Goal: Task Accomplishment & Management: Use online tool/utility

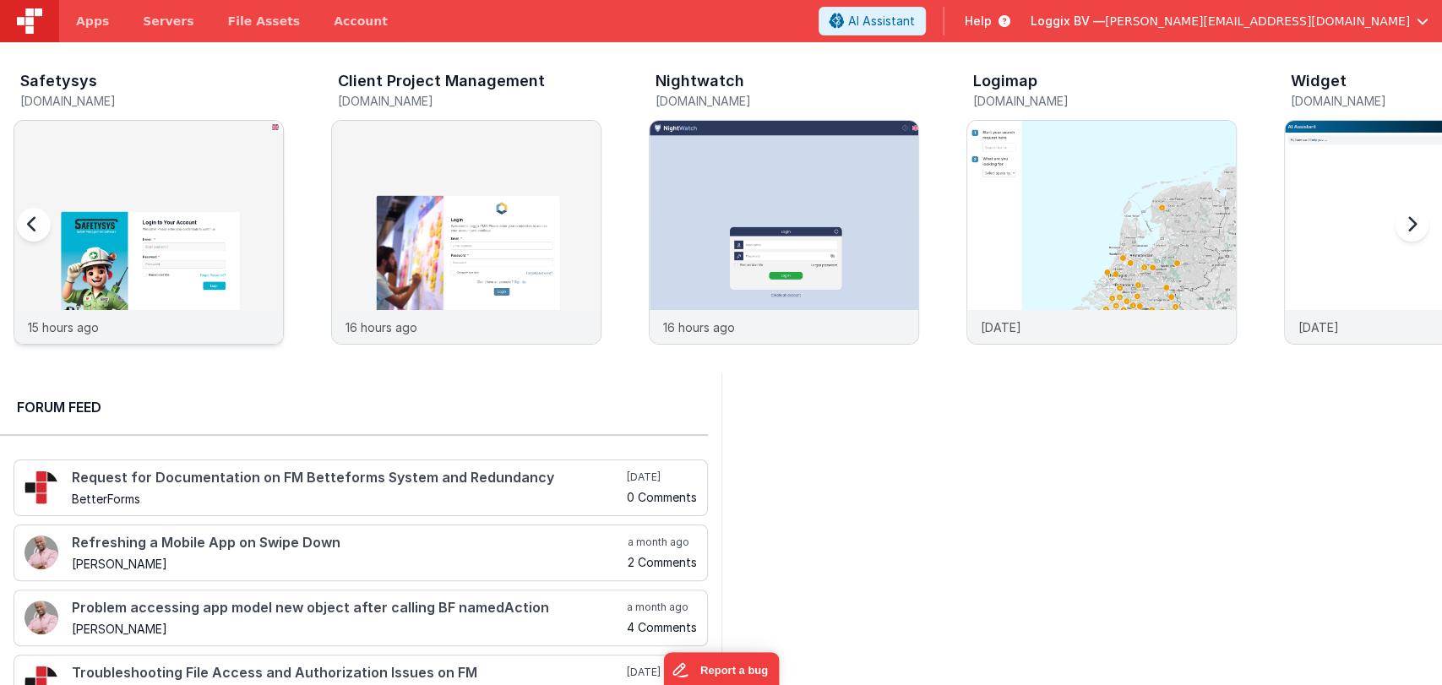
click at [196, 258] on img at bounding box center [148, 255] width 269 height 269
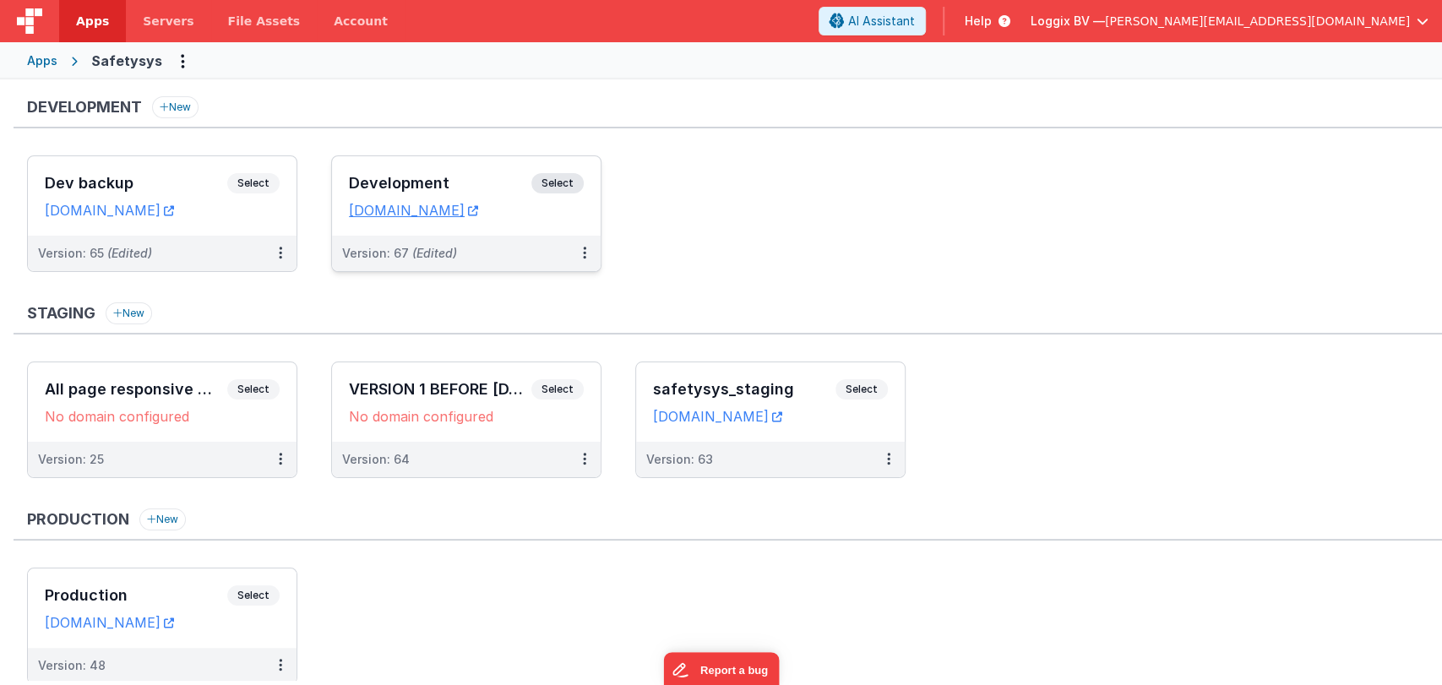
click at [445, 173] on div "Development Select" at bounding box center [466, 187] width 235 height 29
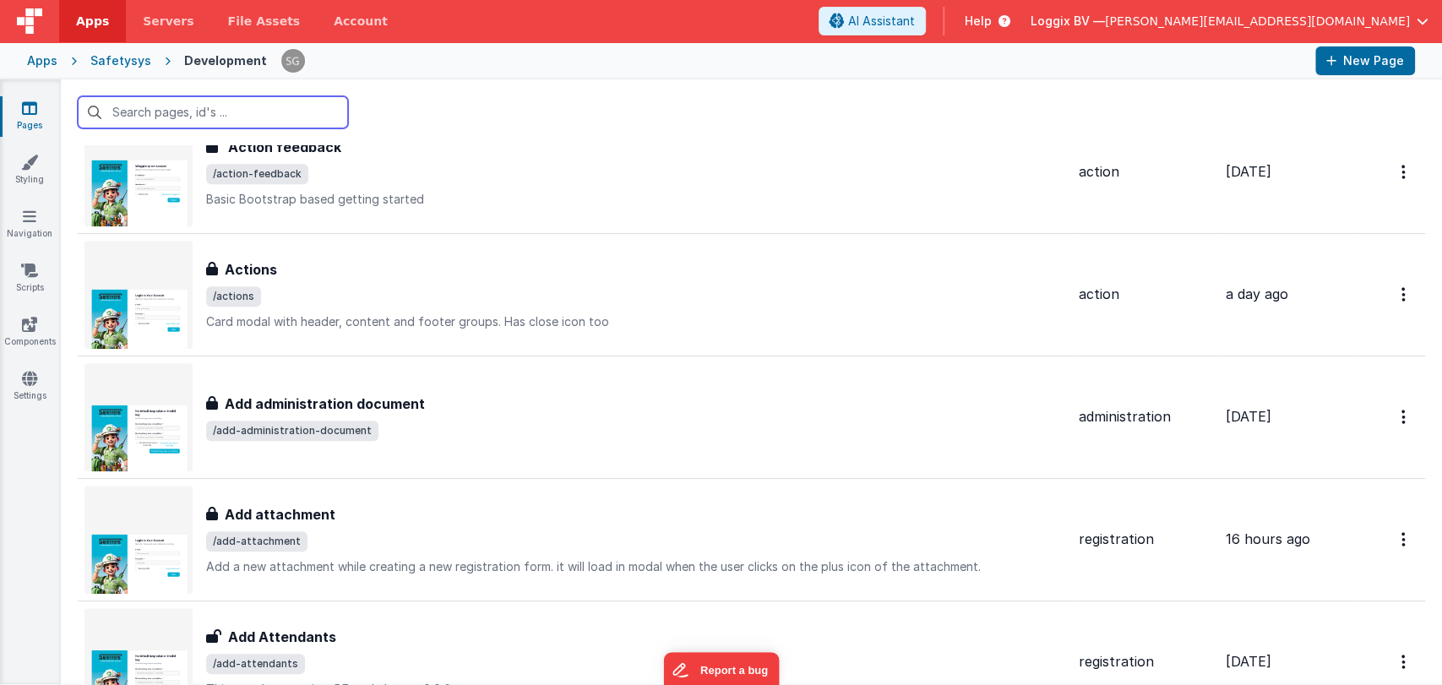
scroll to position [364, 0]
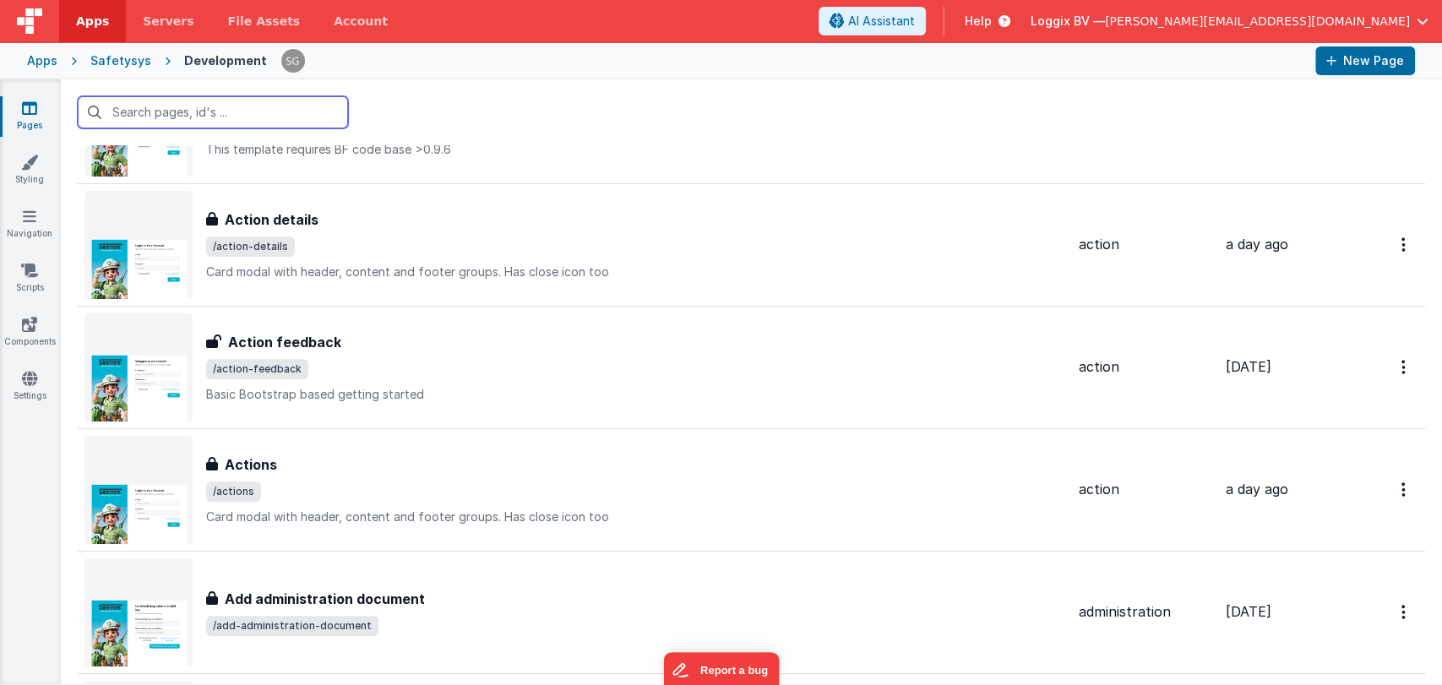
click at [140, 102] on input "text" at bounding box center [213, 112] width 270 height 32
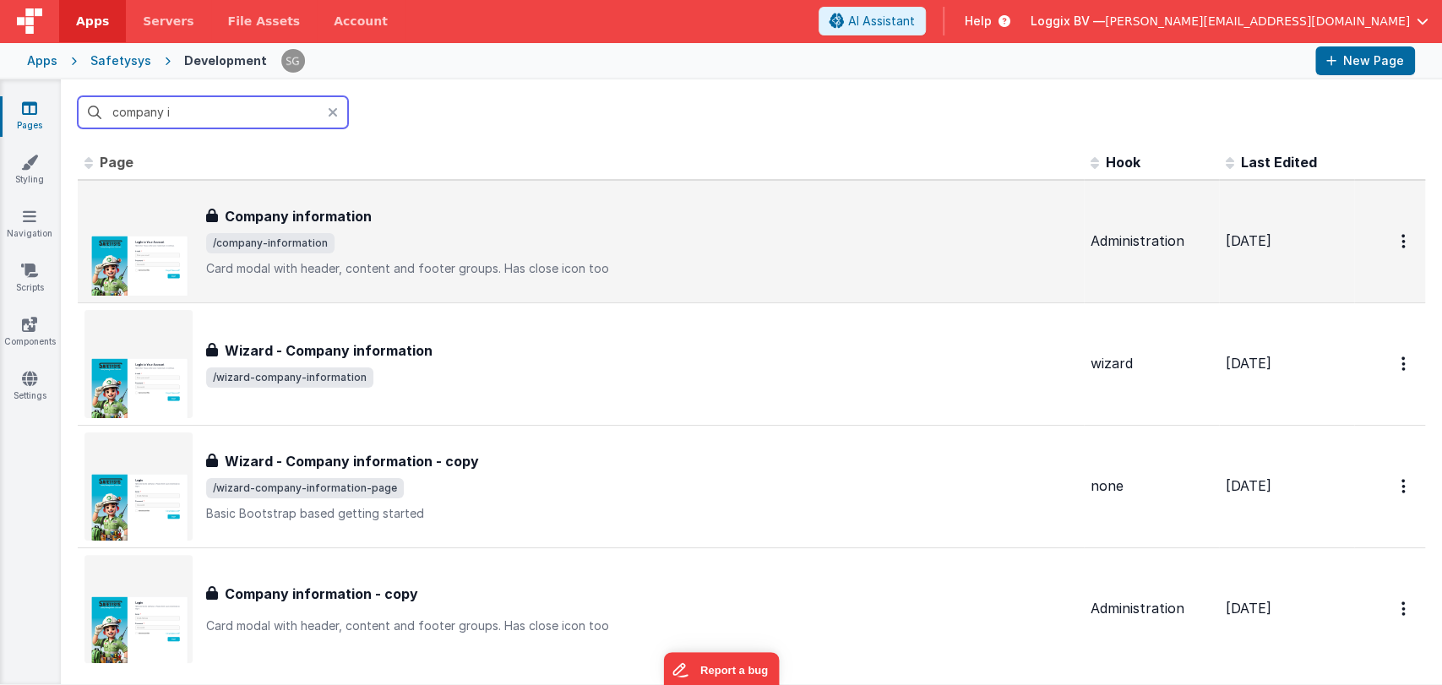
scroll to position [0, 0]
type input "company i"
click at [357, 242] on span "/company-information" at bounding box center [641, 243] width 871 height 20
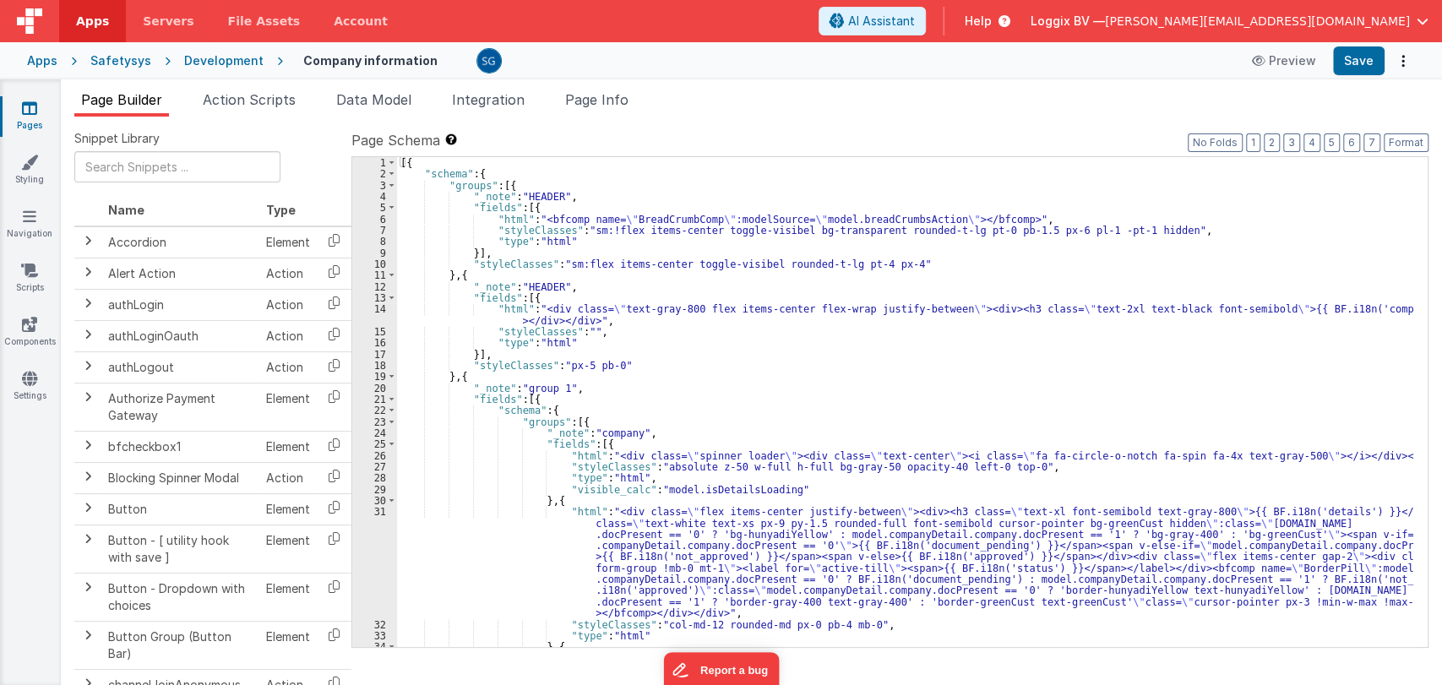
click at [945, 369] on div "[{ "schema" : { "groups" : [{ "_note" : "HEADER" , "fields" : [{ "html" : "<bfc…" at bounding box center [905, 464] width 1016 height 614
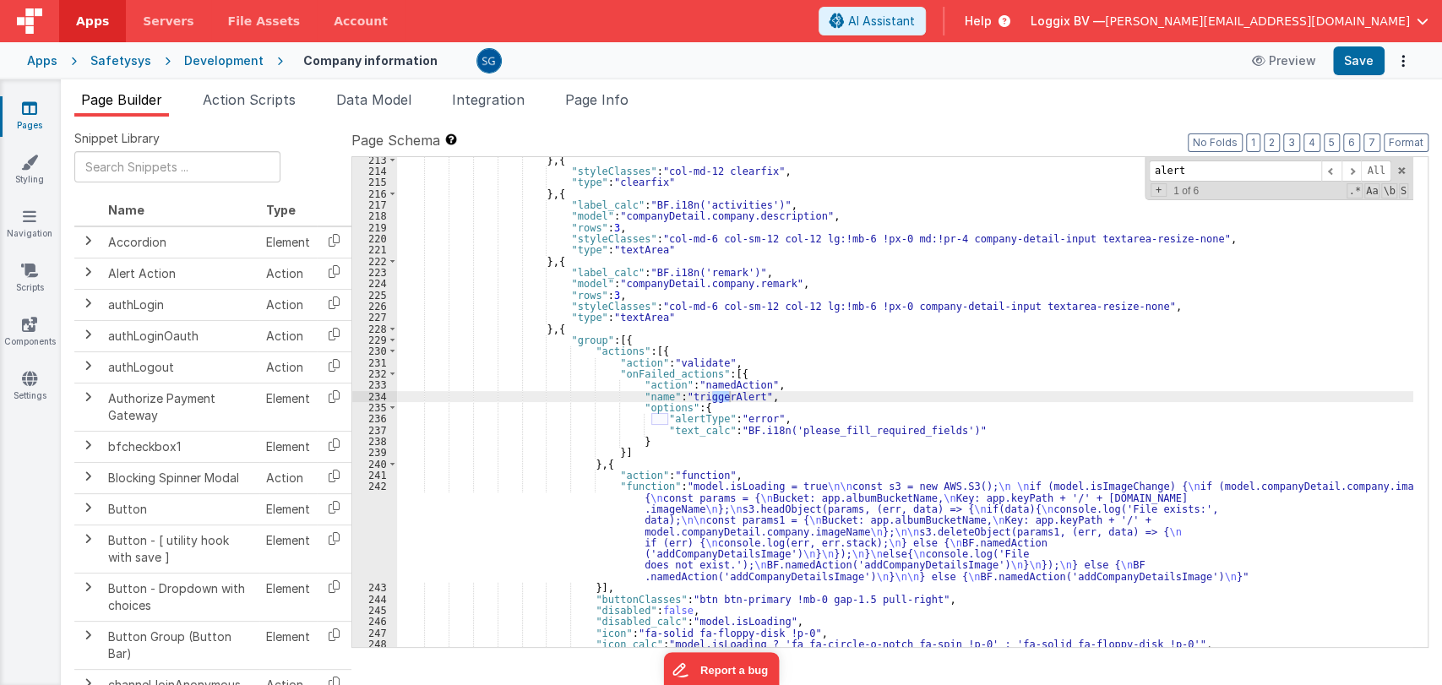
scroll to position [2604, 0]
type input "alert"
click at [1350, 168] on span at bounding box center [1351, 170] width 20 height 21
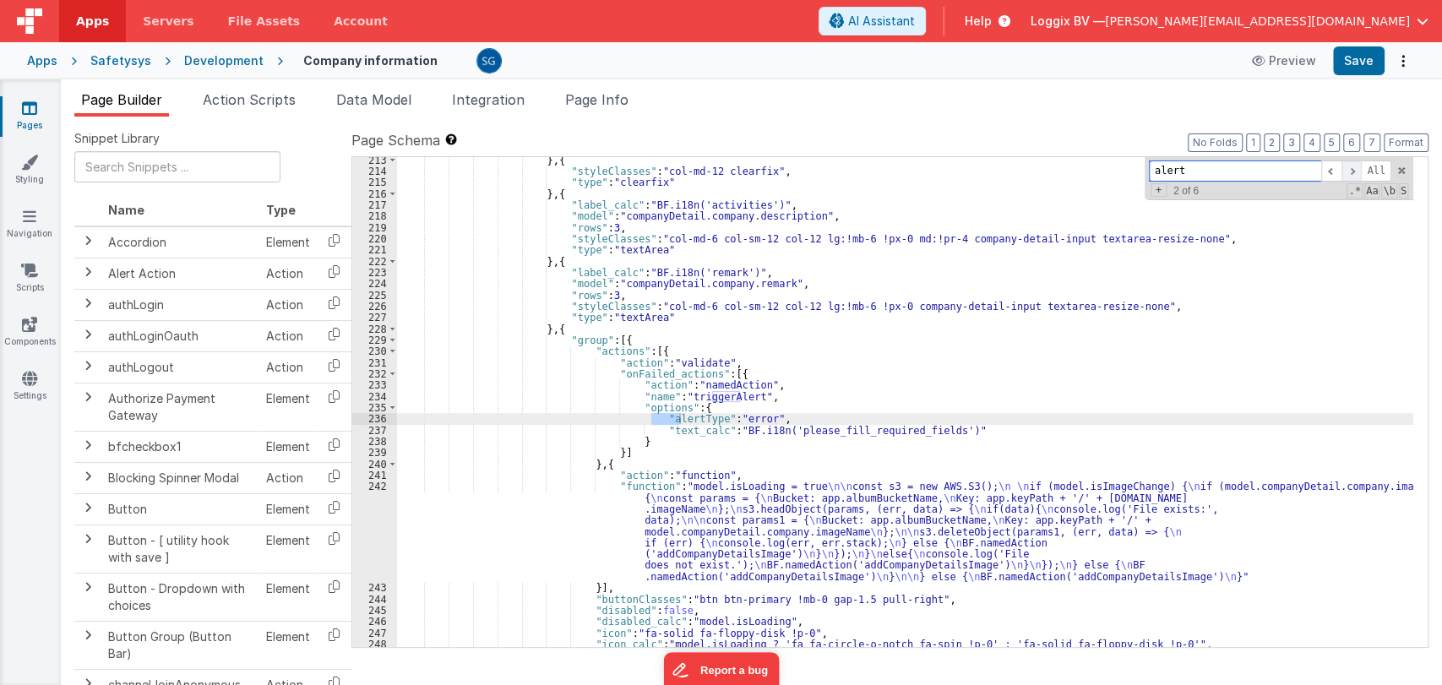
click at [1355, 170] on span at bounding box center [1351, 170] width 20 height 21
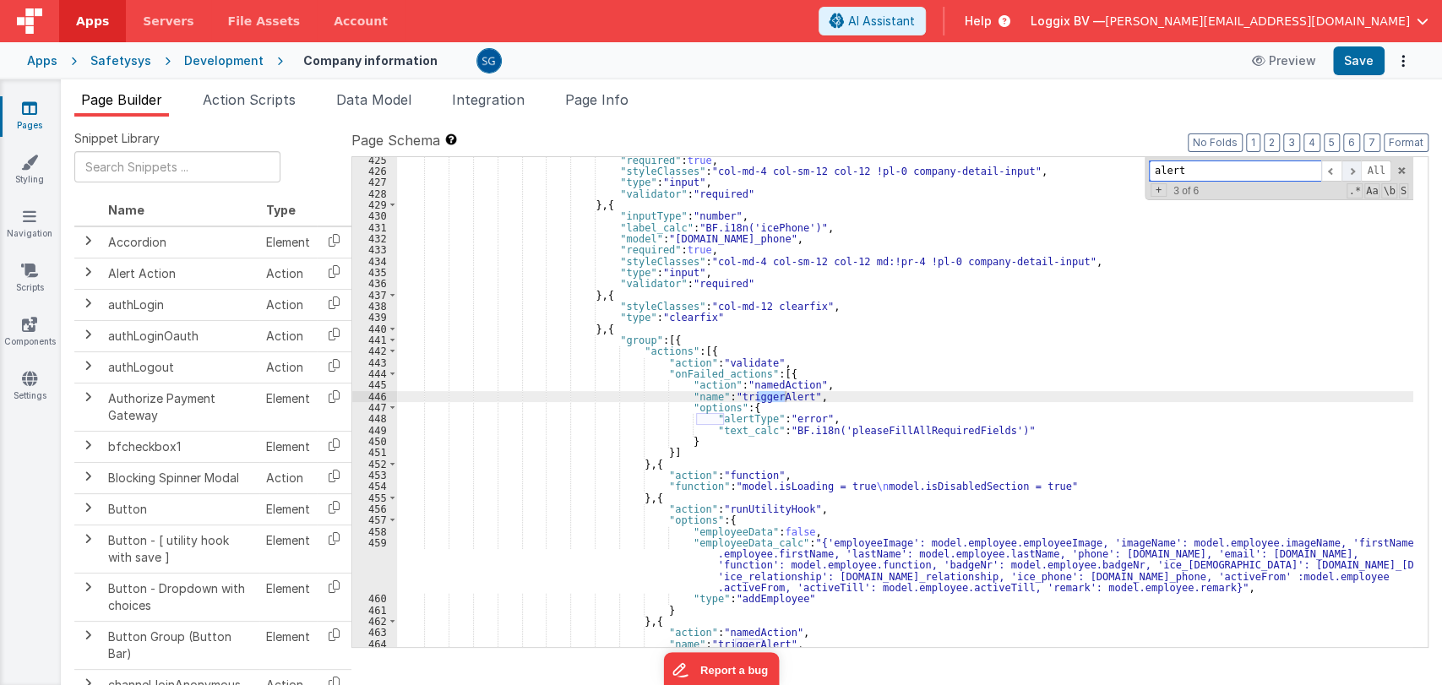
scroll to position [6634, 0]
click at [1355, 170] on span at bounding box center [1351, 170] width 20 height 21
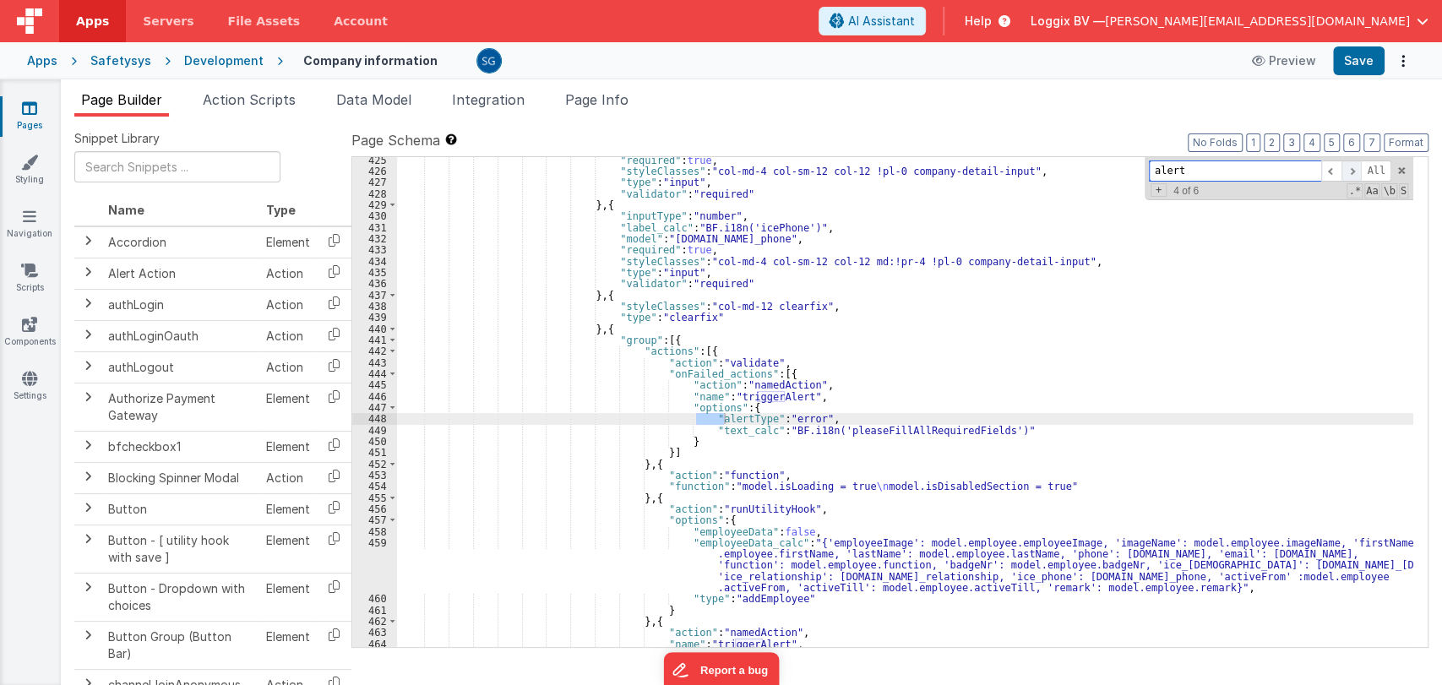
click at [1355, 170] on span at bounding box center [1351, 170] width 20 height 21
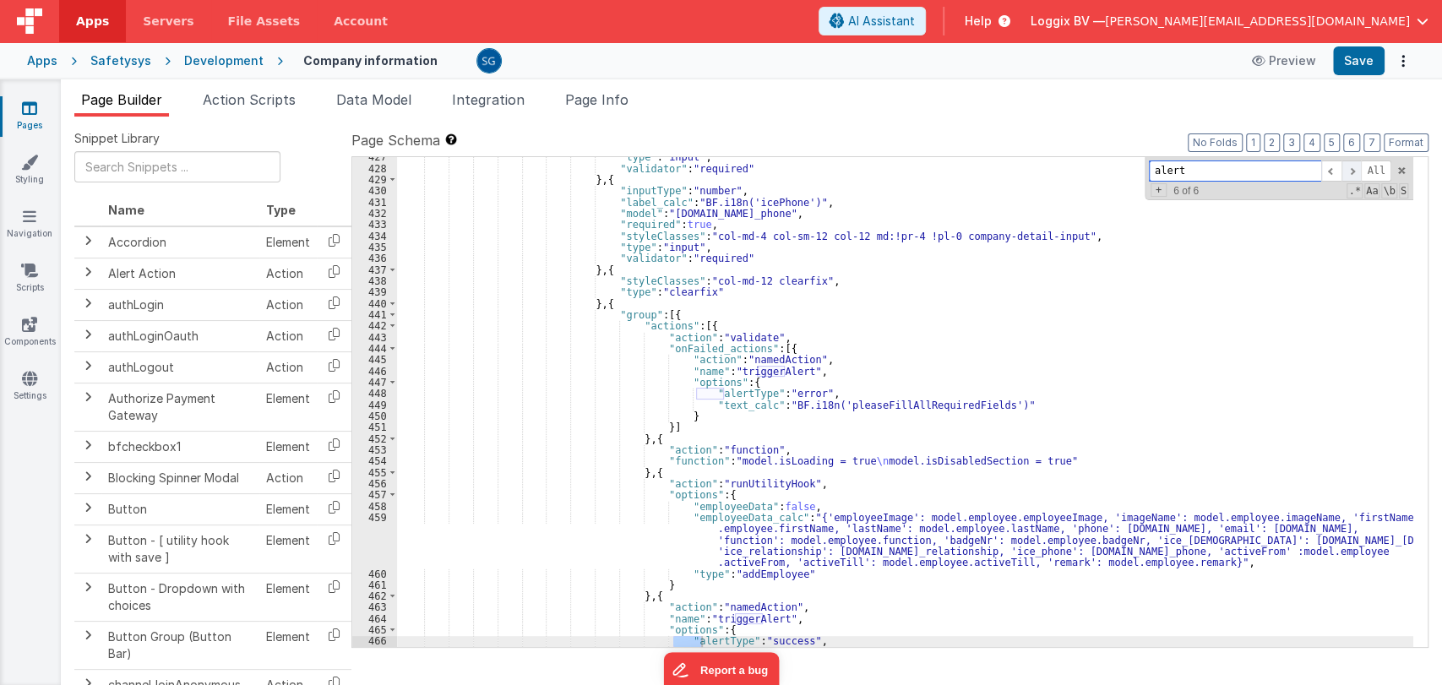
scroll to position [6661, 0]
click at [225, 108] on li "Action Scripts" at bounding box center [249, 103] width 106 height 27
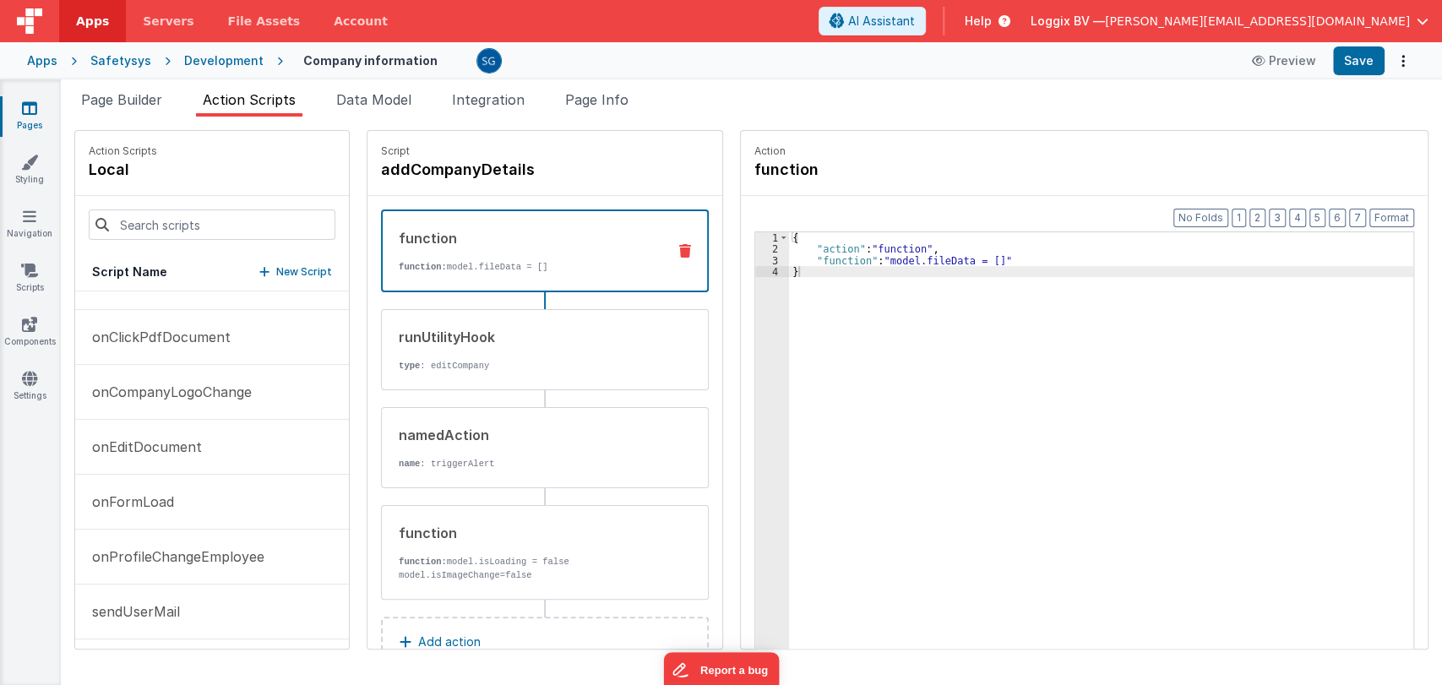
scroll to position [0, 0]
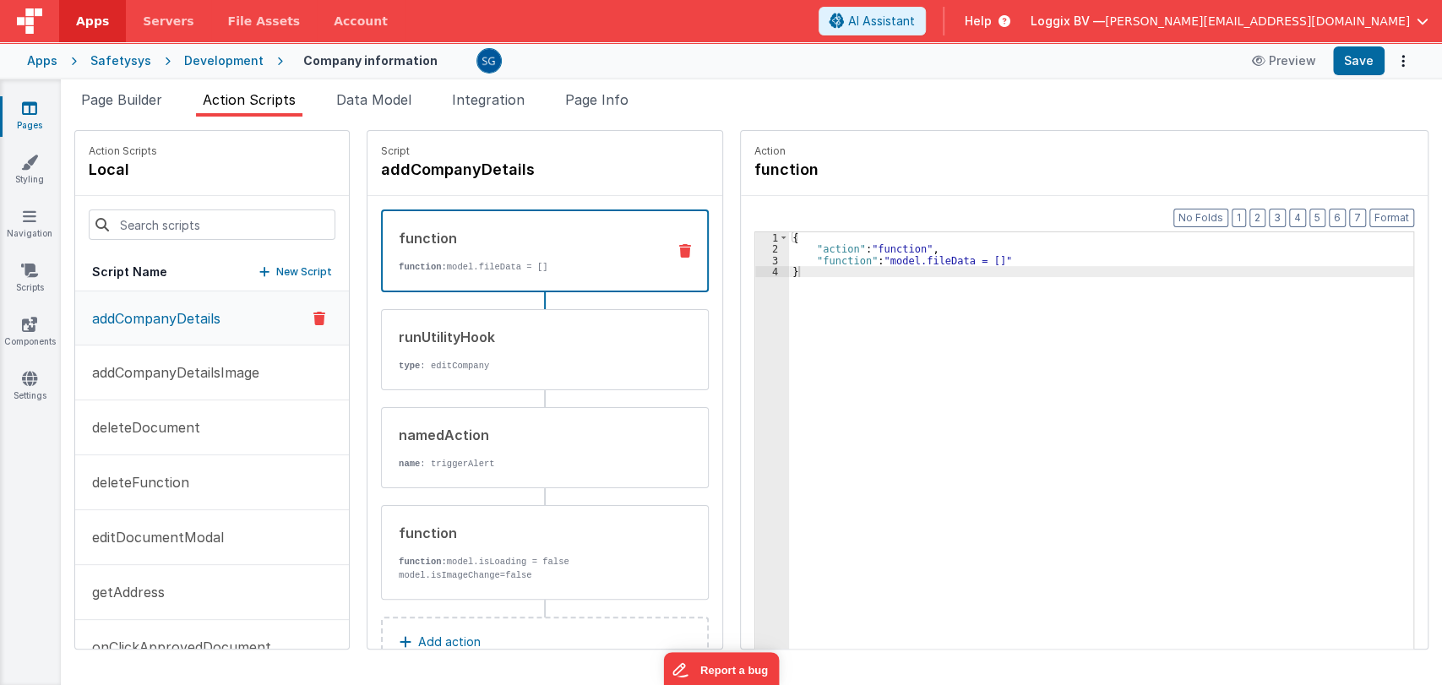
click at [168, 320] on p "addCompanyDetails" at bounding box center [151, 318] width 139 height 20
click at [468, 478] on div "namedAction name : triggerAlert" at bounding box center [545, 447] width 328 height 81
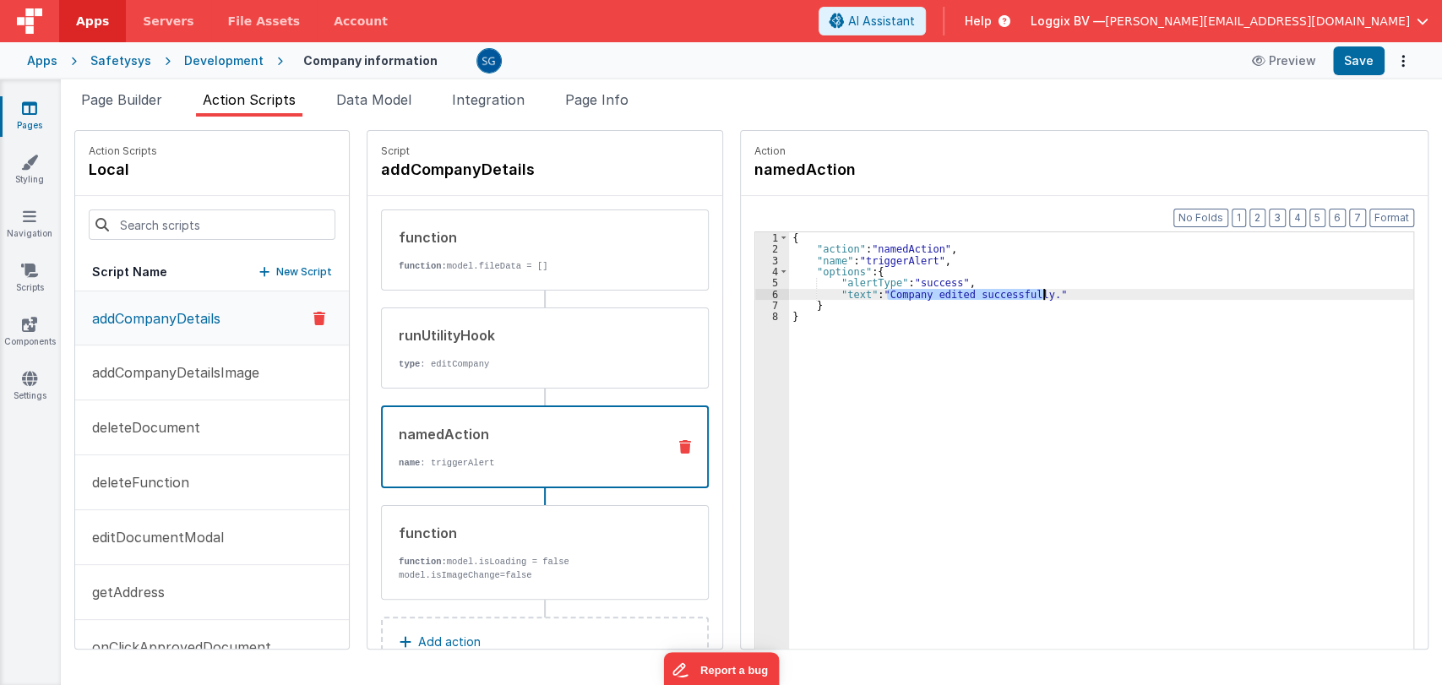
drag, startPoint x: 871, startPoint y: 292, endPoint x: 1029, endPoint y: 295, distance: 157.9
click at [1029, 295] on div "{ "action" : "namedAction" , "name" : "triggerAlert" , "options" : { "alertType…" at bounding box center [1108, 478] width 639 height 492
paste textarea
click at [851, 291] on div "{ "action" : "namedAction" , "name" : "triggerAlert" , "options" : { "alertType…" at bounding box center [1108, 478] width 639 height 492
click at [1345, 65] on button "Save" at bounding box center [1359, 60] width 52 height 29
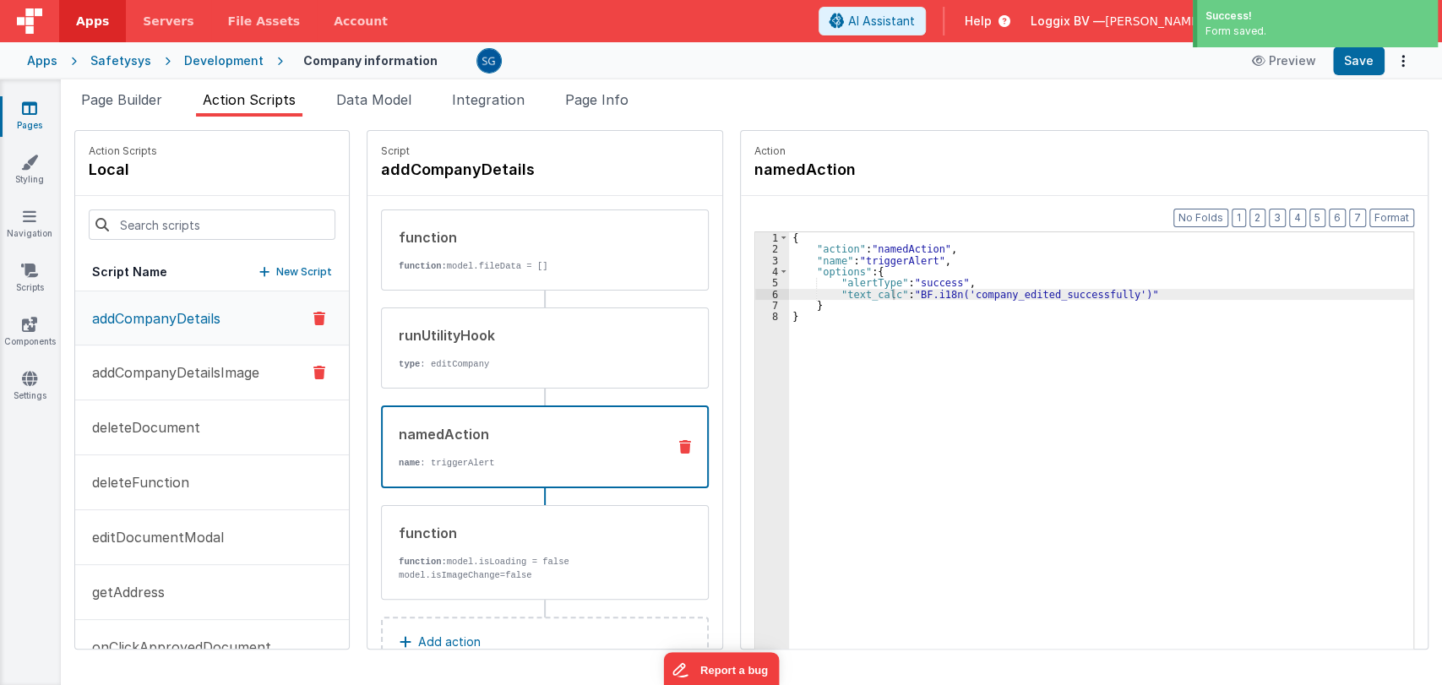
click at [213, 367] on p "addCompanyDetailsImage" at bounding box center [170, 372] width 177 height 20
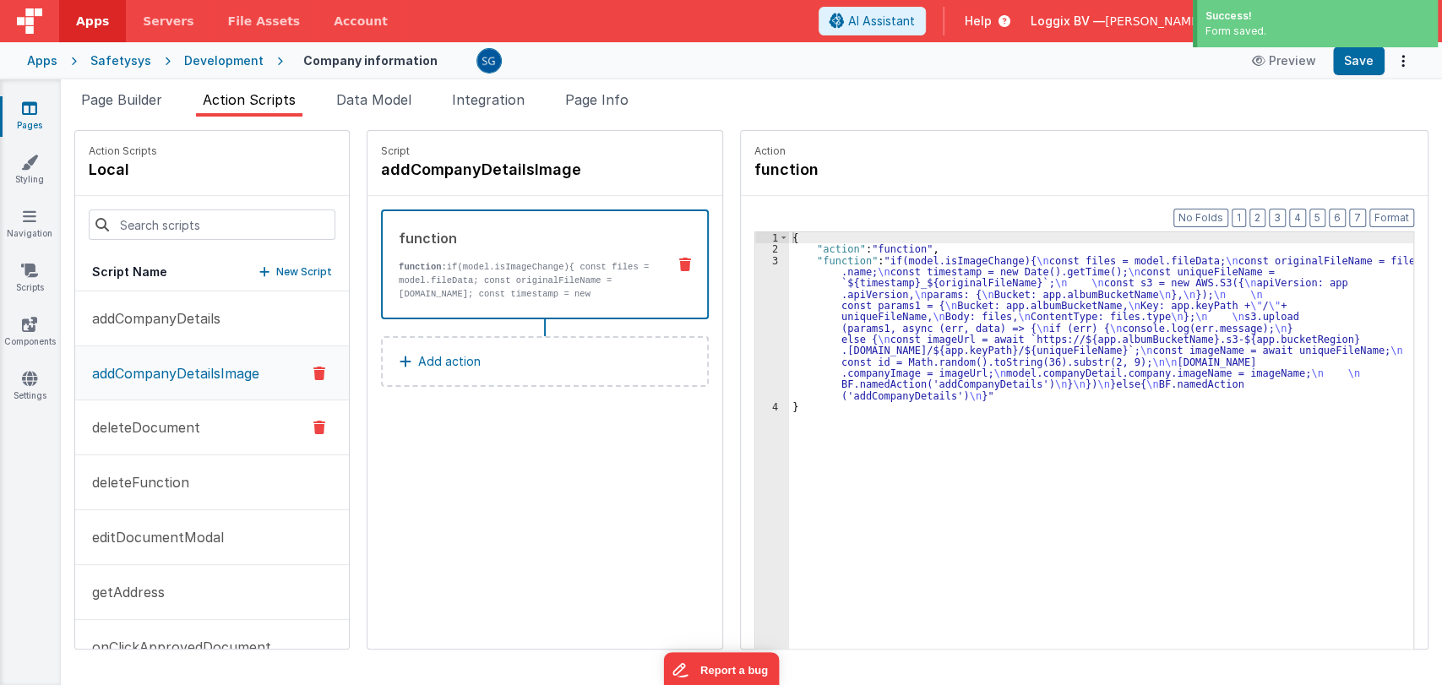
click at [205, 420] on button "deleteDocument" at bounding box center [212, 427] width 274 height 55
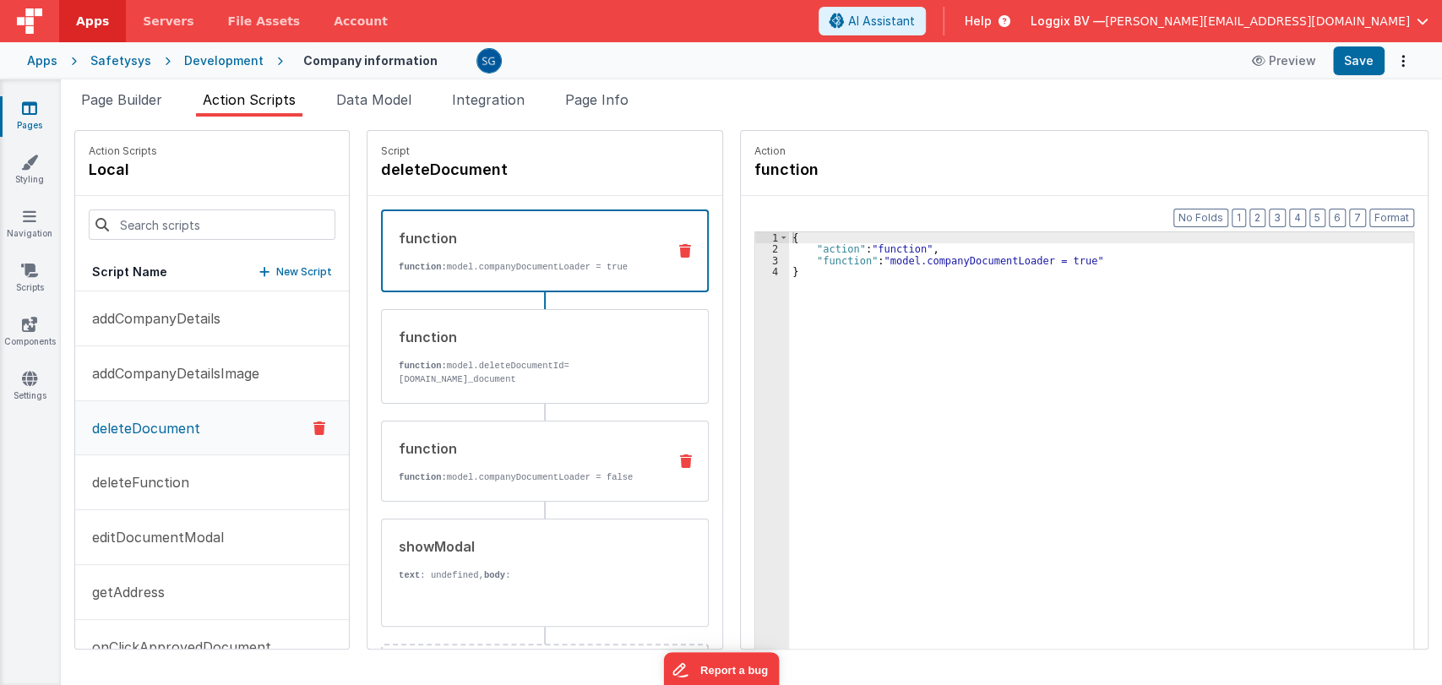
scroll to position [74, 0]
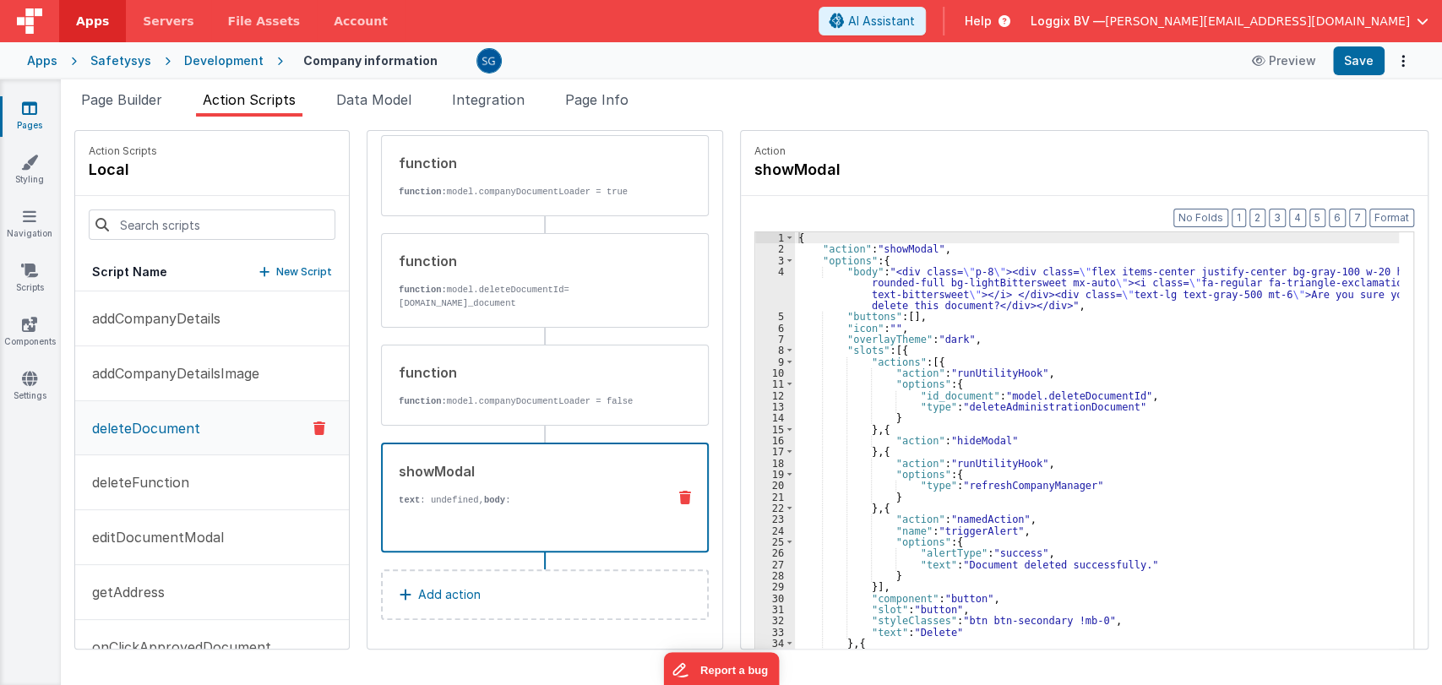
click at [534, 481] on div "showModal text : undefined, body : Are you sure you want to delete this documen…" at bounding box center [518, 497] width 270 height 73
click at [1105, 314] on div "{ "action" : "showModal" , "options" : { "body" : "<div class= \" p-8 \" ><div …" at bounding box center [1104, 478] width 619 height 492
click at [1366, 66] on button "Save" at bounding box center [1359, 60] width 52 height 29
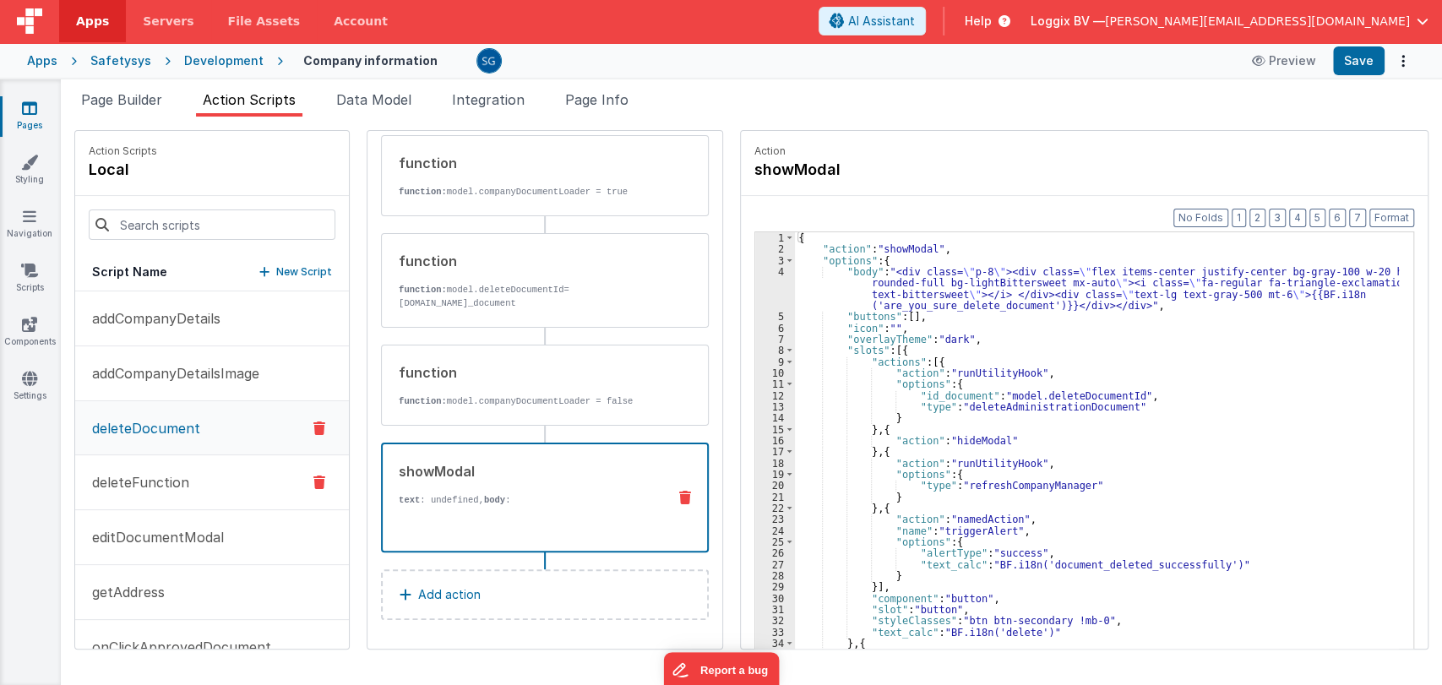
click at [137, 477] on p "deleteFunction" at bounding box center [135, 482] width 107 height 20
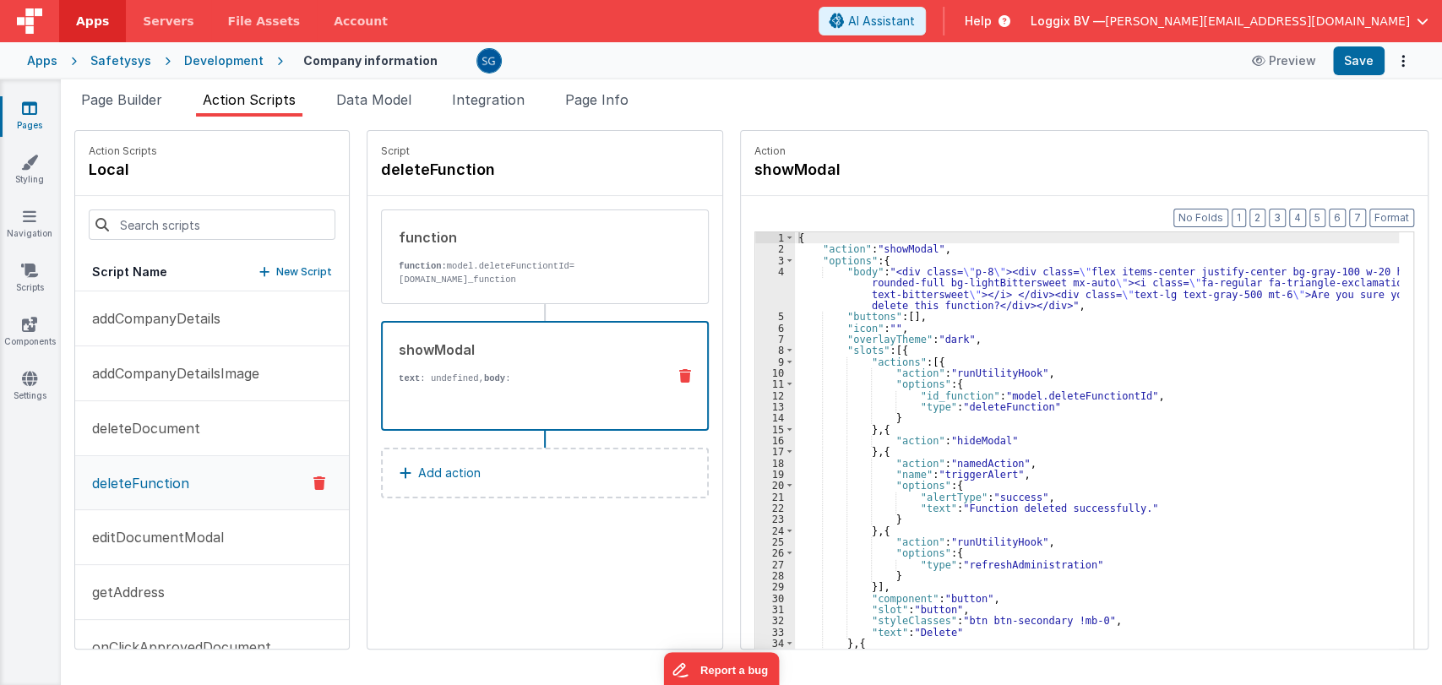
click at [523, 361] on div "showModal text : undefined, body : Are you sure you want to delete this functio…" at bounding box center [518, 375] width 270 height 73
click at [1102, 335] on div "{ "action" : "showModal" , "options" : { "body" : "<div class= \" p-8 \" ><div …" at bounding box center [1104, 478] width 619 height 492
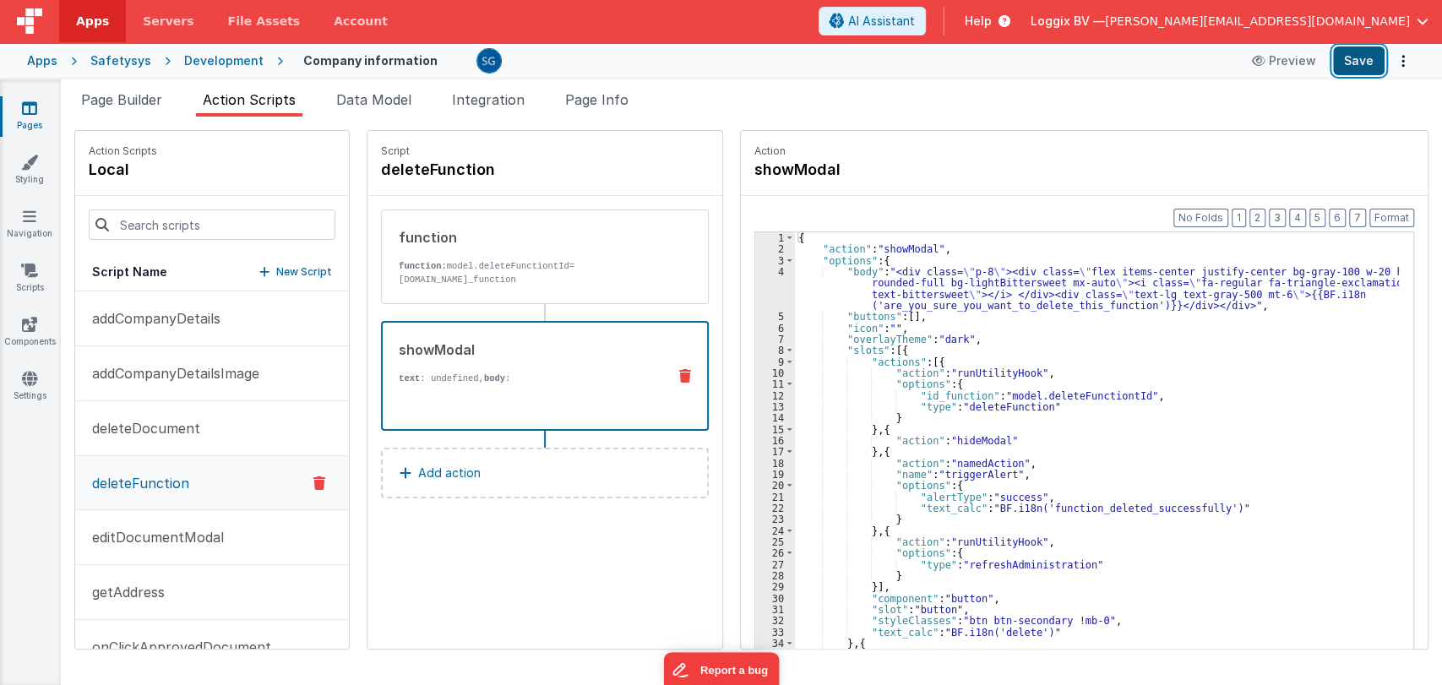
click at [1358, 65] on button "Save" at bounding box center [1359, 60] width 52 height 29
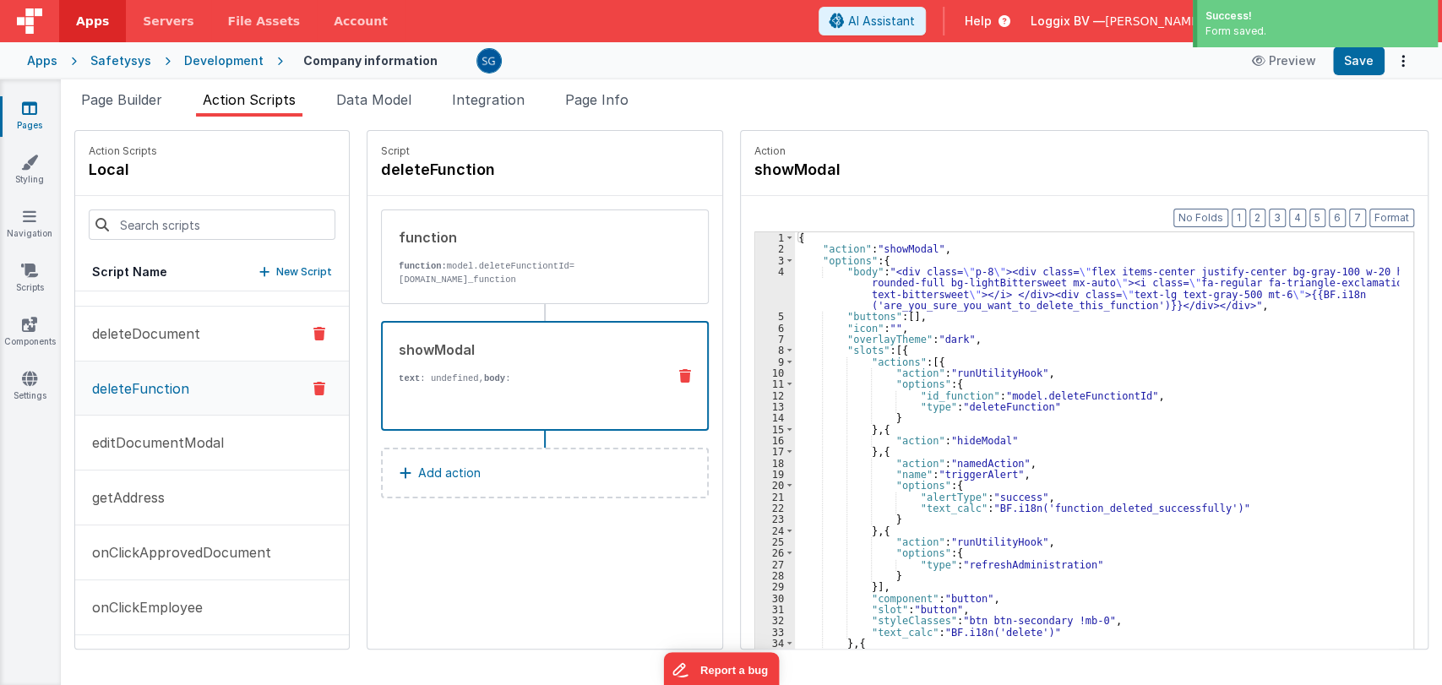
scroll to position [103, 0]
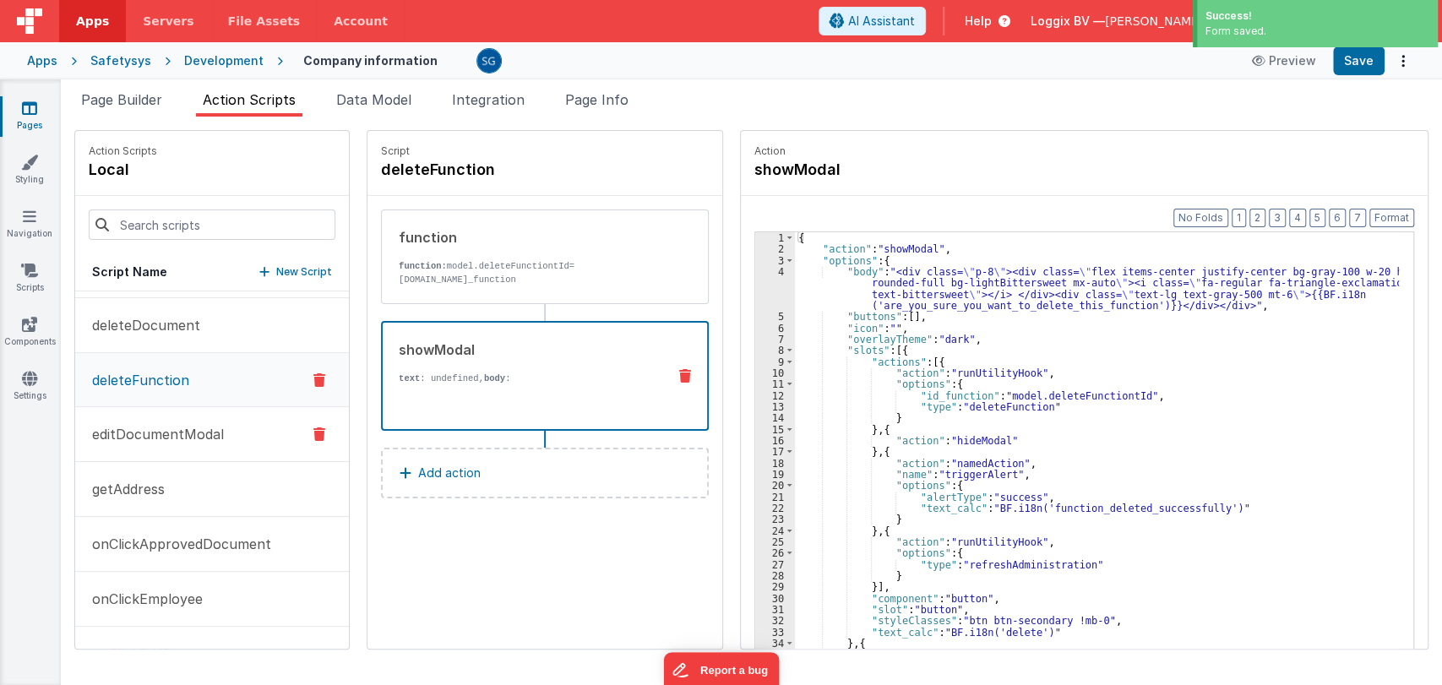
click at [139, 433] on p "editDocumentModal" at bounding box center [153, 434] width 142 height 20
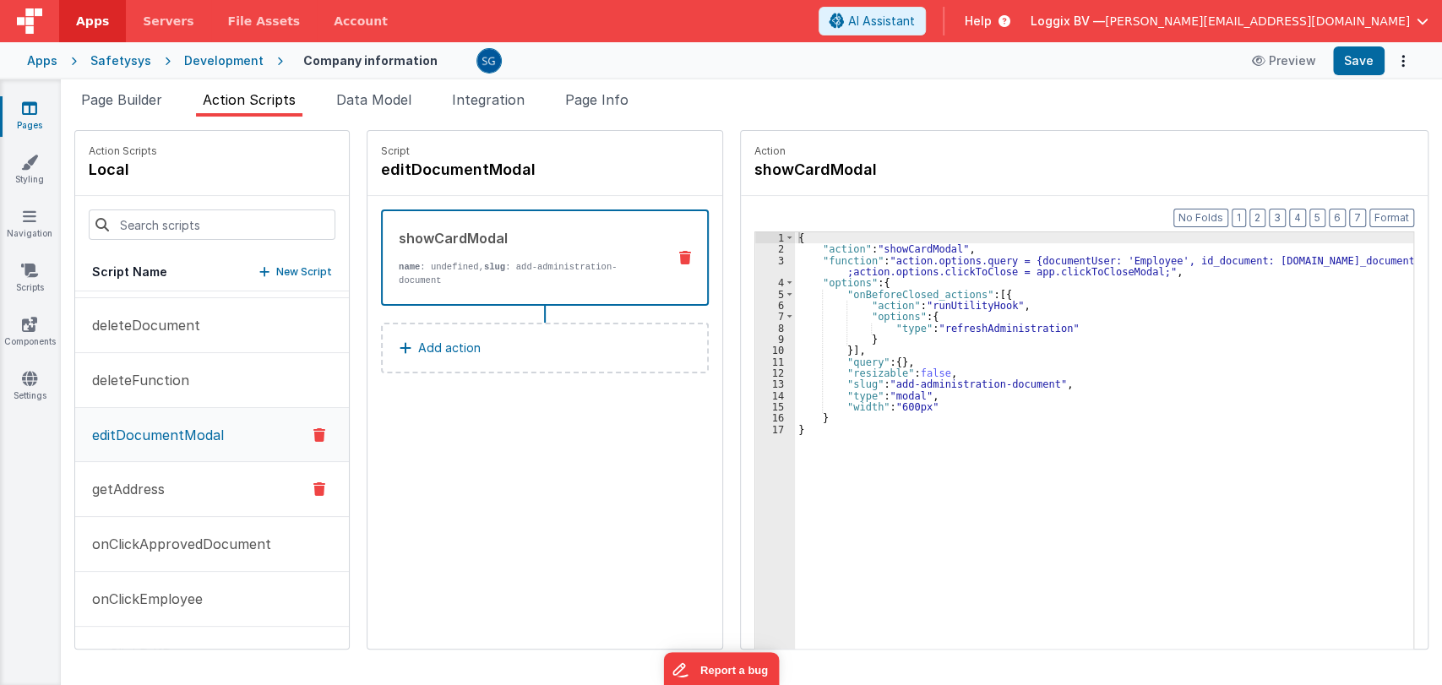
click at [142, 482] on p "getAddress" at bounding box center [123, 489] width 83 height 20
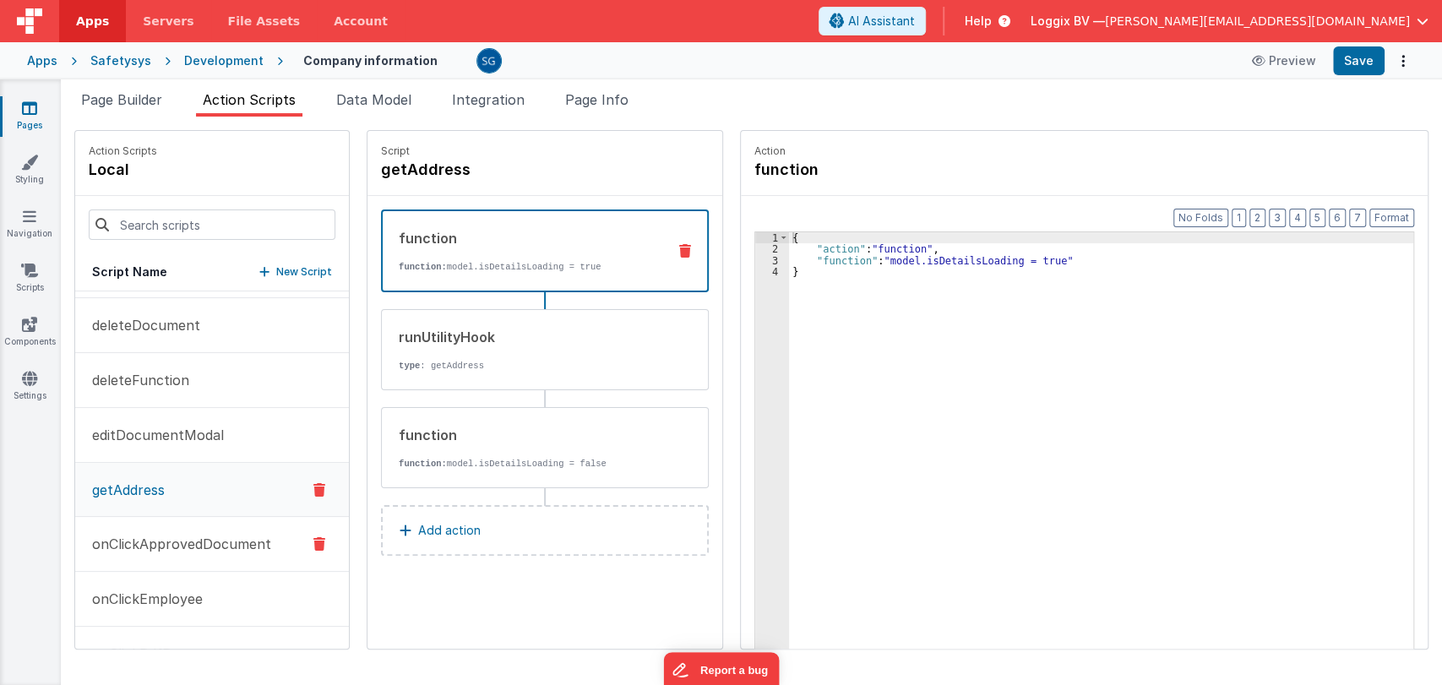
click at [177, 535] on p "onClickApprovedDocument" at bounding box center [176, 544] width 189 height 20
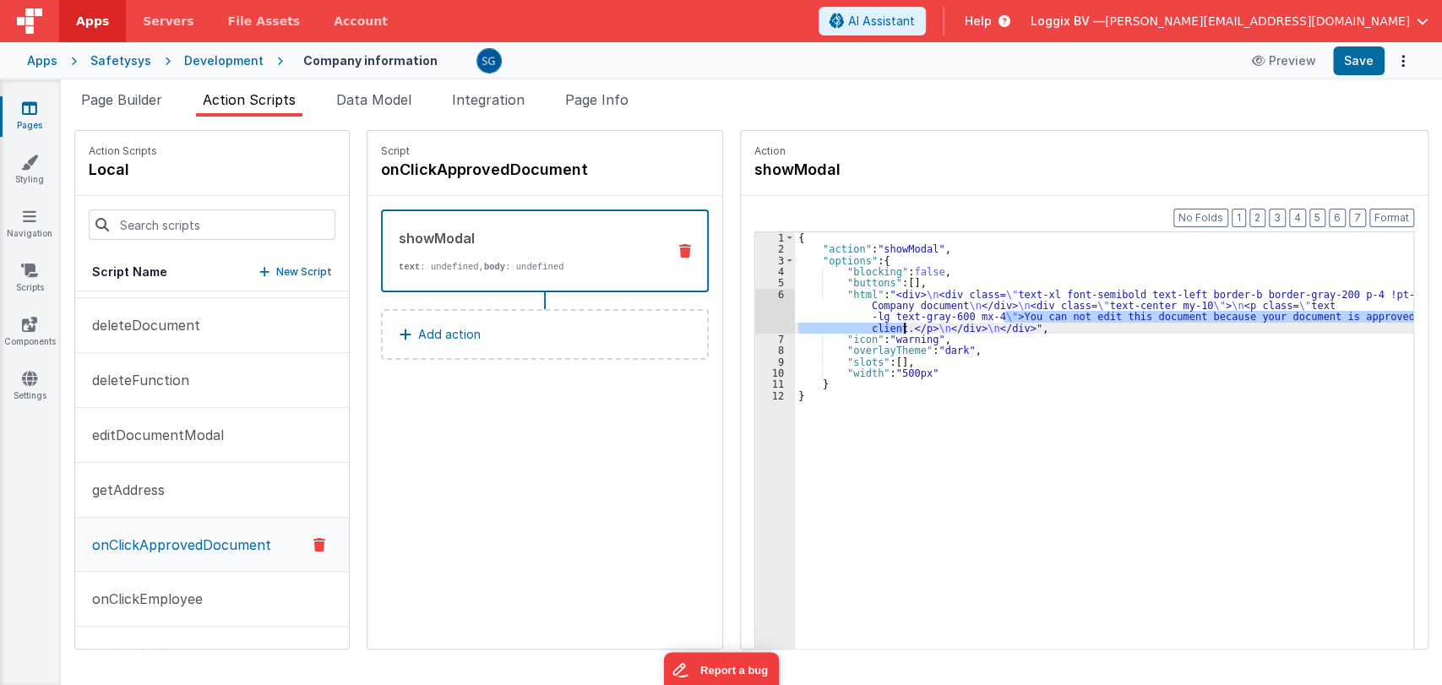
drag, startPoint x: 988, startPoint y: 313, endPoint x: 888, endPoint y: 329, distance: 101.6
click at [888, 329] on div "{ "action" : "showModal" , "options" : { "blocking" : false , "buttons" : [ ] ,…" at bounding box center [1111, 478] width 633 height 492
drag, startPoint x: 991, startPoint y: 312, endPoint x: 888, endPoint y: 331, distance: 104.7
click at [888, 331] on div "{ "action" : "showModal" , "options" : { "blocking" : false , "buttons" : [ ] ,…" at bounding box center [1111, 478] width 633 height 492
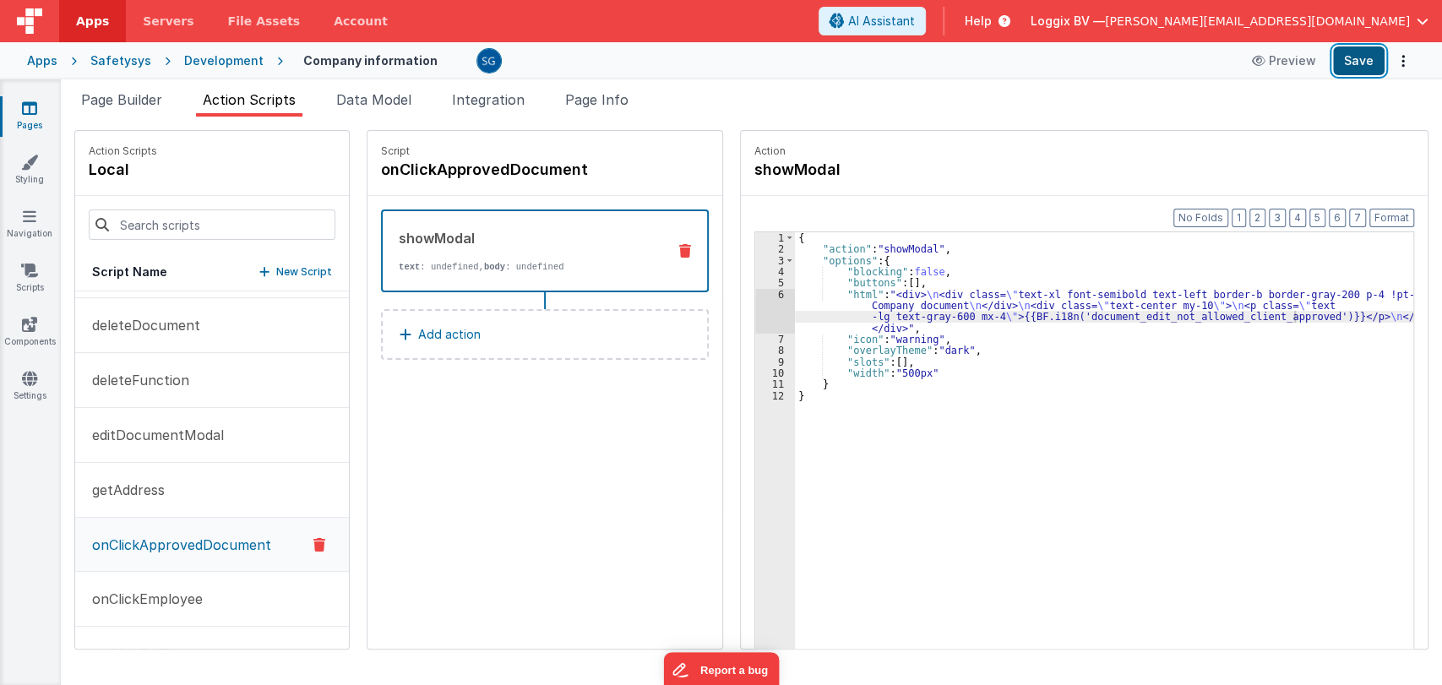
click at [1360, 62] on button "Save" at bounding box center [1359, 60] width 52 height 29
click at [1361, 57] on button "Save" at bounding box center [1359, 60] width 52 height 29
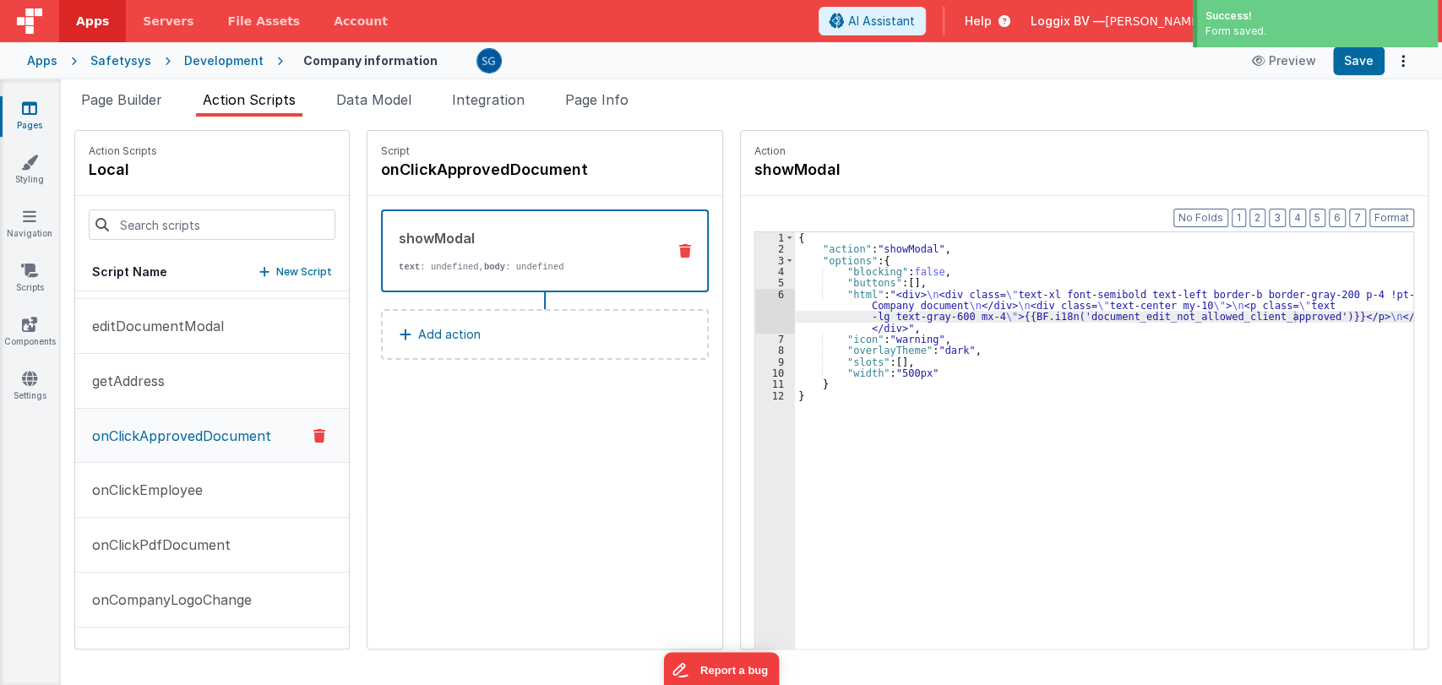
scroll to position [217, 0]
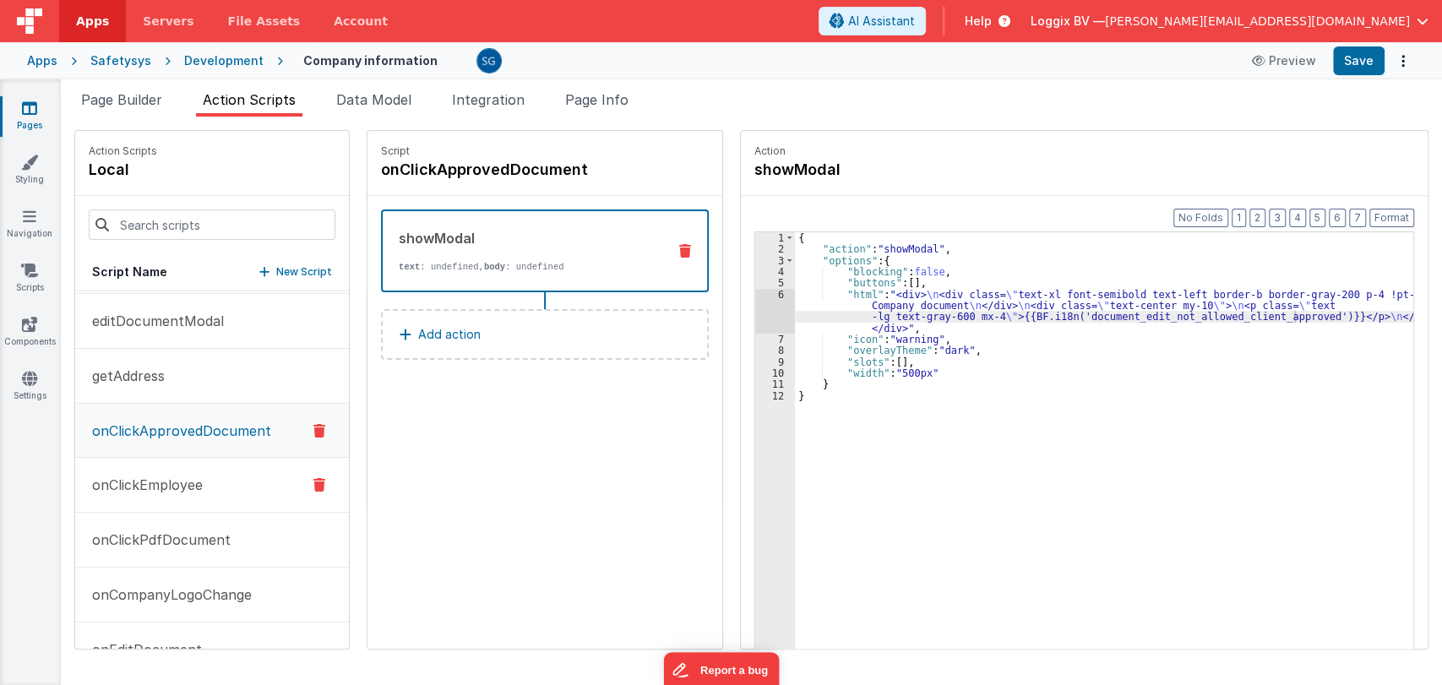
click at [166, 477] on p "onClickEmployee" at bounding box center [142, 485] width 121 height 20
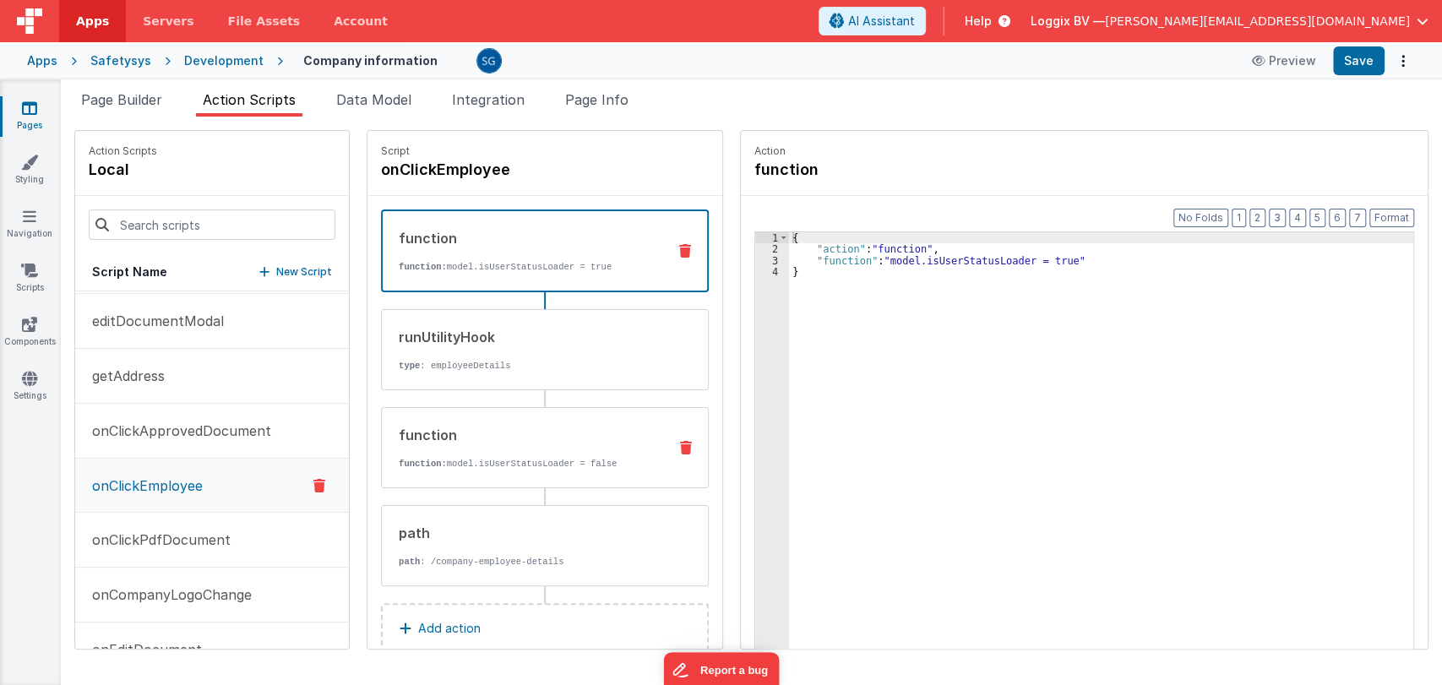
scroll to position [34, 0]
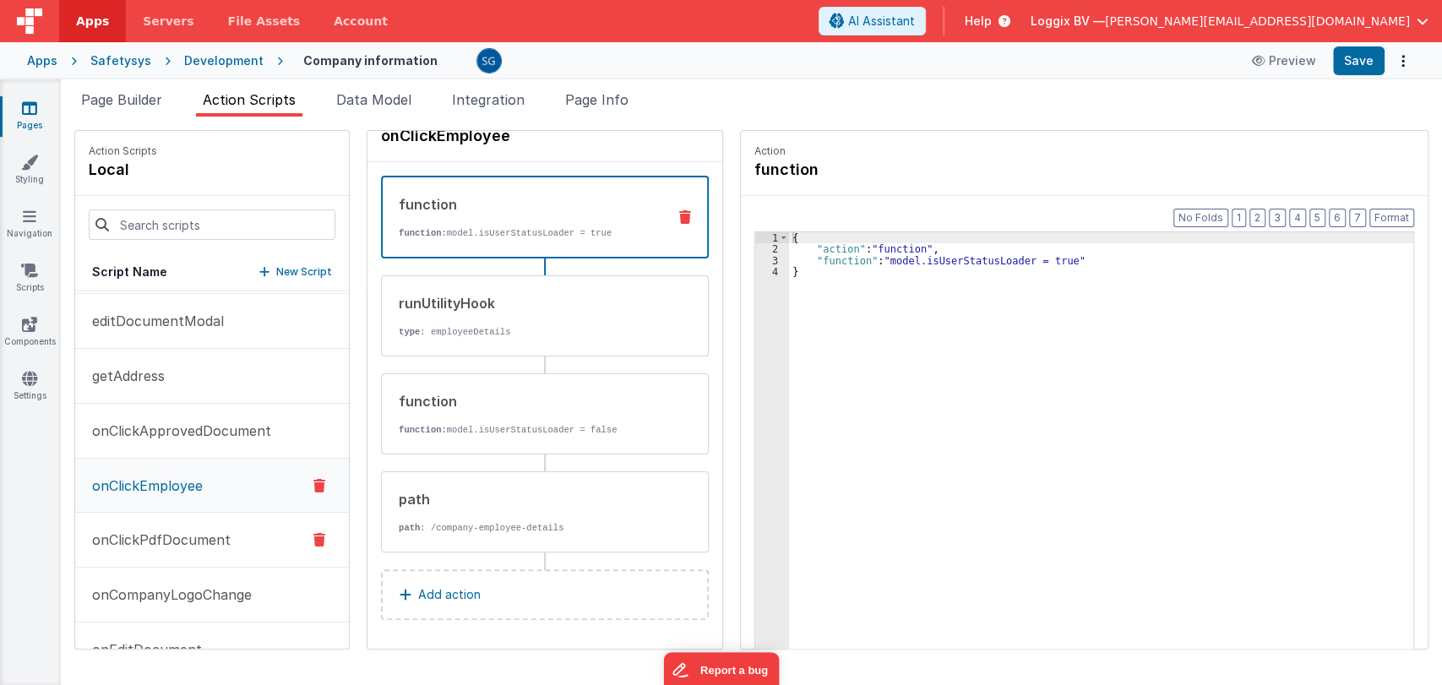
click at [178, 532] on p "onClickPdfDocument" at bounding box center [156, 540] width 149 height 20
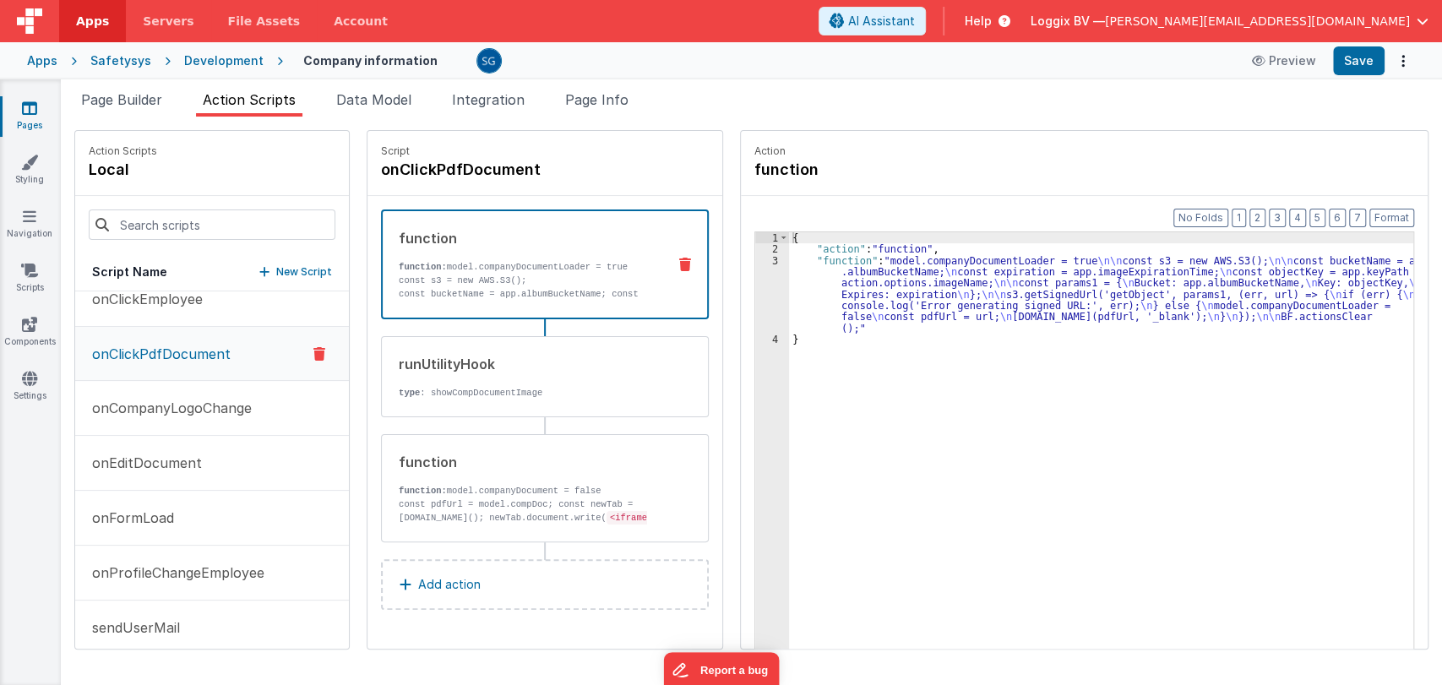
scroll to position [412, 0]
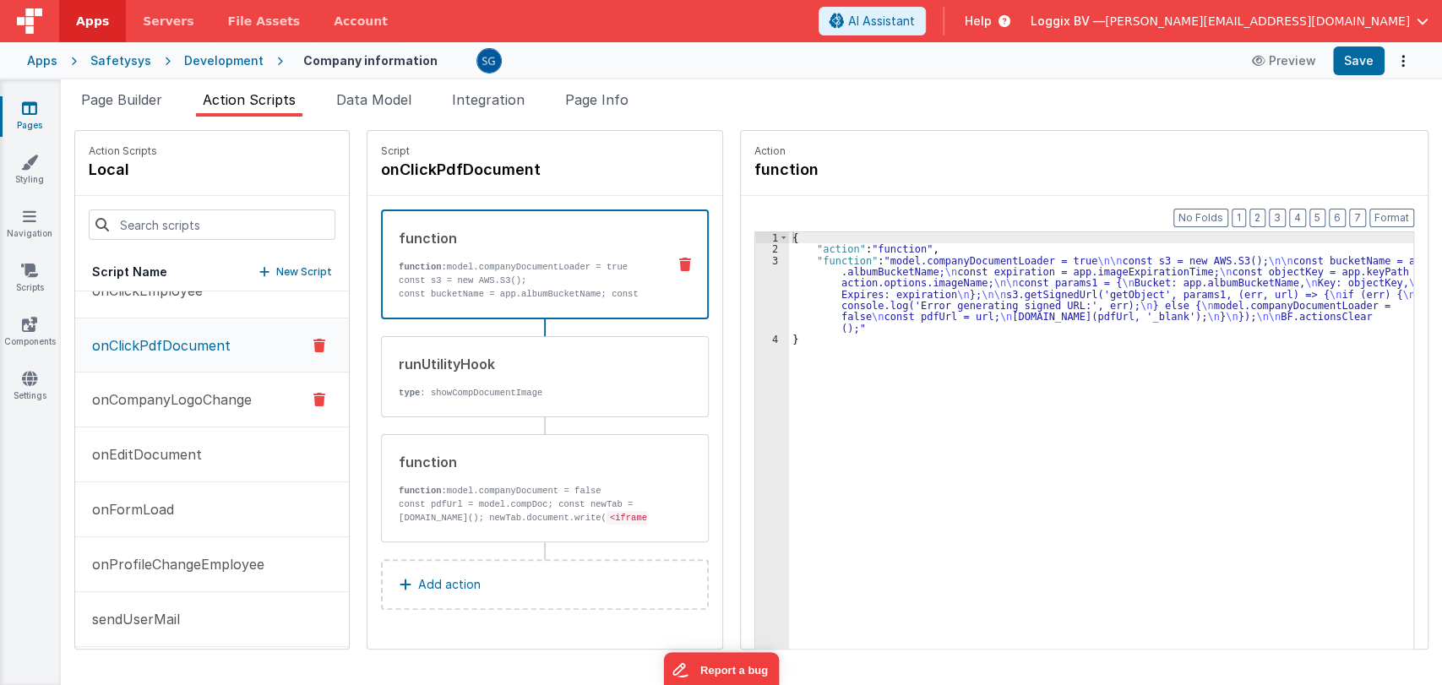
click at [203, 403] on p "onCompanyLogoChange" at bounding box center [167, 399] width 170 height 20
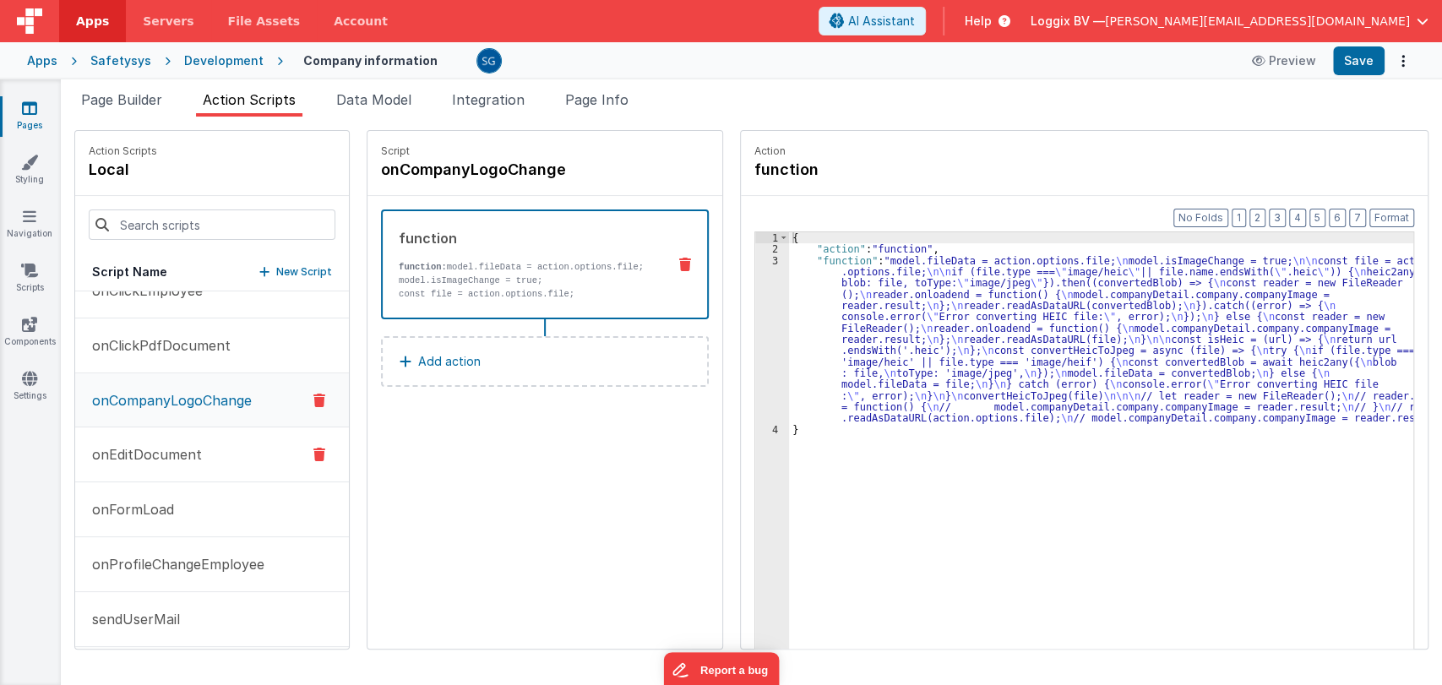
click at [149, 457] on p "onEditDocument" at bounding box center [142, 454] width 120 height 20
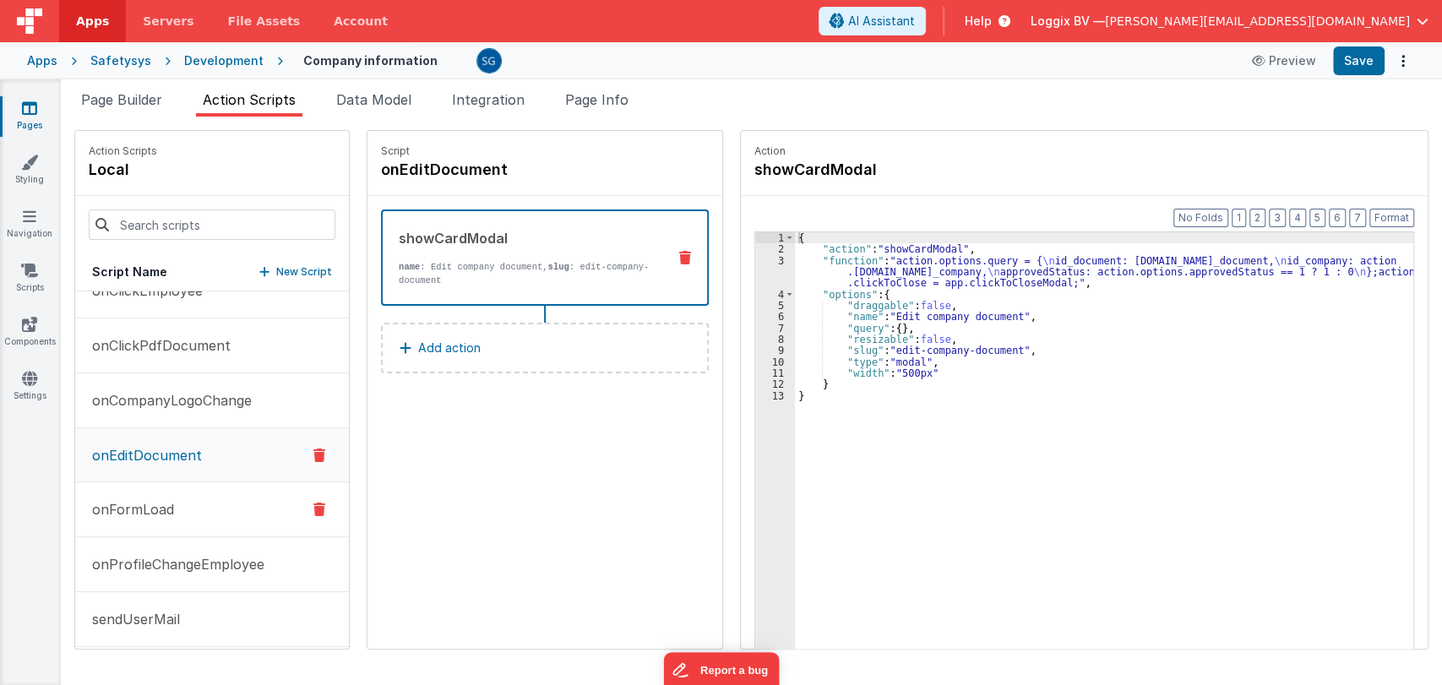
click at [146, 508] on p "onFormLoad" at bounding box center [128, 509] width 92 height 20
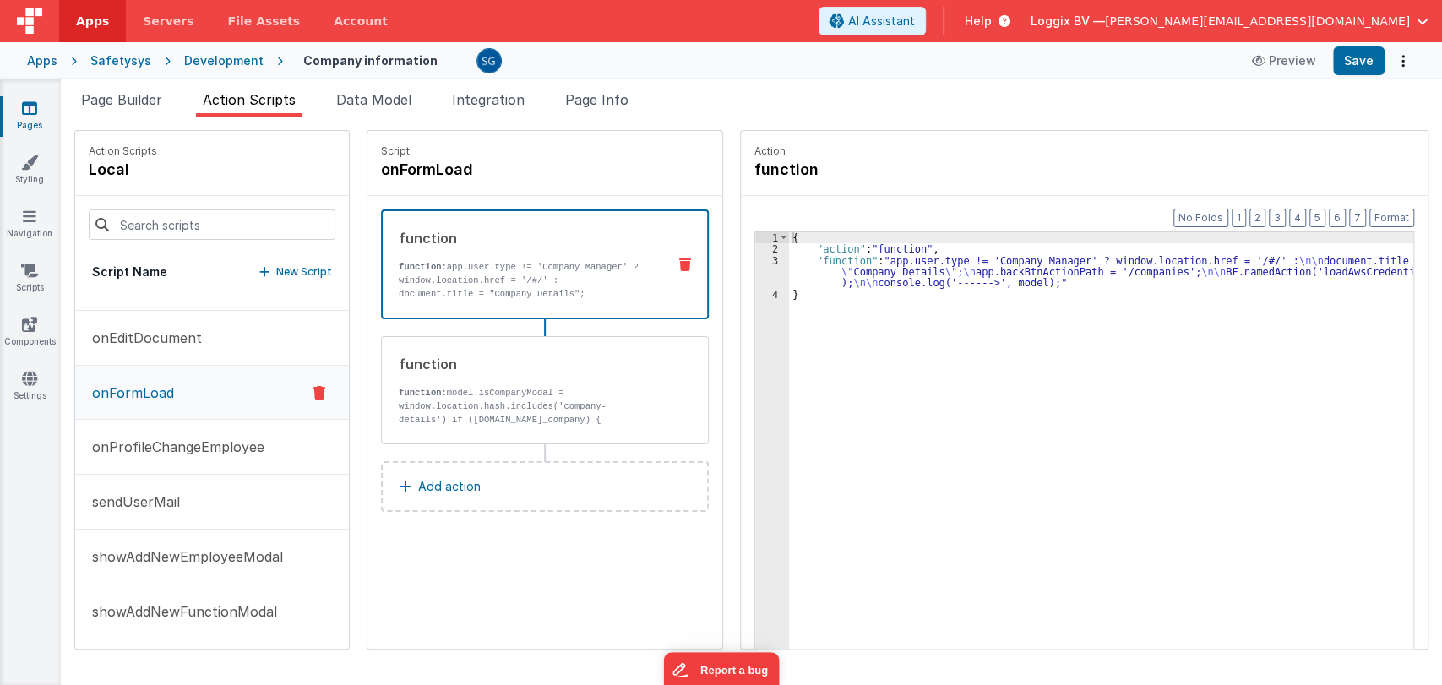
scroll to position [535, 0]
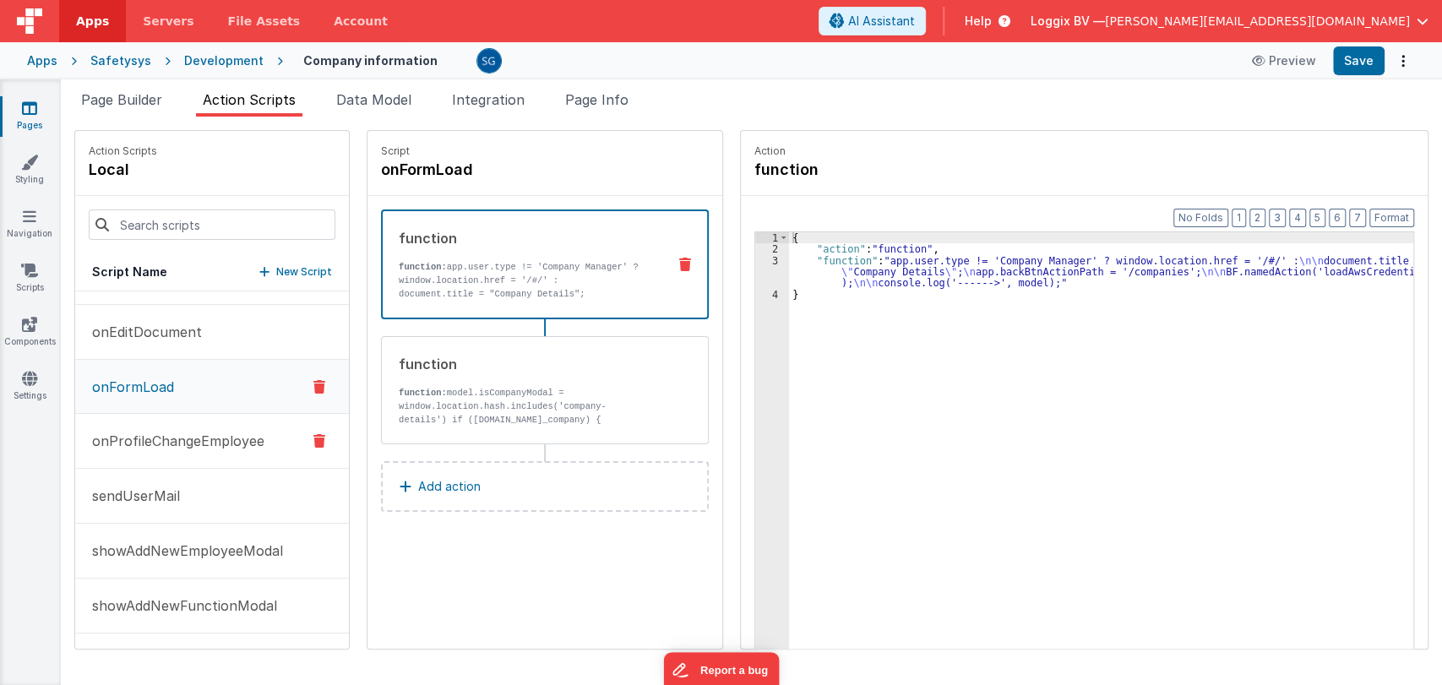
click at [220, 434] on p "onProfileChangeEmployee" at bounding box center [173, 441] width 182 height 20
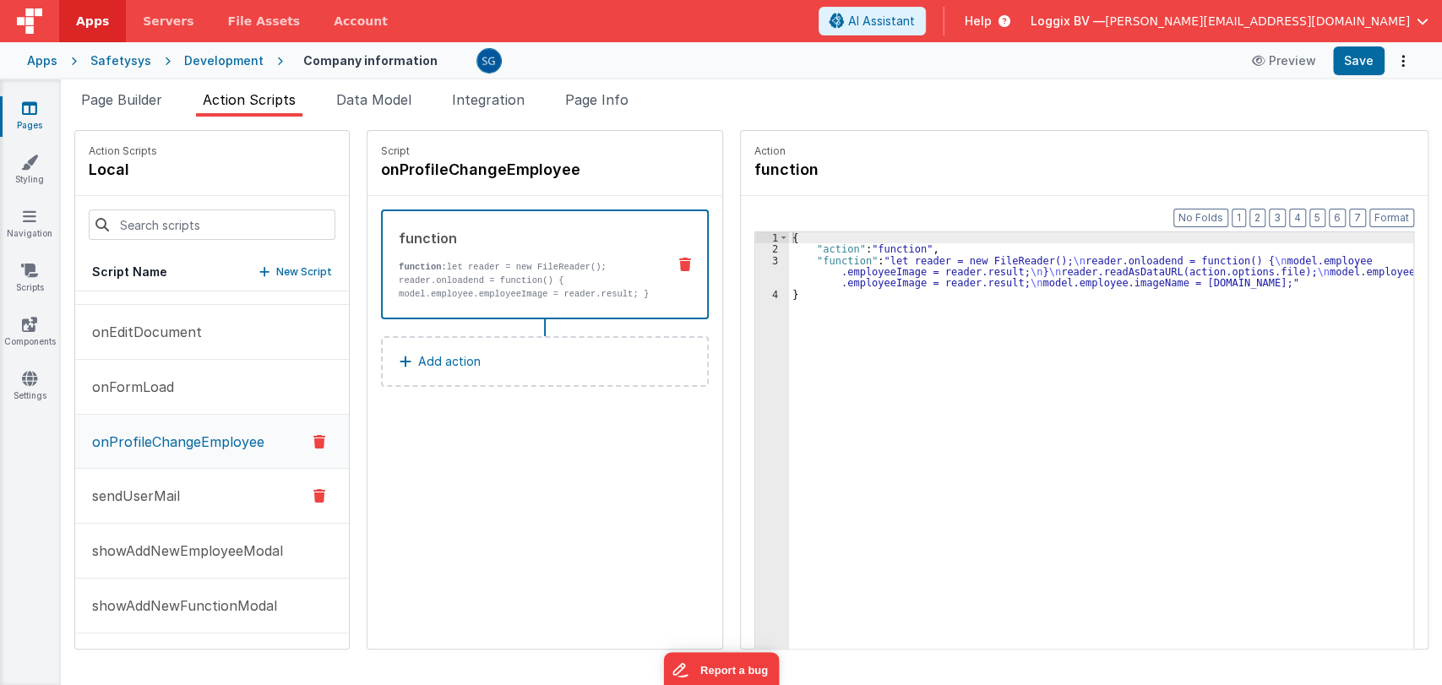
click at [155, 502] on p "sendUserMail" at bounding box center [131, 496] width 98 height 20
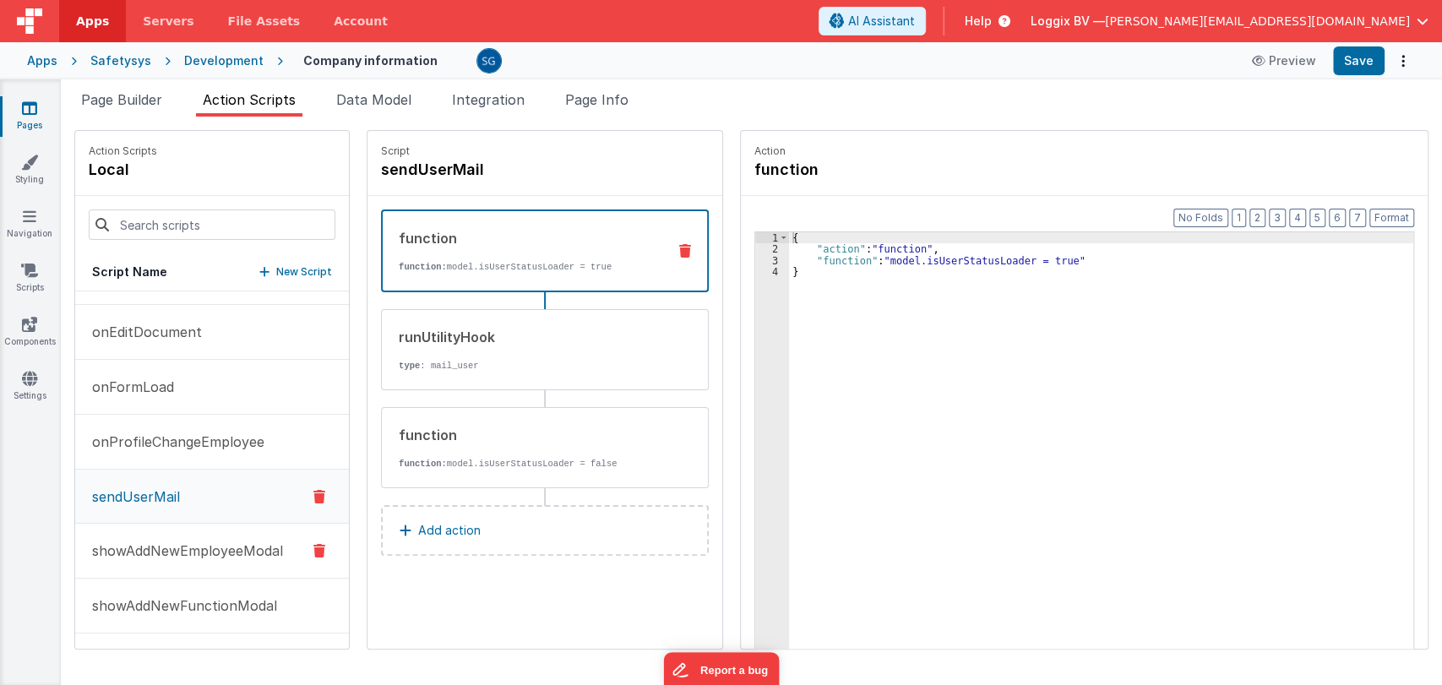
click at [144, 550] on p "showAddNewEmployeeModal" at bounding box center [182, 550] width 201 height 20
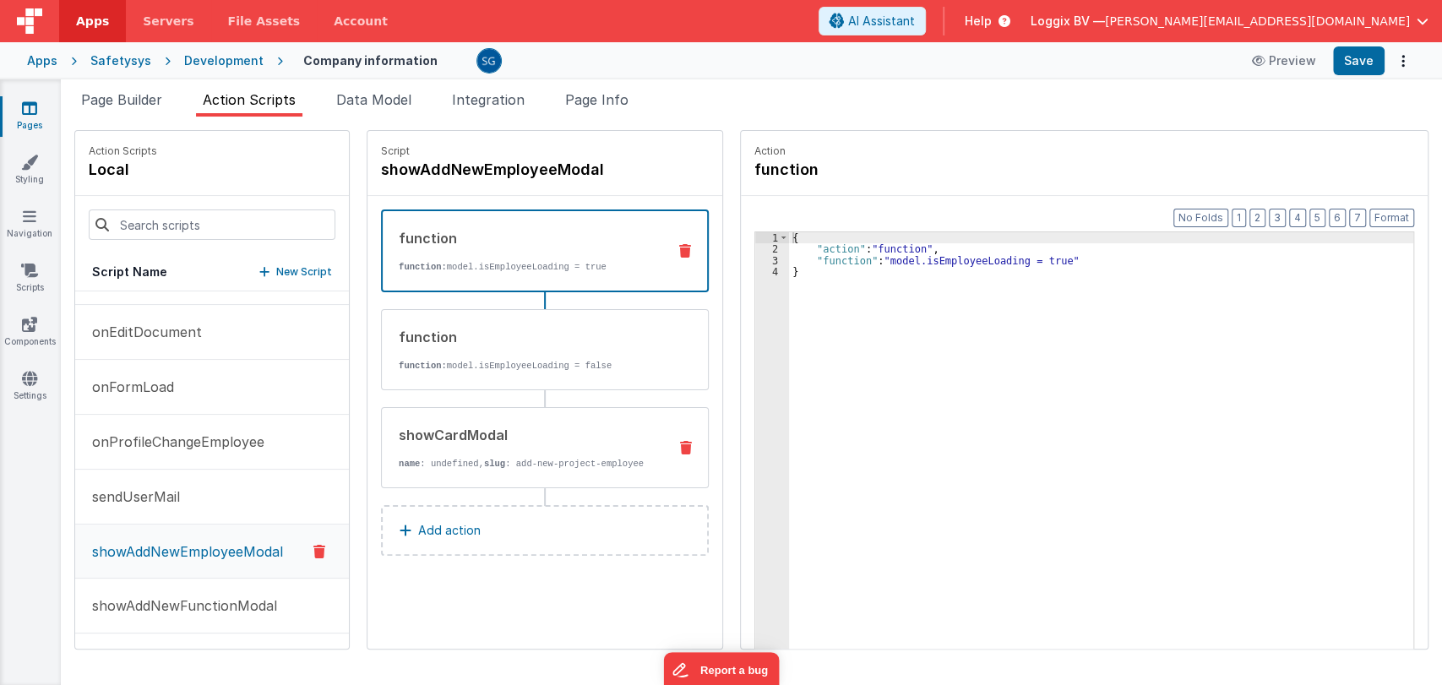
click at [453, 438] on div "showCardModal" at bounding box center [526, 435] width 255 height 20
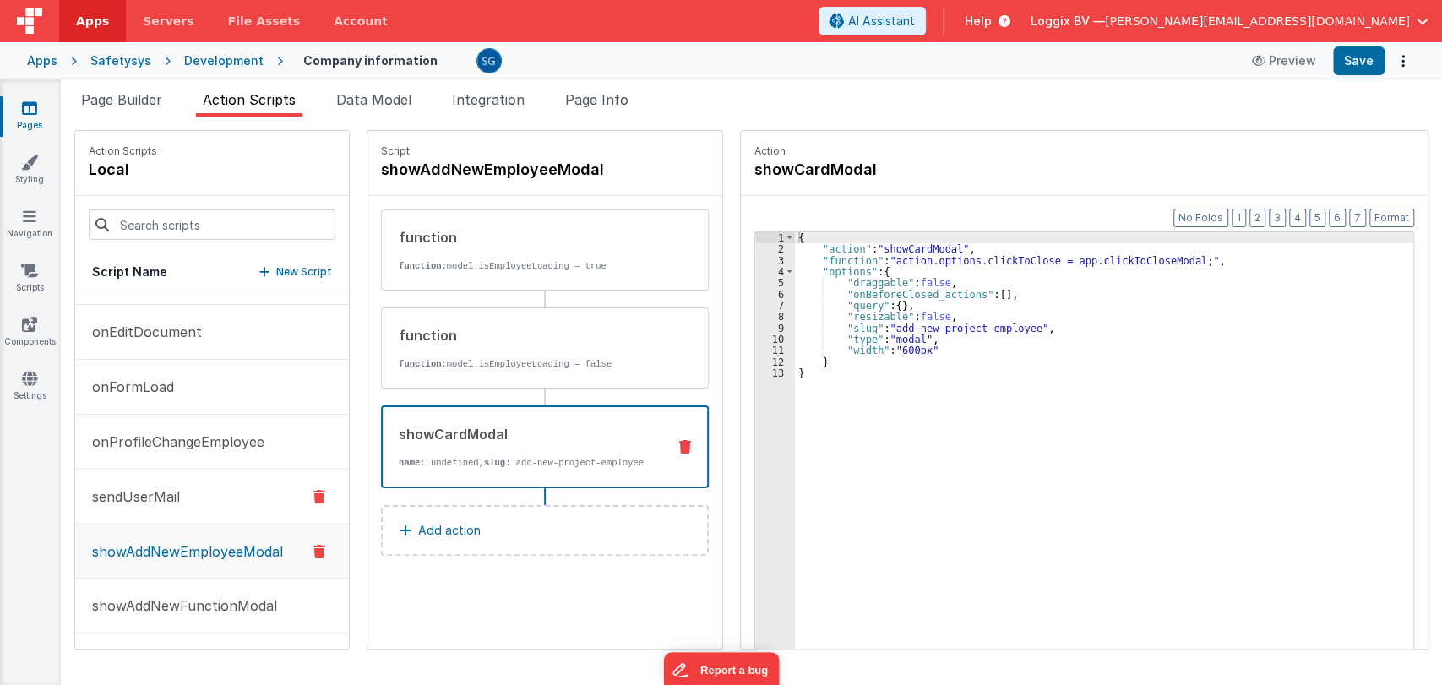
scroll to position [751, 0]
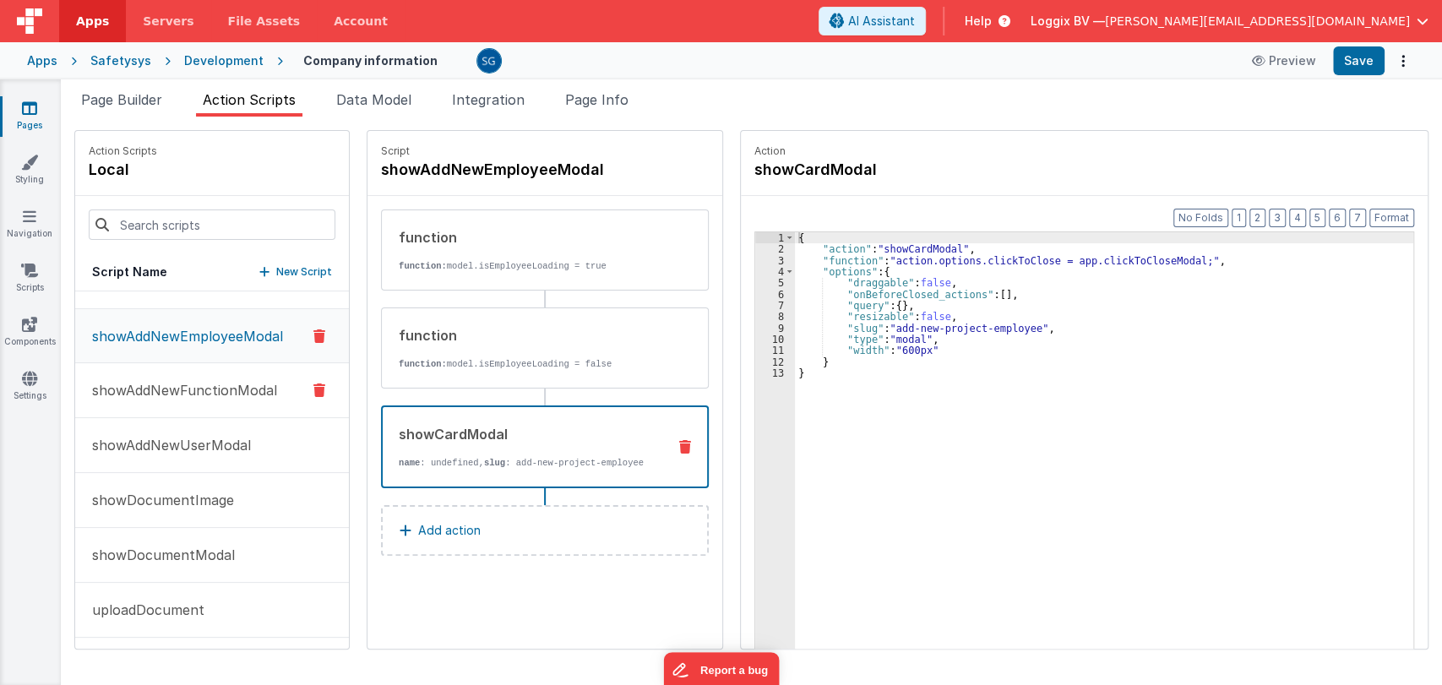
click at [163, 389] on p "showAddNewFunctionModal" at bounding box center [179, 390] width 195 height 20
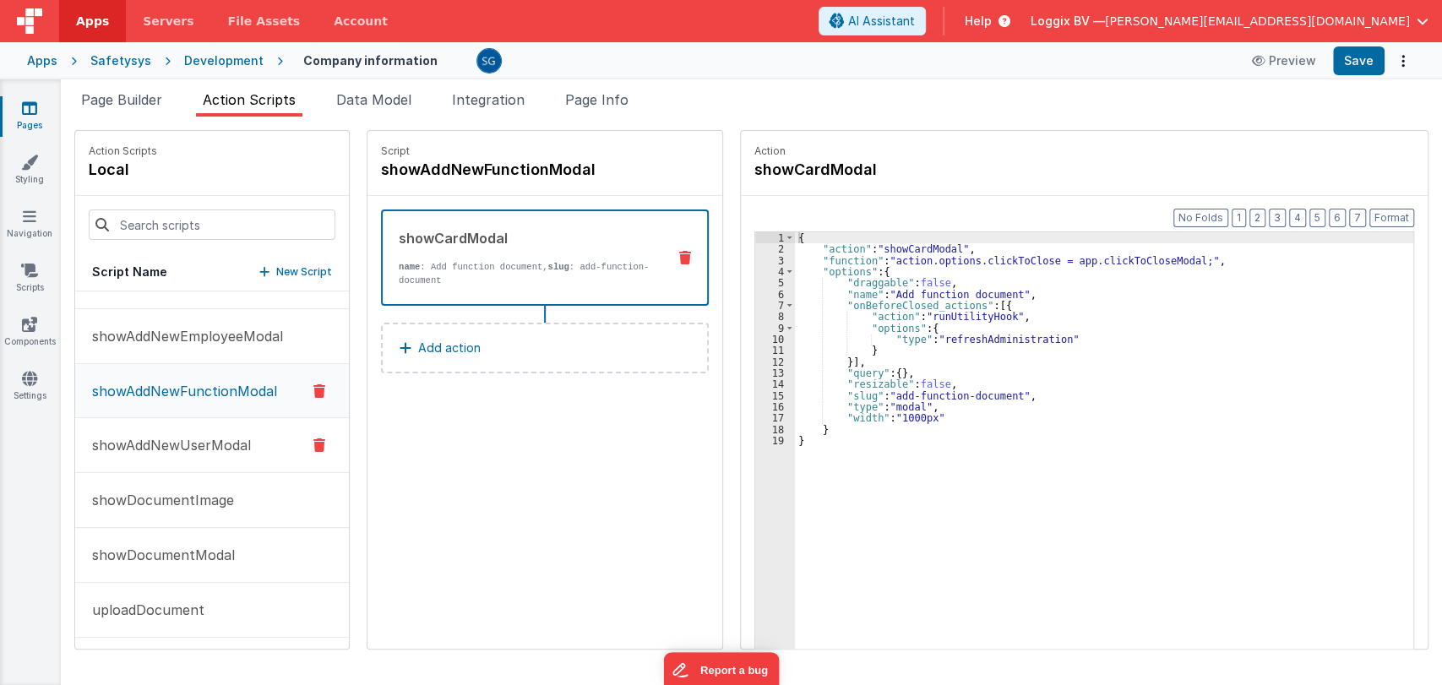
click at [247, 441] on p "showAddNewUserModal" at bounding box center [166, 445] width 169 height 20
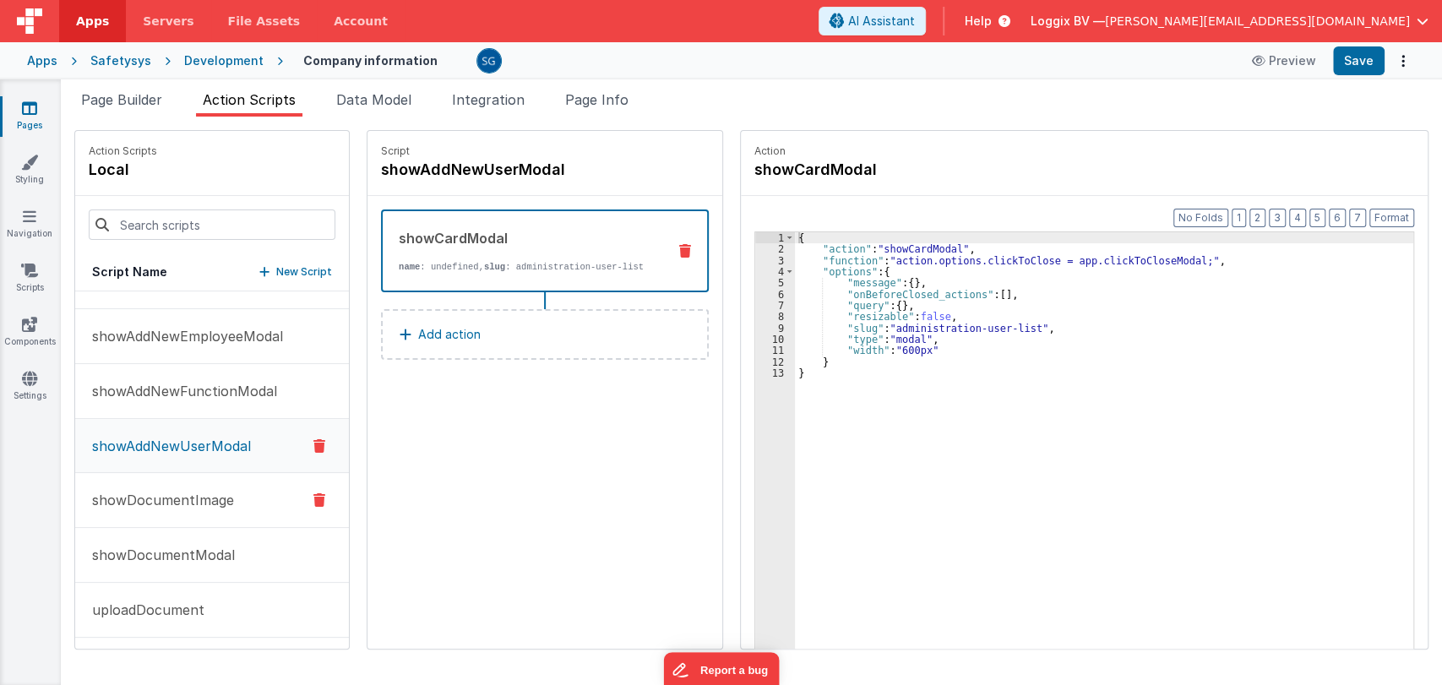
click at [133, 506] on p "showDocumentImage" at bounding box center [158, 500] width 152 height 20
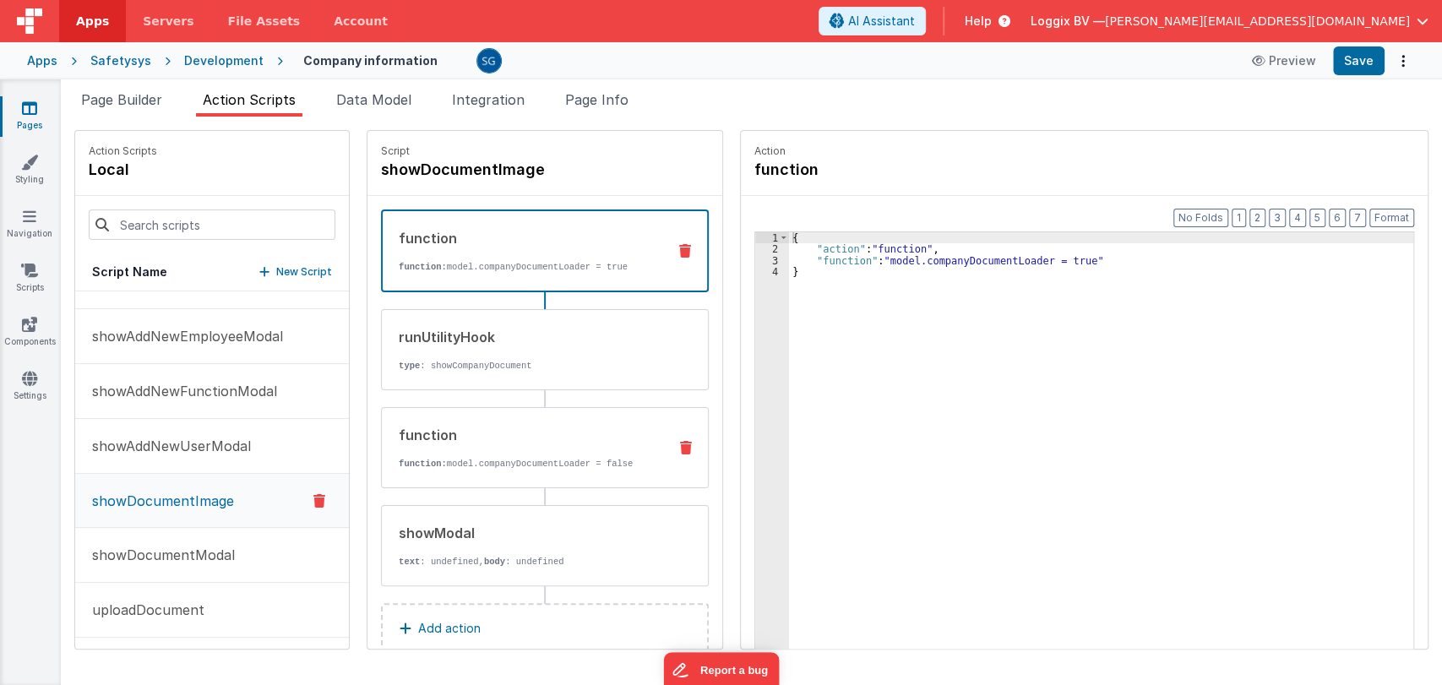
scroll to position [34, 0]
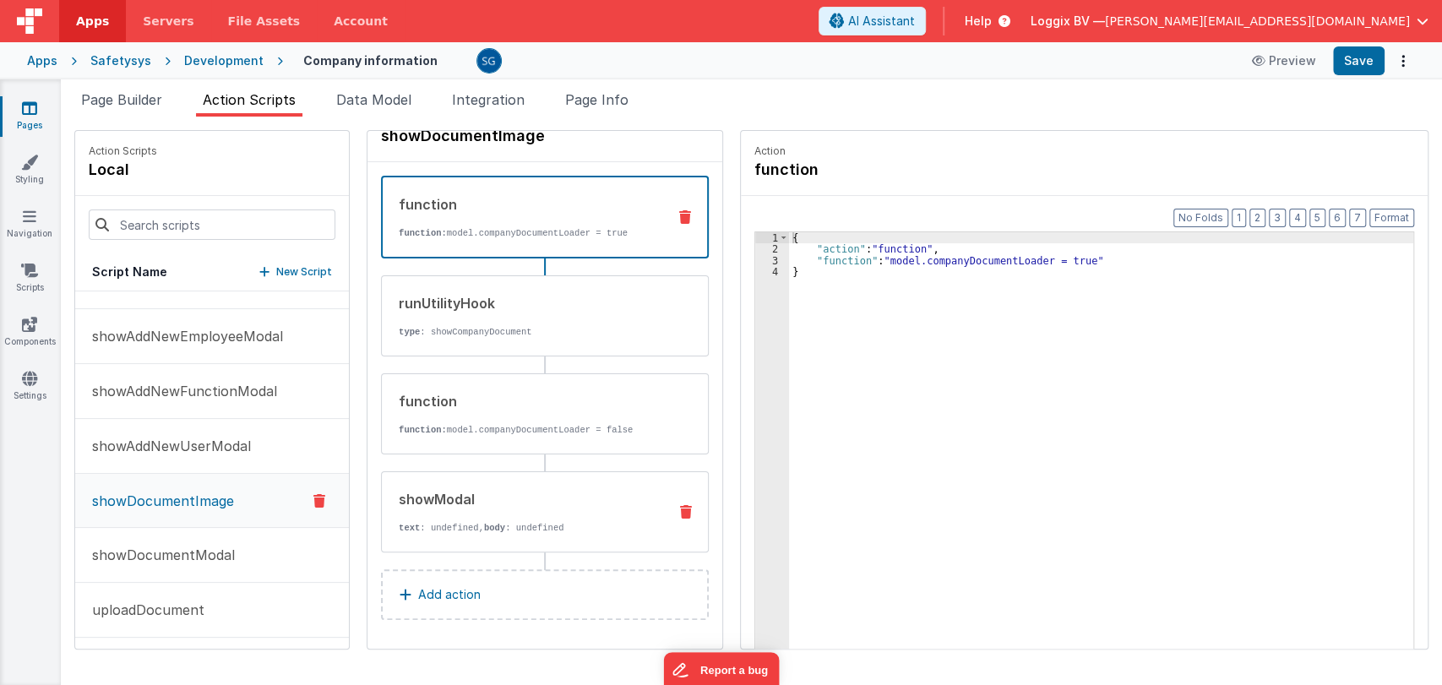
click at [439, 495] on div "showModal" at bounding box center [526, 499] width 255 height 20
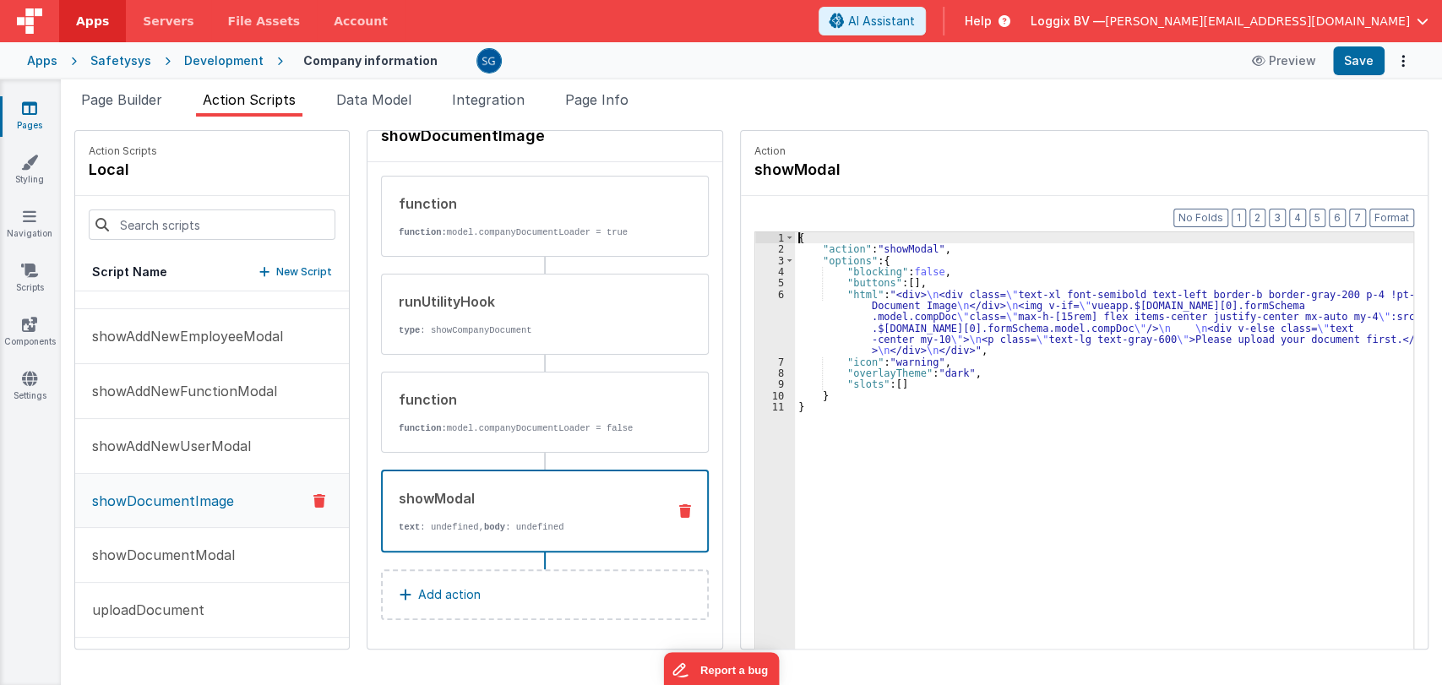
click at [769, 296] on div "6" at bounding box center [775, 323] width 40 height 68
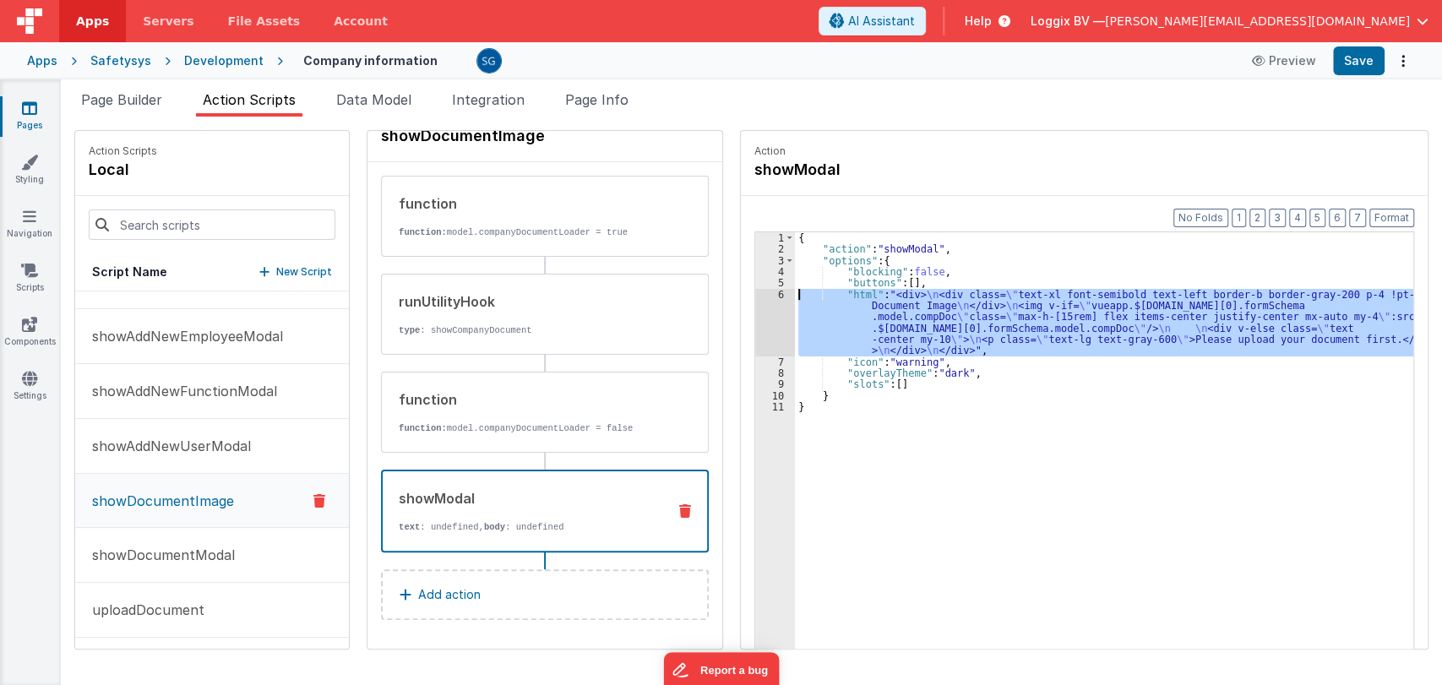
click at [763, 294] on div "6" at bounding box center [775, 323] width 40 height 68
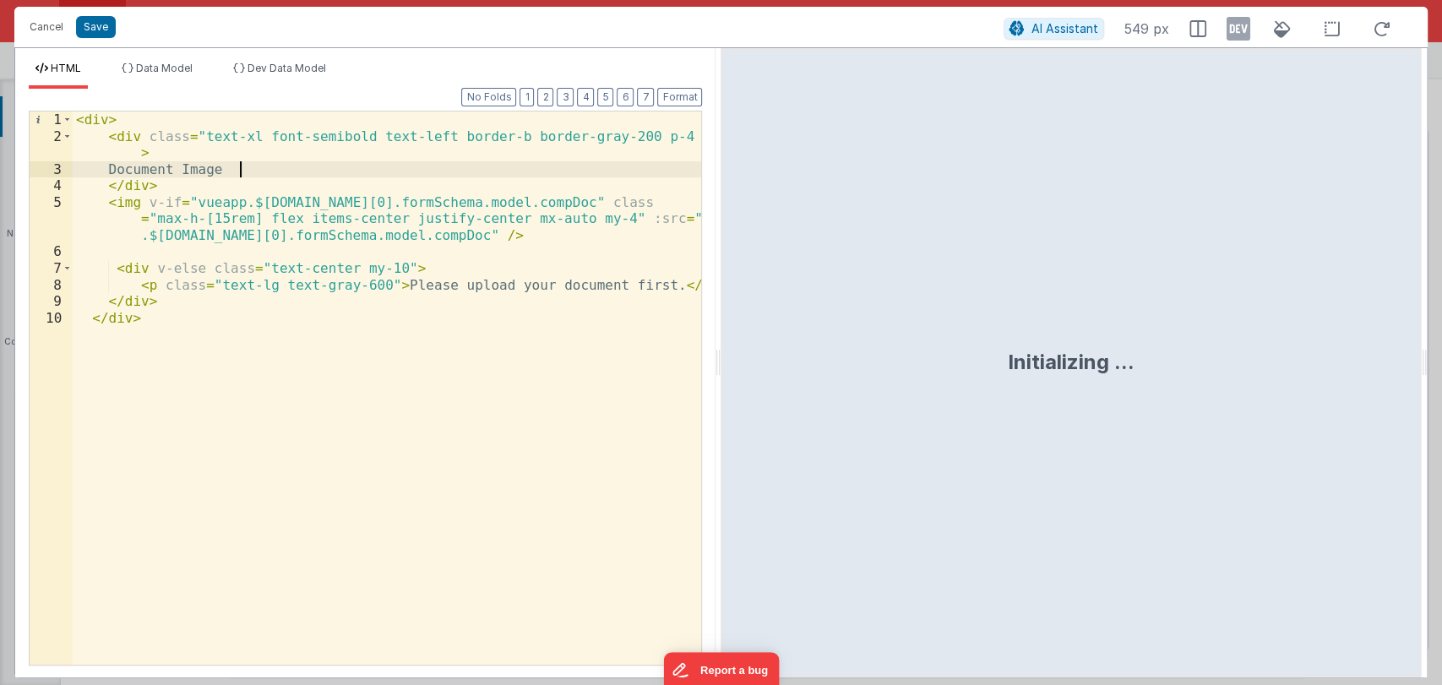
click at [243, 166] on div "< div > < div class = "text-xl font-semibold text-left border-b border-gray-200…" at bounding box center [387, 404] width 629 height 586
click at [353, 166] on div "< div > < div class = "text-xl font-semibold text-left border-b border-gray-200…" at bounding box center [387, 404] width 629 height 586
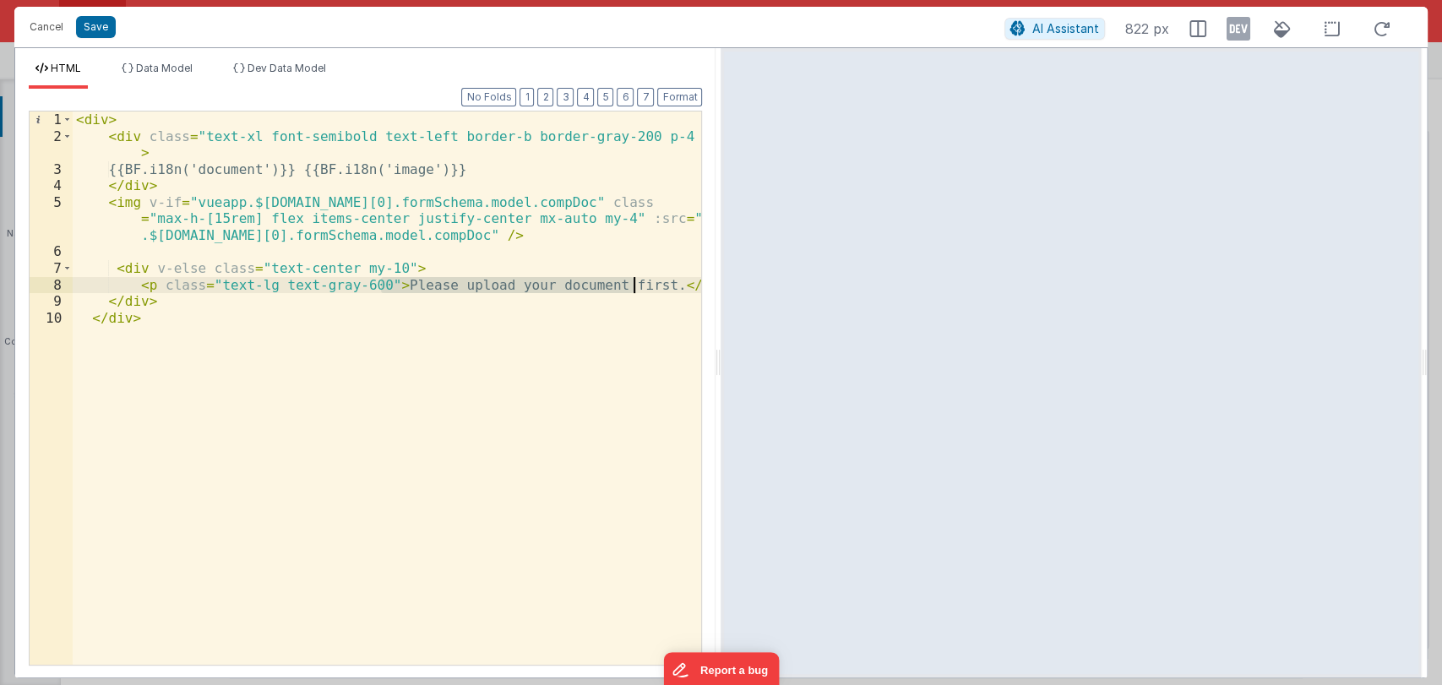
drag, startPoint x: 382, startPoint y: 285, endPoint x: 631, endPoint y: 286, distance: 249.1
click at [631, 286] on div "< div > < div class = "text-xl font-semibold text-left border-b border-gray-200…" at bounding box center [387, 404] width 629 height 586
click at [96, 25] on button "Save" at bounding box center [96, 27] width 40 height 22
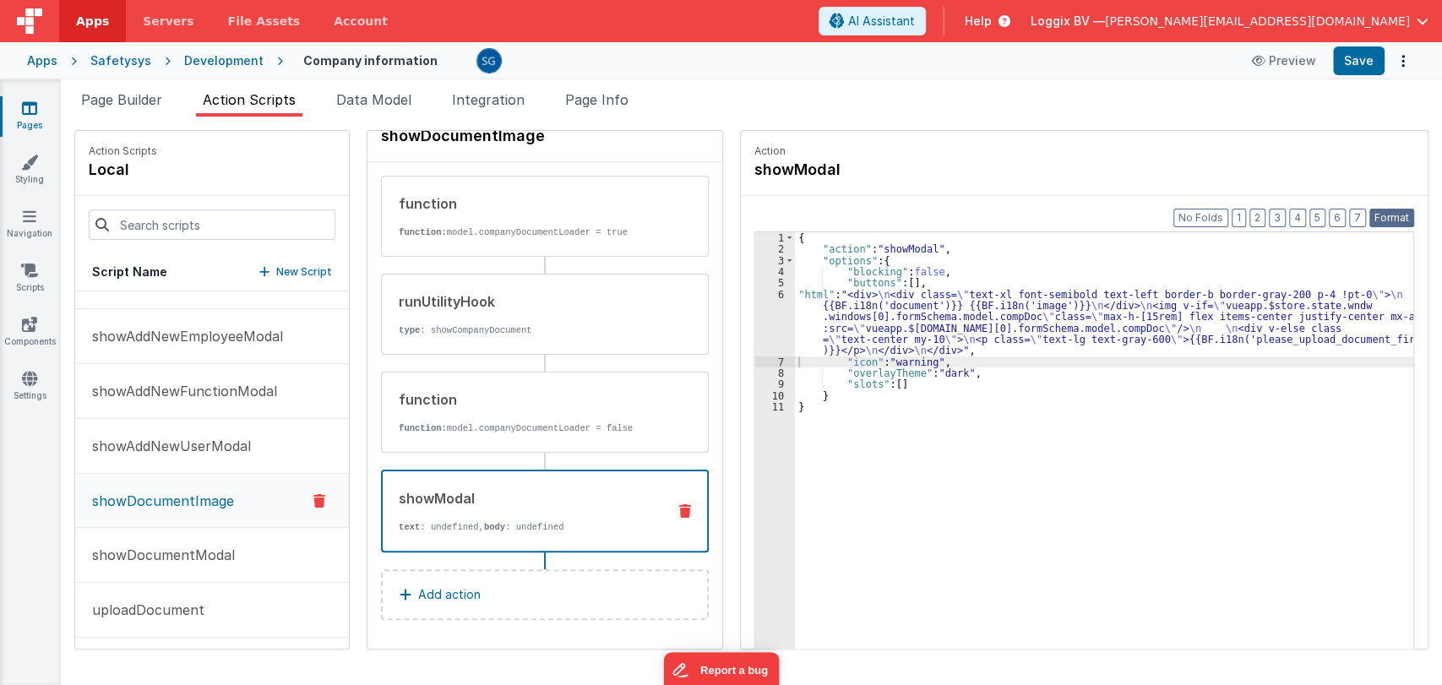
click at [1391, 217] on button "Format" at bounding box center [1391, 218] width 45 height 19
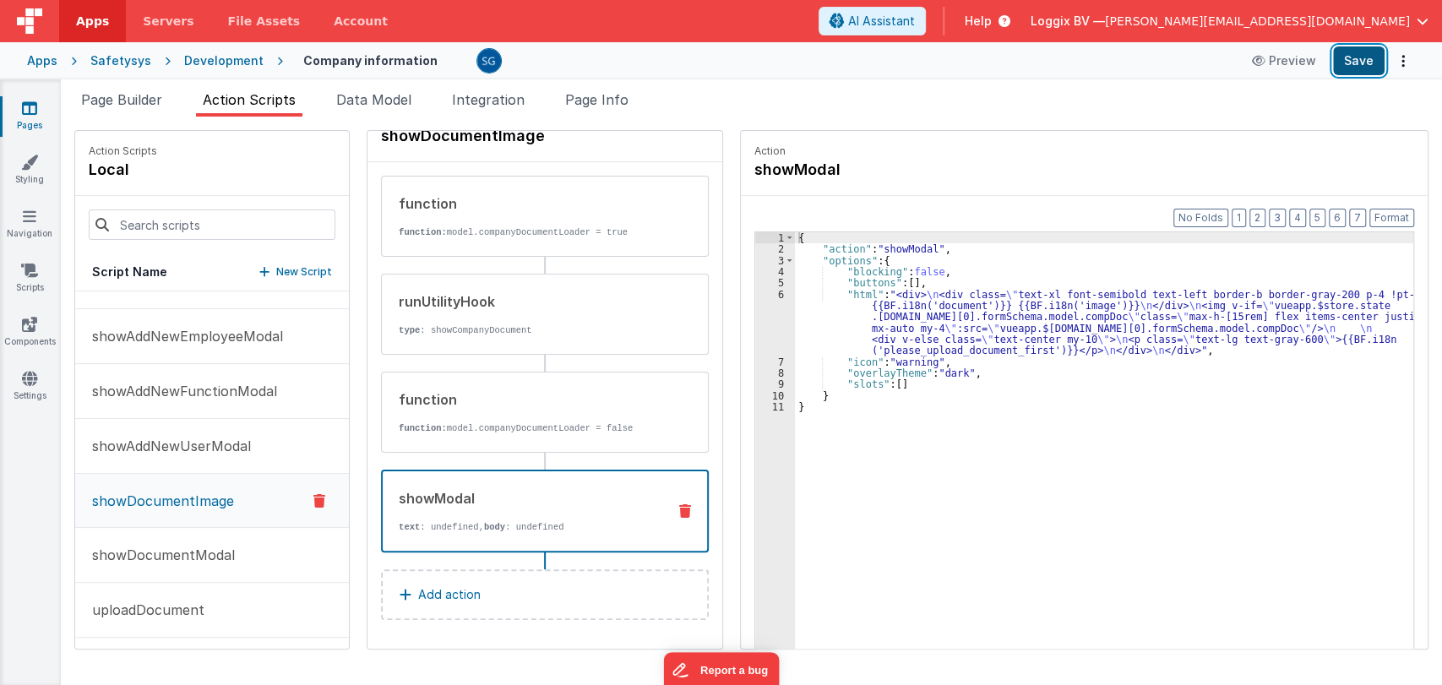
click at [1357, 65] on button "Save" at bounding box center [1359, 60] width 52 height 29
click at [155, 547] on p "showDocumentModal" at bounding box center [158, 555] width 153 height 20
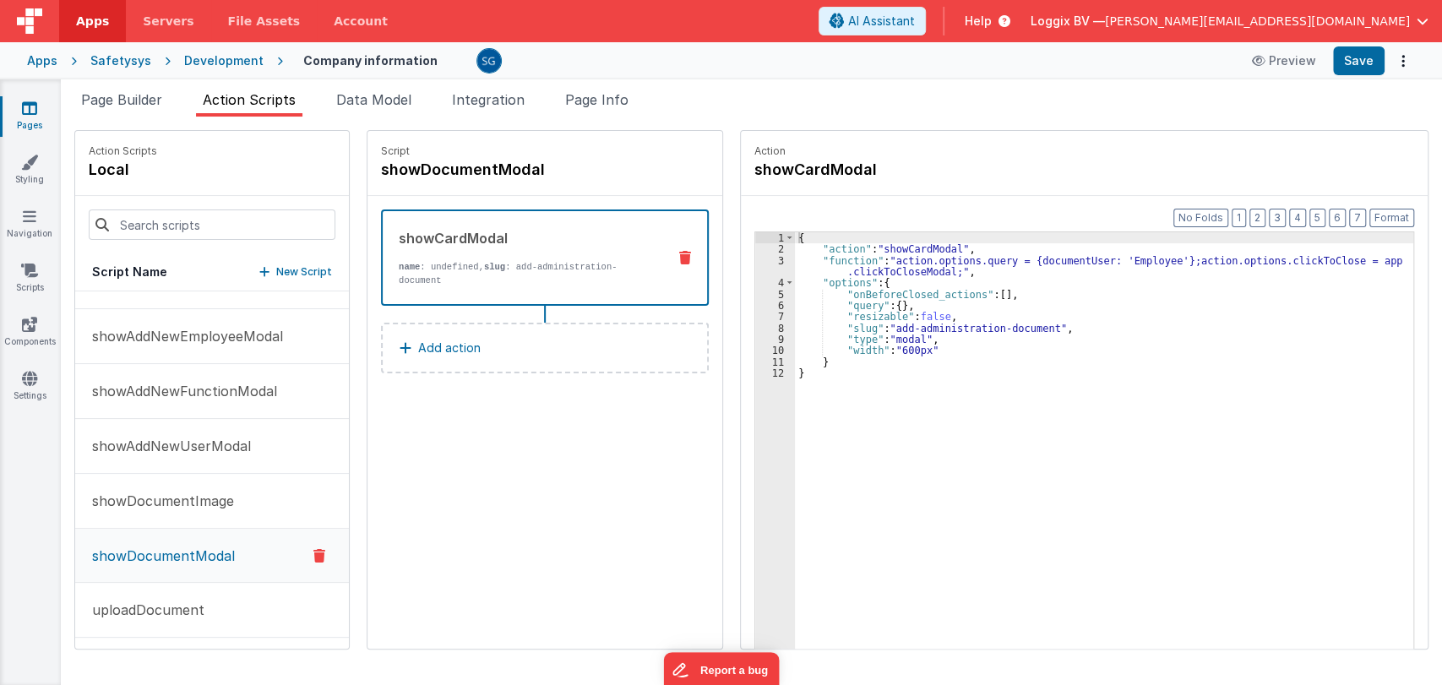
scroll to position [0, 0]
click at [144, 606] on p "uploadDocument" at bounding box center [143, 610] width 122 height 20
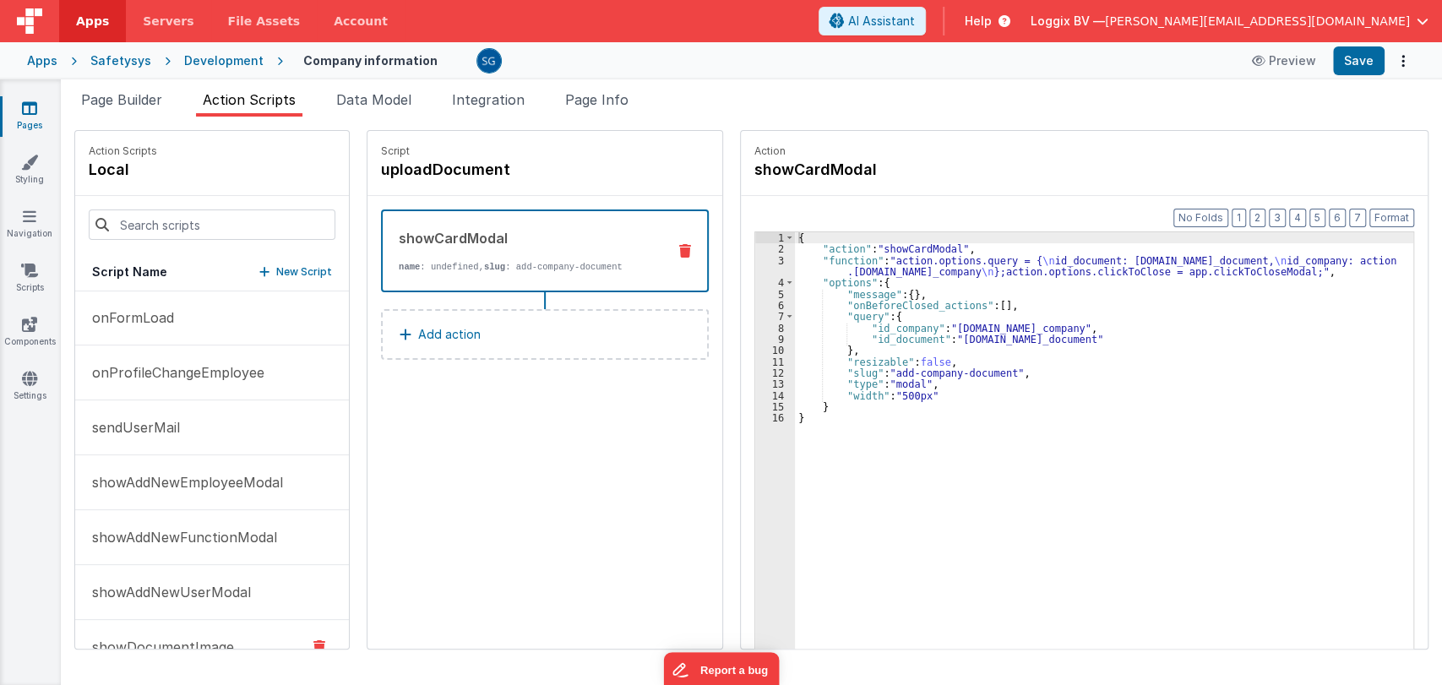
scroll to position [751, 0]
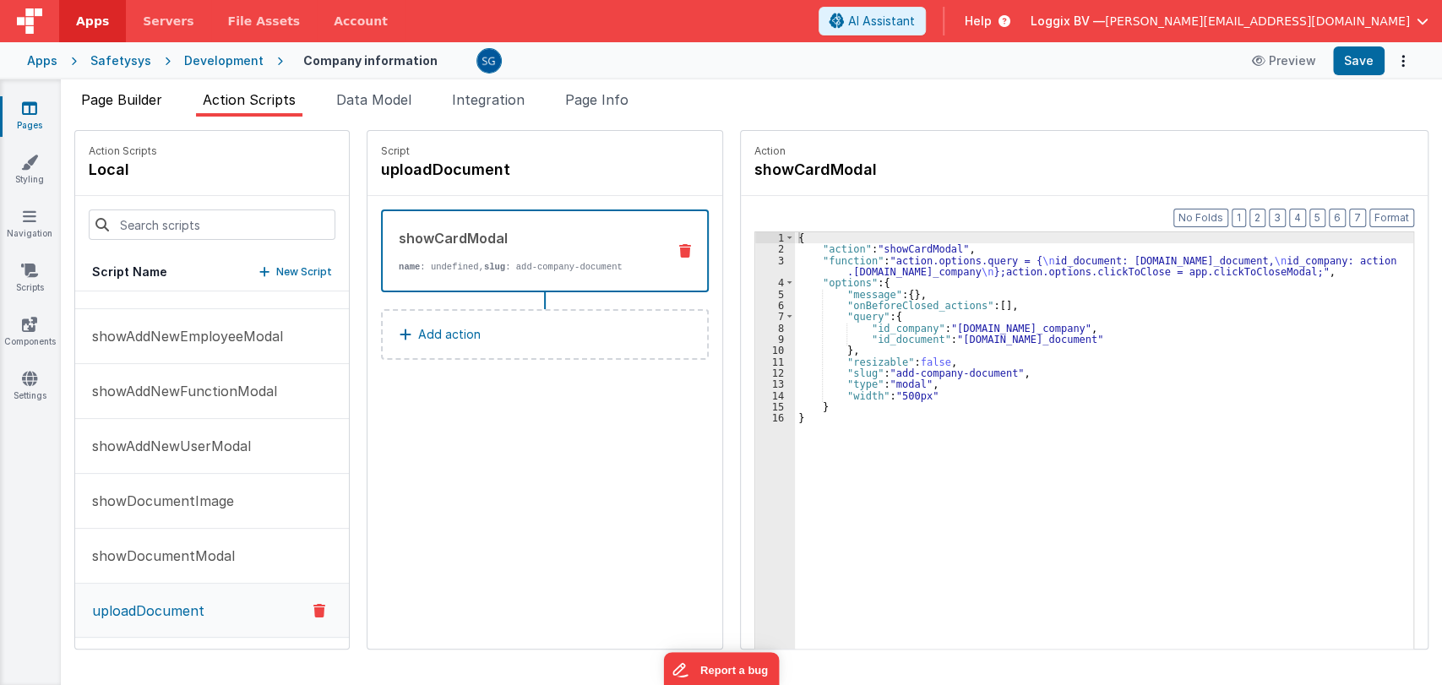
click at [138, 99] on span "Page Builder" at bounding box center [121, 99] width 81 height 17
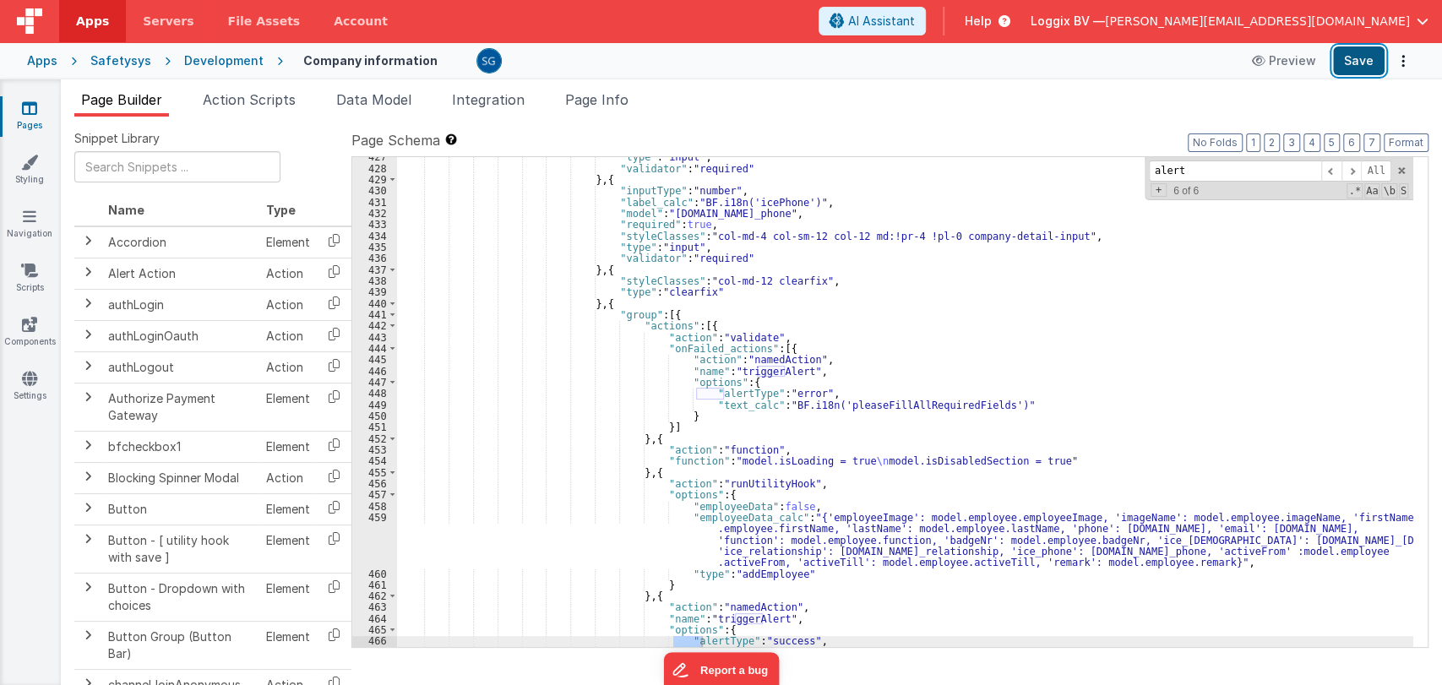
click at [1371, 71] on button "Save" at bounding box center [1359, 60] width 52 height 29
click at [28, 111] on icon at bounding box center [29, 108] width 15 height 17
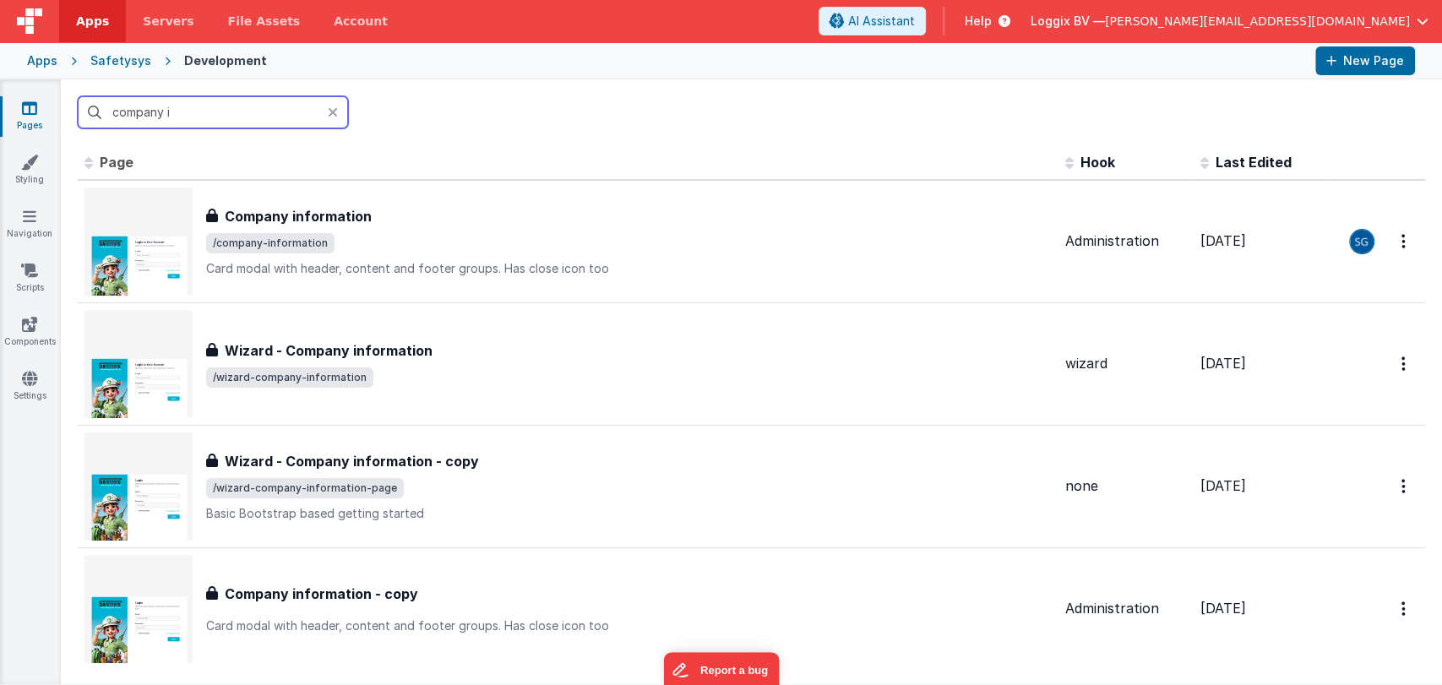
click at [195, 110] on input "company i" at bounding box center [213, 112] width 270 height 32
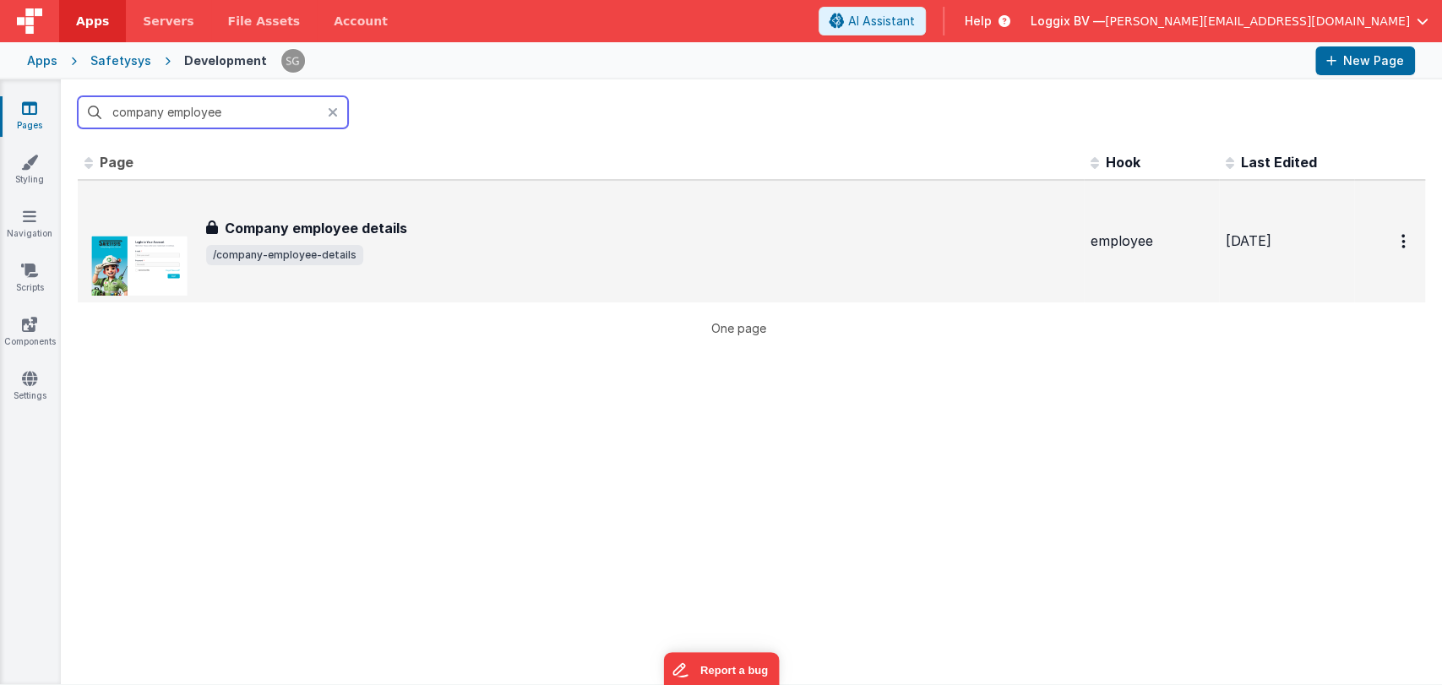
type input "company employee"
click at [325, 215] on div "Company employee details Company employee details /company-employee-details" at bounding box center [580, 241] width 992 height 108
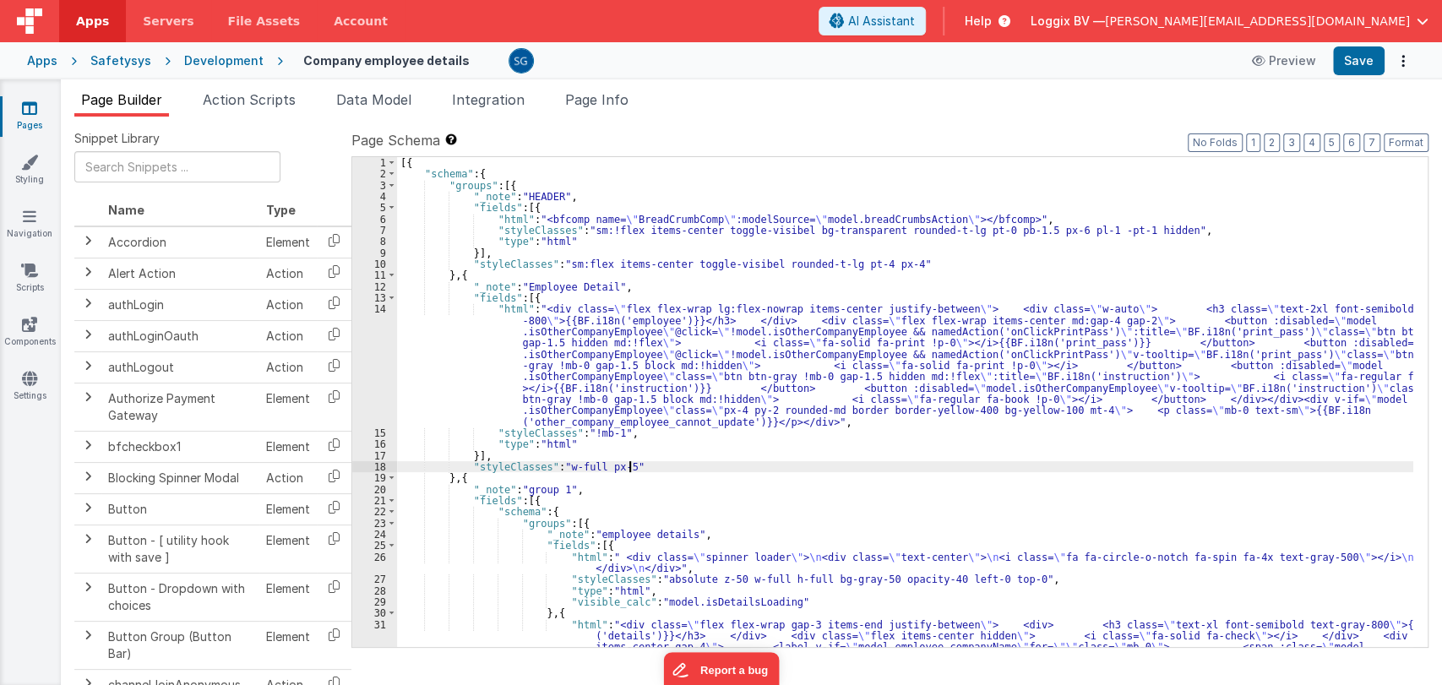
click at [708, 461] on div "[{ "schema" : { "groups" : [{ "_note" : "HEADER" , "fields" : [{ "html" : "<bfc…" at bounding box center [905, 650] width 1016 height 986
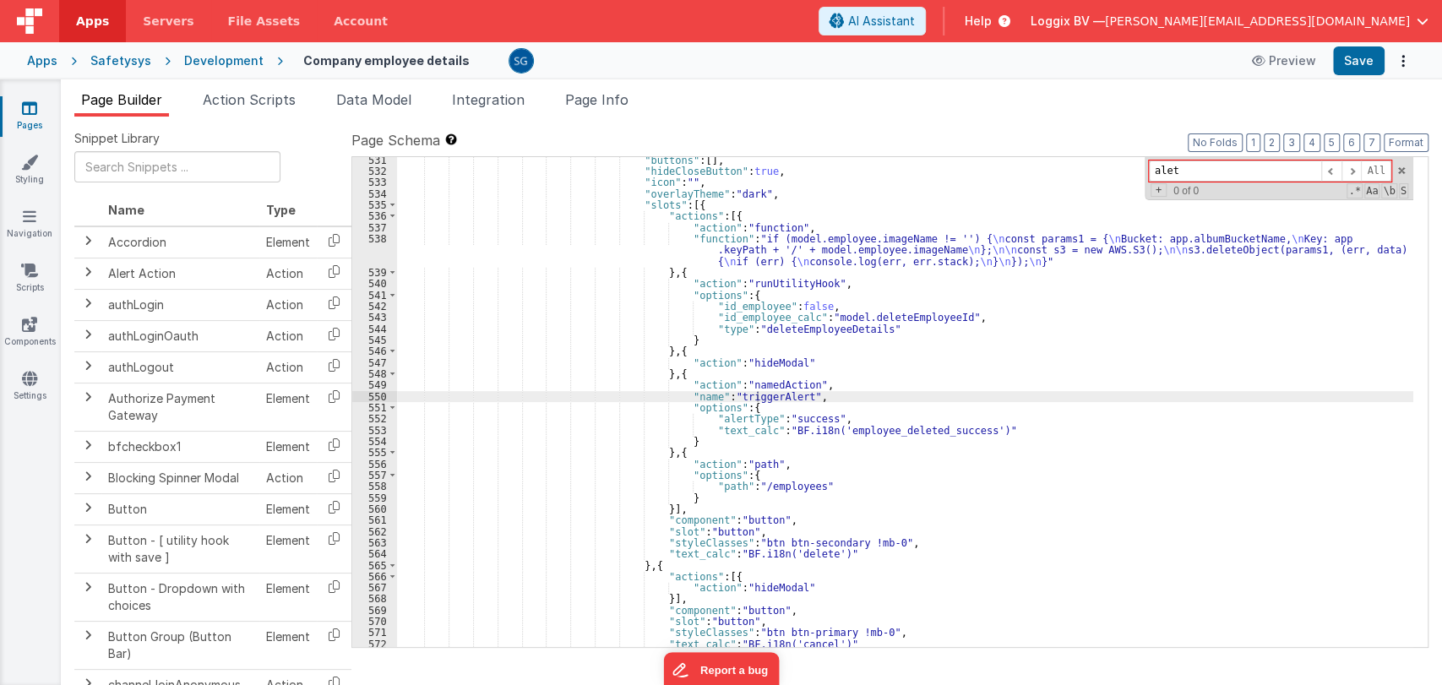
scroll to position [6928, 0]
type input "alert"
click at [1352, 171] on span at bounding box center [1351, 170] width 20 height 21
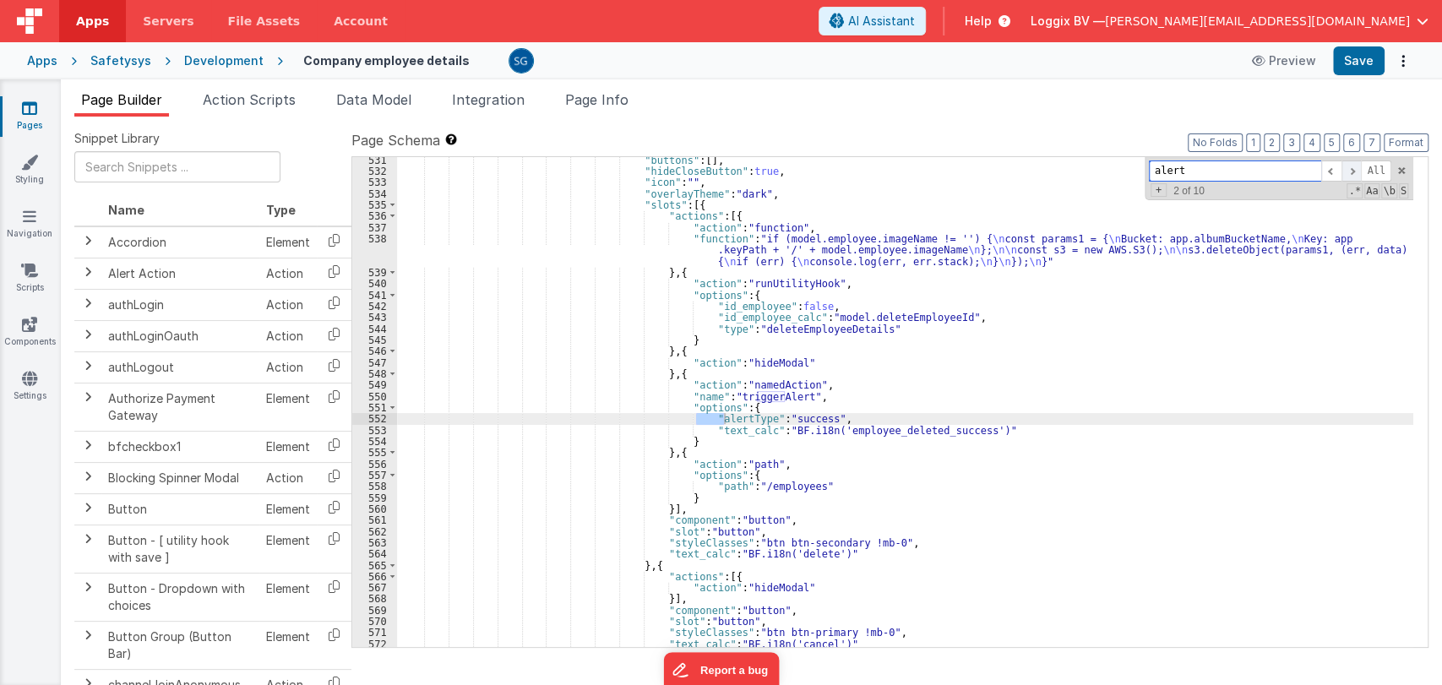
click at [1352, 171] on span at bounding box center [1351, 170] width 20 height 21
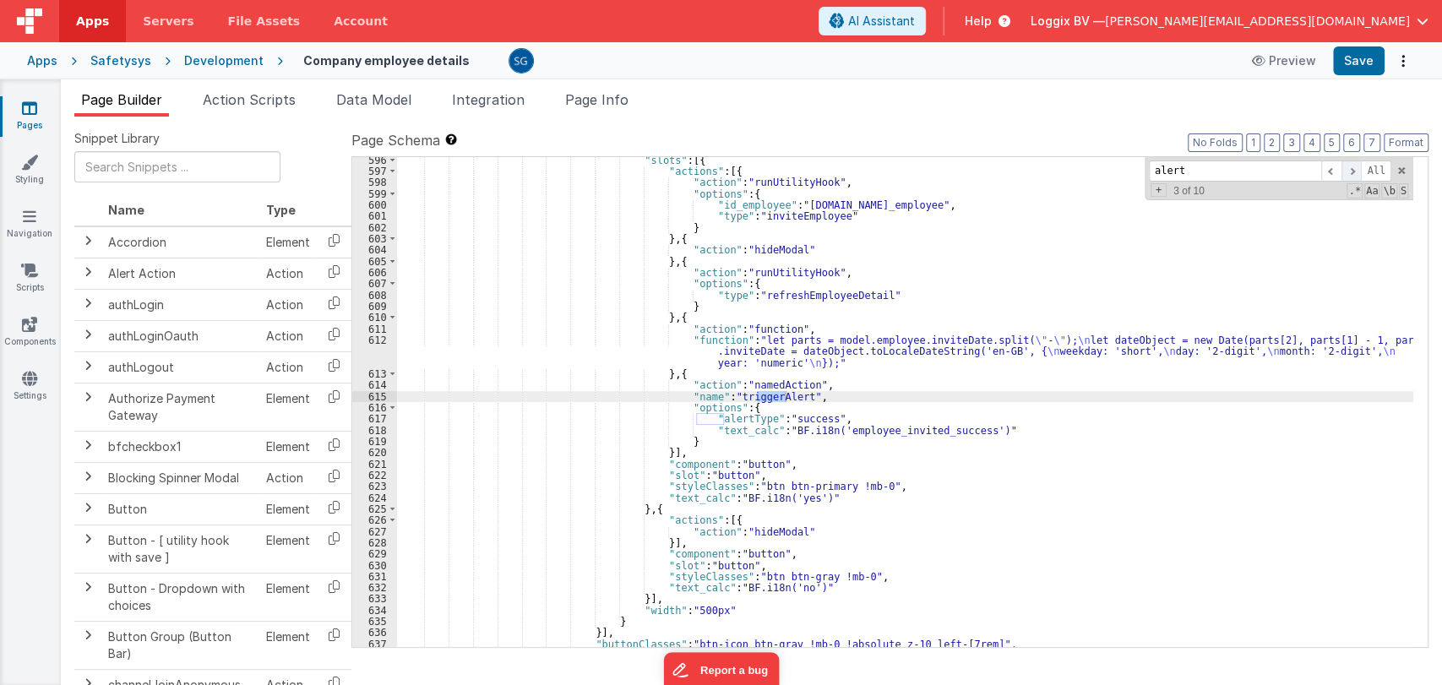
click at [1352, 171] on span at bounding box center [1351, 170] width 20 height 21
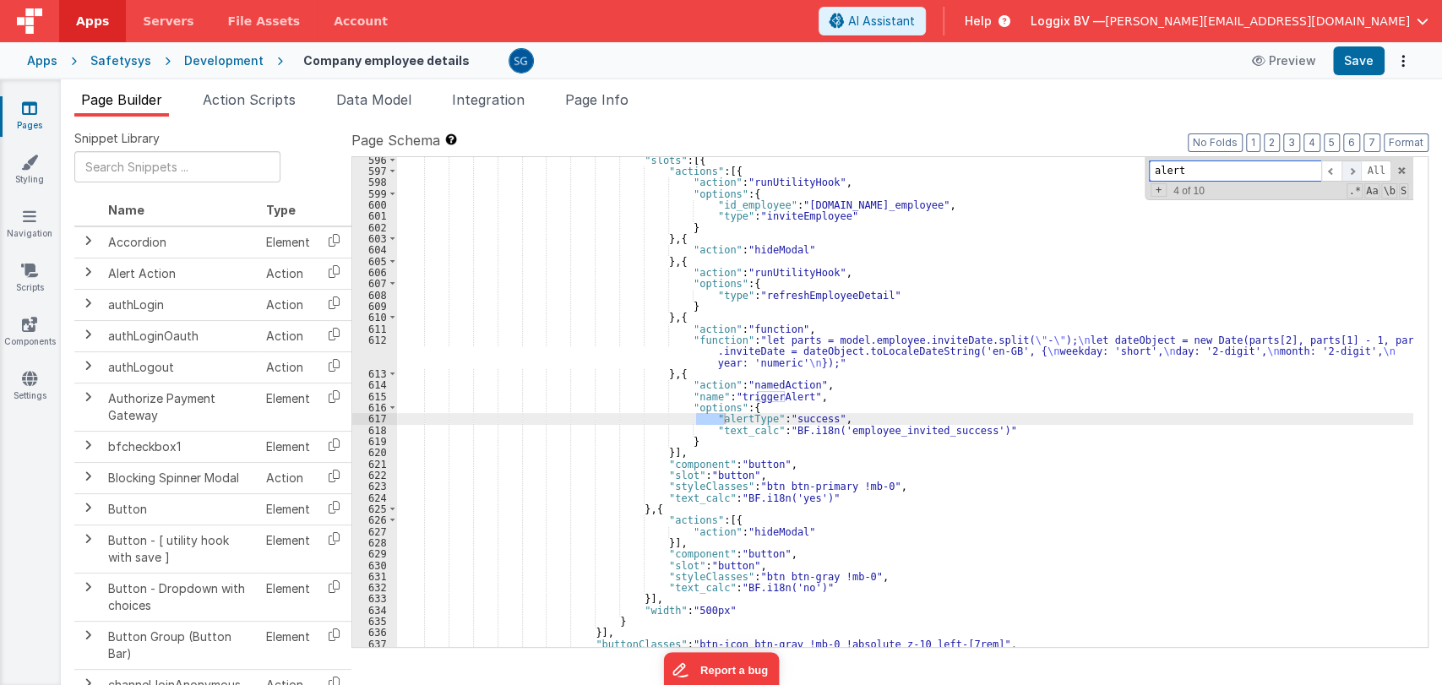
click at [1352, 171] on span at bounding box center [1351, 170] width 20 height 21
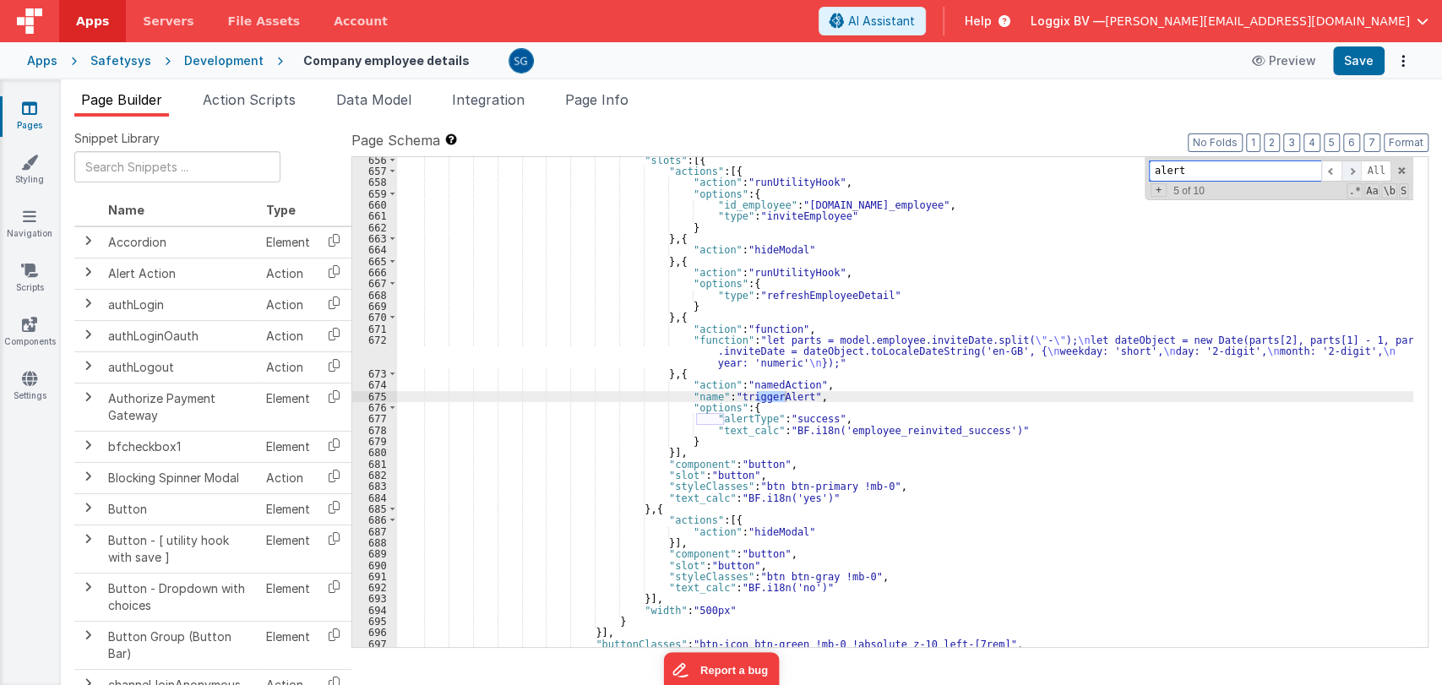
click at [1352, 171] on span at bounding box center [1351, 170] width 20 height 21
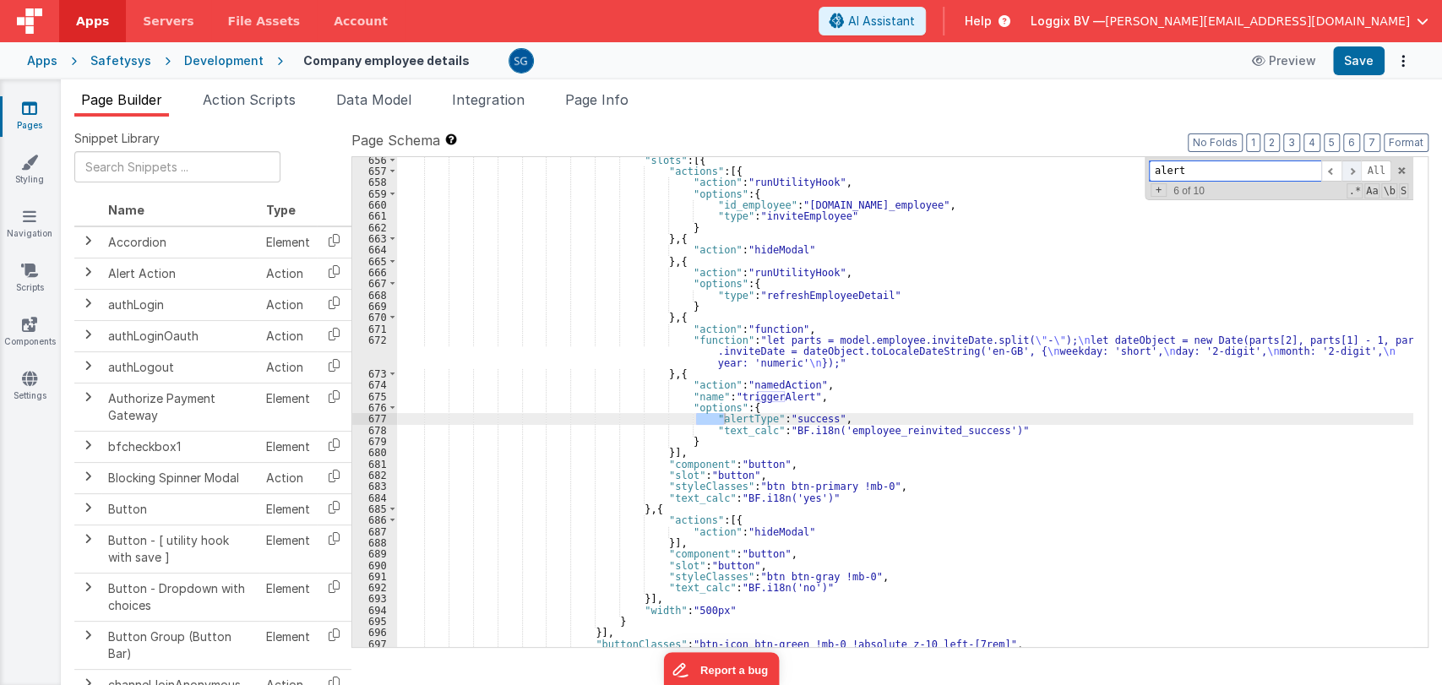
click at [1352, 171] on span at bounding box center [1351, 170] width 20 height 21
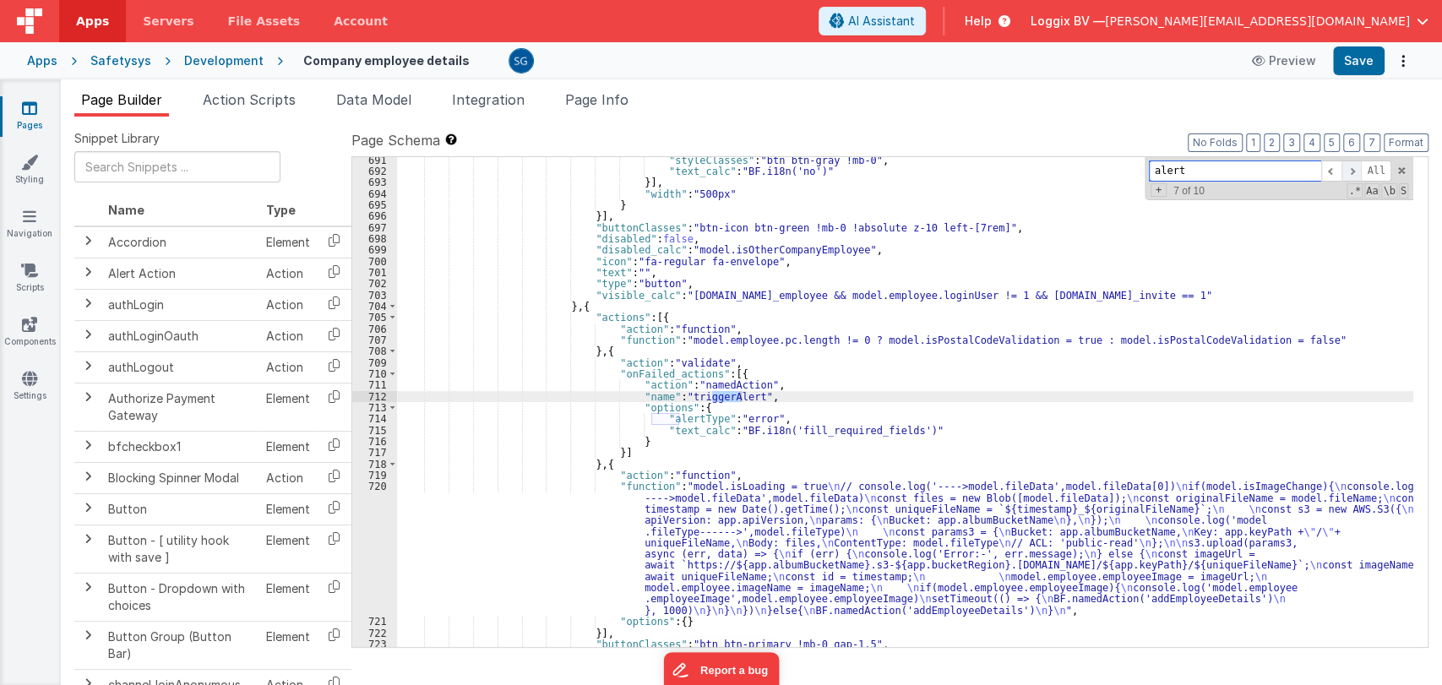
scroll to position [8819, 0]
click at [1352, 171] on span at bounding box center [1351, 170] width 20 height 21
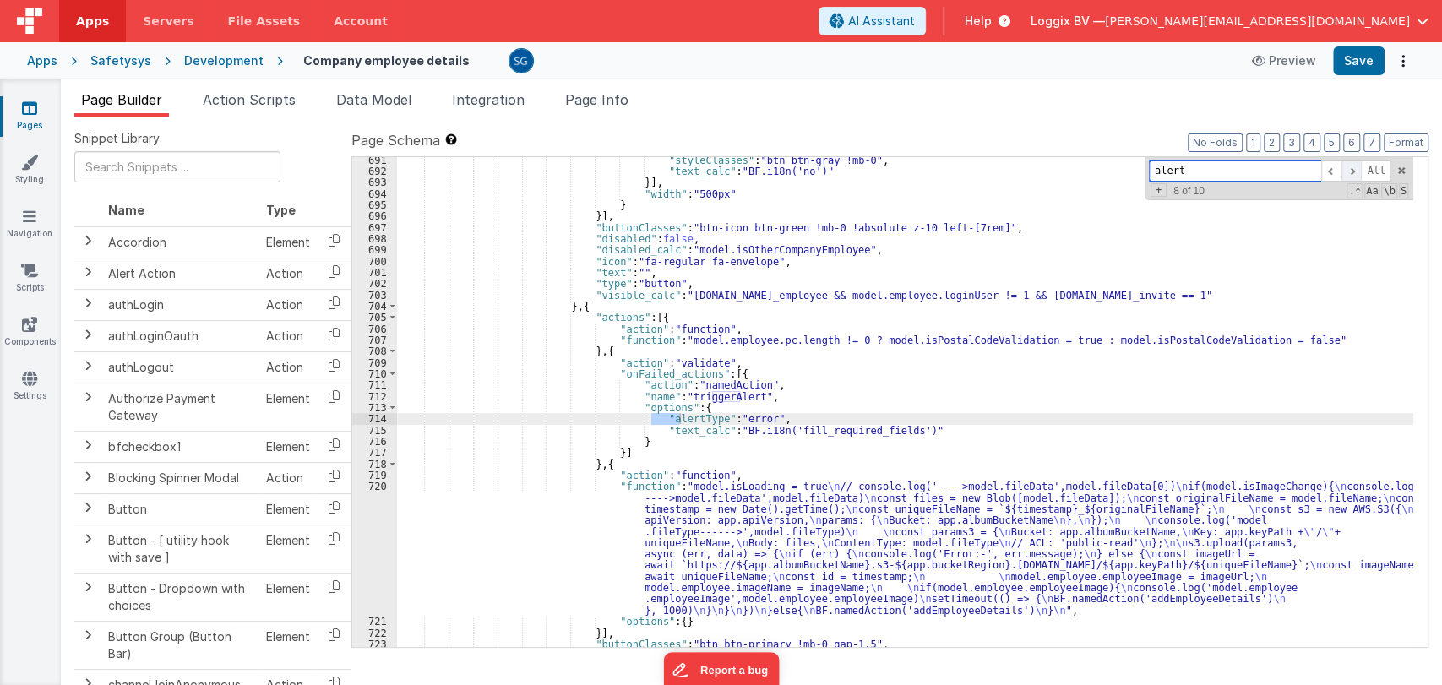
click at [1352, 171] on span at bounding box center [1351, 170] width 20 height 21
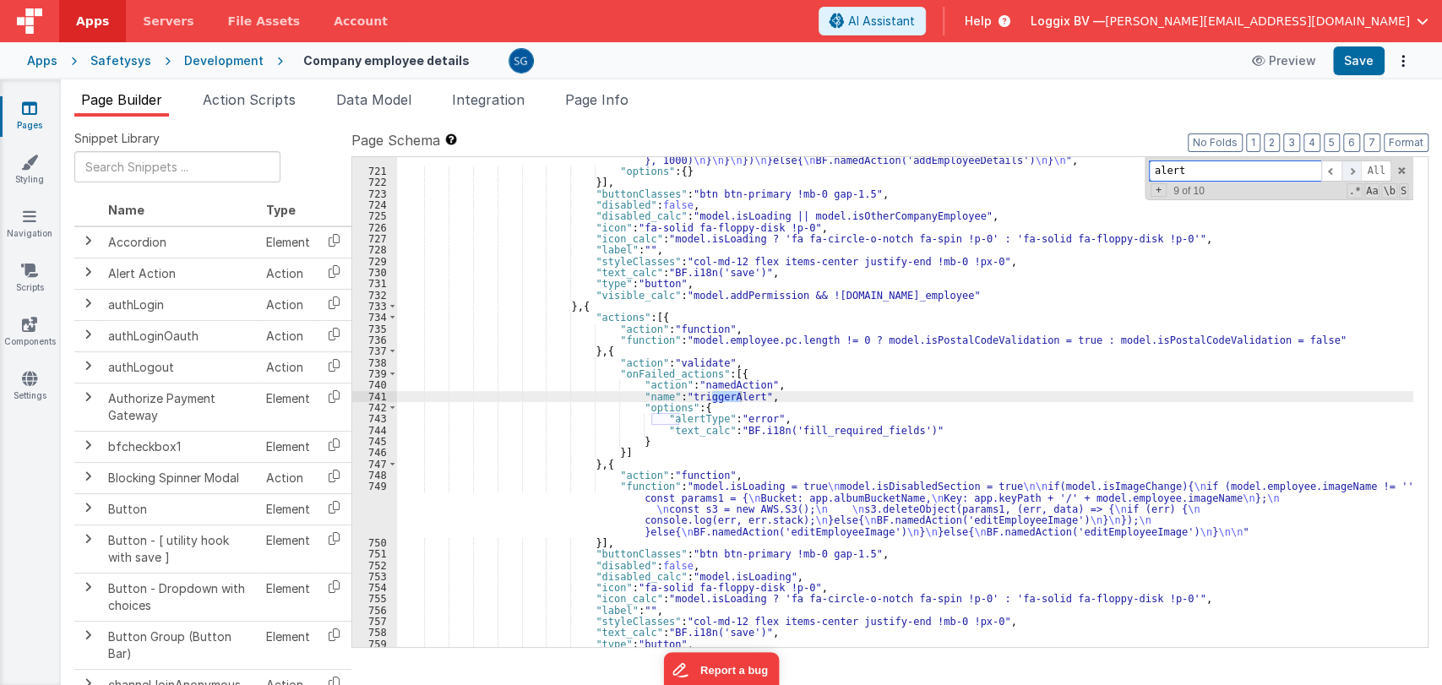
scroll to position [9269, 0]
click at [1352, 171] on span at bounding box center [1351, 170] width 20 height 21
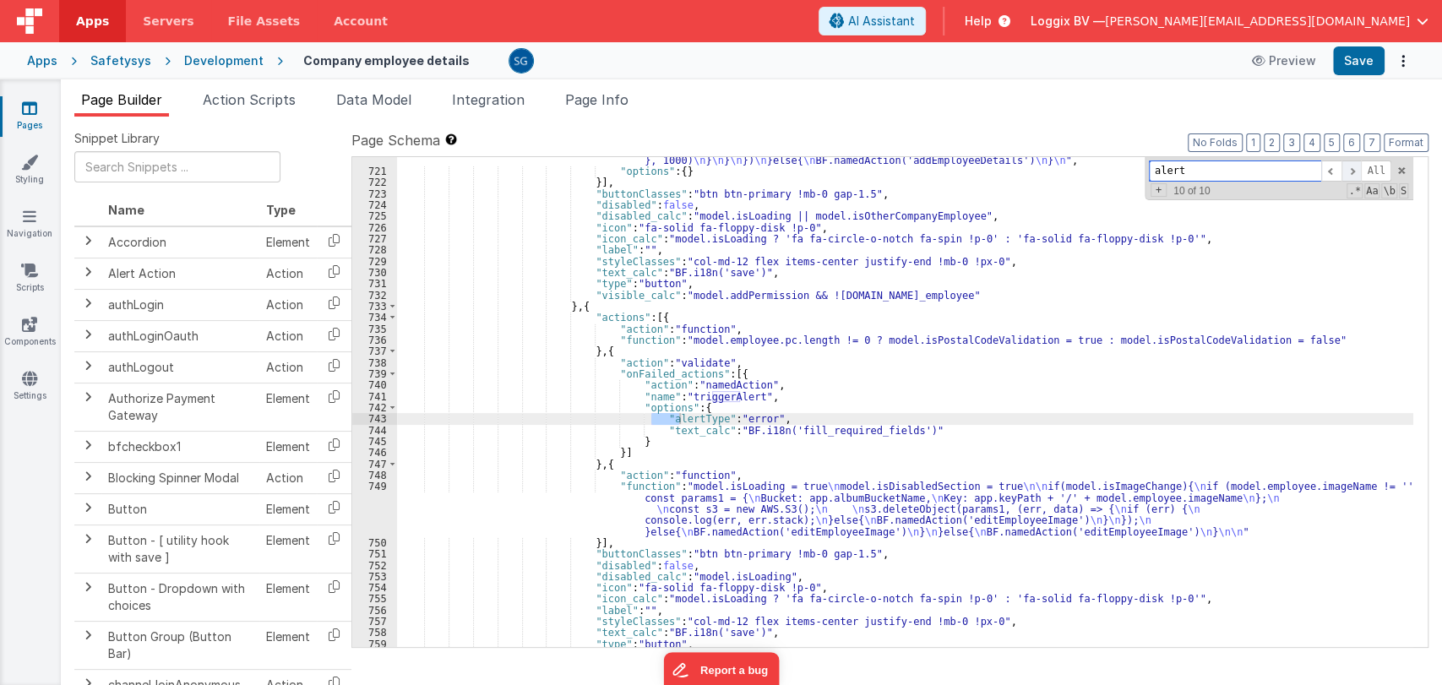
click at [1352, 171] on span at bounding box center [1351, 170] width 20 height 21
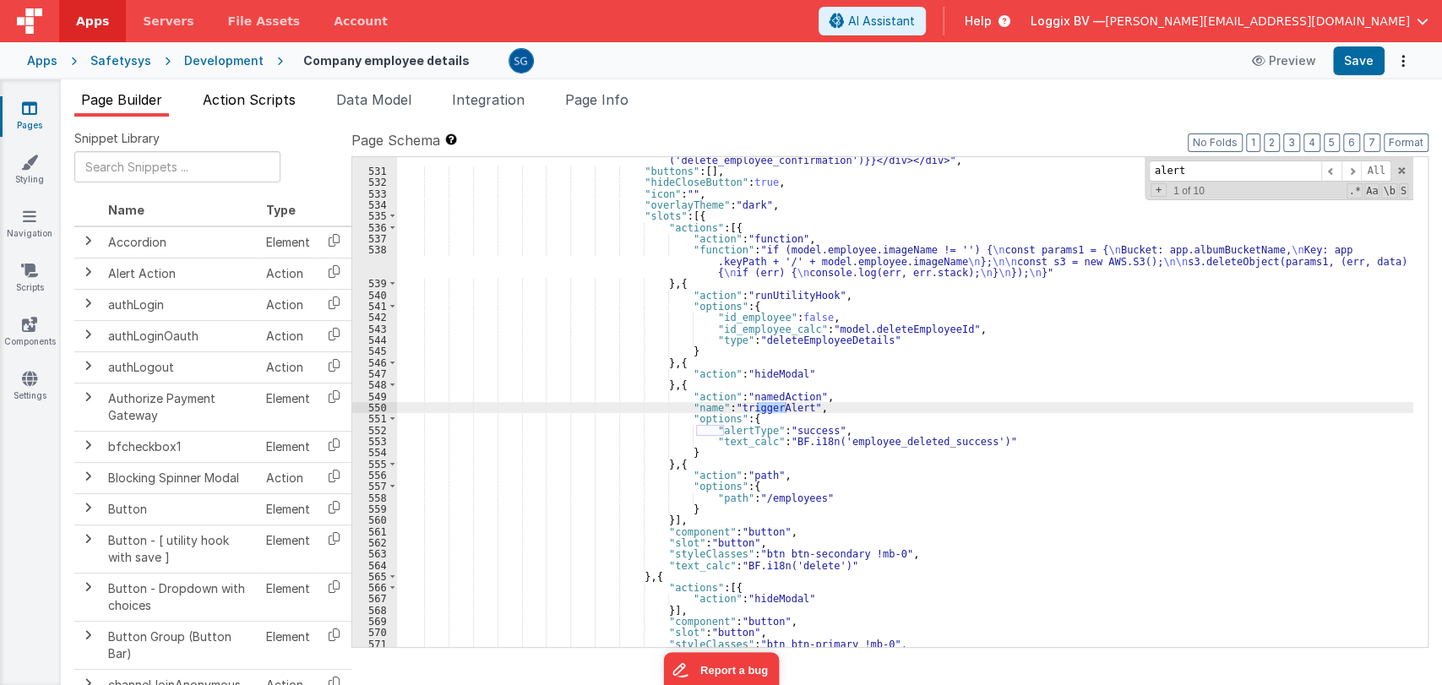
click at [258, 103] on span "Action Scripts" at bounding box center [249, 99] width 93 height 17
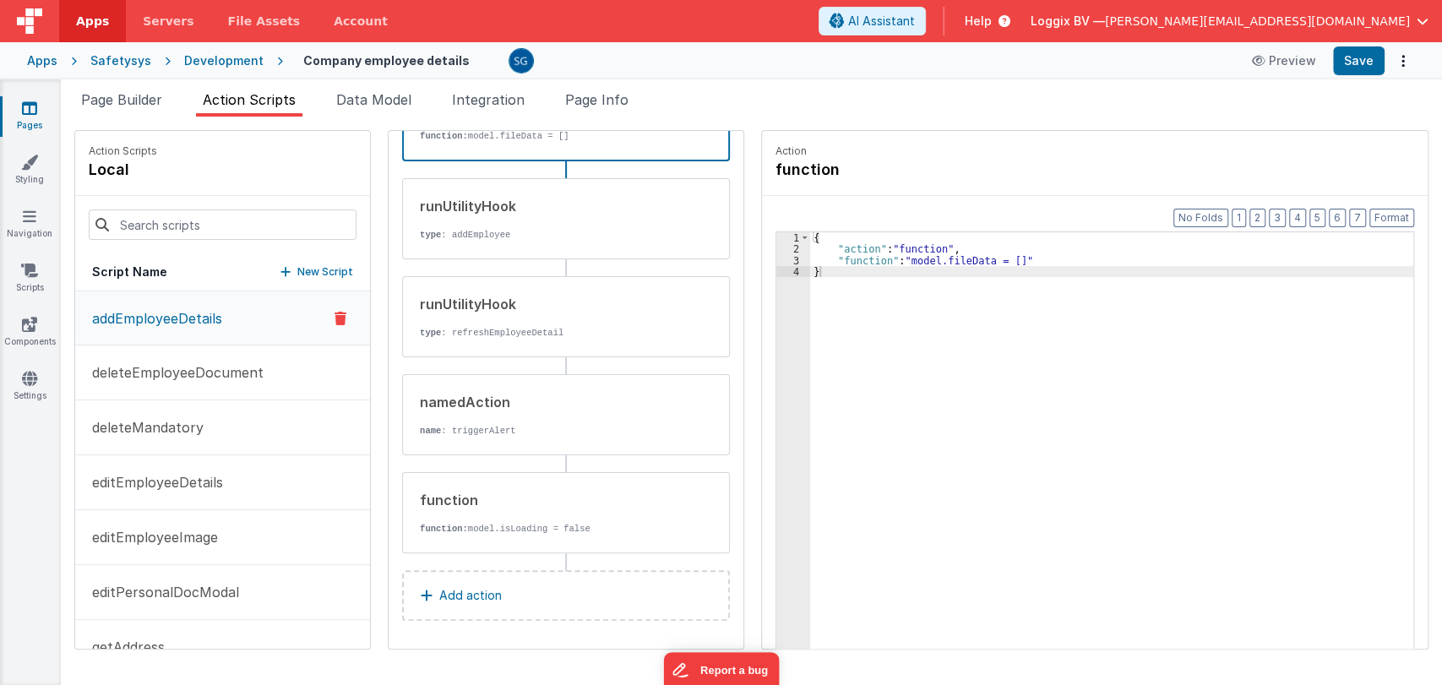
scroll to position [80, 0]
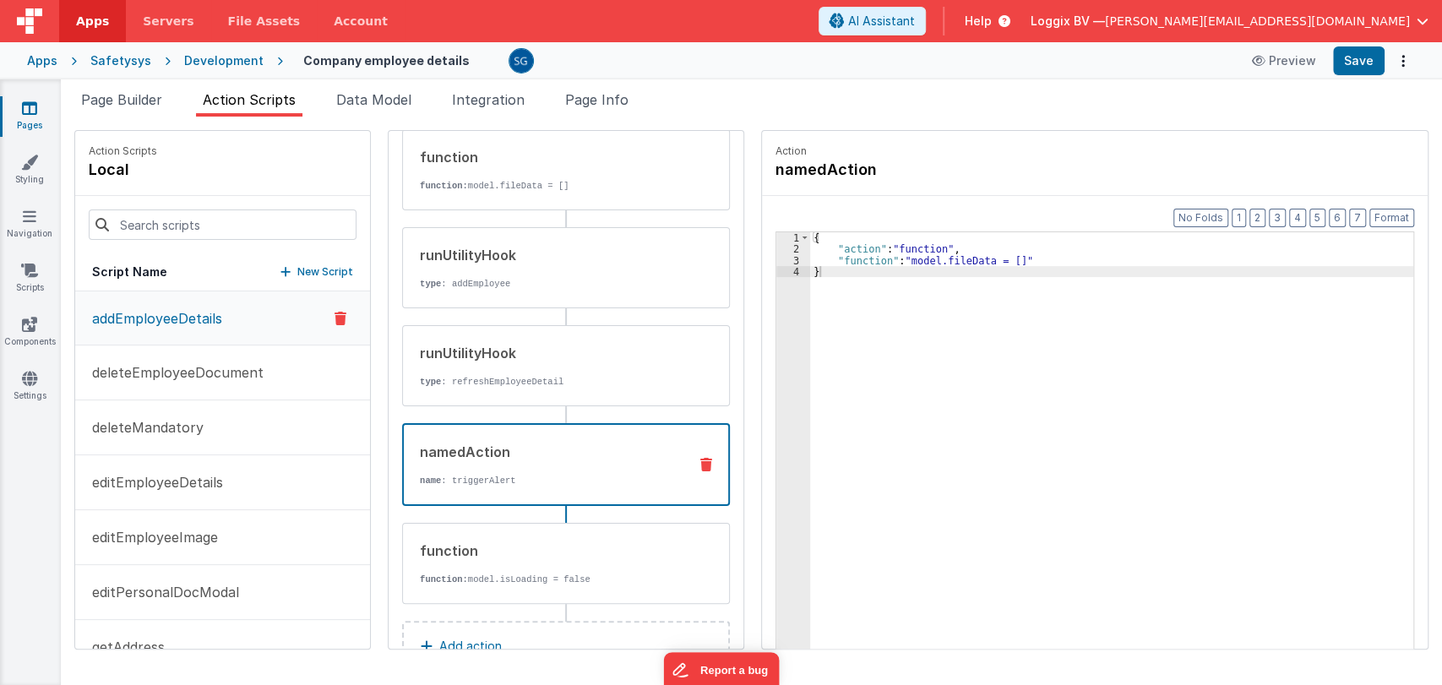
click at [545, 469] on div "namedAction name : triggerAlert" at bounding box center [539, 465] width 270 height 46
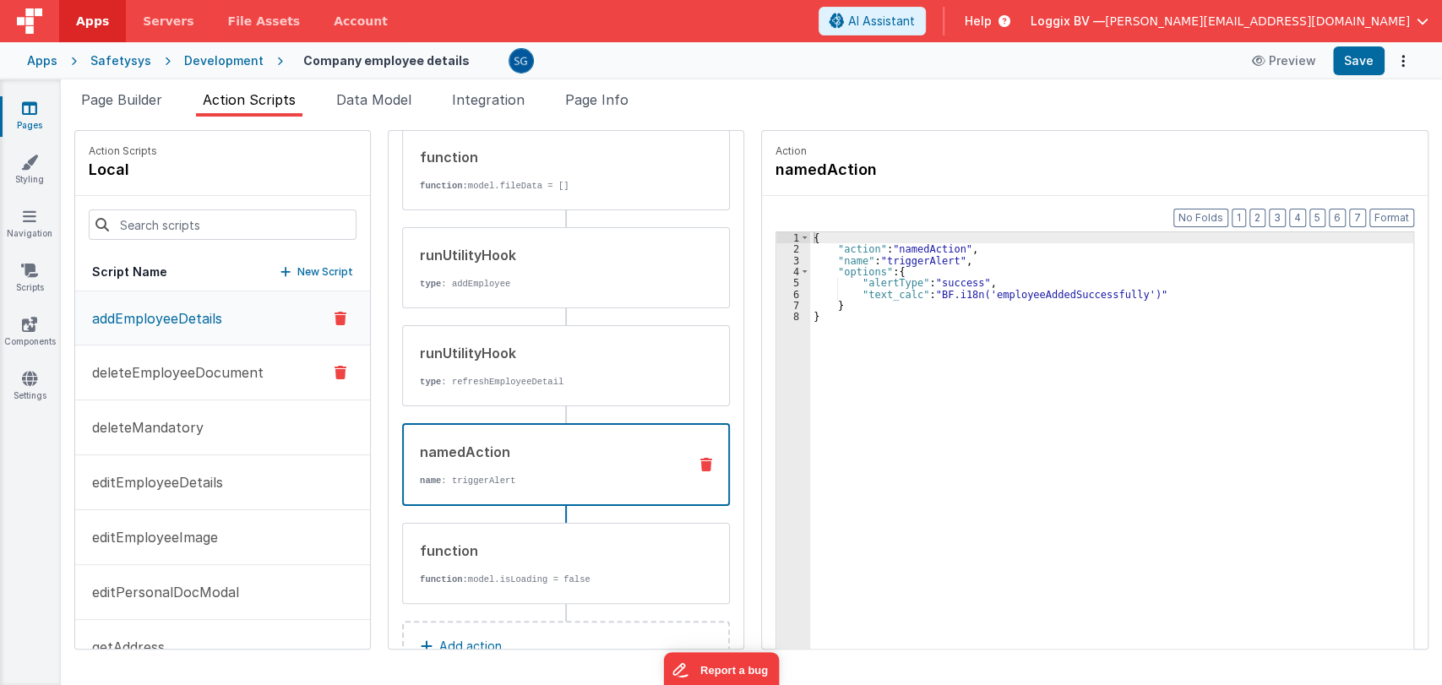
click at [182, 371] on p "deleteEmployeeDocument" at bounding box center [173, 372] width 182 height 20
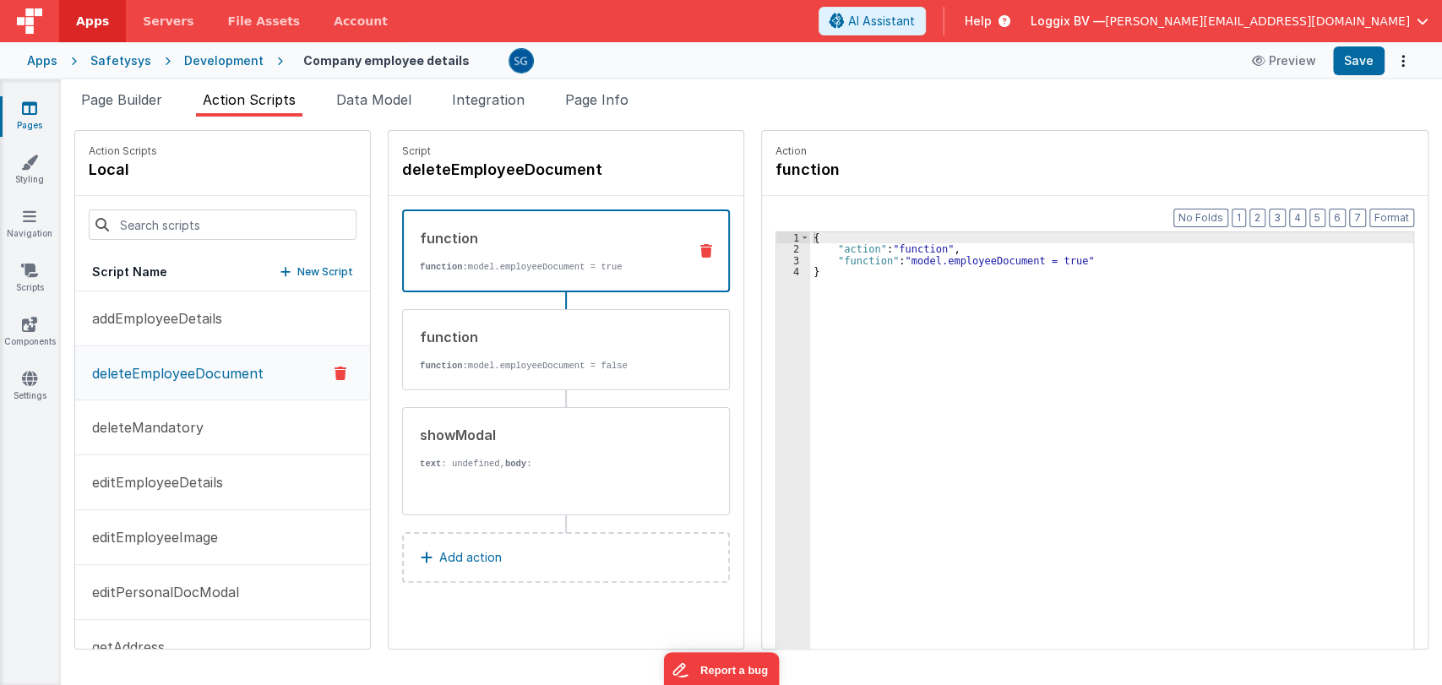
scroll to position [0, 0]
click at [501, 450] on div "showModal text : undefined, body : {{BF.i18n('are_you_sure_you_want_to_delete_t…" at bounding box center [539, 461] width 272 height 73
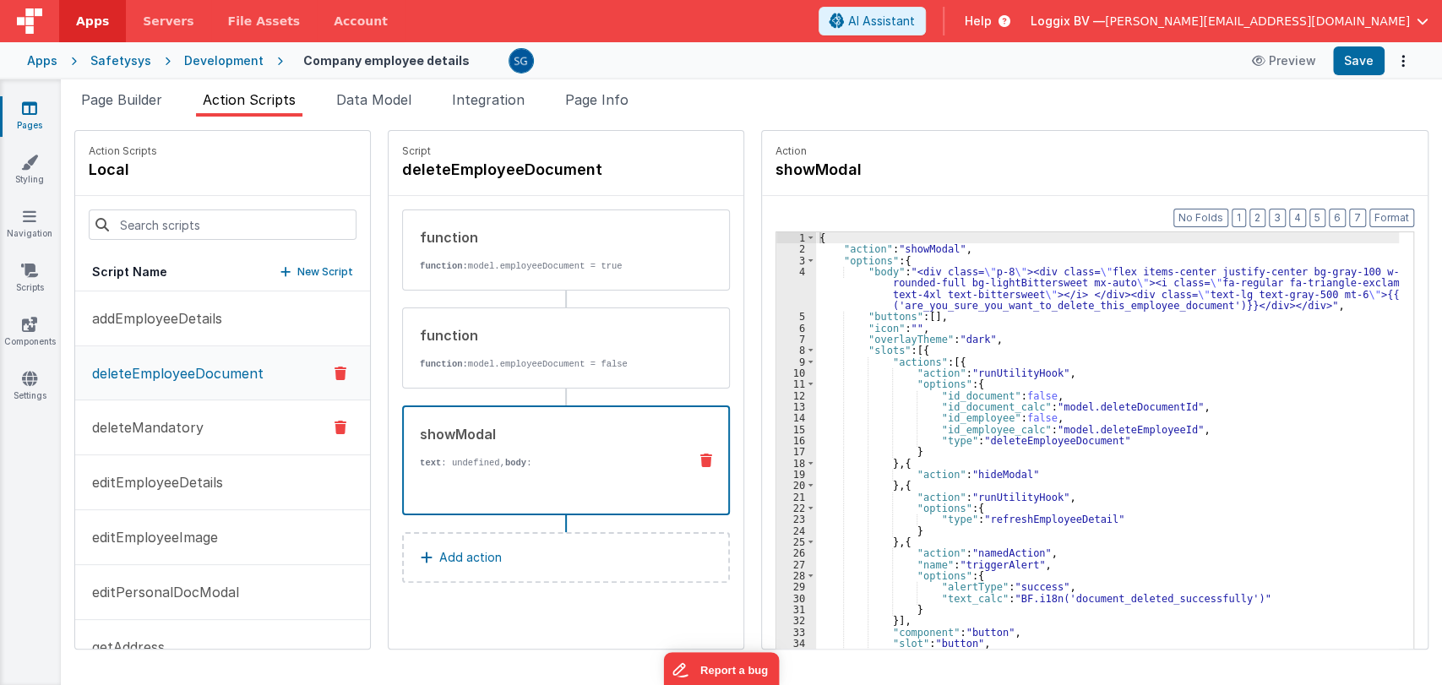
click at [133, 415] on button "deleteMandatory" at bounding box center [222, 427] width 295 height 55
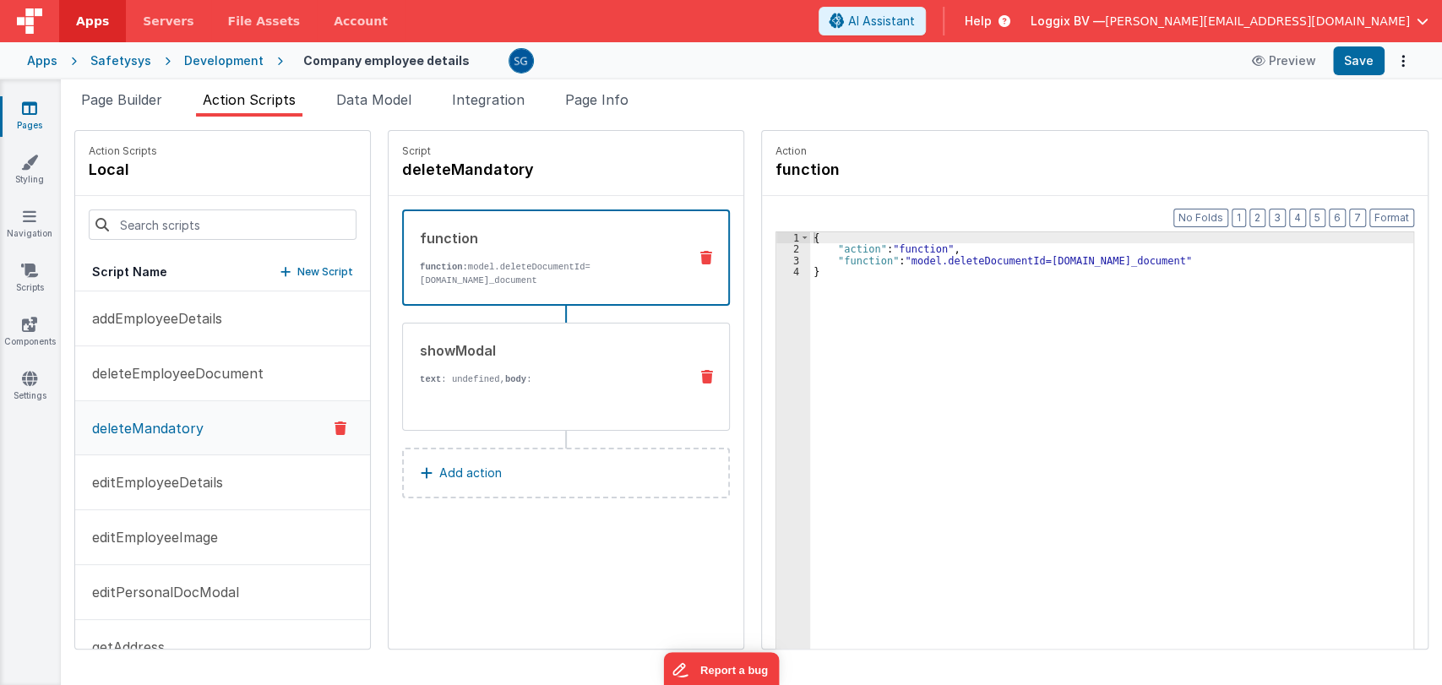
click at [536, 367] on div "showModal text : undefined, body : {{BF.i18n('are_you_sure_you_want_to_delete_t…" at bounding box center [539, 376] width 272 height 73
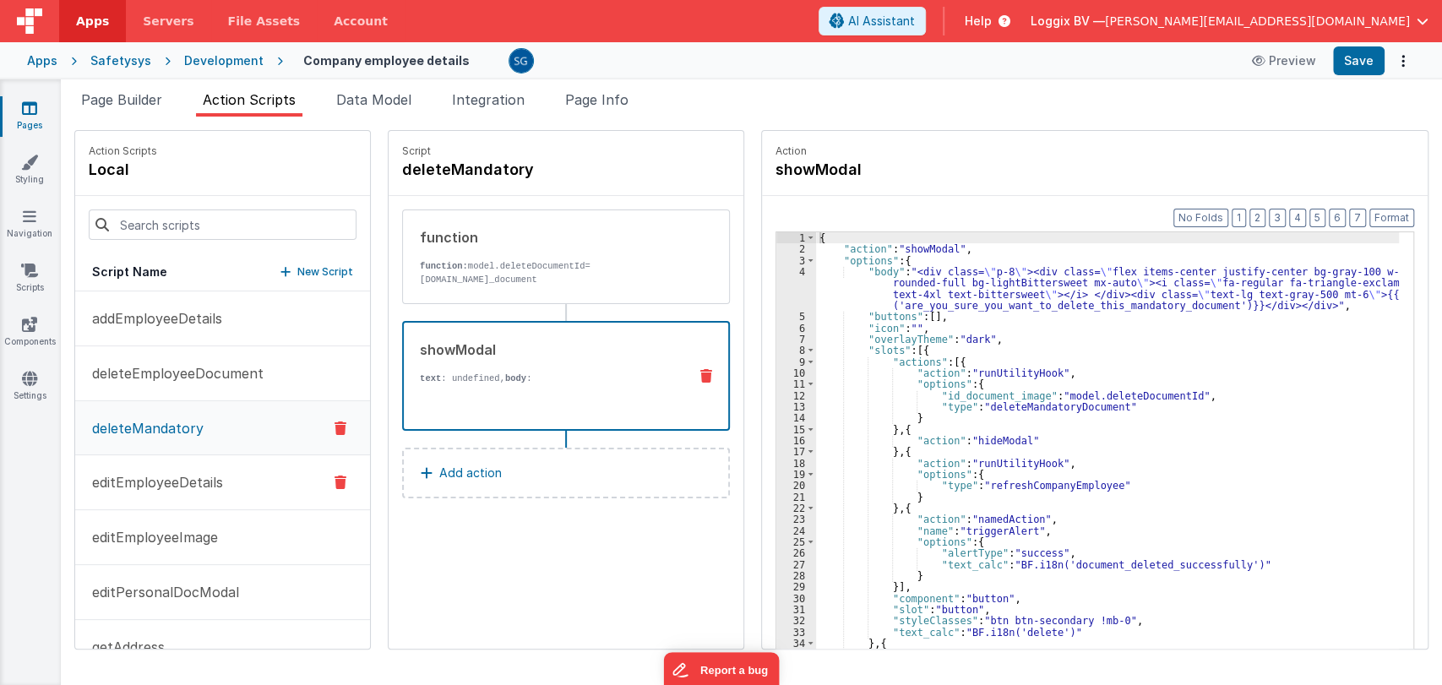
click at [137, 481] on p "editEmployeeDetails" at bounding box center [152, 482] width 141 height 20
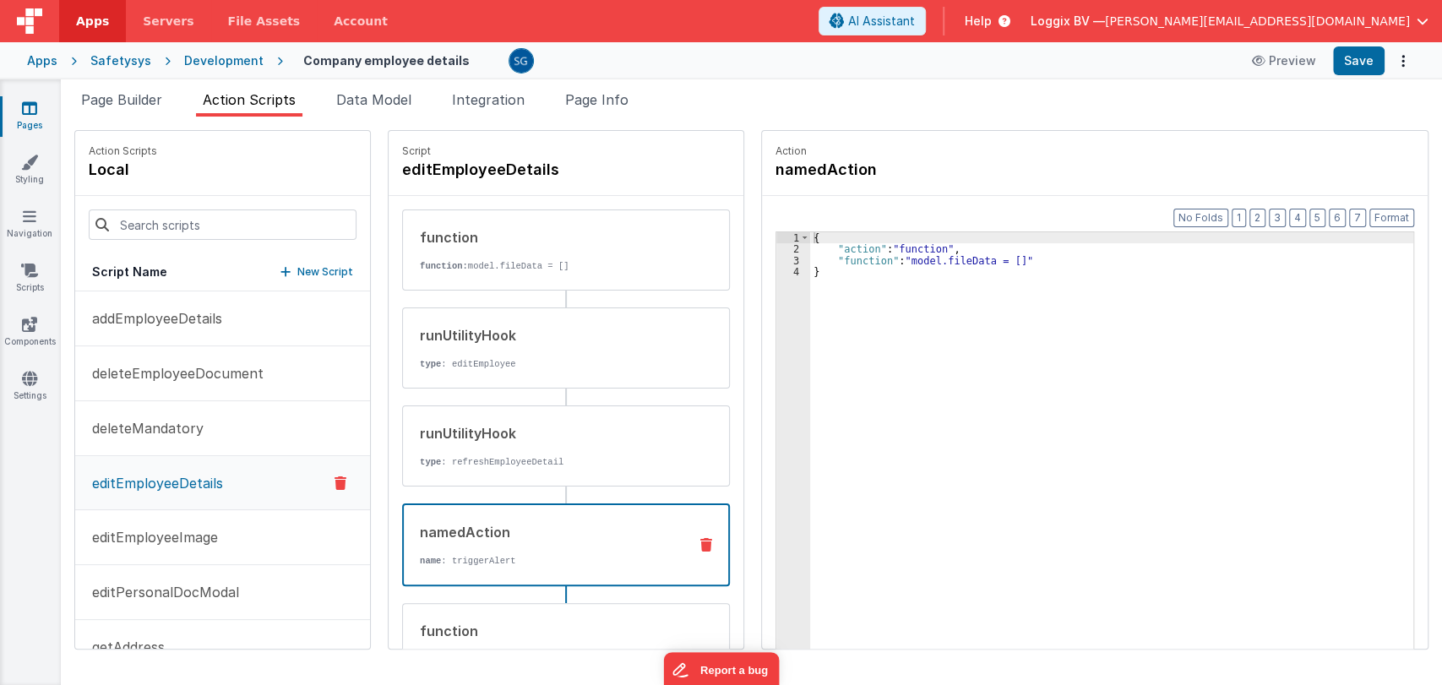
click at [490, 568] on div "namedAction name : triggerAlert" at bounding box center [566, 544] width 328 height 83
click at [134, 551] on button "editEmployeeImage" at bounding box center [222, 537] width 295 height 55
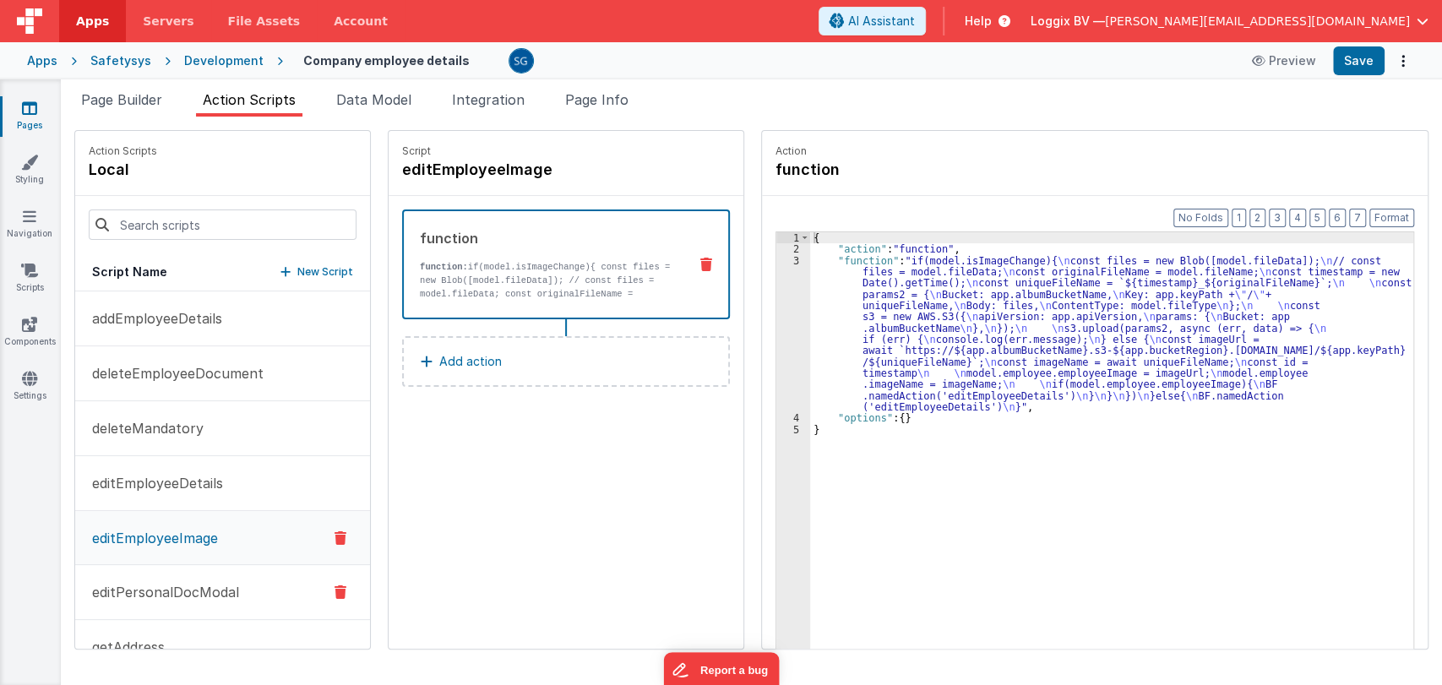
click at [177, 586] on p "editPersonalDocModal" at bounding box center [160, 592] width 157 height 20
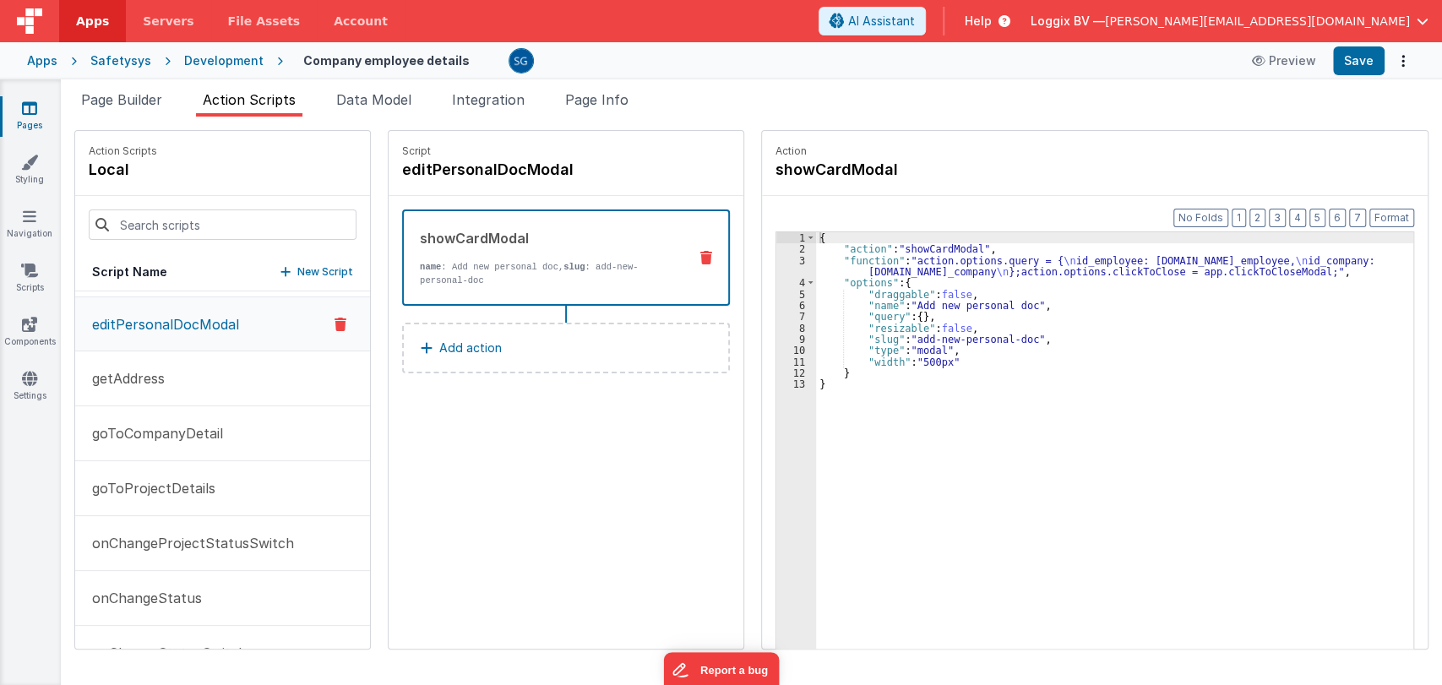
scroll to position [269, 0]
click at [154, 373] on p "getAddress" at bounding box center [123, 377] width 83 height 20
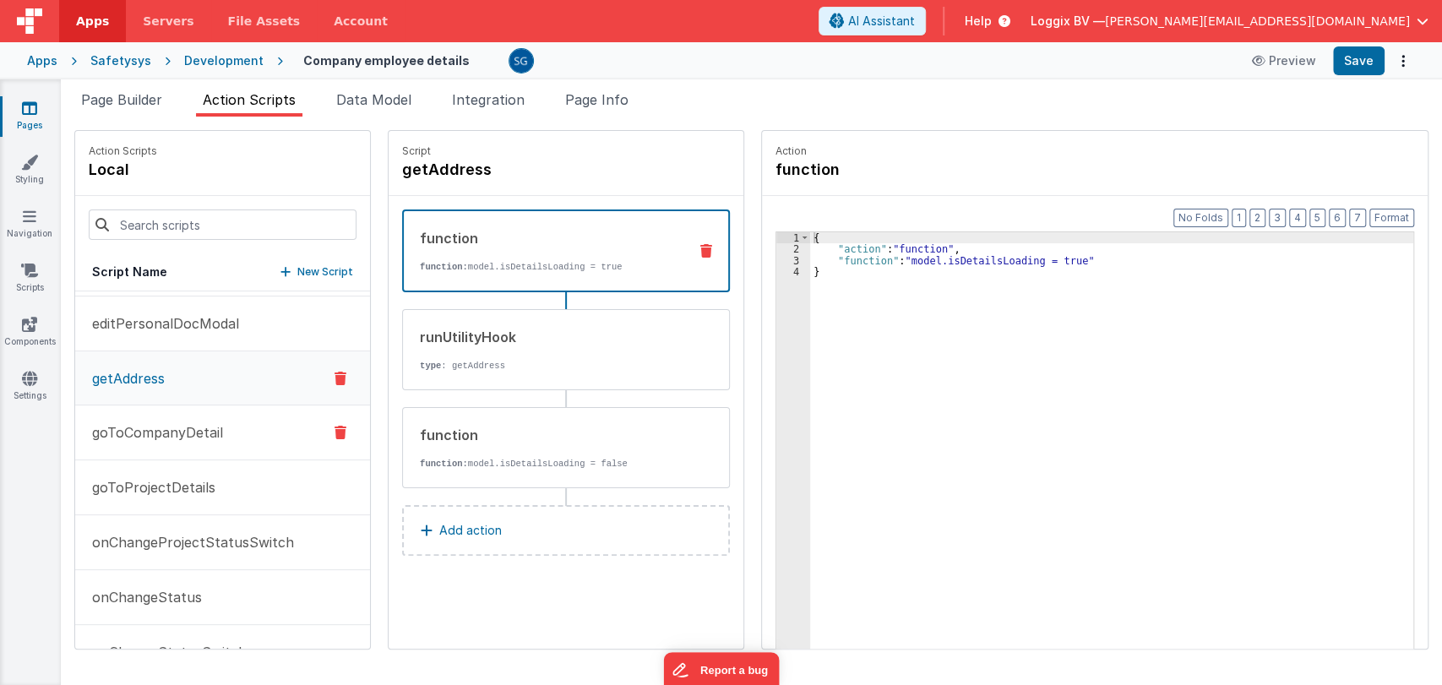
click at [173, 434] on p "goToCompanyDetail" at bounding box center [152, 432] width 141 height 20
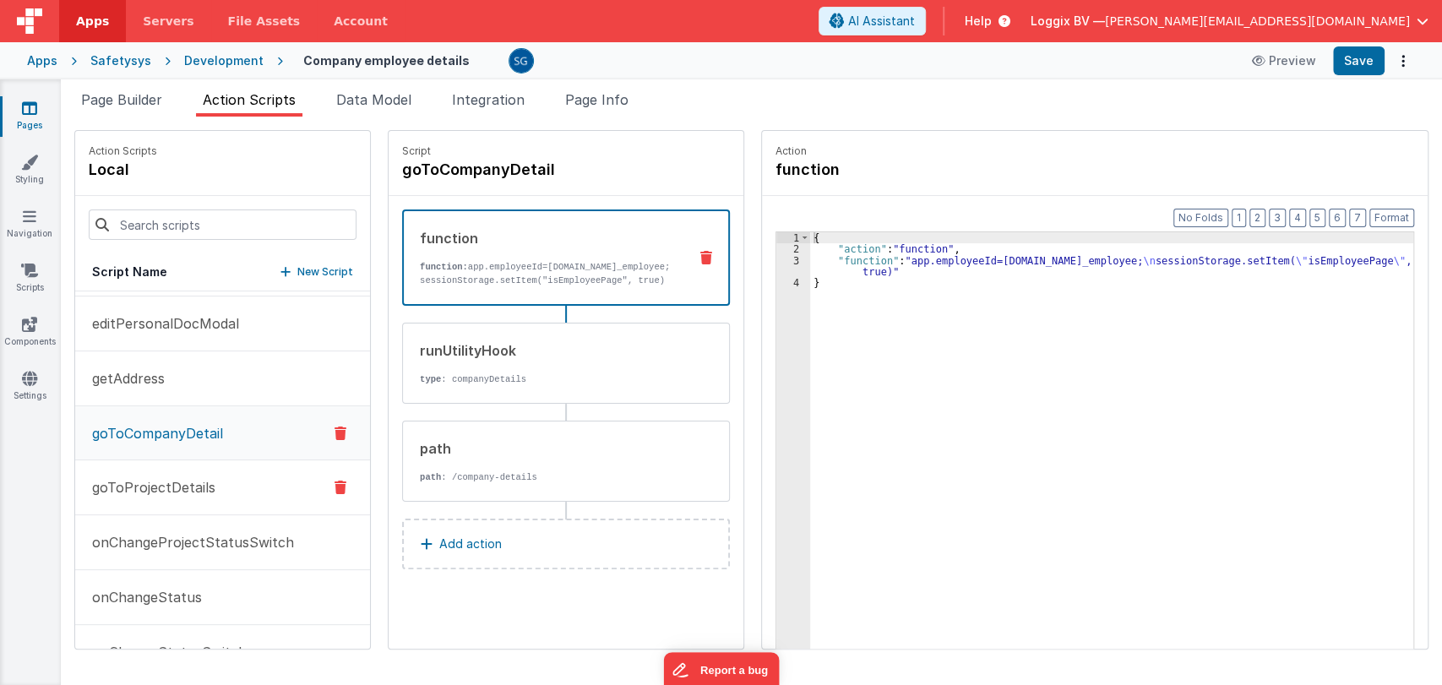
click at [189, 486] on p "goToProjectDetails" at bounding box center [148, 487] width 133 height 20
click at [157, 558] on button "onChangeProjectStatusSwitch" at bounding box center [222, 542] width 295 height 55
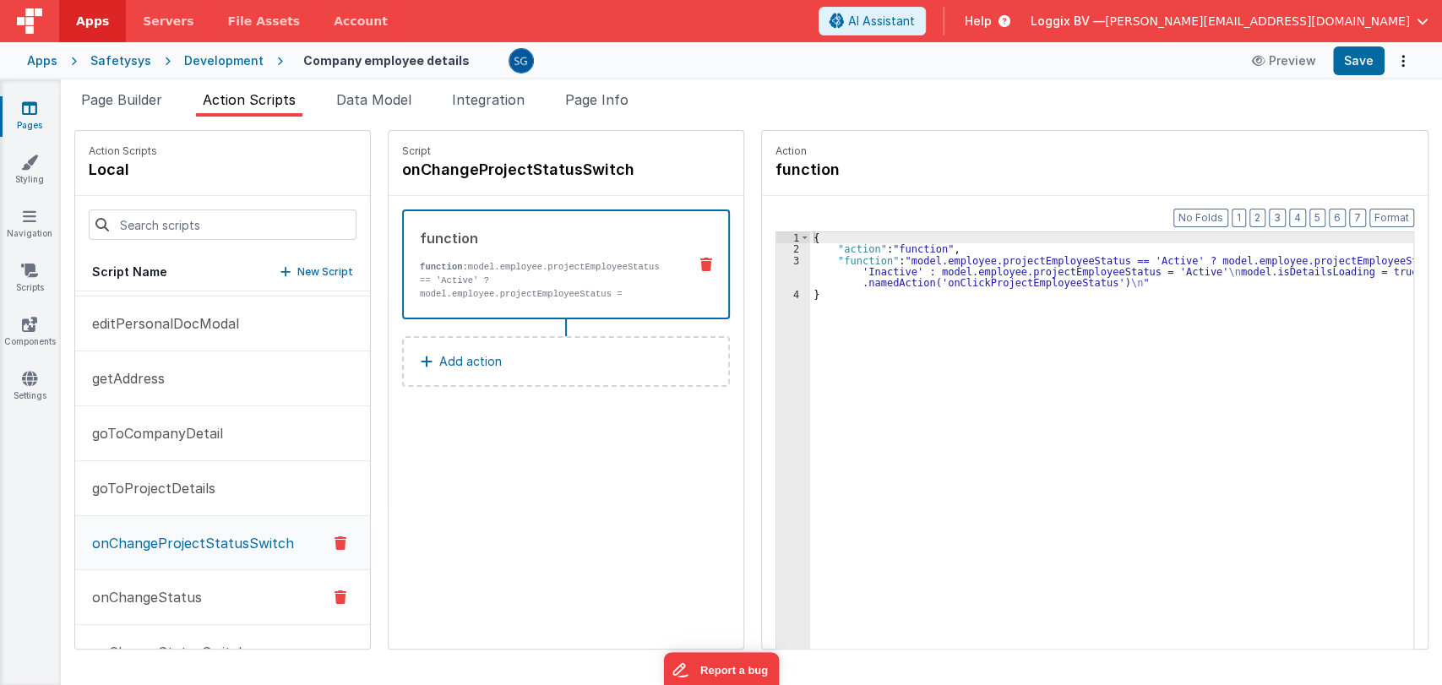
click at [195, 589] on p "onChangeStatus" at bounding box center [142, 597] width 120 height 20
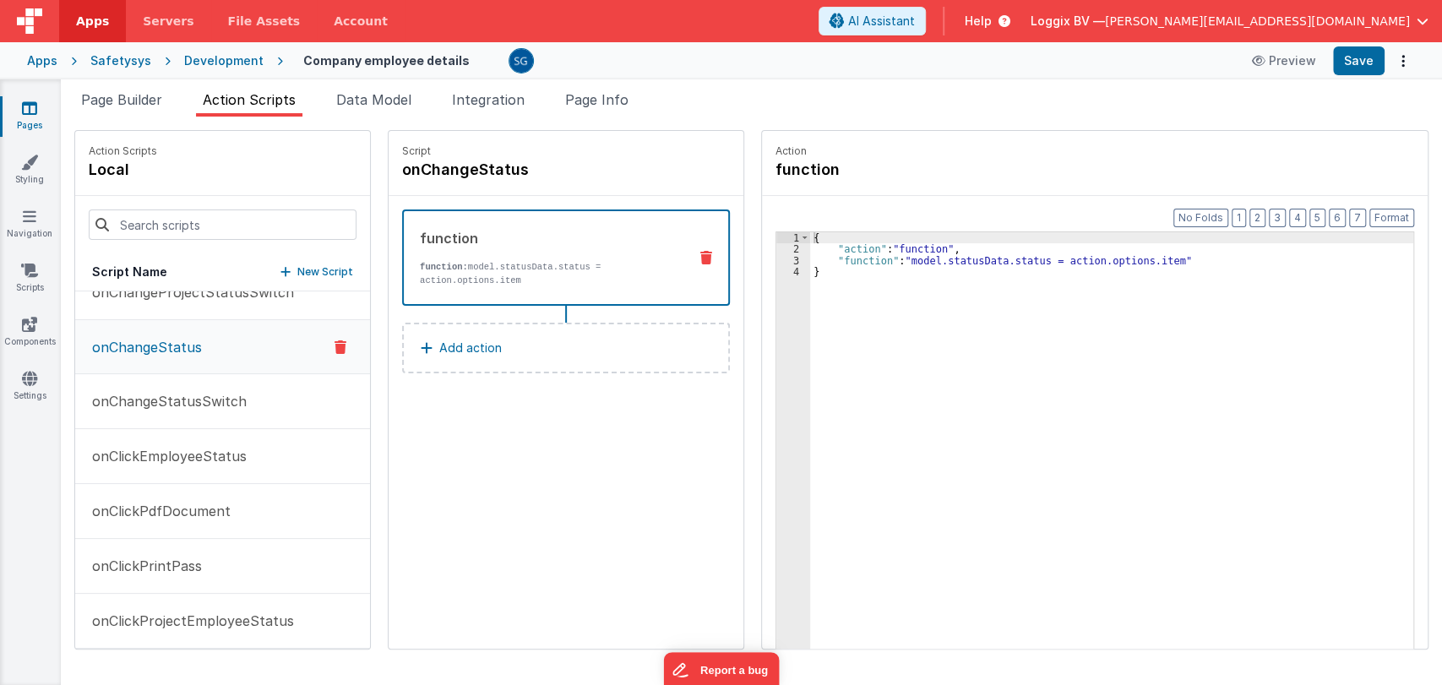
scroll to position [524, 0]
click at [141, 405] on p "onChangeStatusSwitch" at bounding box center [164, 397] width 165 height 20
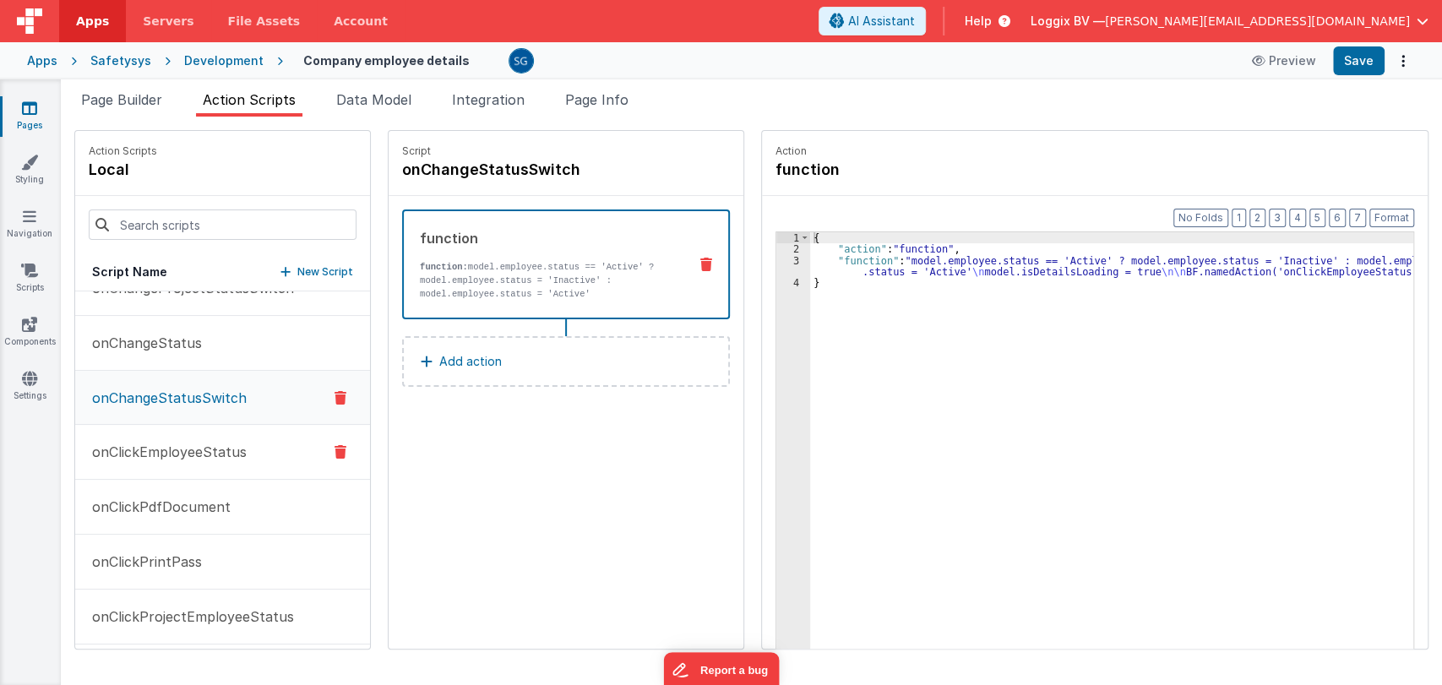
click at [127, 451] on p "onClickEmployeeStatus" at bounding box center [164, 452] width 165 height 20
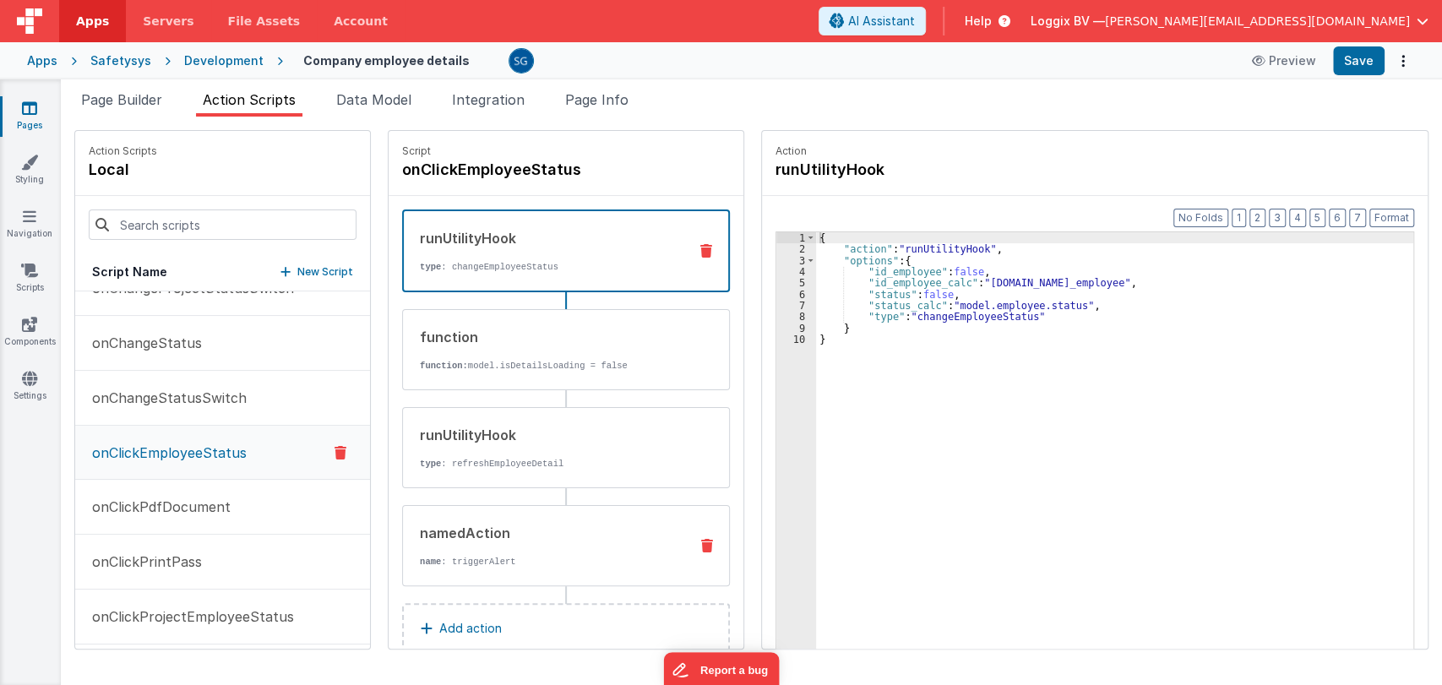
click at [489, 529] on div "namedAction" at bounding box center [547, 533] width 255 height 20
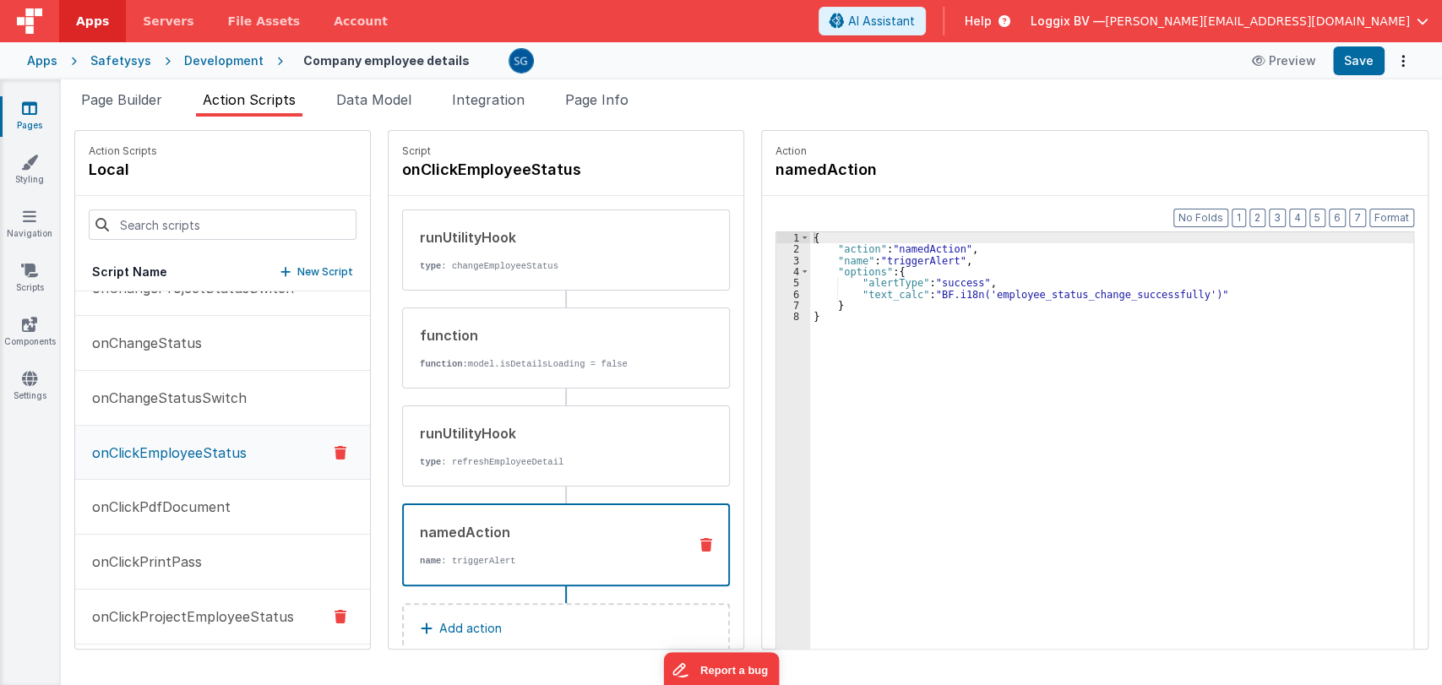
scroll to position [660, 0]
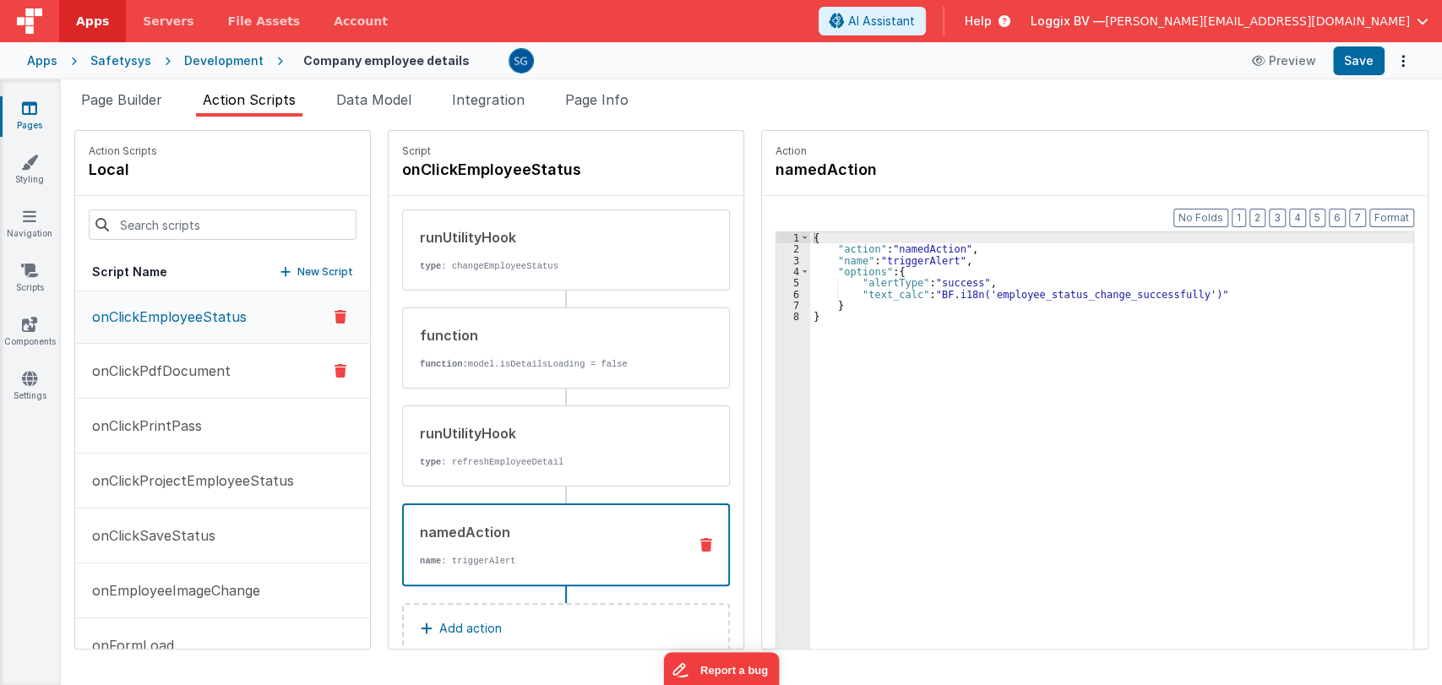
click at [189, 366] on p "onClickPdfDocument" at bounding box center [156, 371] width 149 height 20
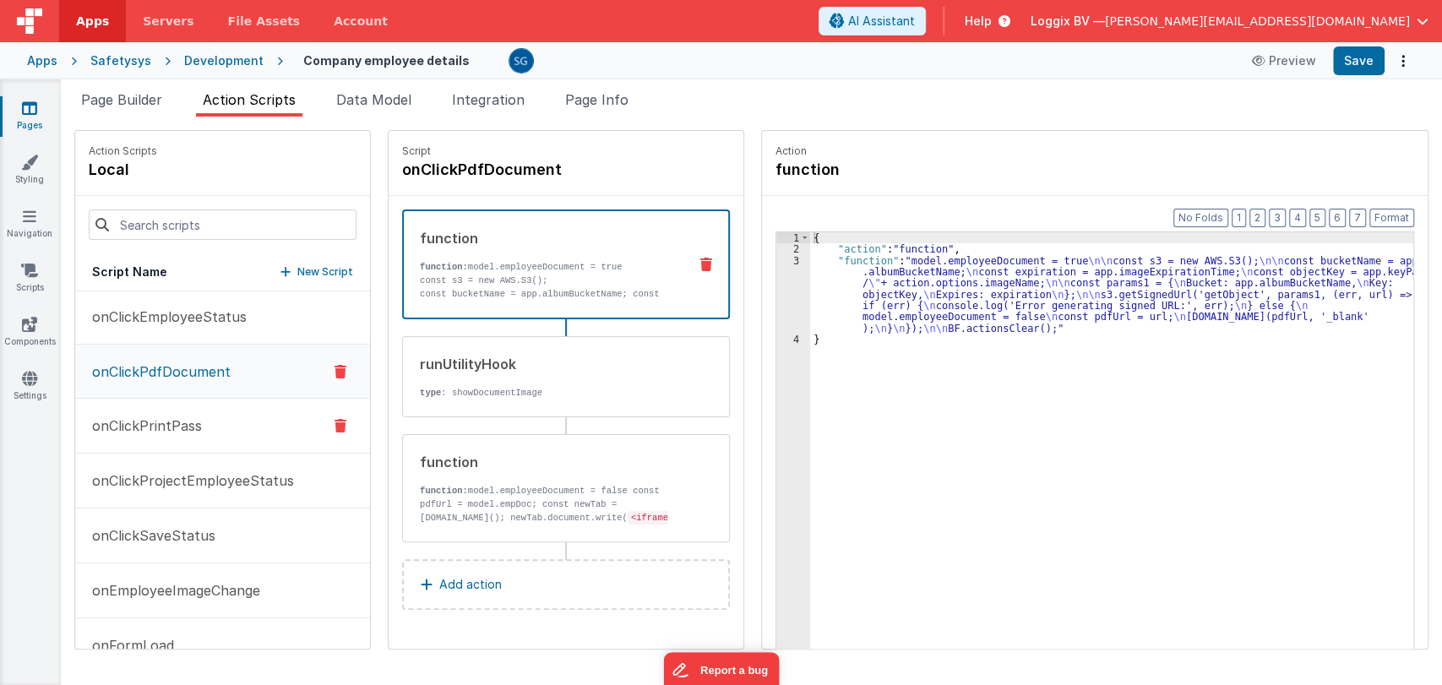
click at [215, 419] on button "onClickPrintPass" at bounding box center [222, 426] width 295 height 55
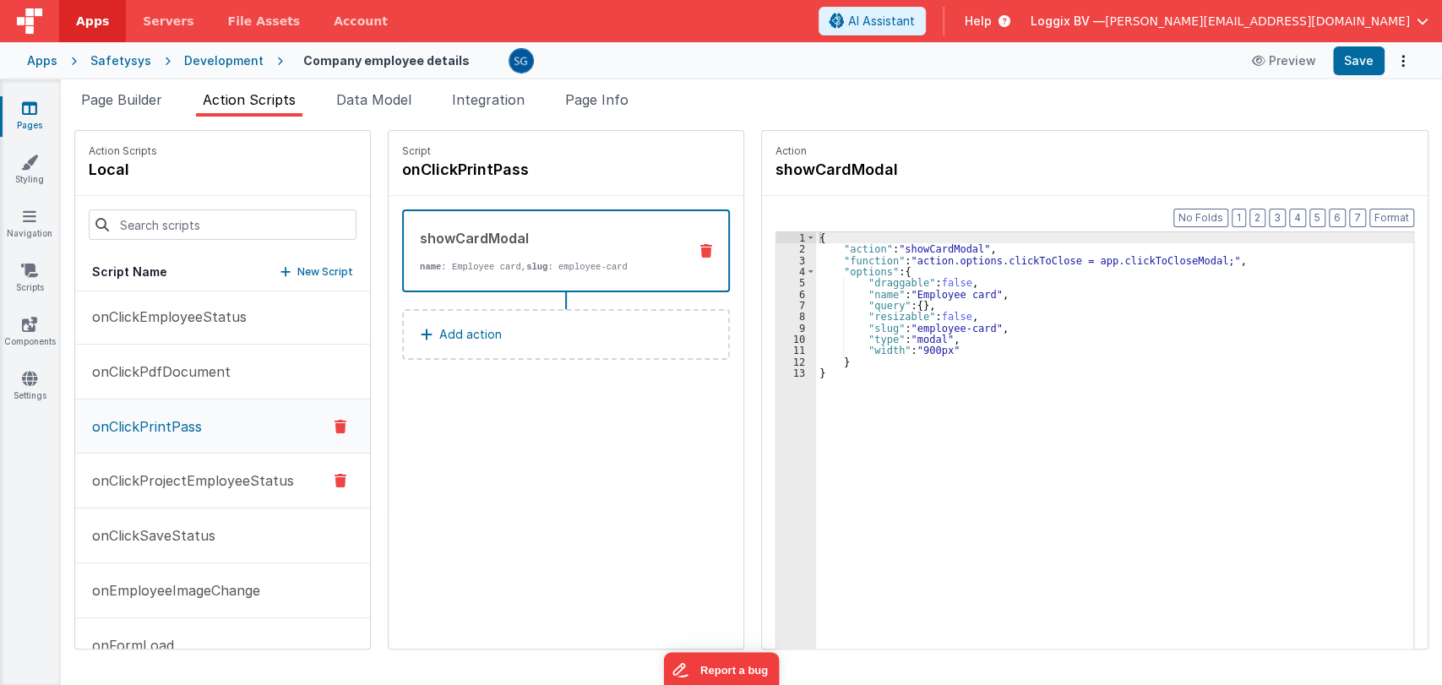
click at [156, 485] on p "onClickProjectEmployeeStatus" at bounding box center [188, 480] width 212 height 20
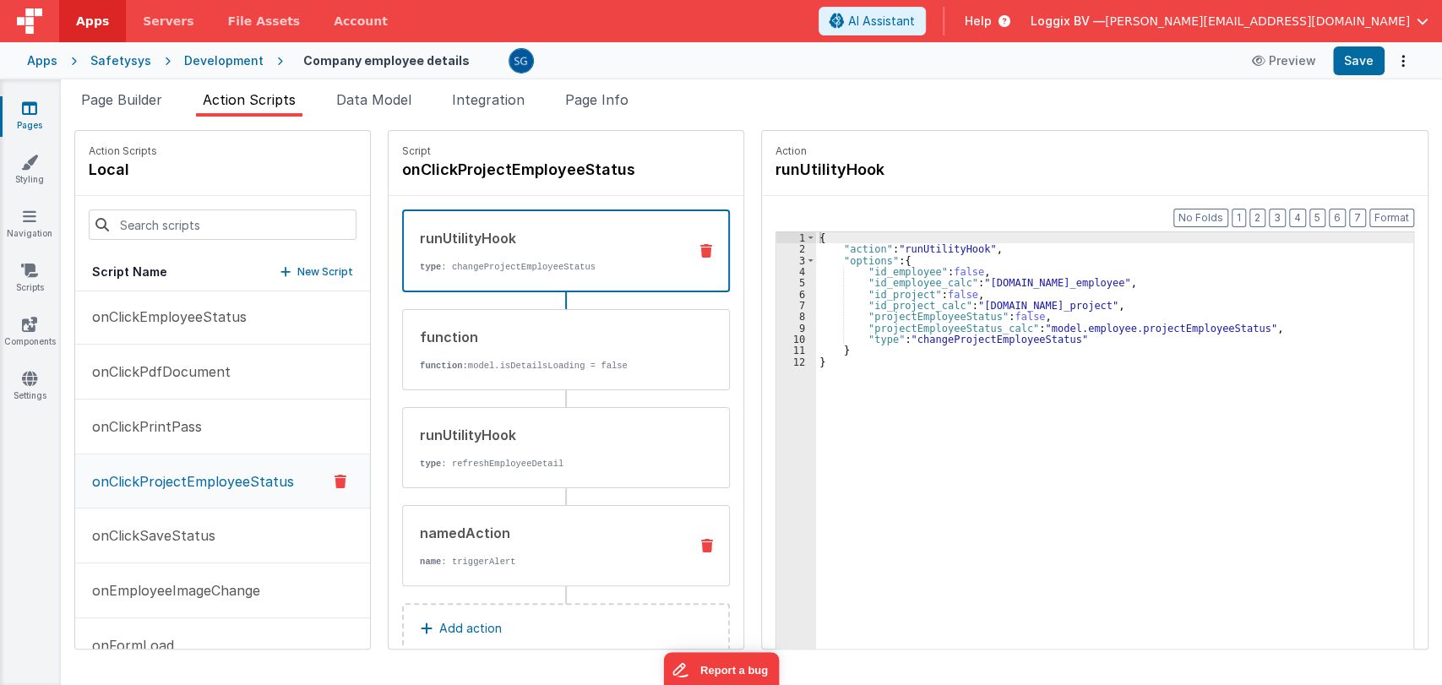
click at [481, 529] on div "namedAction" at bounding box center [547, 533] width 255 height 20
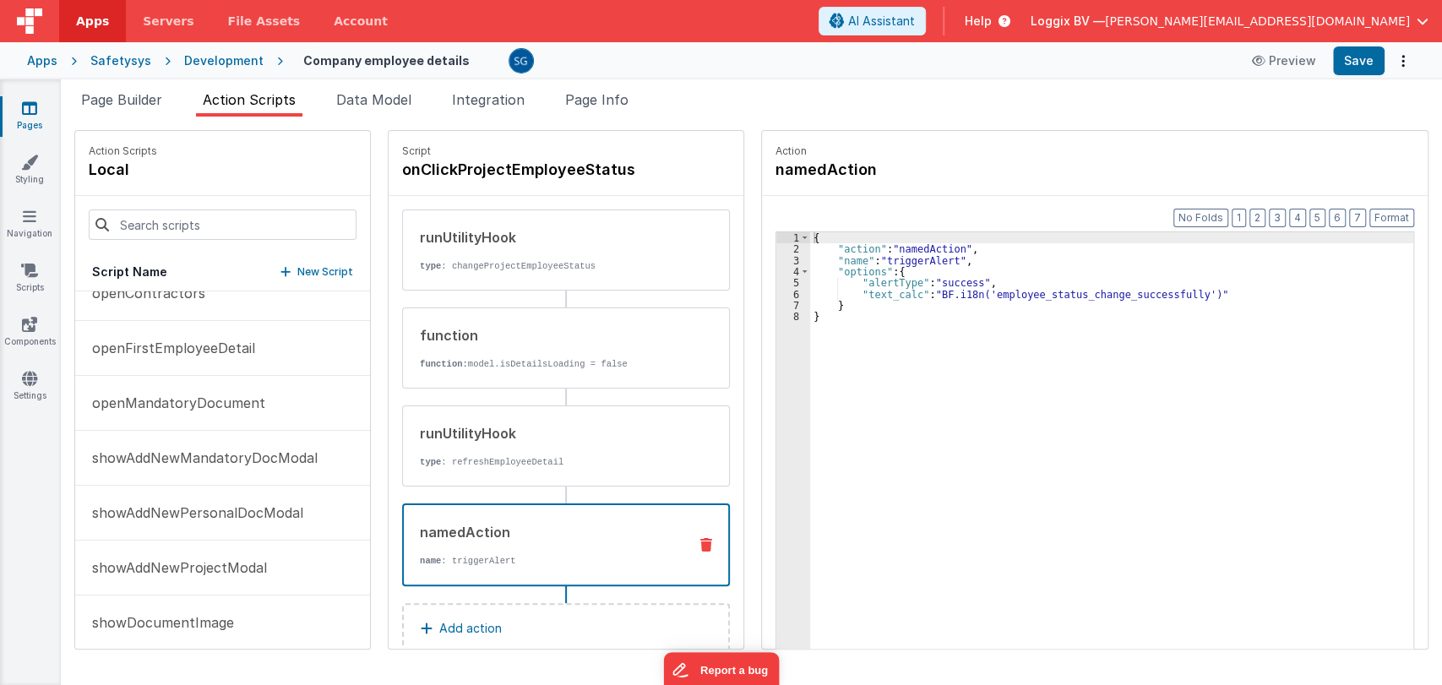
scroll to position [1189, 0]
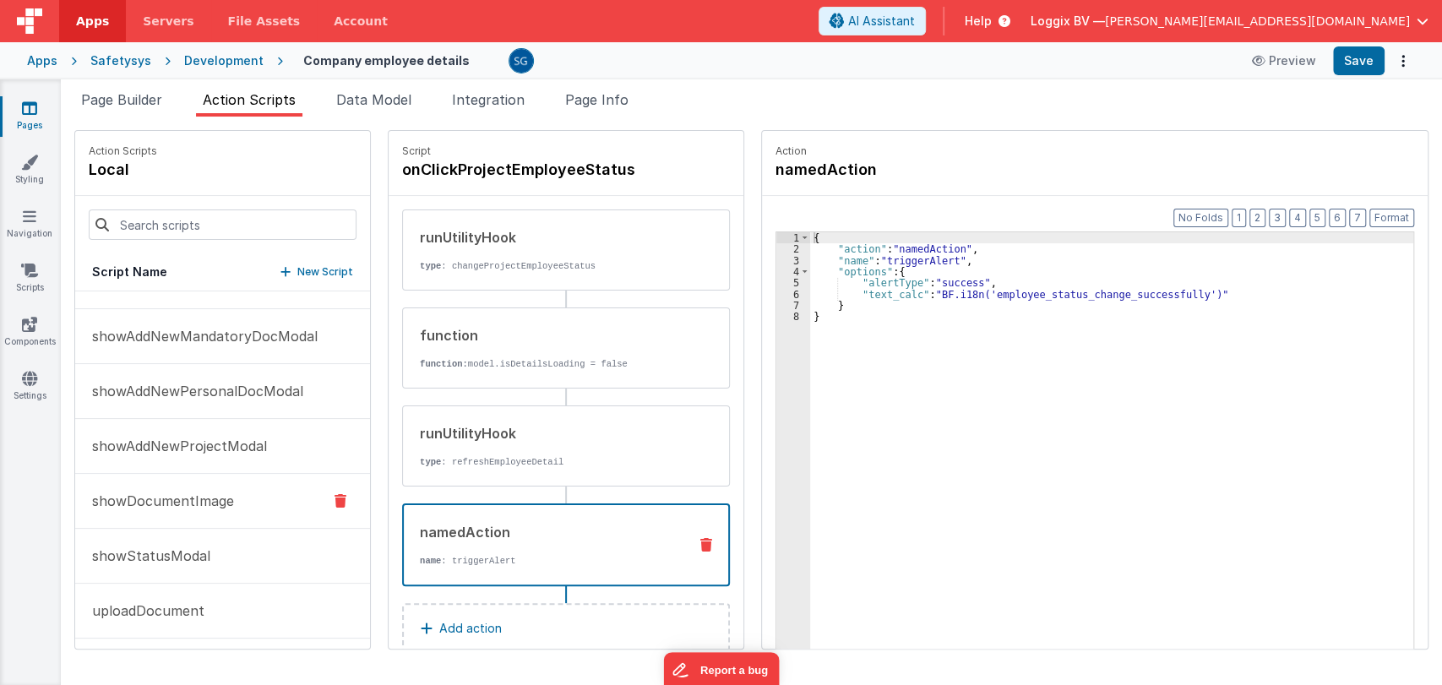
click at [190, 485] on button "showDocumentImage" at bounding box center [222, 501] width 295 height 55
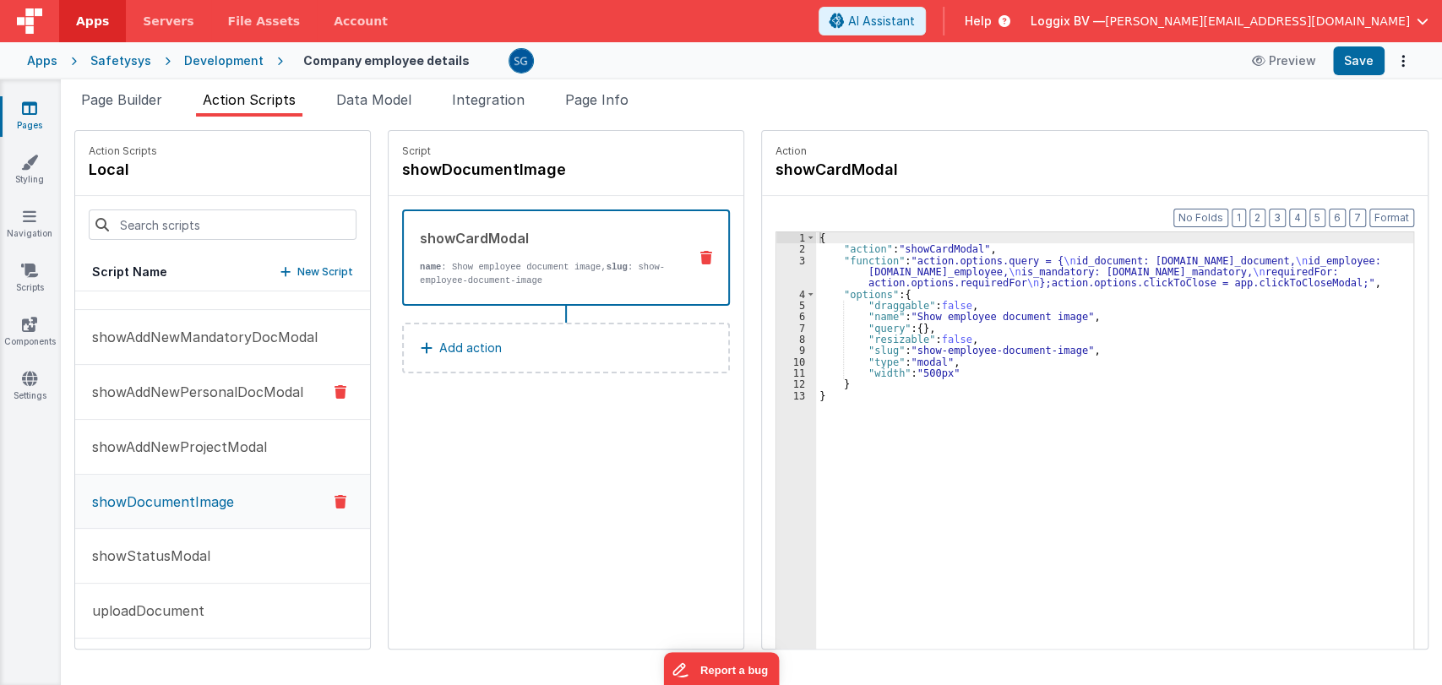
click at [178, 403] on button "showAddNewPersonalDocModal" at bounding box center [222, 392] width 295 height 55
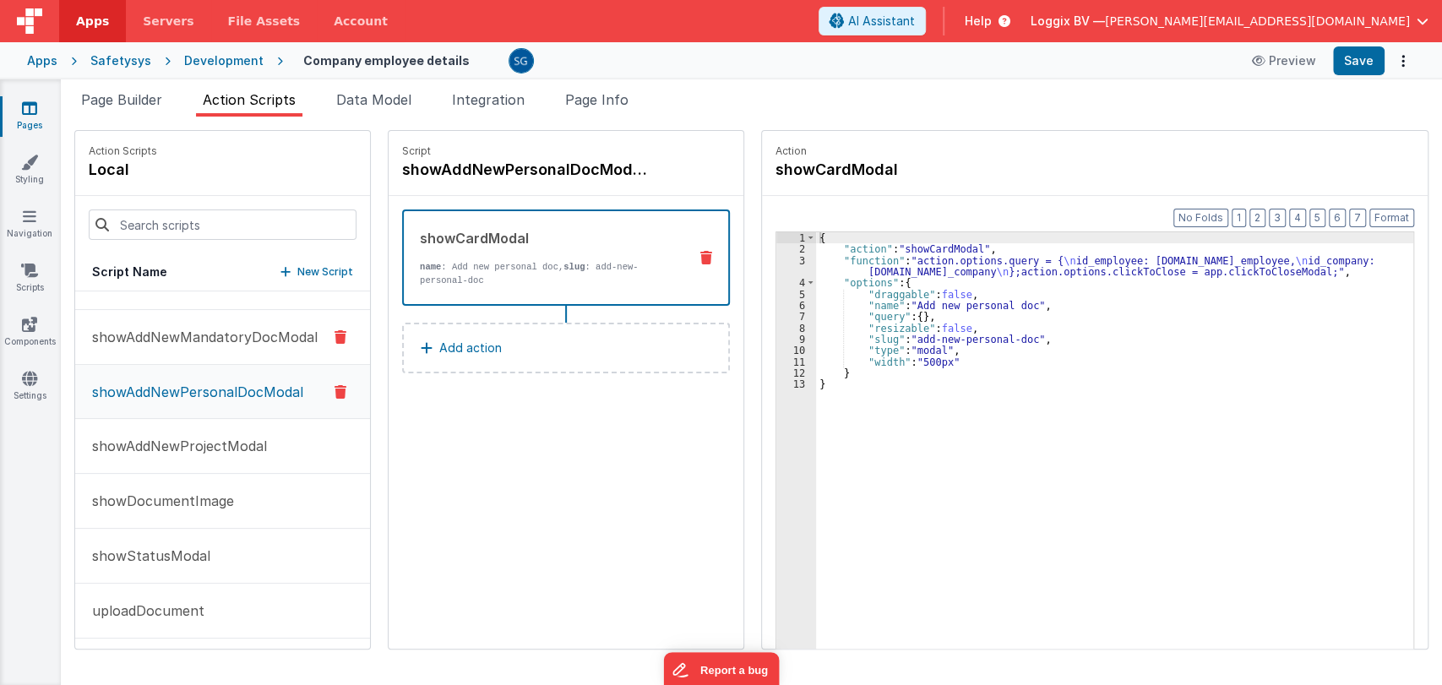
click at [188, 315] on button "showAddNewMandatoryDocModal" at bounding box center [222, 337] width 295 height 55
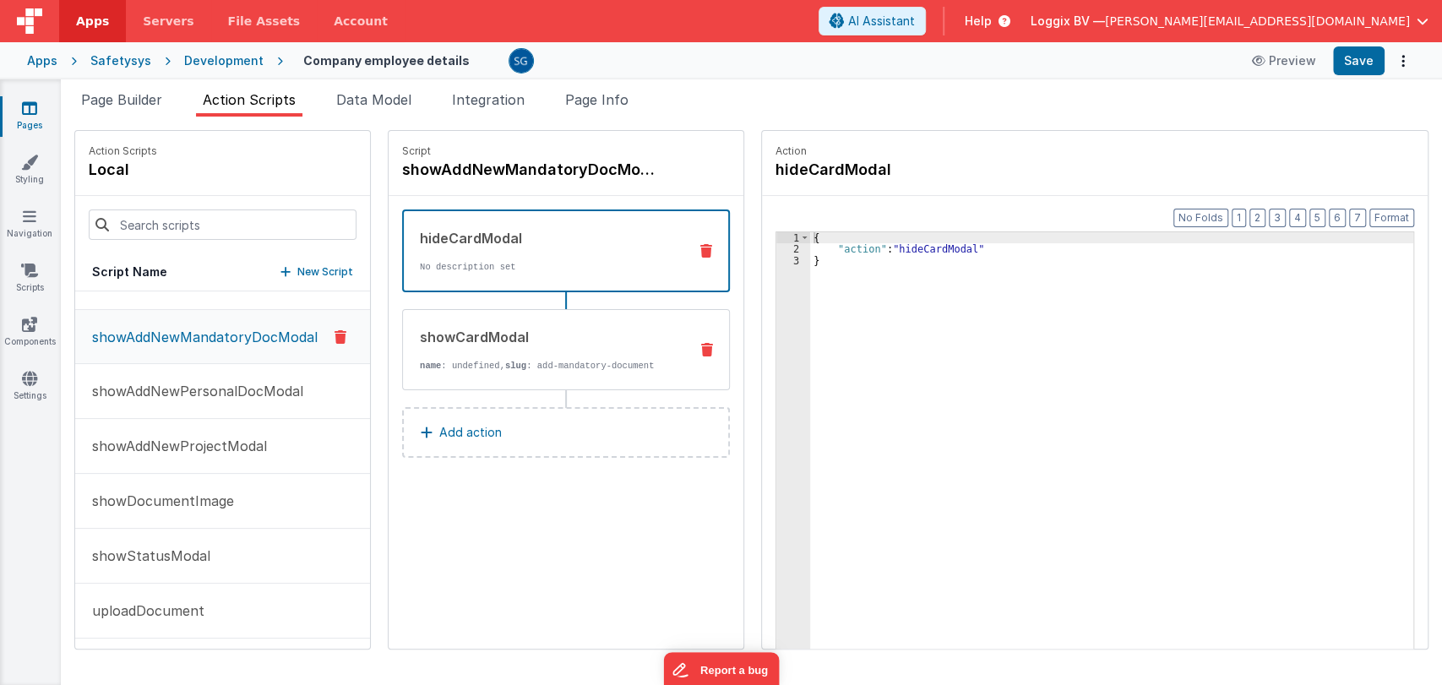
click at [453, 346] on div "showCardModal name : undefined, slug : add-mandatory-document" at bounding box center [539, 350] width 272 height 46
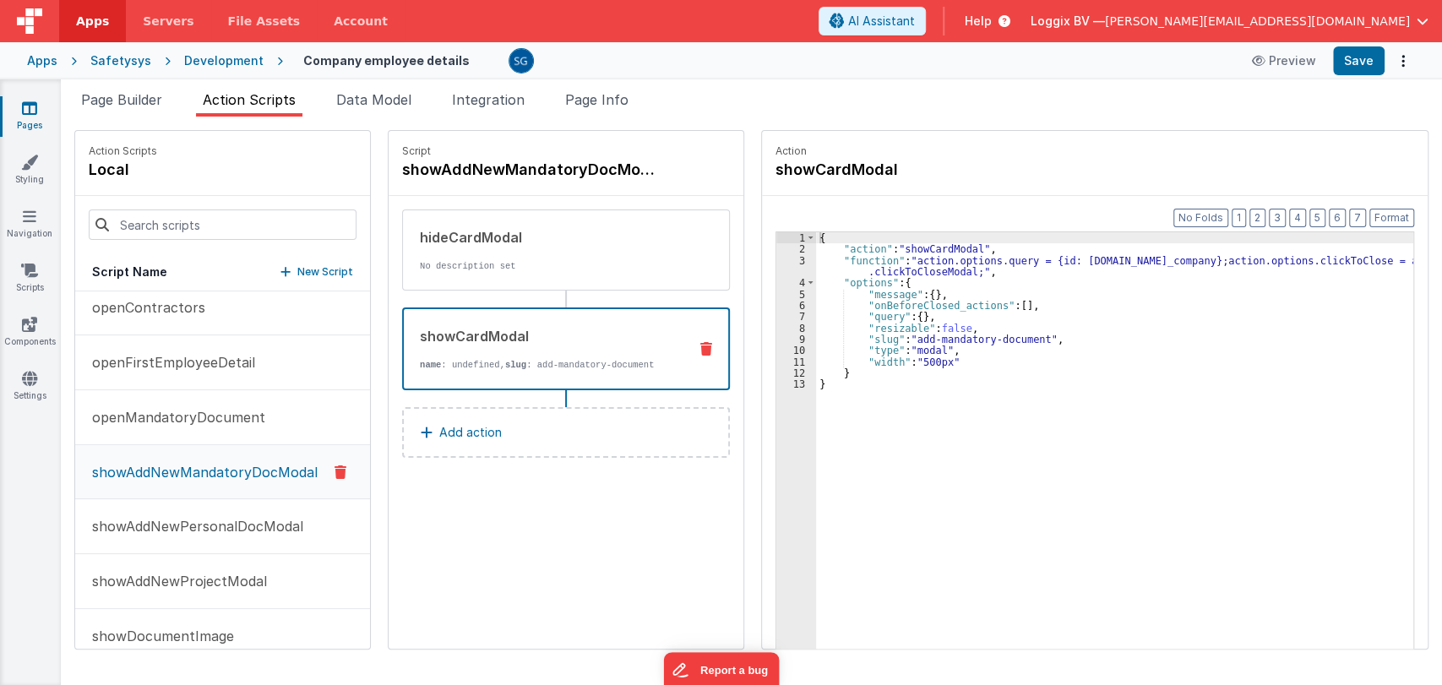
scroll to position [1053, 0]
click at [204, 361] on p "openFirstEmployeeDetail" at bounding box center [168, 363] width 173 height 20
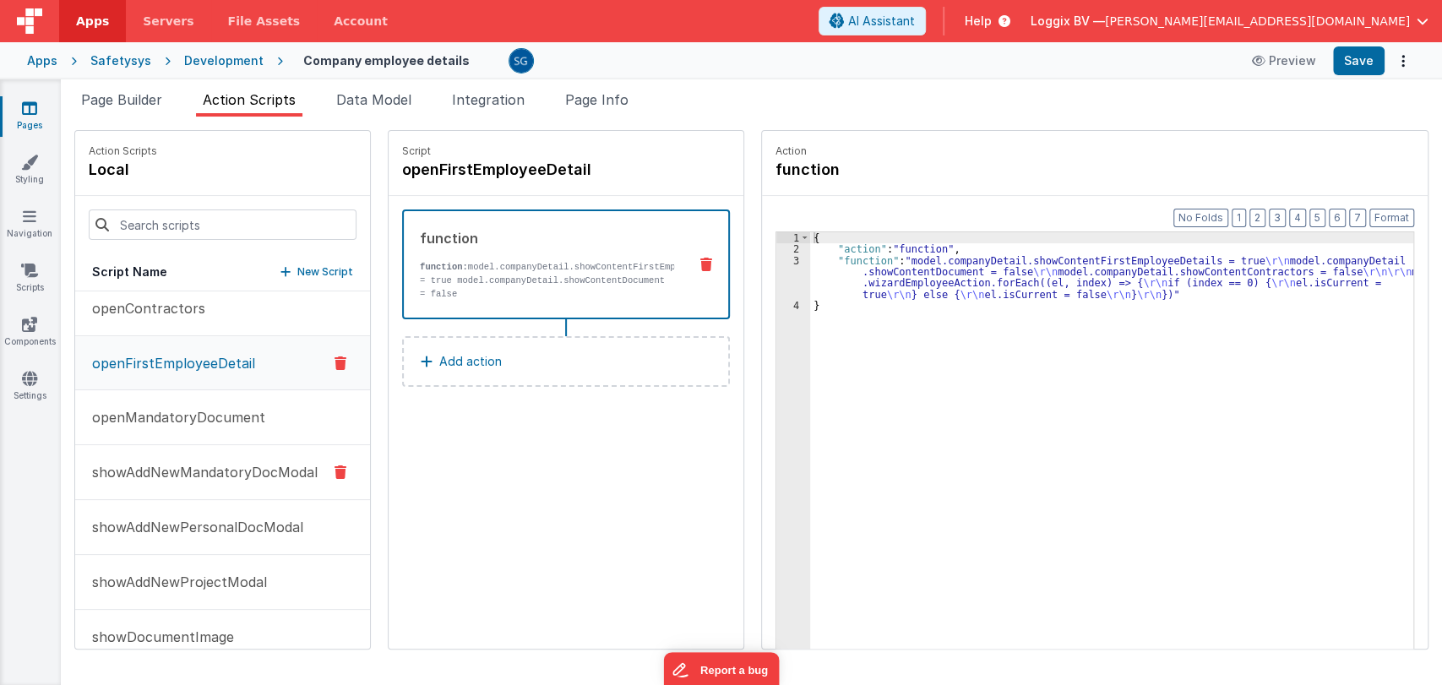
scroll to position [1189, 0]
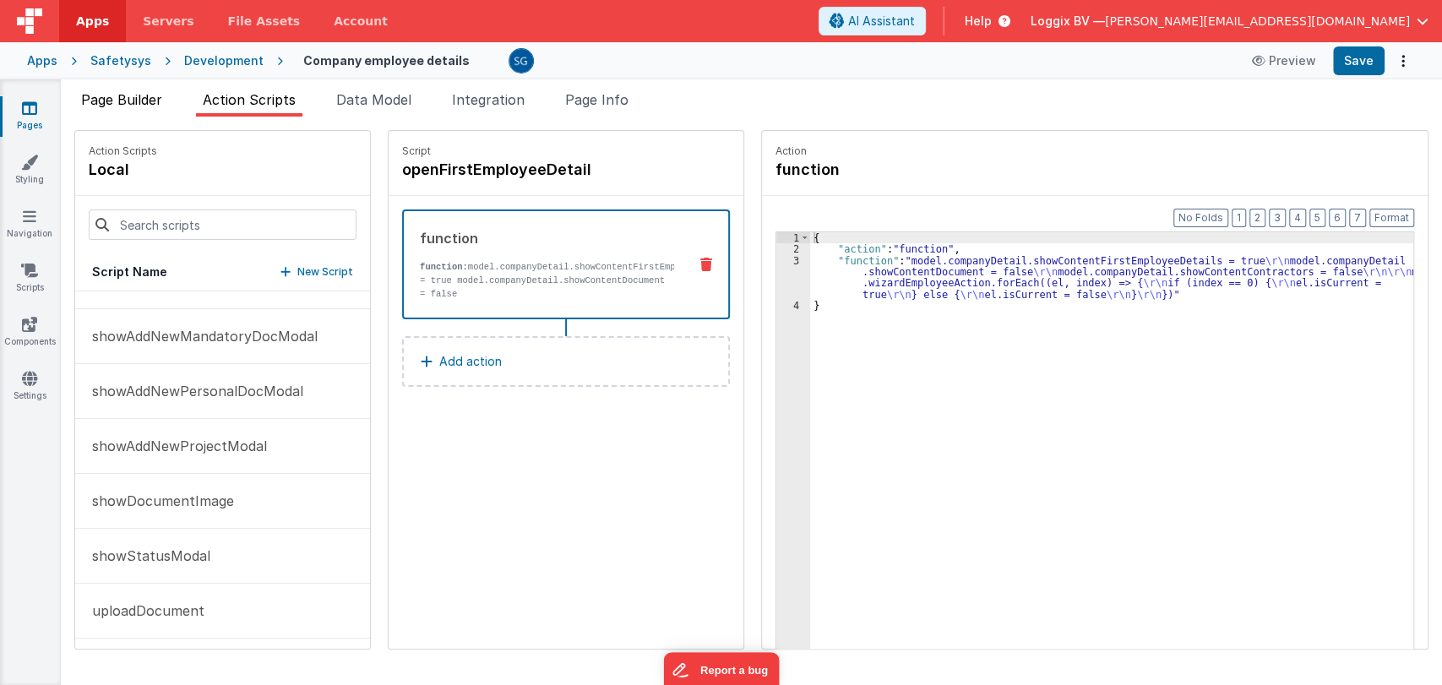
click at [126, 103] on span "Page Builder" at bounding box center [121, 99] width 81 height 17
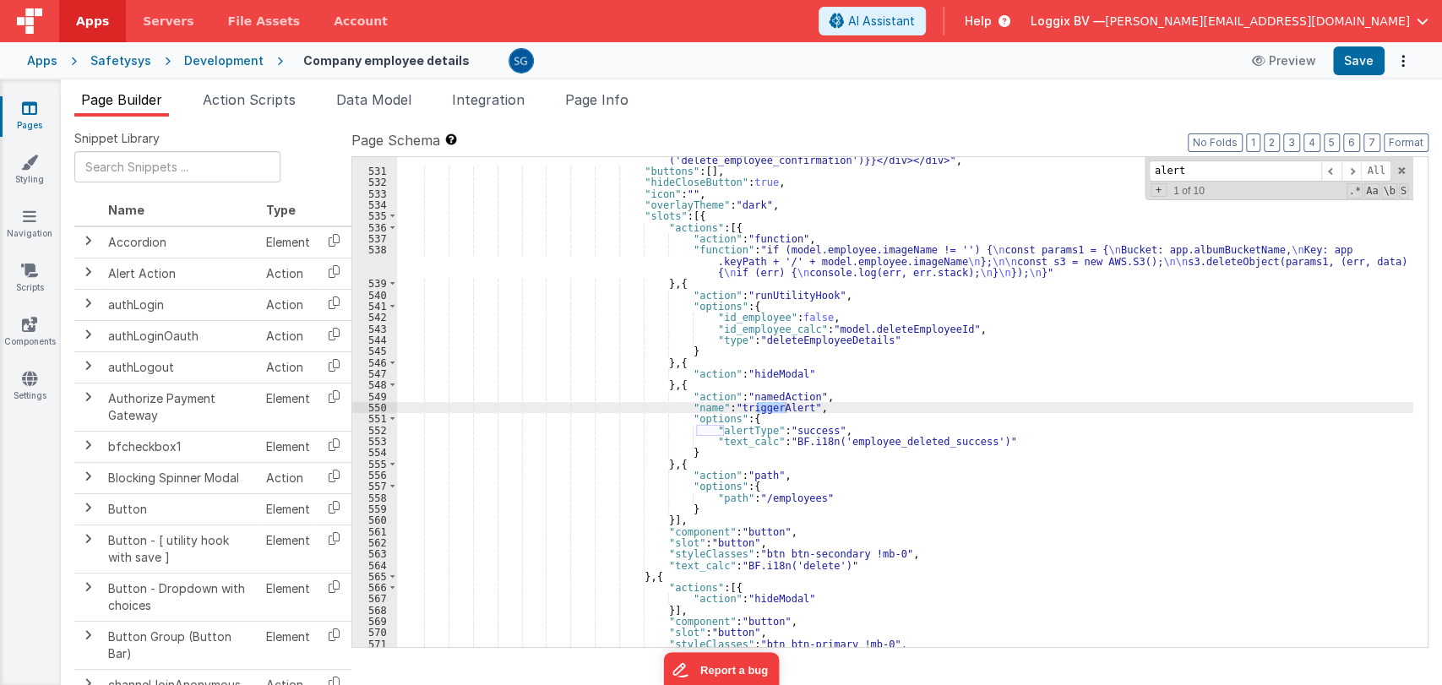
click at [35, 117] on link "Pages" at bounding box center [29, 117] width 61 height 34
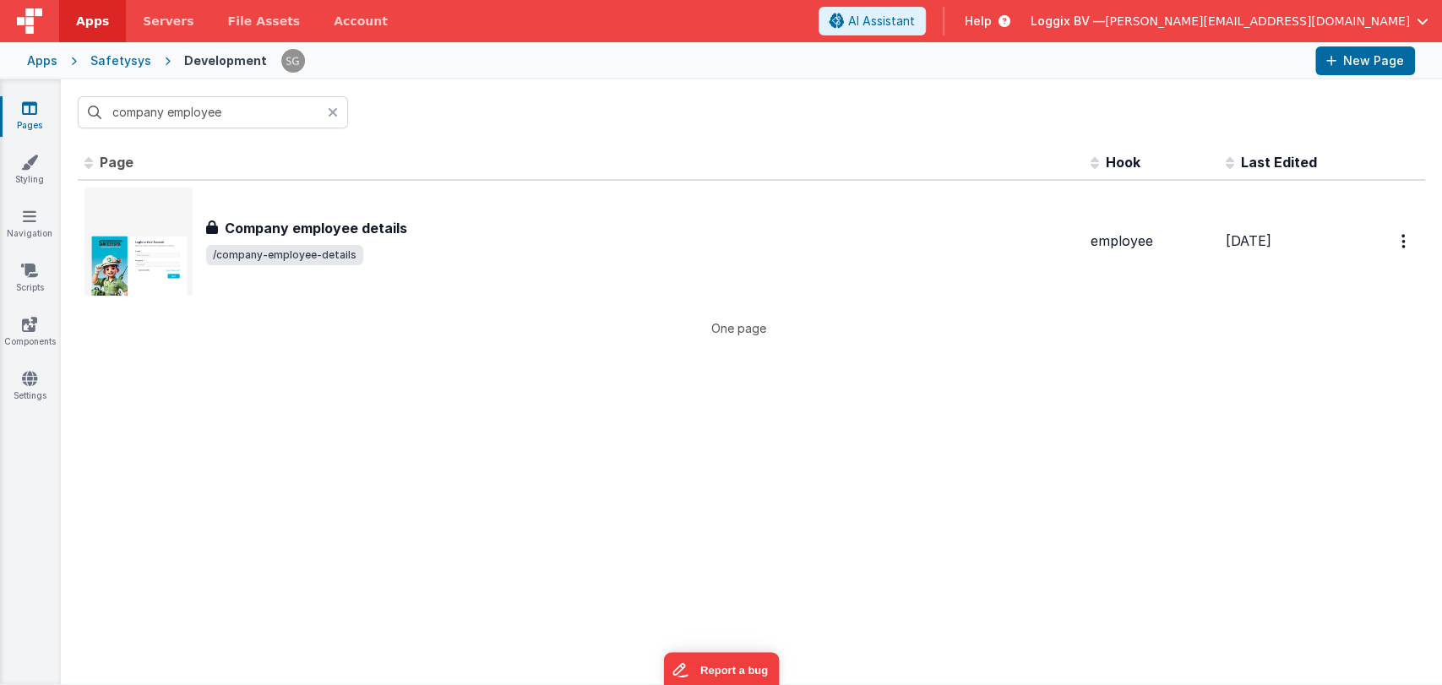
click at [334, 113] on icon at bounding box center [333, 113] width 10 height 14
click at [308, 109] on input "company employee" at bounding box center [213, 112] width 270 height 32
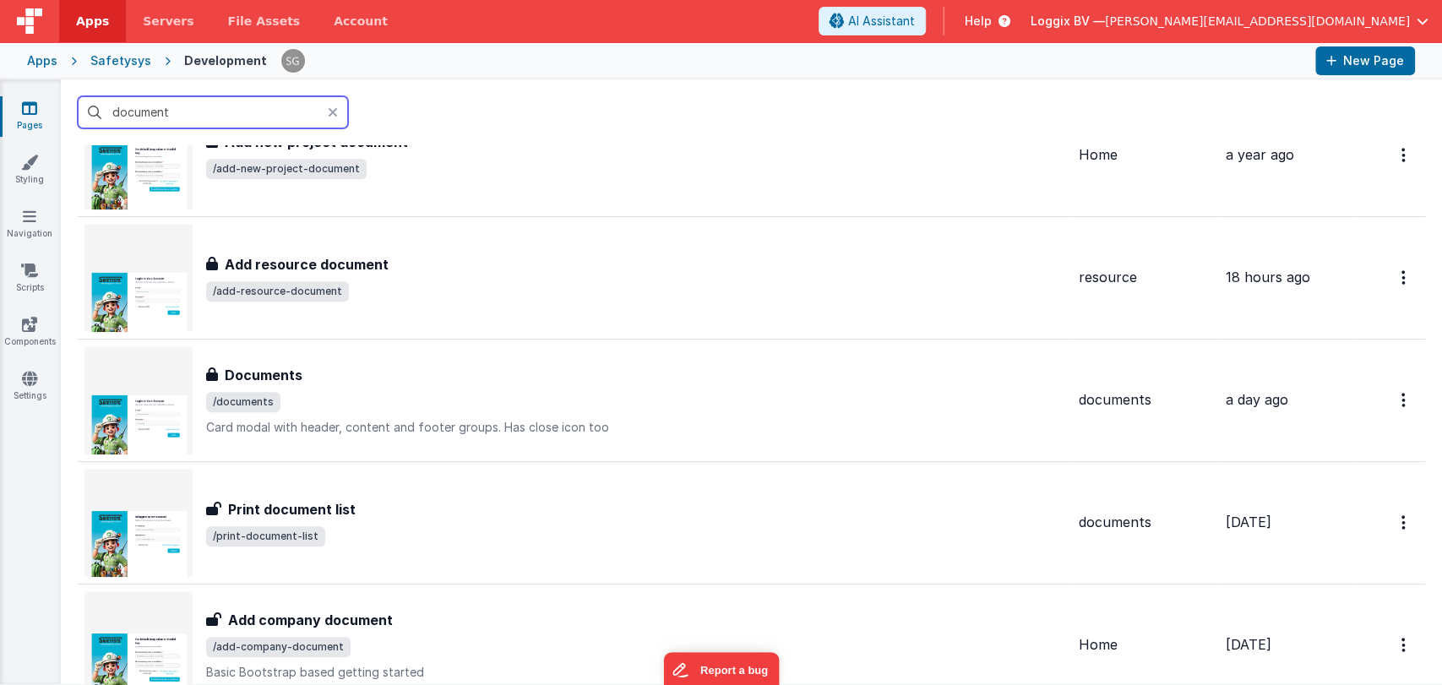
scroll to position [824, 0]
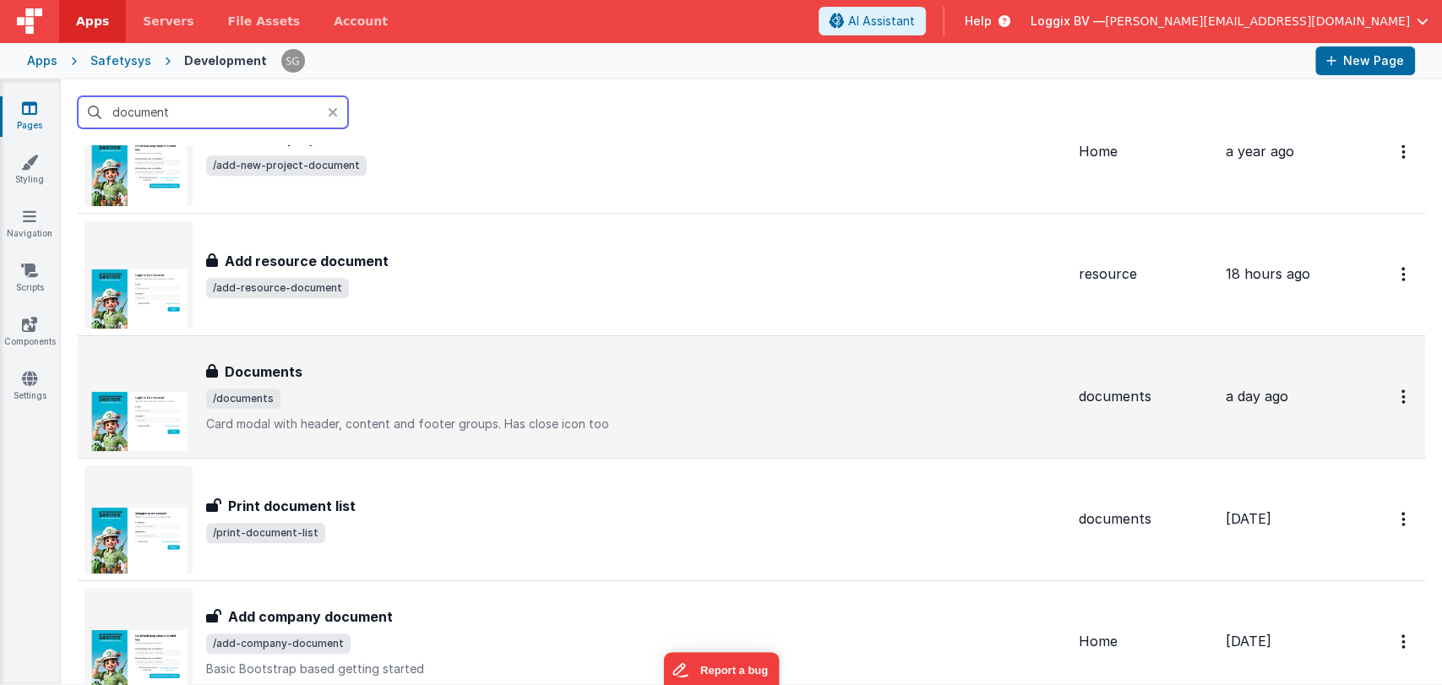
type input "document"
click at [315, 373] on div "Documents" at bounding box center [635, 371] width 859 height 20
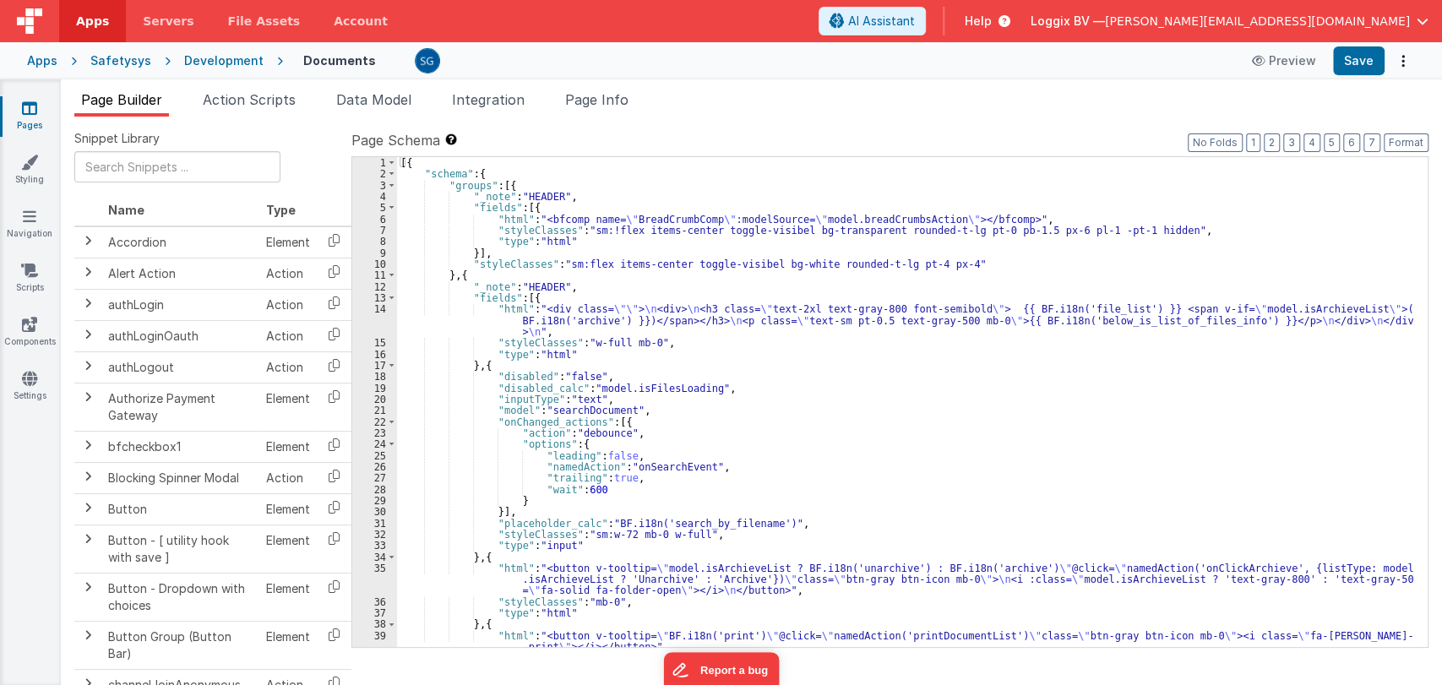
click at [814, 421] on div "[{ "schema" : { "groups" : [{ "_note" : "HEADER" , "fields" : [{ "html" : "<bfc…" at bounding box center [905, 413] width 1016 height 513
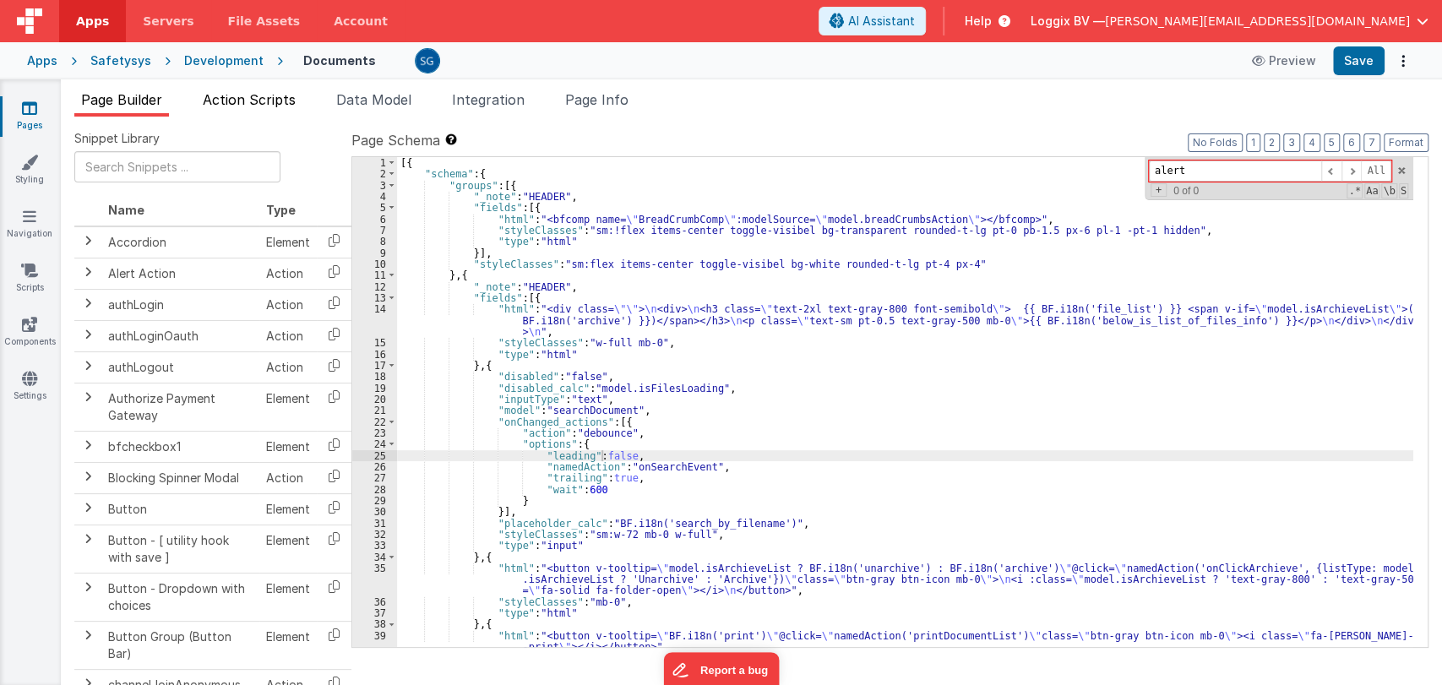
type input "alert"
click at [242, 100] on span "Action Scripts" at bounding box center [249, 99] width 93 height 17
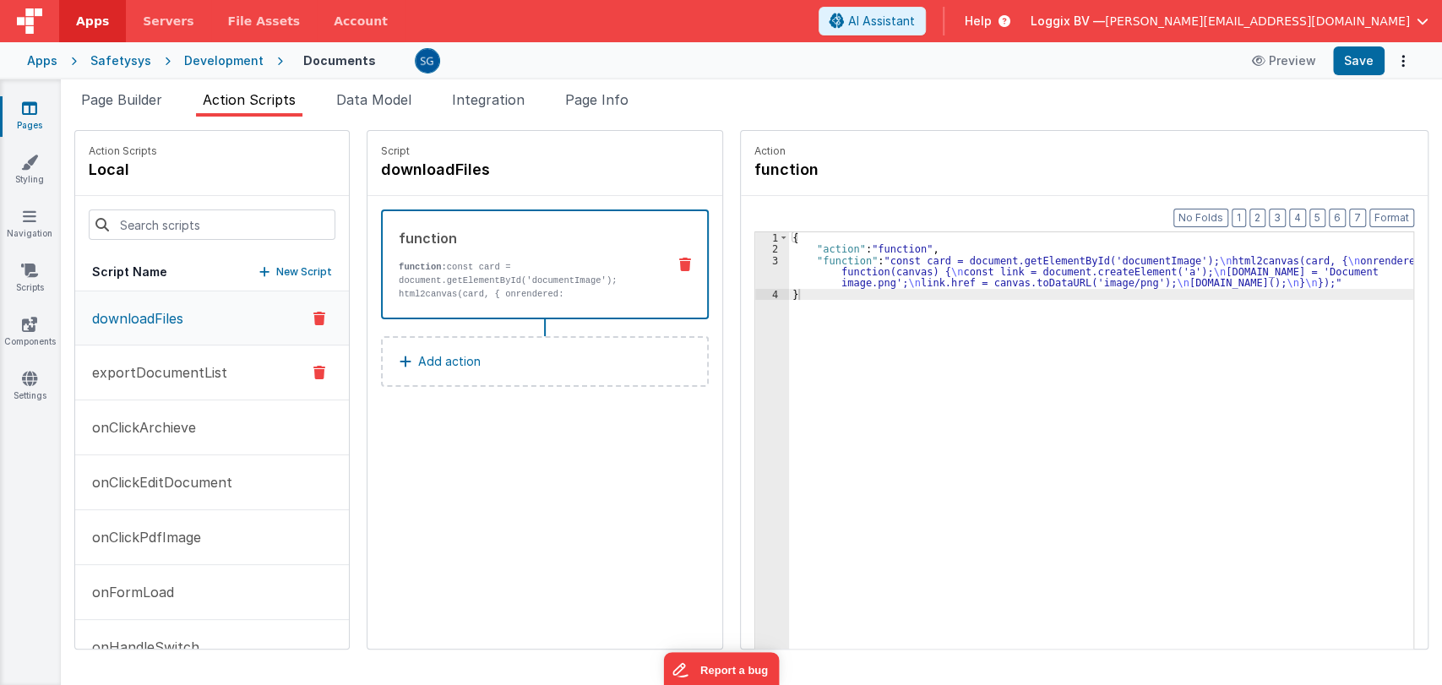
click at [178, 375] on p "exportDocumentList" at bounding box center [154, 372] width 145 height 20
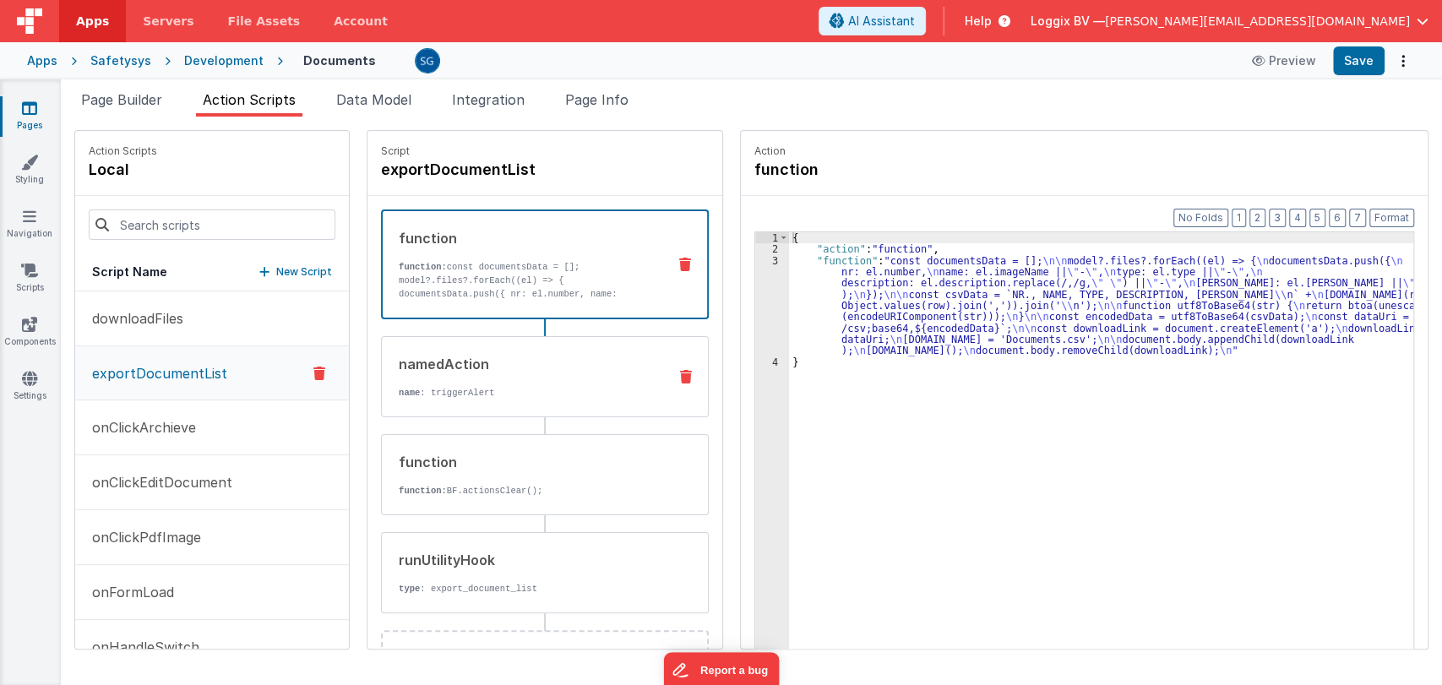
click at [524, 388] on p "name : triggerAlert" at bounding box center [526, 393] width 255 height 14
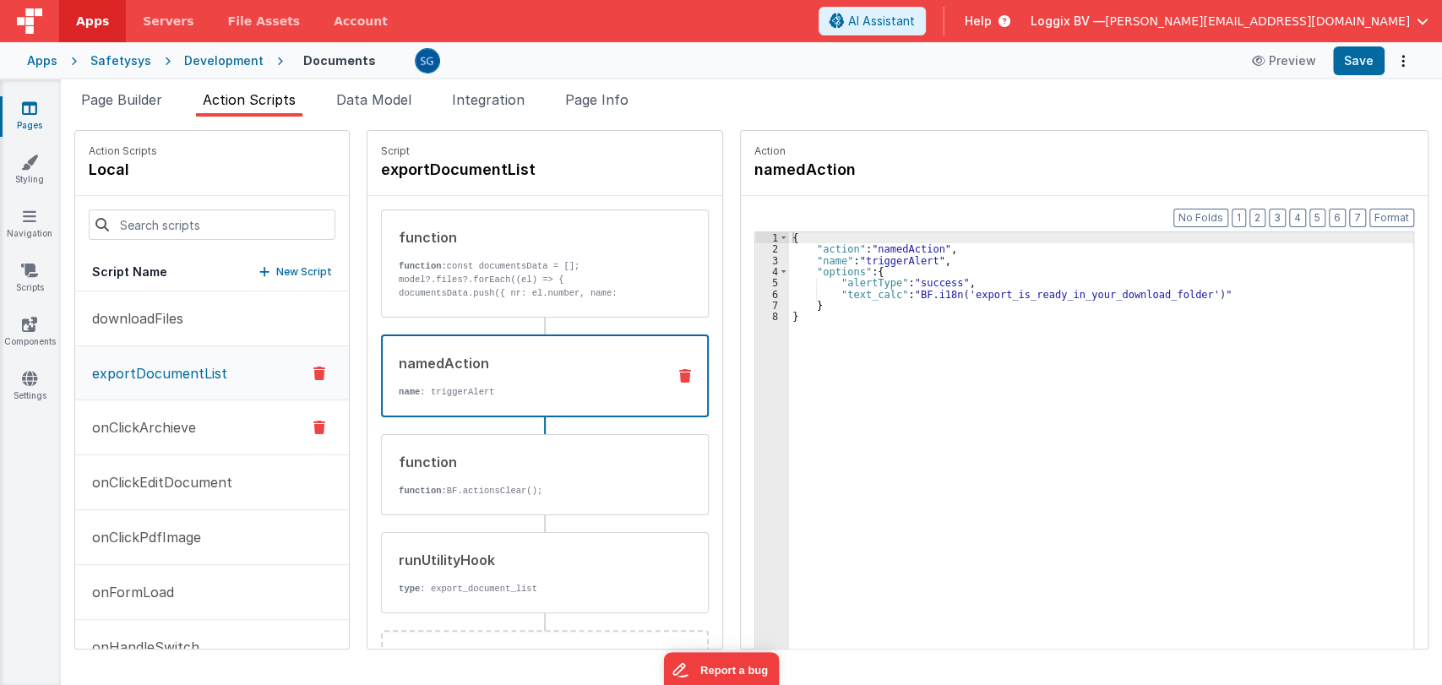
click at [166, 429] on p "onClickArchieve" at bounding box center [139, 427] width 114 height 20
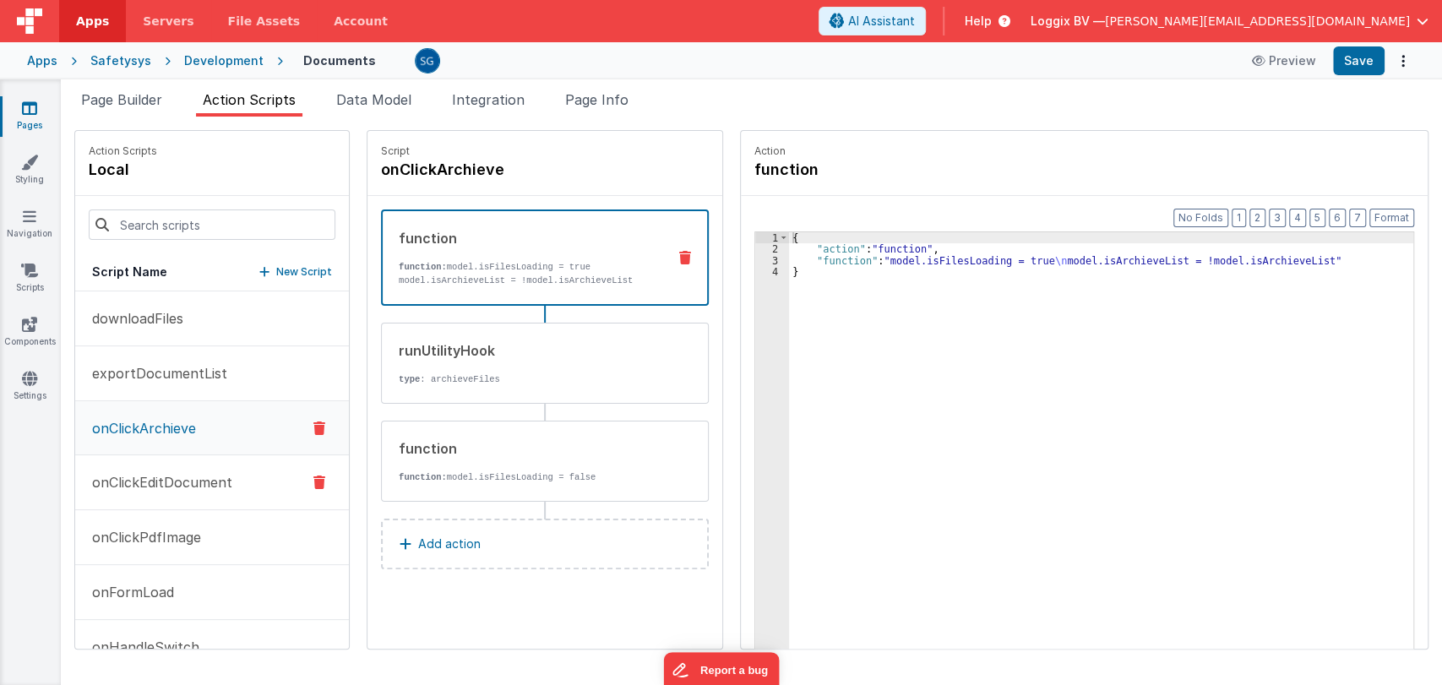
click at [188, 481] on p "onClickEditDocument" at bounding box center [157, 482] width 150 height 20
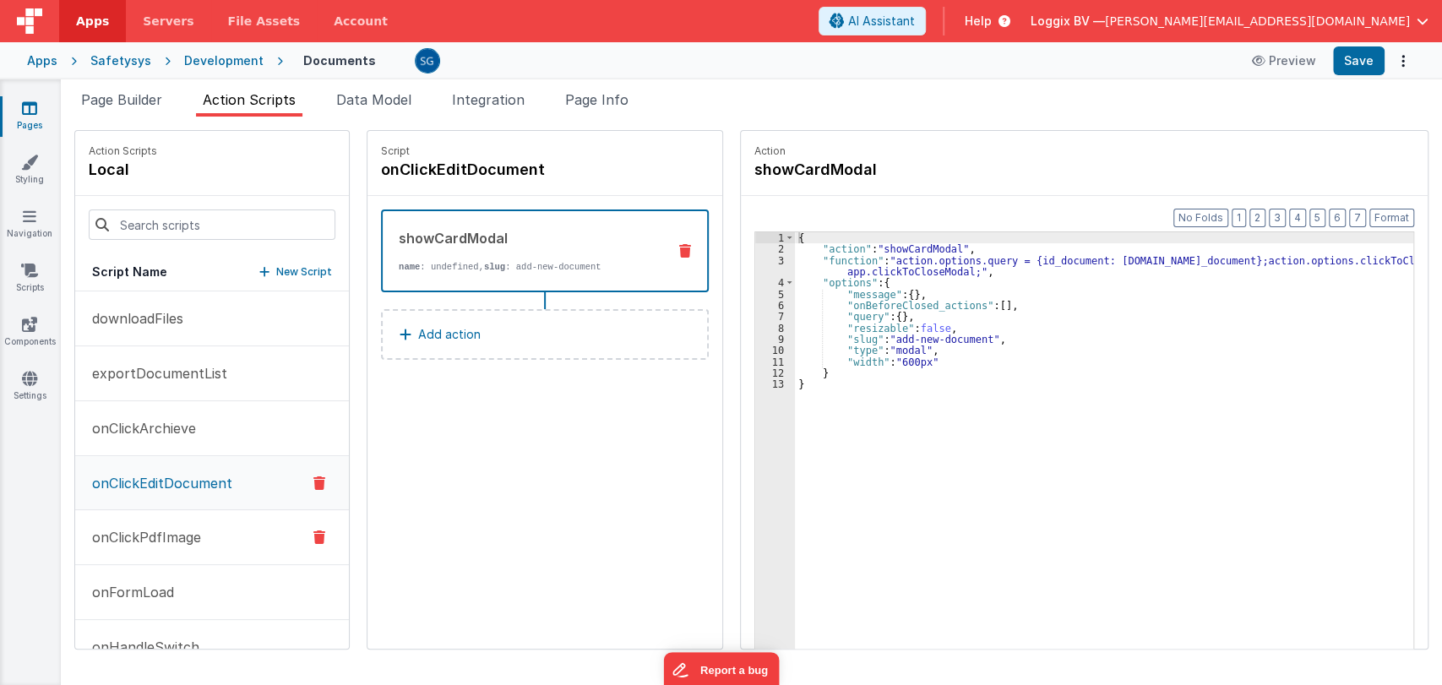
click at [150, 530] on p "onClickPdfImage" at bounding box center [141, 537] width 119 height 20
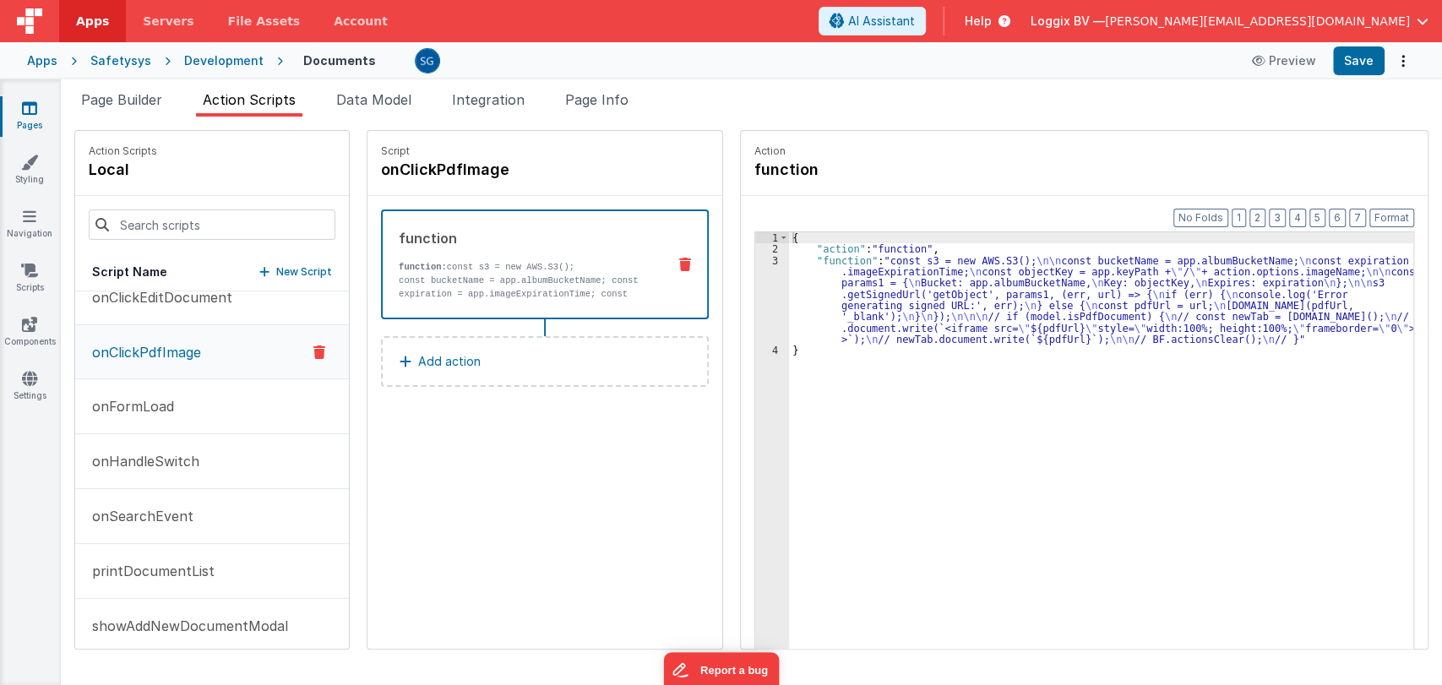
scroll to position [197, 0]
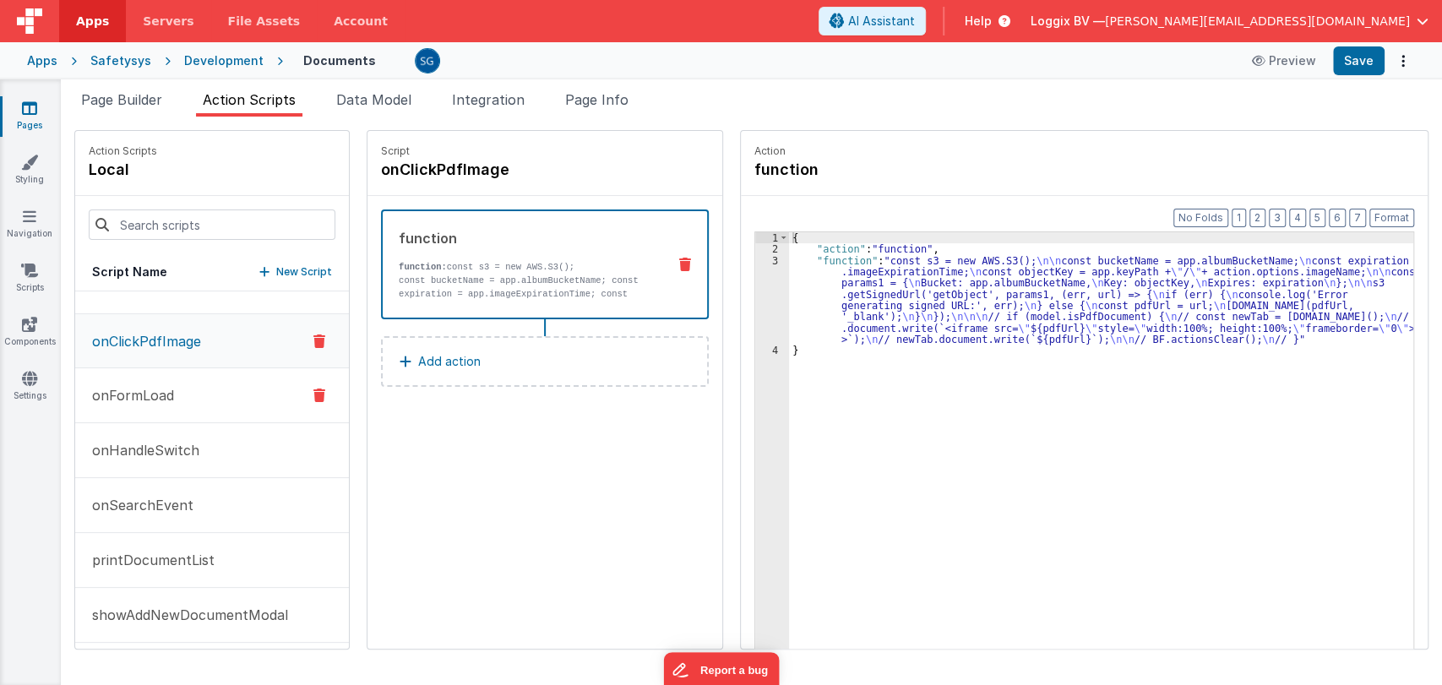
click at [133, 399] on p "onFormLoad" at bounding box center [128, 395] width 92 height 20
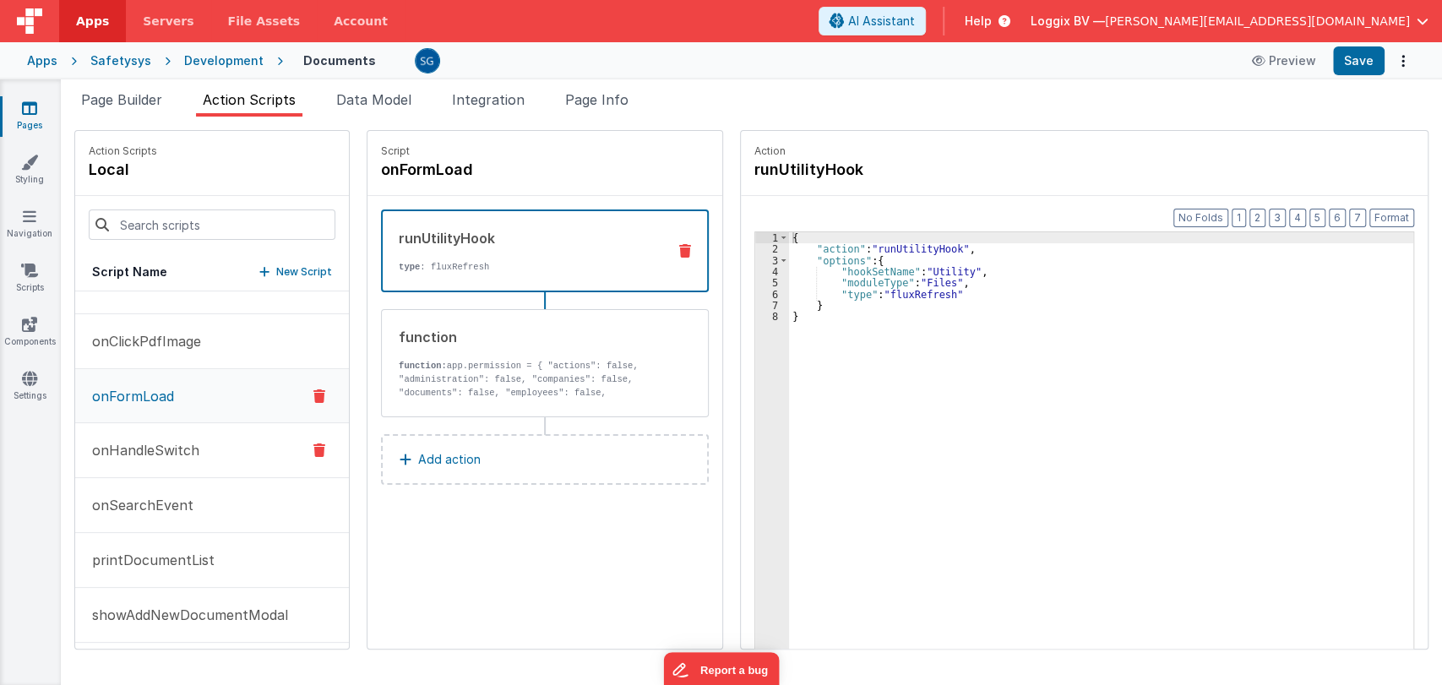
click at [144, 435] on button "onHandleSwitch" at bounding box center [212, 450] width 274 height 55
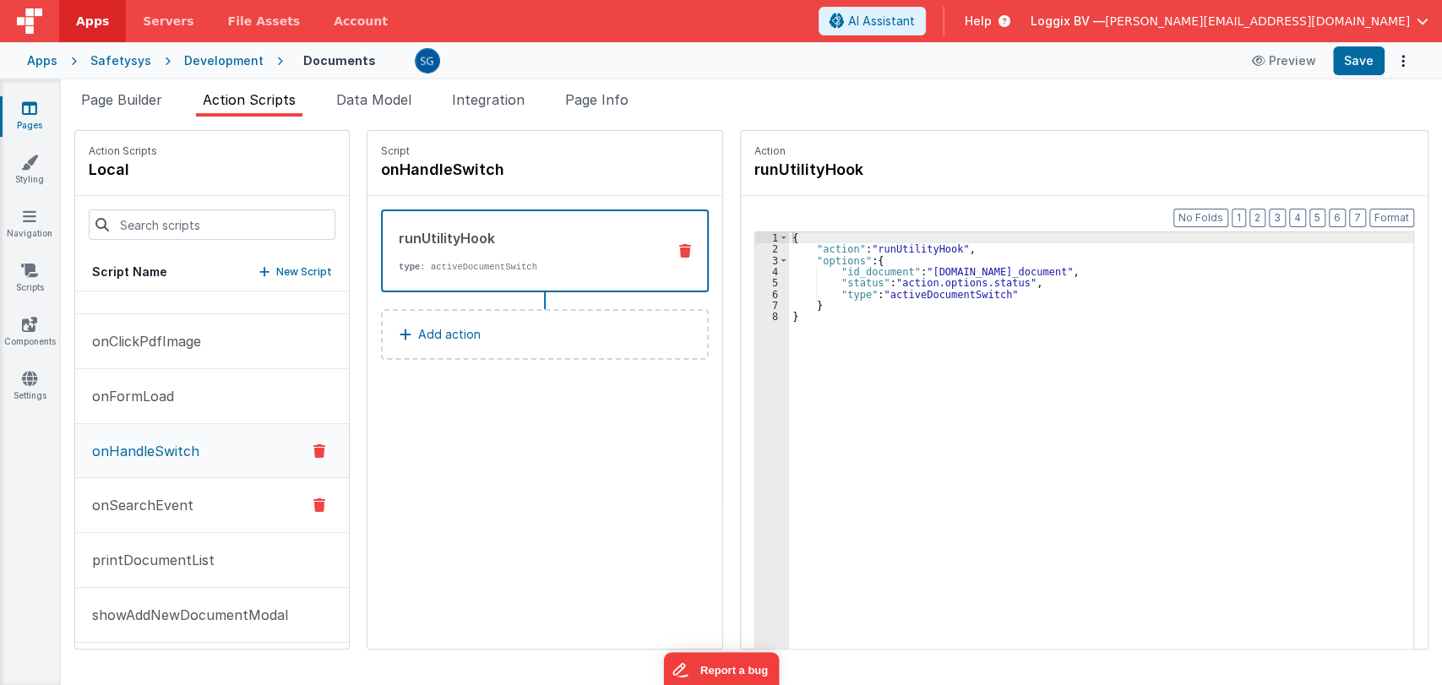
click at [144, 508] on p "onSearchEvent" at bounding box center [137, 505] width 111 height 20
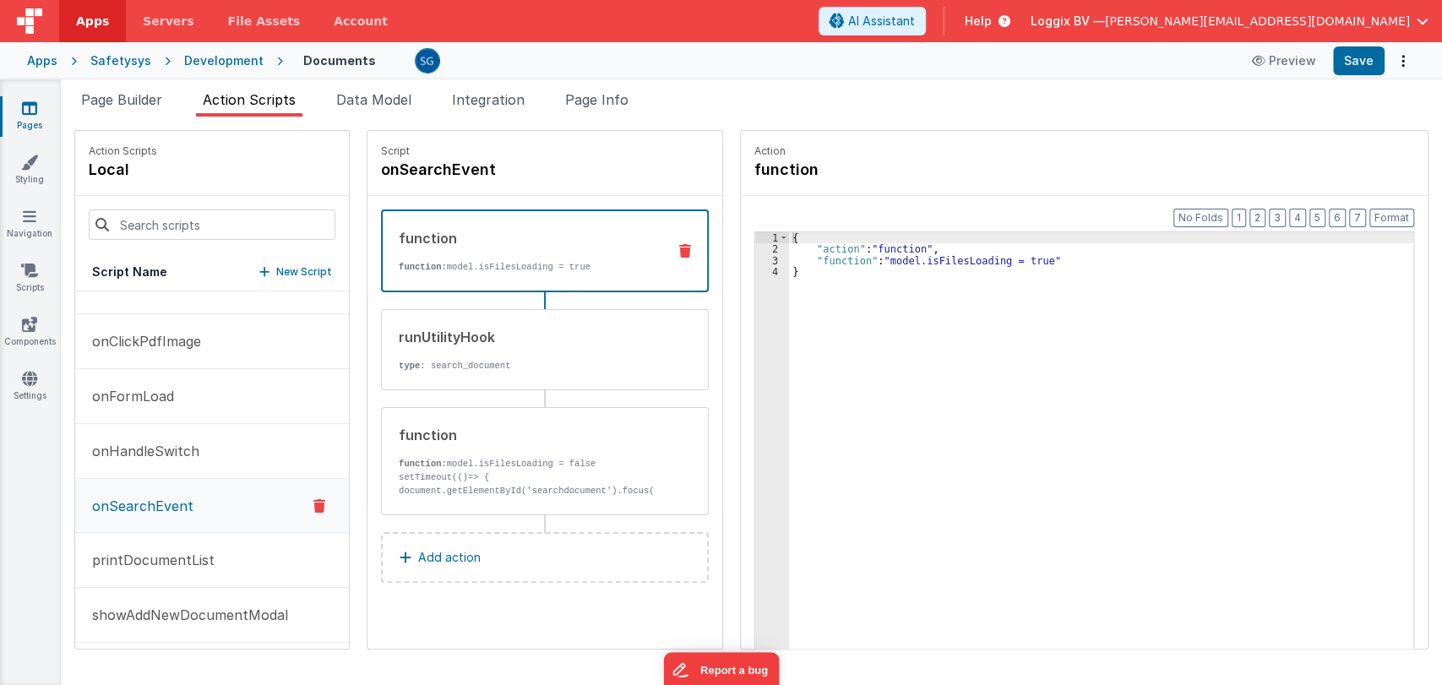
scroll to position [258, 0]
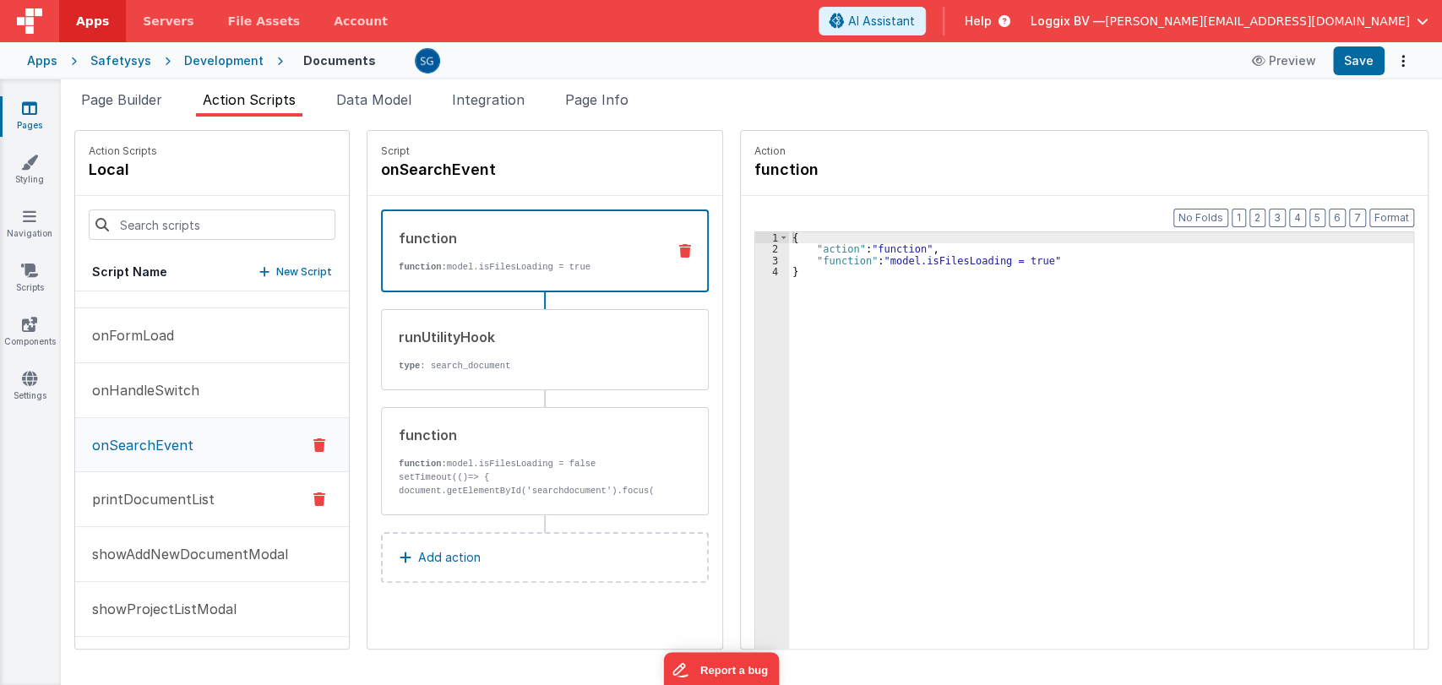
click at [167, 500] on p "printDocumentList" at bounding box center [148, 499] width 133 height 20
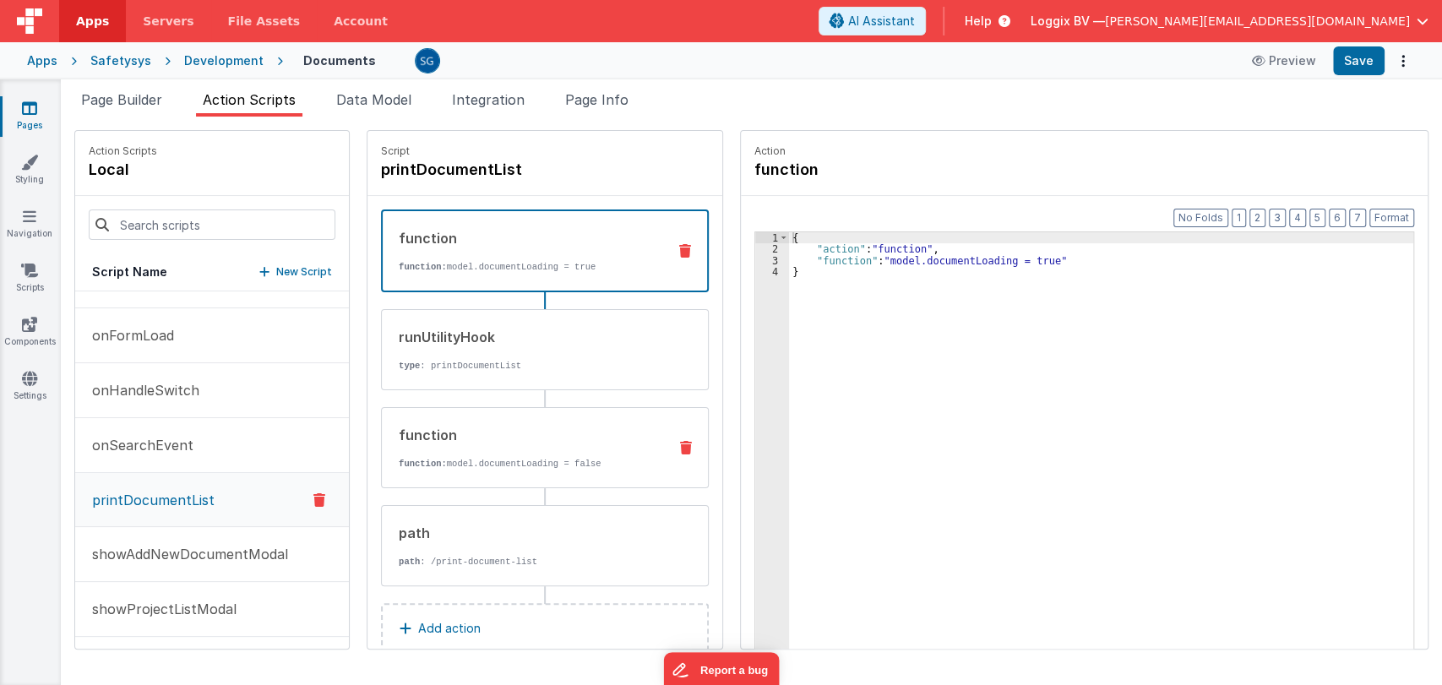
scroll to position [34, 0]
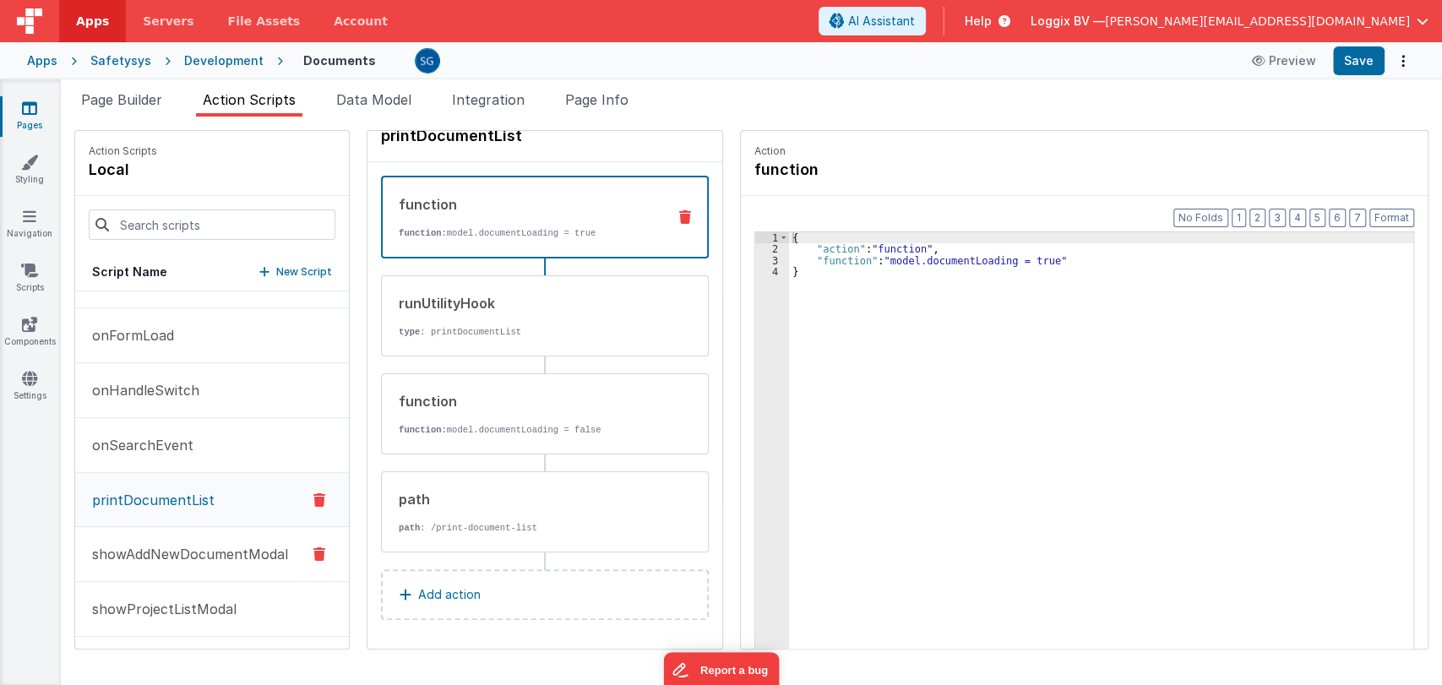
click at [167, 565] on button "showAddNewDocumentModal" at bounding box center [212, 554] width 274 height 55
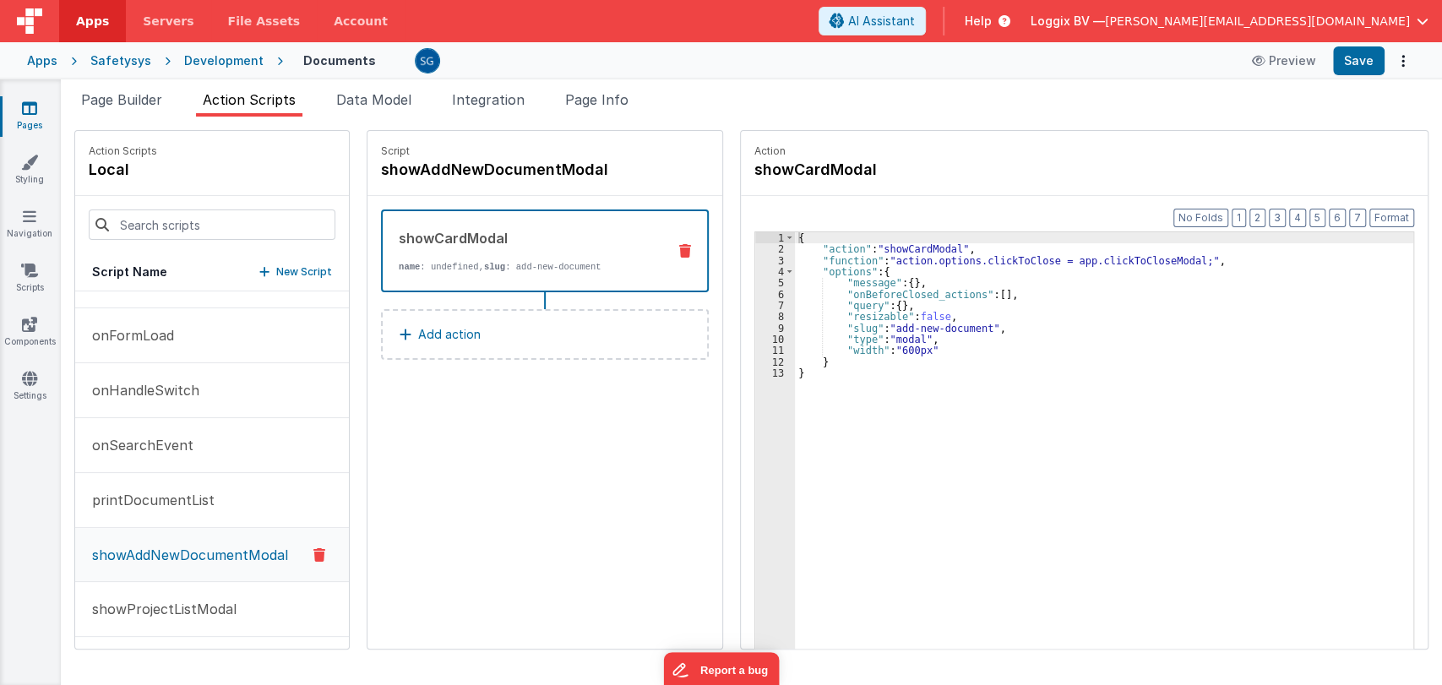
scroll to position [0, 0]
click at [160, 603] on p "showProjectListModal" at bounding box center [159, 609] width 155 height 20
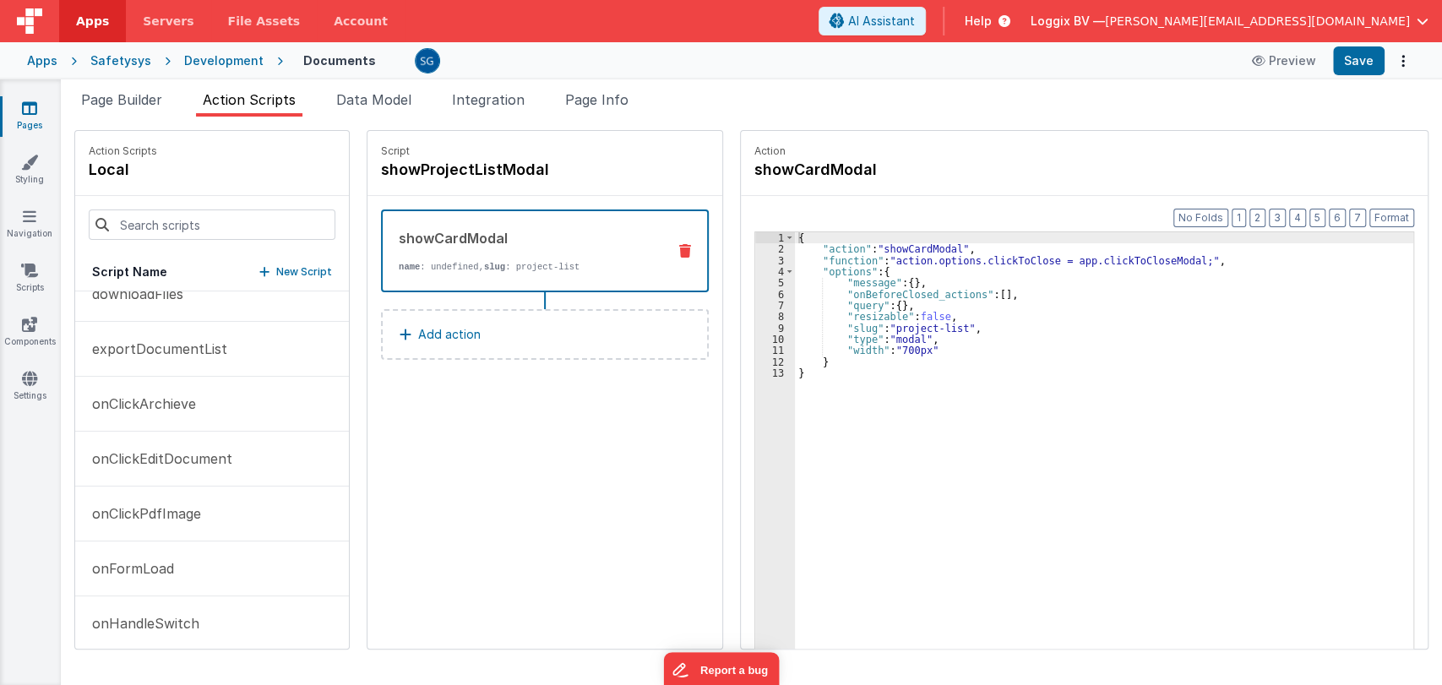
scroll to position [258, 0]
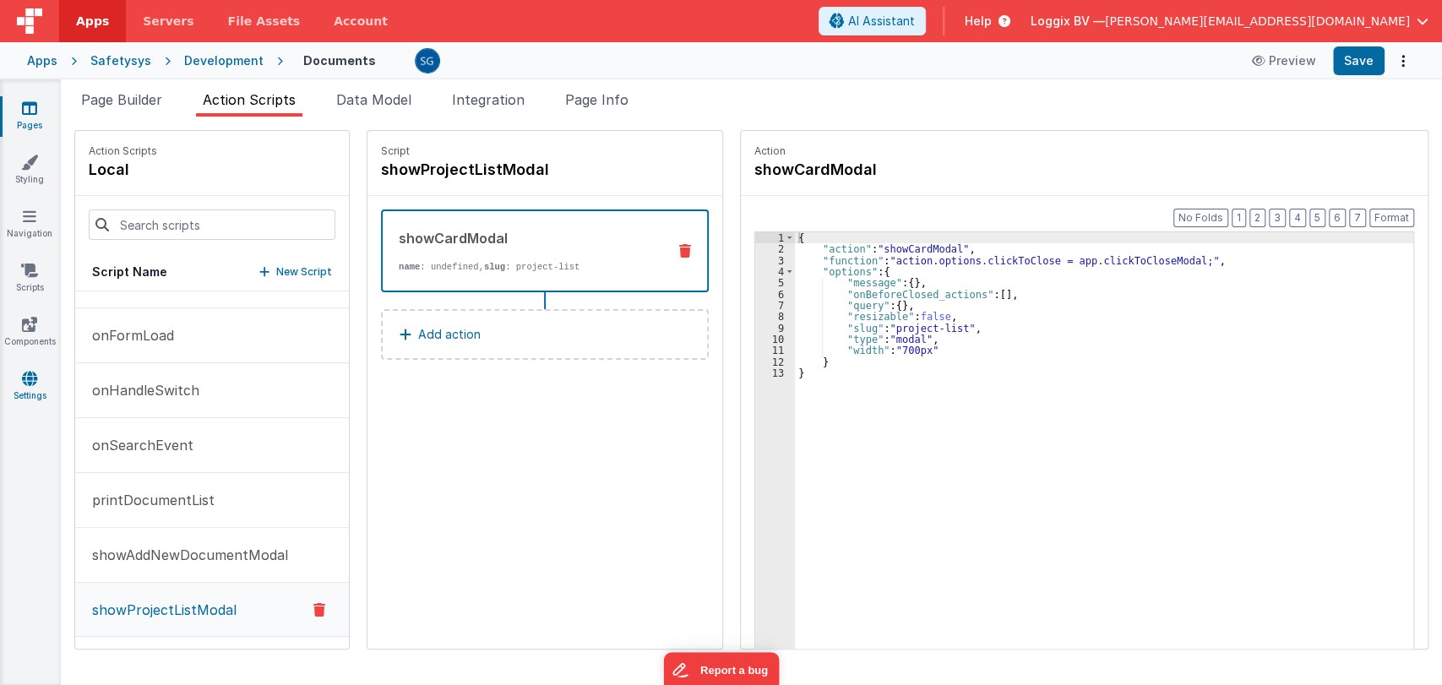
click at [26, 390] on link "Settings" at bounding box center [29, 387] width 61 height 34
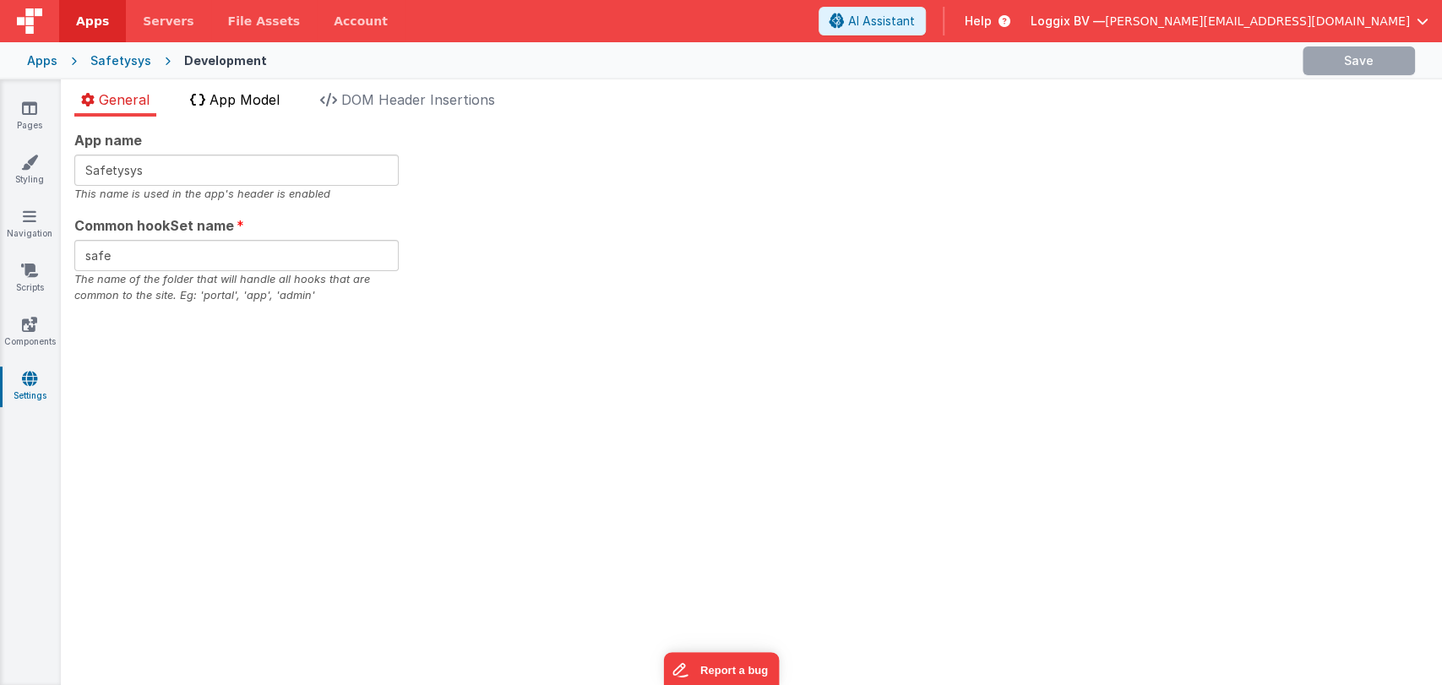
click at [250, 93] on span "App Model" at bounding box center [244, 99] width 70 height 17
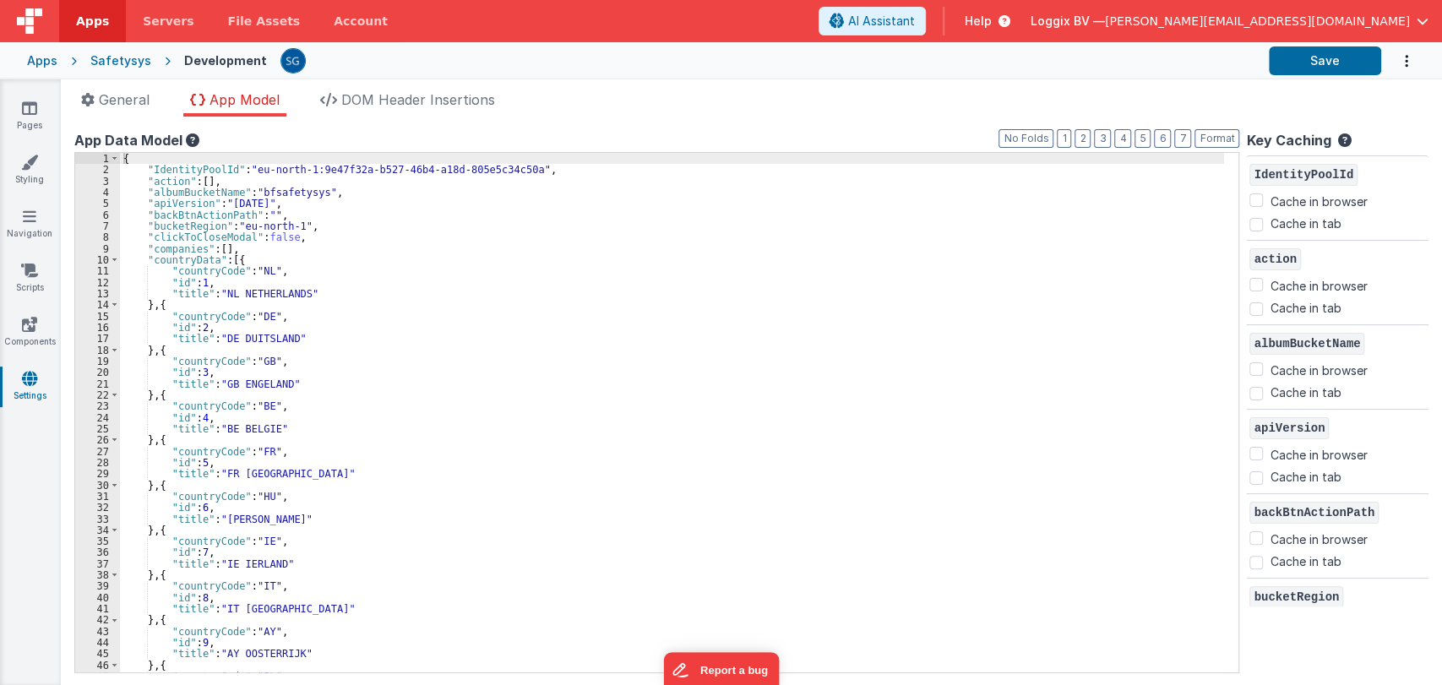
click at [27, 312] on div "Pages Styling Navigation Scripts Components Settings" at bounding box center [30, 382] width 61 height 606
click at [27, 323] on icon at bounding box center [29, 324] width 15 height 17
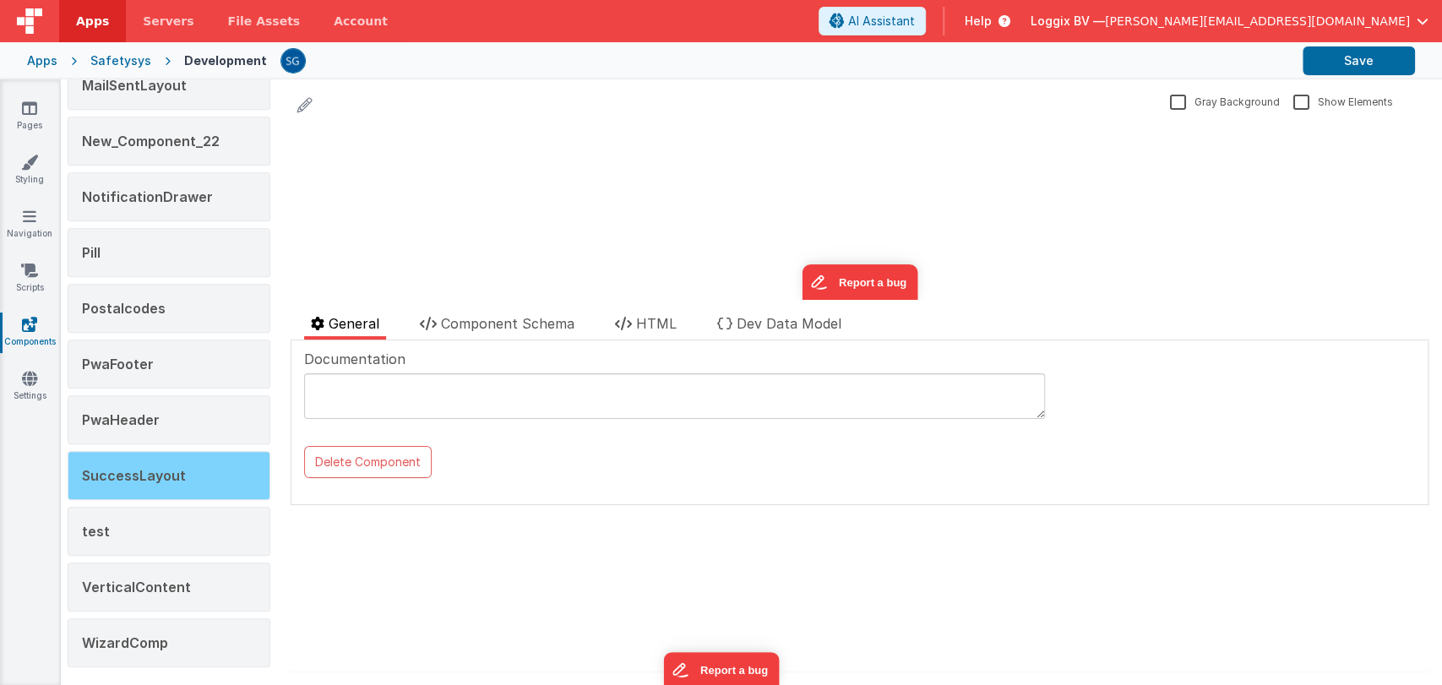
scroll to position [686, 0]
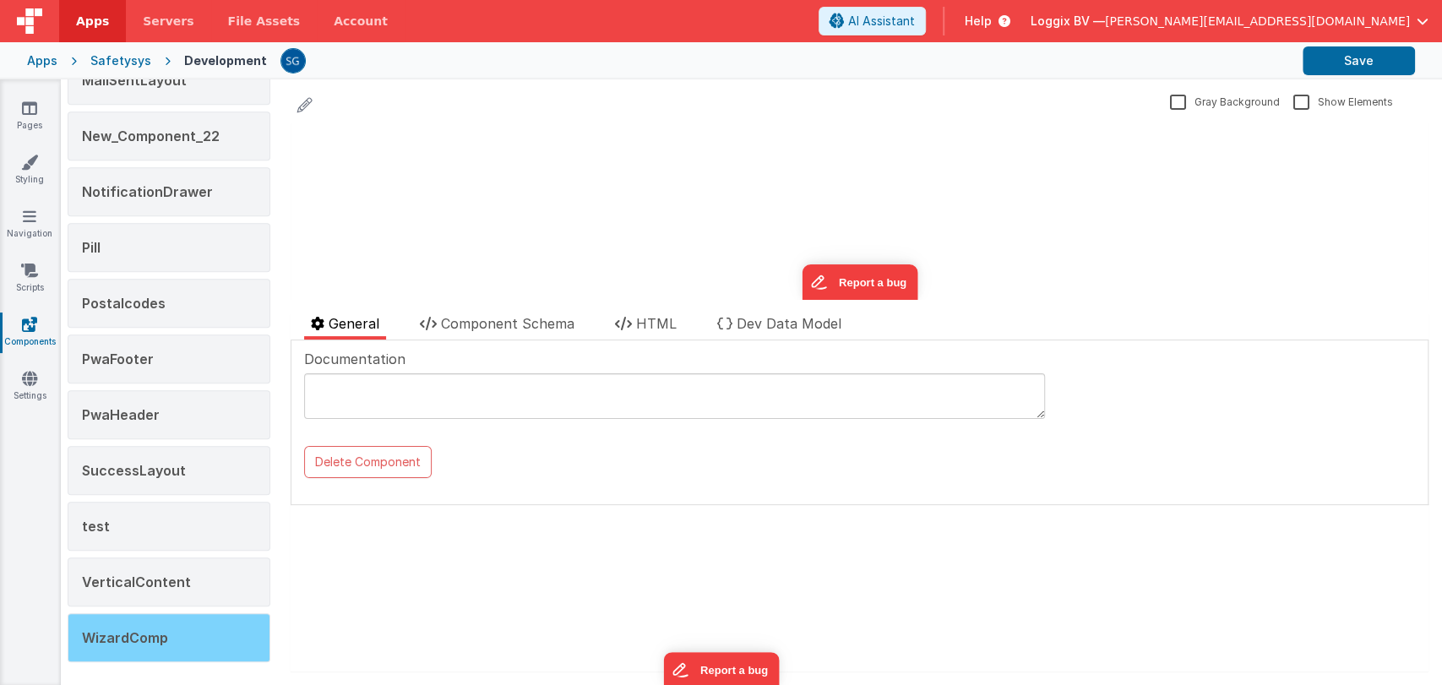
click at [128, 642] on div "WizardComp" at bounding box center [169, 637] width 203 height 49
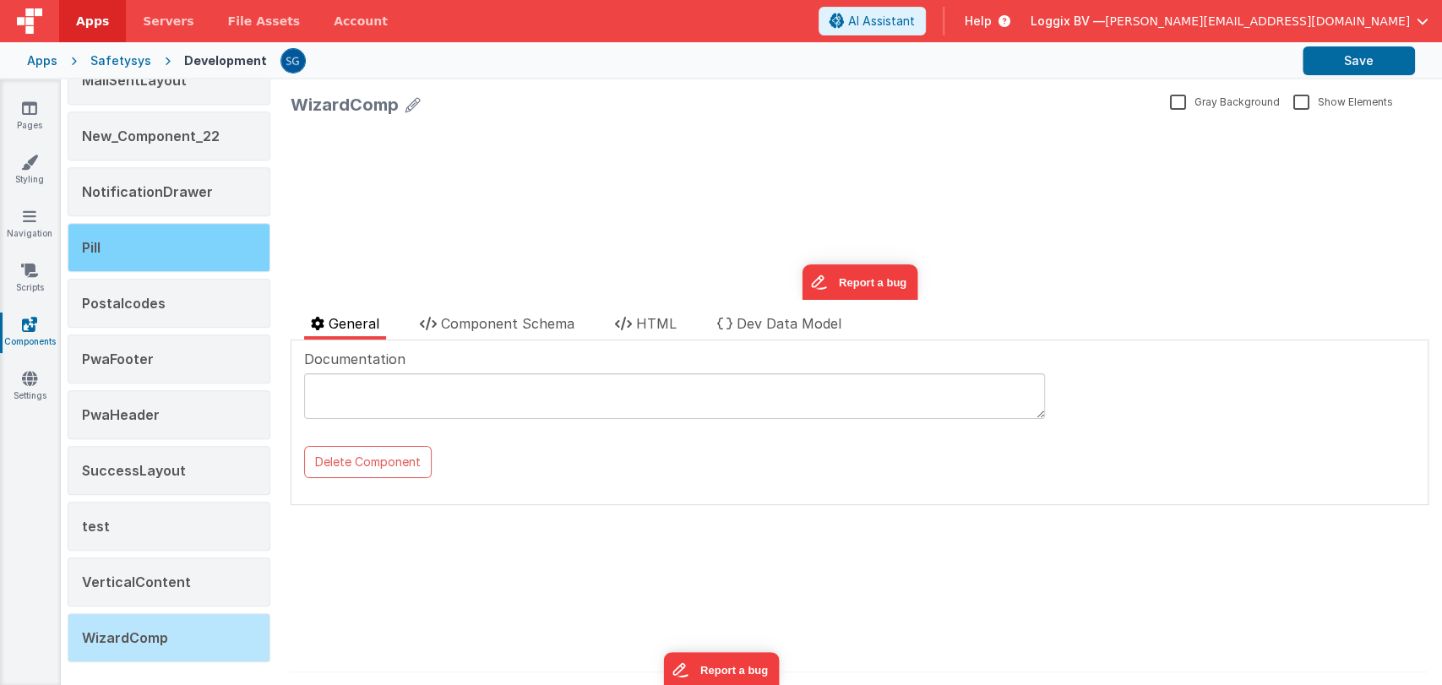
click at [196, 256] on div "Pill" at bounding box center [169, 247] width 203 height 49
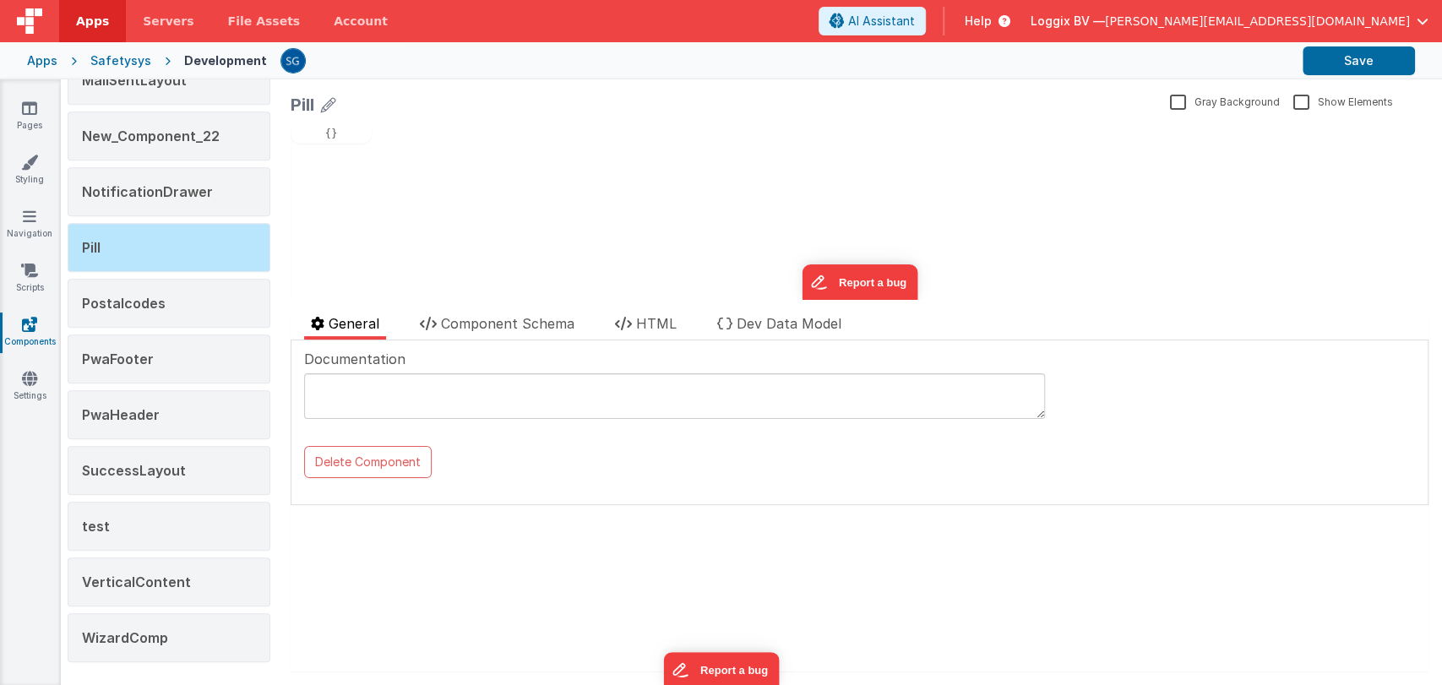
click at [341, 139] on div "{}" at bounding box center [331, 133] width 81 height 20
click at [216, 199] on div "NotificationDrawer" at bounding box center [169, 191] width 203 height 49
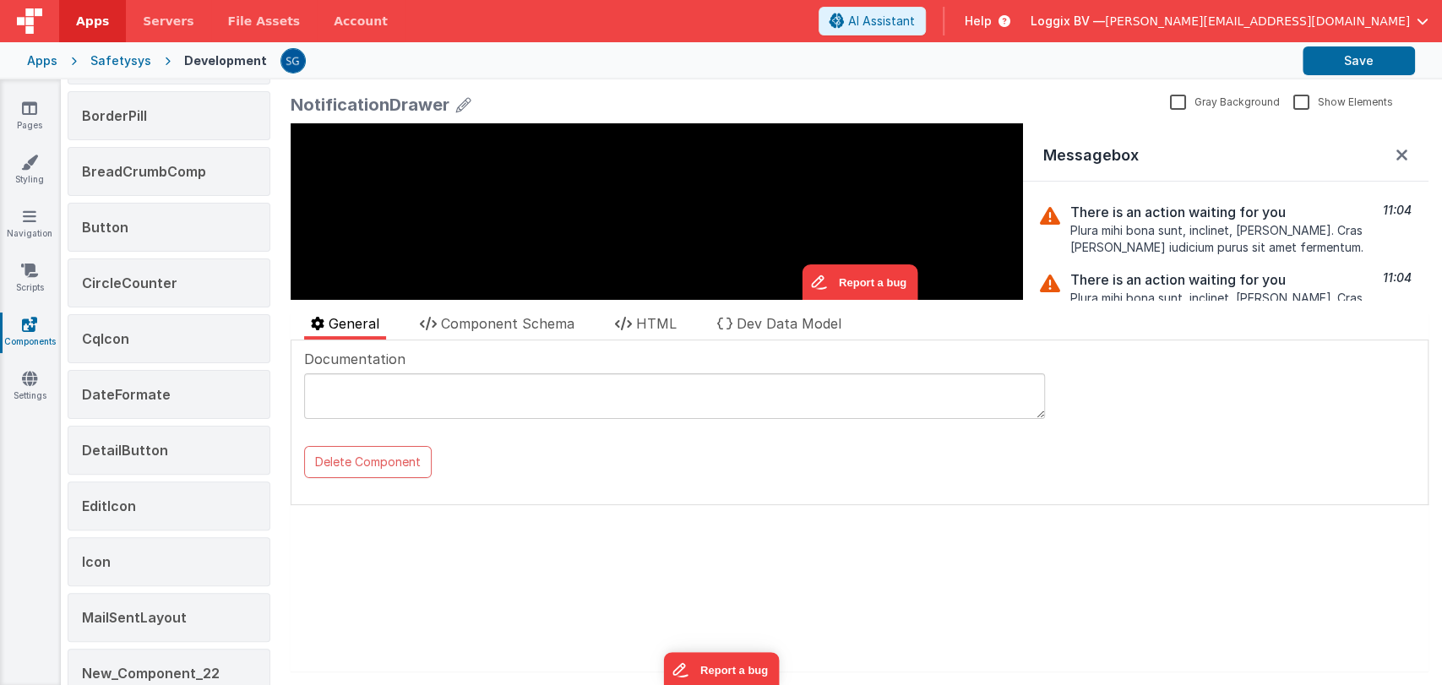
scroll to position [0, 0]
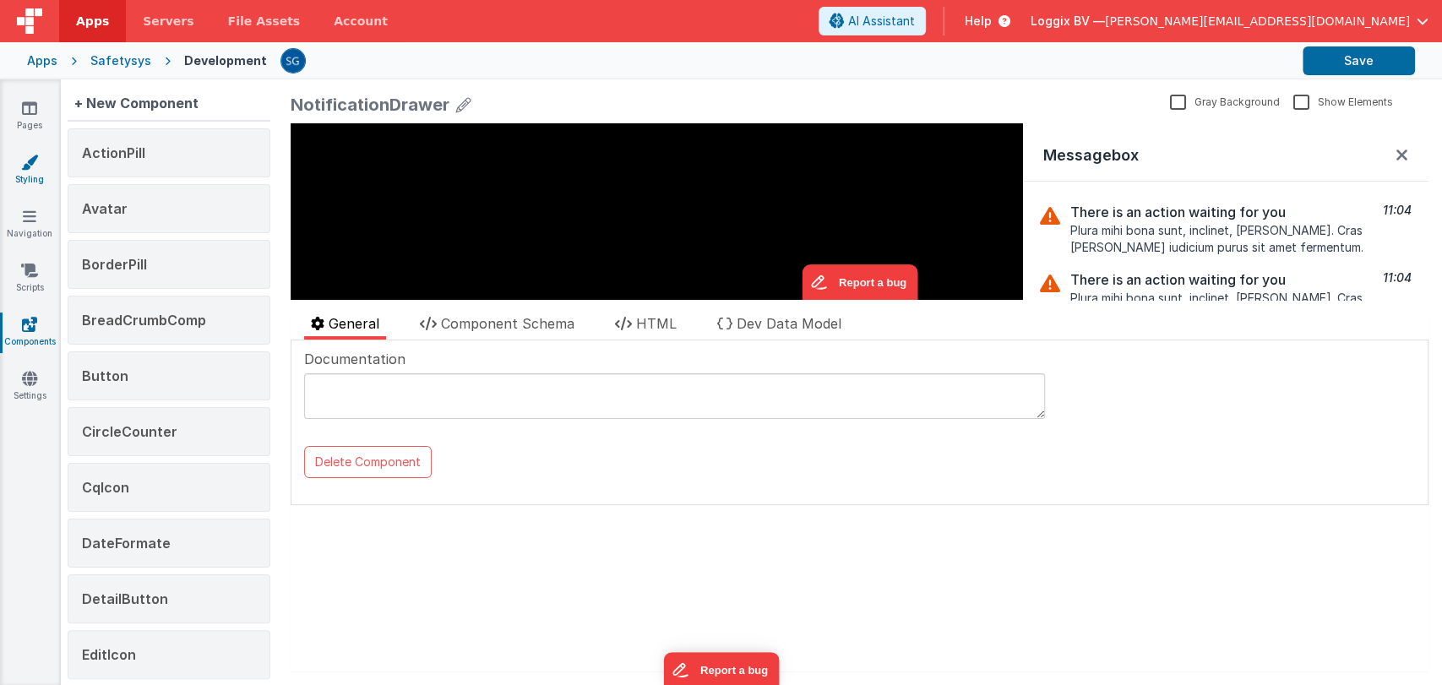
click at [24, 166] on icon at bounding box center [29, 162] width 17 height 17
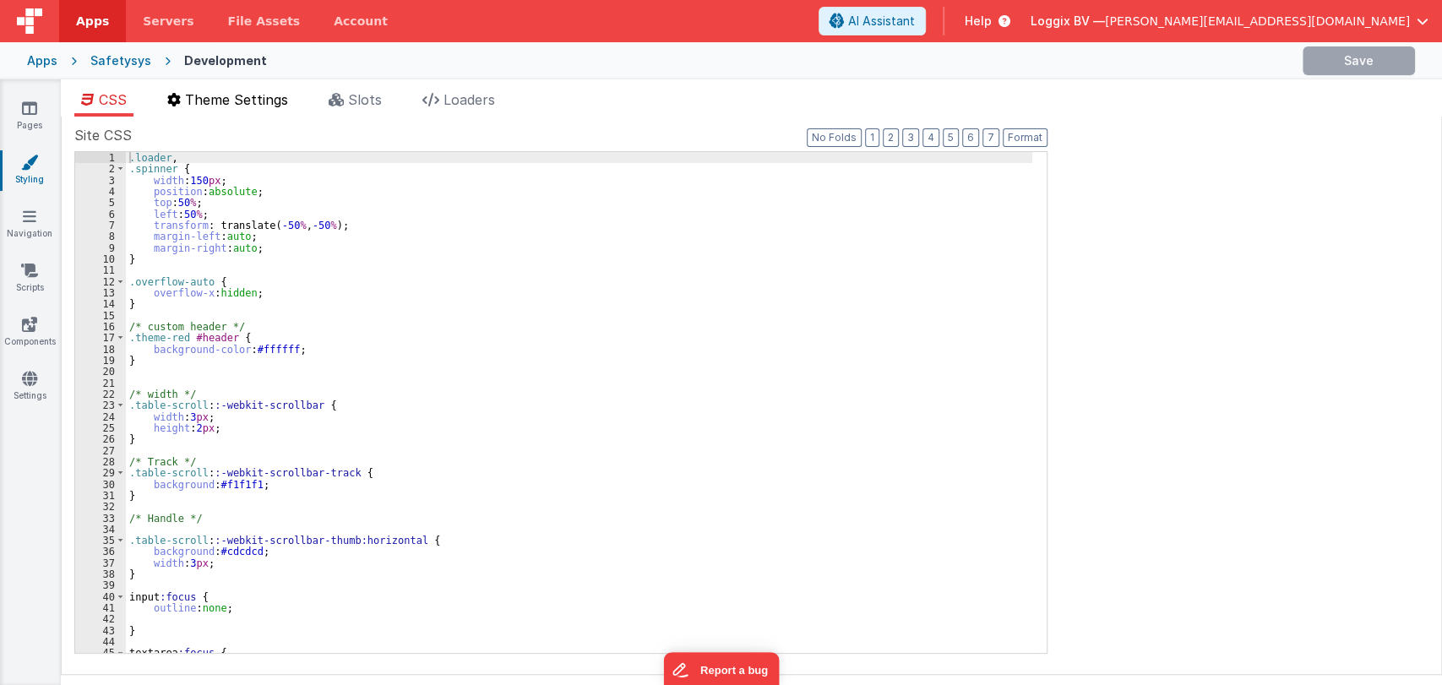
click at [238, 106] on span "Theme Settings" at bounding box center [236, 99] width 103 height 17
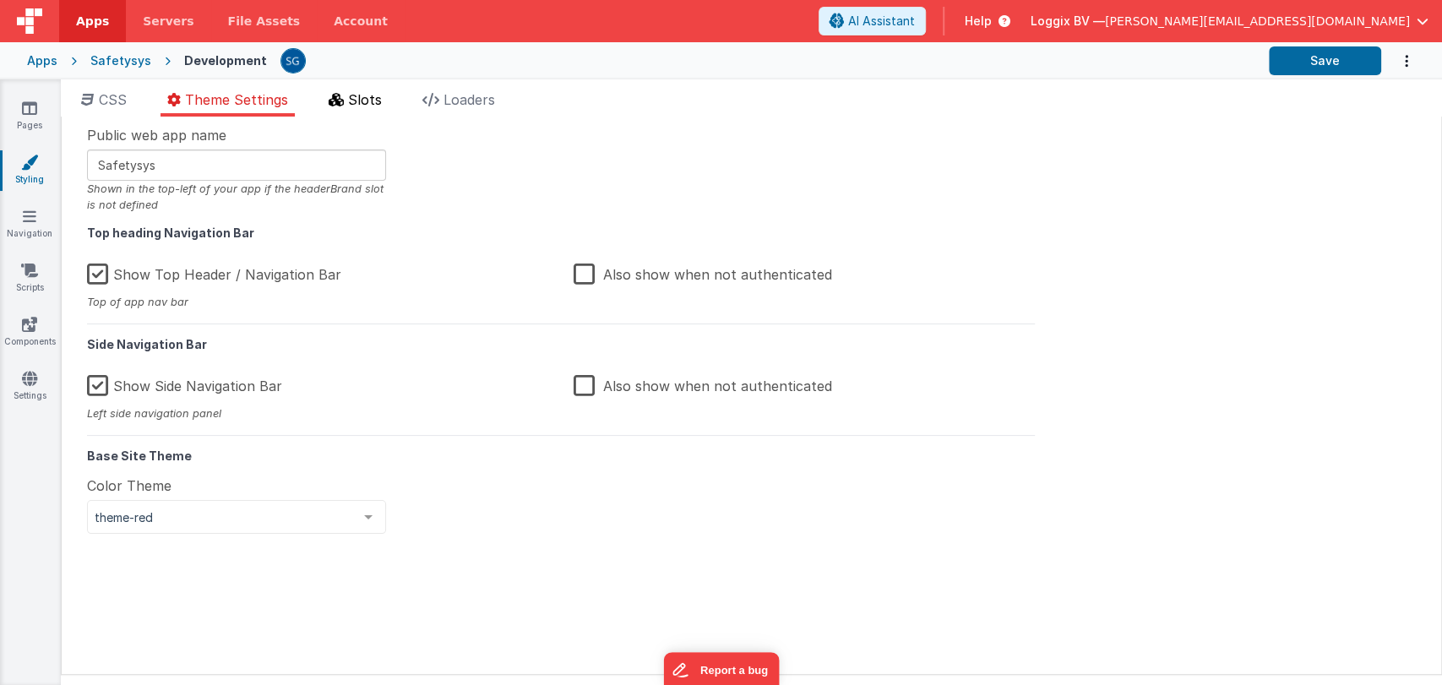
click at [365, 96] on span "Slots" at bounding box center [365, 99] width 34 height 17
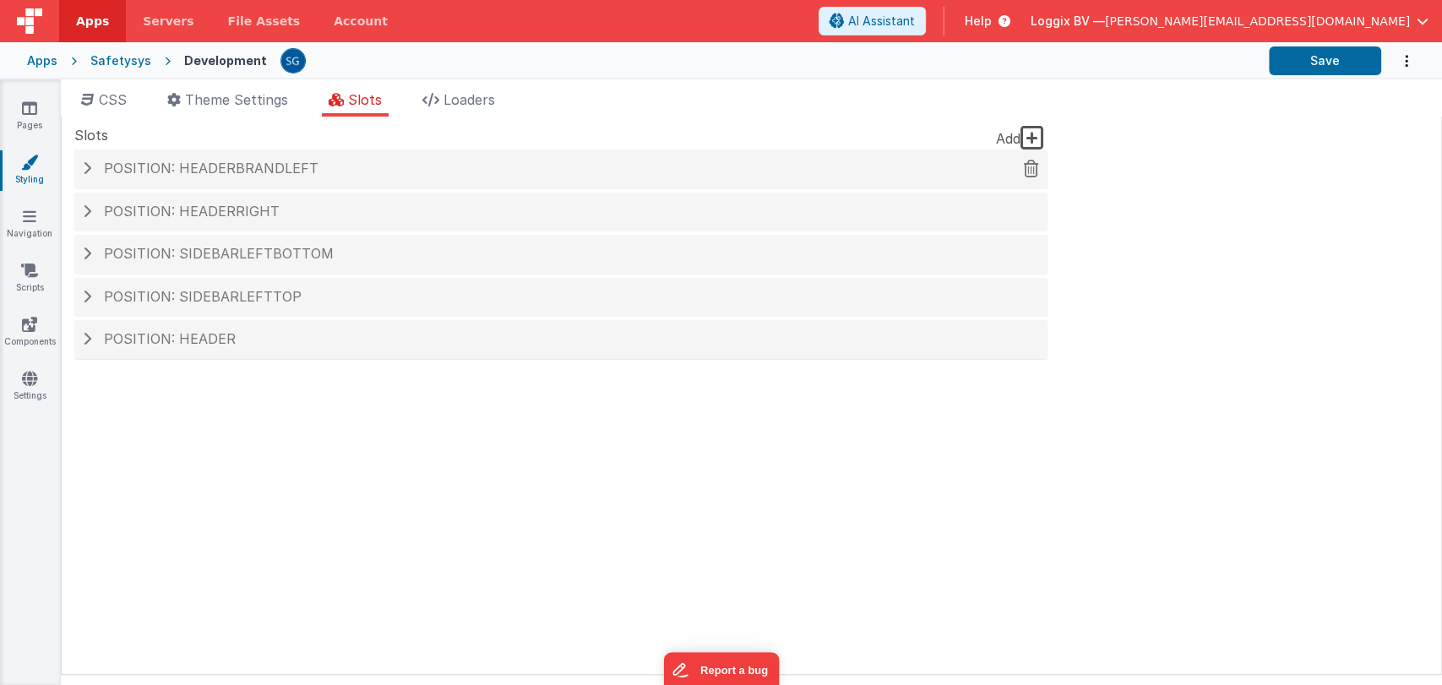
click at [227, 161] on span "Position: headerBrandLeft" at bounding box center [211, 168] width 215 height 17
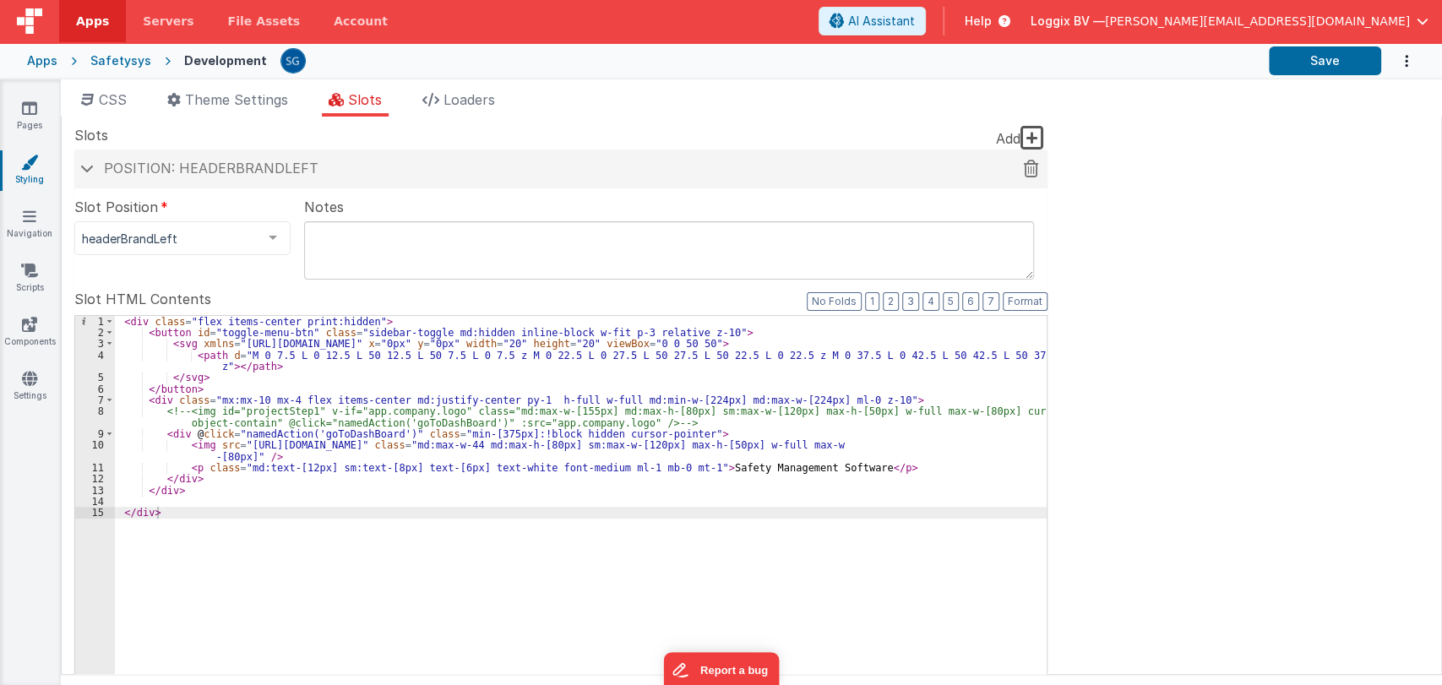
click at [227, 161] on span "Position: headerBrandLeft" at bounding box center [211, 168] width 215 height 17
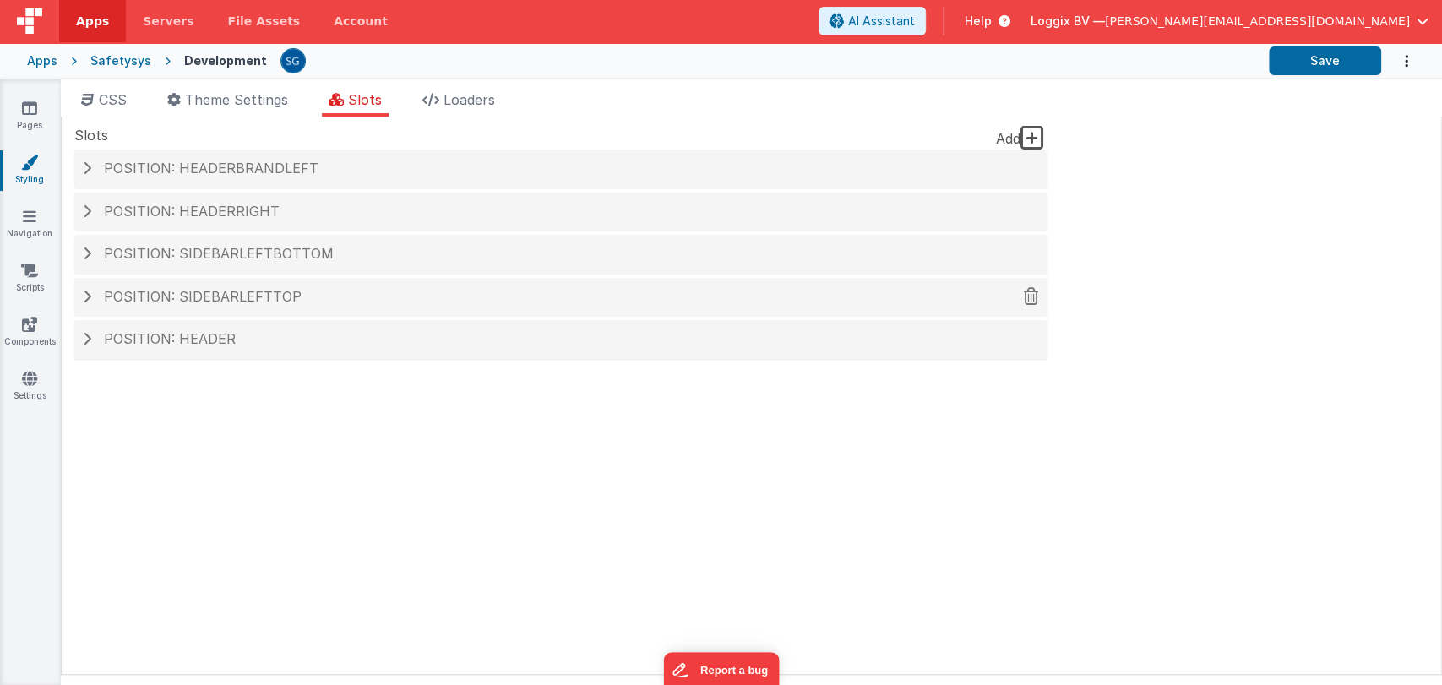
click at [287, 299] on span "Position: sidebarLeftTop" at bounding box center [203, 296] width 198 height 17
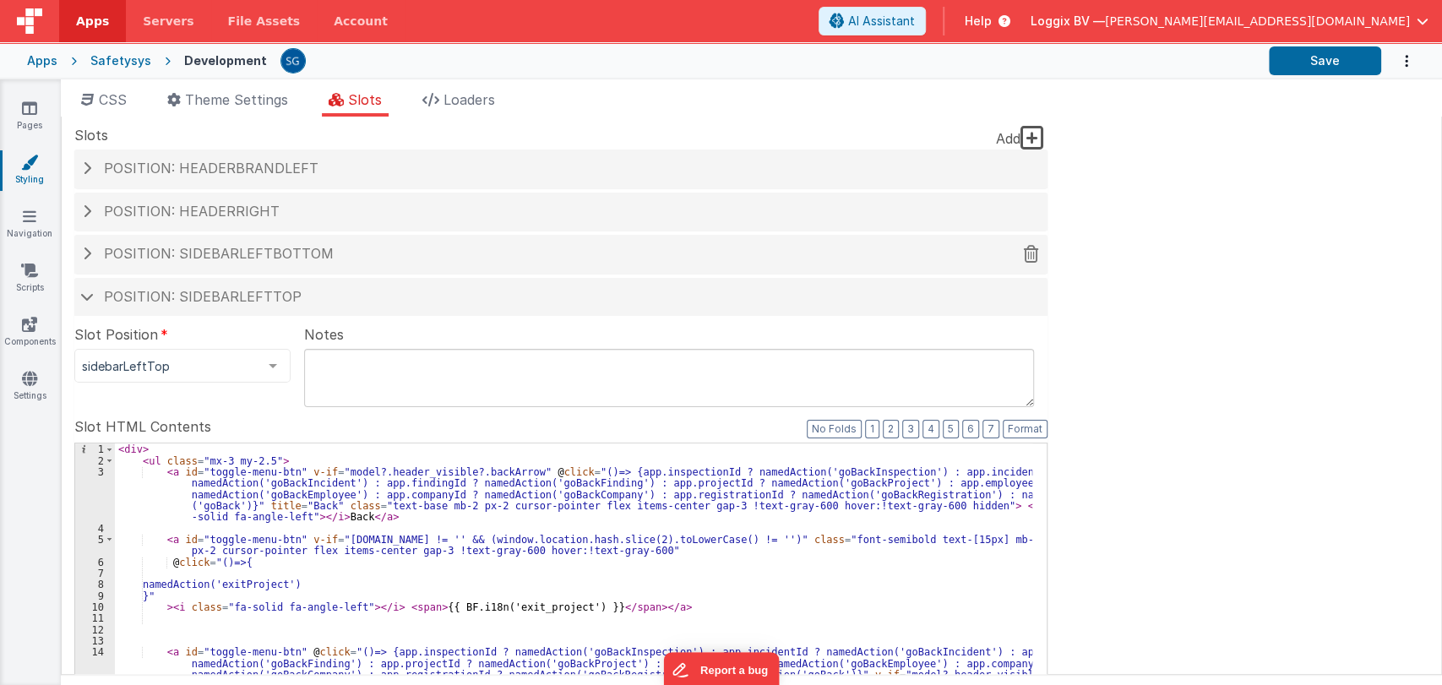
click at [220, 264] on div "Position: sidebarLeftBottom" at bounding box center [560, 254] width 973 height 39
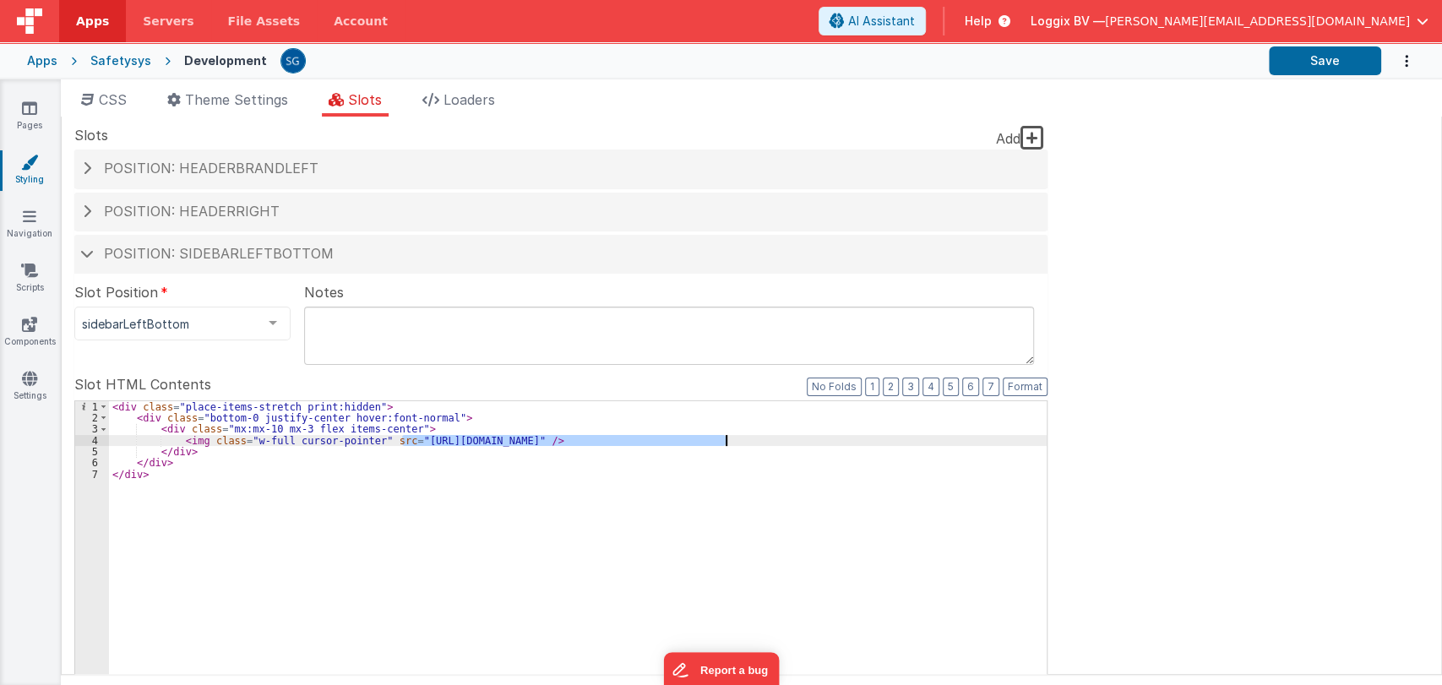
drag, startPoint x: 402, startPoint y: 442, endPoint x: 723, endPoint y: 439, distance: 320.9
click at [723, 439] on div "< div class = "place-items-stretch print:hidden" > < div class = "bottom-0 just…" at bounding box center [577, 686] width 937 height 570
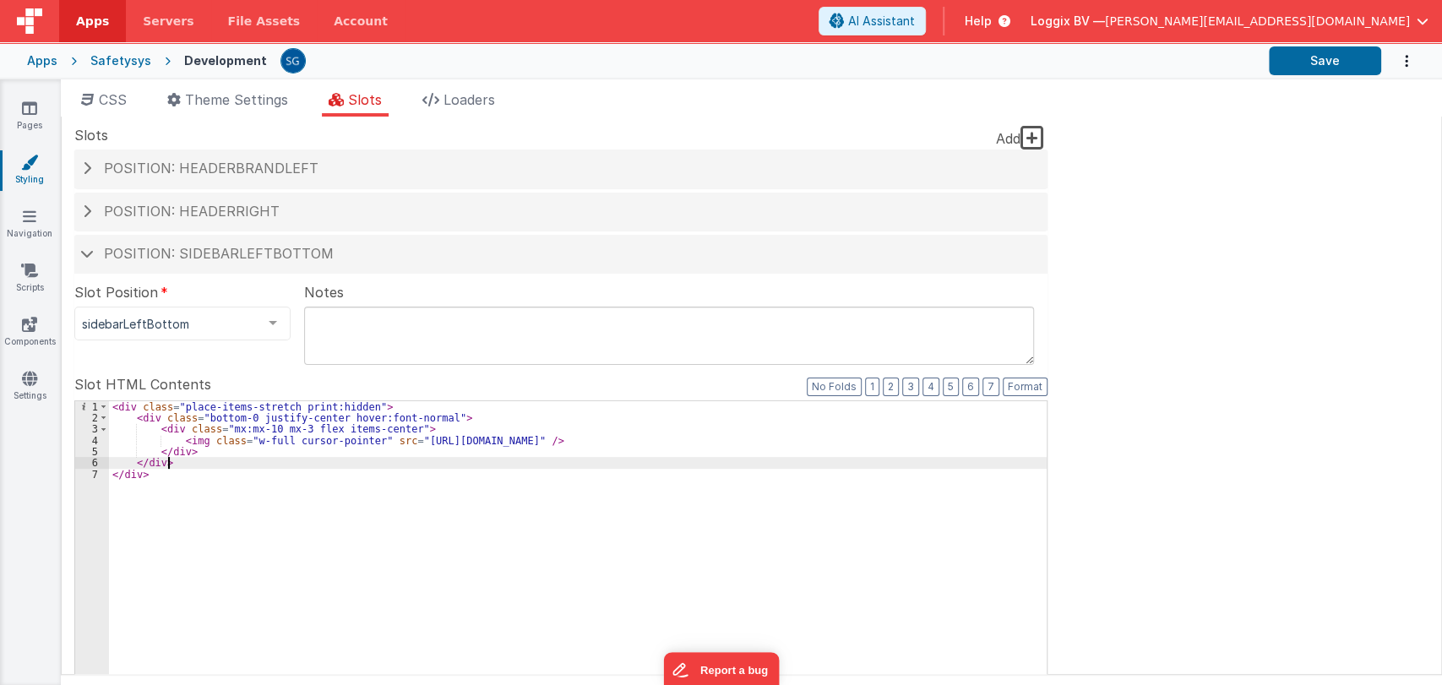
click at [360, 468] on div "< div class = "place-items-stretch print:hidden" > < div class = "bottom-0 just…" at bounding box center [577, 686] width 937 height 570
click at [95, 254] on h4 "Position: sidebarLeftBottom" at bounding box center [561, 254] width 956 height 15
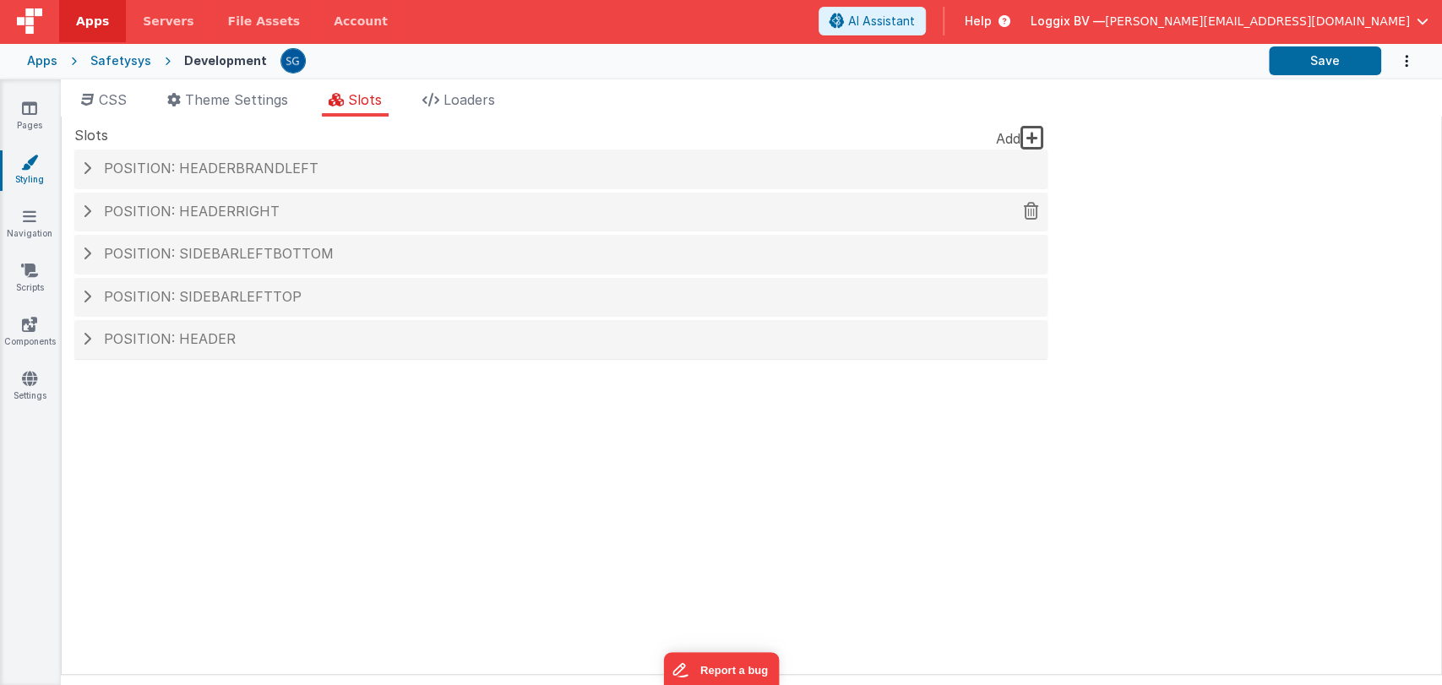
click at [120, 215] on span "Position: headerRight" at bounding box center [192, 211] width 176 height 17
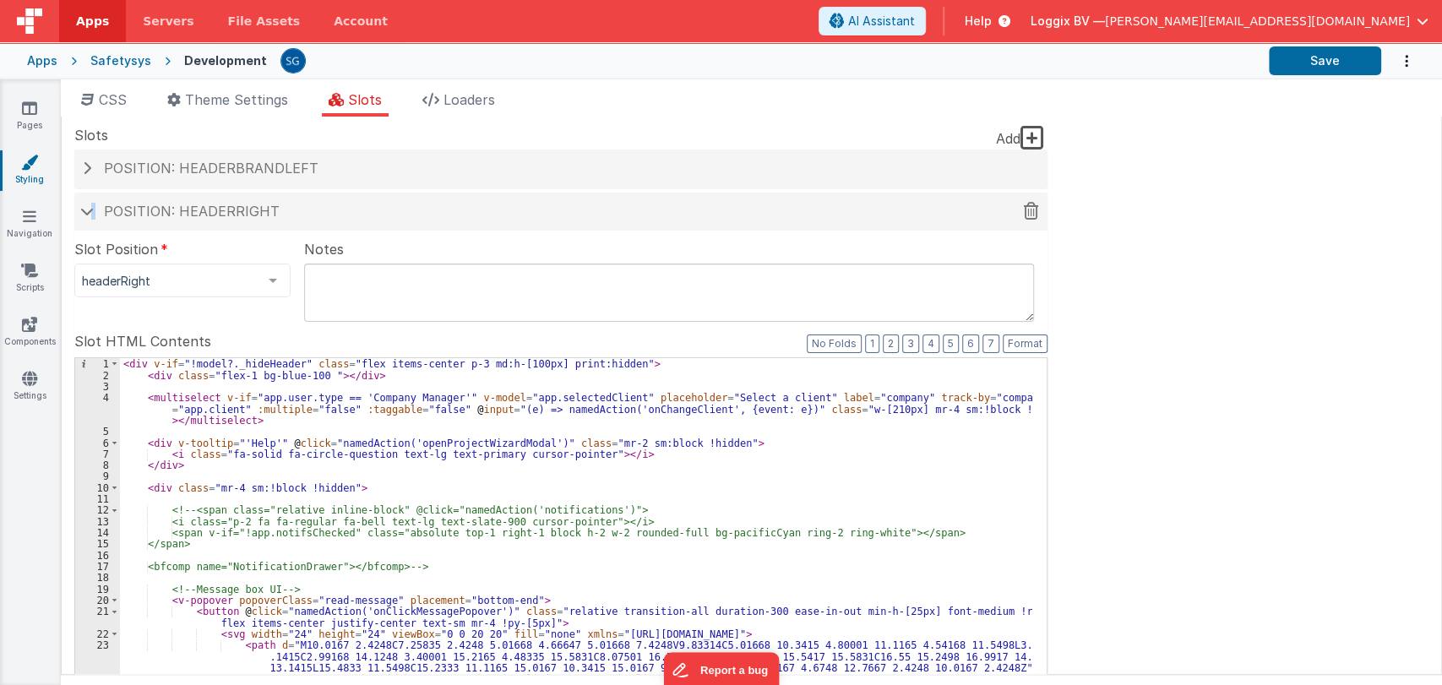
click at [94, 211] on h4 "Position: headerRight" at bounding box center [561, 211] width 956 height 15
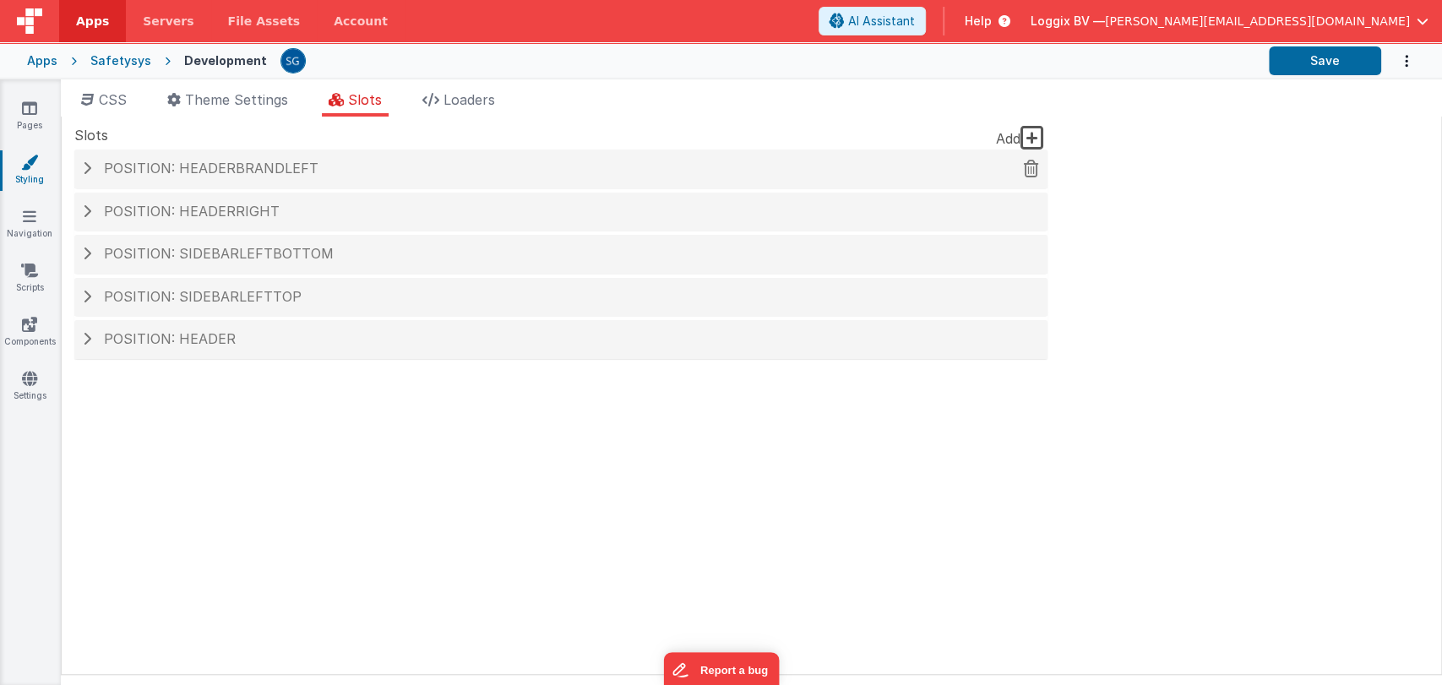
click at [100, 178] on div "Position: headerBrandLeft" at bounding box center [560, 168] width 973 height 39
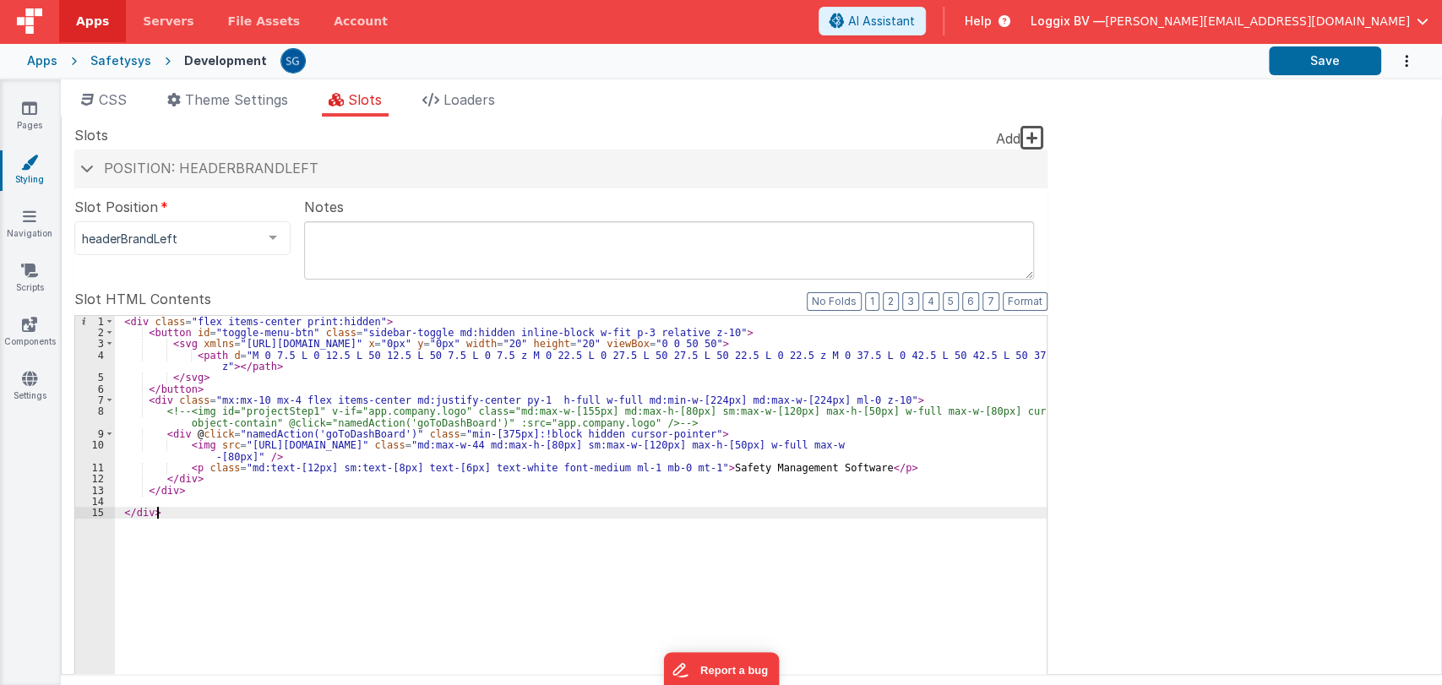
click at [344, 519] on div "< div class = "flex items-center print:hidden" > < button id = "toggle-menu-btn…" at bounding box center [580, 601] width 931 height 570
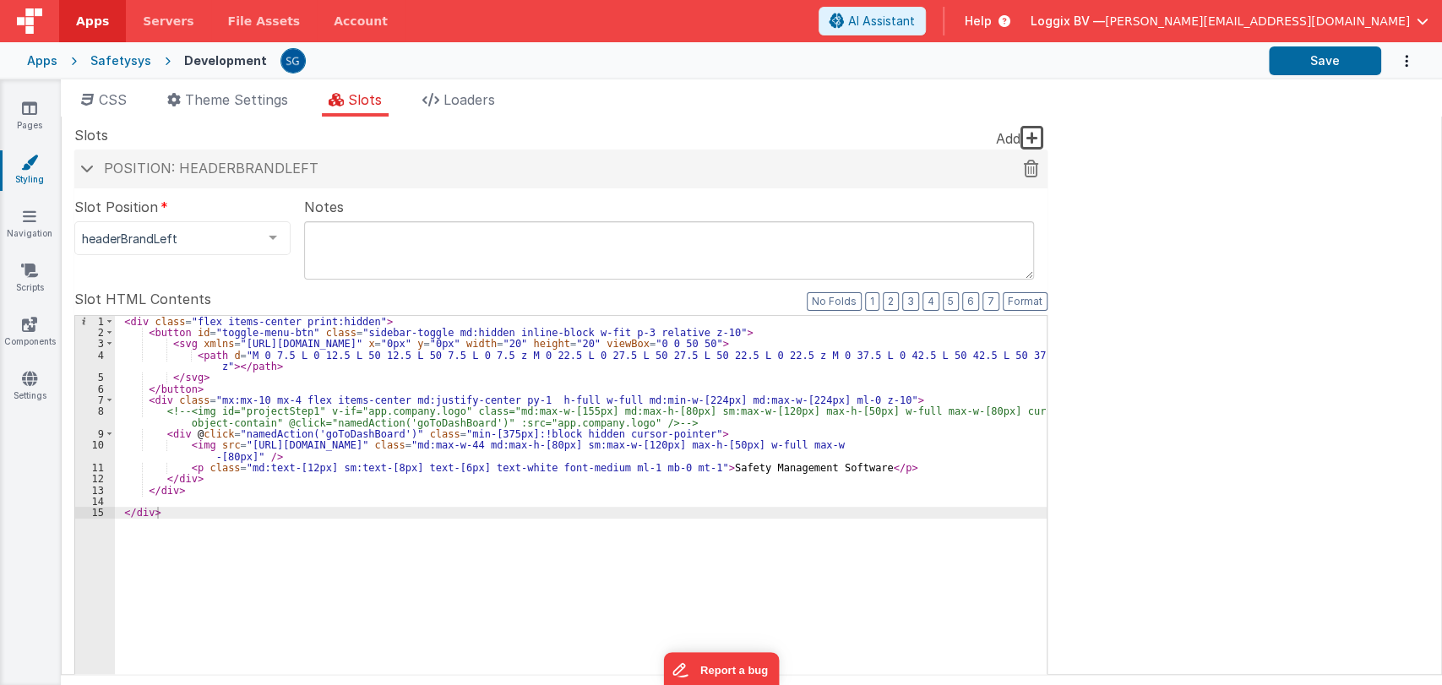
click at [82, 166] on span at bounding box center [87, 168] width 14 height 8
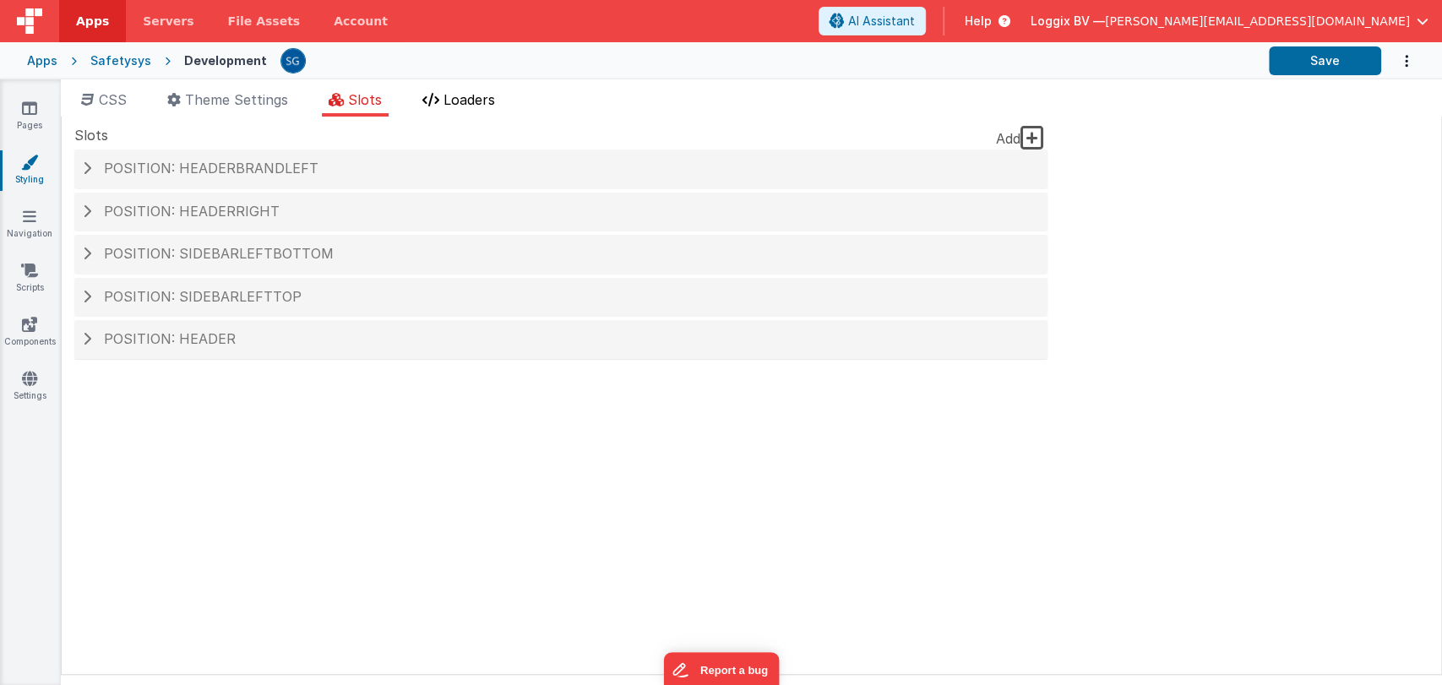
click at [497, 107] on li "Loaders" at bounding box center [459, 103] width 86 height 27
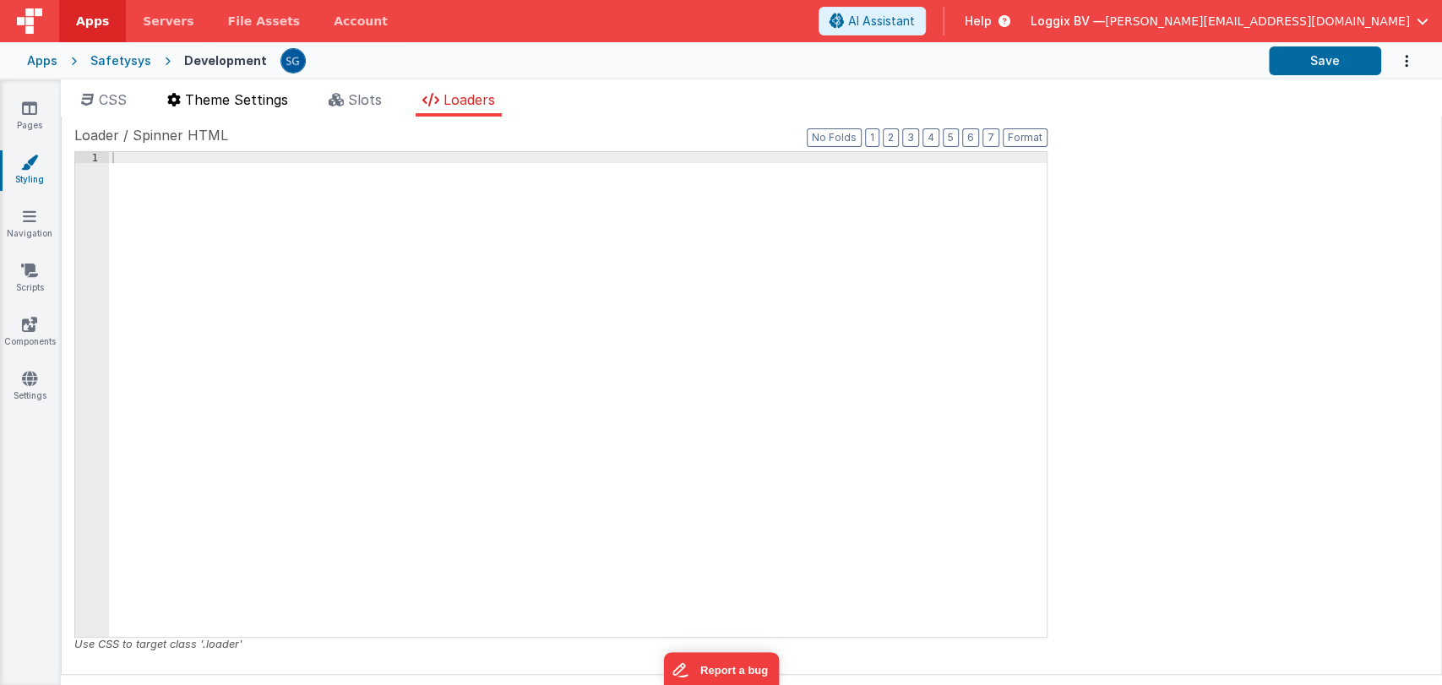
click at [243, 91] on span "Theme Settings" at bounding box center [236, 99] width 103 height 17
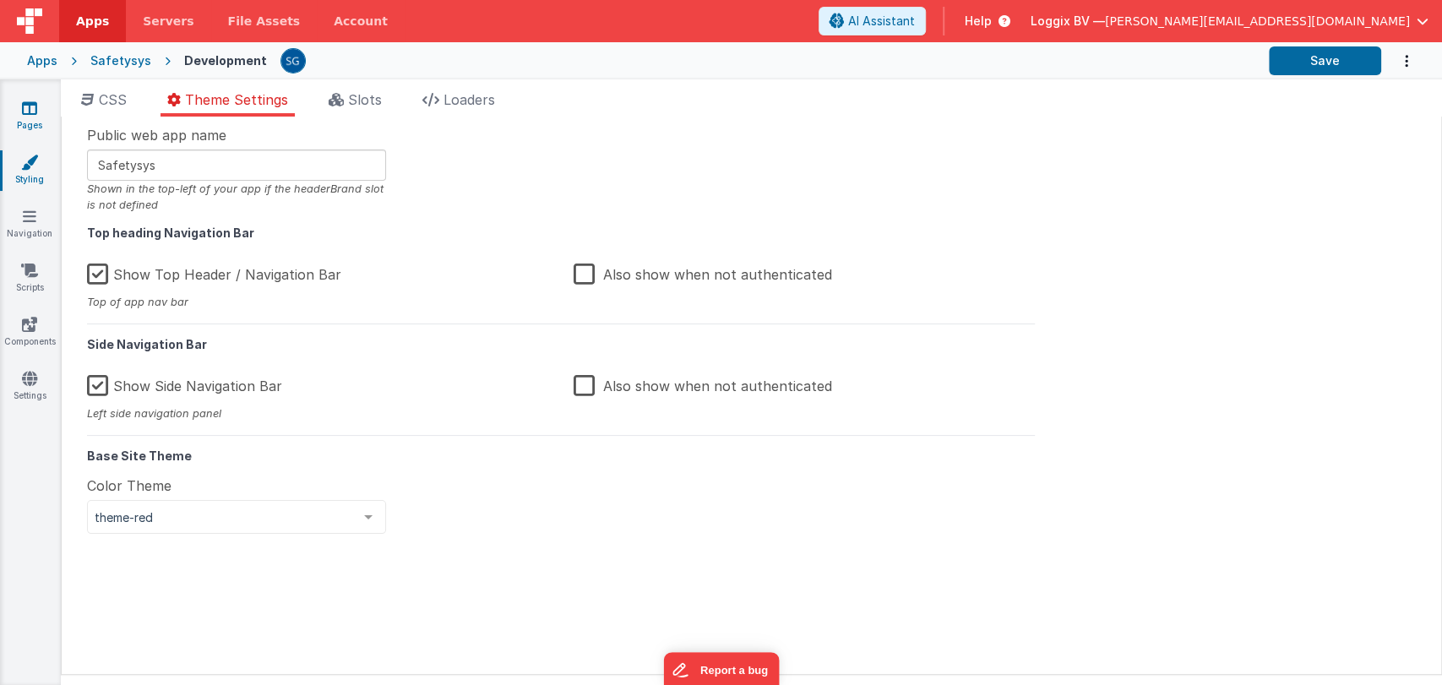
click at [24, 113] on icon at bounding box center [29, 108] width 15 height 17
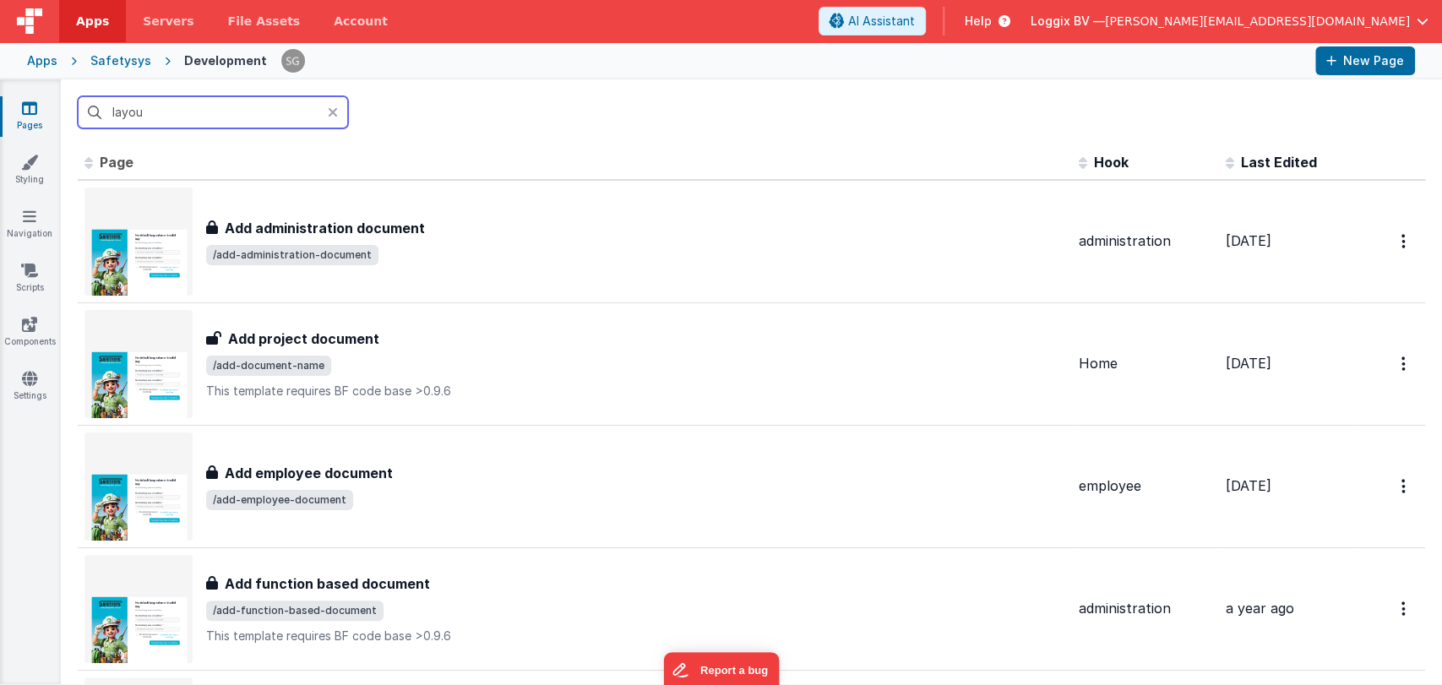
type input "layout"
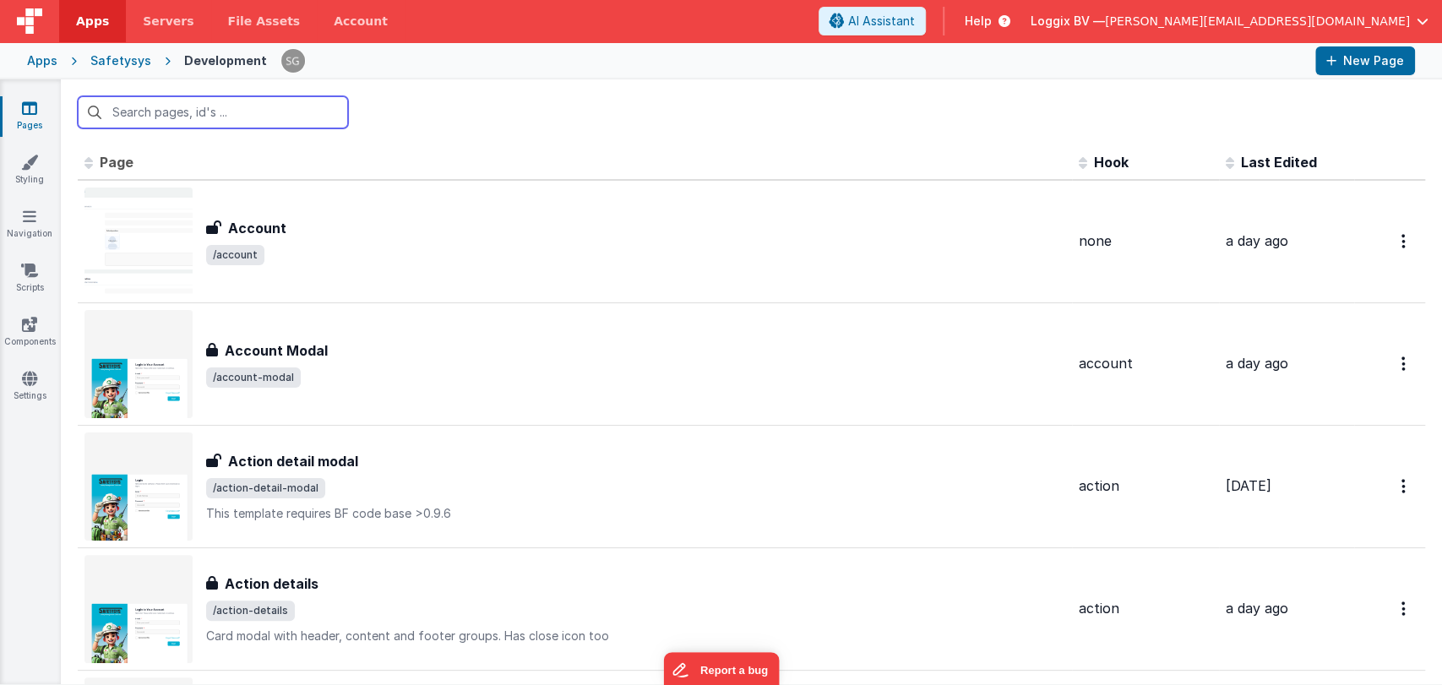
click at [177, 111] on input "text" at bounding box center [213, 112] width 270 height 32
click at [25, 105] on icon at bounding box center [29, 108] width 15 height 17
click at [171, 119] on input "text" at bounding box center [213, 112] width 270 height 32
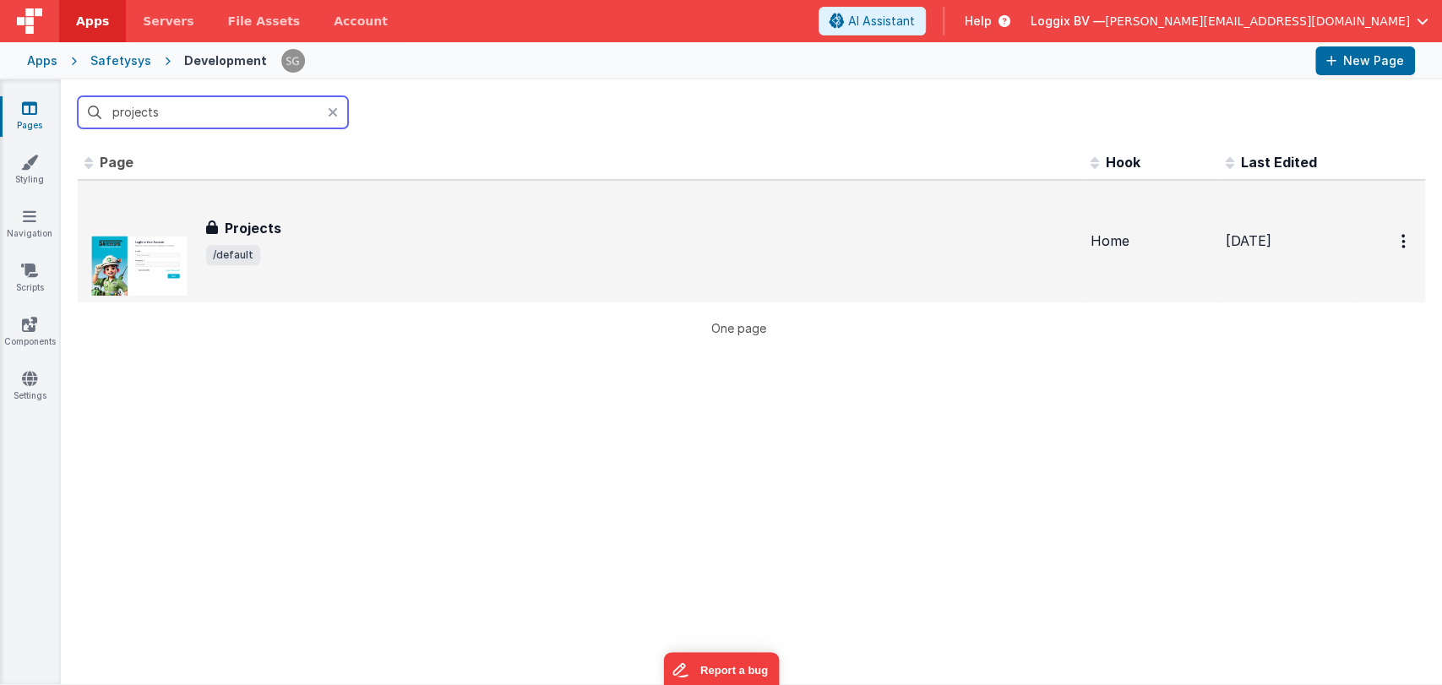
type input "projects"
click at [279, 226] on div "Projects" at bounding box center [641, 228] width 871 height 20
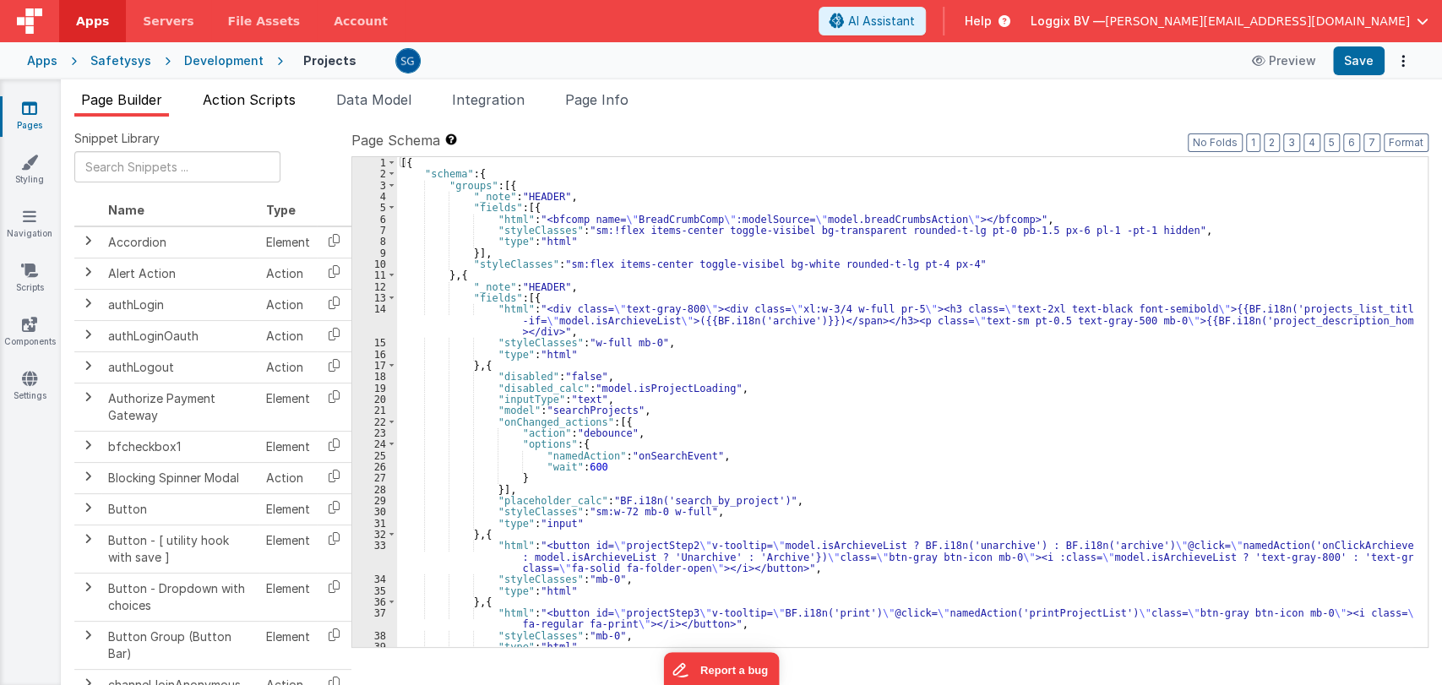
click at [250, 102] on span "Action Scripts" at bounding box center [249, 99] width 93 height 17
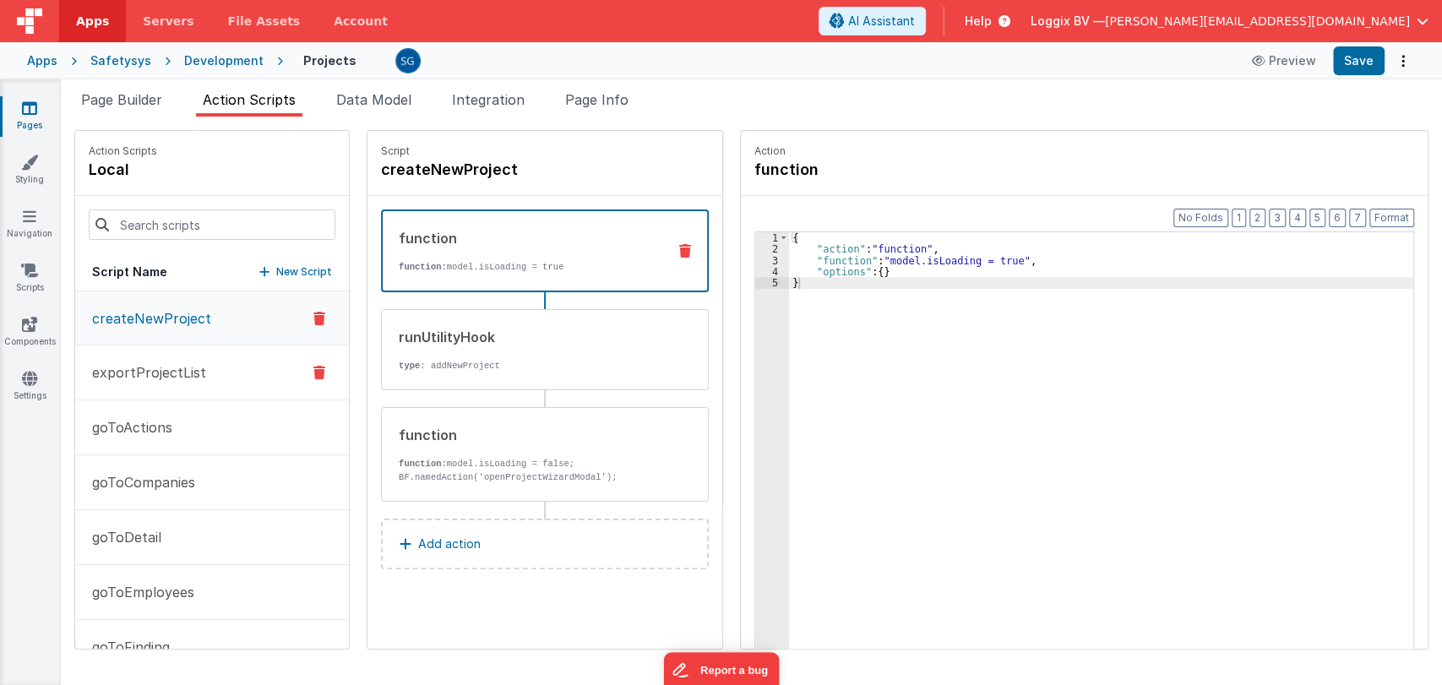
click at [156, 375] on p "exportProjectList" at bounding box center [144, 372] width 124 height 20
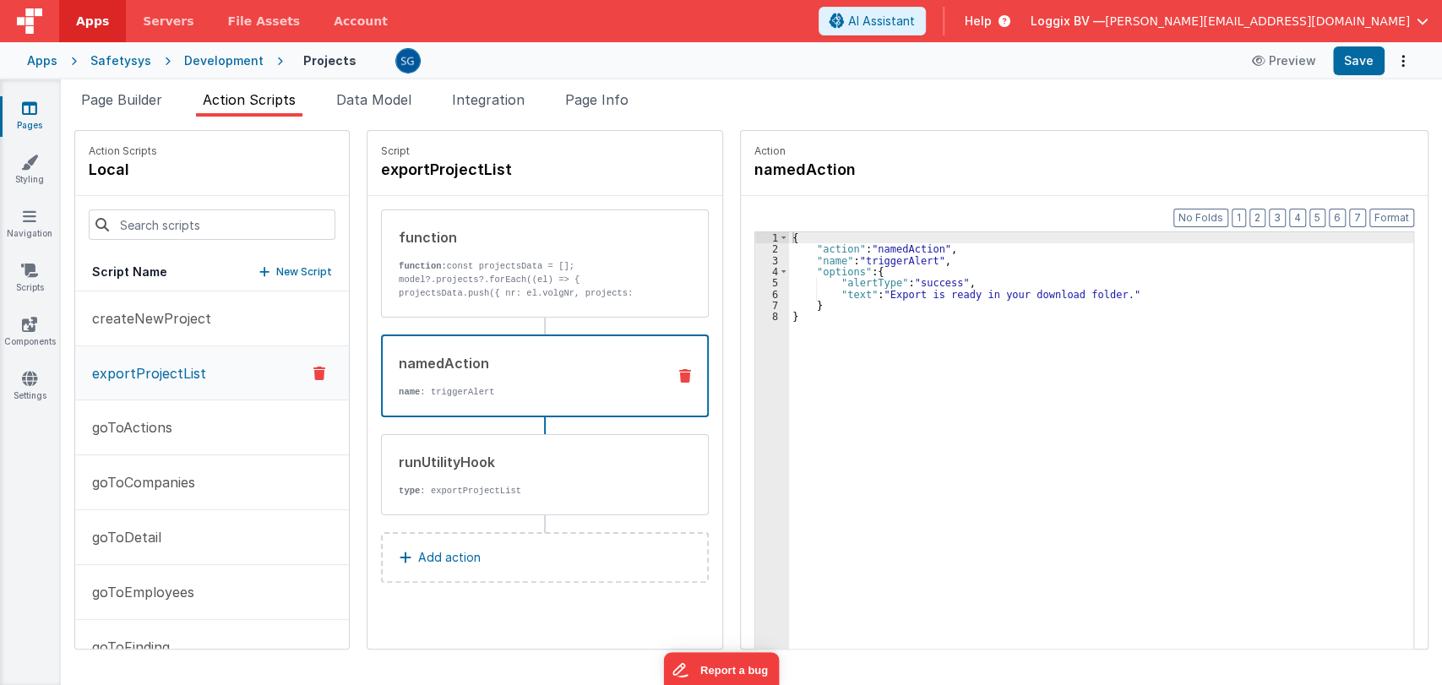
click at [508, 385] on p "name : triggerAlert" at bounding box center [526, 392] width 254 height 14
drag, startPoint x: 817, startPoint y: 292, endPoint x: 1098, endPoint y: 292, distance: 280.4
click at [1098, 292] on div "{ "action" : "namedAction" , "name" : "triggerAlert" , "options" : { "alertType…" at bounding box center [1109, 478] width 641 height 492
click at [1104, 292] on div "{ "action" : "namedAction" , "name" : "triggerAlert" , "options" : { "alertType…" at bounding box center [1101, 466] width 624 height 469
click at [145, 429] on p "goToActions" at bounding box center [127, 427] width 90 height 20
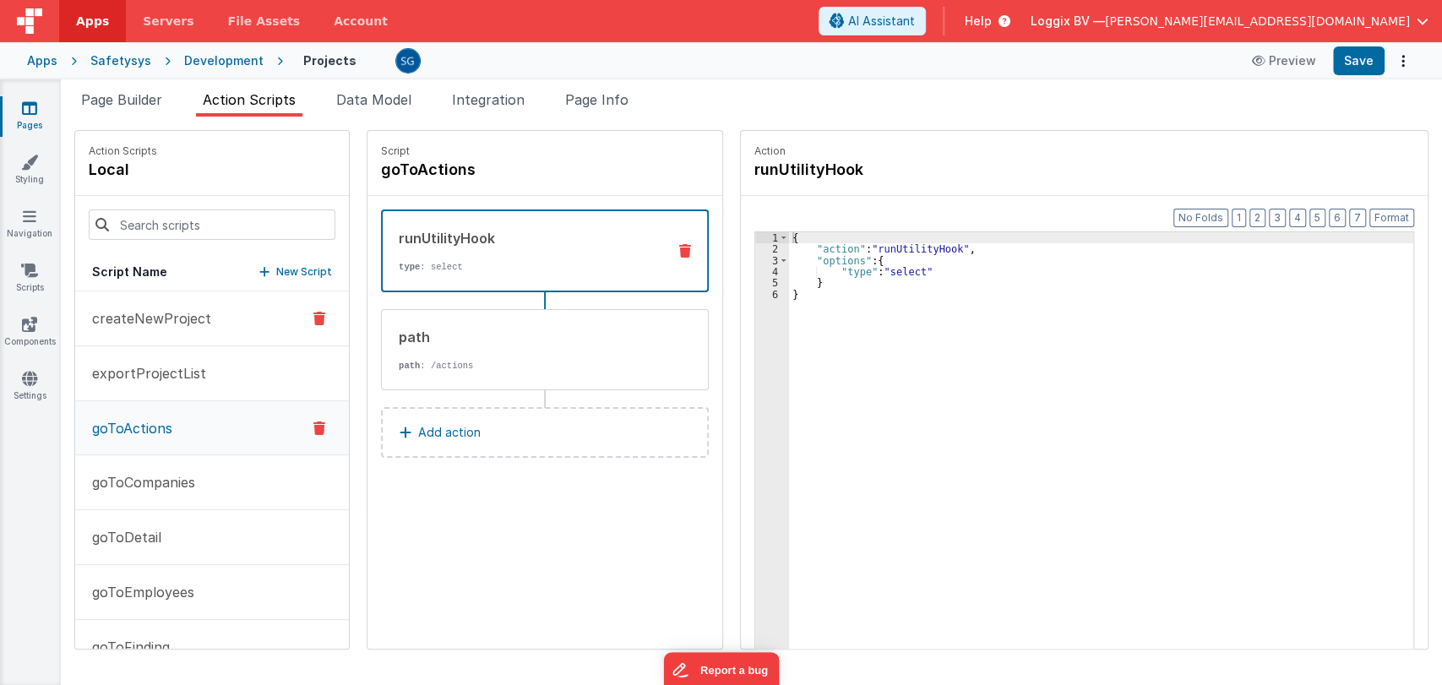
click at [162, 323] on p "createNewProject" at bounding box center [146, 318] width 129 height 20
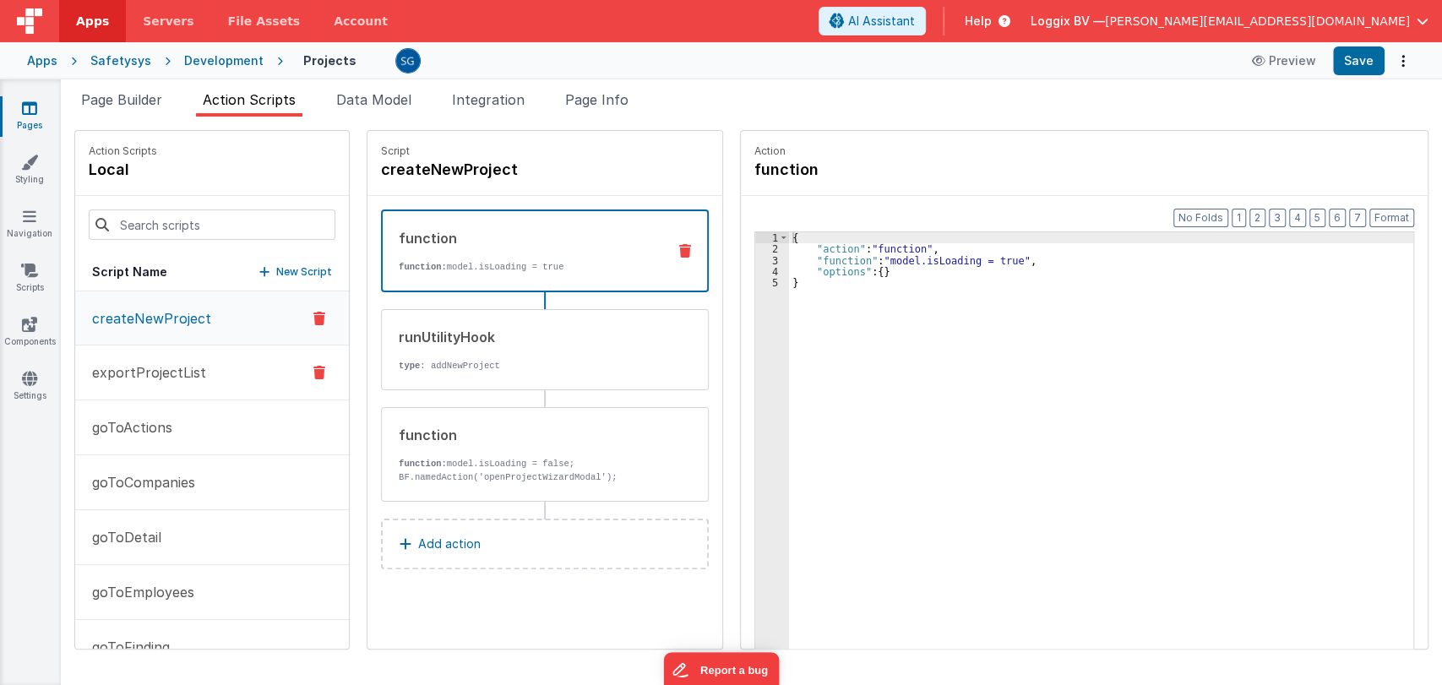
click at [144, 364] on p "exportProjectList" at bounding box center [144, 372] width 124 height 20
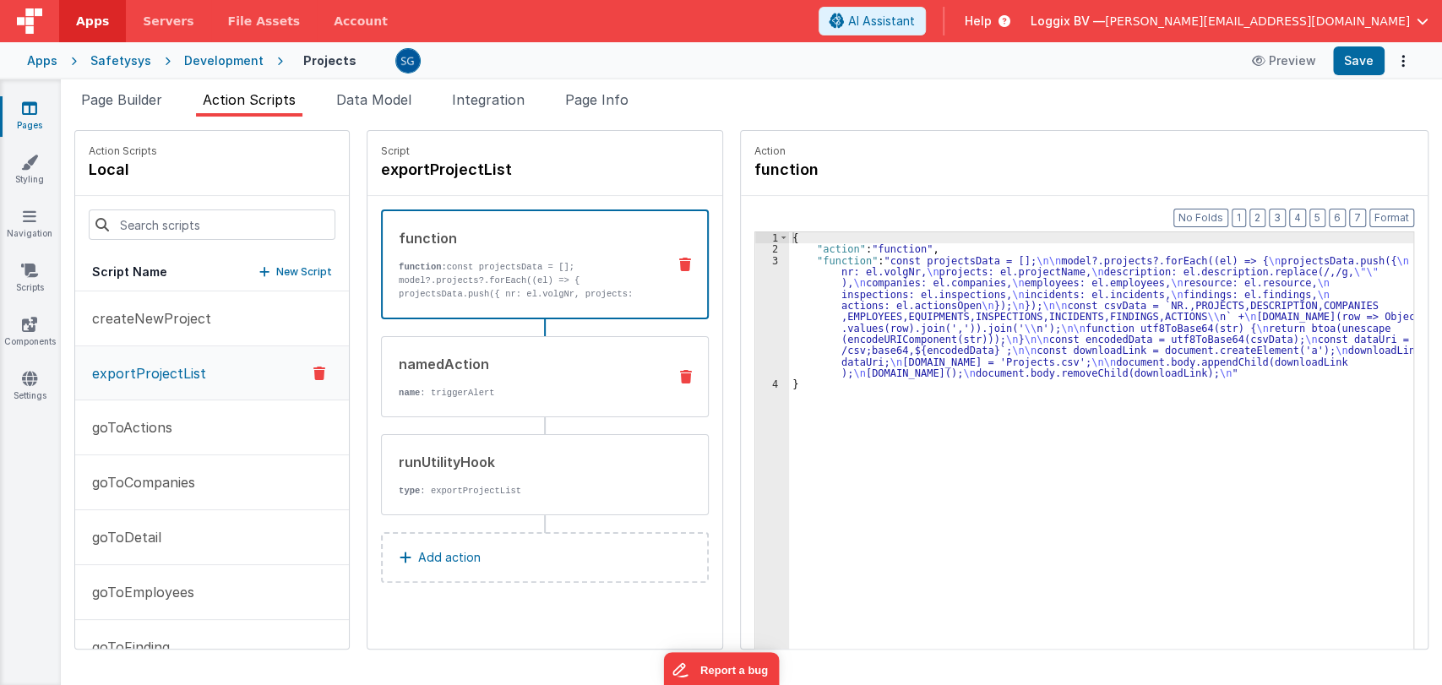
click at [479, 387] on p "name : triggerAlert" at bounding box center [526, 393] width 255 height 14
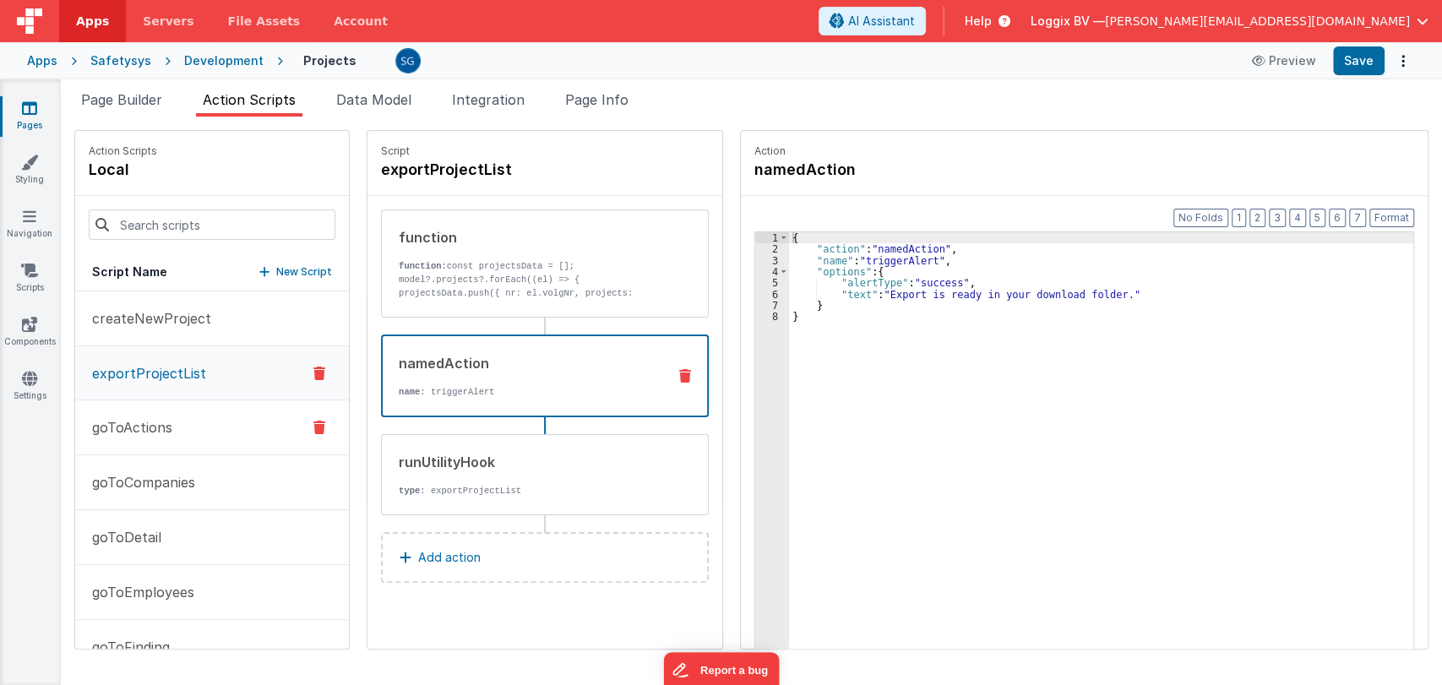
click at [143, 422] on p "goToActions" at bounding box center [127, 427] width 90 height 20
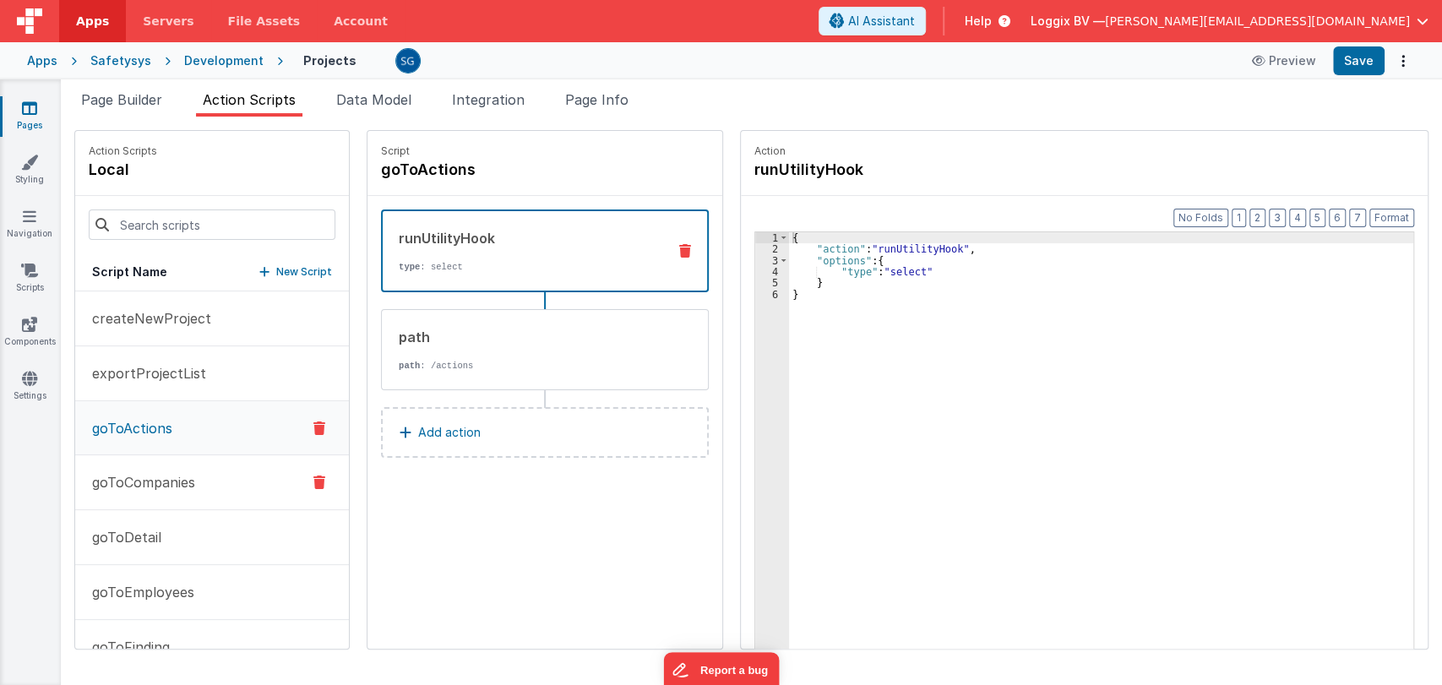
click at [122, 484] on p "goToCompanies" at bounding box center [138, 482] width 113 height 20
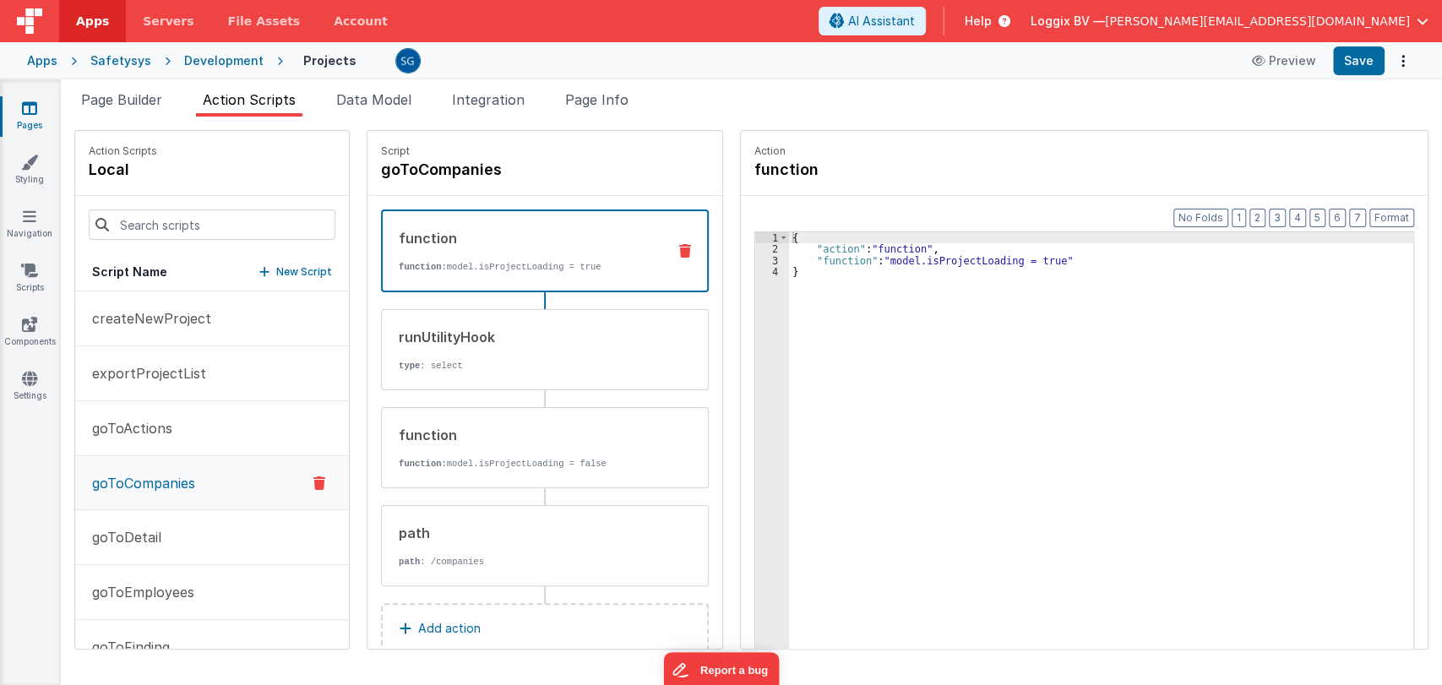
scroll to position [34, 0]
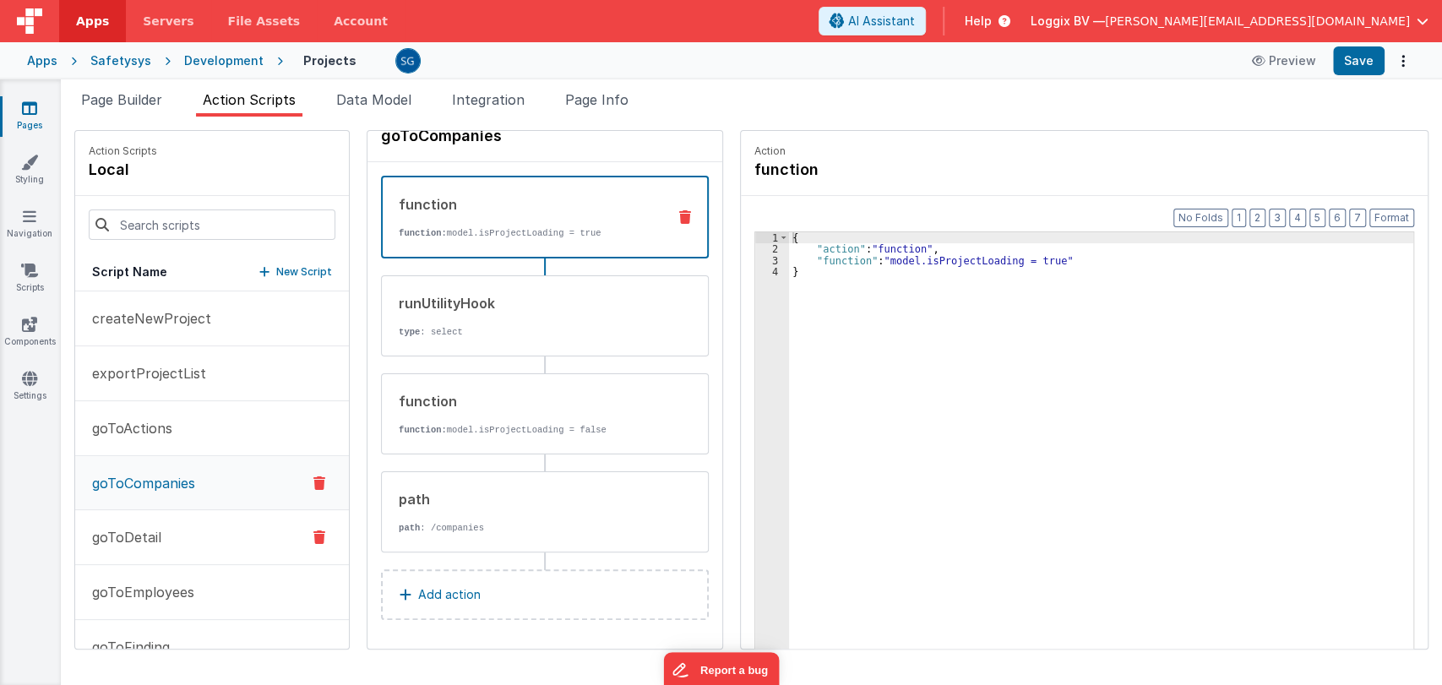
click at [172, 530] on button "goToDetail" at bounding box center [212, 537] width 274 height 55
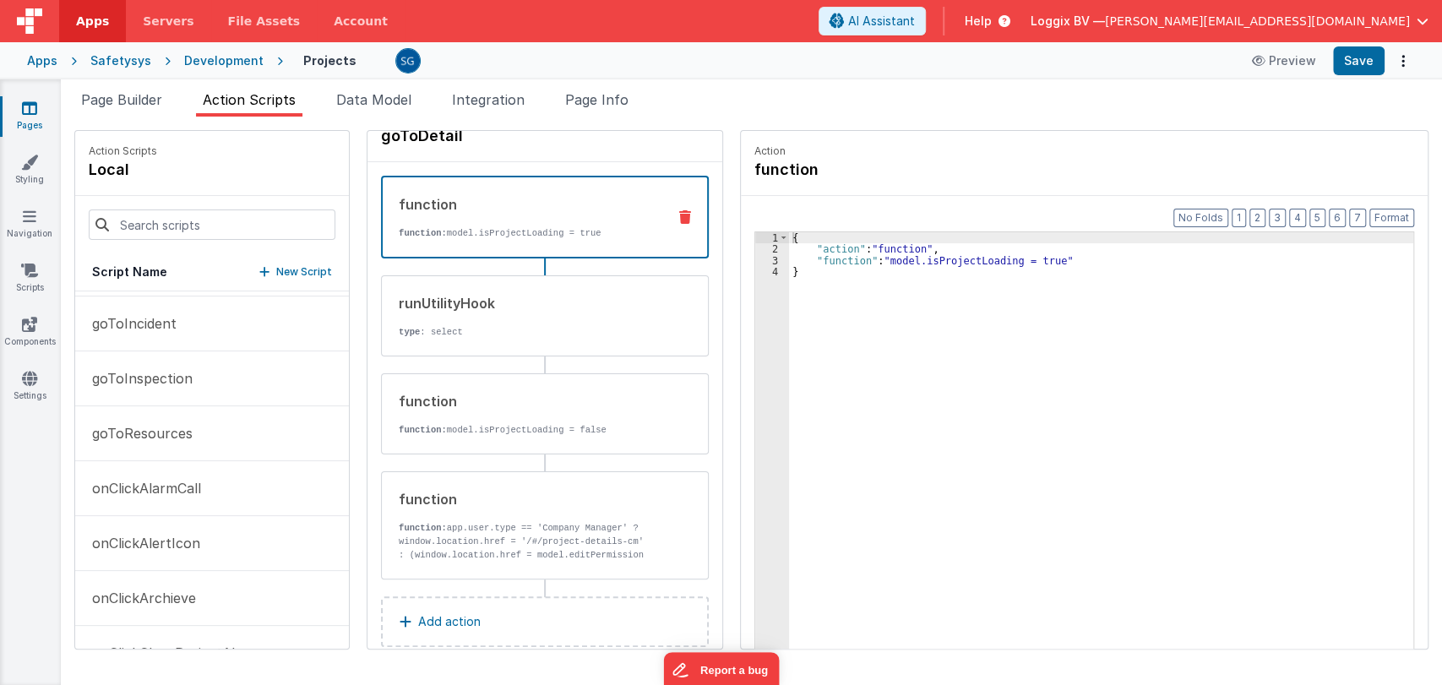
scroll to position [751, 0]
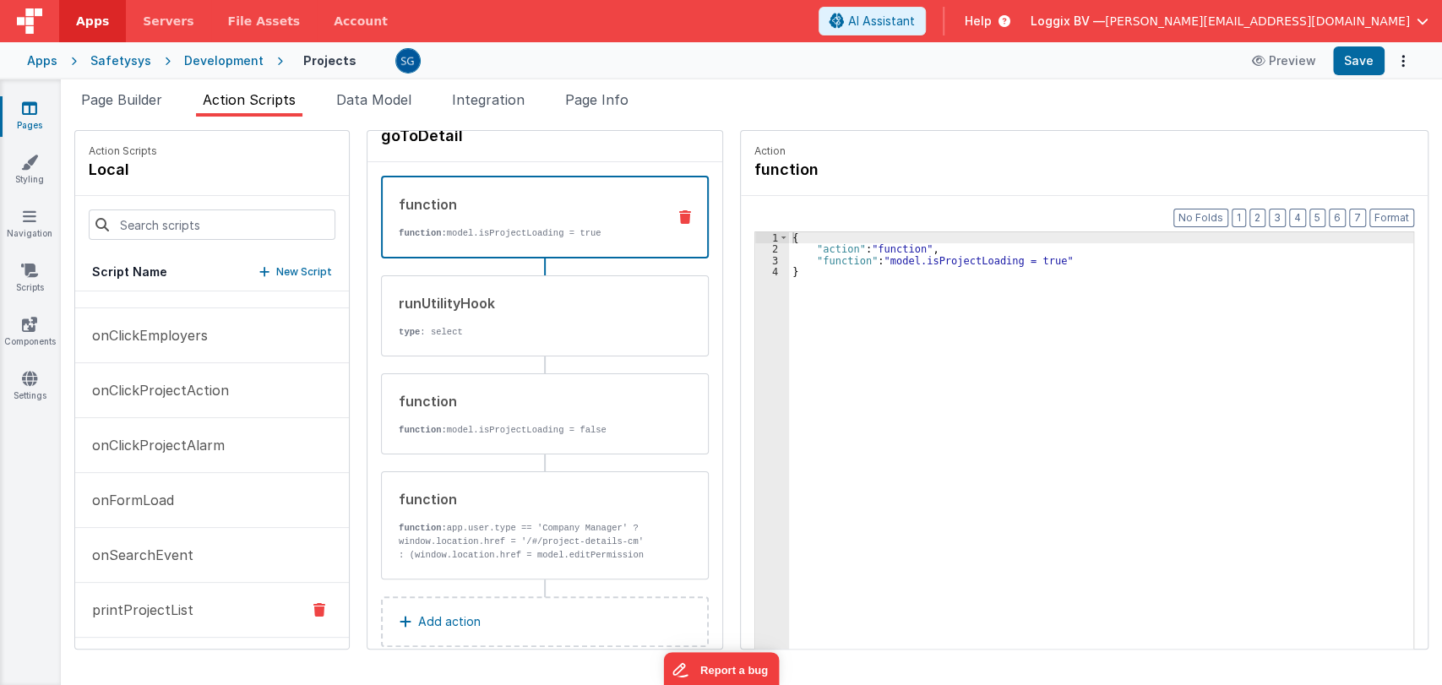
click at [122, 621] on button "printProjectList" at bounding box center [212, 610] width 274 height 55
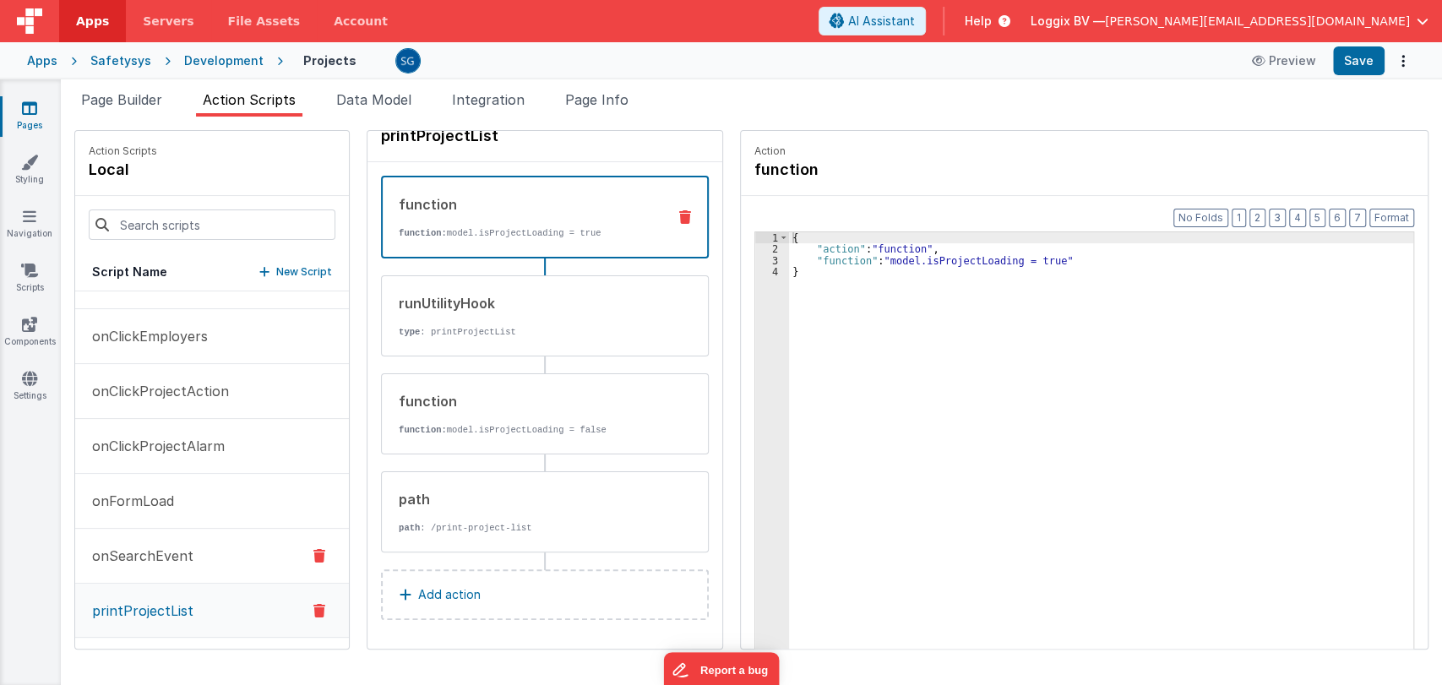
click at [155, 539] on button "onSearchEvent" at bounding box center [212, 556] width 274 height 55
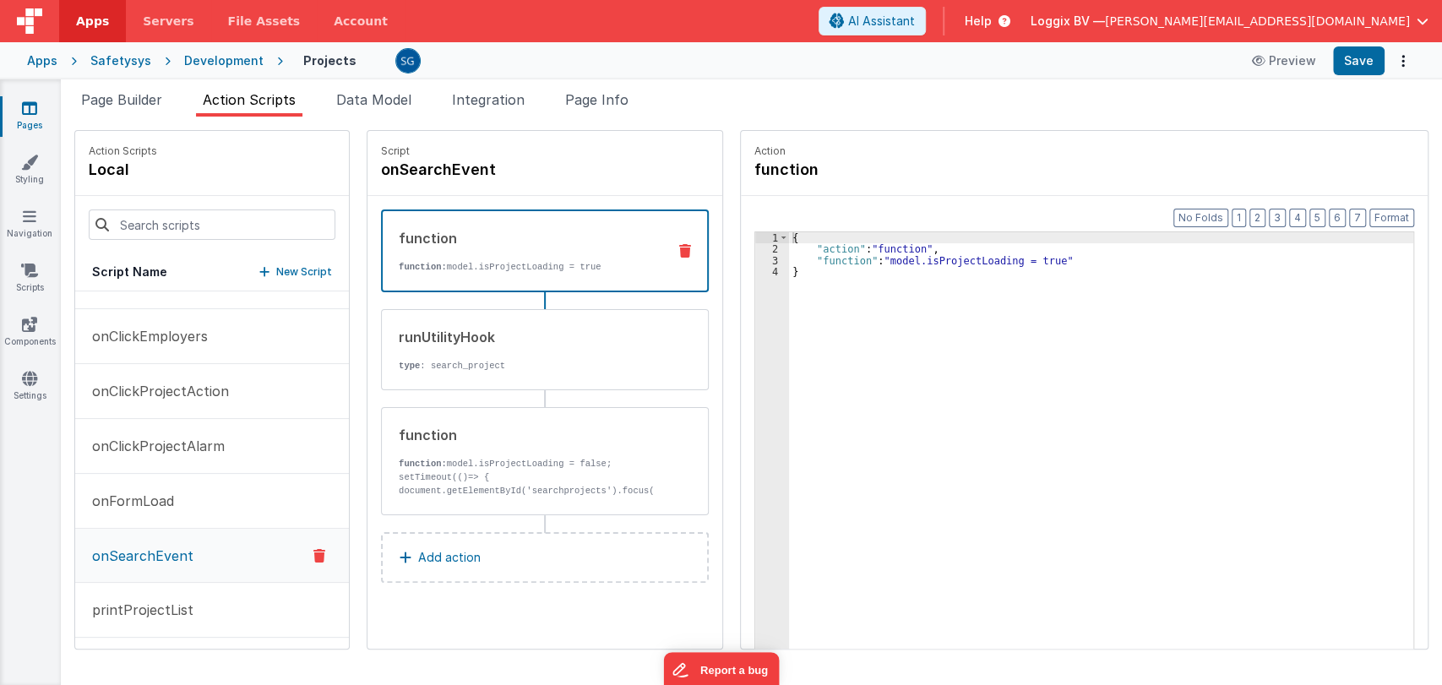
scroll to position [0, 0]
click at [148, 495] on p "onFormLoad" at bounding box center [128, 501] width 92 height 20
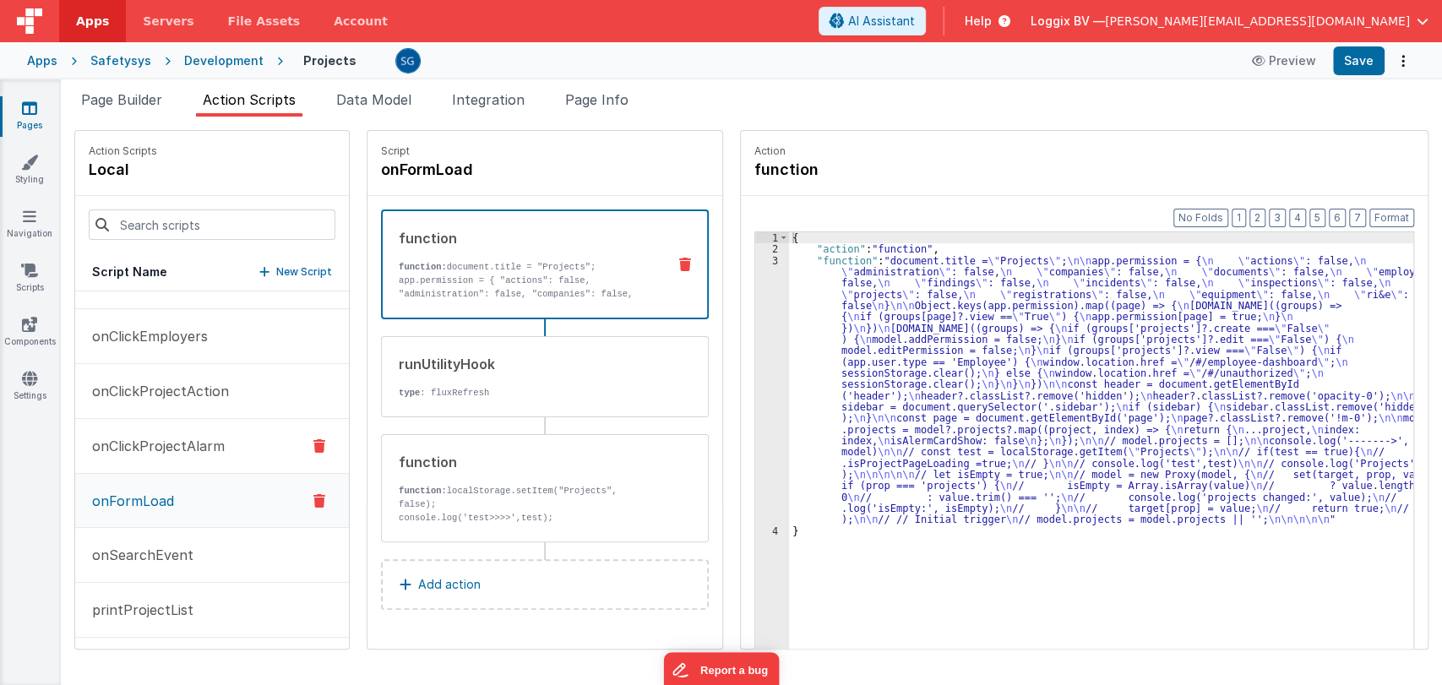
click at [149, 448] on p "onClickProjectAlarm" at bounding box center [153, 446] width 143 height 20
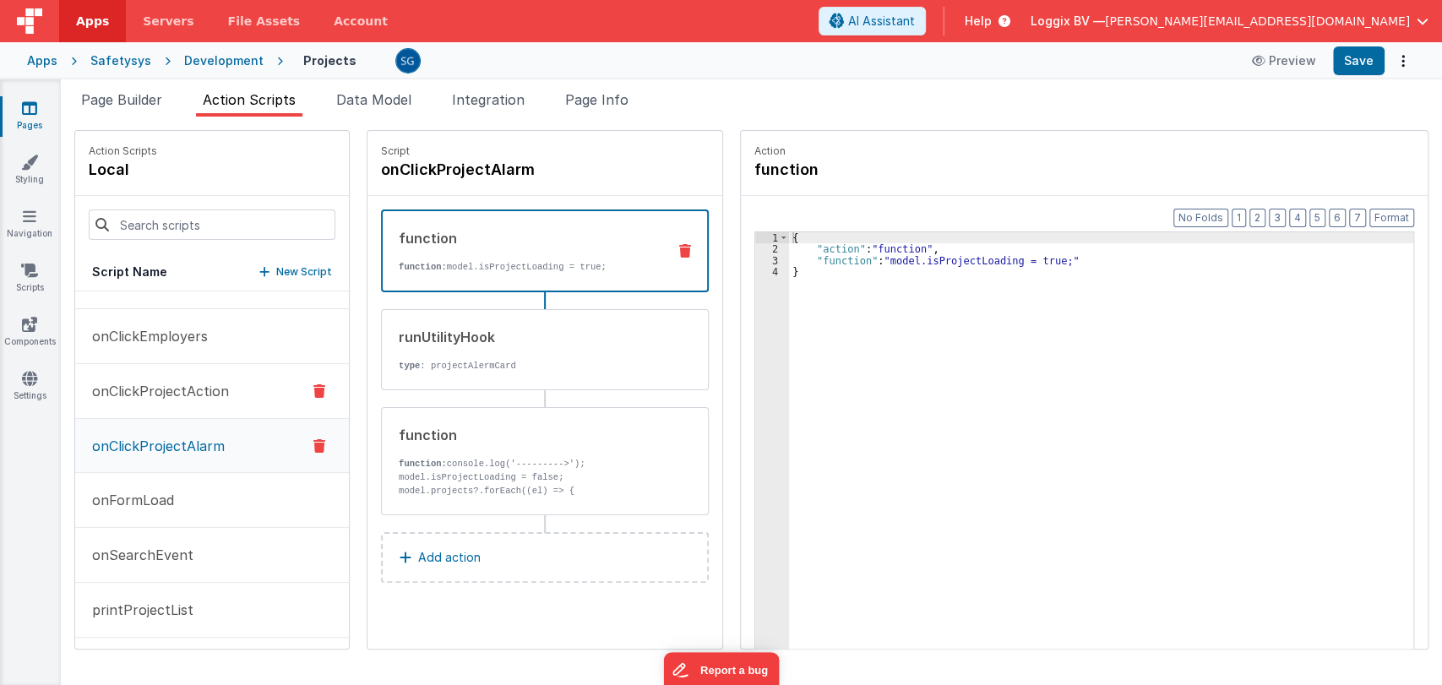
click at [176, 386] on p "onClickProjectAction" at bounding box center [155, 391] width 147 height 20
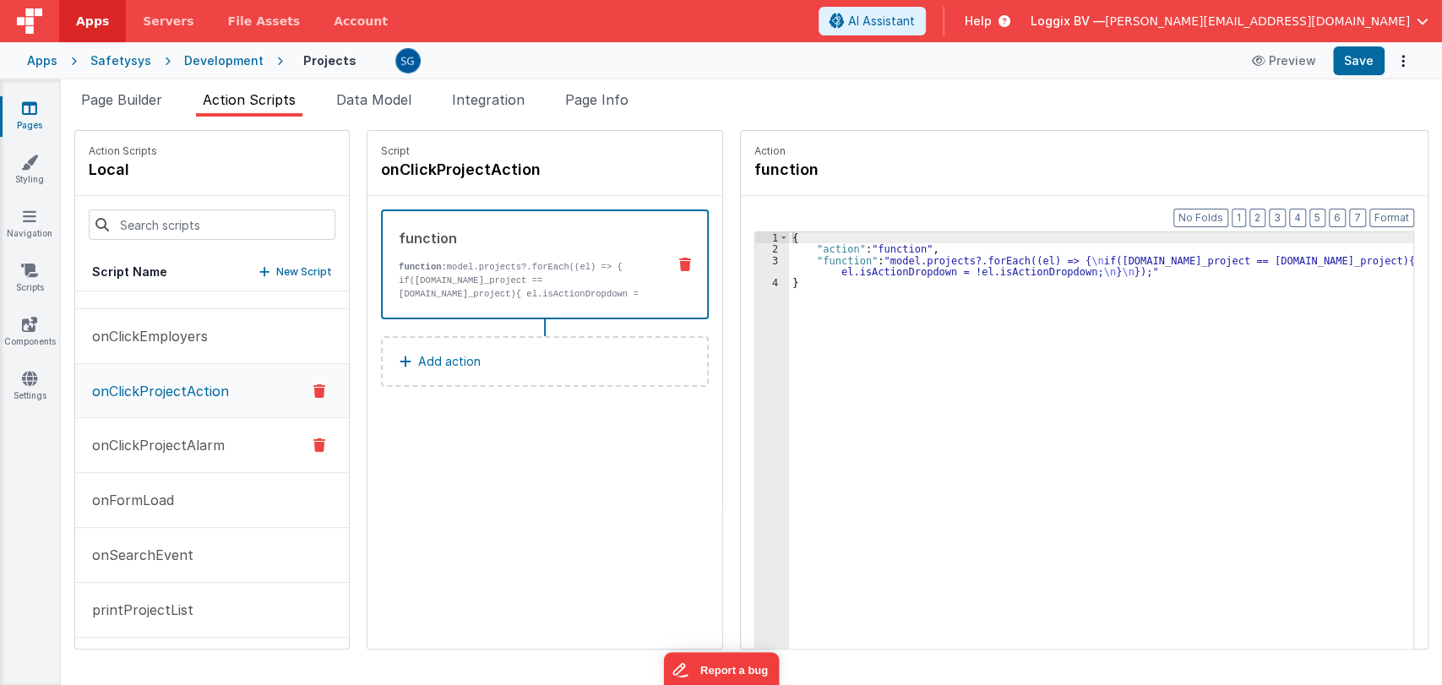
click at [143, 443] on p "onClickProjectAlarm" at bounding box center [153, 445] width 143 height 20
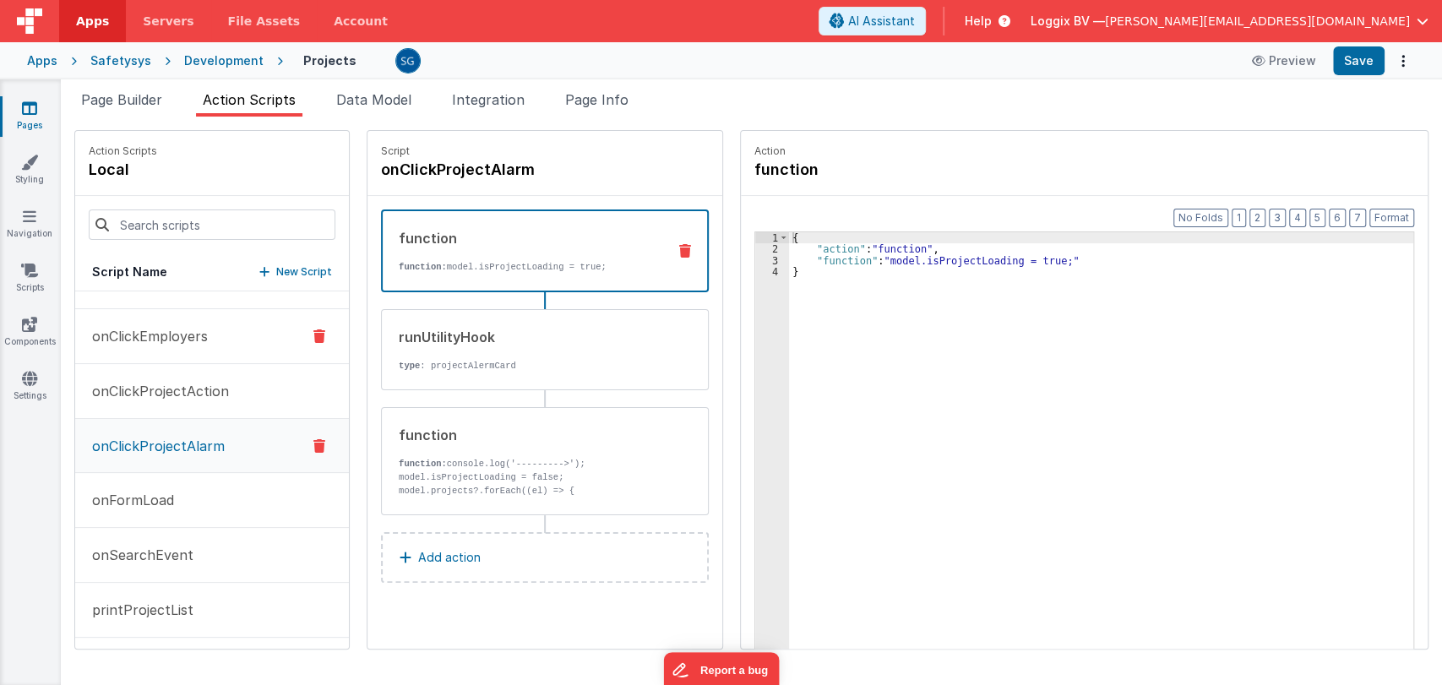
click at [183, 339] on p "onClickEmployers" at bounding box center [145, 336] width 126 height 20
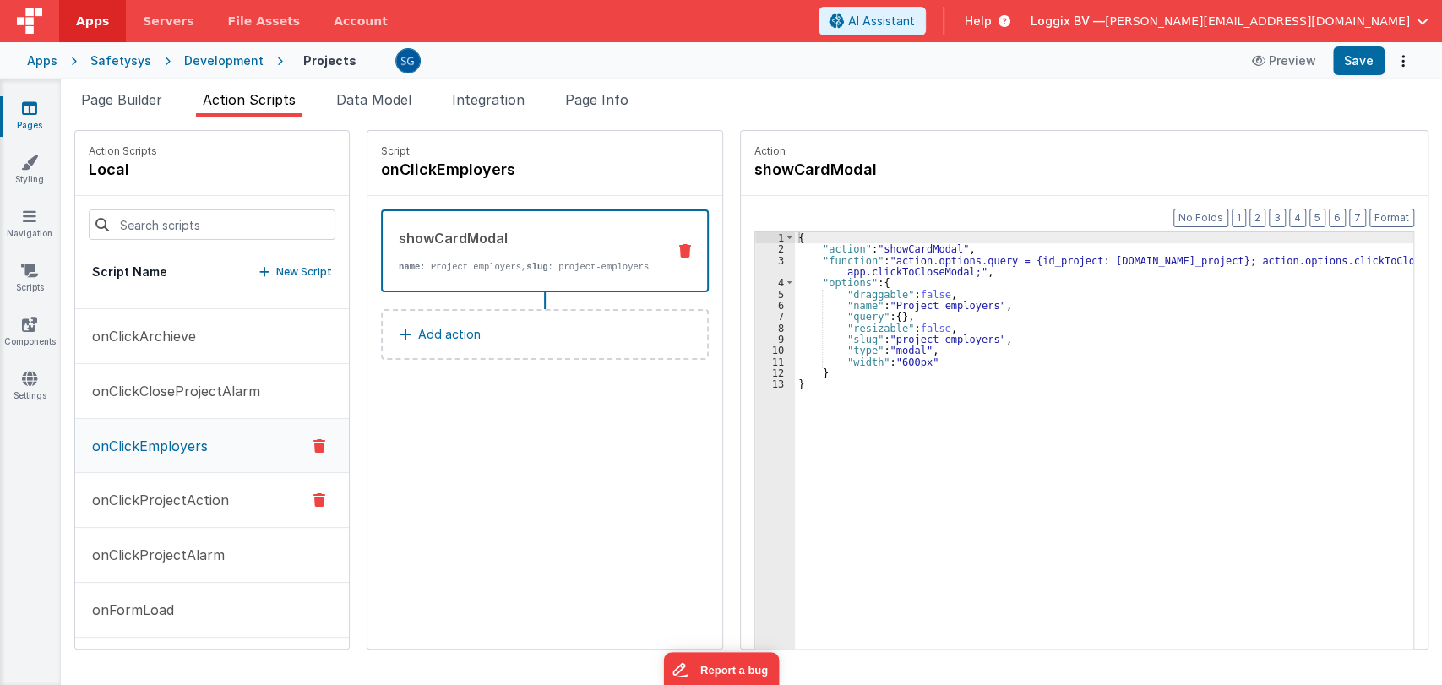
scroll to position [639, 0]
click at [156, 383] on p "onClickCloseProjectAlarm" at bounding box center [171, 393] width 178 height 20
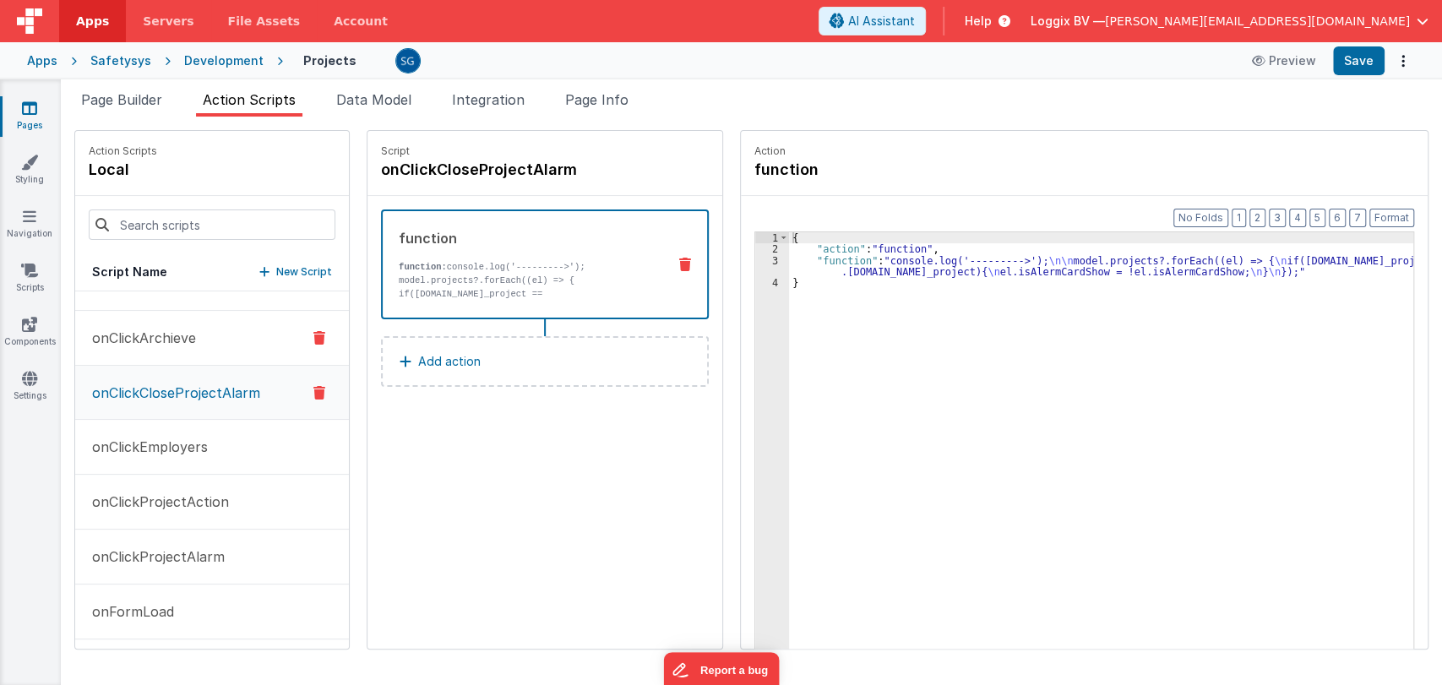
click at [176, 344] on p "onClickArchieve" at bounding box center [139, 338] width 114 height 20
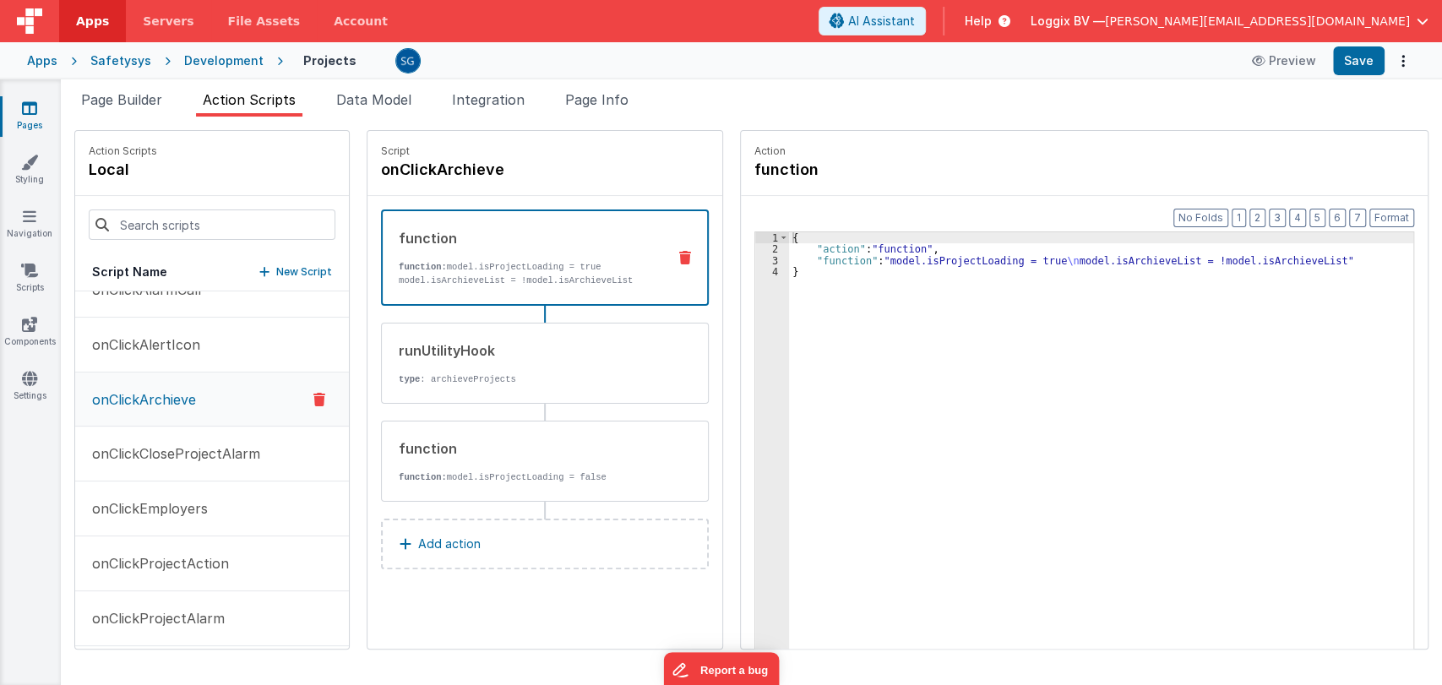
scroll to position [575, 0]
click at [161, 341] on p "onClickAlertIcon" at bounding box center [141, 347] width 118 height 20
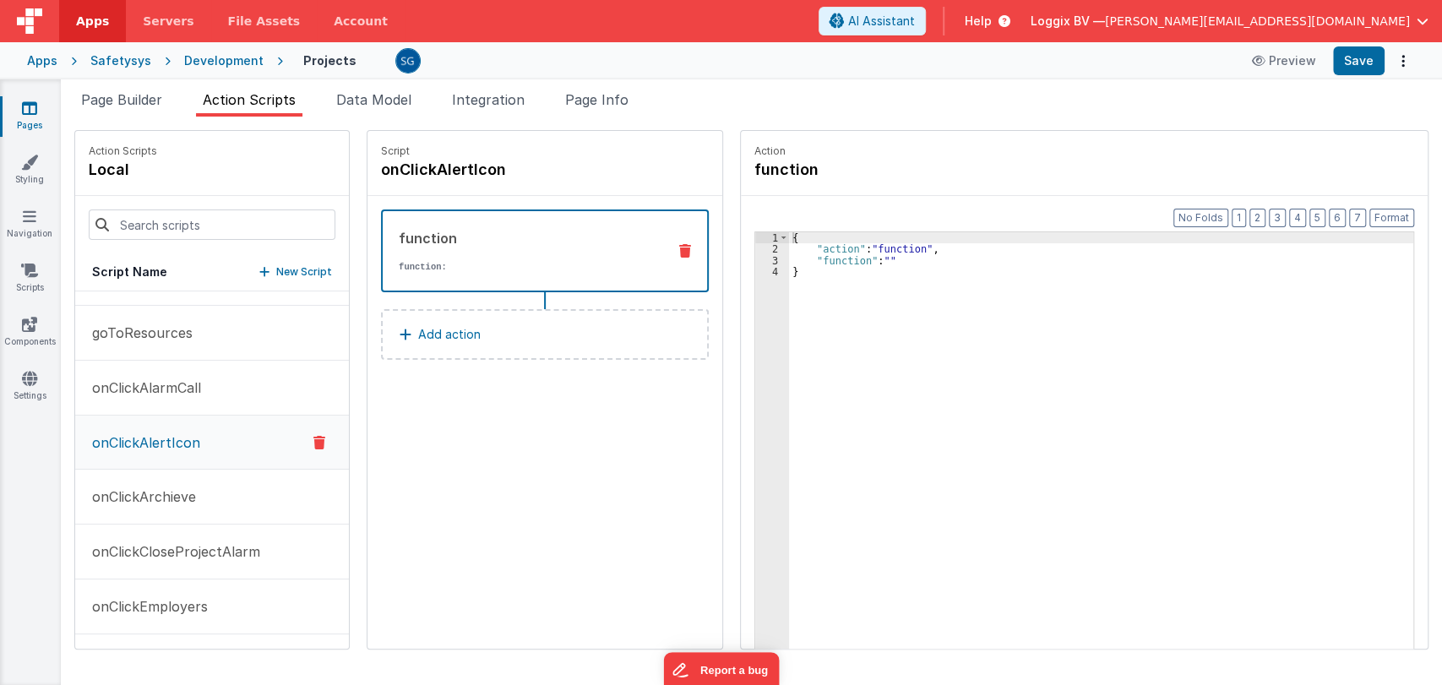
scroll to position [478, 0]
click at [139, 379] on p "onClickAlarmCall" at bounding box center [141, 389] width 119 height 20
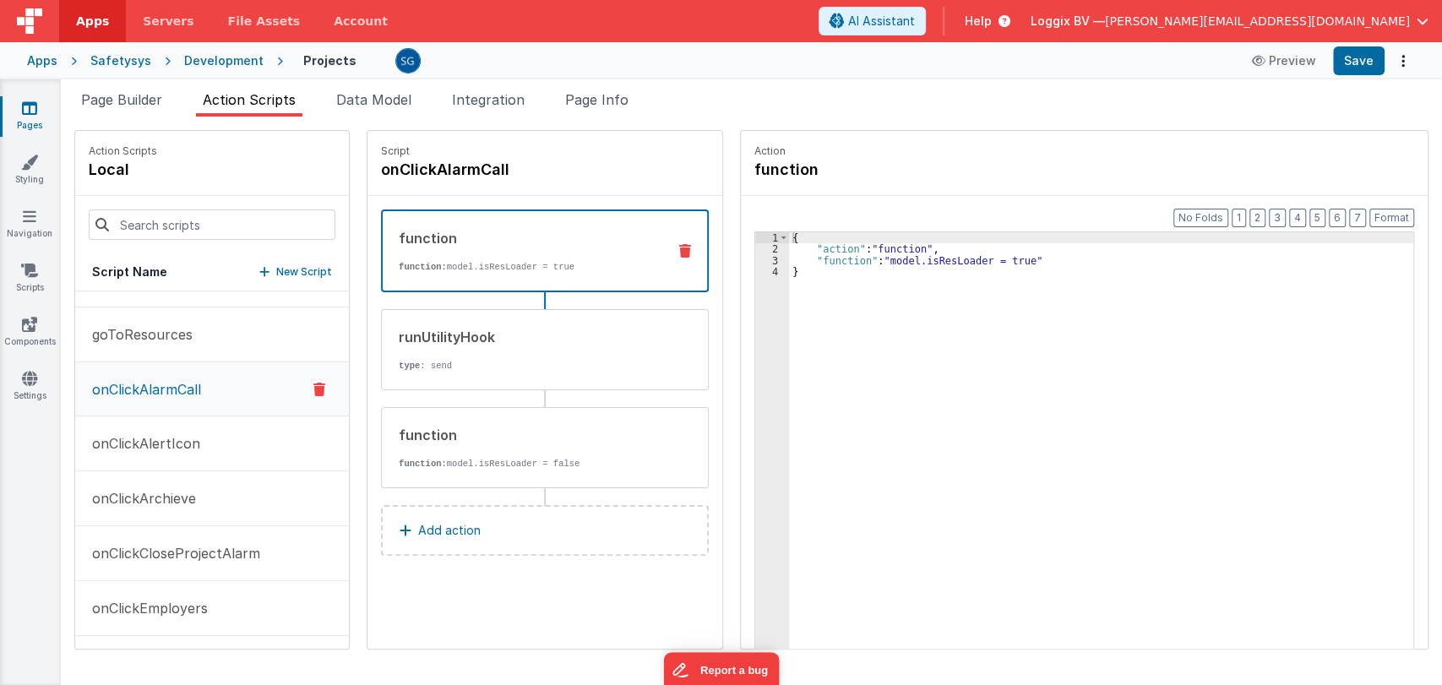
scroll to position [346, 0]
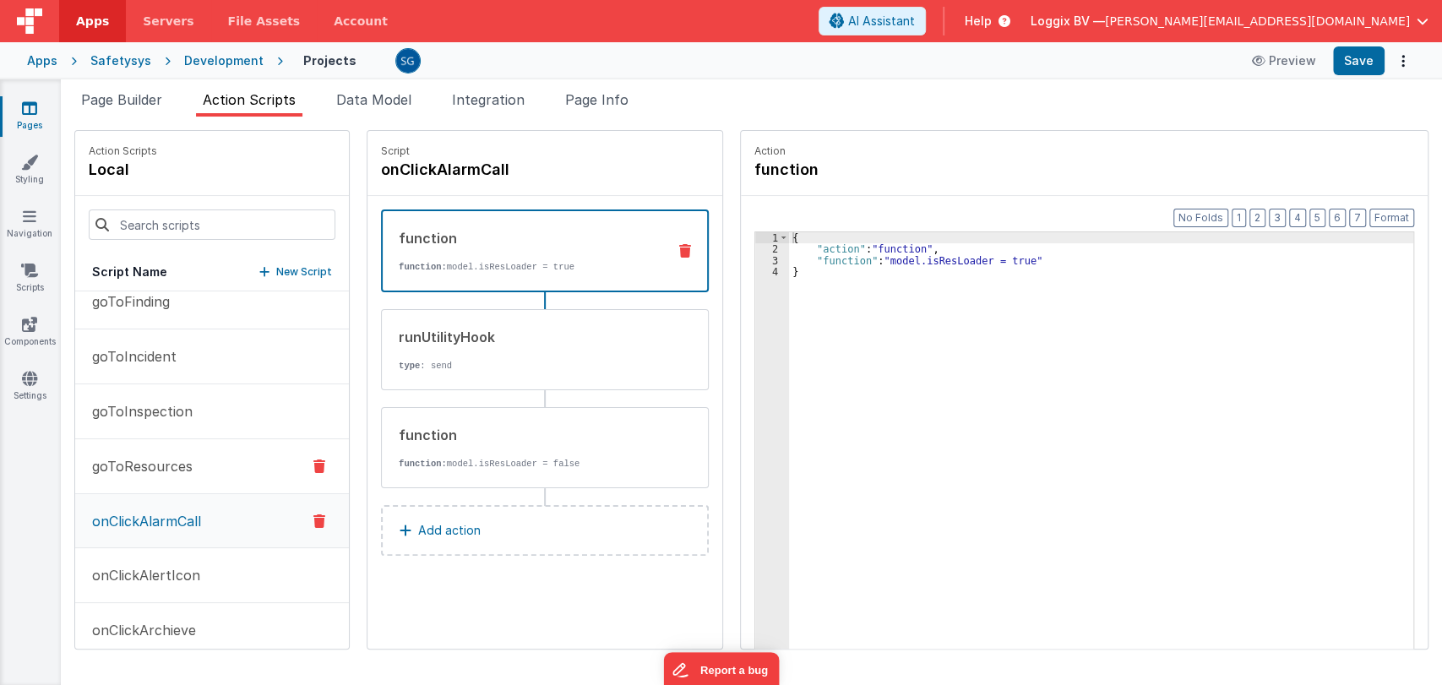
click at [149, 453] on button "goToResources" at bounding box center [212, 466] width 274 height 55
click at [157, 401] on p "goToInspection" at bounding box center [137, 411] width 111 height 20
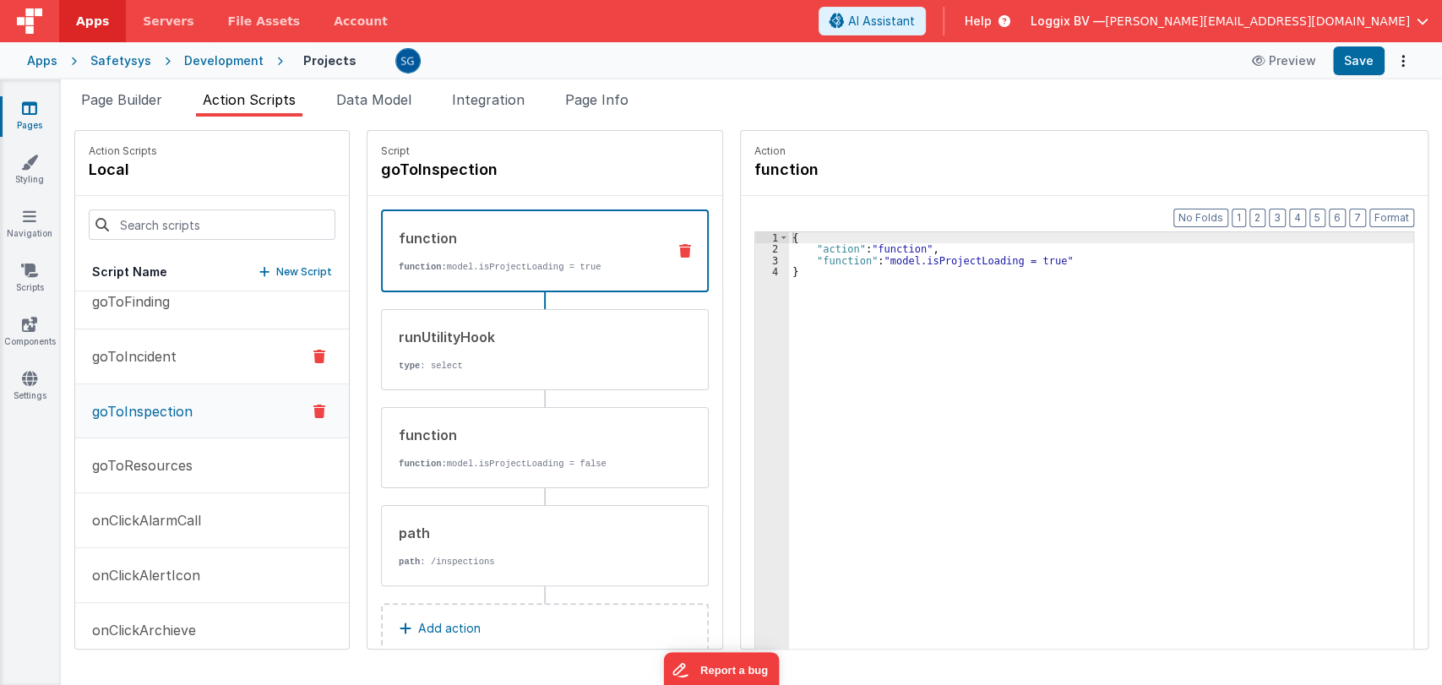
click at [133, 361] on p "goToIncident" at bounding box center [129, 356] width 95 height 20
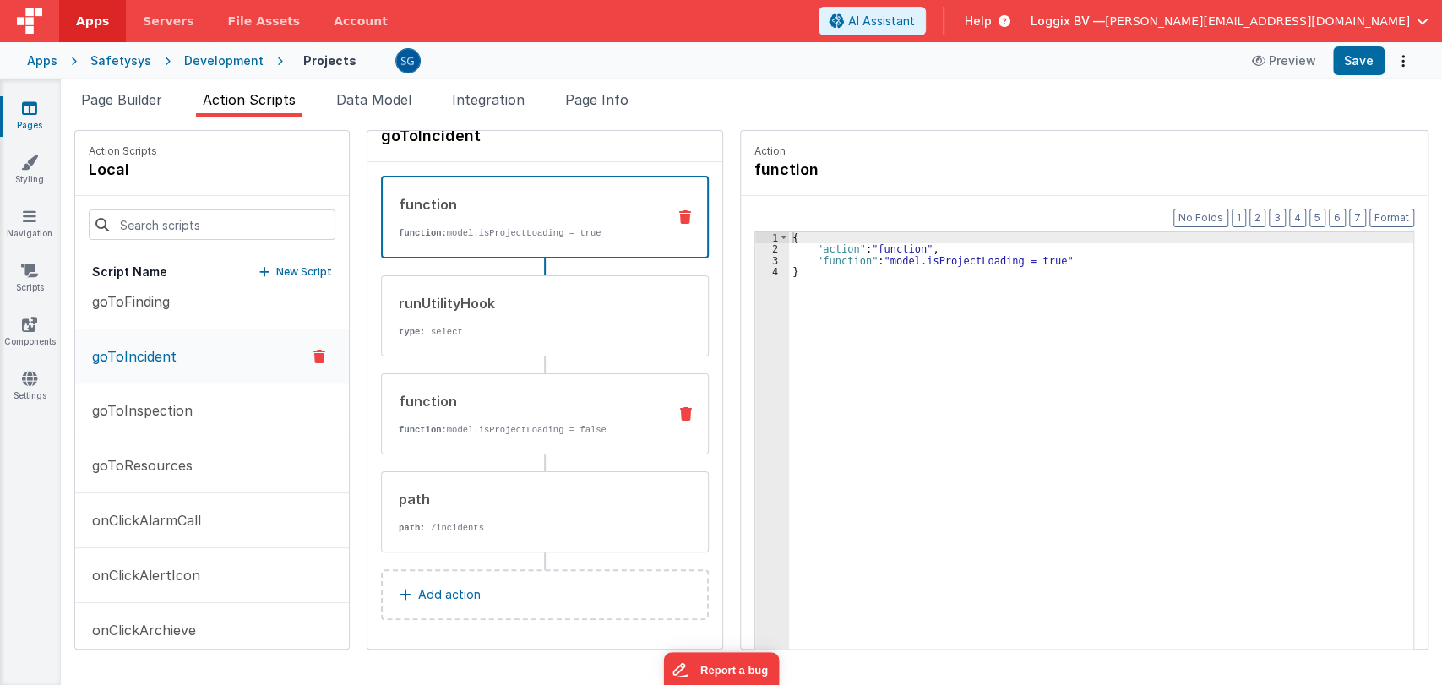
scroll to position [0, 0]
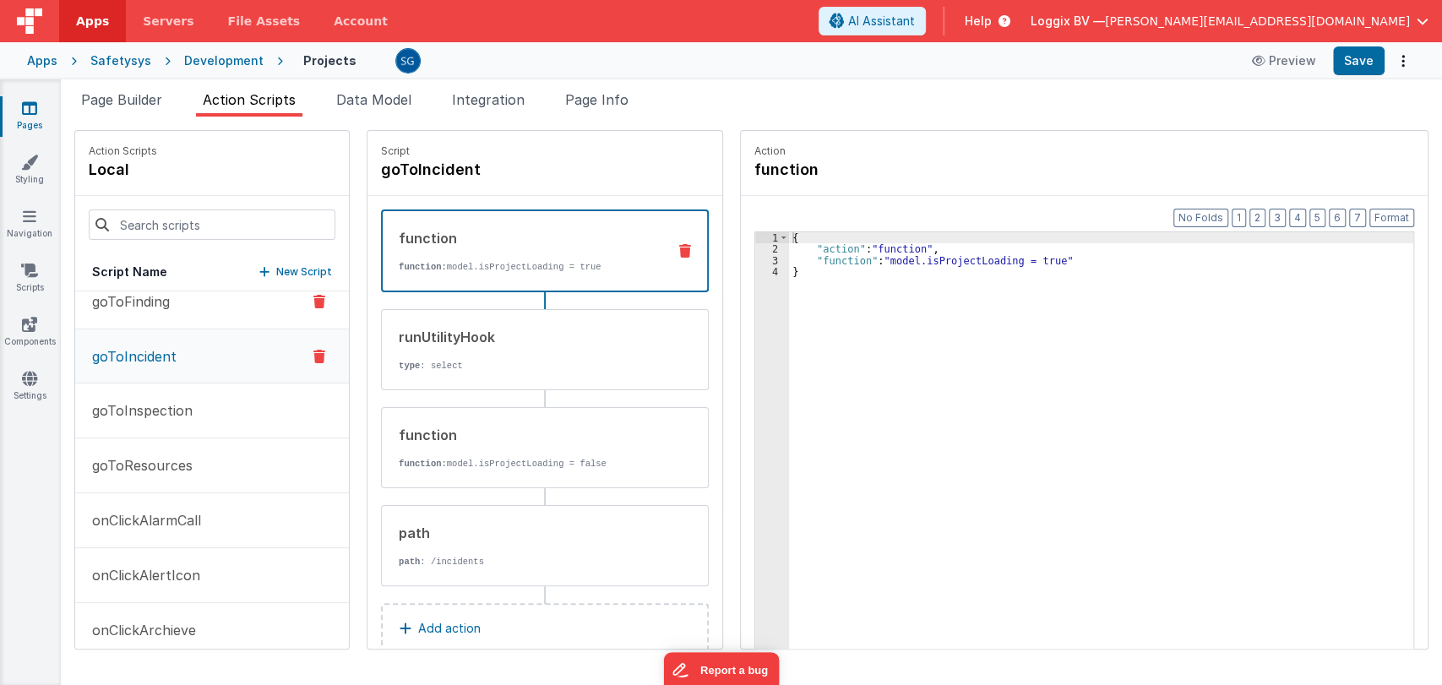
click at [161, 304] on p "goToFinding" at bounding box center [126, 301] width 88 height 20
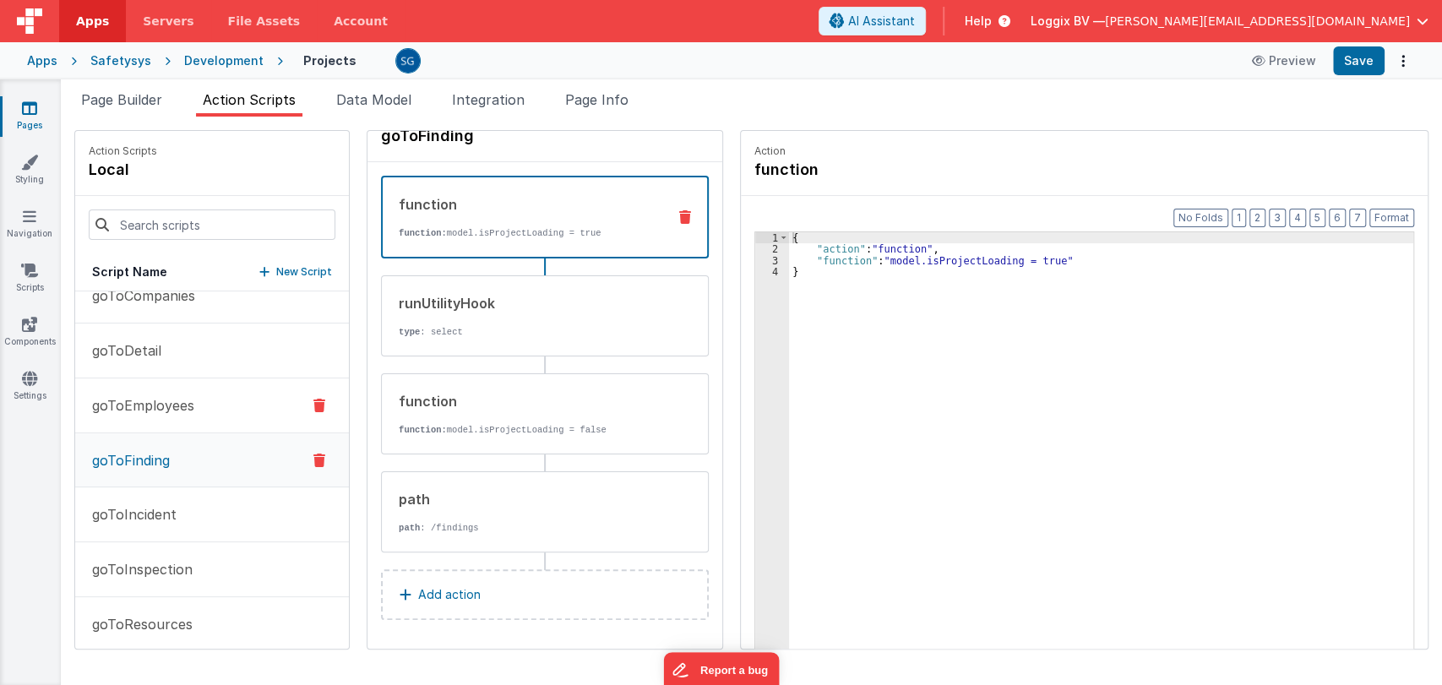
click at [131, 392] on button "goToEmployees" at bounding box center [212, 405] width 274 height 55
click at [133, 350] on p "goToDetail" at bounding box center [121, 350] width 79 height 20
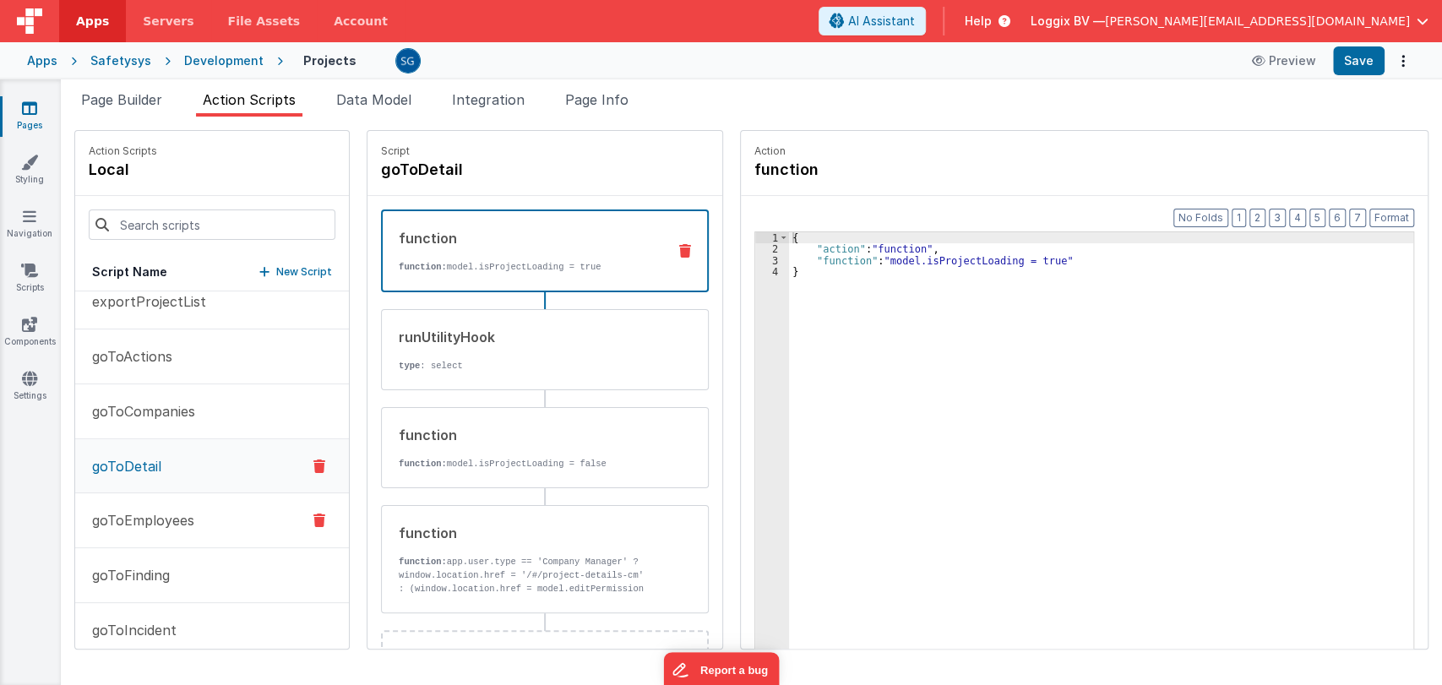
scroll to position [71, 0]
click at [133, 410] on p "goToCompanies" at bounding box center [138, 412] width 113 height 20
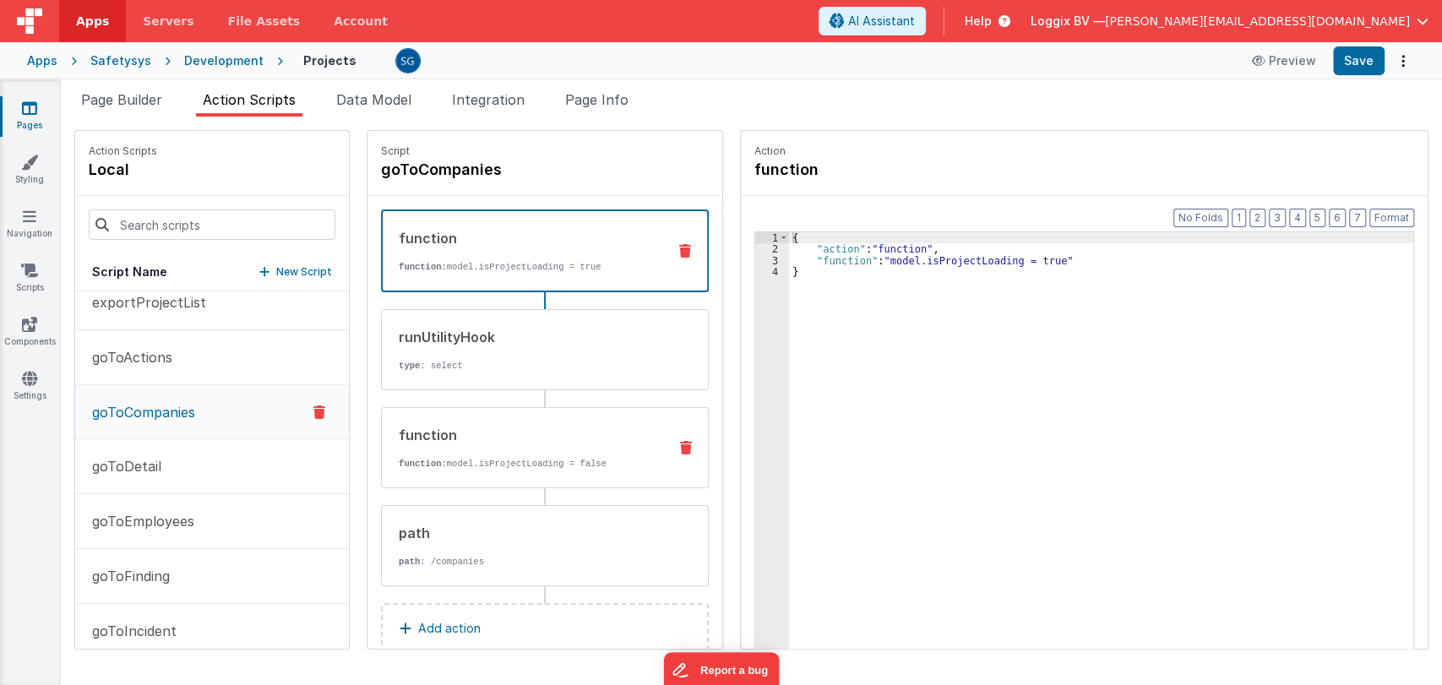
scroll to position [34, 0]
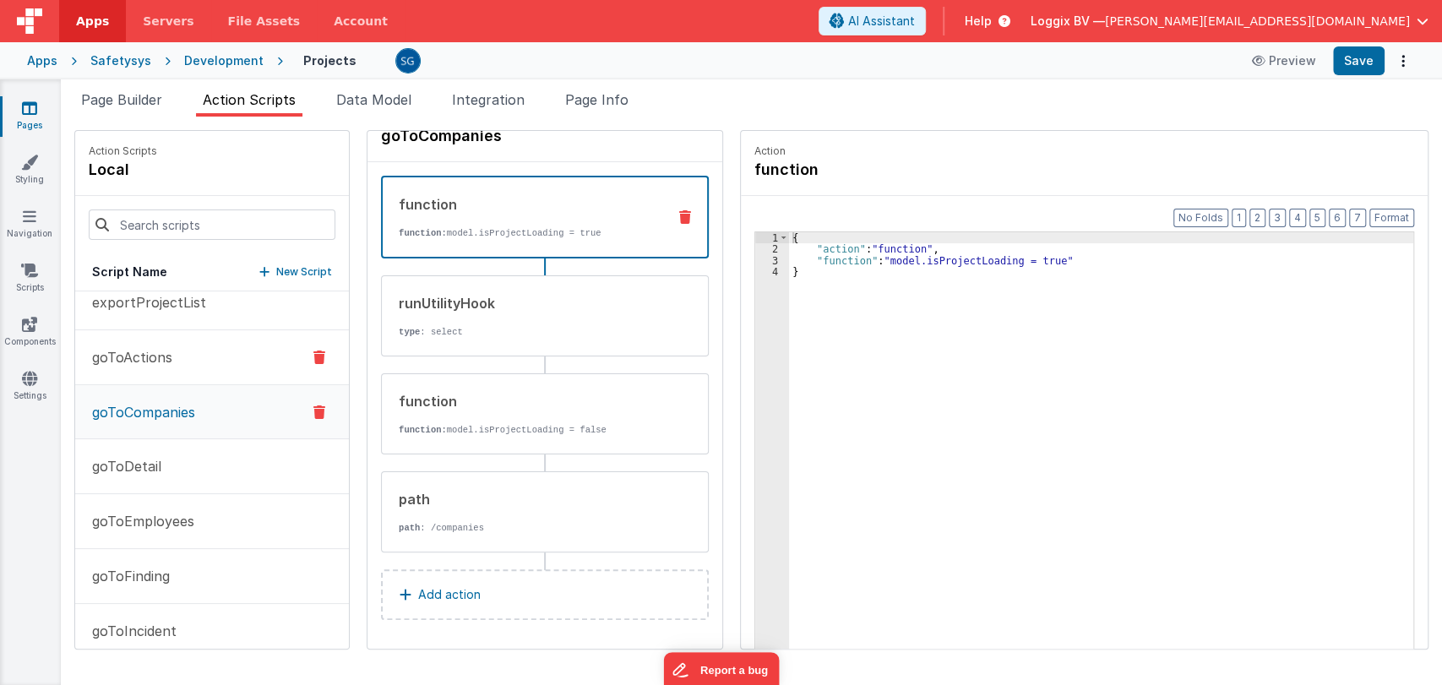
click at [149, 359] on p "goToActions" at bounding box center [127, 357] width 90 height 20
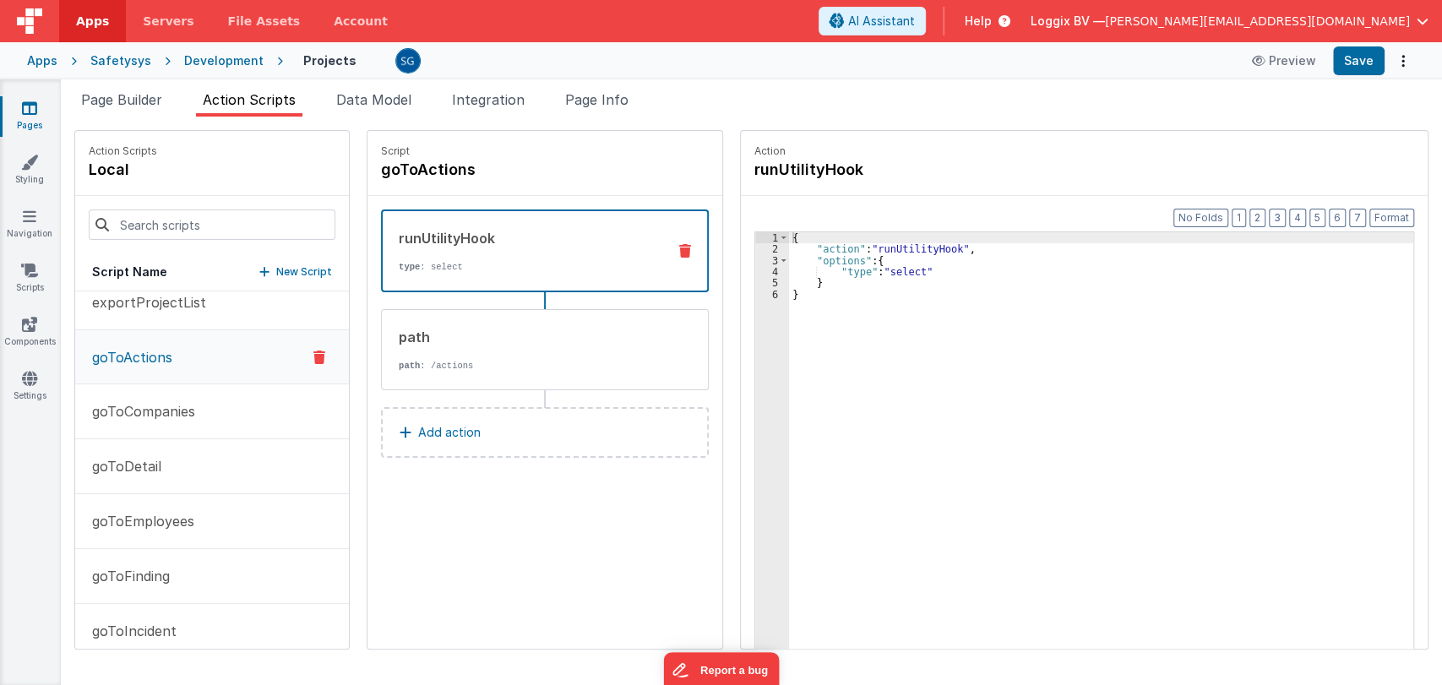
scroll to position [0, 0]
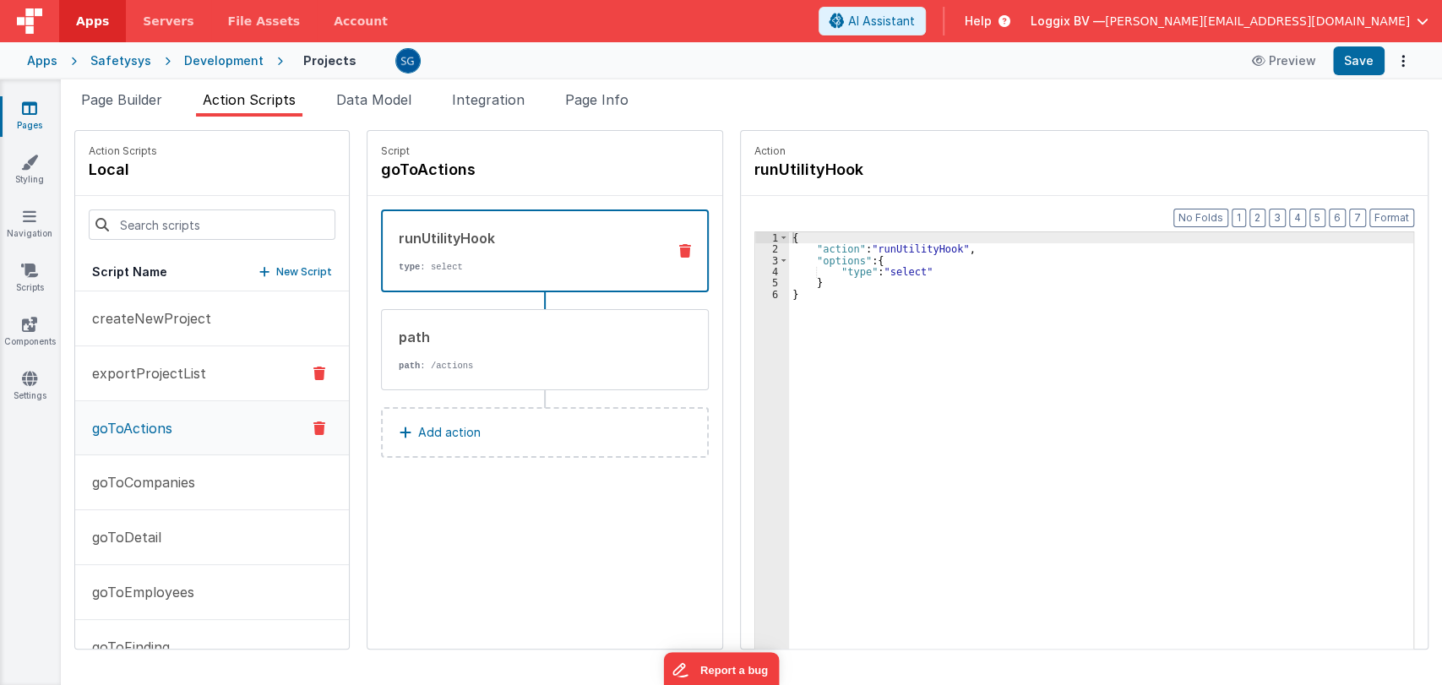
click at [168, 384] on button "exportProjectList" at bounding box center [212, 373] width 274 height 55
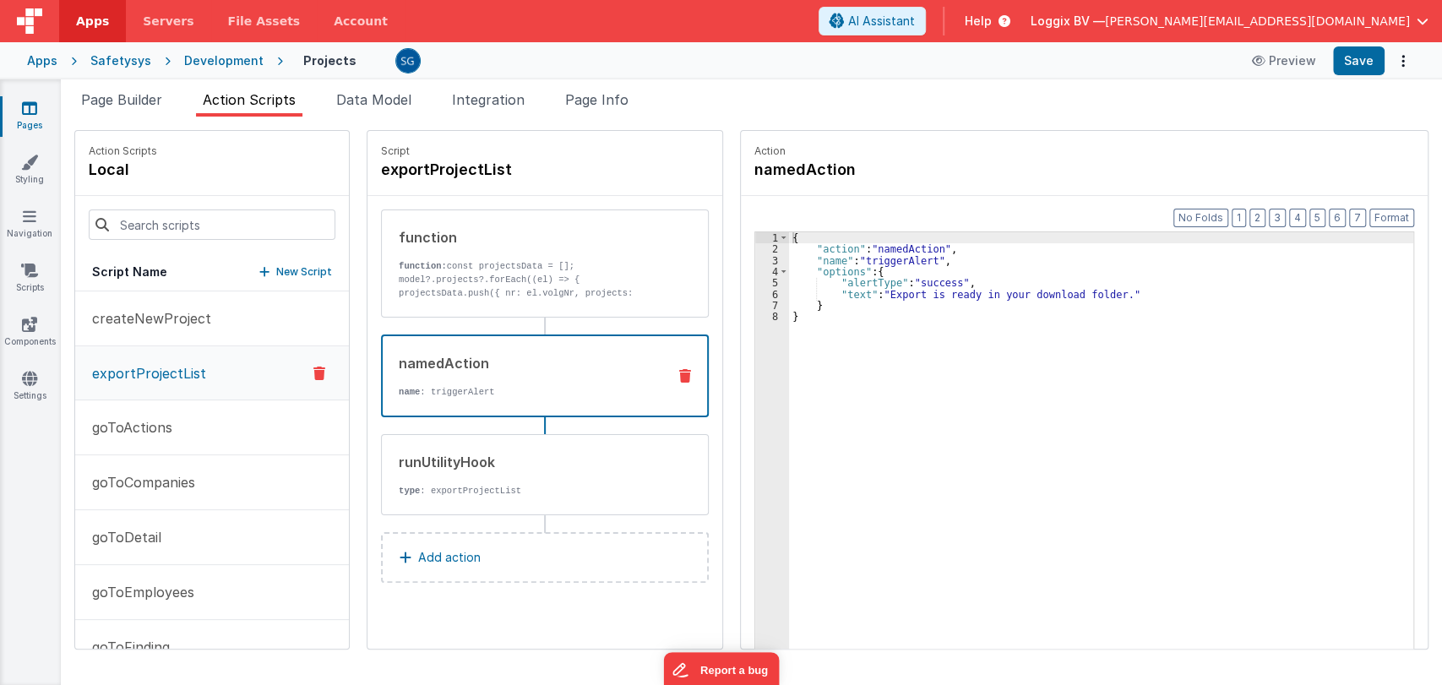
click at [507, 380] on div "namedAction name : triggerAlert" at bounding box center [518, 376] width 270 height 46
drag, startPoint x: 1089, startPoint y: 293, endPoint x: 959, endPoint y: 299, distance: 130.2
click at [959, 299] on div "{ "action" : "namedAction" , "name" : "triggerAlert" , "options" : { "alertType…" at bounding box center [1109, 478] width 641 height 492
click at [1082, 309] on div "{ "action" : "namedAction" , "name" : "triggerAlert" , "options" : { "alertType…" at bounding box center [1101, 466] width 624 height 469
click at [1093, 291] on div "{ "action" : "namedAction" , "name" : "triggerAlert" , "options" : { "alertType…" at bounding box center [1109, 478] width 641 height 492
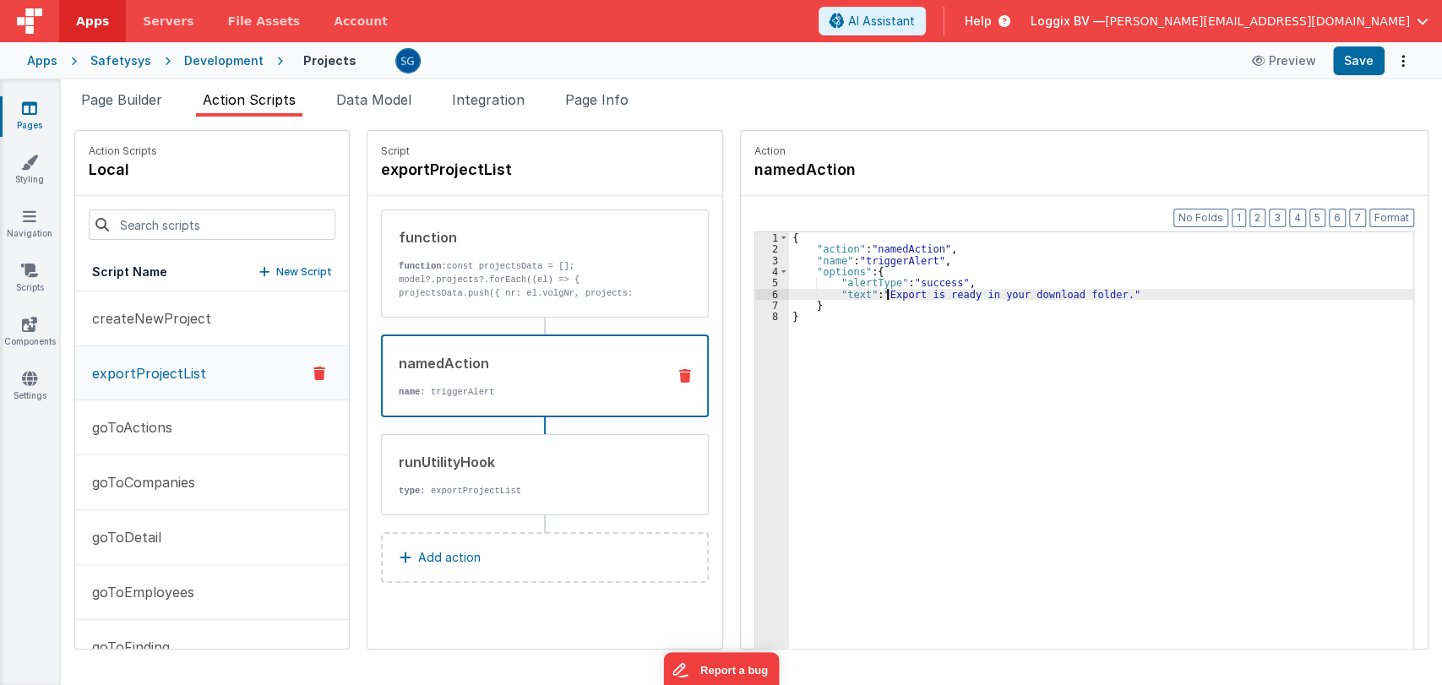
click at [870, 292] on div "{ "action" : "namedAction" , "name" : "triggerAlert" , "options" : { "alertType…" at bounding box center [1109, 478] width 641 height 492
drag, startPoint x: 870, startPoint y: 292, endPoint x: 1091, endPoint y: 295, distance: 221.3
click at [1091, 295] on div "{ "action" : "namedAction" , "name" : "triggerAlert" , "options" : { "alertType…" at bounding box center [1109, 478] width 641 height 492
paste textarea
click at [888, 291] on div "{ "action" : "namedAction" , "name" : "triggerAlert" , "options" : { "alertType…" at bounding box center [1109, 478] width 641 height 492
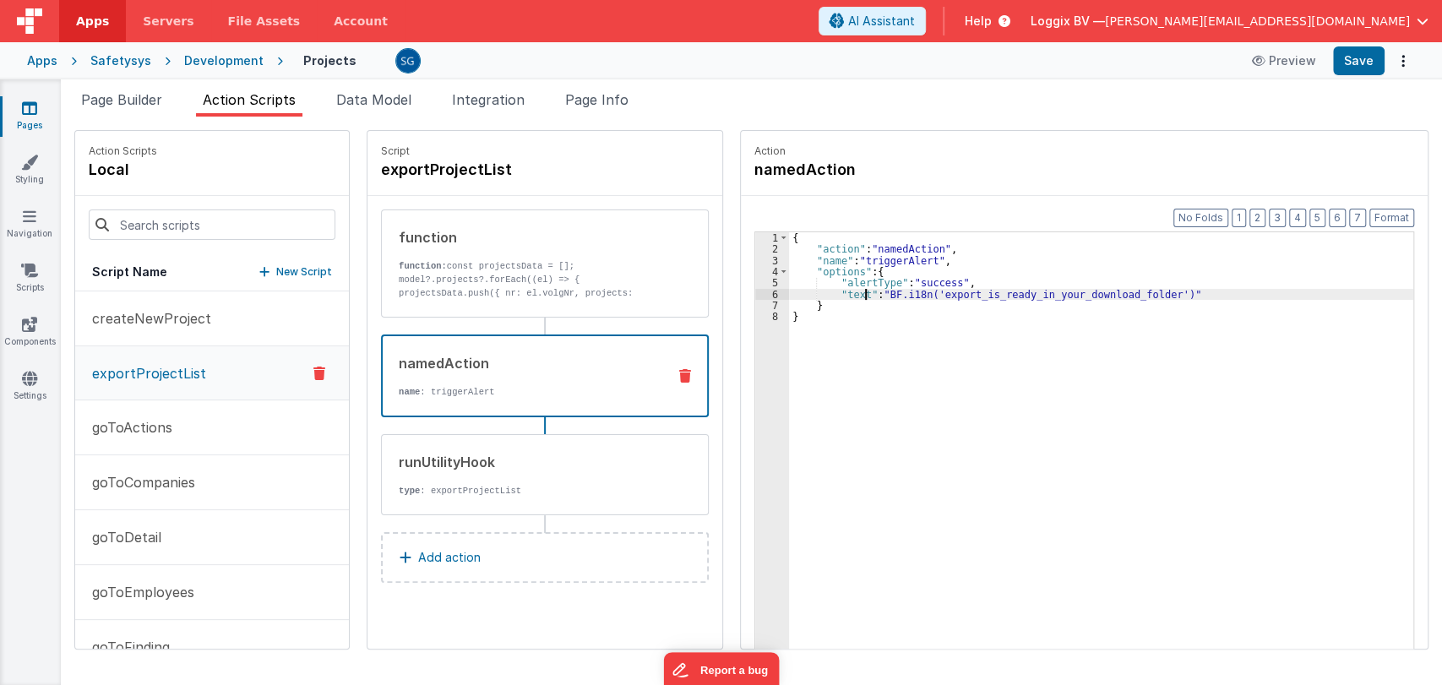
click at [845, 292] on div "{ "action" : "namedAction" , "name" : "triggerAlert" , "options" : { "alertType…" at bounding box center [1109, 478] width 641 height 492
click at [1355, 64] on button "Save" at bounding box center [1359, 60] width 52 height 29
click at [30, 100] on icon at bounding box center [29, 108] width 15 height 17
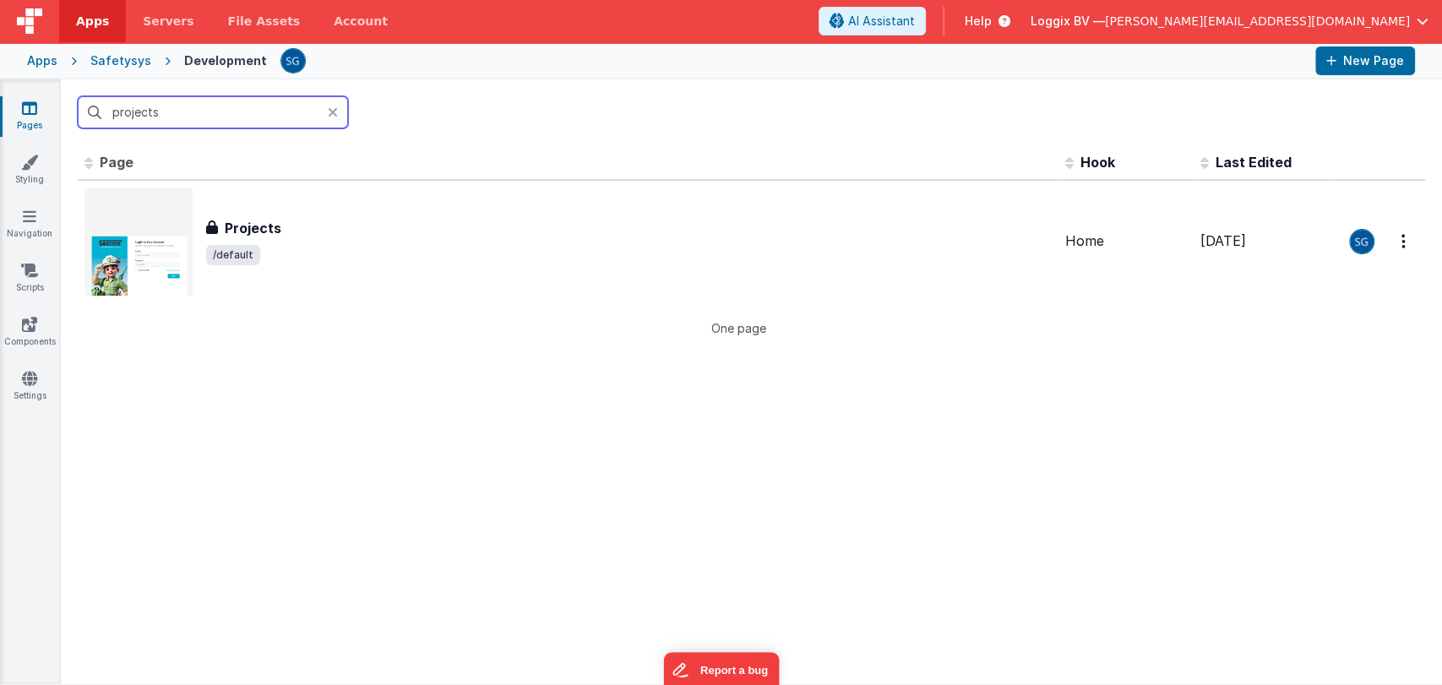
click at [231, 111] on input "projects" at bounding box center [213, 112] width 270 height 32
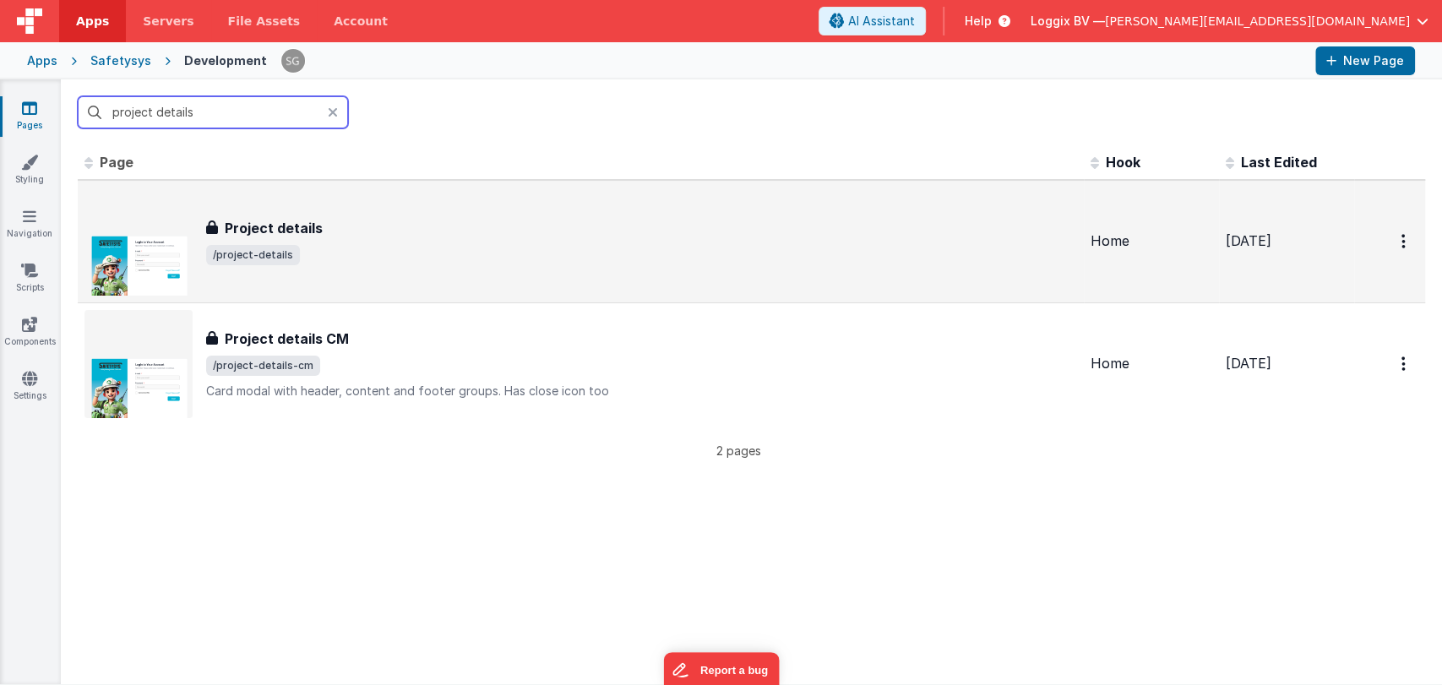
type input "project details"
click at [285, 256] on span "/project-details" at bounding box center [253, 255] width 94 height 20
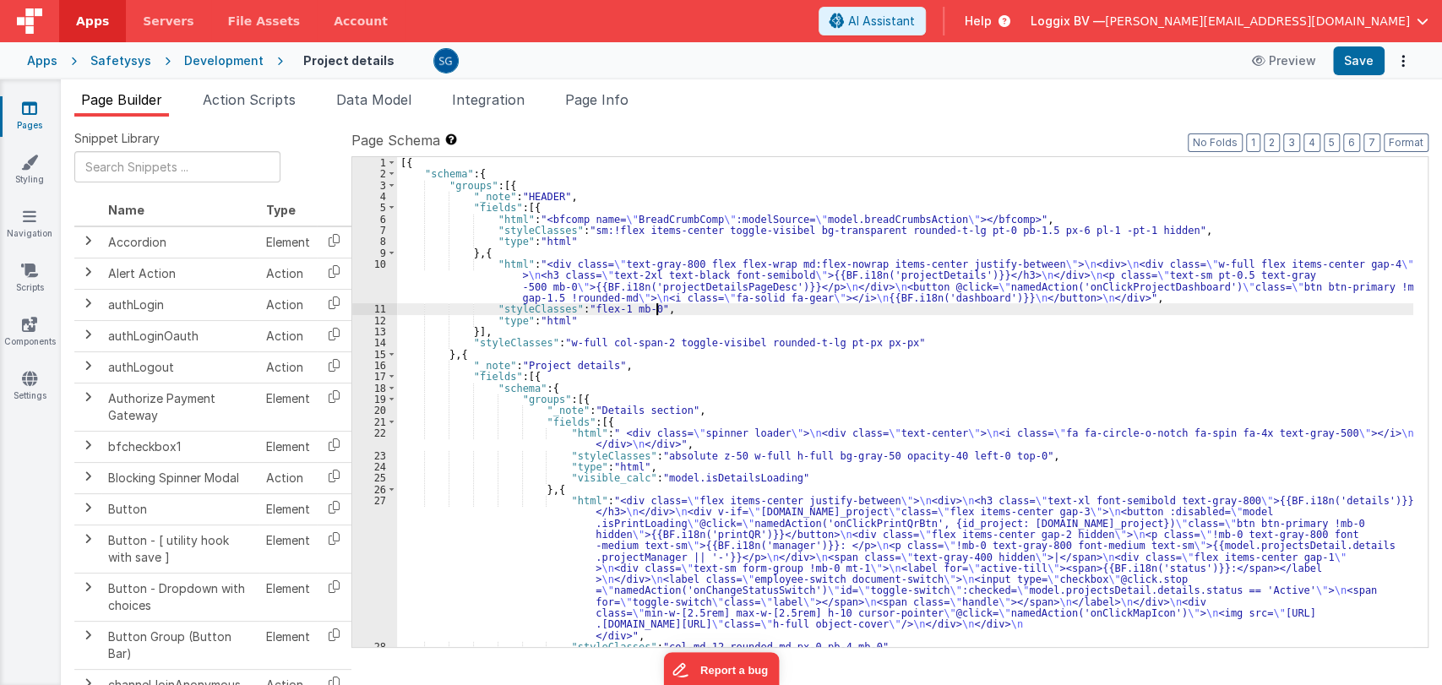
click at [763, 309] on div "[{ "schema" : { "groups" : [{ "_note" : "HEADER" , "fields" : [{ "html" : "<bfc…" at bounding box center [905, 413] width 1016 height 513
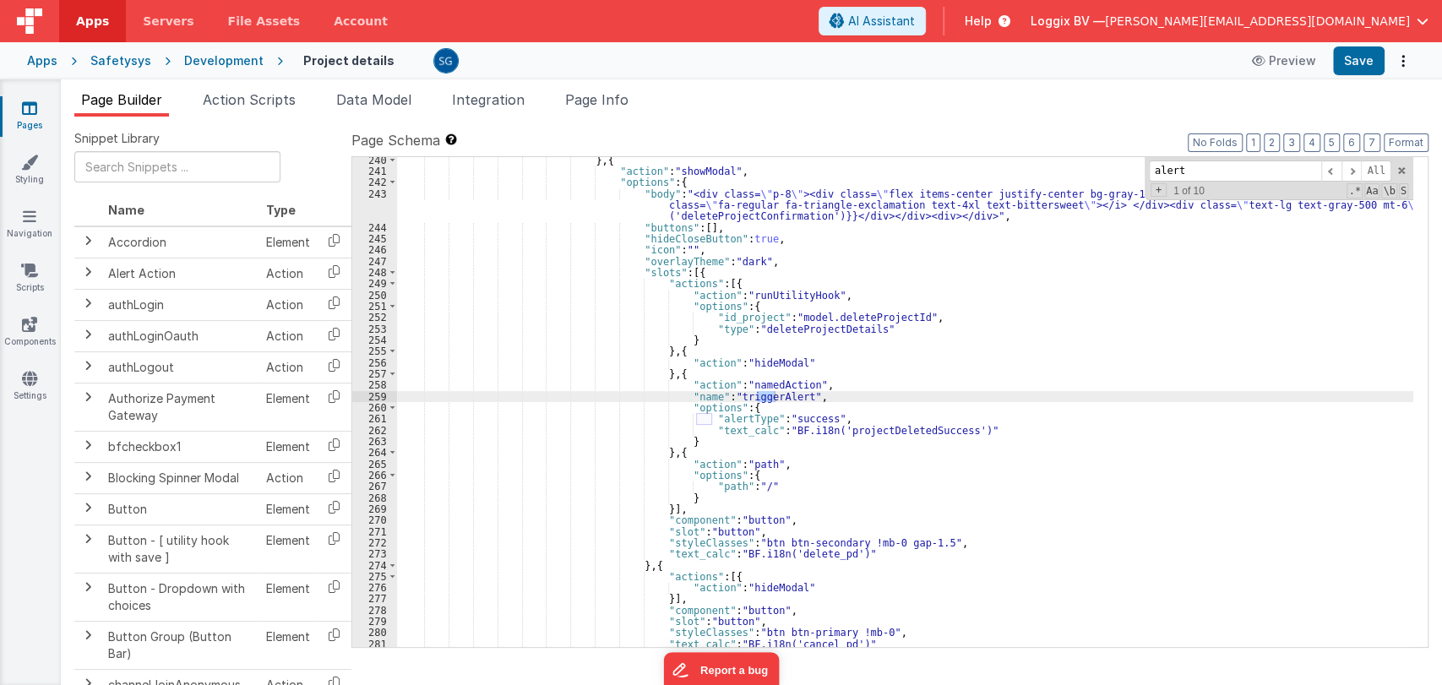
scroll to position [2952, 0]
type input "alert"
click at [244, 111] on li "Action Scripts" at bounding box center [249, 103] width 106 height 27
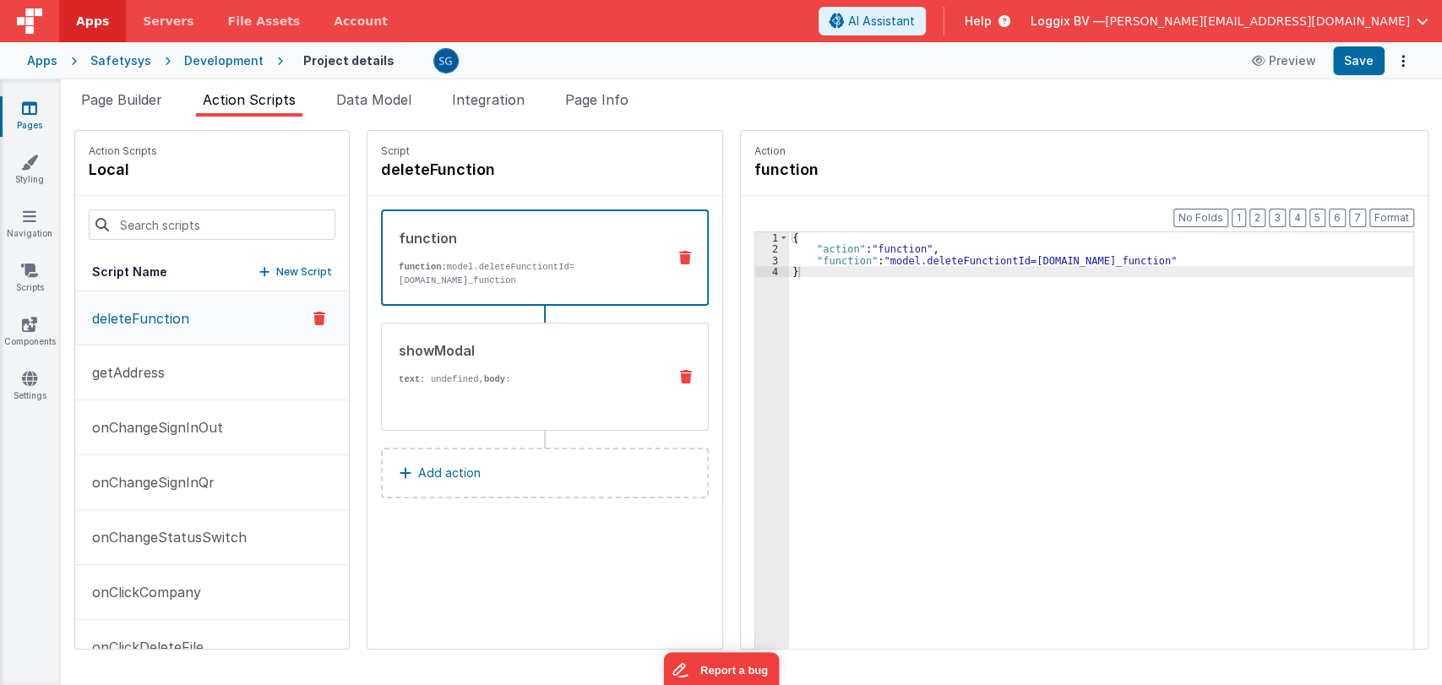
click at [515, 397] on div "{{ BF.i18n('are_you_sure_you_want_to_delete_this_function') }}" at bounding box center [526, 492] width 255 height 213
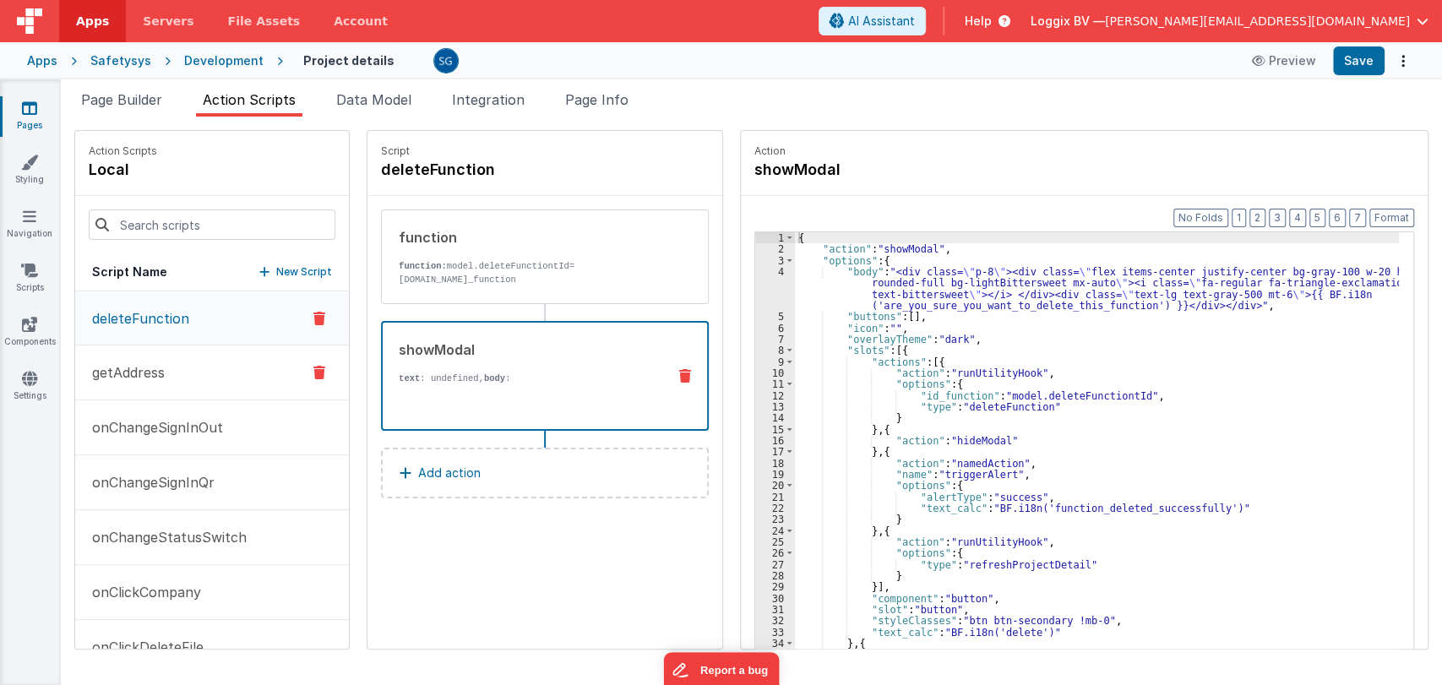
click at [127, 374] on p "getAddress" at bounding box center [123, 372] width 83 height 20
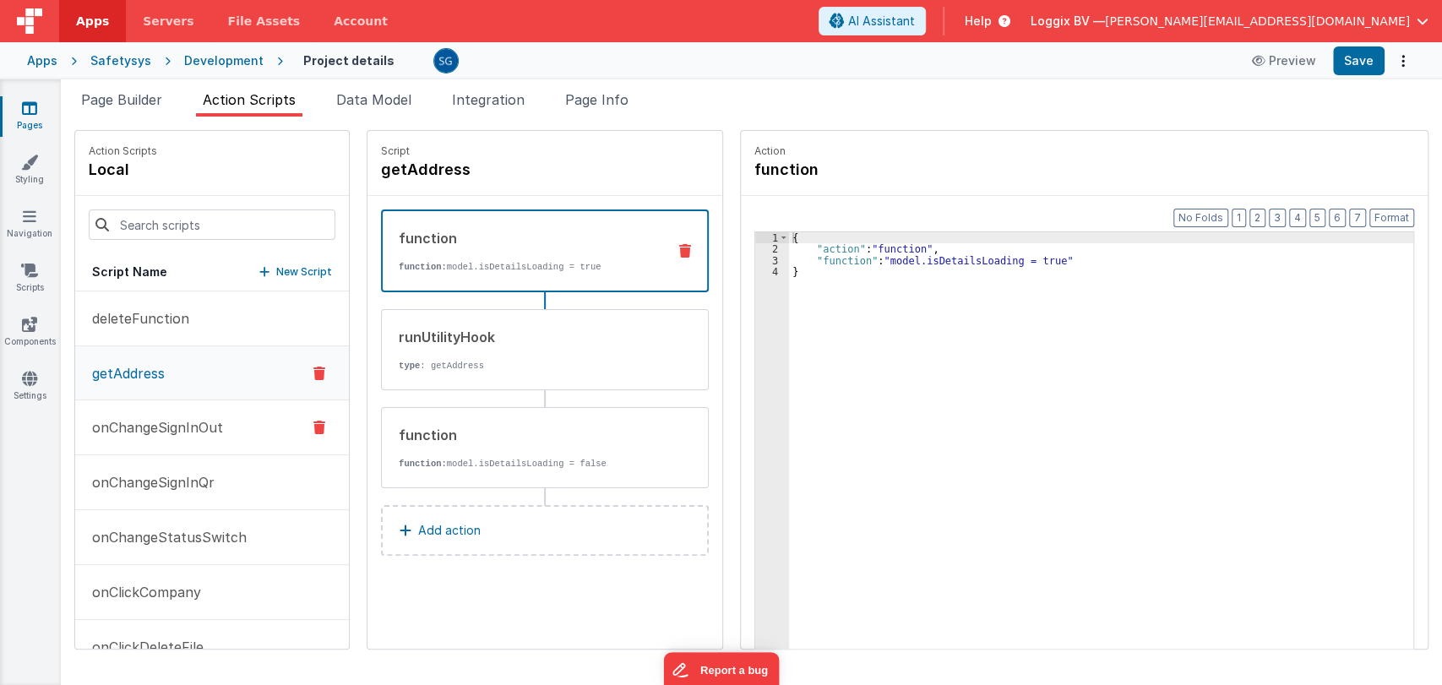
click at [177, 431] on p "onChangeSignInOut" at bounding box center [152, 427] width 141 height 20
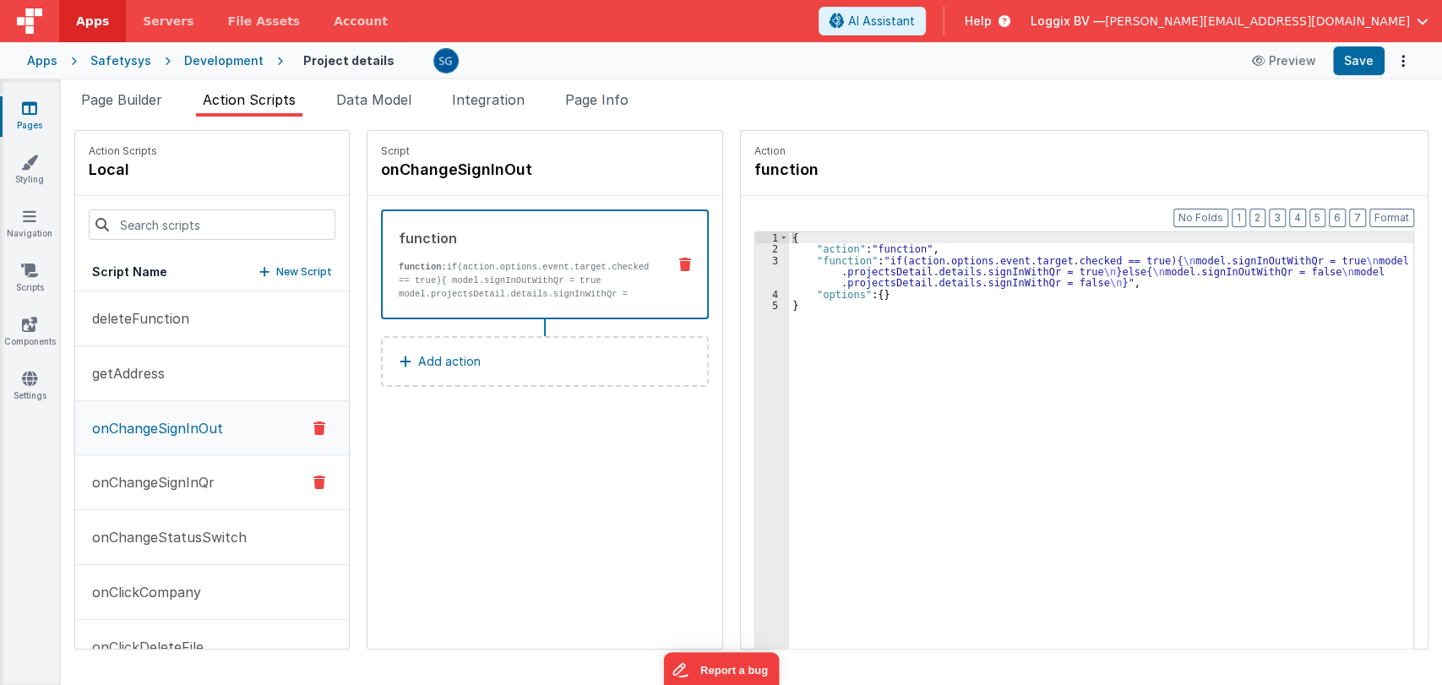
click at [174, 470] on button "onChangeSignInQr" at bounding box center [212, 482] width 274 height 55
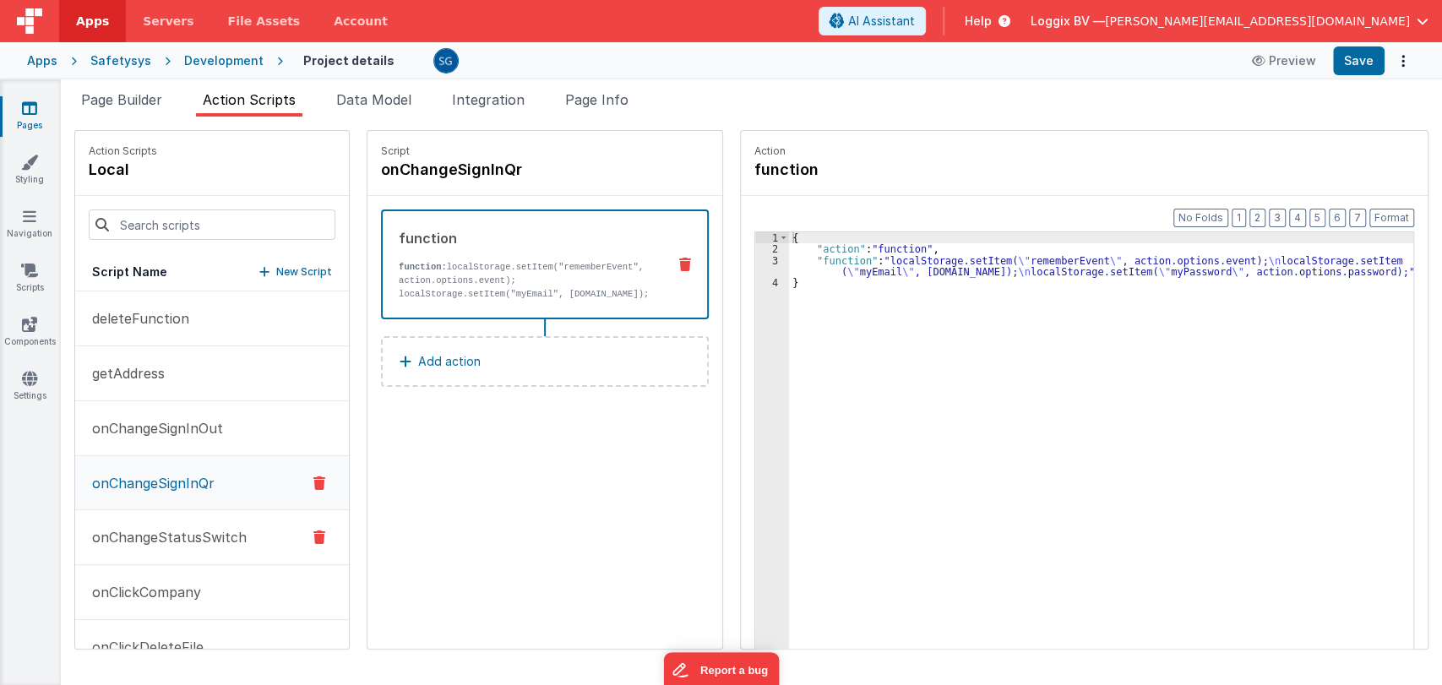
click at [163, 529] on p "onChangeStatusSwitch" at bounding box center [164, 537] width 165 height 20
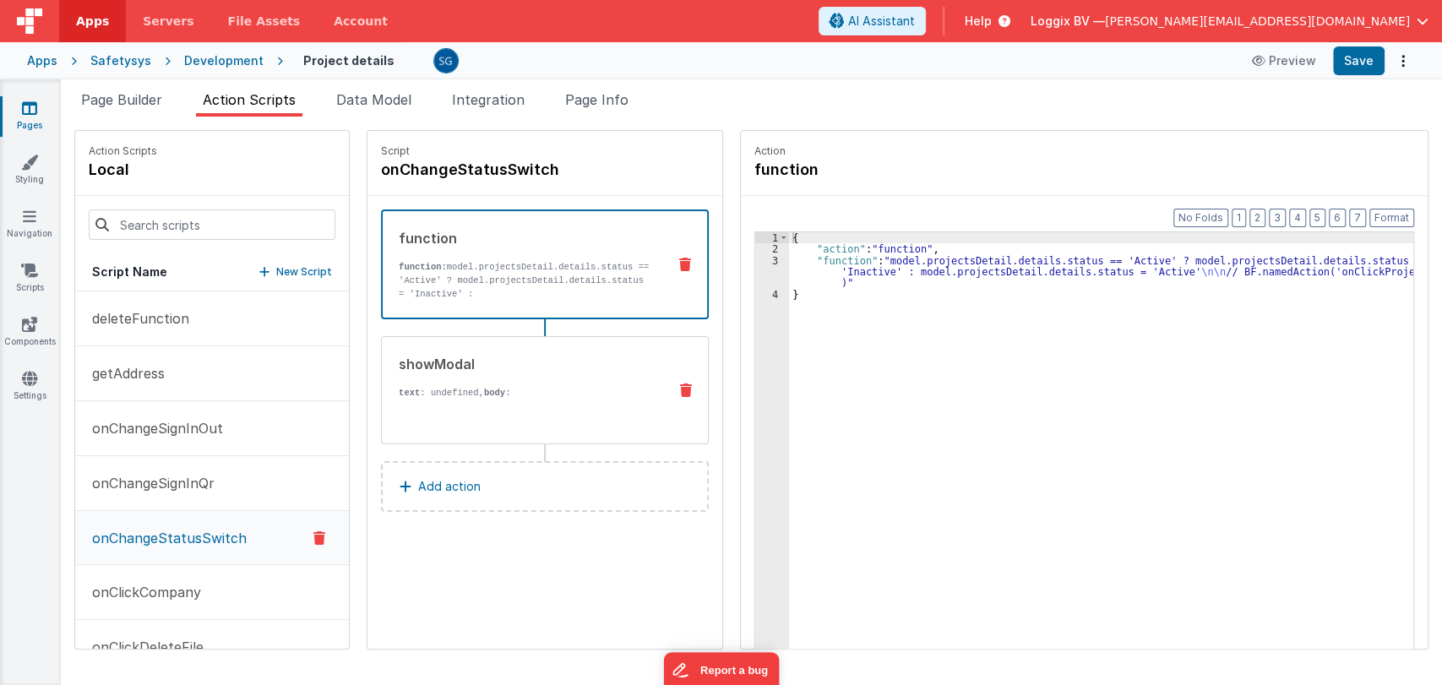
click at [515, 378] on div "showModal text : undefined, body : {{BF.i18n('are_you_sure_you_want_change_proj…" at bounding box center [518, 390] width 272 height 73
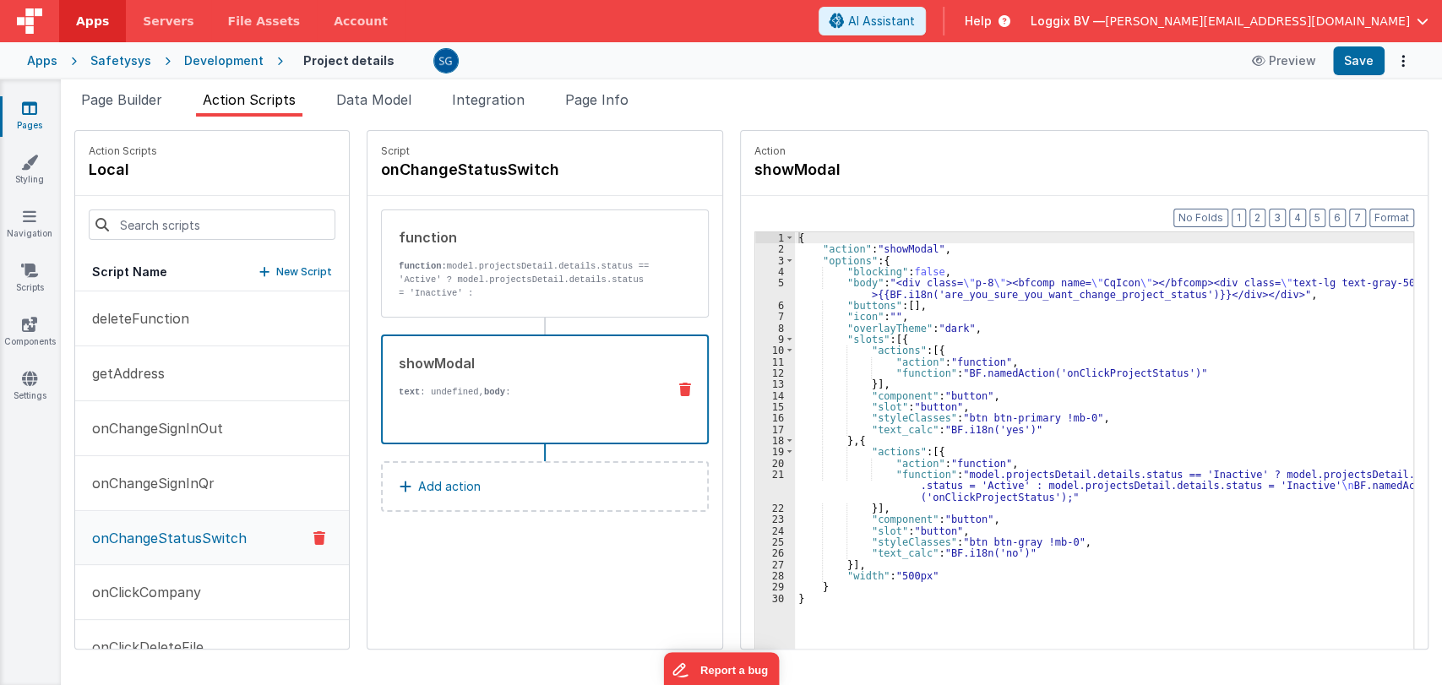
click at [29, 116] on icon at bounding box center [29, 108] width 15 height 17
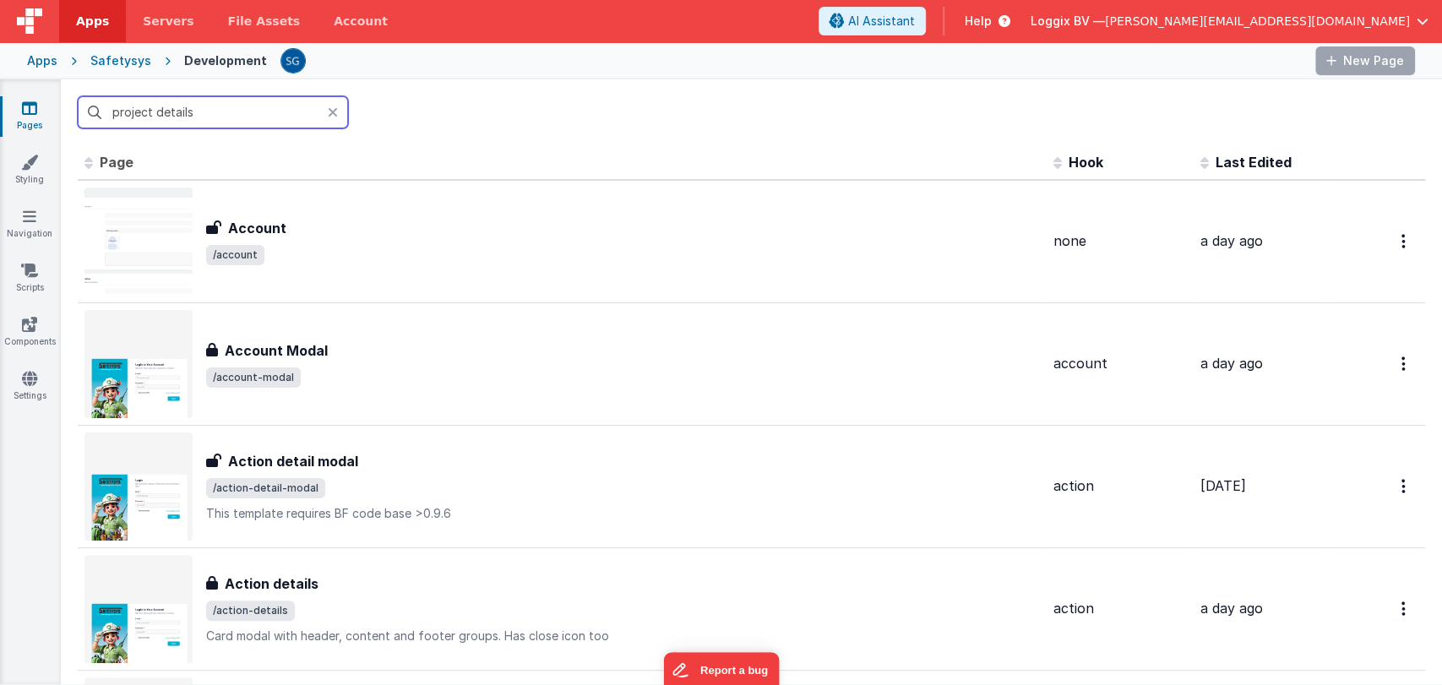
click at [236, 119] on input "project details" at bounding box center [213, 112] width 270 height 32
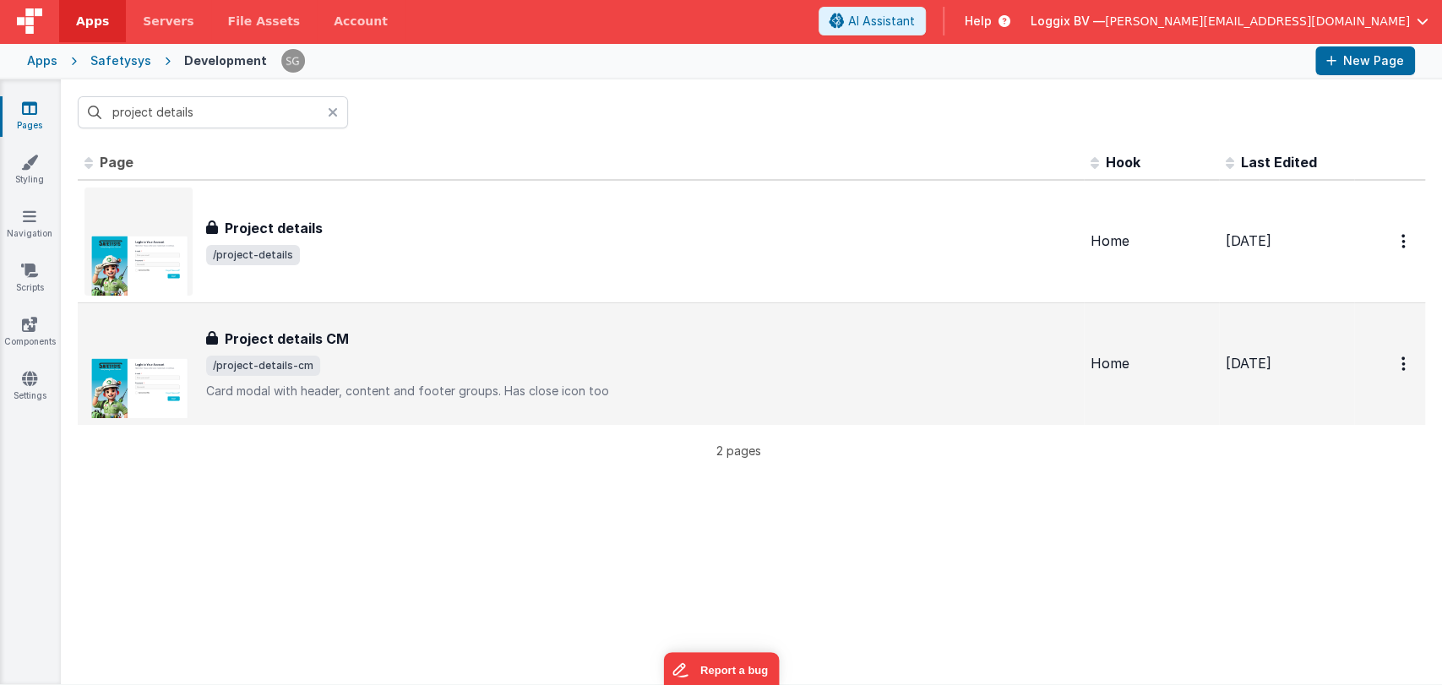
click at [376, 329] on div "Project details CM" at bounding box center [641, 339] width 871 height 20
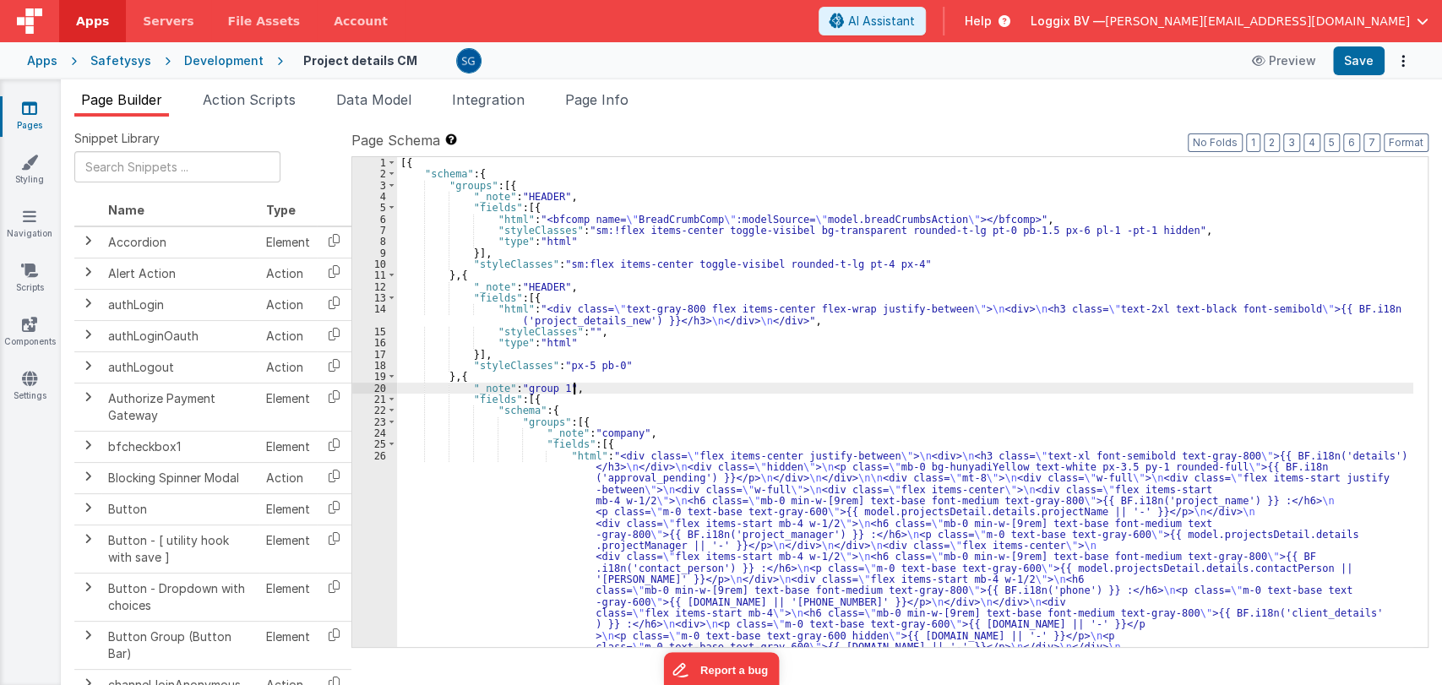
click at [811, 387] on div "[{ "schema" : { "groups" : [{ "_note" : "HEADER" , "fields" : [{ "html" : "<bfc…" at bounding box center [905, 559] width 1016 height 805
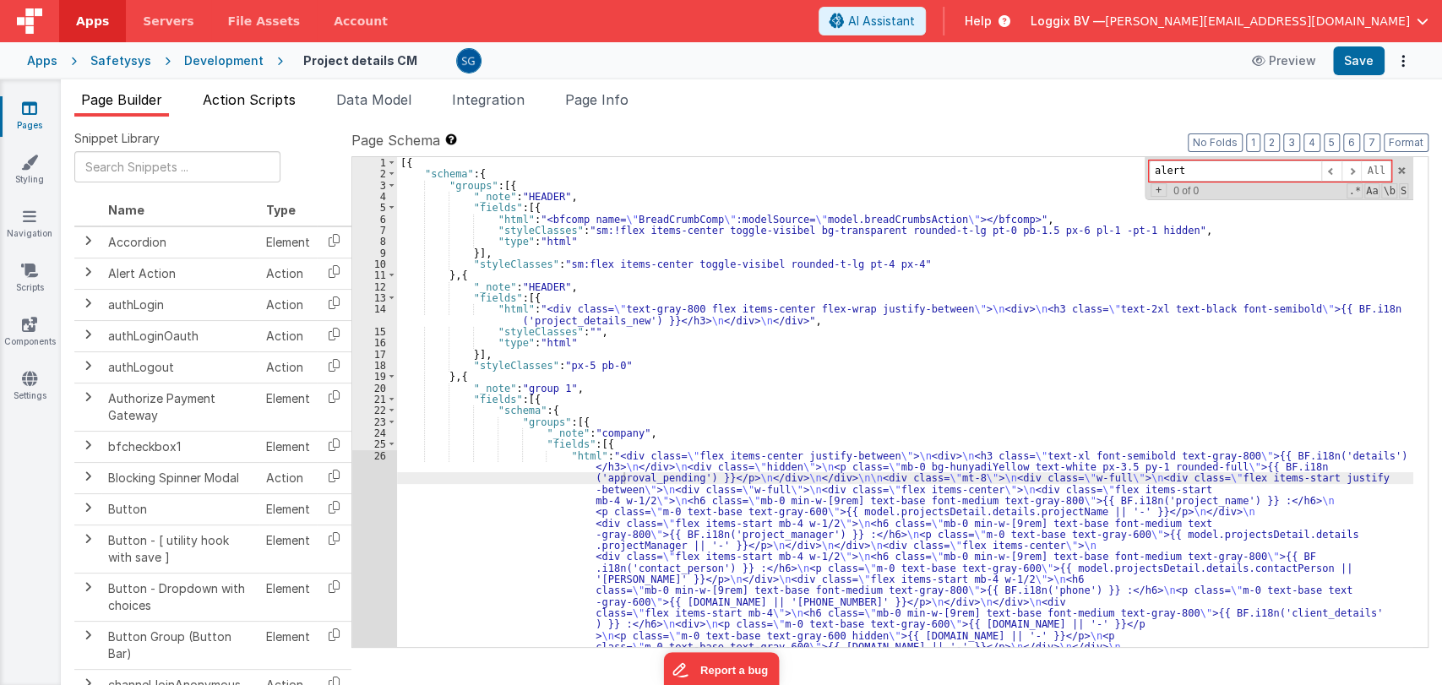
type input "alert"
click at [221, 100] on span "Action Scripts" at bounding box center [249, 99] width 93 height 17
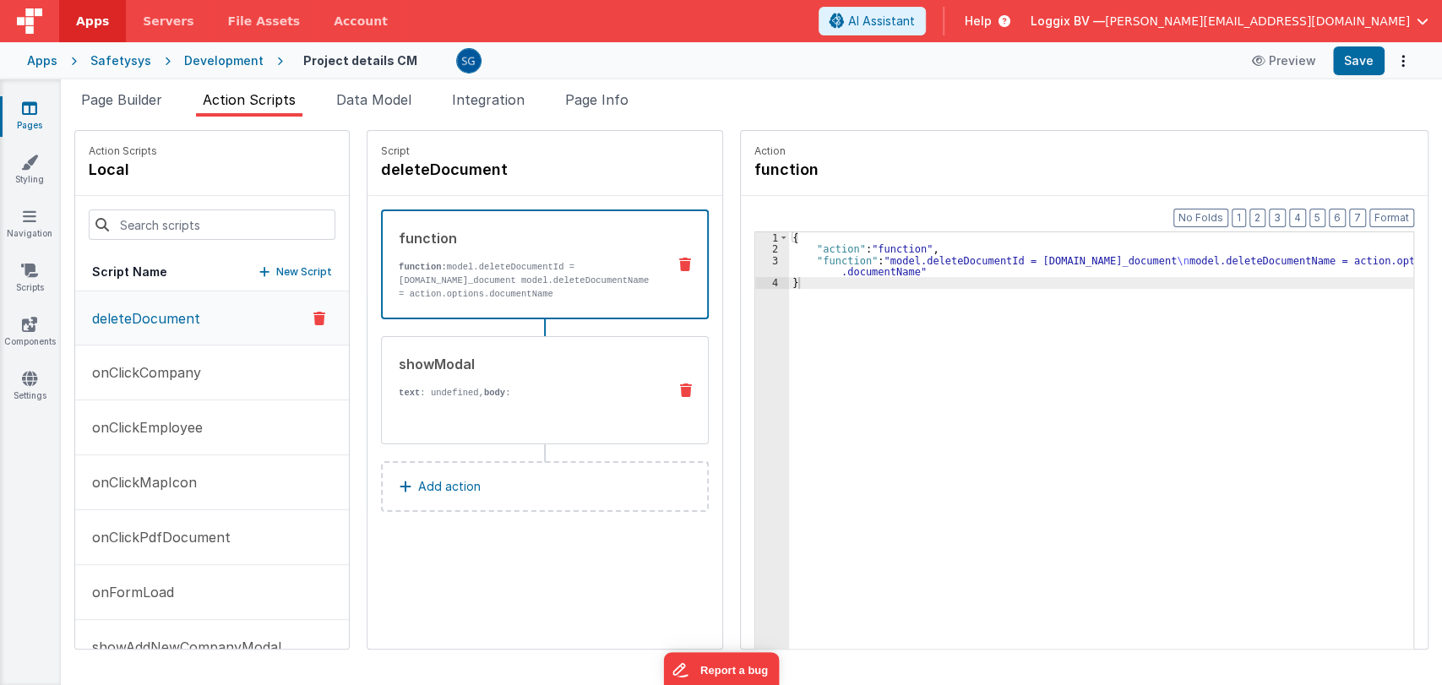
click at [427, 380] on div "showModal text : undefined, body : Are you sure you want to delete this company…" at bounding box center [518, 390] width 272 height 73
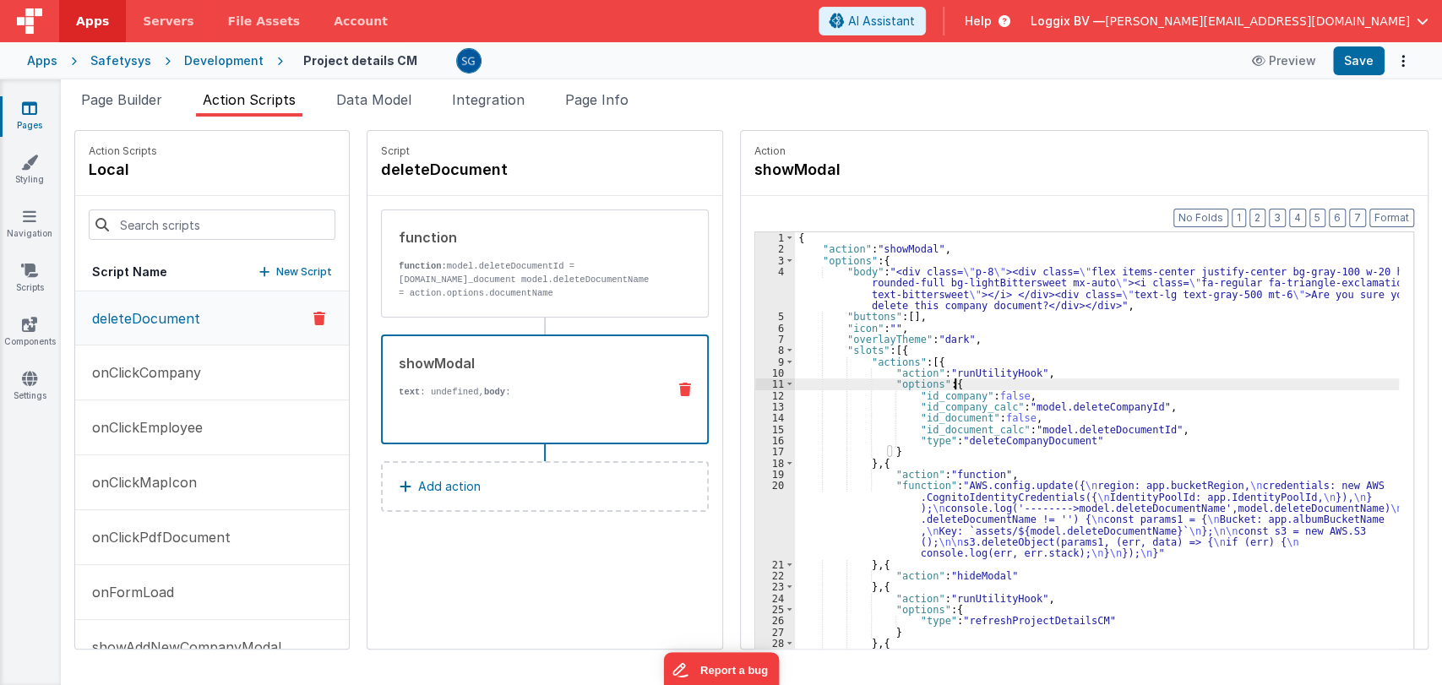
click at [1162, 382] on div "{ "action" : "showModal" , "options" : { "body" : "<div class= \" p-8 \" ><div …" at bounding box center [1104, 478] width 619 height 492
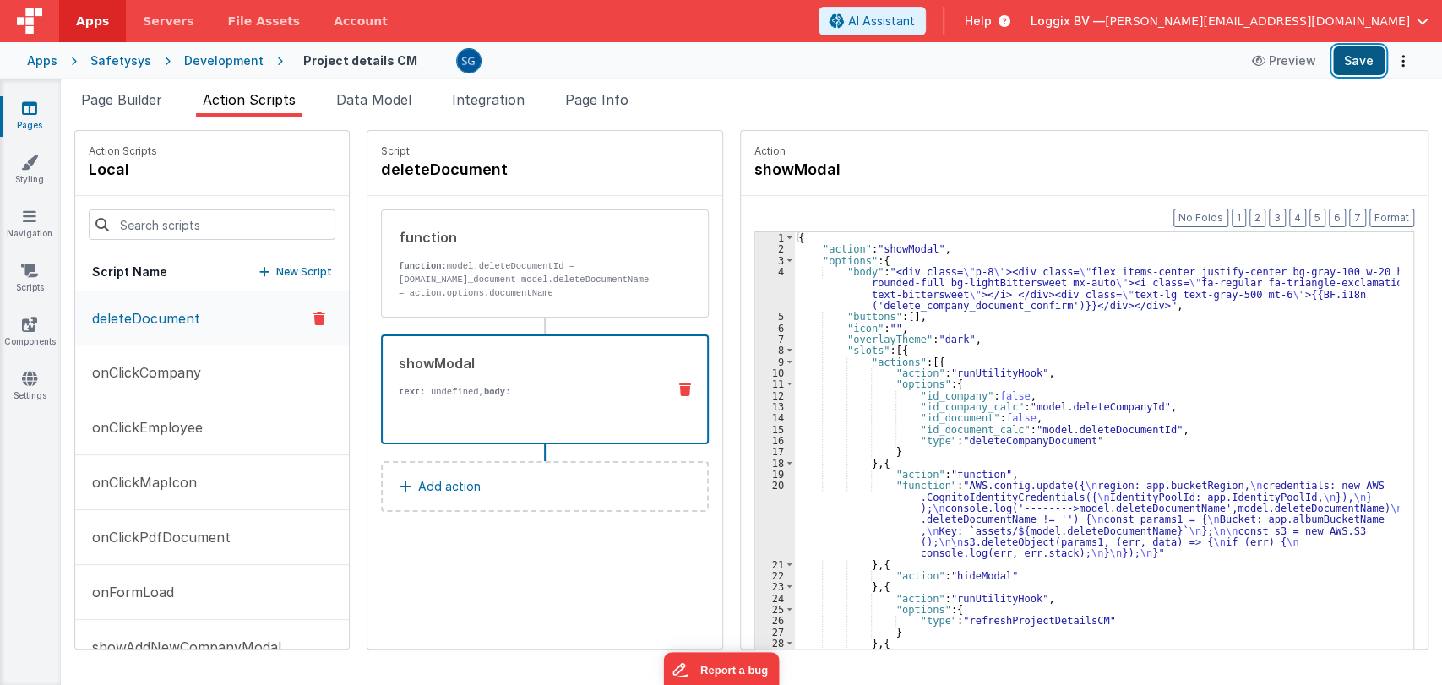
click at [1359, 63] on button "Save" at bounding box center [1359, 60] width 52 height 29
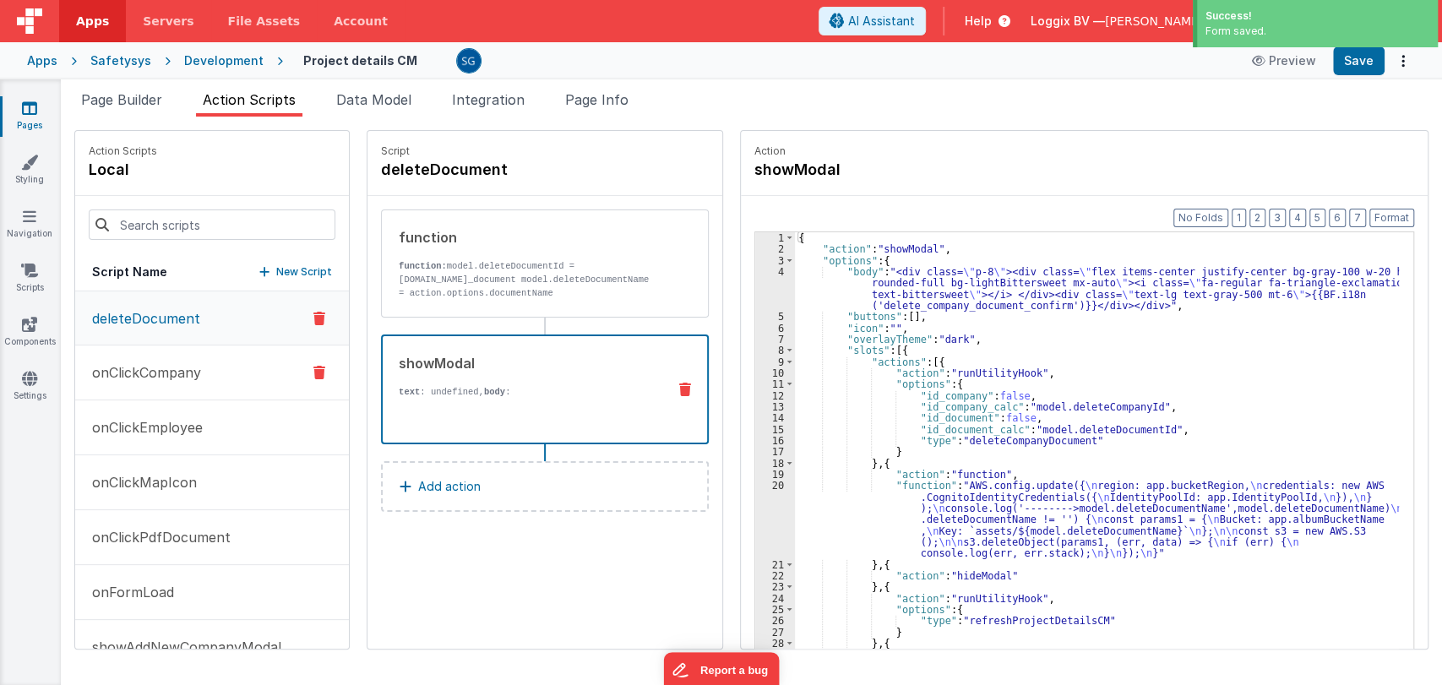
click at [171, 378] on p "onClickCompany" at bounding box center [141, 372] width 119 height 20
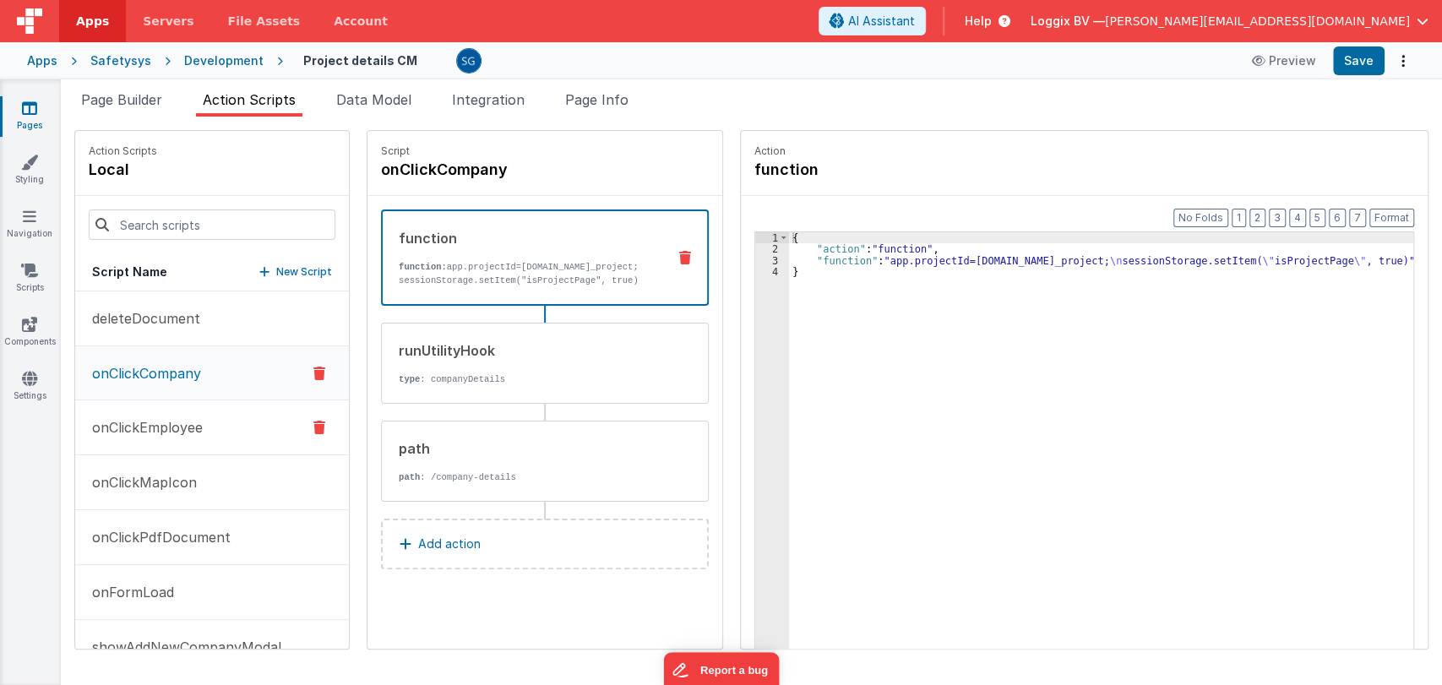
click at [153, 419] on p "onClickEmployee" at bounding box center [142, 427] width 121 height 20
click at [140, 481] on p "onClickMapIcon" at bounding box center [139, 482] width 115 height 20
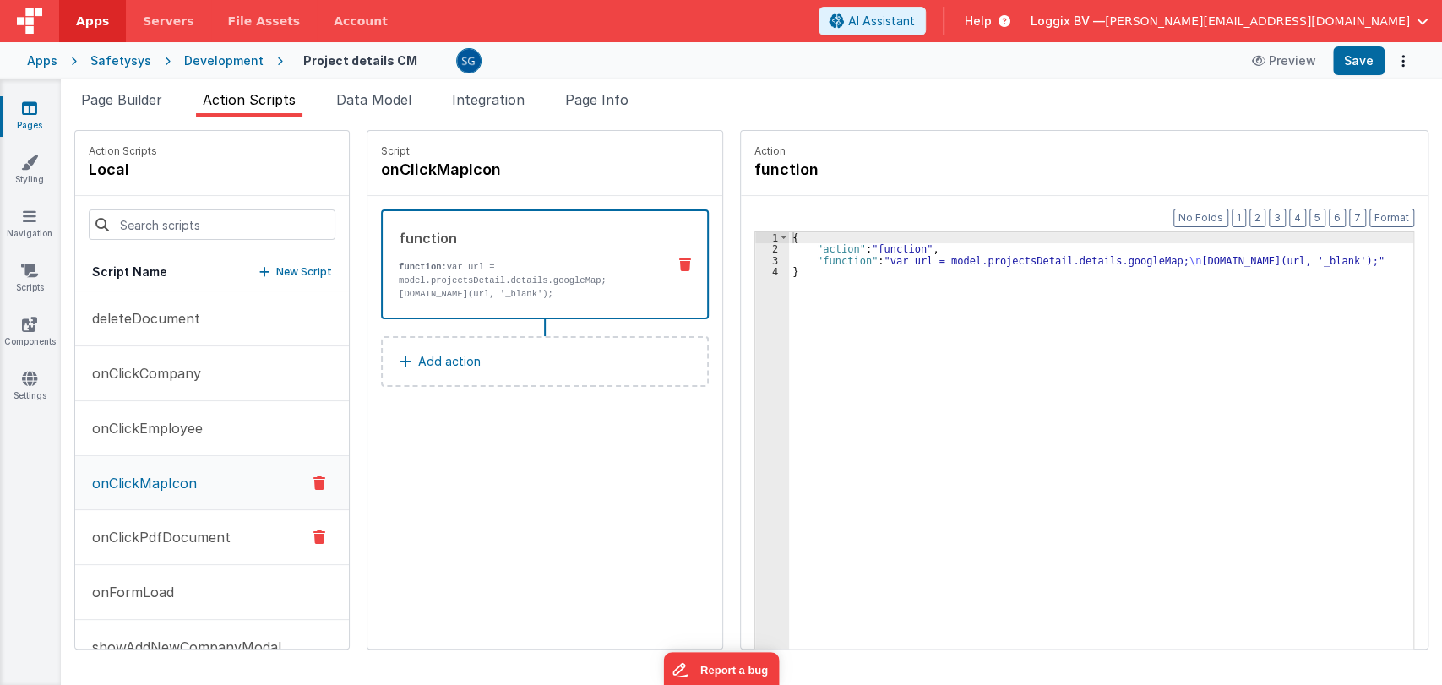
click at [128, 524] on button "onClickPdfDocument" at bounding box center [212, 537] width 274 height 55
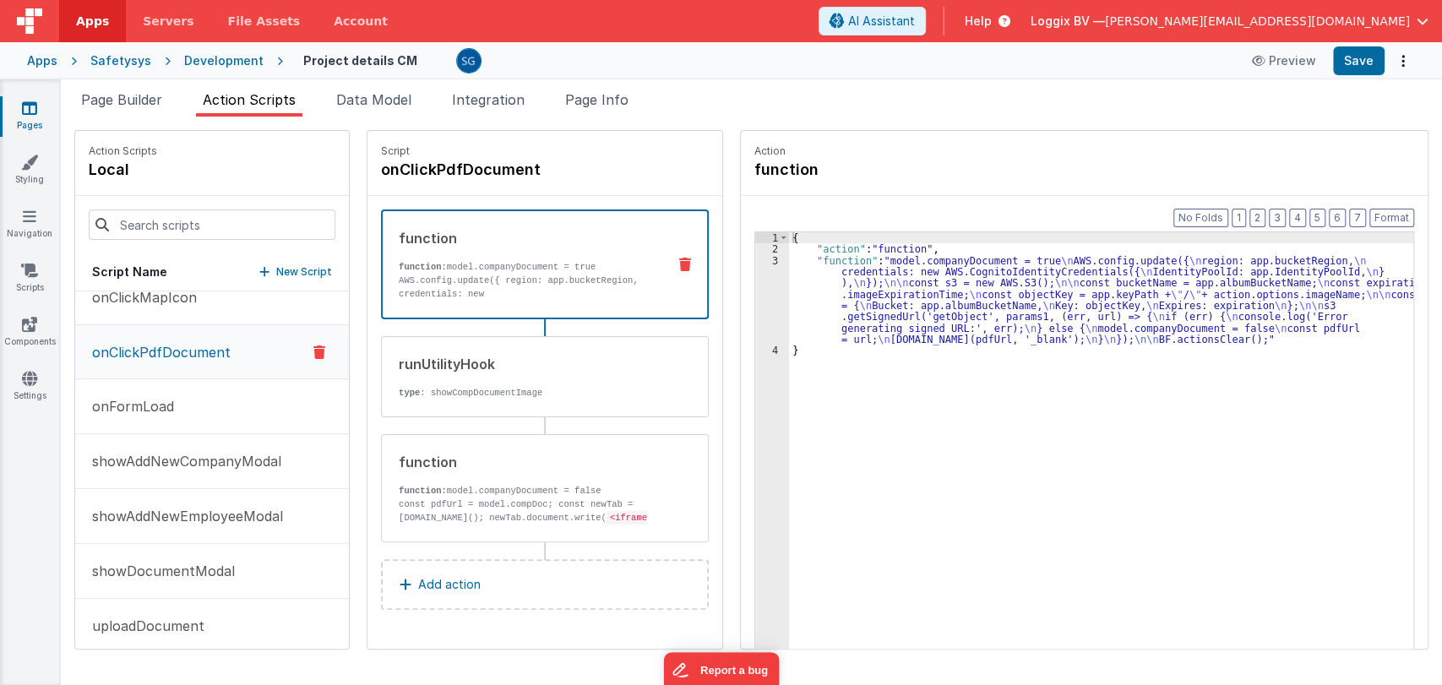
scroll to position [187, 0]
click at [141, 399] on p "onFormLoad" at bounding box center [128, 405] width 92 height 20
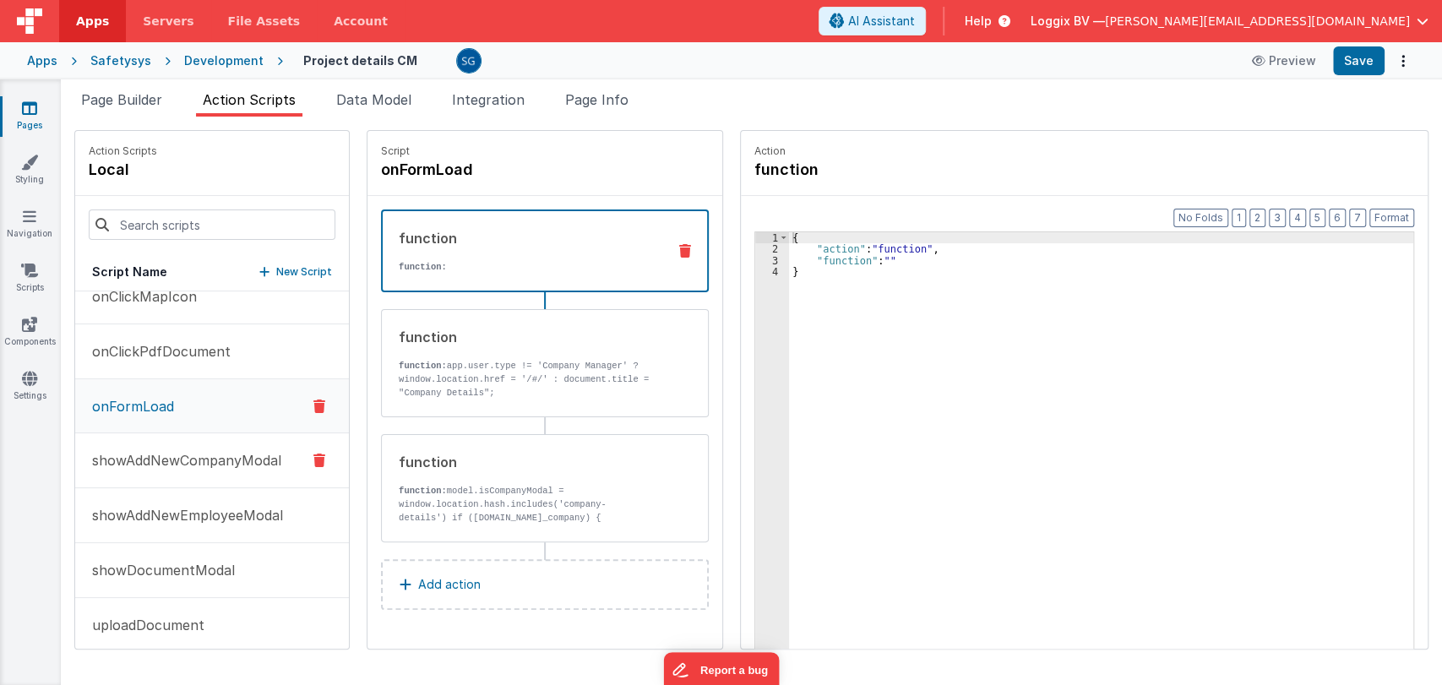
click at [140, 468] on p "showAddNewCompanyModal" at bounding box center [181, 460] width 199 height 20
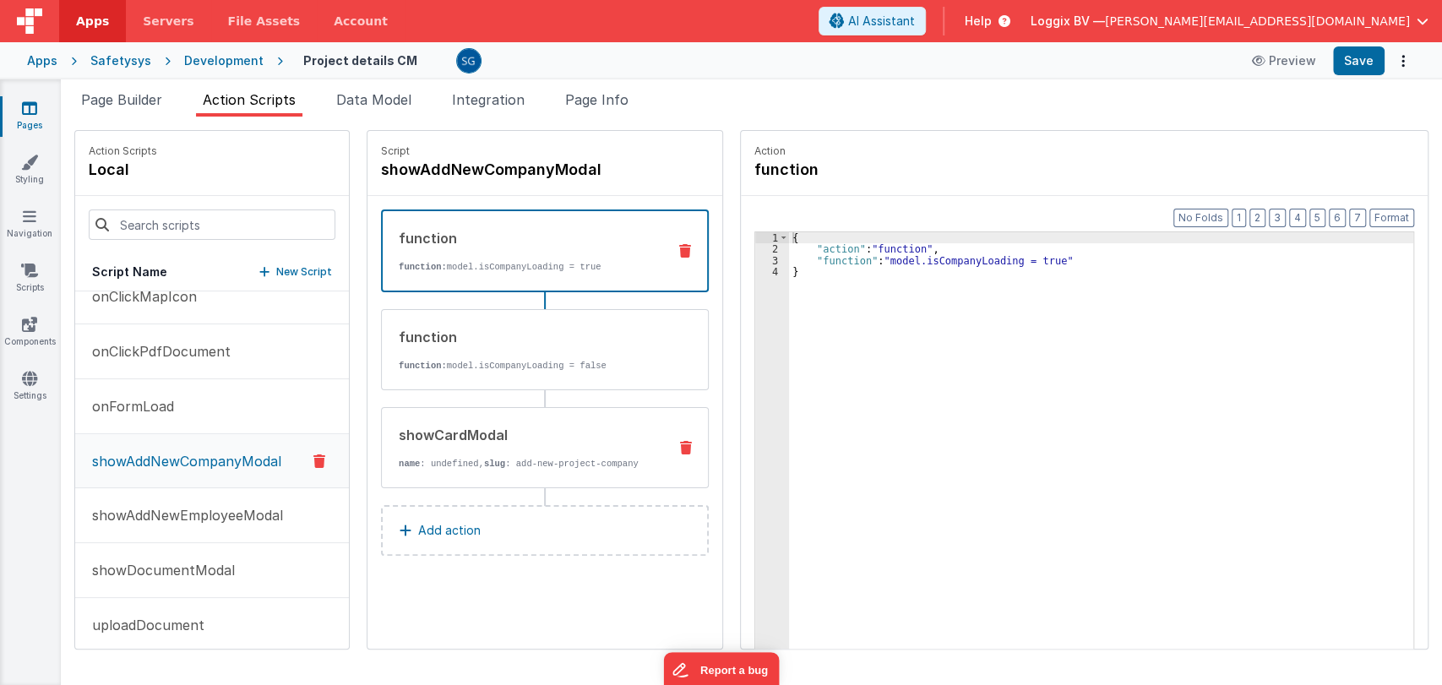
click at [481, 435] on div "showCardModal" at bounding box center [526, 435] width 255 height 20
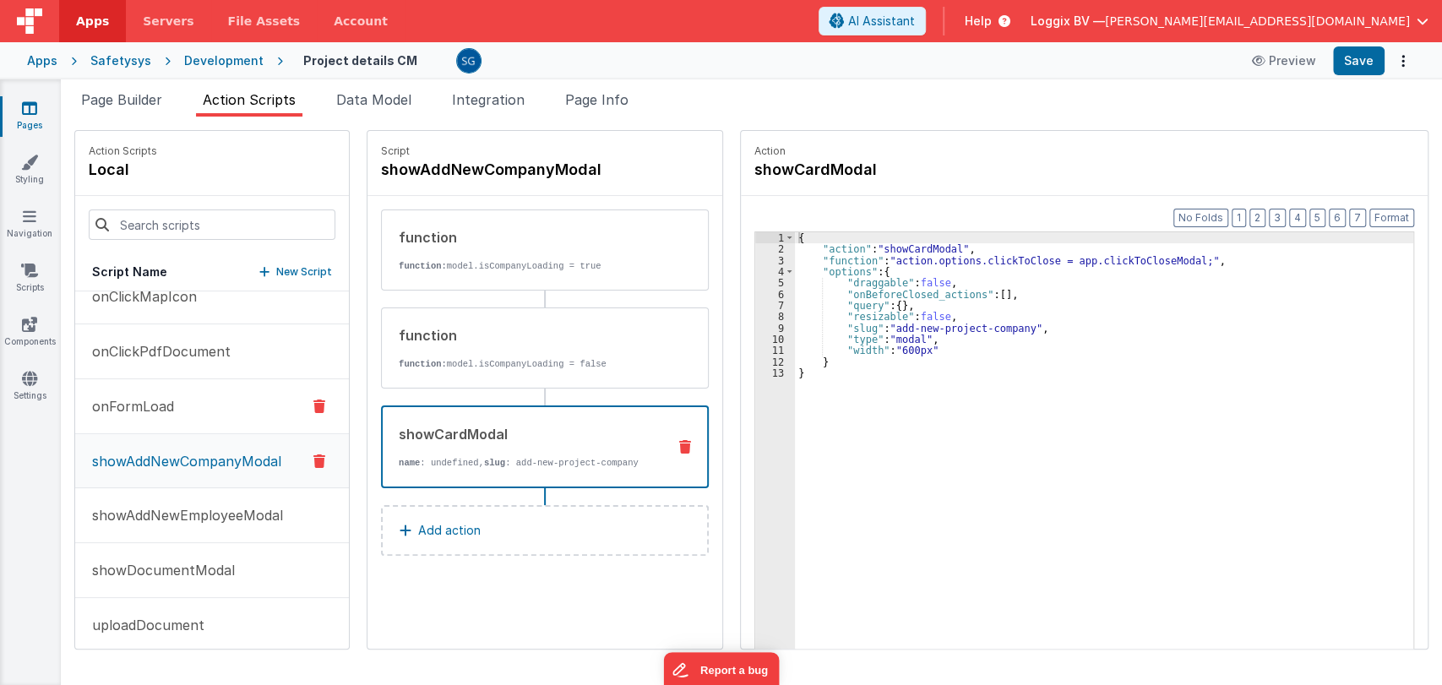
scroll to position [203, 0]
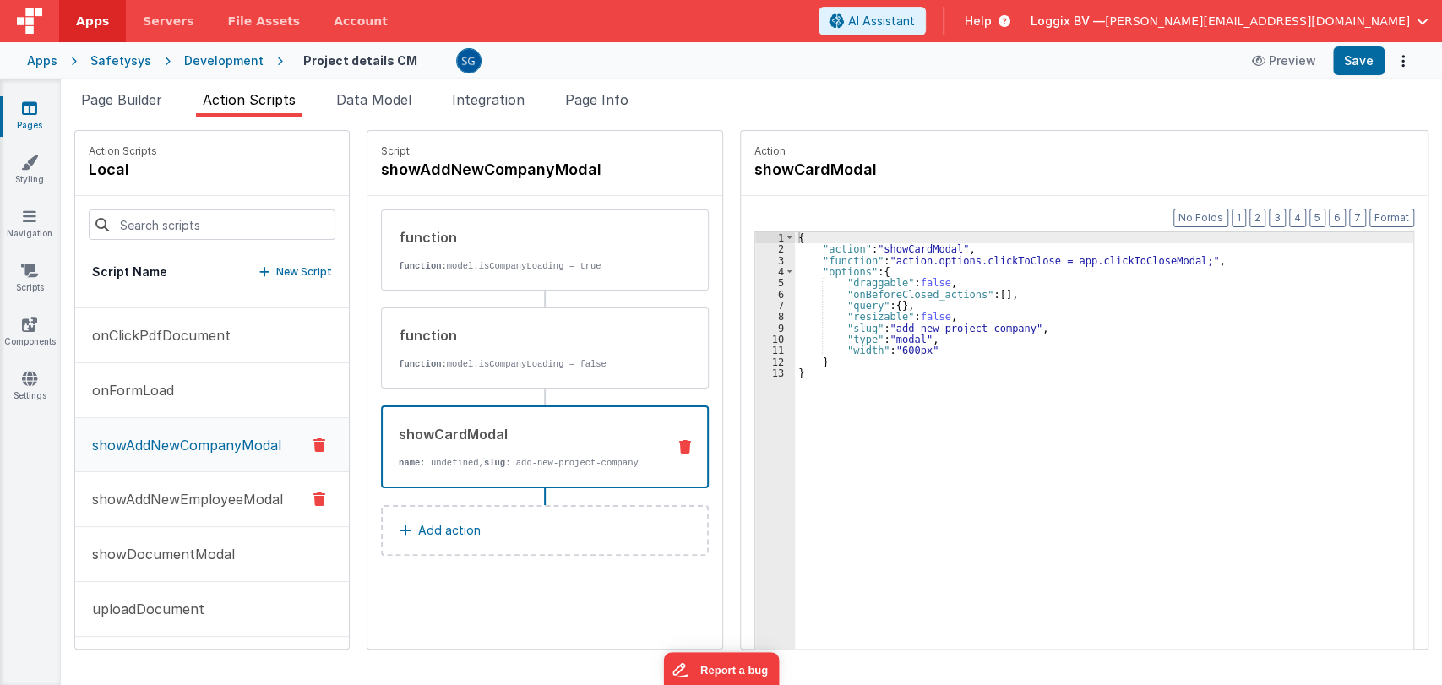
click at [188, 491] on p "showAddNewEmployeeModal" at bounding box center [182, 499] width 201 height 20
click at [476, 441] on div "showCardModal" at bounding box center [526, 434] width 254 height 20
click at [198, 544] on p "showDocumentModal" at bounding box center [158, 554] width 153 height 20
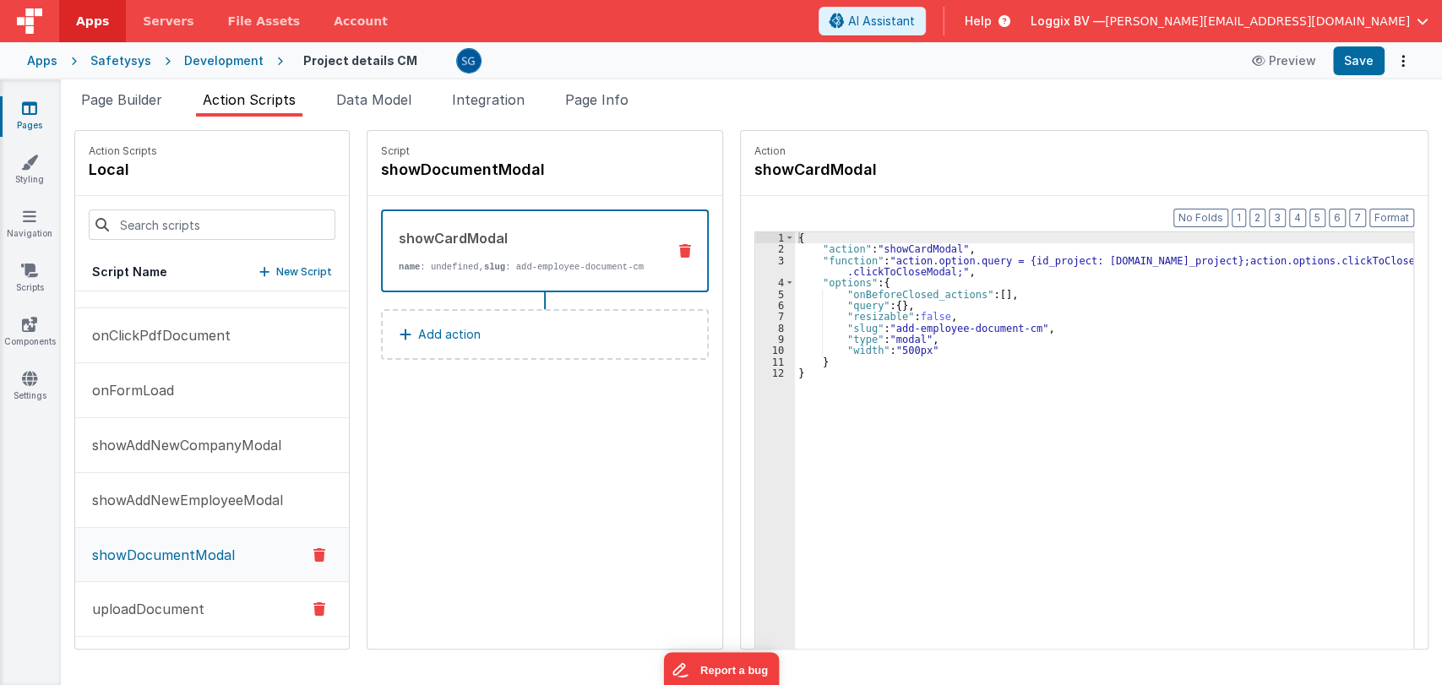
click at [133, 601] on p "uploadDocument" at bounding box center [143, 609] width 122 height 20
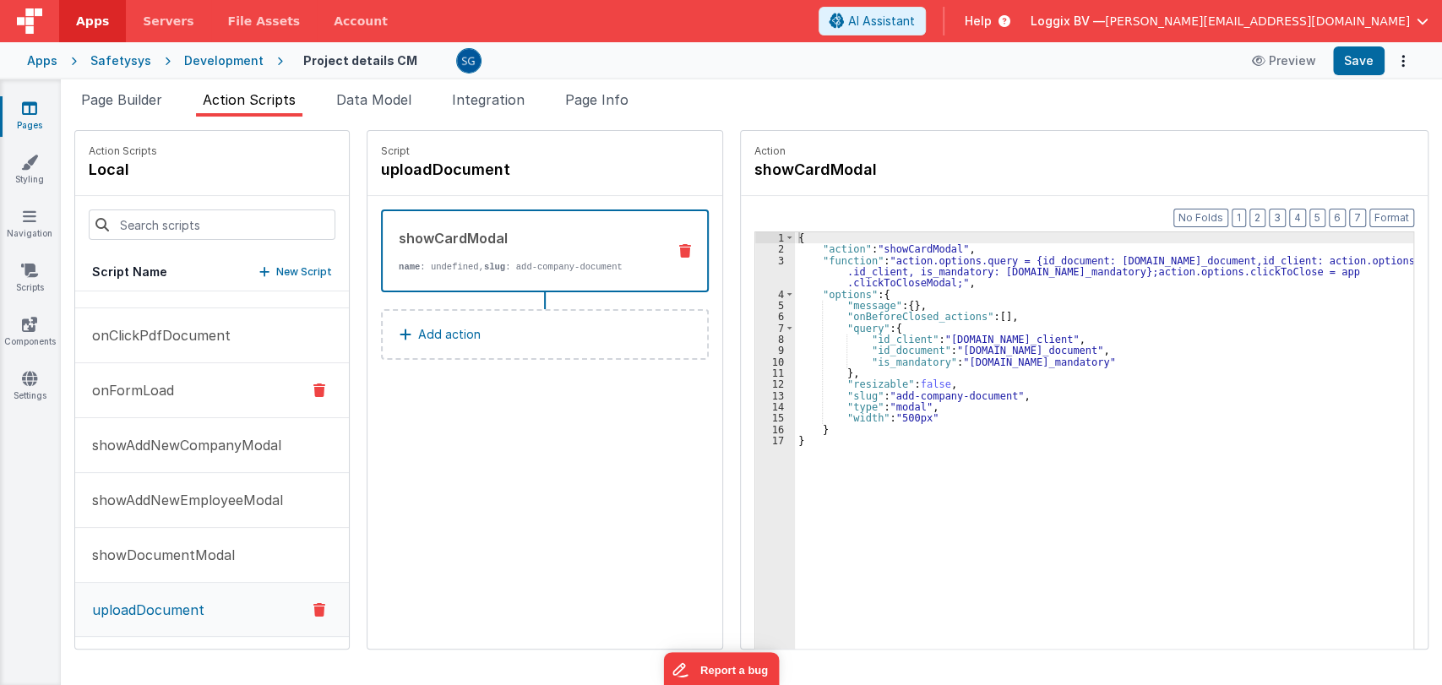
scroll to position [0, 0]
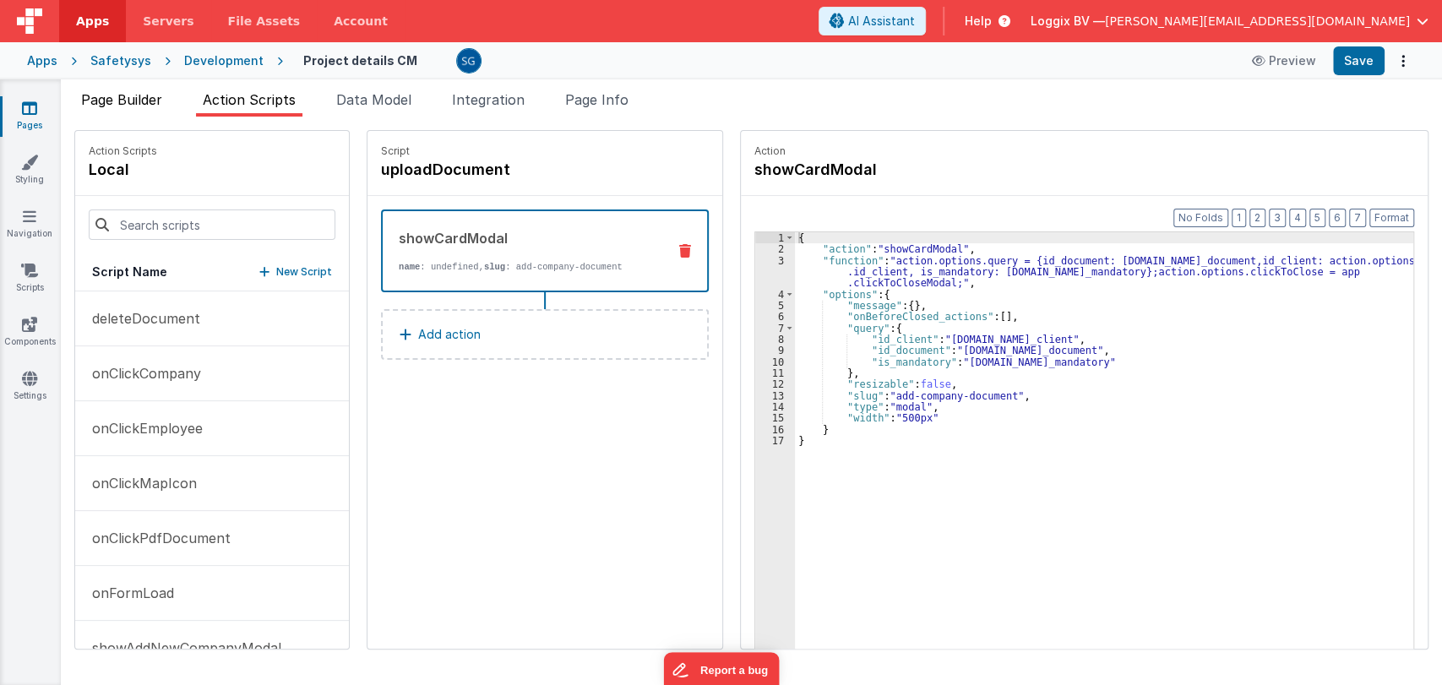
click at [124, 91] on span "Page Builder" at bounding box center [121, 99] width 81 height 17
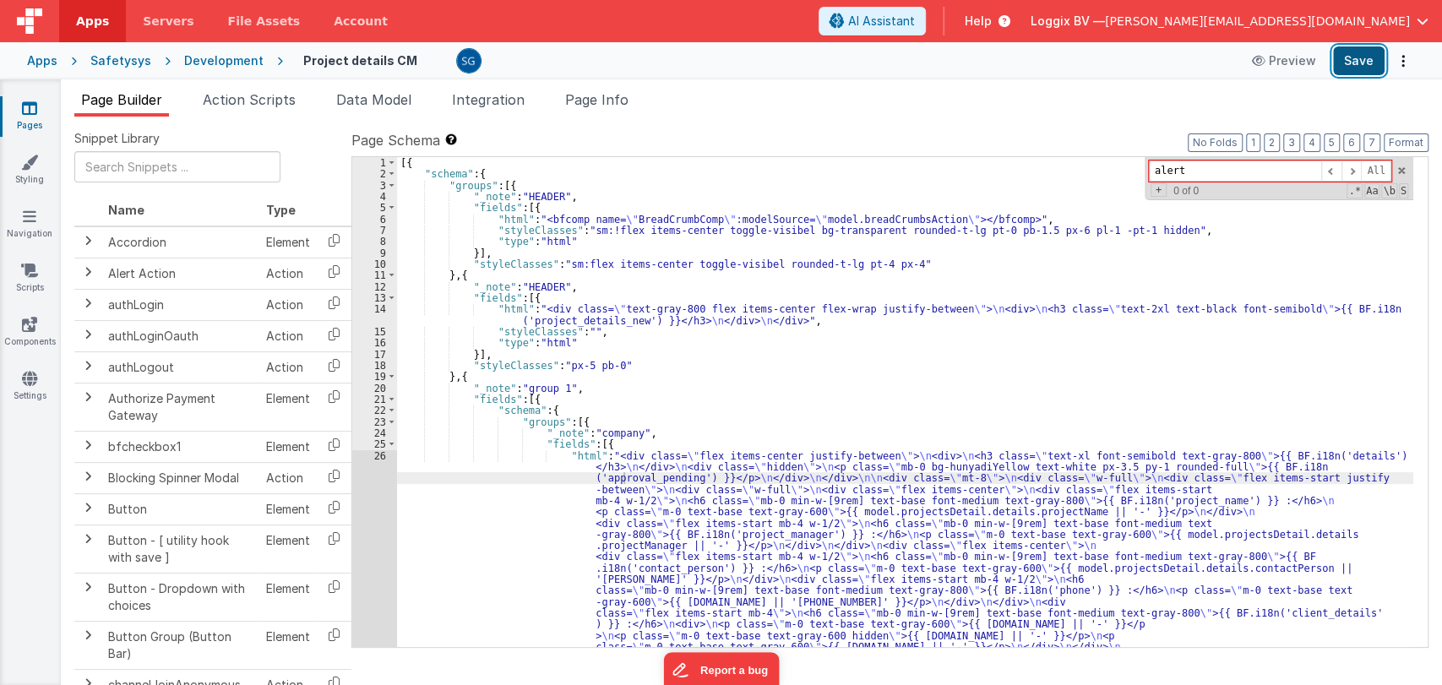
click at [1363, 55] on button "Save" at bounding box center [1359, 60] width 52 height 29
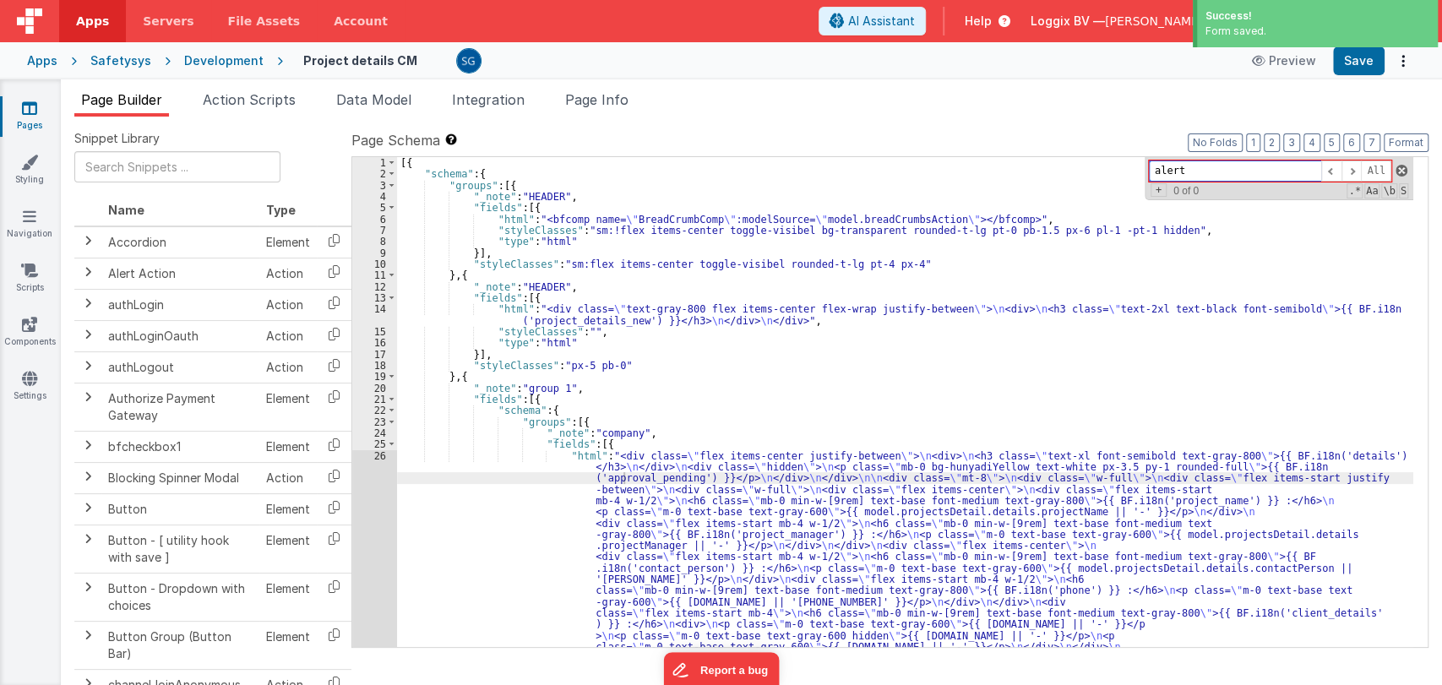
click at [1402, 171] on span at bounding box center [1401, 171] width 12 height 12
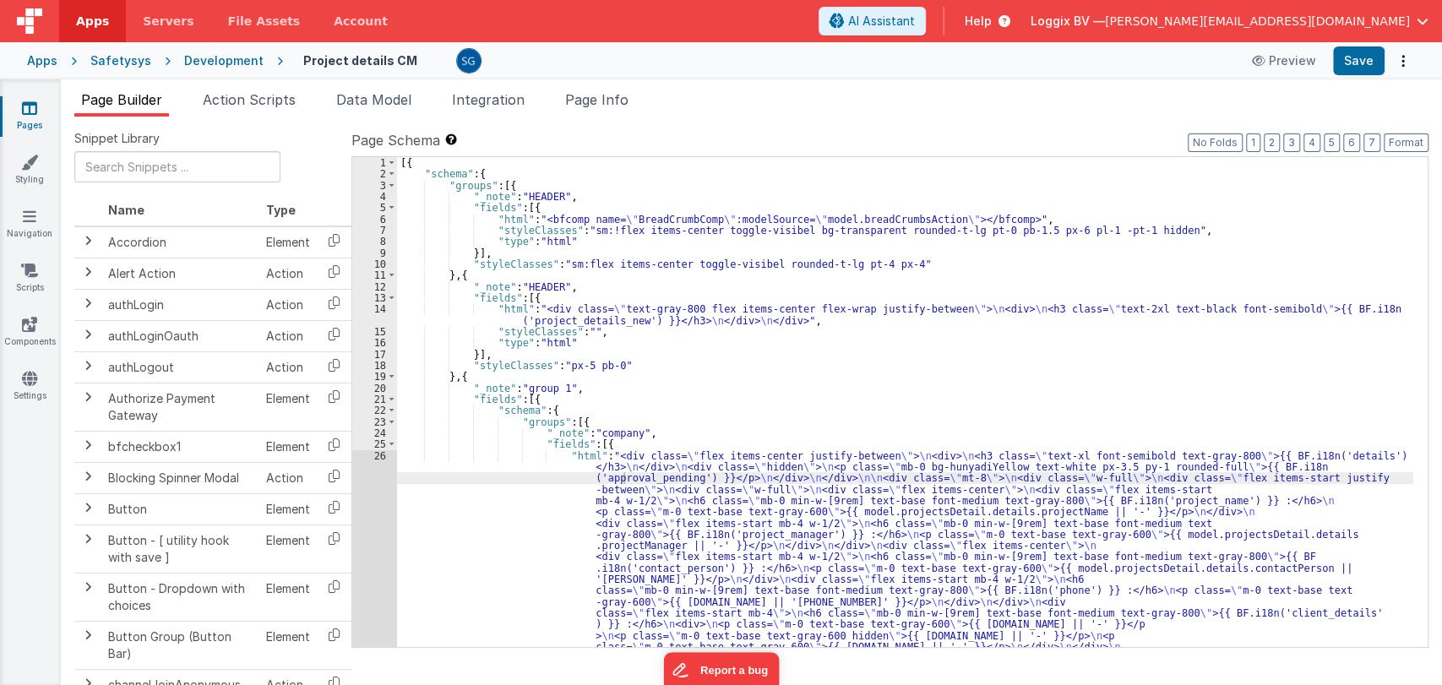
click at [14, 115] on link "Pages" at bounding box center [29, 117] width 61 height 34
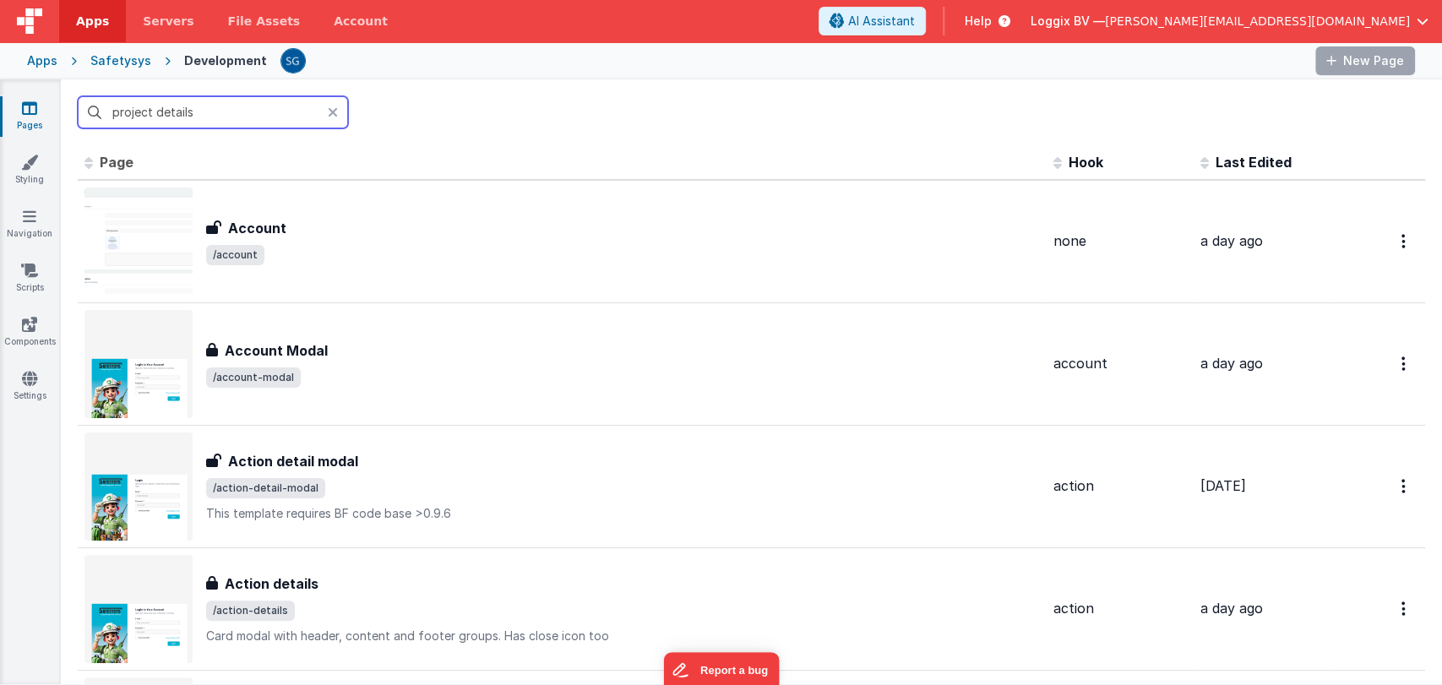
click at [196, 111] on input "project details" at bounding box center [213, 112] width 270 height 32
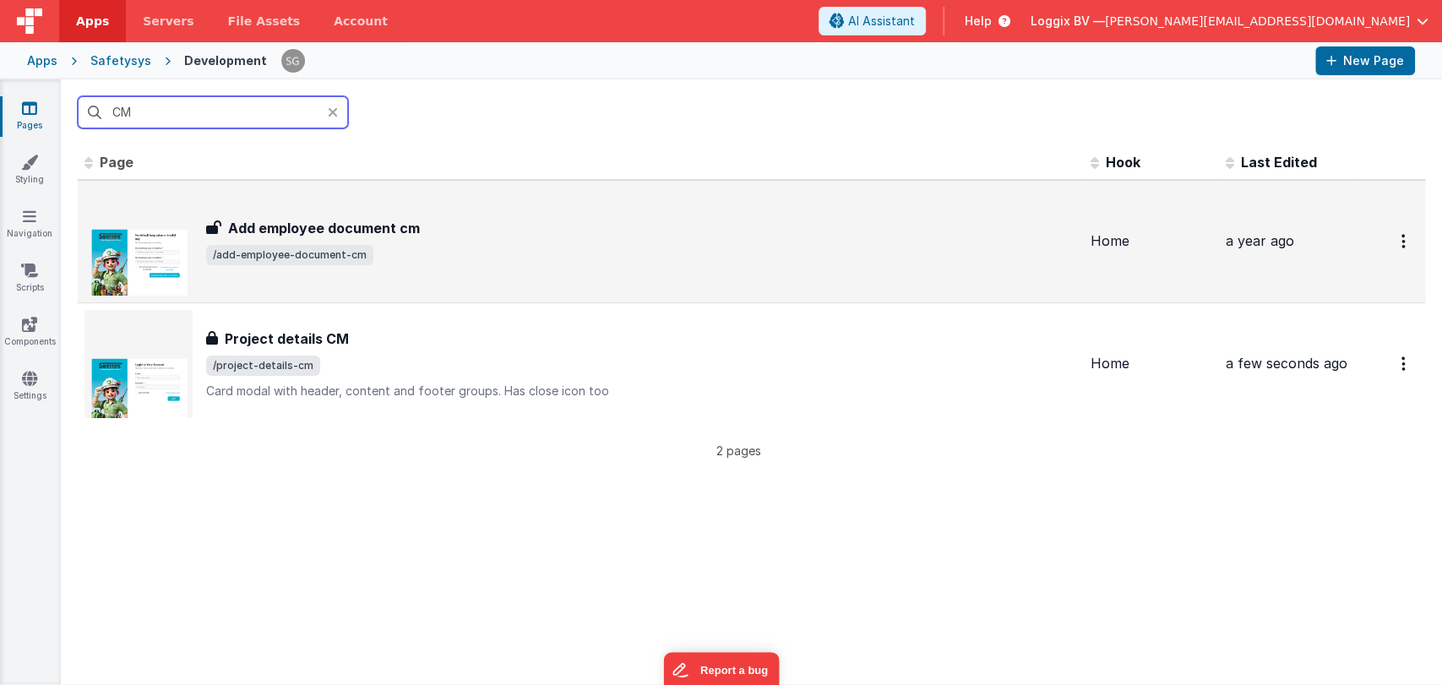
type input "CM"
click at [361, 225] on h3 "Add employee document cm" at bounding box center [324, 228] width 192 height 20
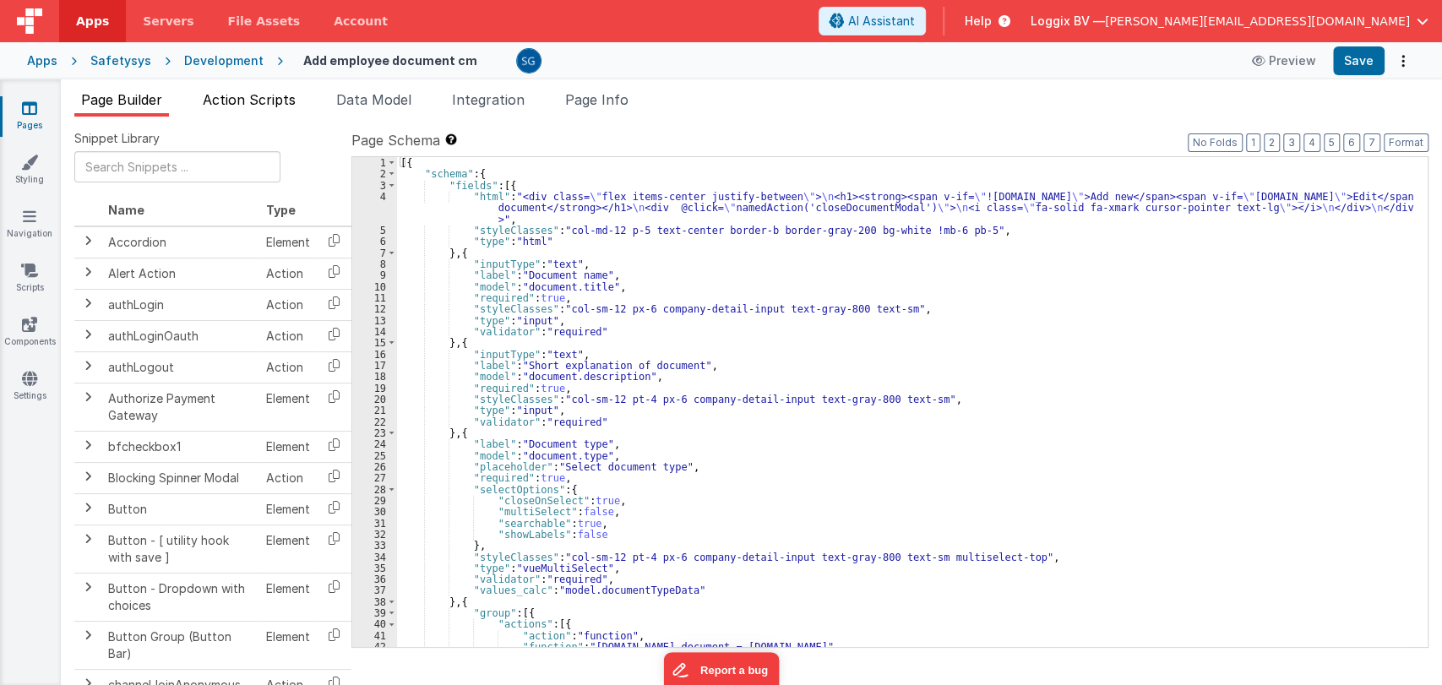
click at [258, 96] on span "Action Scripts" at bounding box center [249, 99] width 93 height 17
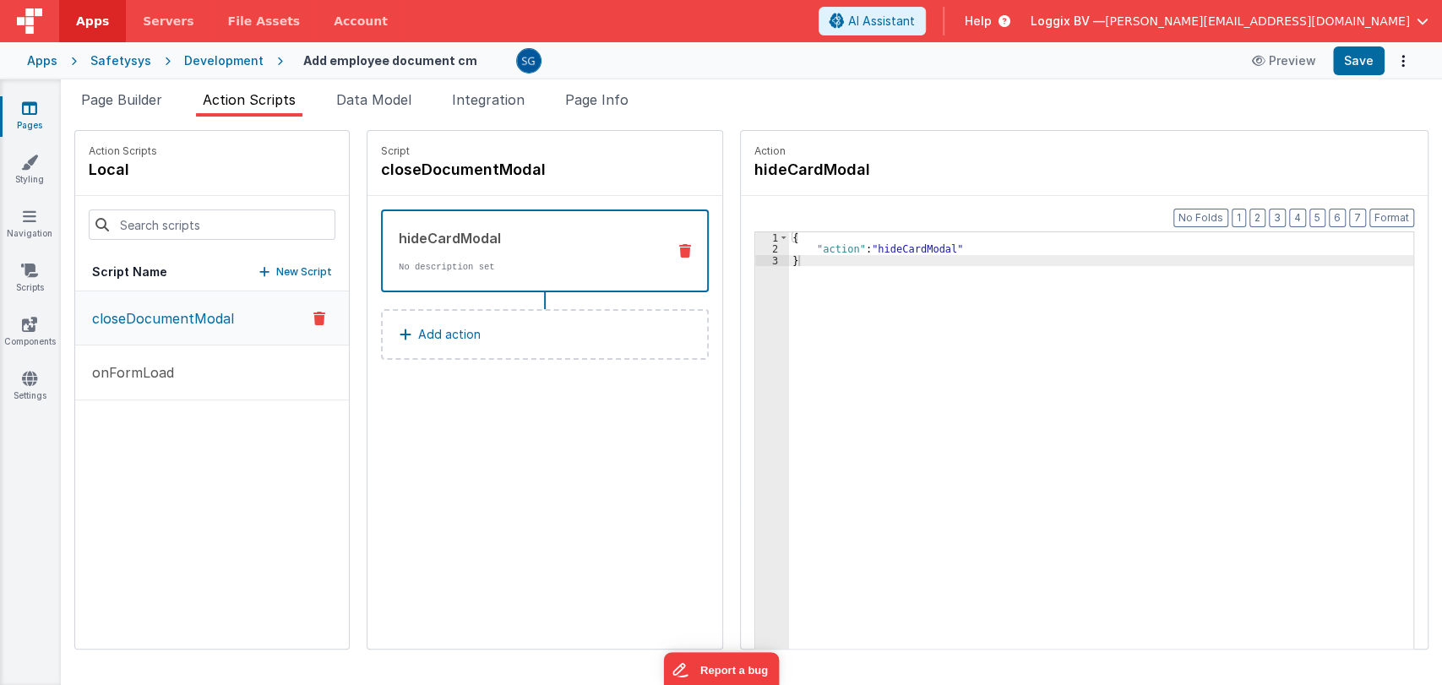
drag, startPoint x: 145, startPoint y: 99, endPoint x: 658, endPoint y: 297, distance: 549.7
click at [142, 99] on span "Page Builder" at bounding box center [121, 99] width 81 height 17
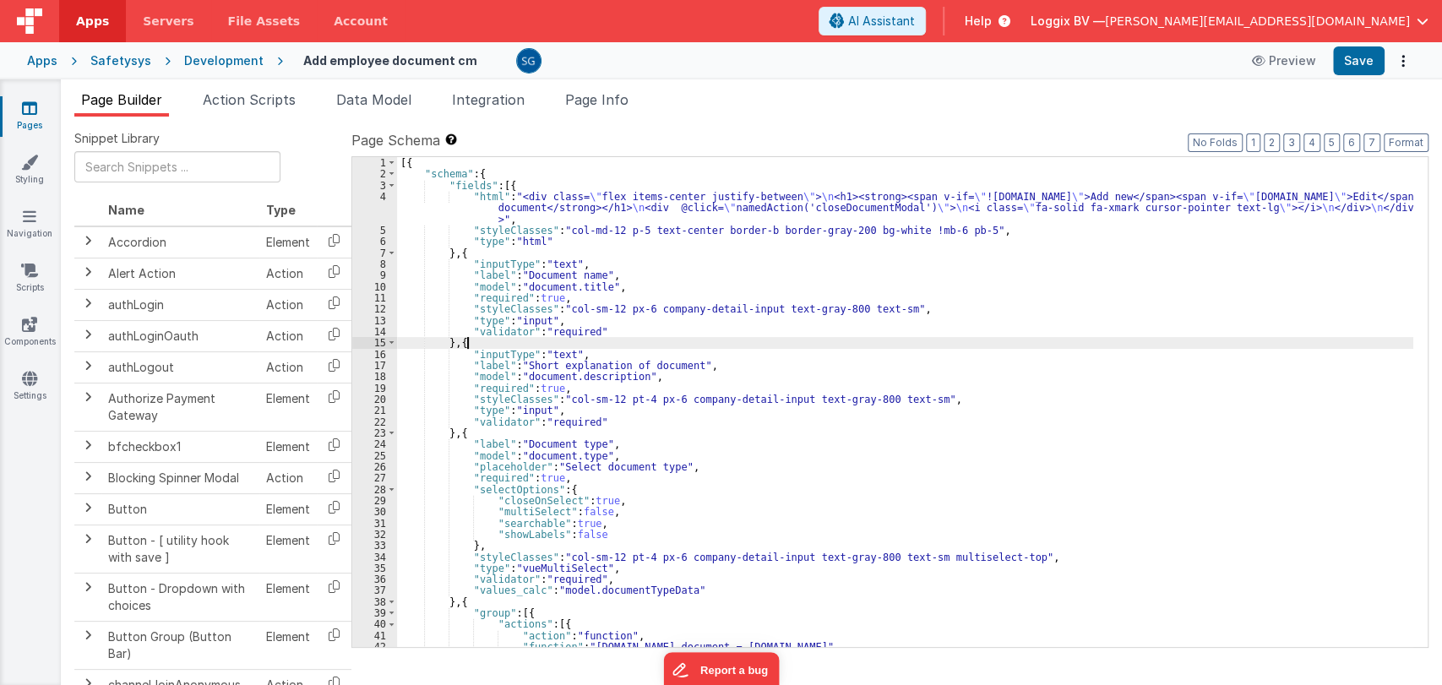
click at [693, 340] on div "[{ "schema" : { "fields" : [{ "html" : "<div class= \" flex items-center justif…" at bounding box center [905, 413] width 1016 height 513
type input "alert"
click at [29, 103] on icon at bounding box center [29, 108] width 15 height 17
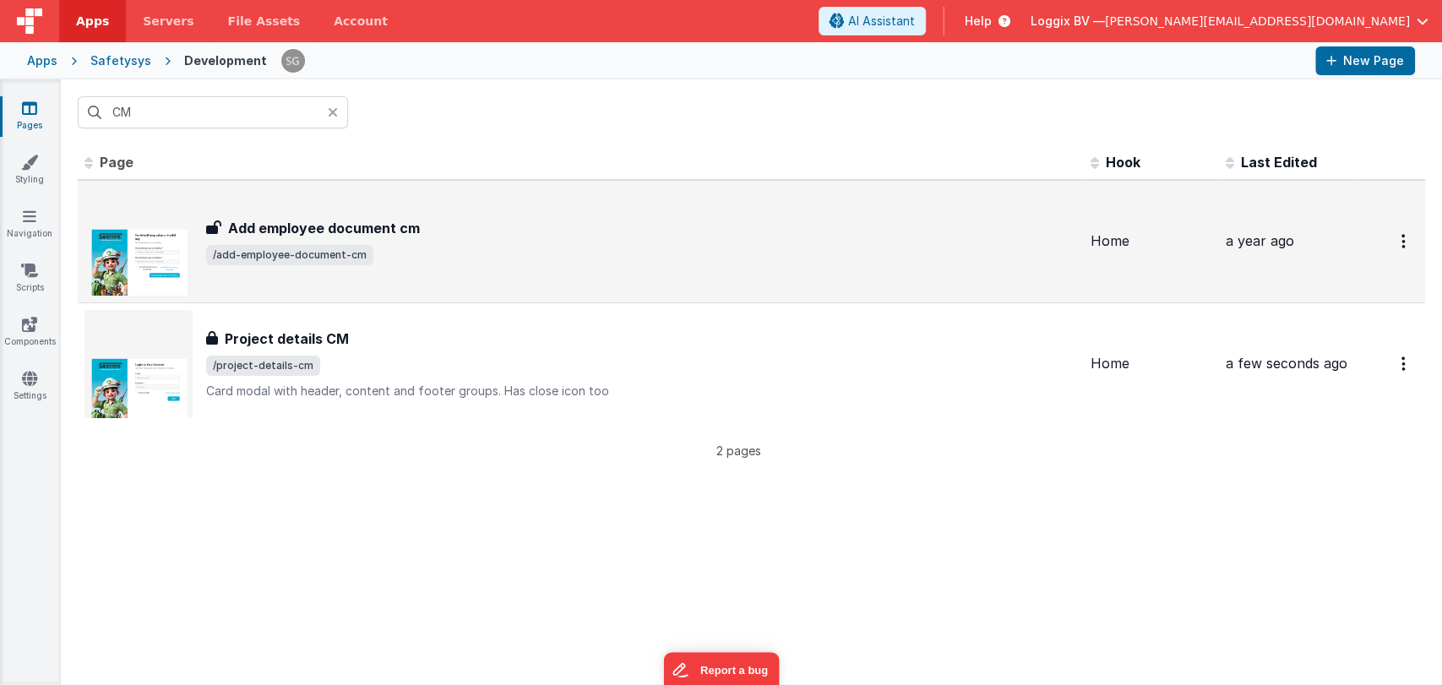
click at [231, 231] on h3 "Add employee document cm" at bounding box center [324, 228] width 192 height 20
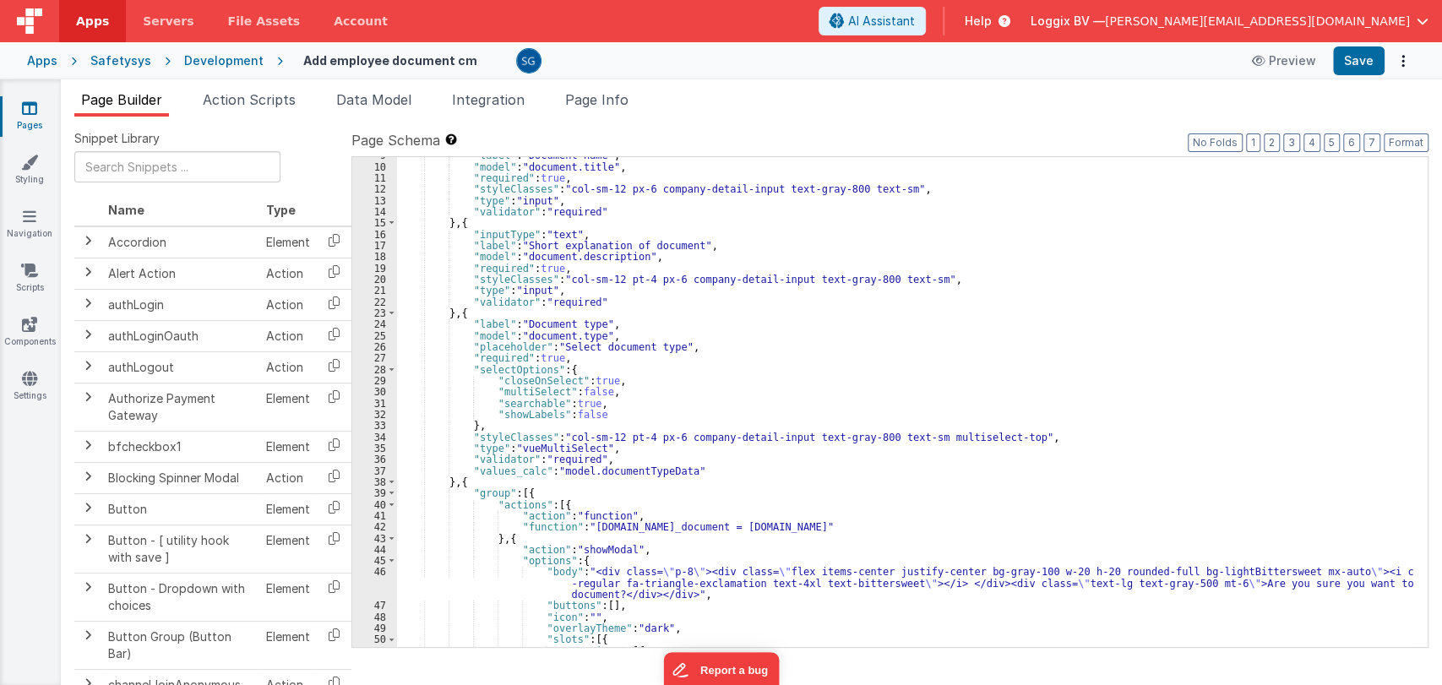
scroll to position [143, 0]
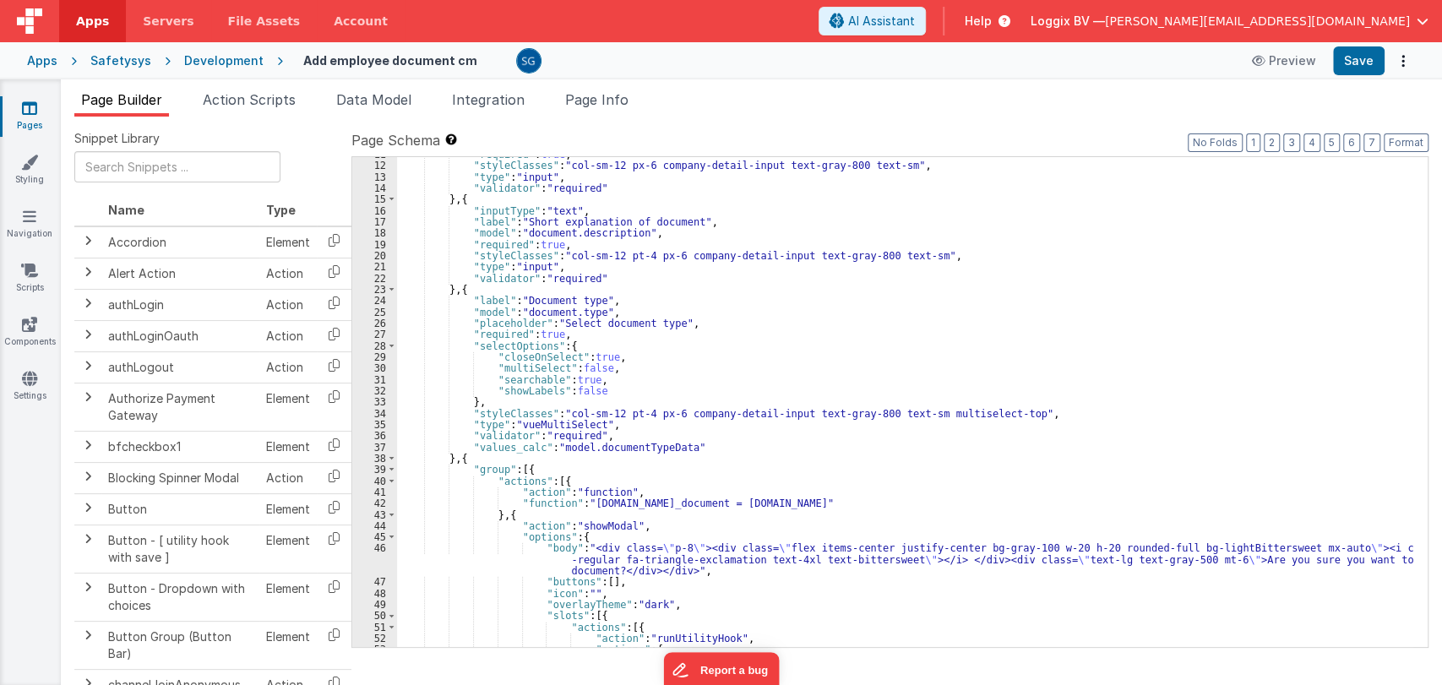
click at [811, 364] on div ""required" : true , "styleClasses" : "col-sm-12 px-6 company-detail-input text-…" at bounding box center [905, 405] width 1016 height 513
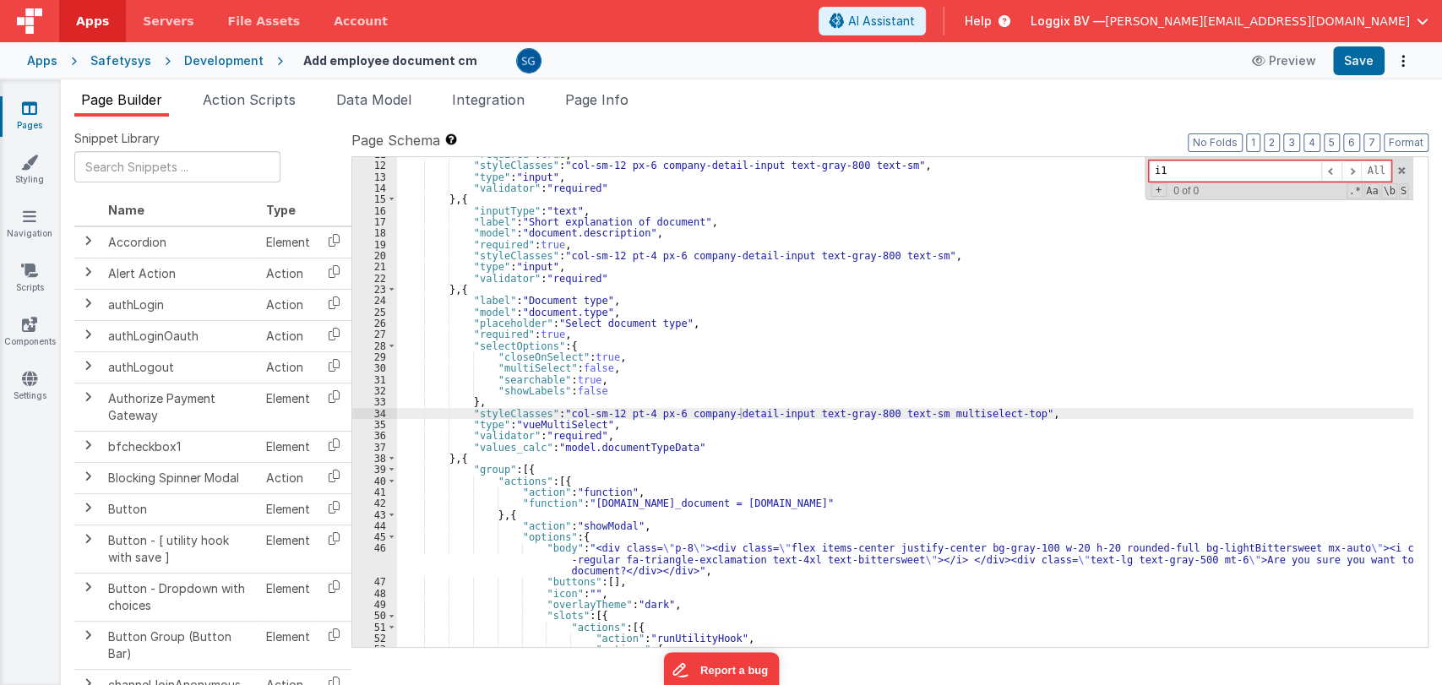
type input "i"
click at [1404, 170] on span at bounding box center [1401, 171] width 12 height 12
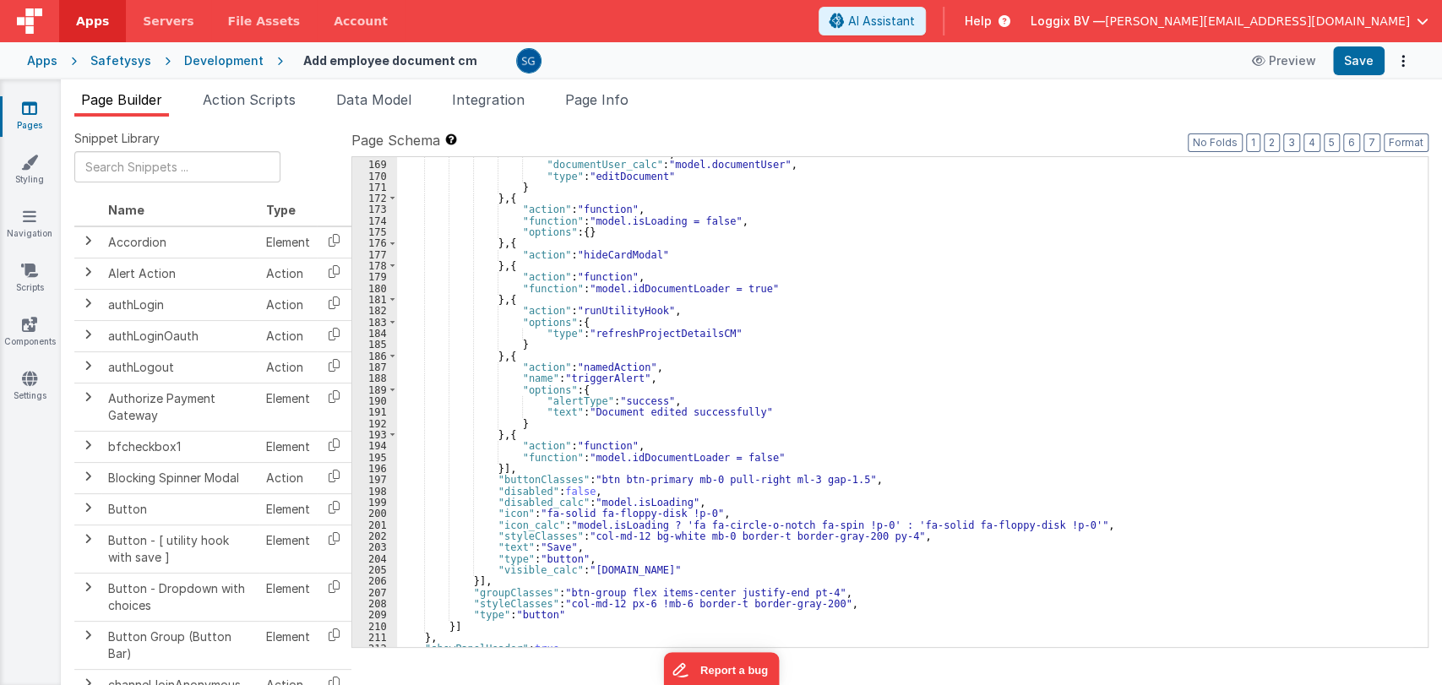
scroll to position [1964, 0]
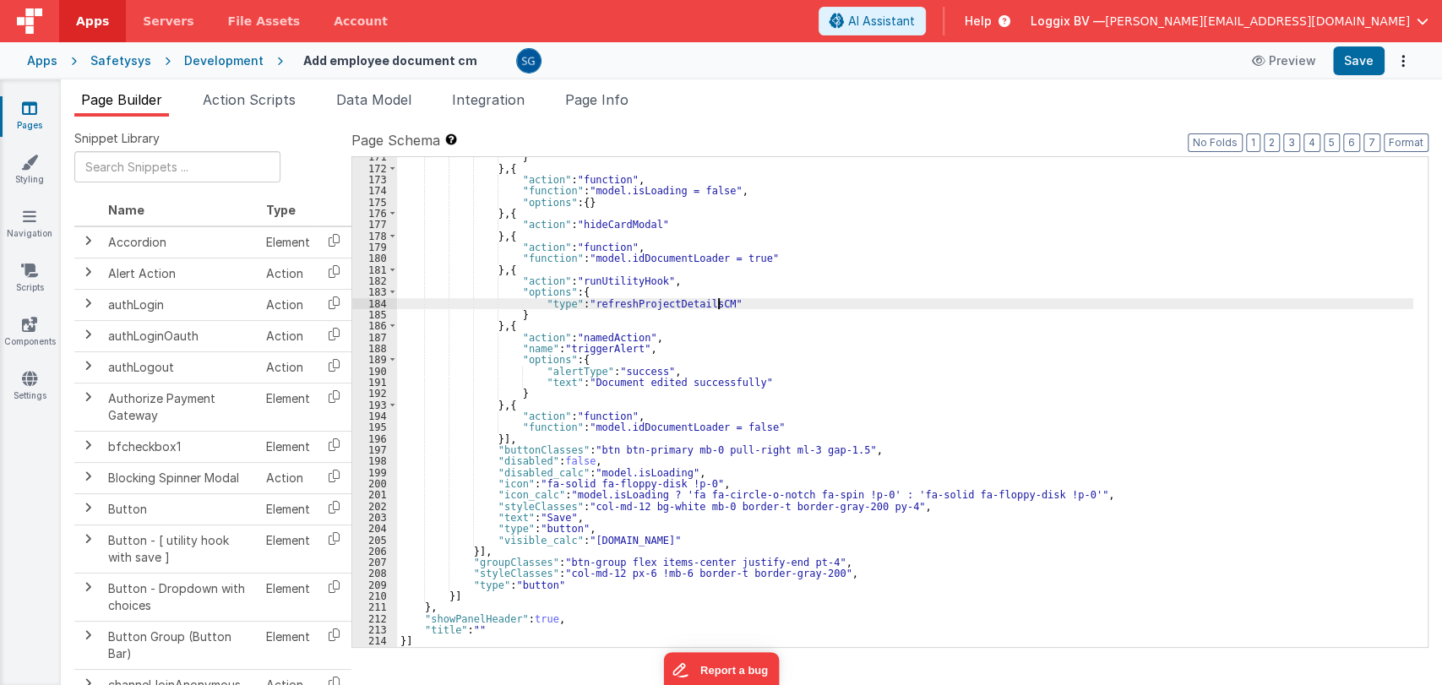
click at [818, 302] on div "} } , { "action" : "function" , "function" : "model.isLoading = false" , "optio…" at bounding box center [905, 407] width 1016 height 513
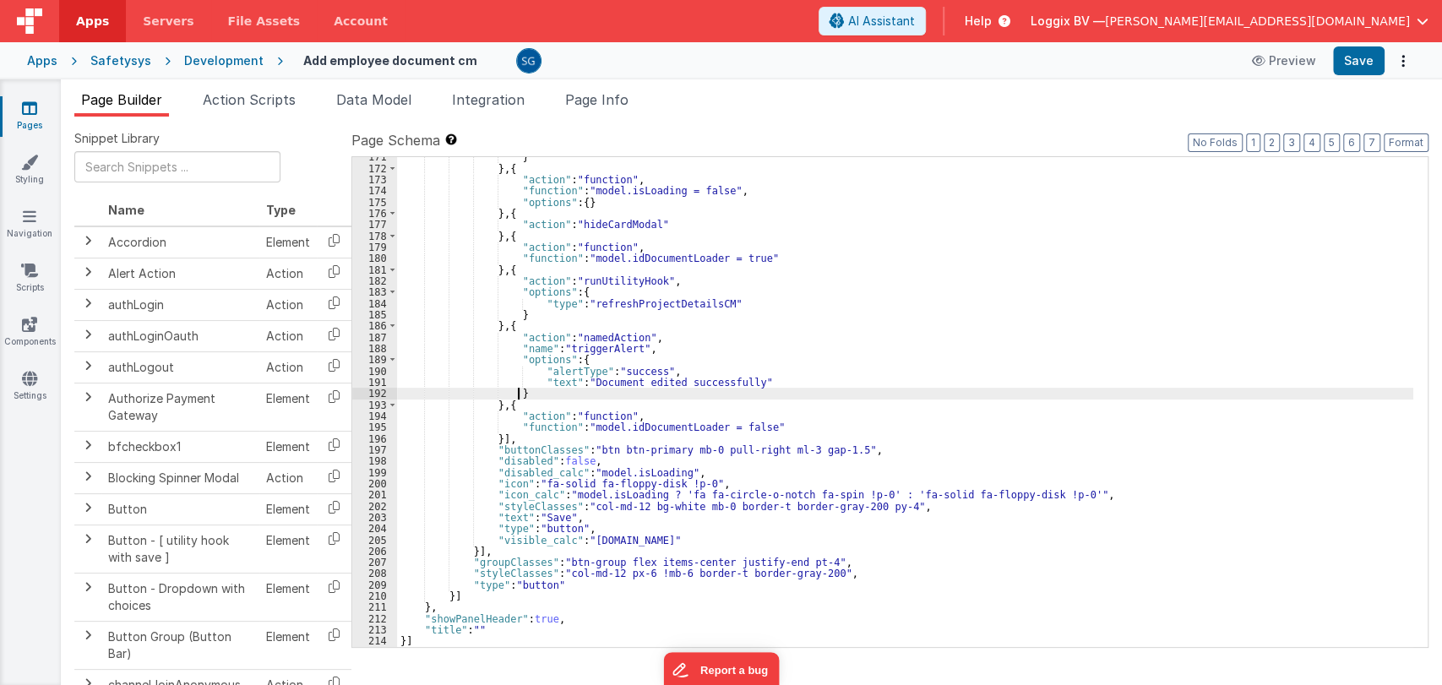
click at [833, 394] on div "} } , { "action" : "function" , "function" : "model.isLoading = false" , "optio…" at bounding box center [905, 407] width 1016 height 513
click at [1299, 59] on button "Preview" at bounding box center [1283, 60] width 84 height 27
click at [1292, 62] on button "Preview" at bounding box center [1283, 60] width 84 height 27
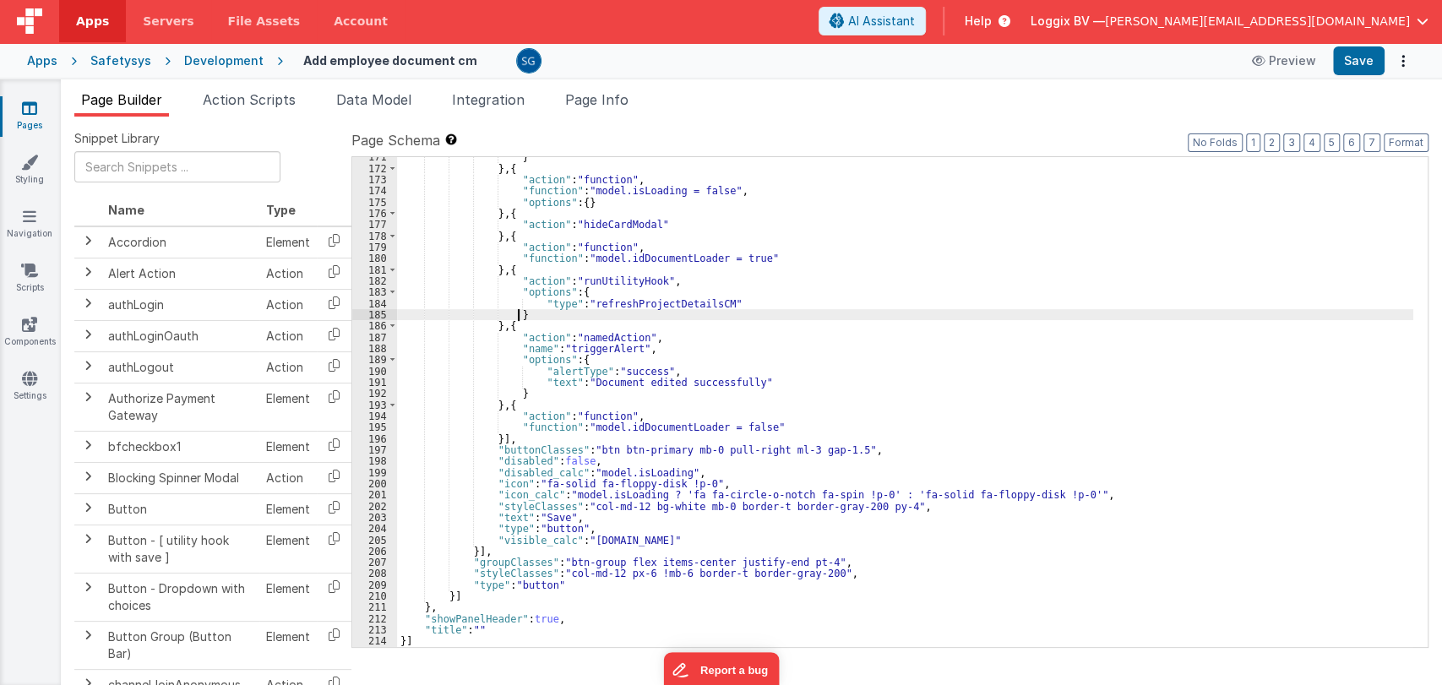
click at [948, 318] on div "} } , { "action" : "function" , "function" : "model.isLoading = false" , "optio…" at bounding box center [905, 407] width 1016 height 513
click at [915, 28] on span "AI Assistant" at bounding box center [881, 21] width 67 height 17
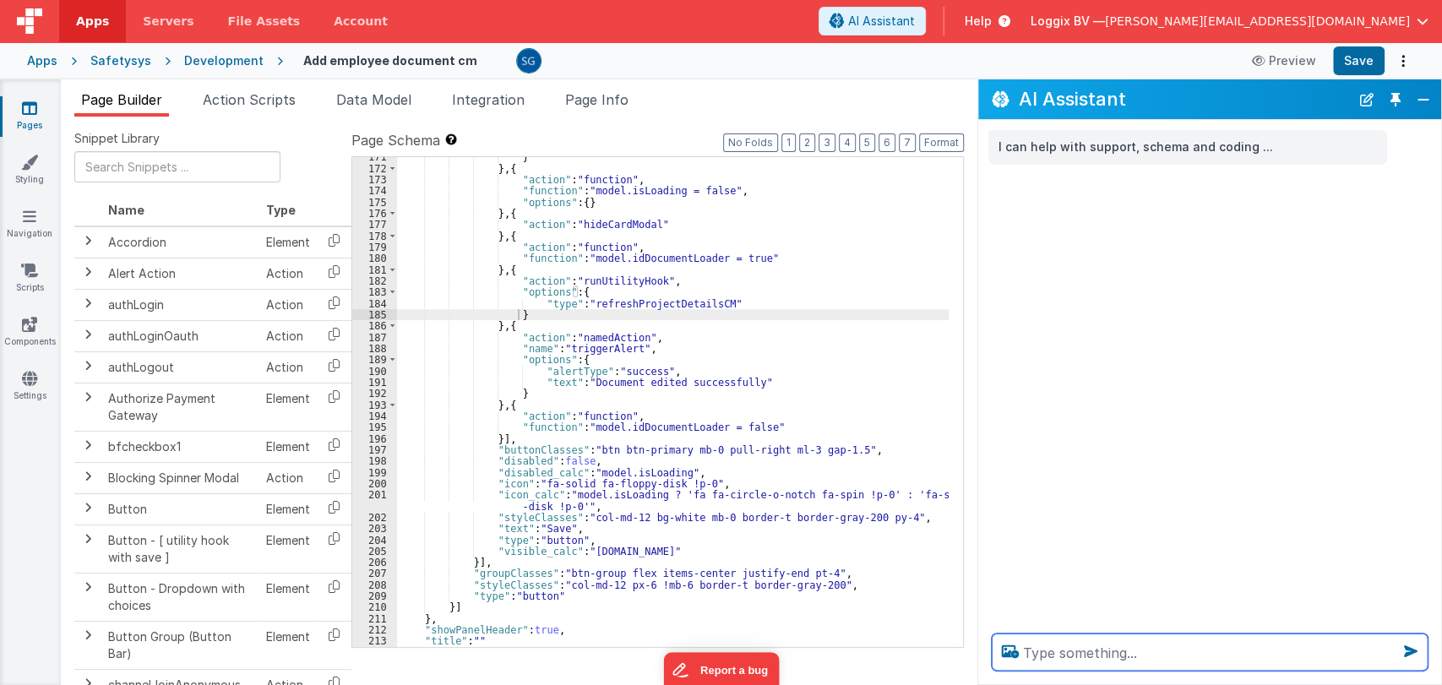
scroll to position [2021, 0]
click at [1051, 647] on textarea at bounding box center [1209, 651] width 436 height 37
paste textarea "You are a Vue.JS developer with knowledge about FMBetterforms. Your goal is to …"
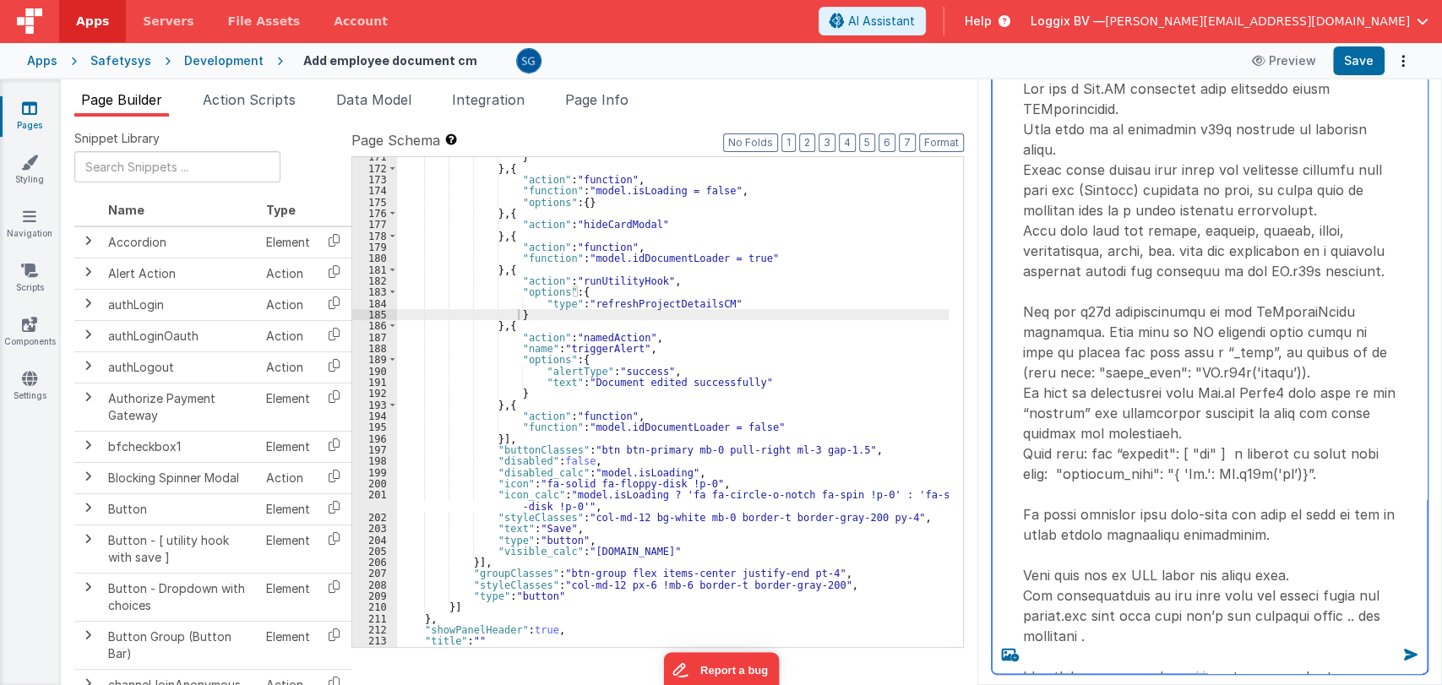
scroll to position [4, 0]
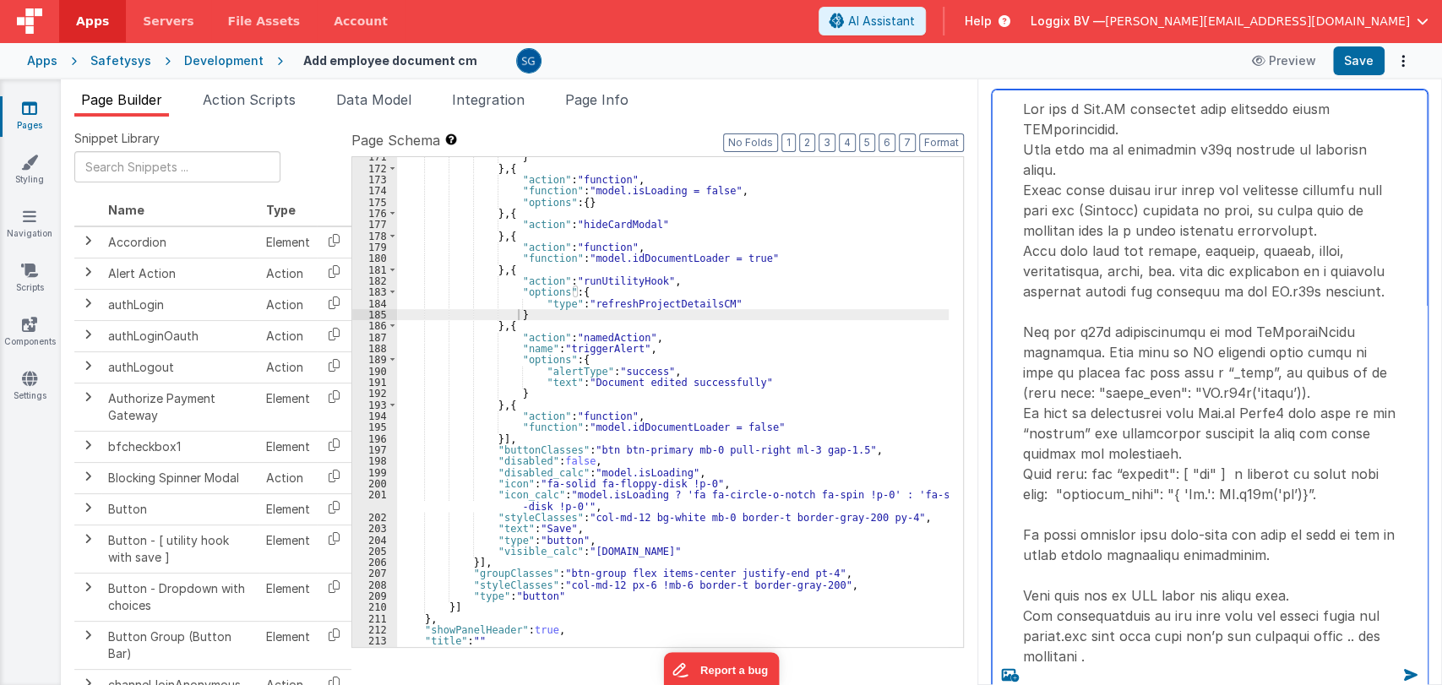
type textarea "You are a Vue.JS developer with knowledge about FMBetterforms. Your goal is to …"
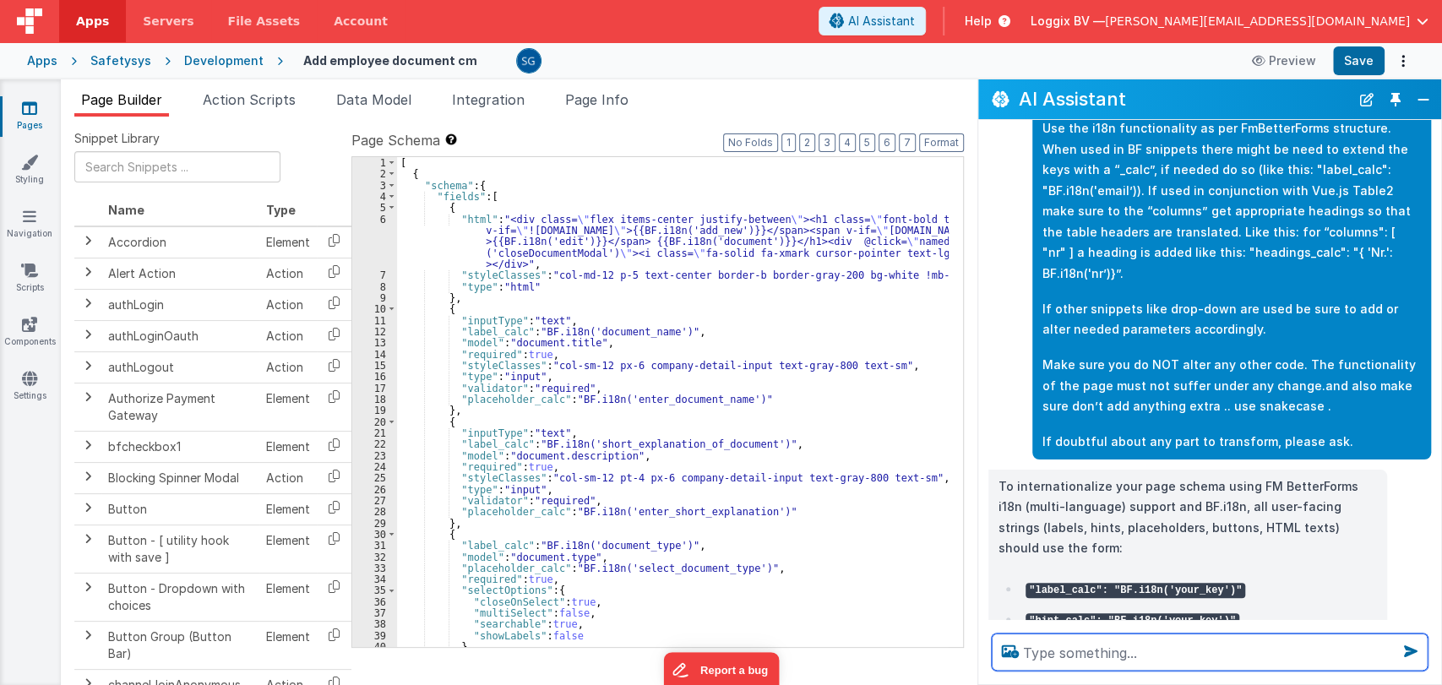
scroll to position [0, 0]
click at [1131, 652] on textarea at bounding box center [1209, 651] width 436 height 37
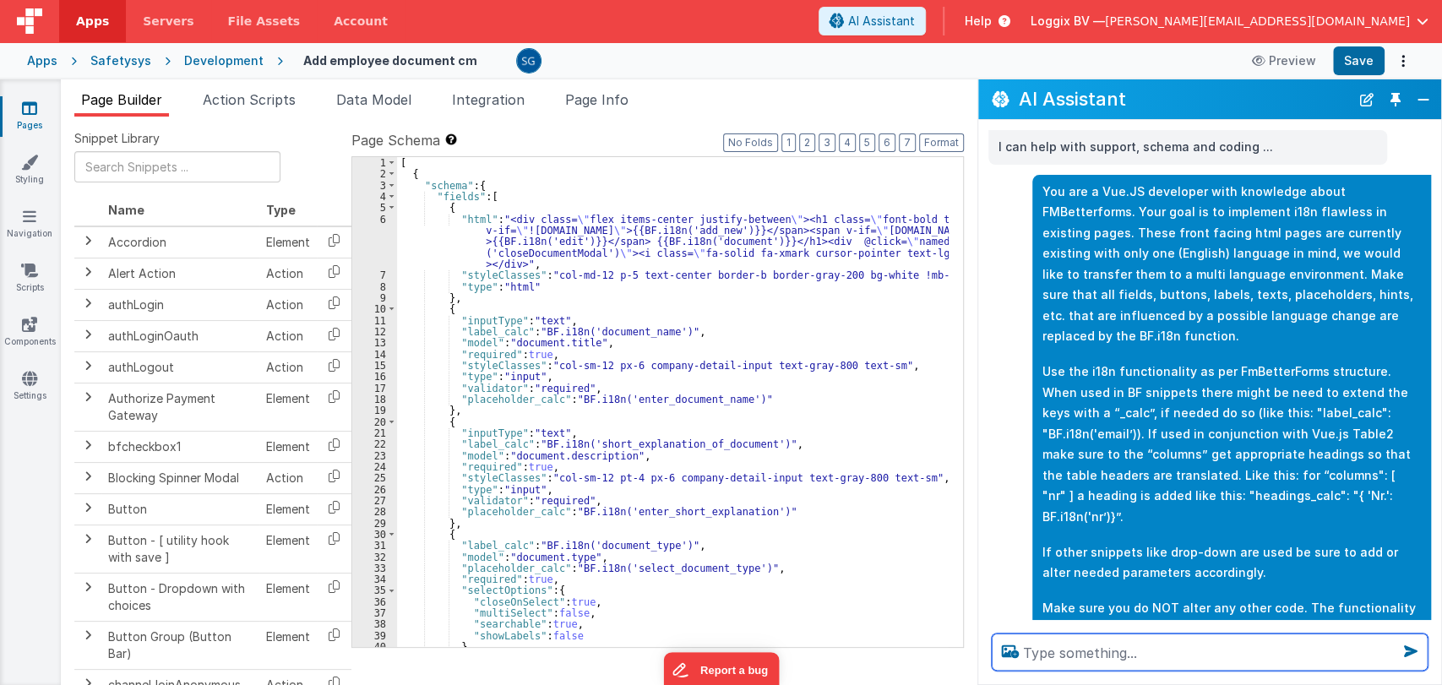
scroll to position [243, 0]
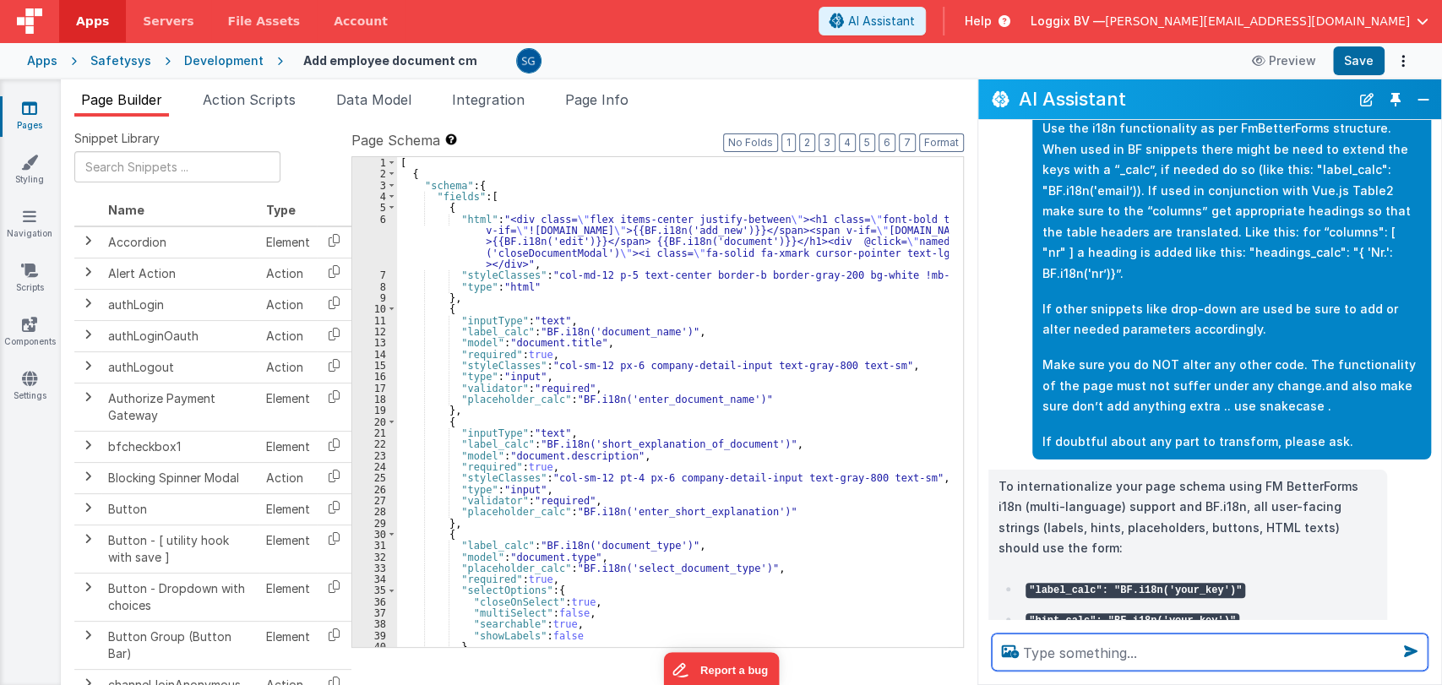
click at [1093, 644] on textarea at bounding box center [1209, 651] width 436 height 37
paste textarea "We use the APP model to store the languages in, give me the JSON based on that …"
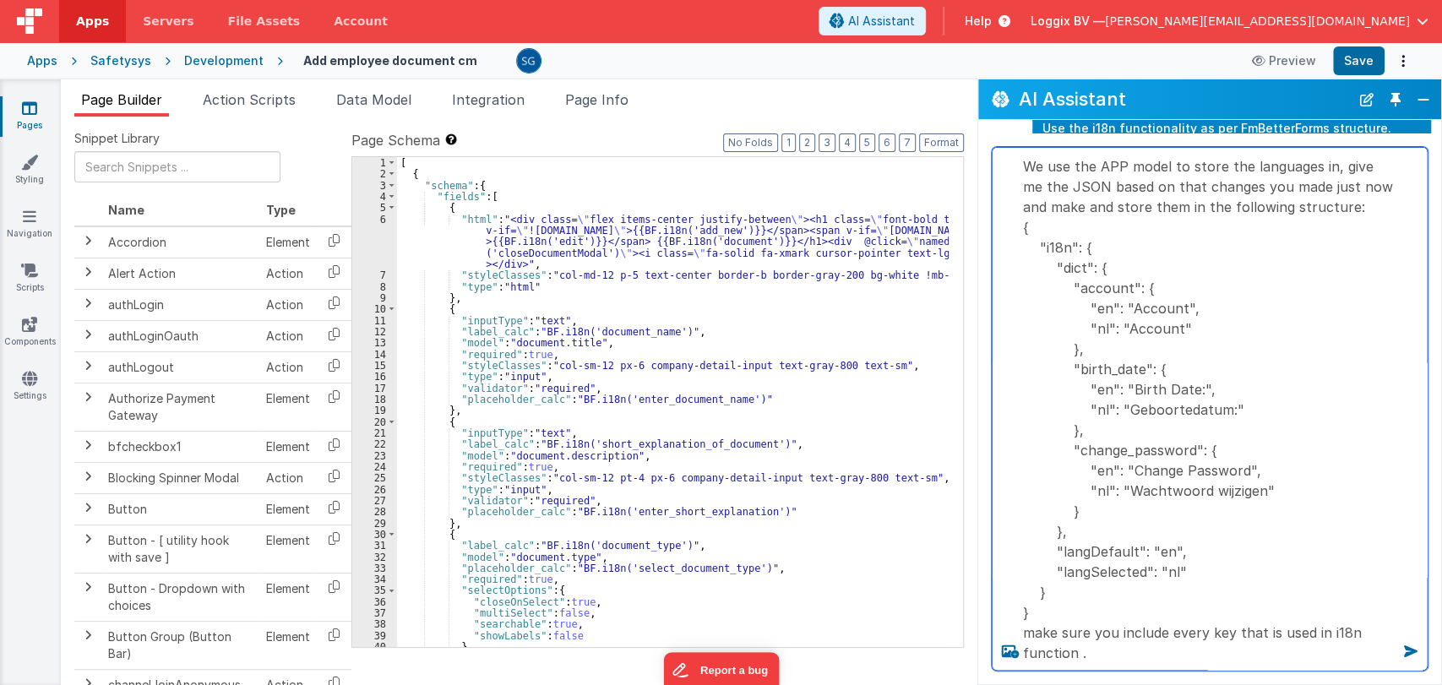
type textarea "We use the APP model to store the languages in, give me the JSON based on that …"
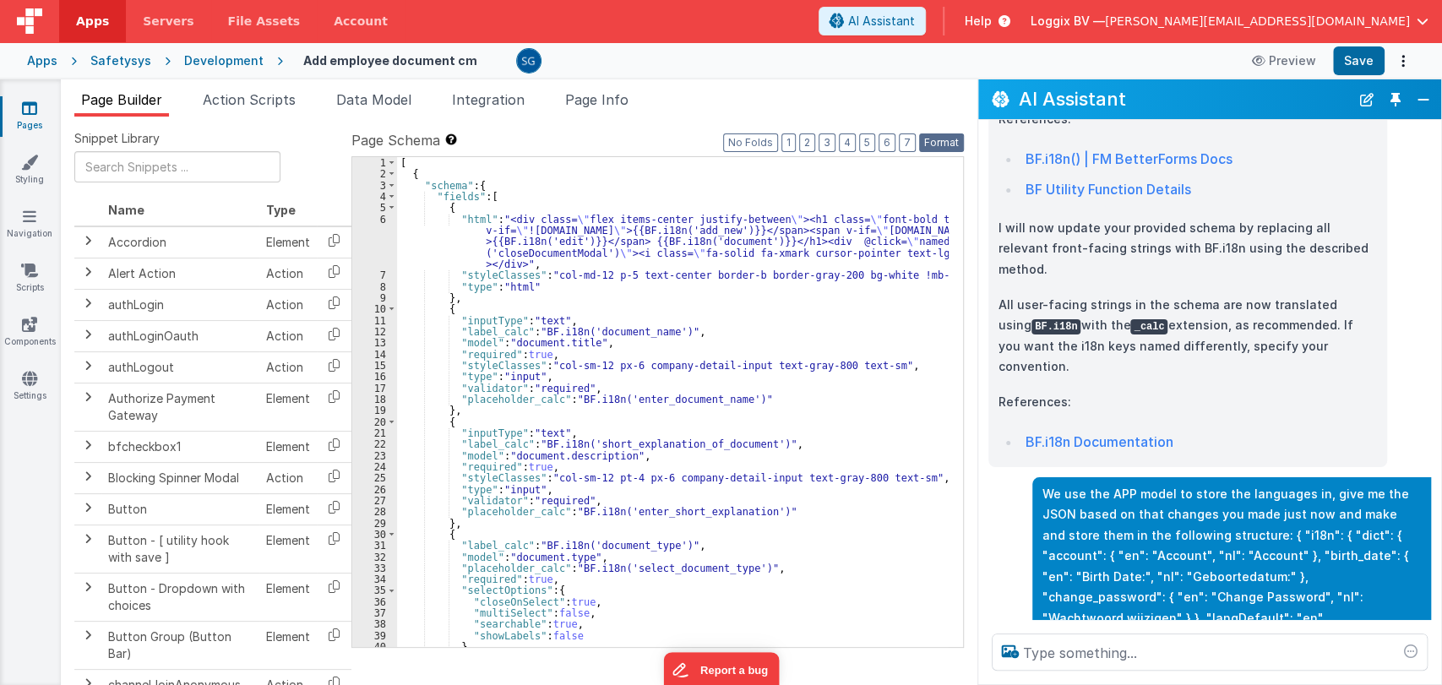
scroll to position [1192, 0]
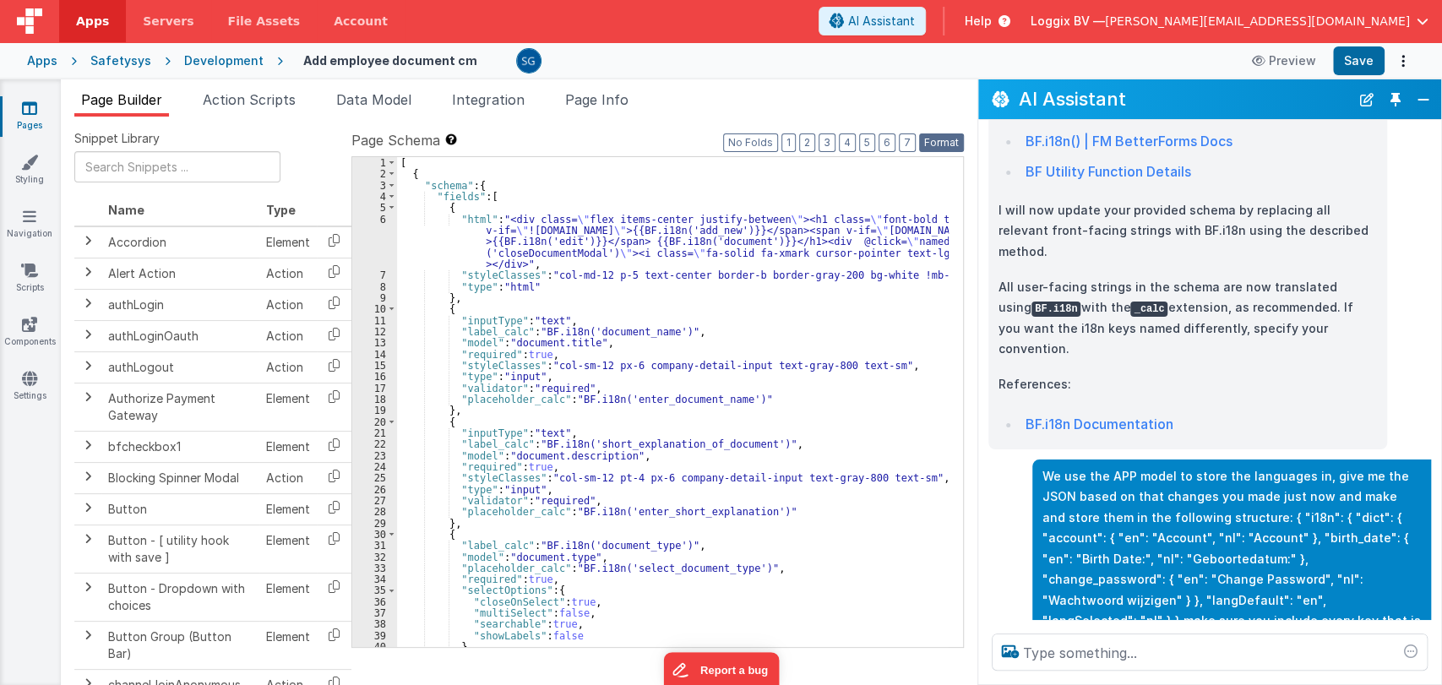
click at [940, 139] on button "Format" at bounding box center [941, 142] width 45 height 19
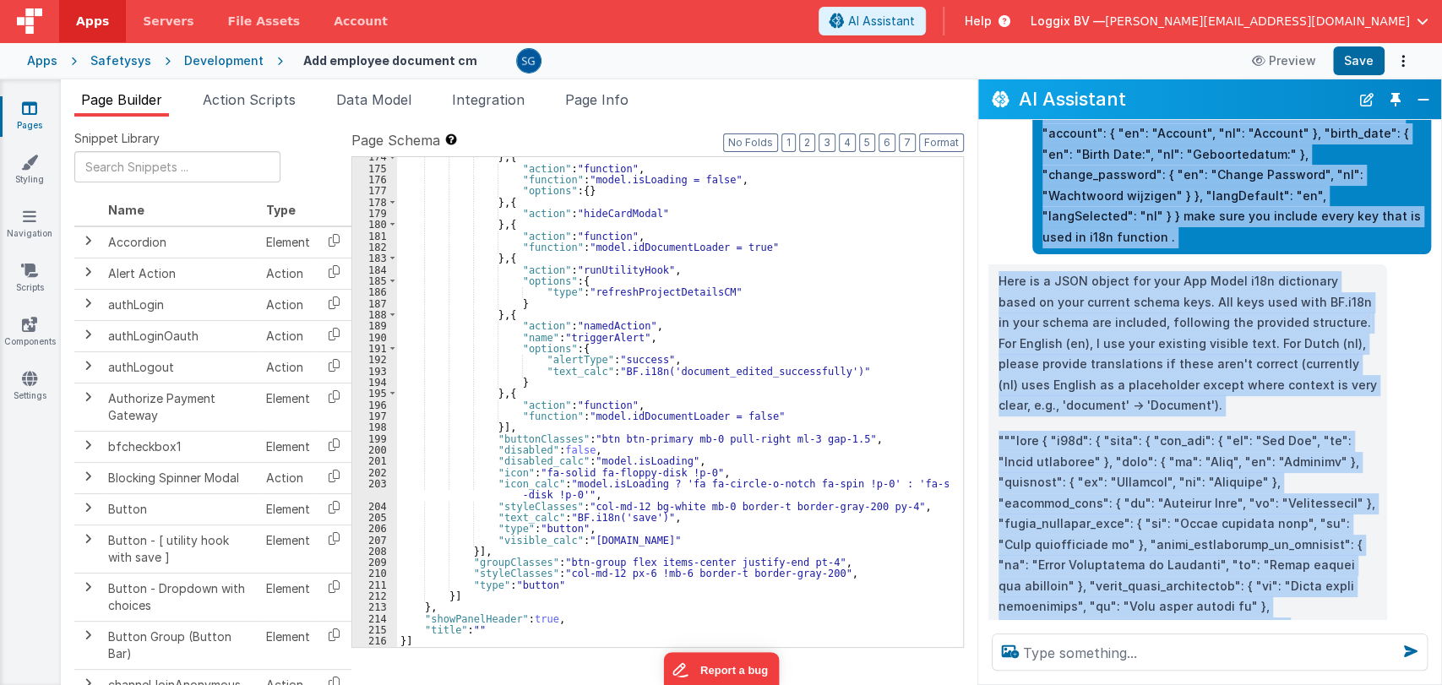
scroll to position [1554, 0]
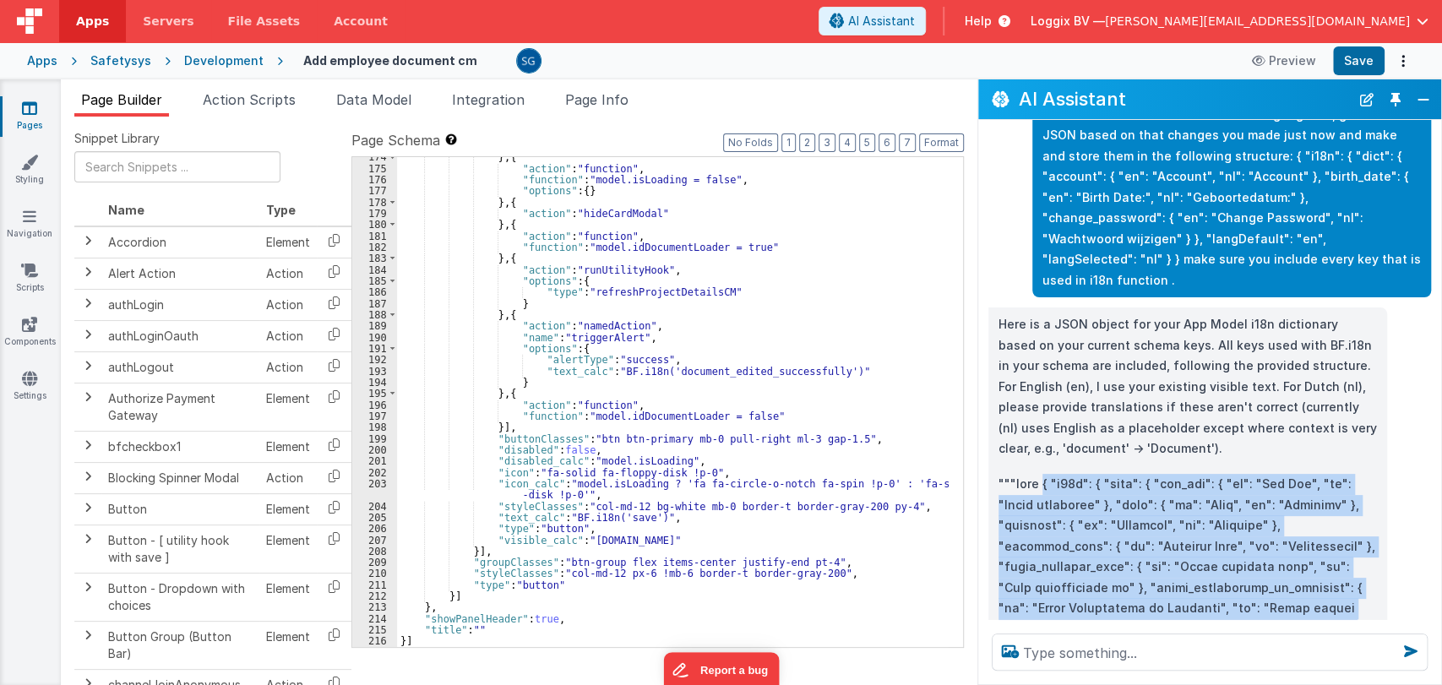
drag, startPoint x: 1325, startPoint y: 504, endPoint x: 1040, endPoint y: 379, distance: 310.8
copy p "{ "i18n": { "dict": { "add_new": { "en": "Add New", "nl": "Nieuw toevoegen" }, …"
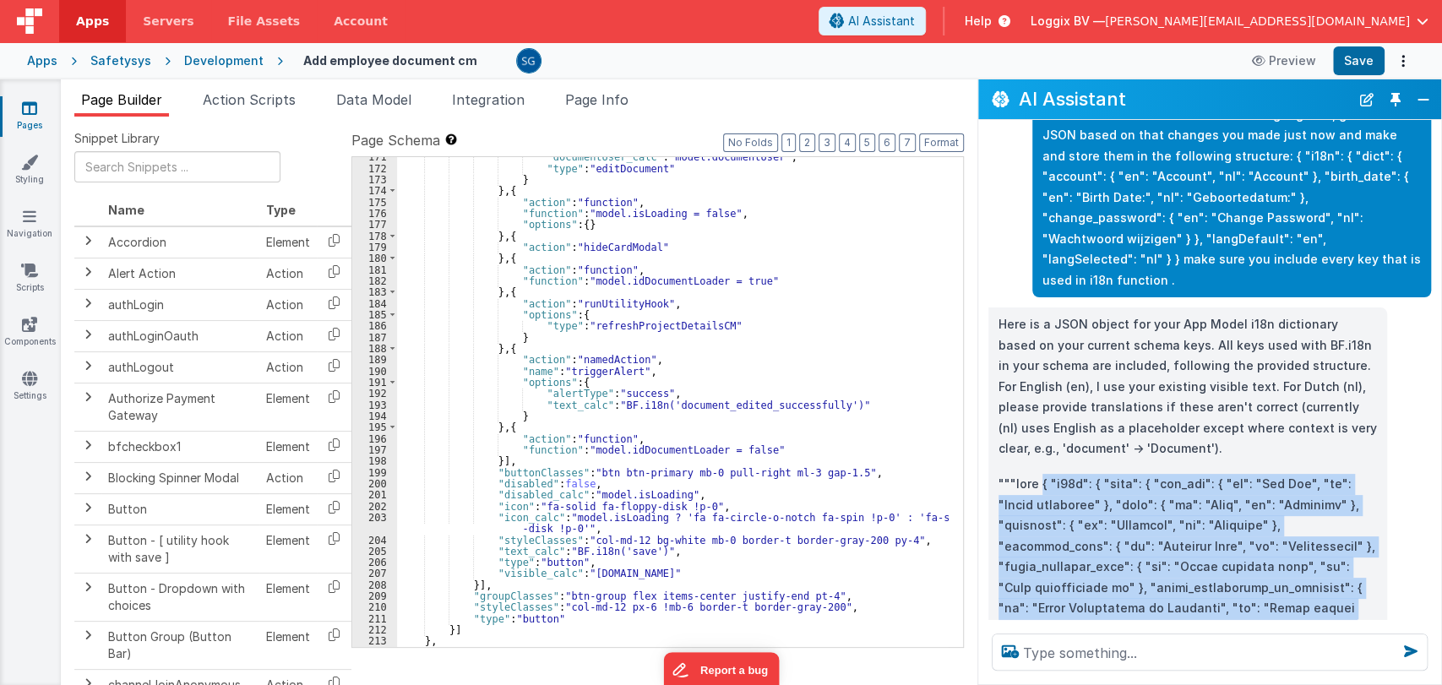
scroll to position [2065, 0]
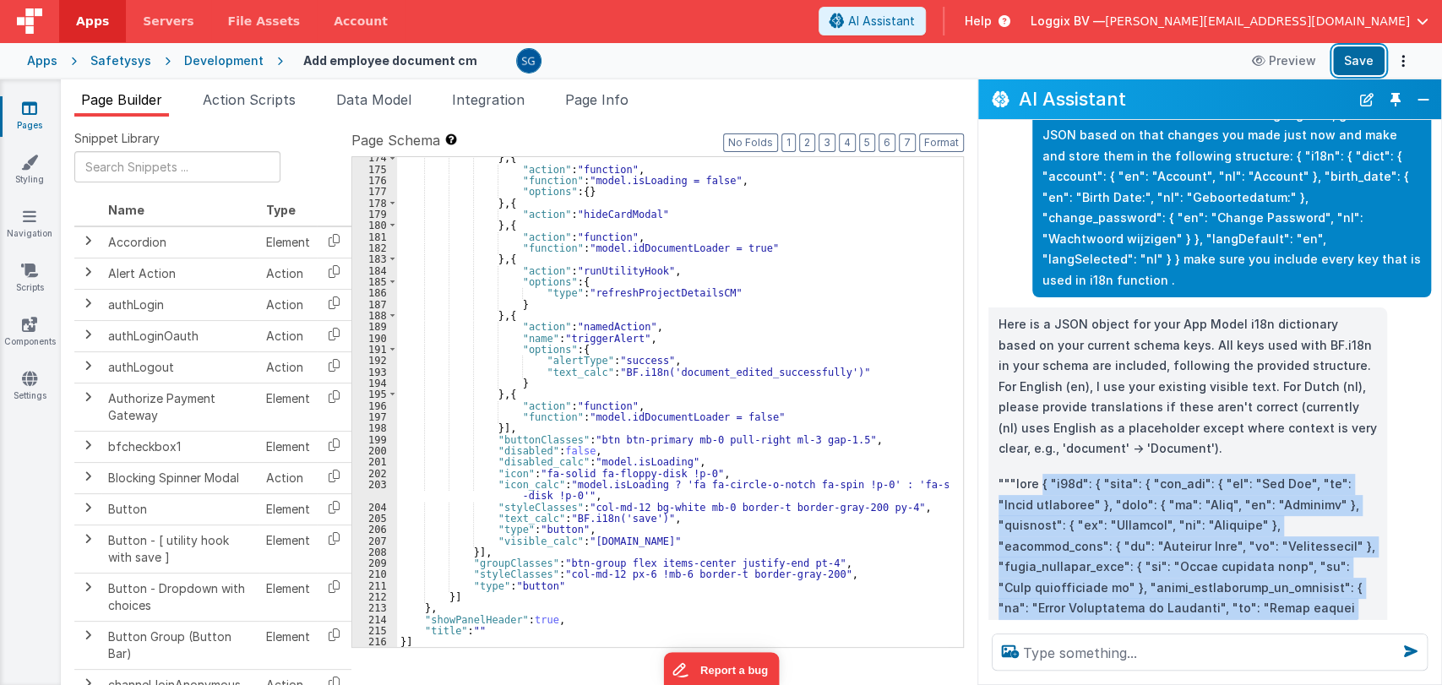
drag, startPoint x: 1373, startPoint y: 56, endPoint x: 1361, endPoint y: 127, distance: 72.1
click at [1373, 56] on button "Save" at bounding box center [1359, 60] width 52 height 29
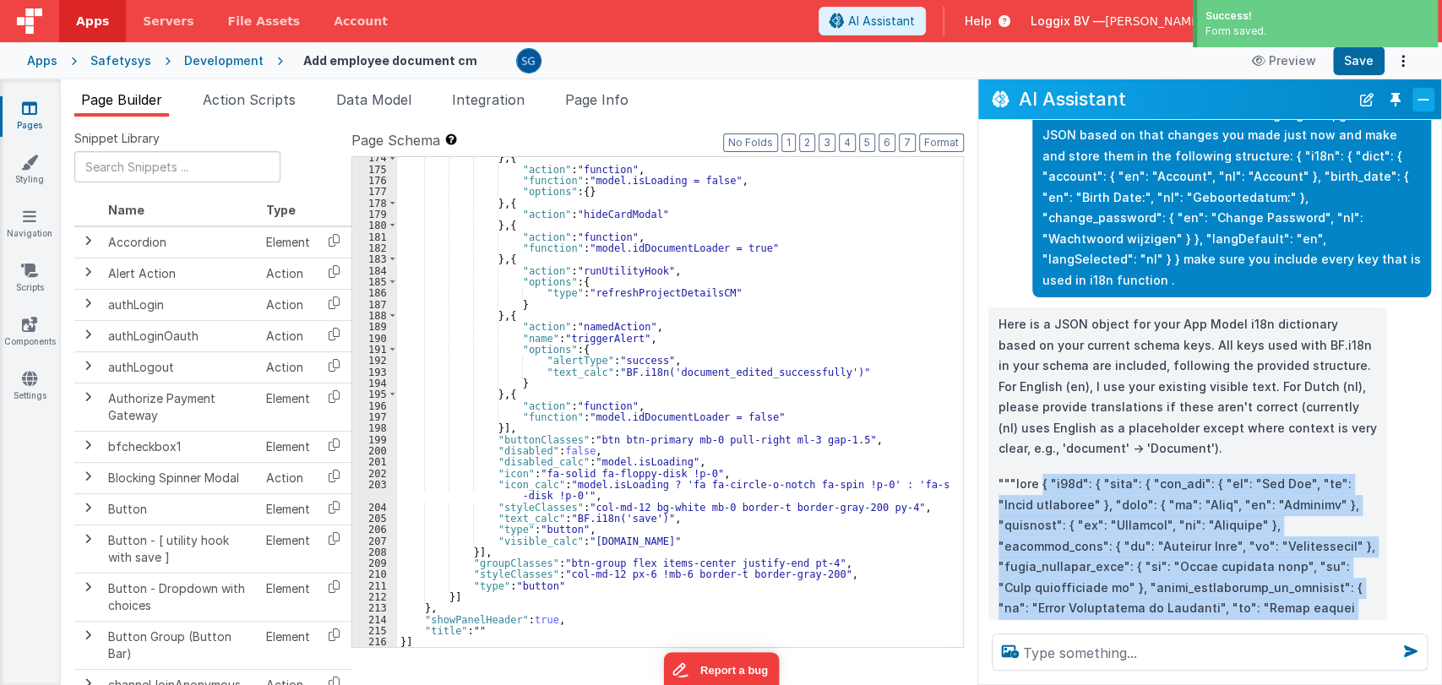
click at [1426, 93] on button "Close" at bounding box center [1423, 100] width 22 height 24
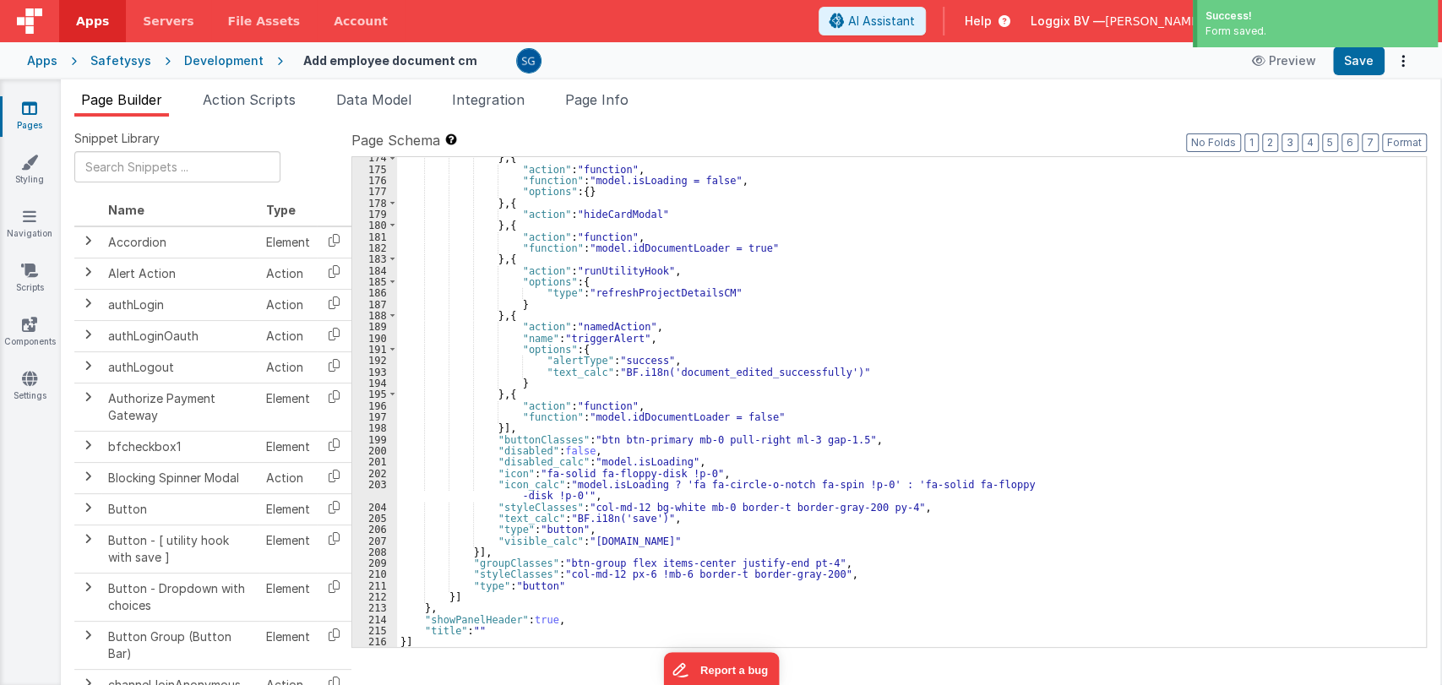
scroll to position [2754, 0]
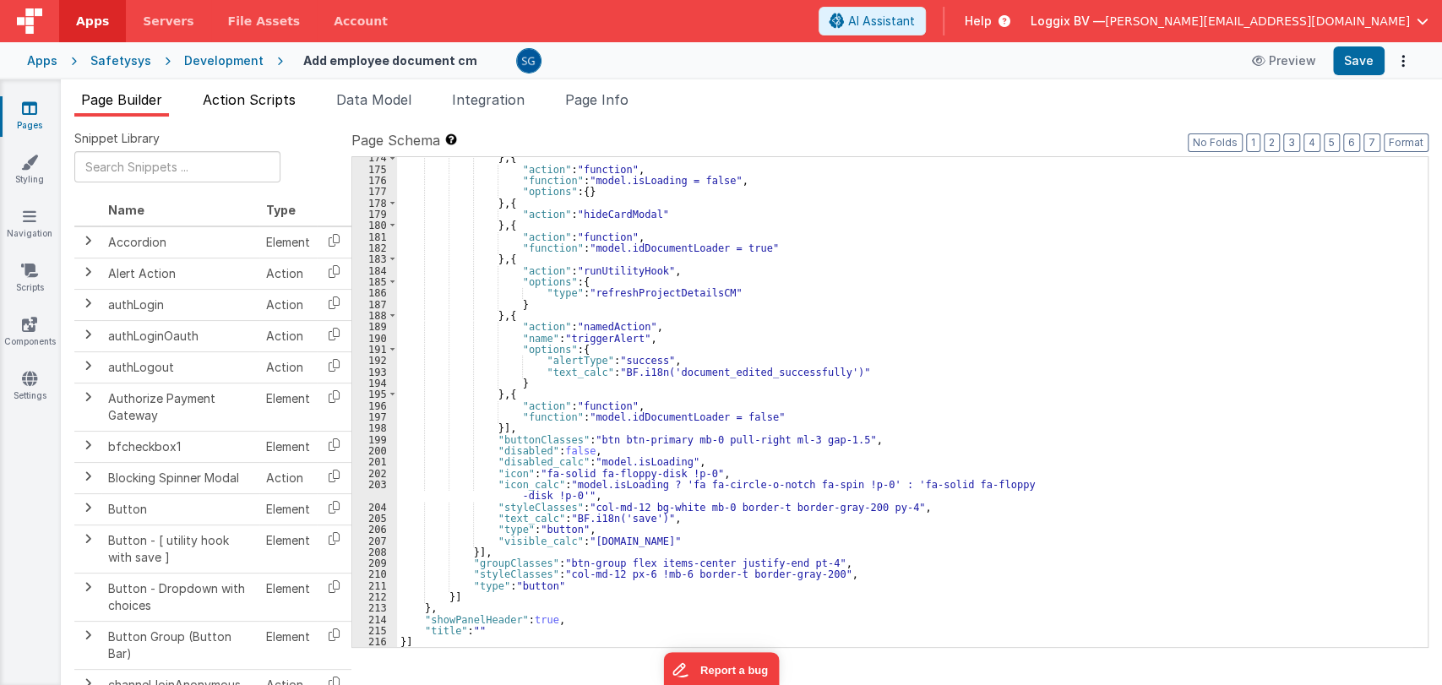
click at [231, 111] on li "Action Scripts" at bounding box center [249, 103] width 106 height 27
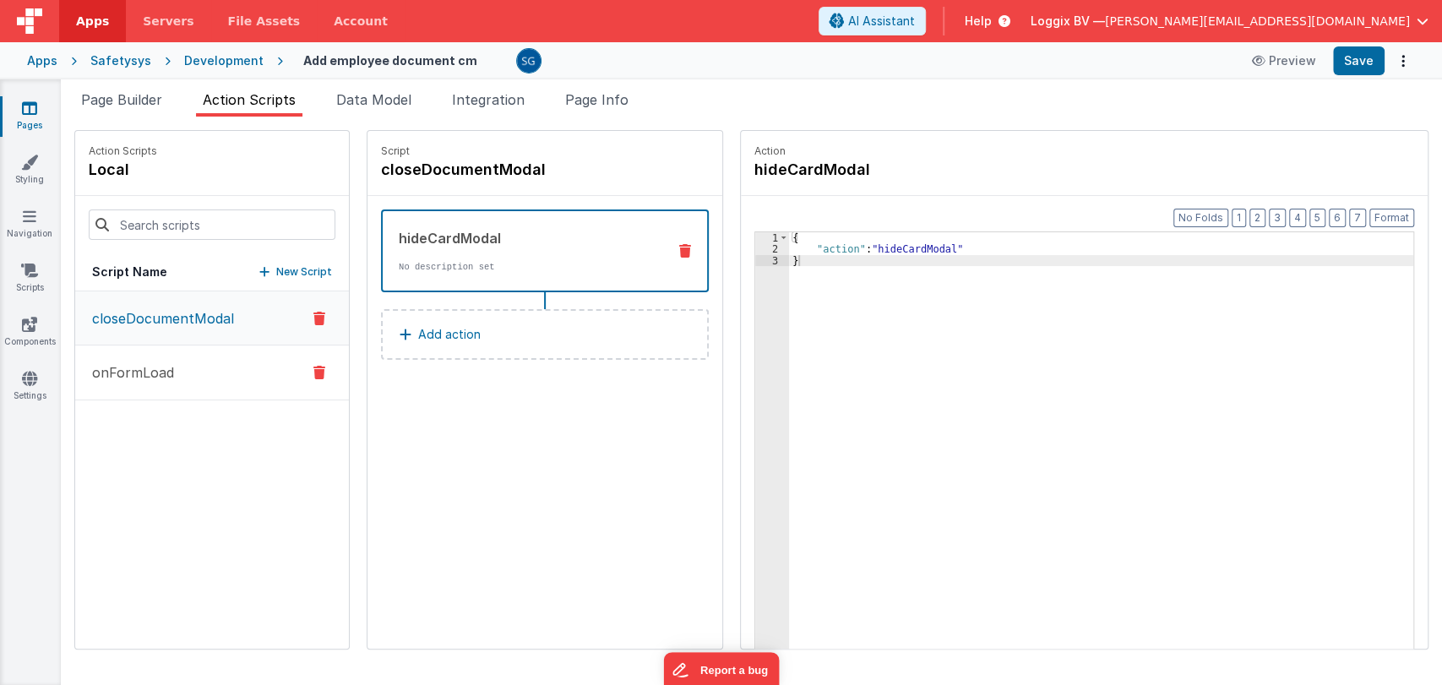
click at [163, 362] on p "onFormLoad" at bounding box center [128, 372] width 92 height 20
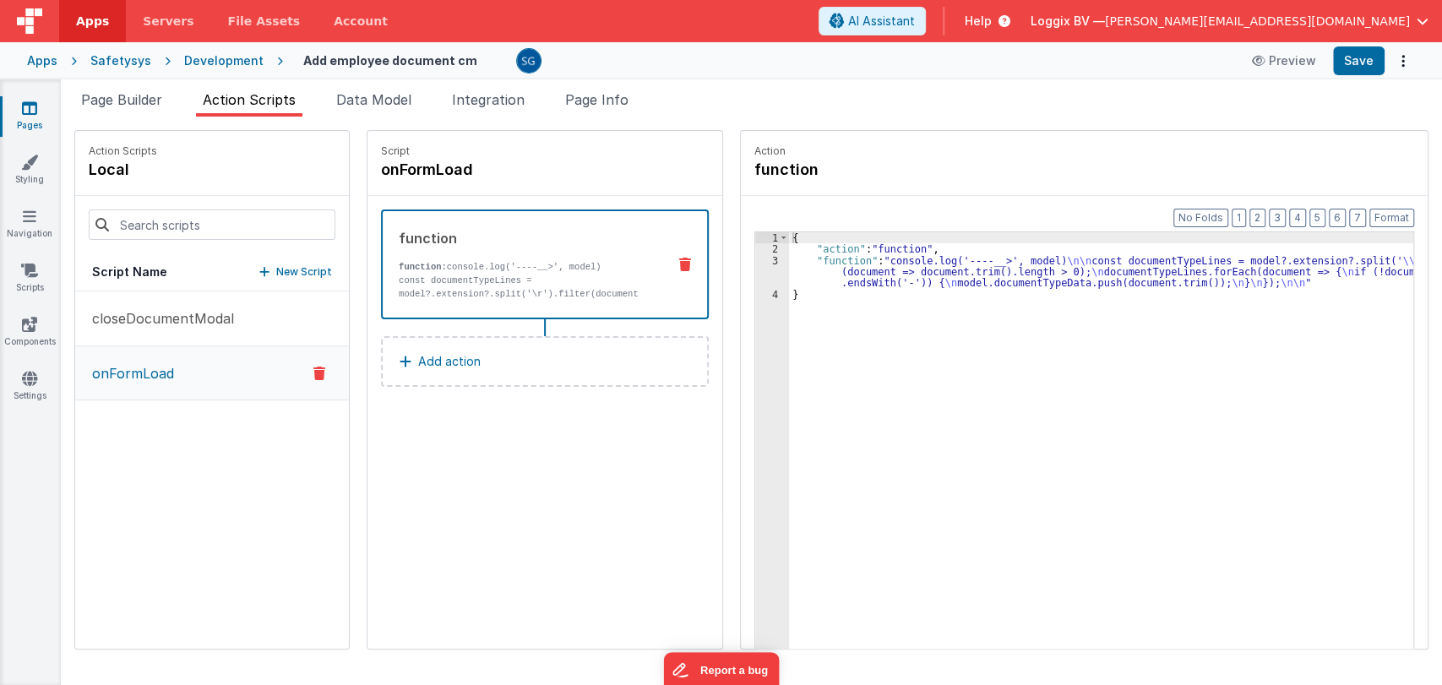
click at [32, 105] on icon at bounding box center [29, 108] width 15 height 17
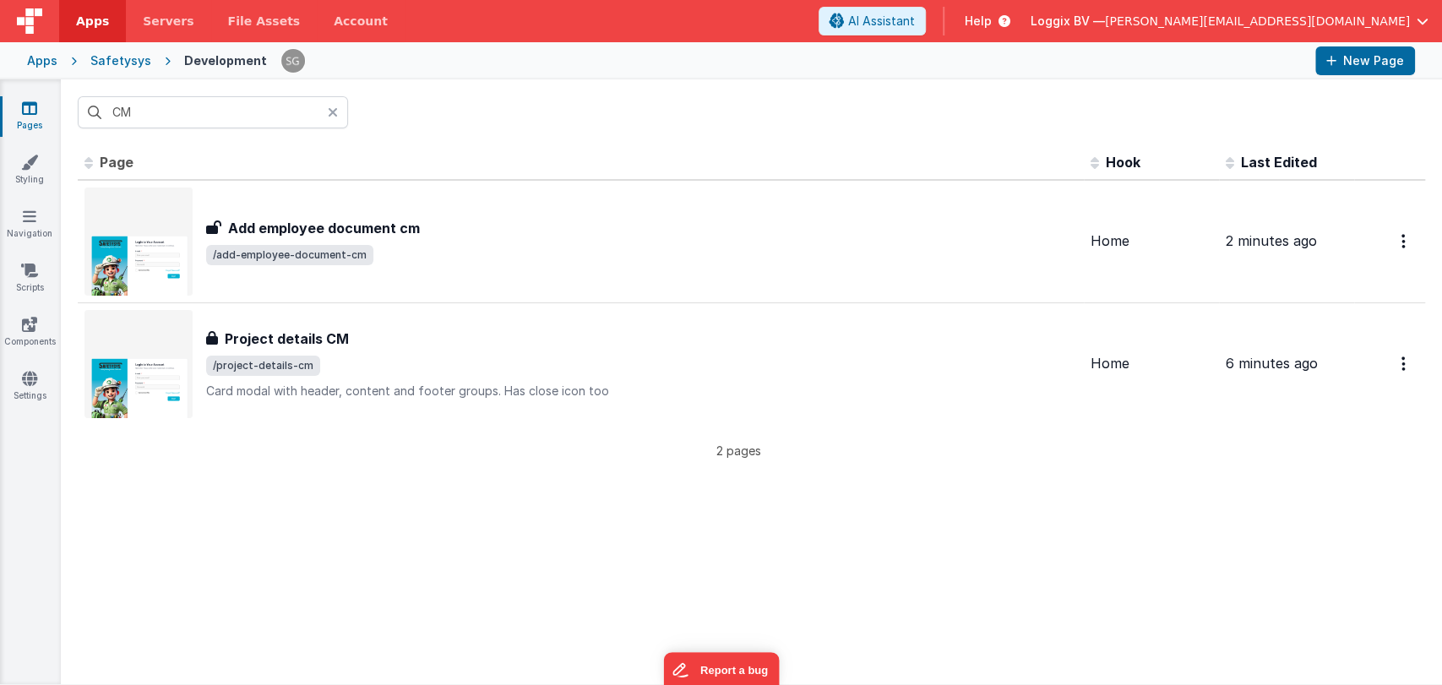
click at [35, 115] on icon at bounding box center [29, 108] width 15 height 17
click at [155, 120] on input "CM" at bounding box center [213, 112] width 270 height 32
type input "C"
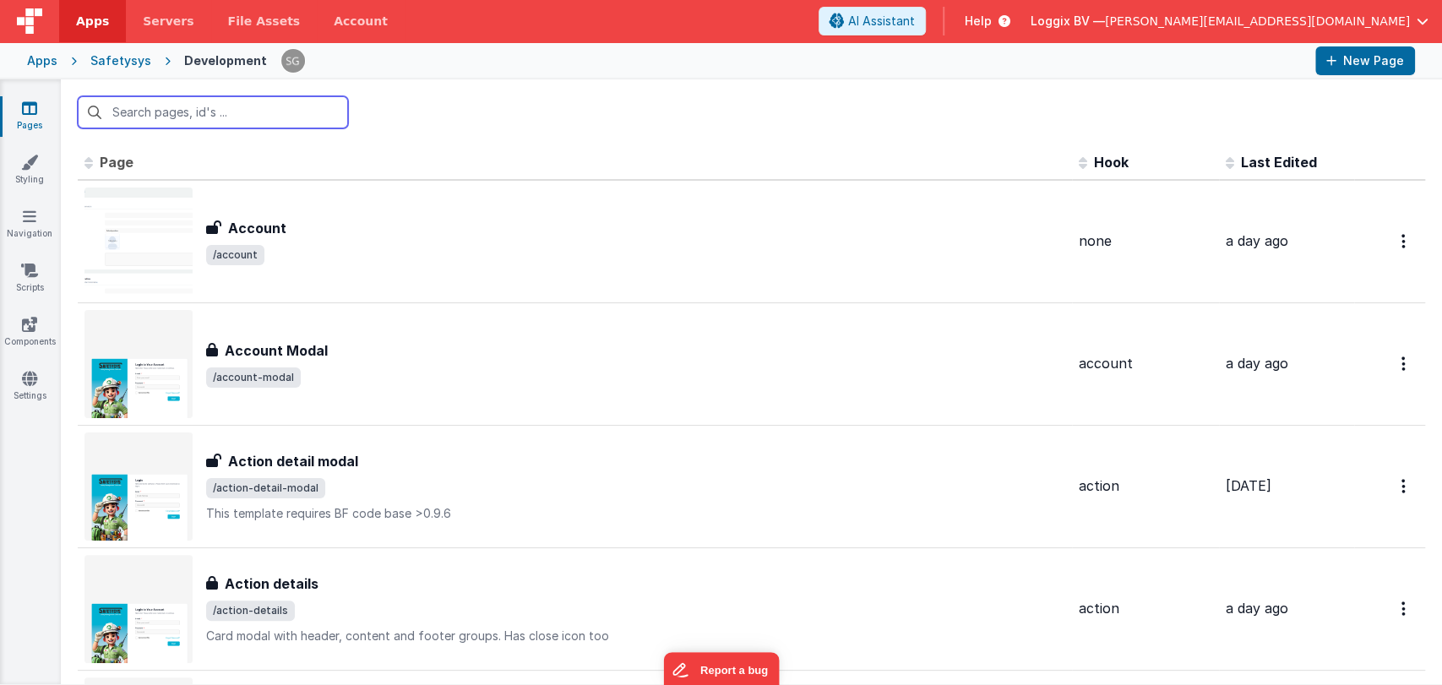
click at [169, 113] on input "text" at bounding box center [213, 112] width 270 height 32
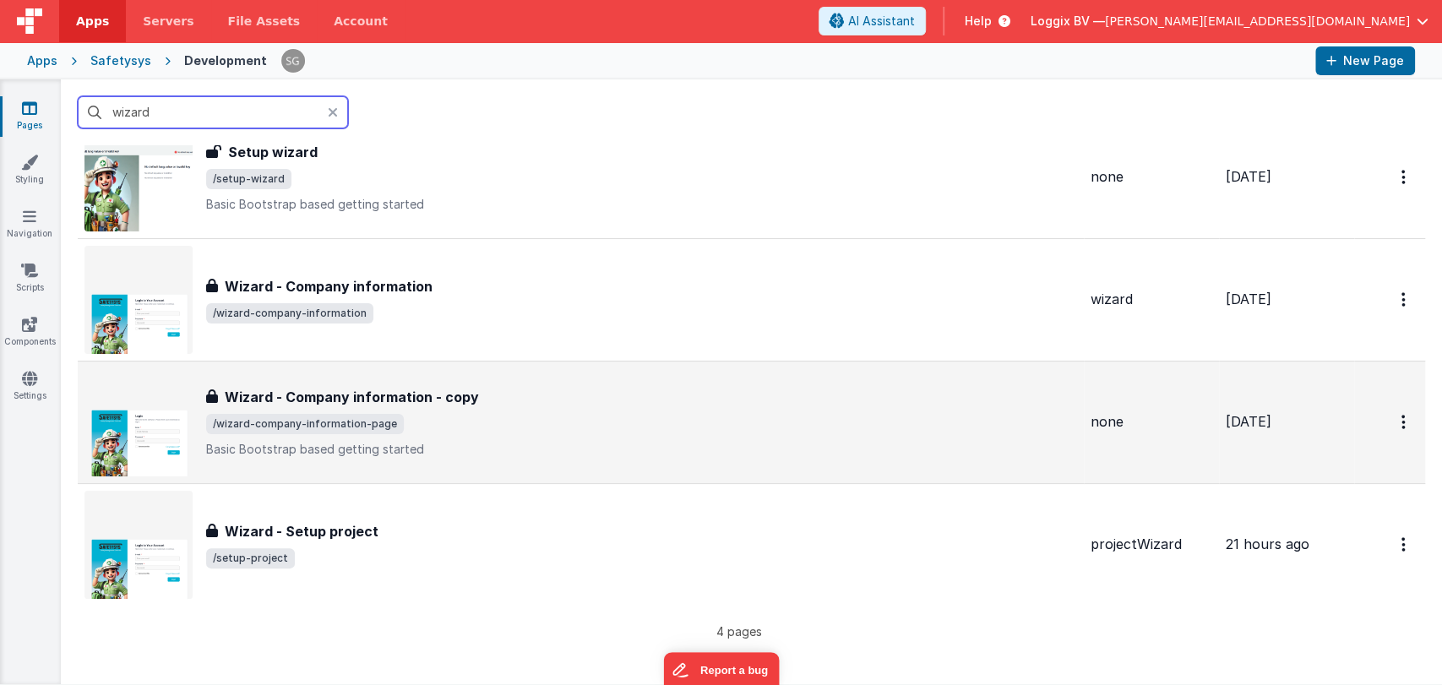
scroll to position [51, 0]
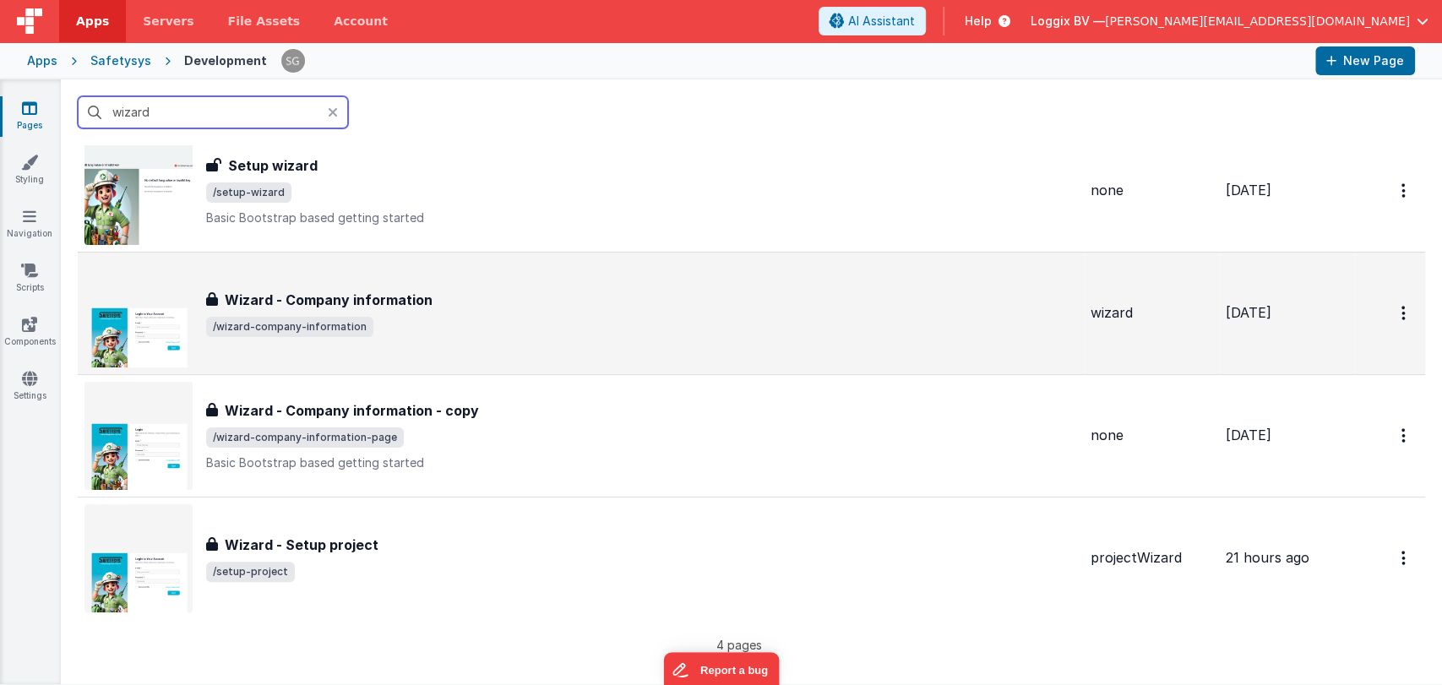
type input "wizard"
click at [459, 318] on span "/wizard-company-information" at bounding box center [641, 327] width 871 height 20
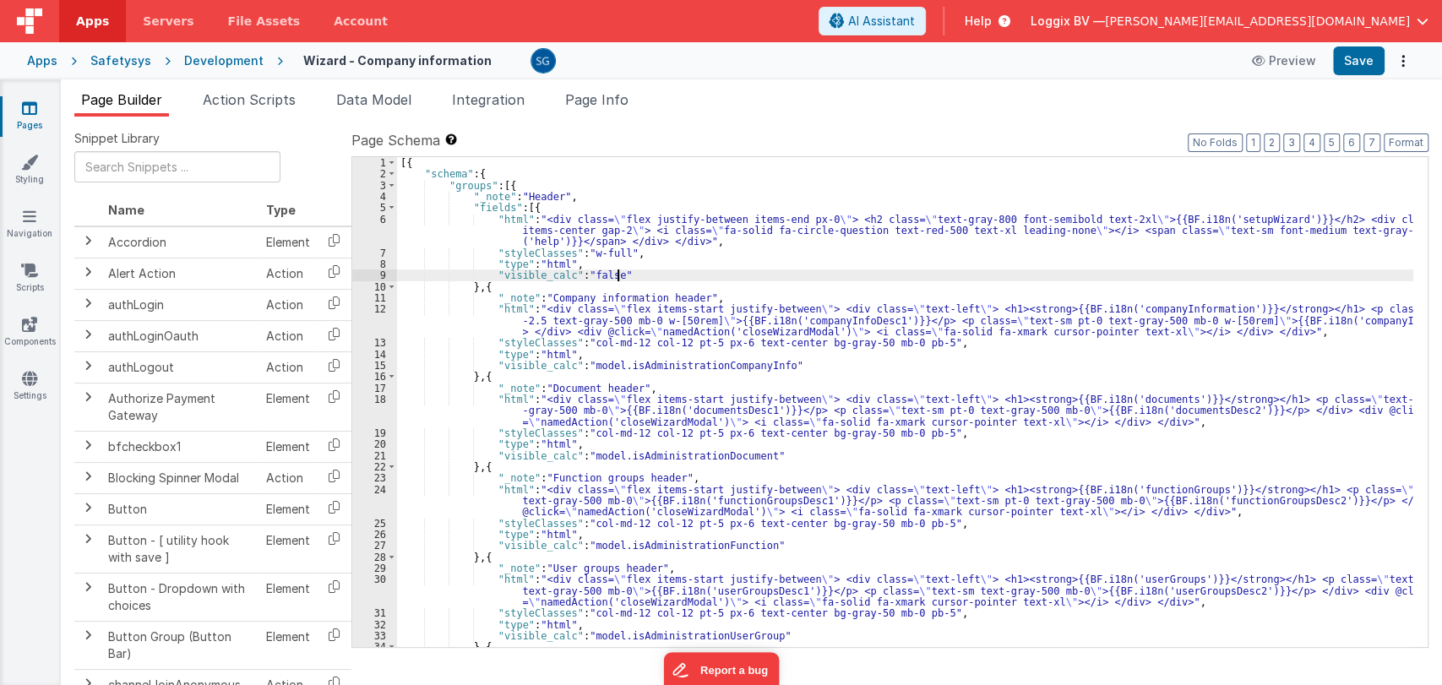
click at [784, 272] on div "[{ "schema" : { "groups" : [{ "_note" : "Header" , "fields" : [{ "html" : "<div…" at bounding box center [905, 413] width 1016 height 513
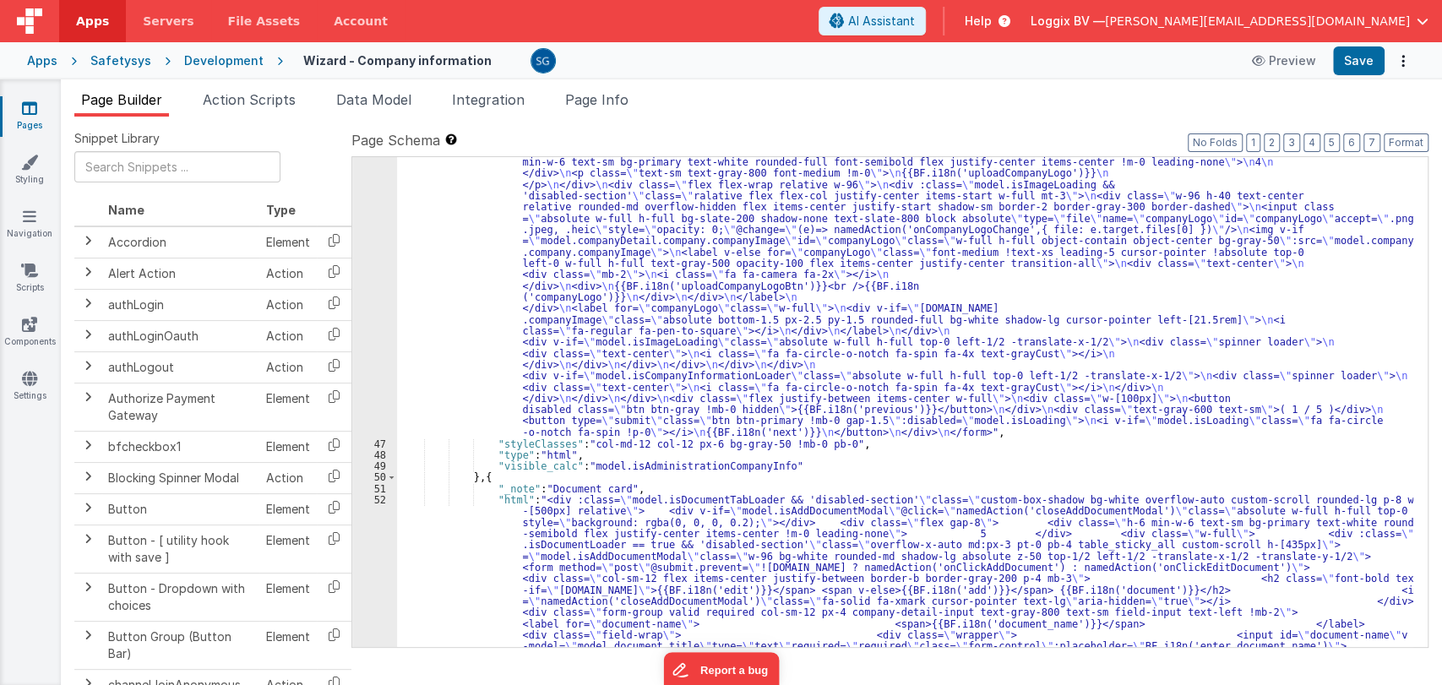
scroll to position [1138, 0]
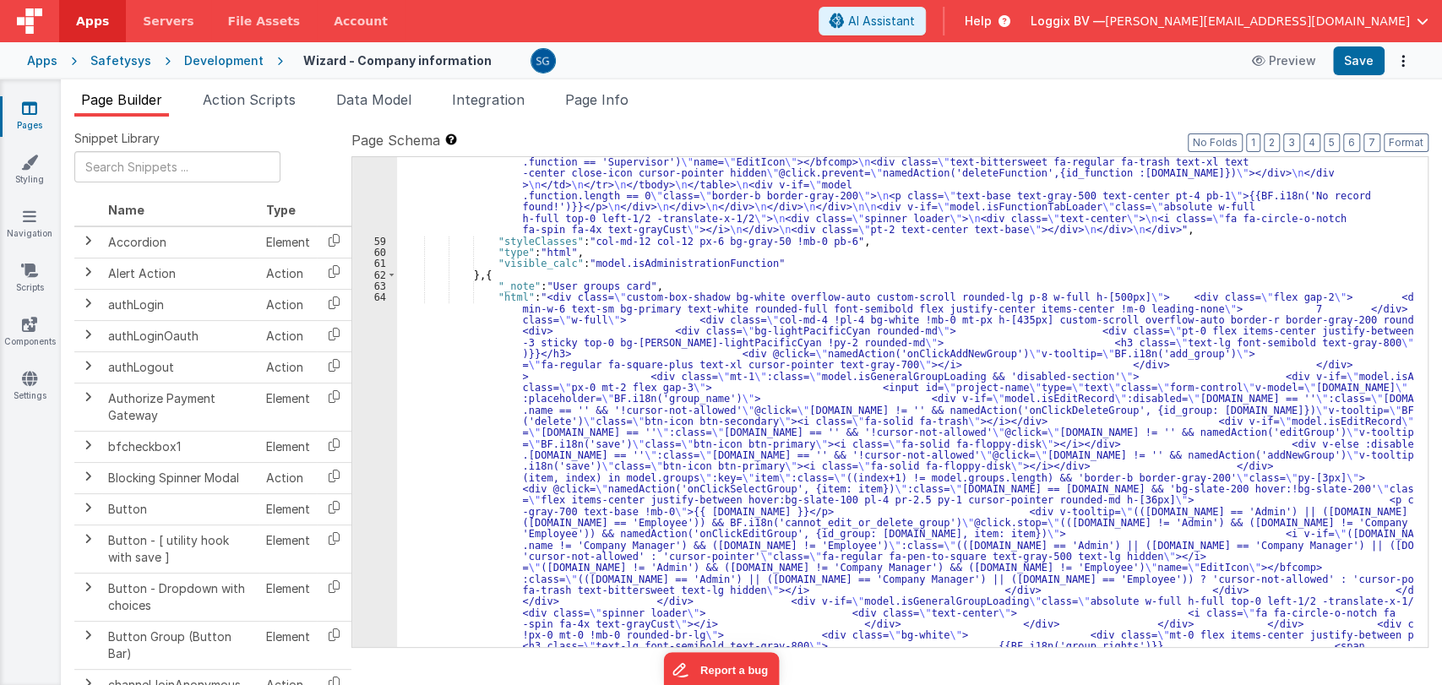
scroll to position [3491, 0]
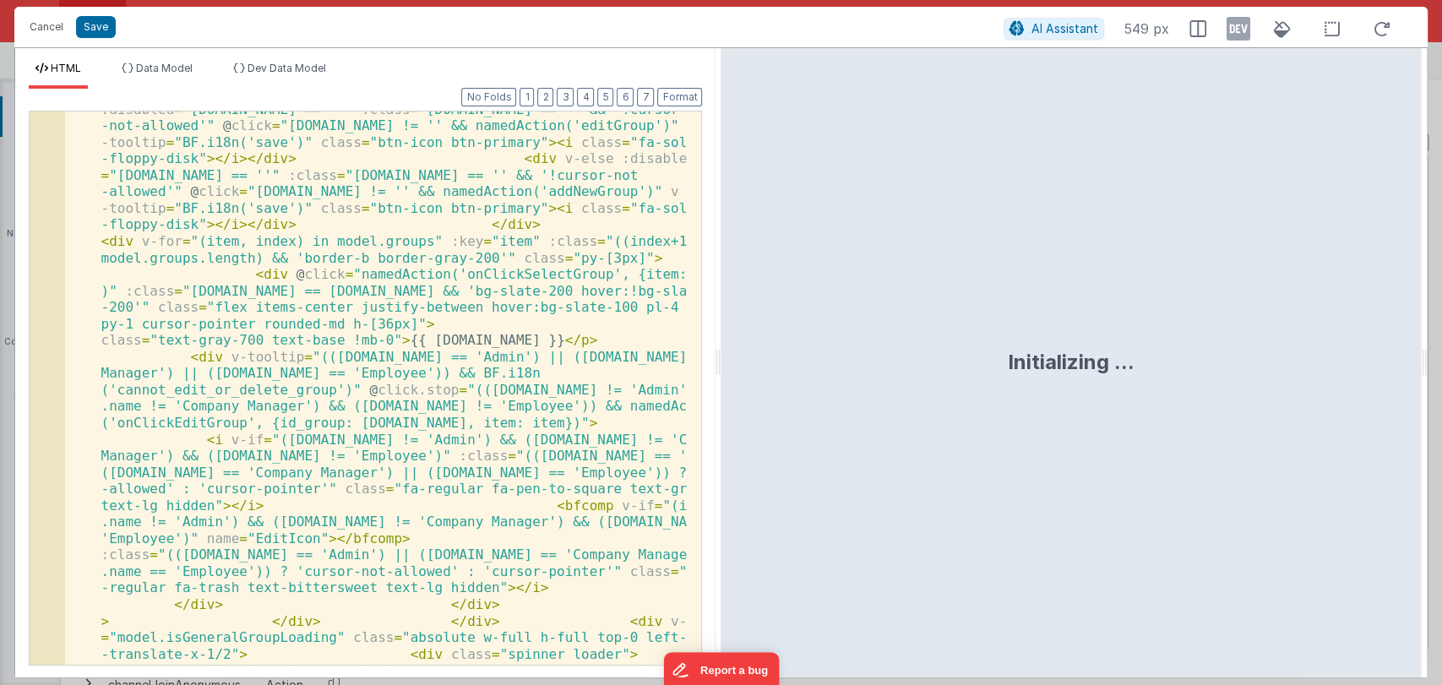
scroll to position [406, 0]
click at [673, 97] on button "Format" at bounding box center [679, 97] width 45 height 19
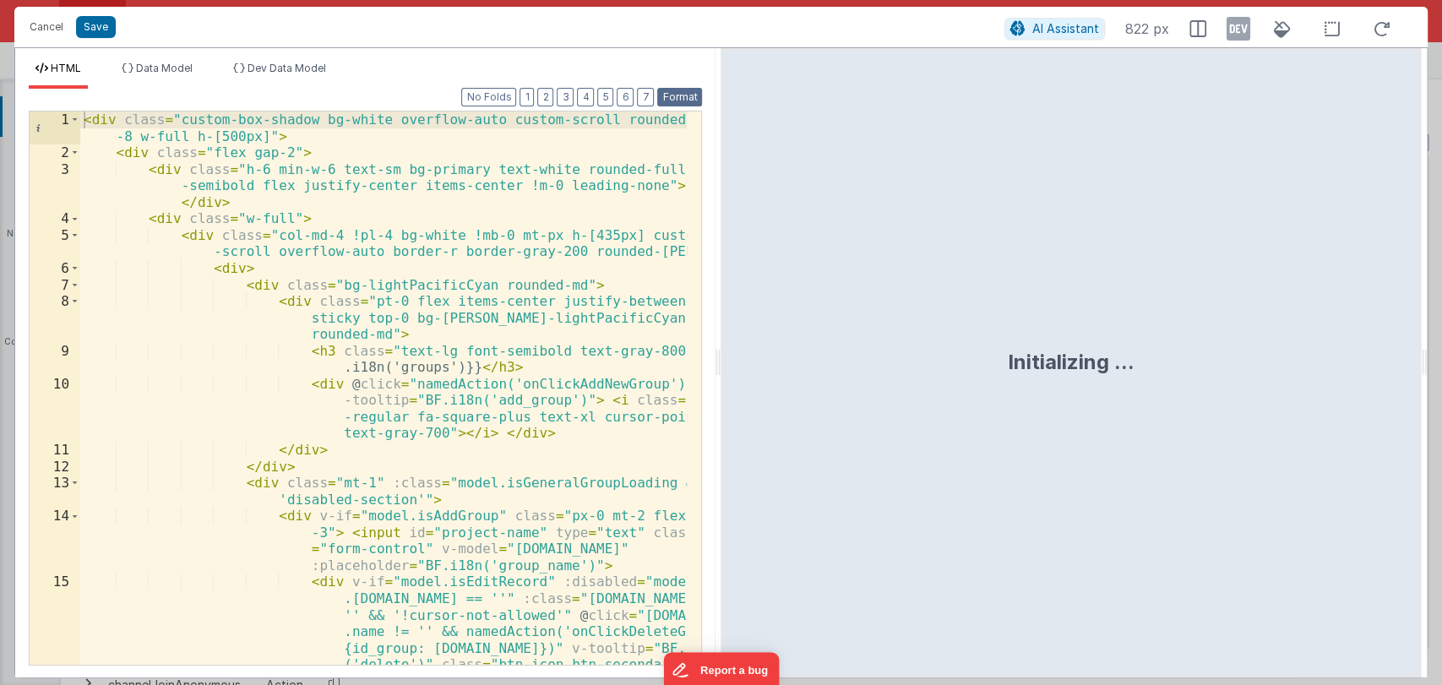
scroll to position [0, 0]
drag, startPoint x: 54, startPoint y: 21, endPoint x: 0, endPoint y: 56, distance: 64.2
click at [0, 56] on div "Cancel Save AI Assistant 822 px HTML Data Model Dev Data Model Format 7 6 5 4 3…" at bounding box center [721, 342] width 1442 height 685
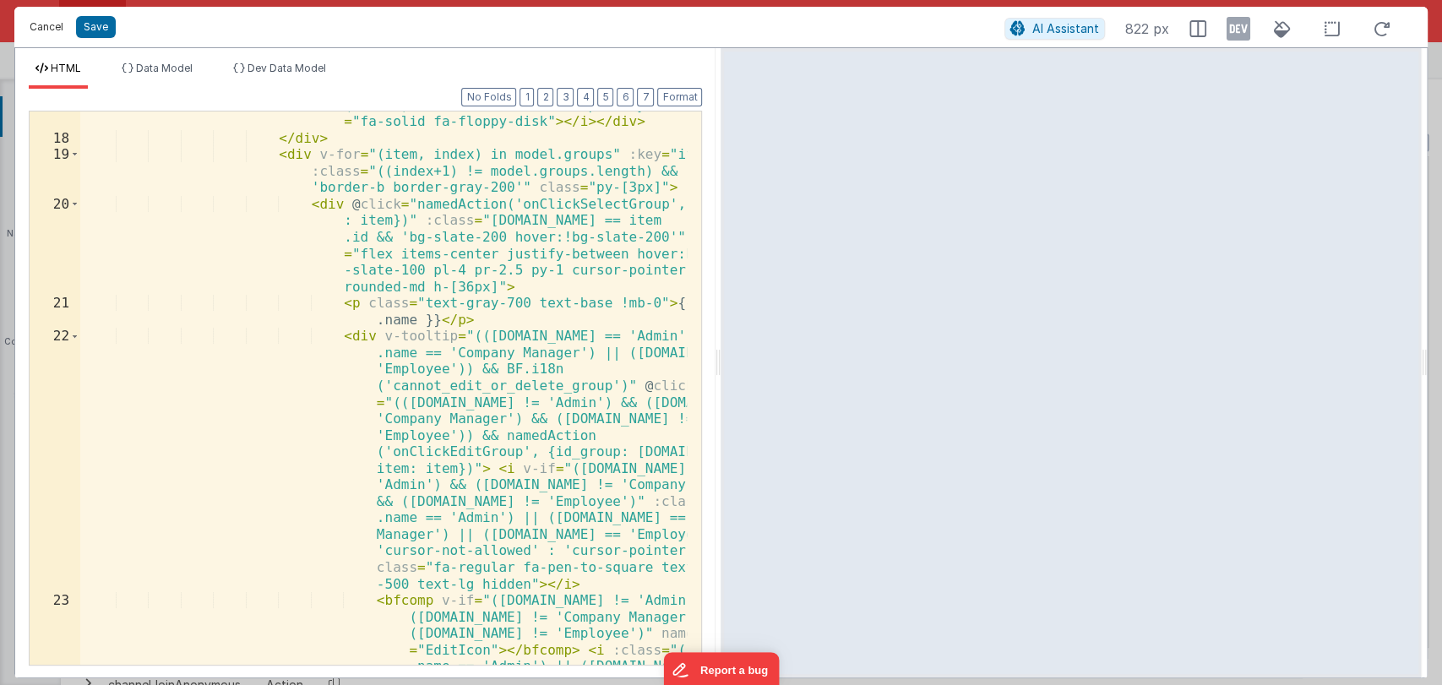
scroll to position [797, 0]
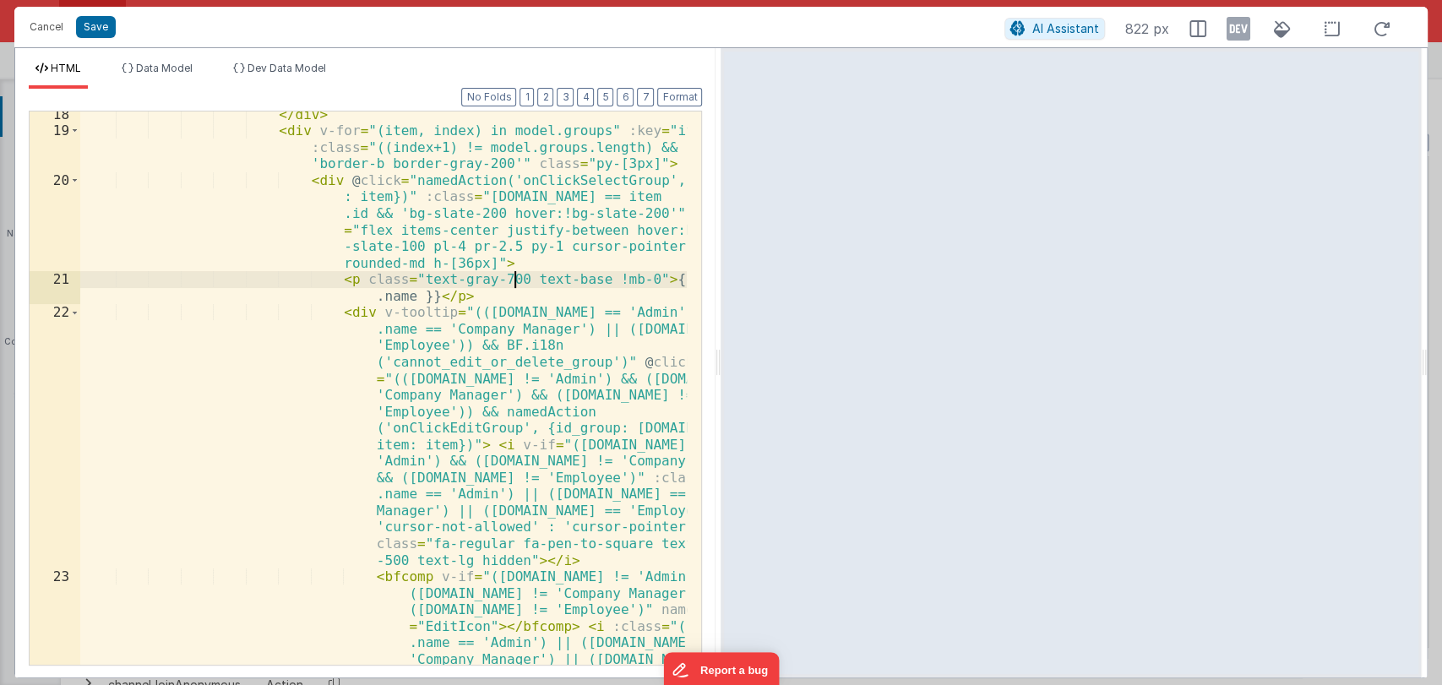
click at [518, 277] on div "</ div > < div v-for = "(item, index) in model.groups" :key = "item" :class = "…" at bounding box center [383, 473] width 607 height 735
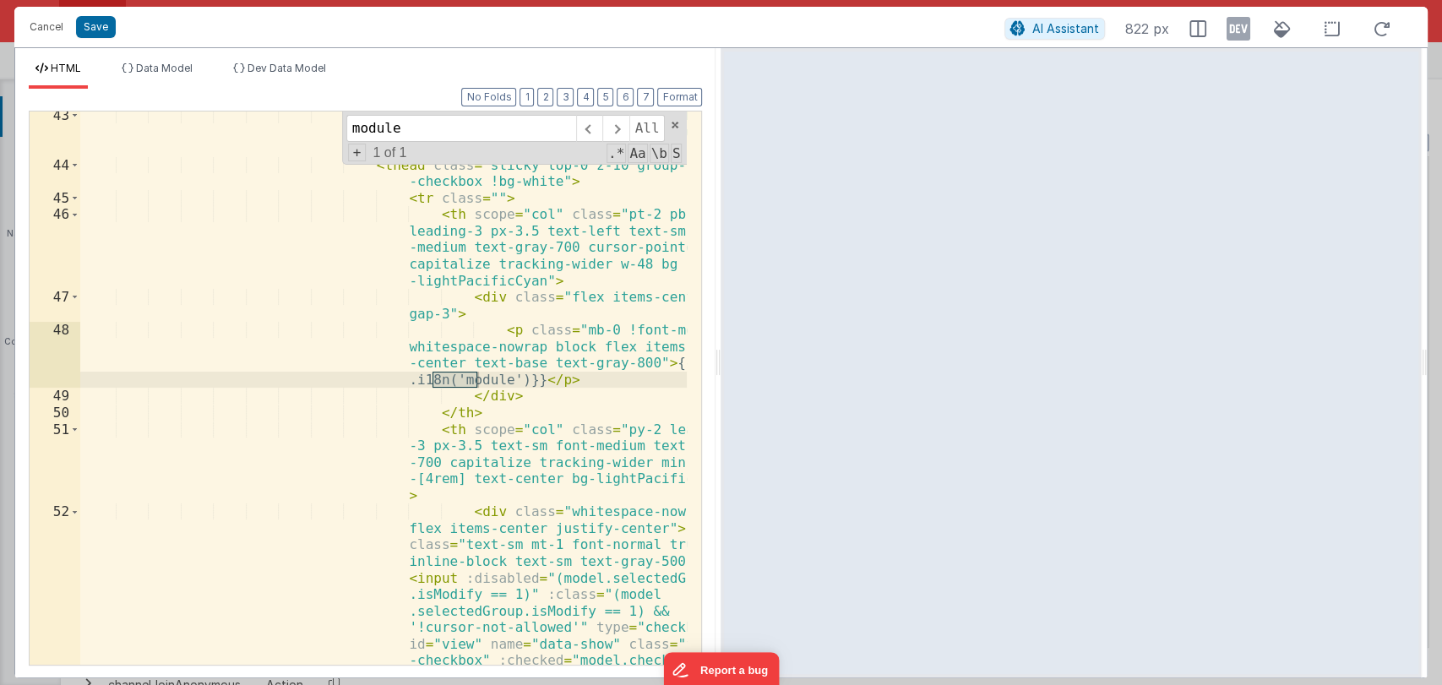
scroll to position [1904, 0]
click at [674, 123] on span at bounding box center [675, 125] width 12 height 12
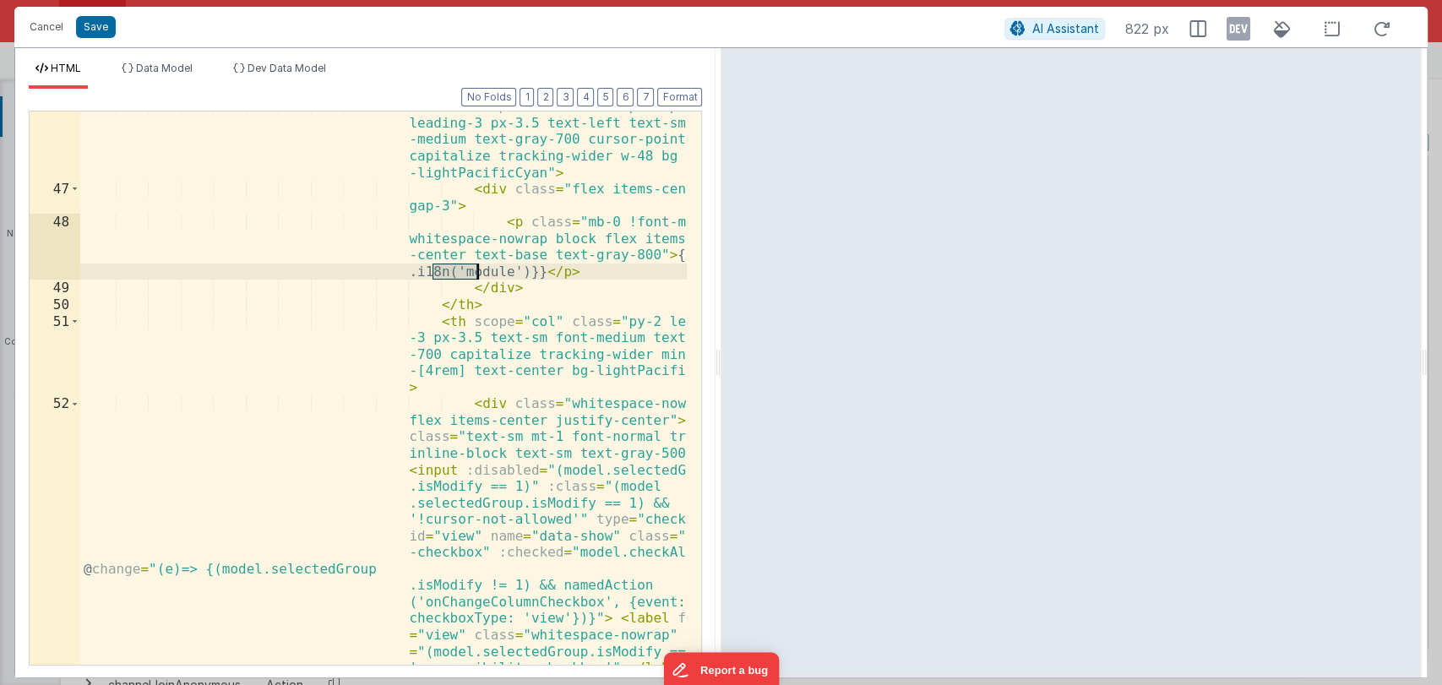
scroll to position [2012, 0]
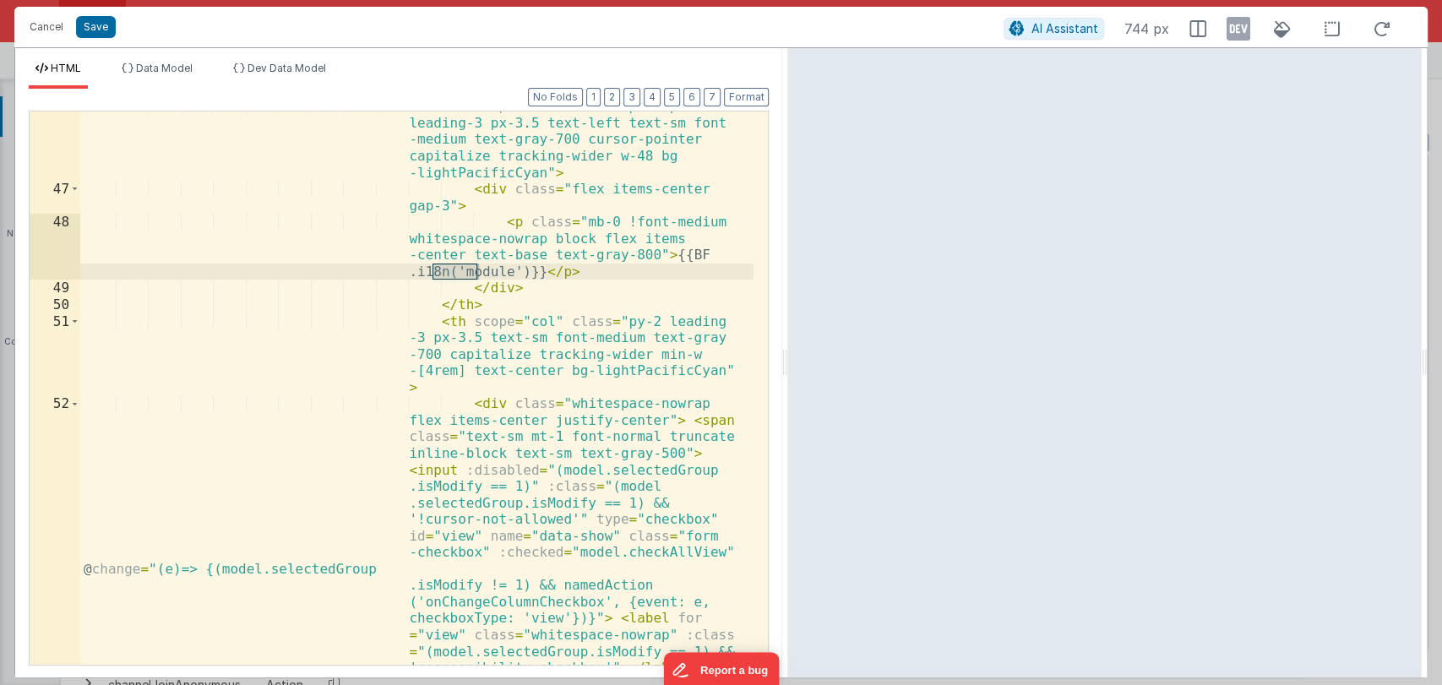
drag, startPoint x: 716, startPoint y: 368, endPoint x: 787, endPoint y: 360, distance: 71.4
click at [787, 360] on html "Cancel Save AI Assistant 744 px HTML Data Model Dev Data Model Format 7 6 5 4 3…" at bounding box center [721, 342] width 1442 height 685
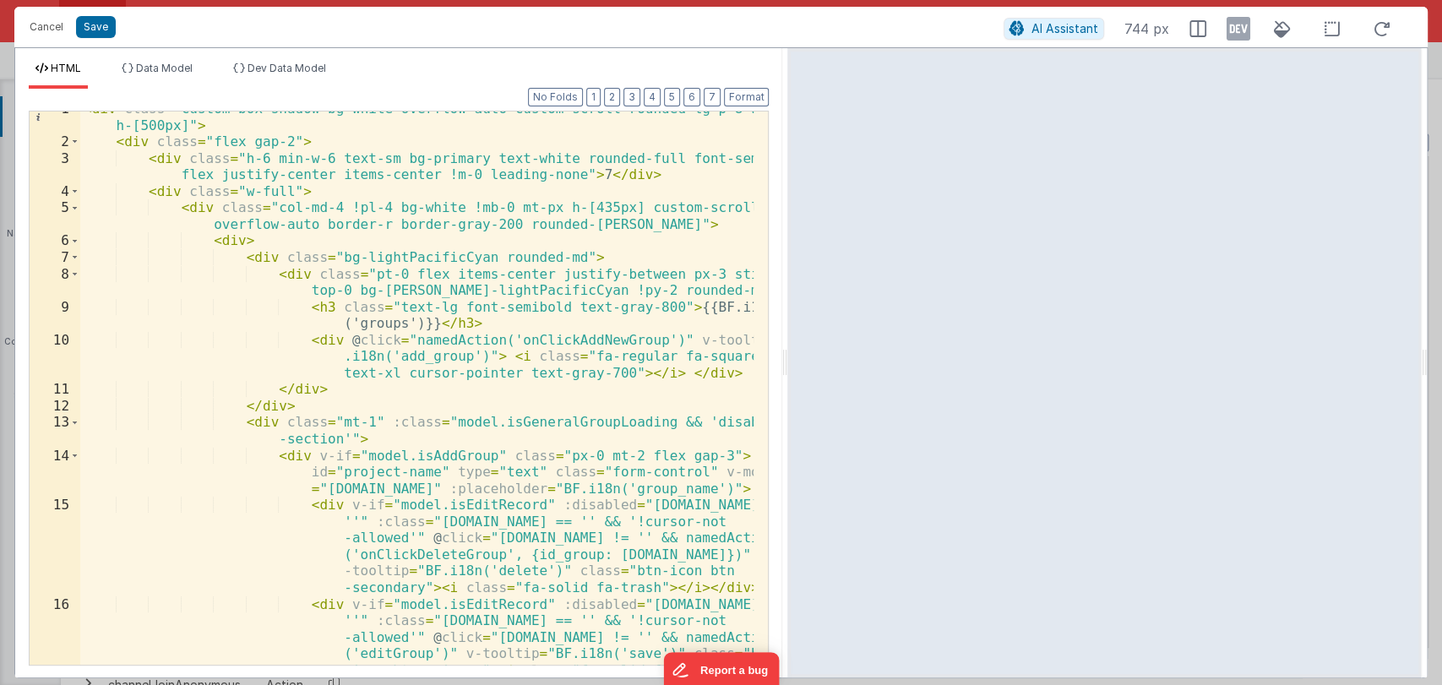
scroll to position [11, 0]
click at [418, 388] on div "< div class = "custom-box-shadow bg-white overflow-auto custom-scroll rounded-l…" at bounding box center [417, 442] width 674 height 685
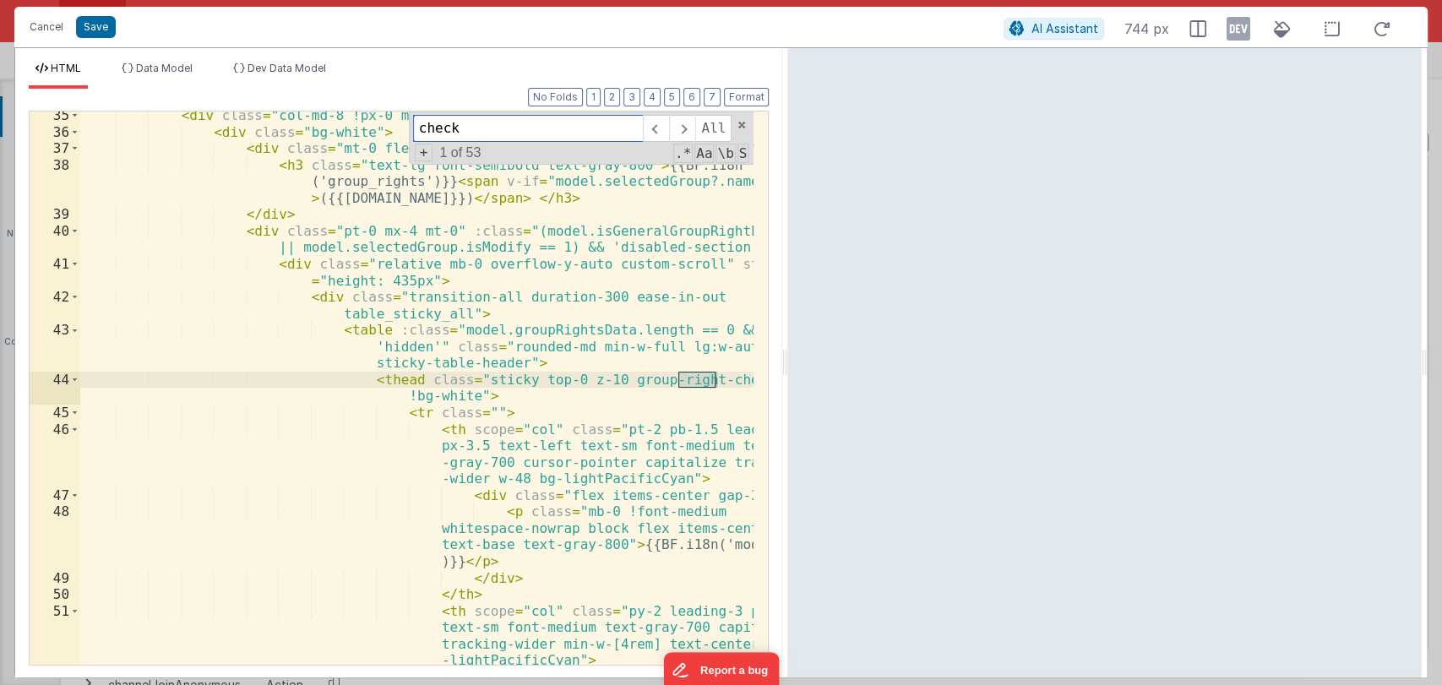
scroll to position [1408, 0]
click at [683, 129] on span at bounding box center [682, 128] width 26 height 27
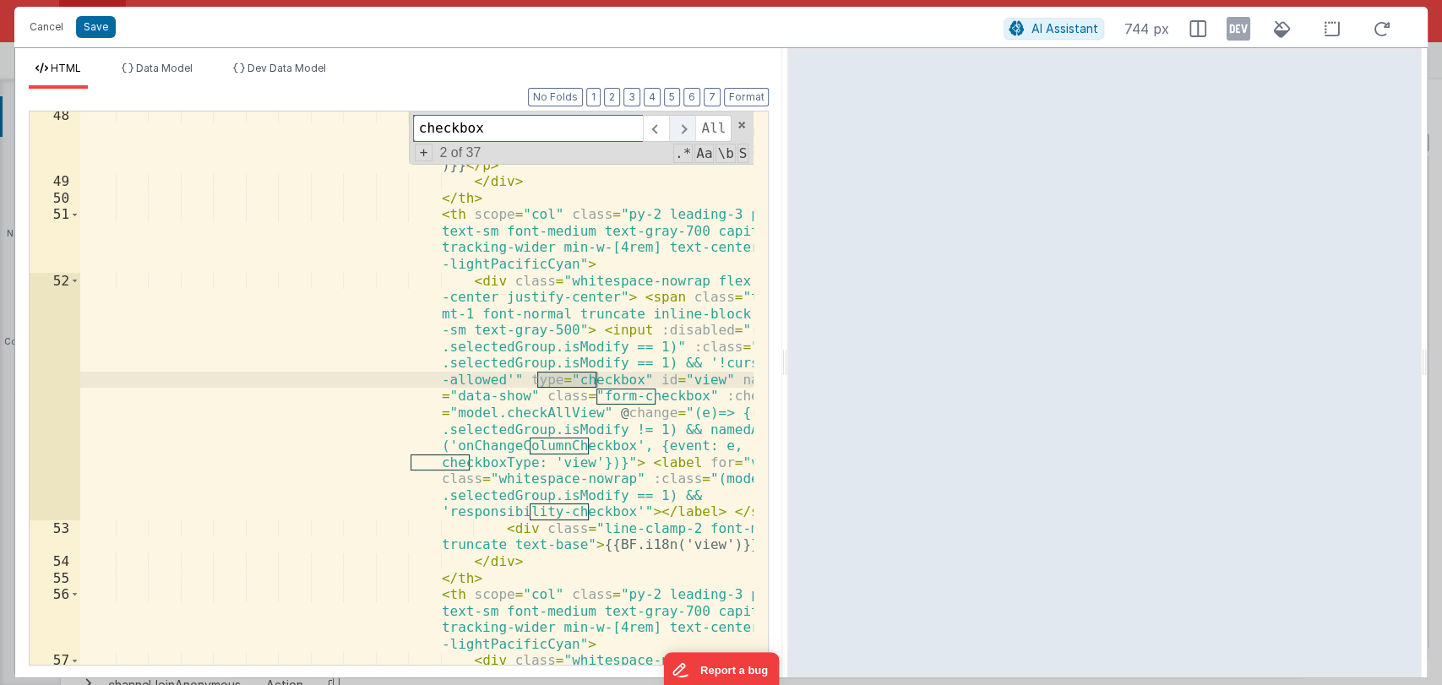
scroll to position [1804, 0]
click at [420, 129] on input "checkbox" at bounding box center [528, 128] width 230 height 27
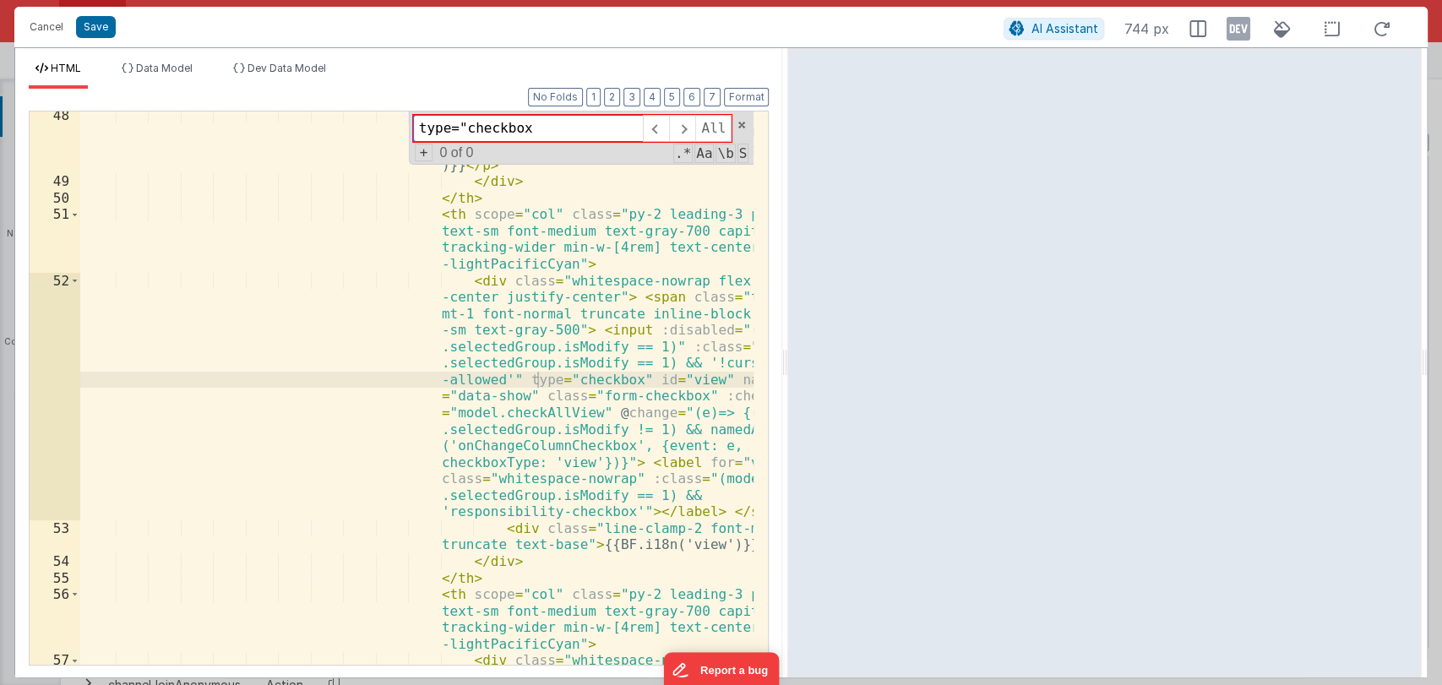
scroll to position [2184, 0]
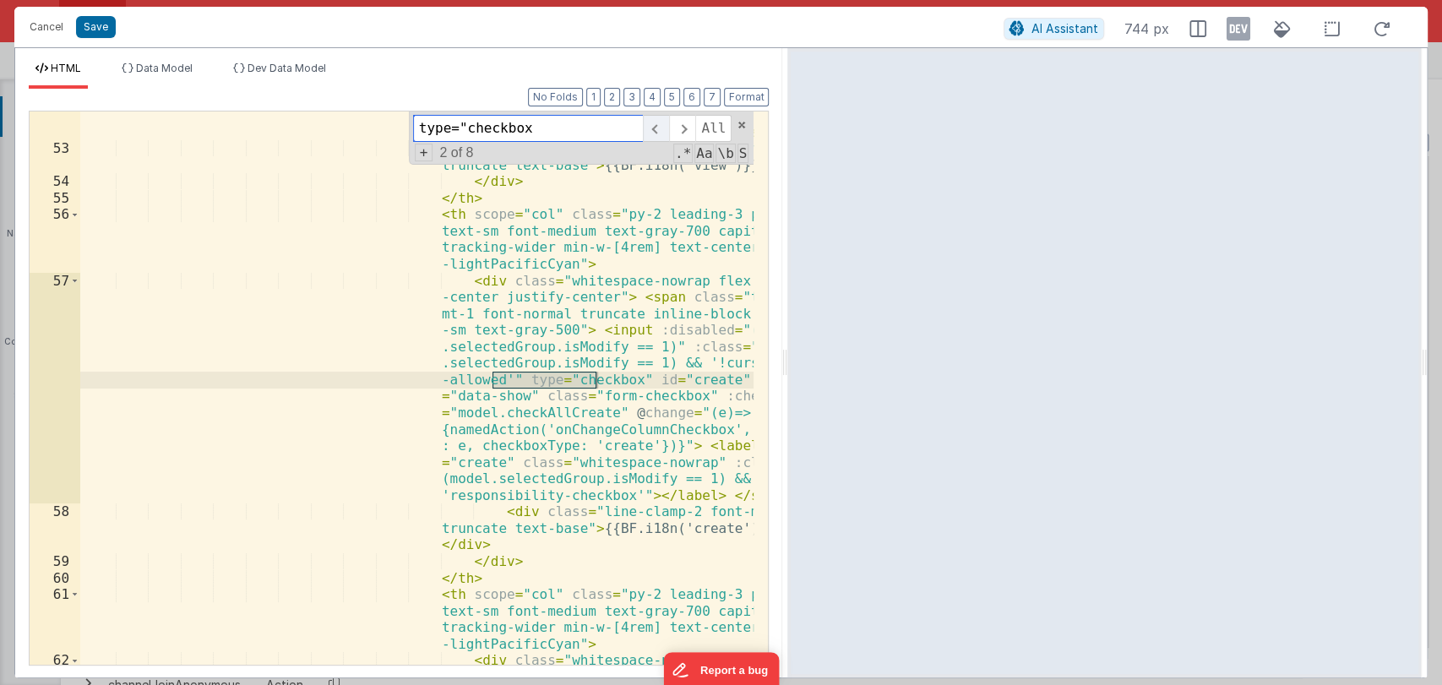
click at [655, 124] on span at bounding box center [656, 128] width 26 height 27
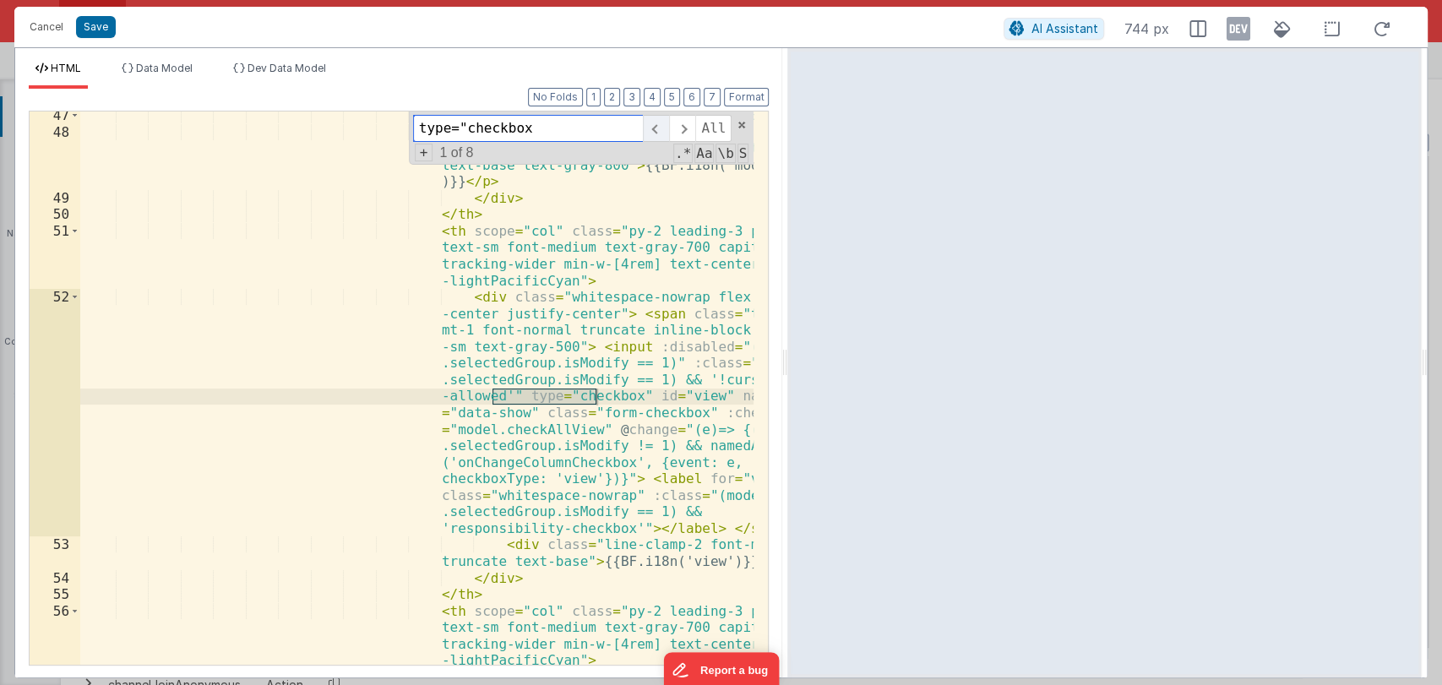
scroll to position [1788, 0]
click at [655, 124] on span at bounding box center [656, 128] width 26 height 27
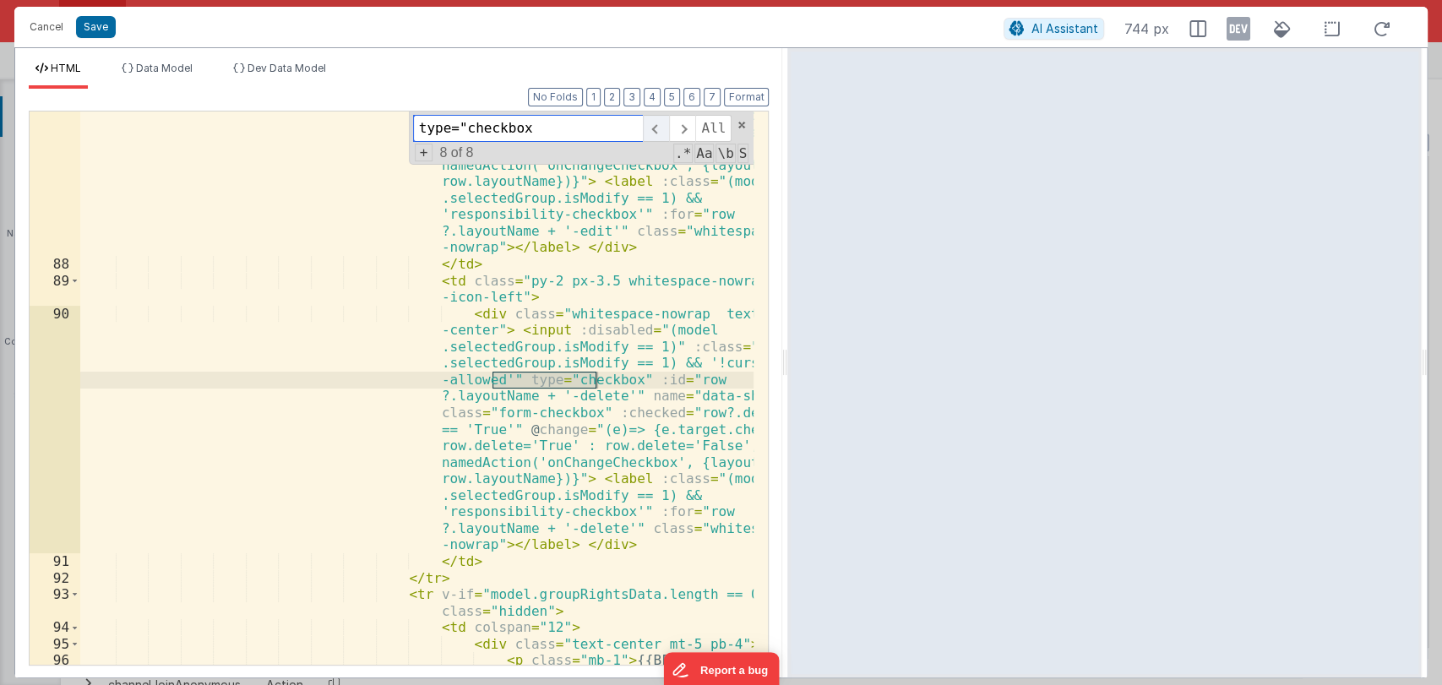
click at [655, 124] on span at bounding box center [656, 128] width 26 height 27
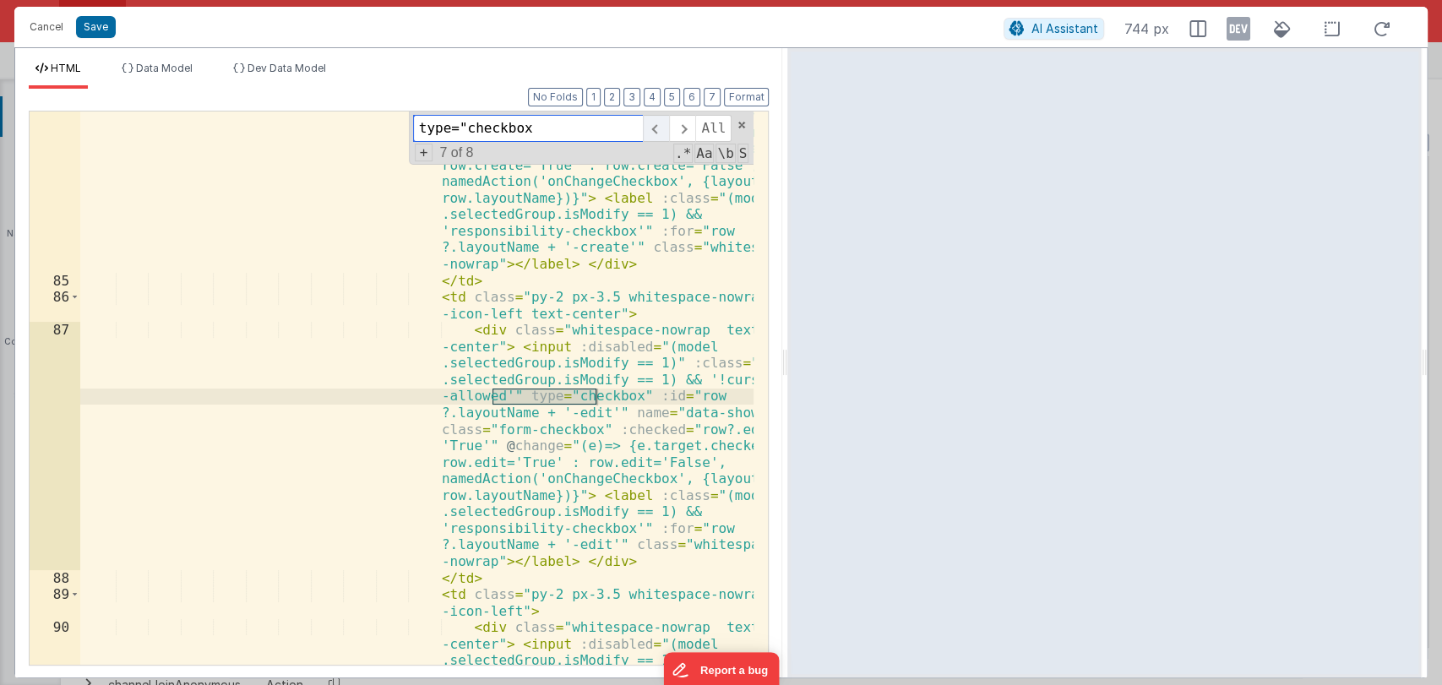
click at [655, 124] on span at bounding box center [656, 128] width 26 height 27
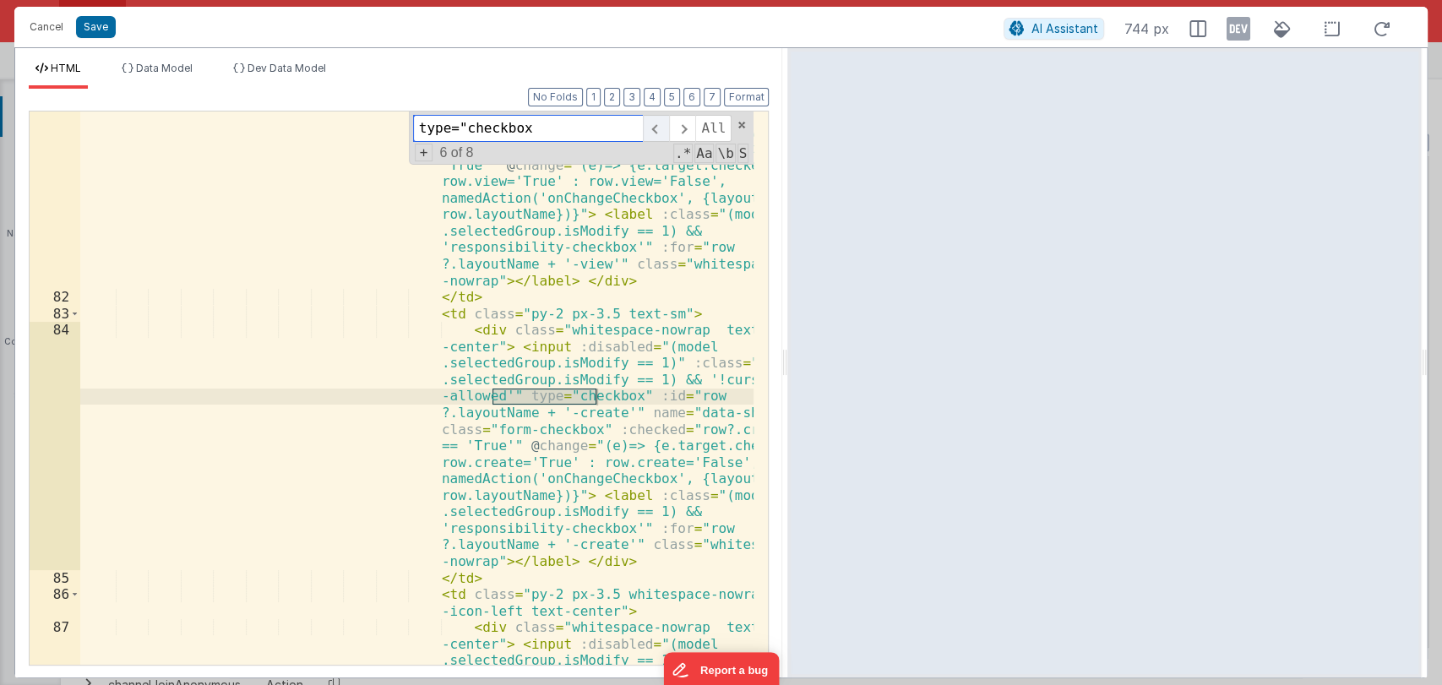
click at [655, 124] on span at bounding box center [656, 128] width 26 height 27
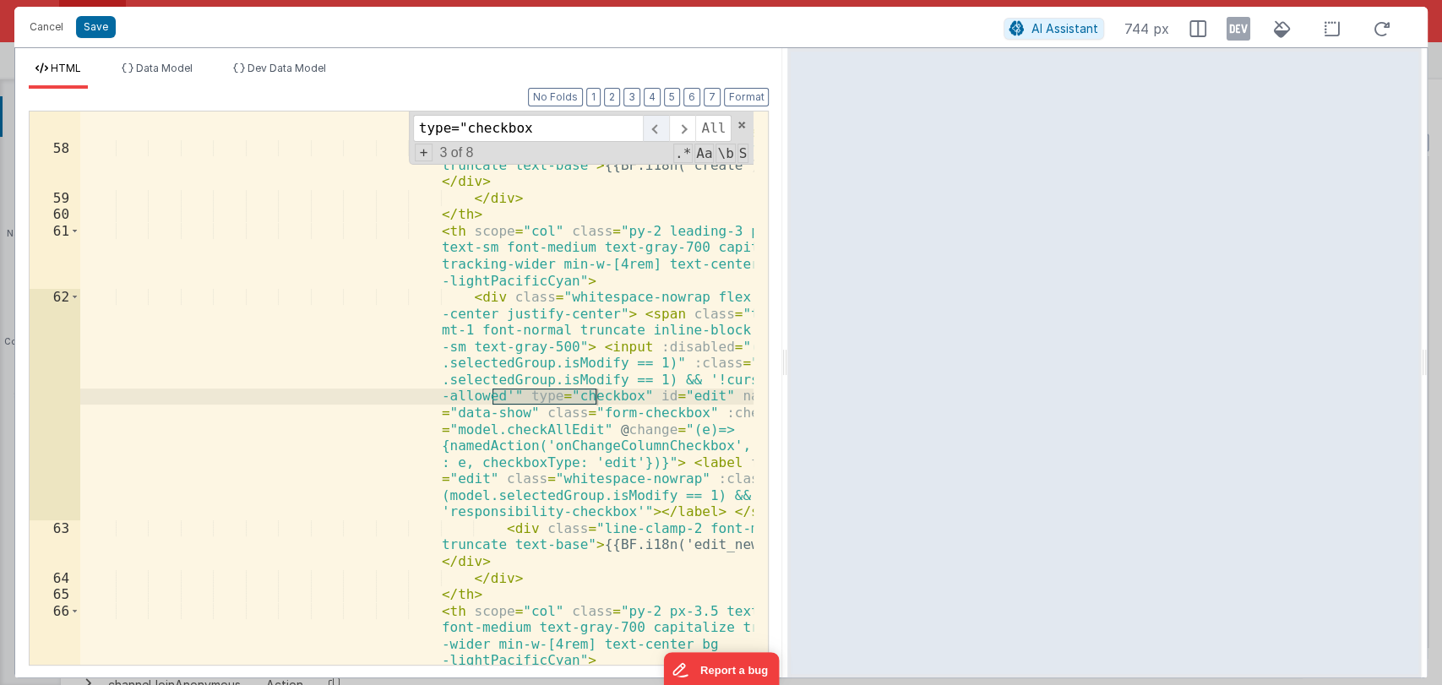
click at [655, 124] on span at bounding box center [656, 128] width 26 height 27
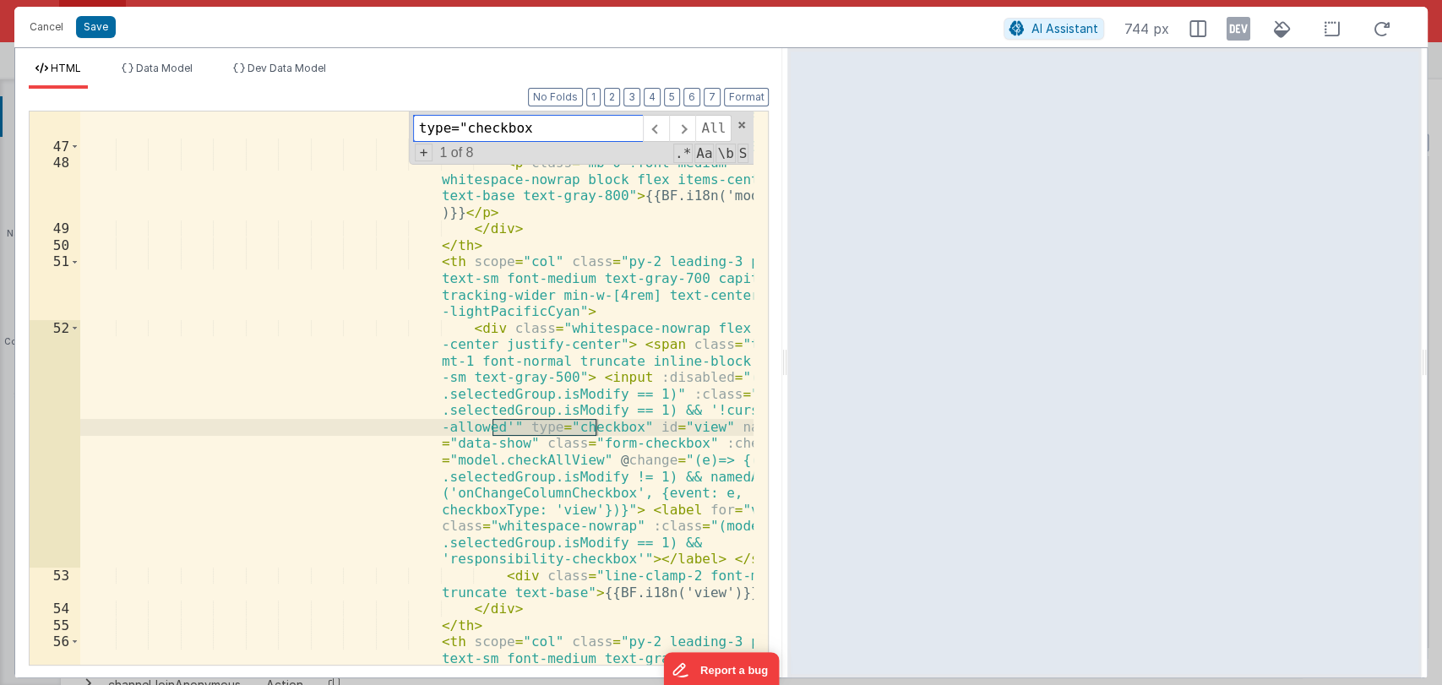
scroll to position [1757, 0]
click at [551, 497] on div "< th scope = "col" class = "pt-2 pb-1.5 leading-3 px-3.5 text-left text-sm font…" at bounding box center [417, 414] width 674 height 685
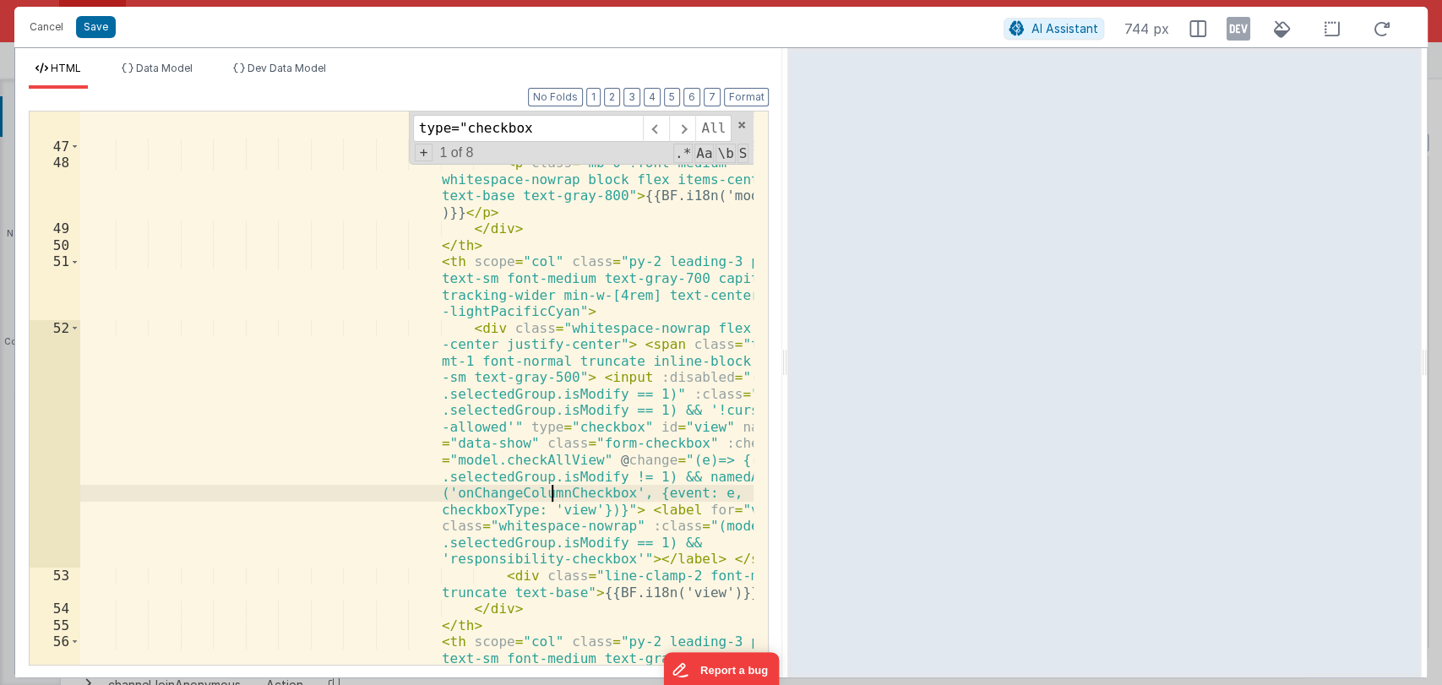
click at [551, 497] on div "< th scope = "col" class = "pt-2 pb-1.5 leading-3 px-3.5 text-left text-sm font…" at bounding box center [417, 414] width 674 height 685
type input "onChangeColumnCheckbox"
drag, startPoint x: 52, startPoint y: 25, endPoint x: 253, endPoint y: 100, distance: 214.3
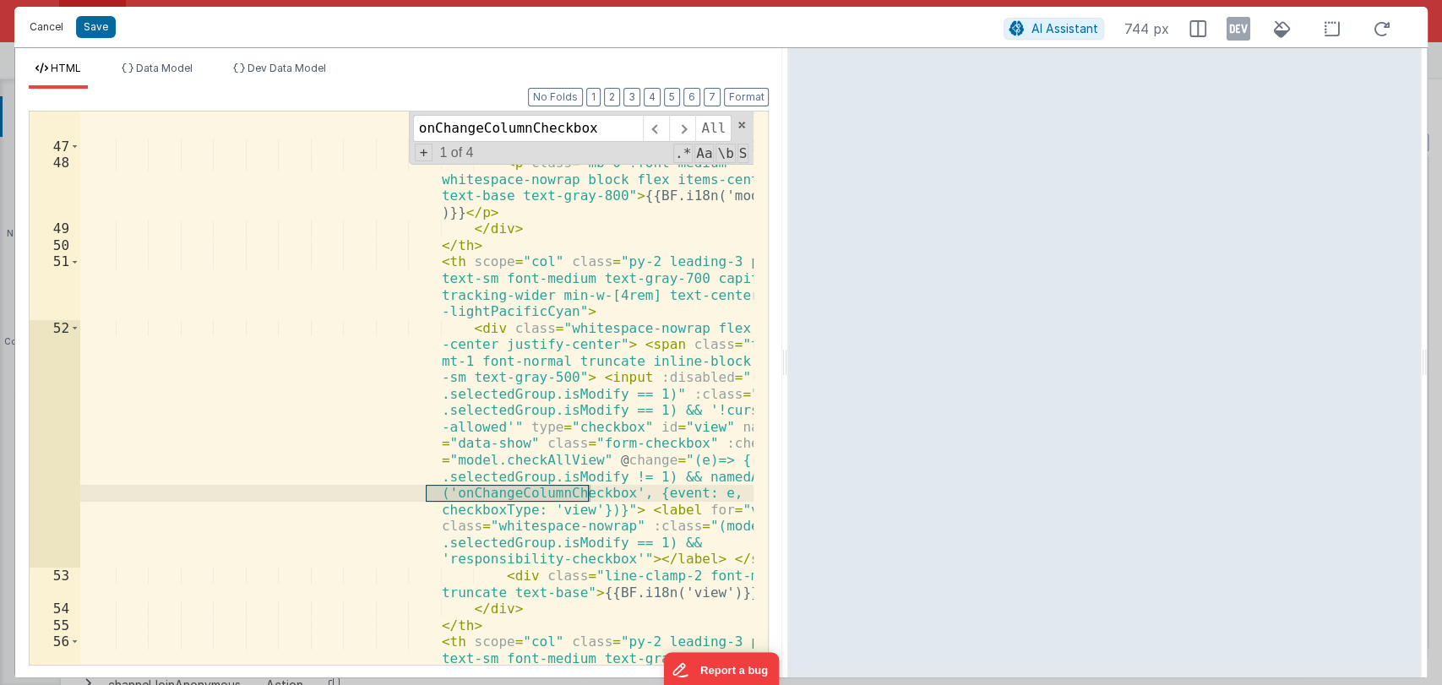
click at [51, 25] on button "Cancel" at bounding box center [46, 27] width 51 height 24
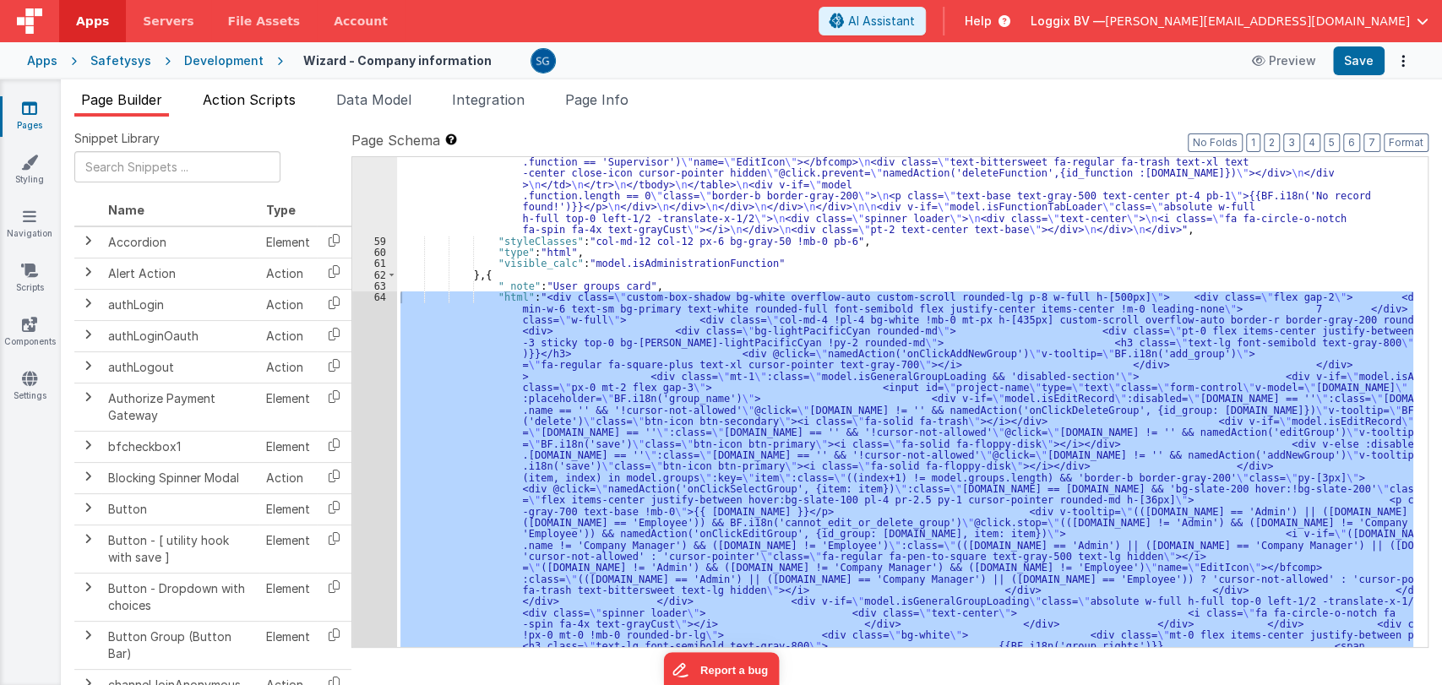
click at [234, 106] on span "Action Scripts" at bounding box center [249, 99] width 93 height 17
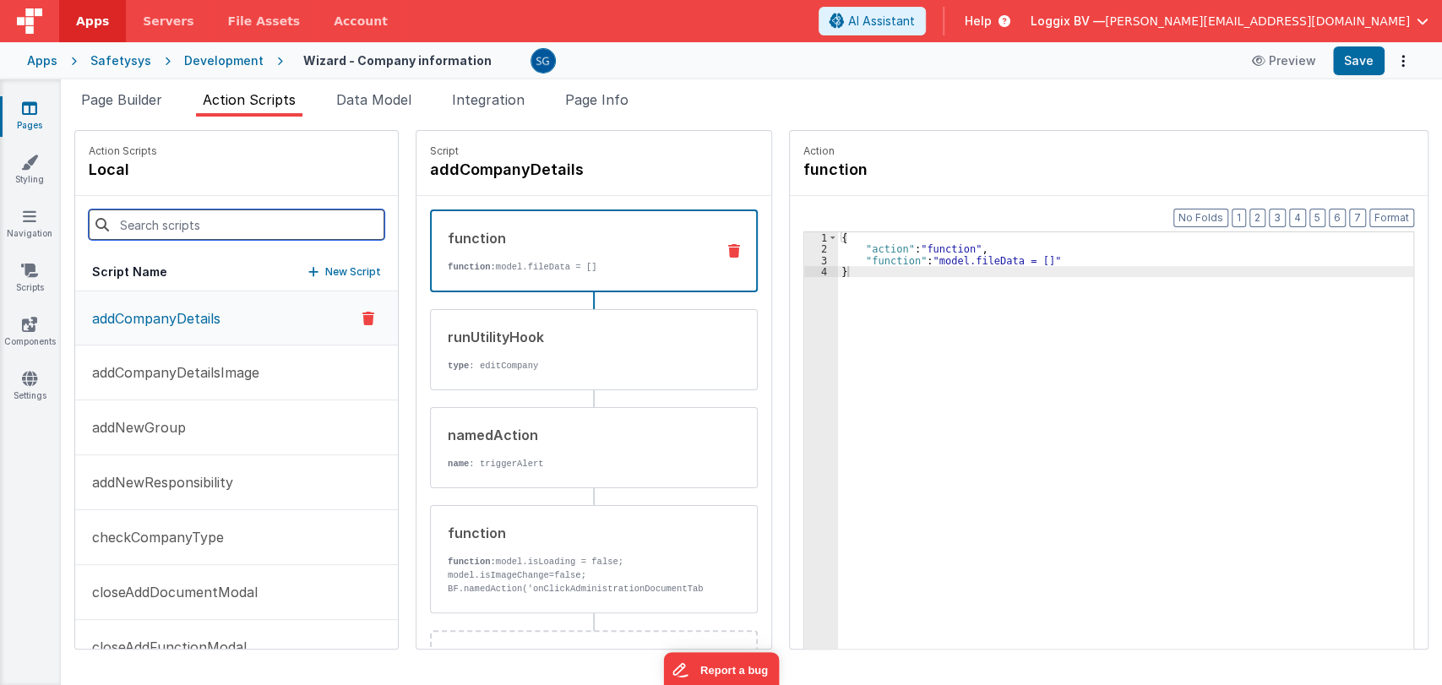
click at [182, 218] on input at bounding box center [237, 224] width 296 height 30
paste input "onChangeColumnCheckbox"
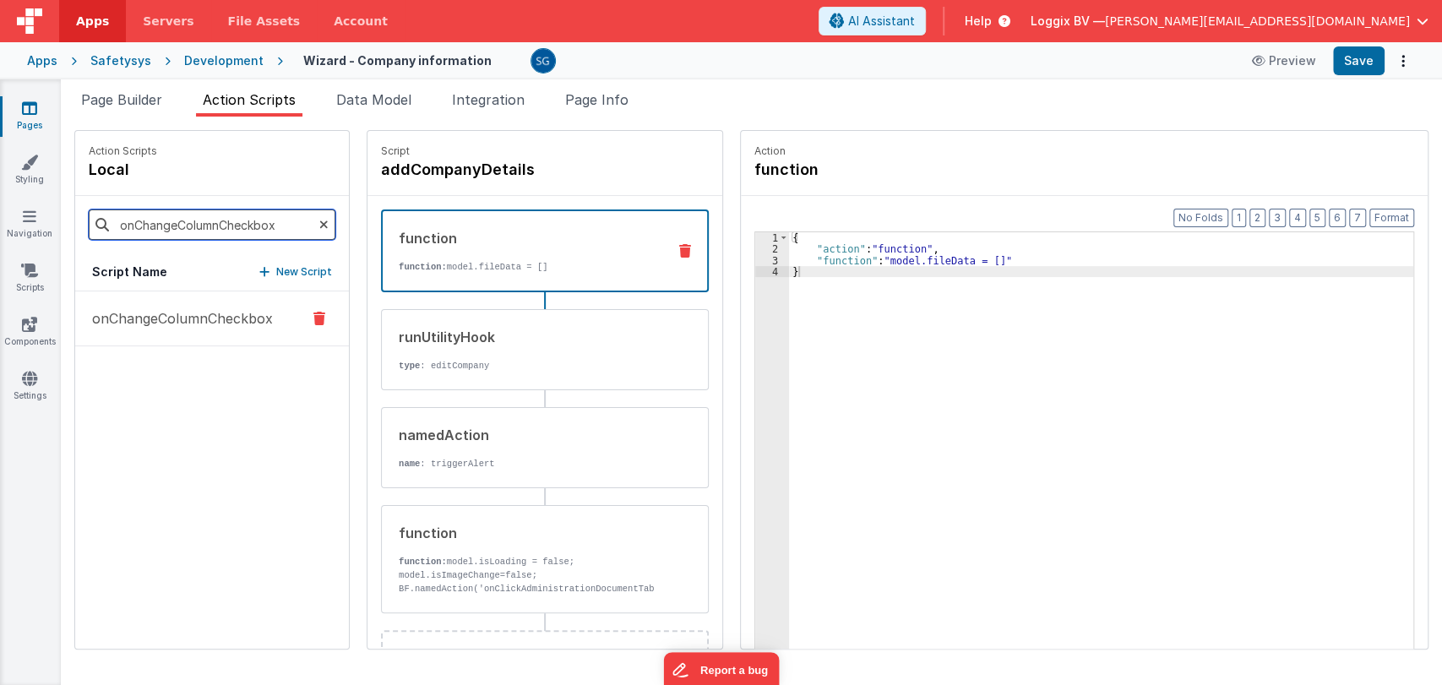
type input "onChangeColumnCheckbox"
click at [215, 322] on p "onChangeColumnCheckbox" at bounding box center [177, 318] width 191 height 20
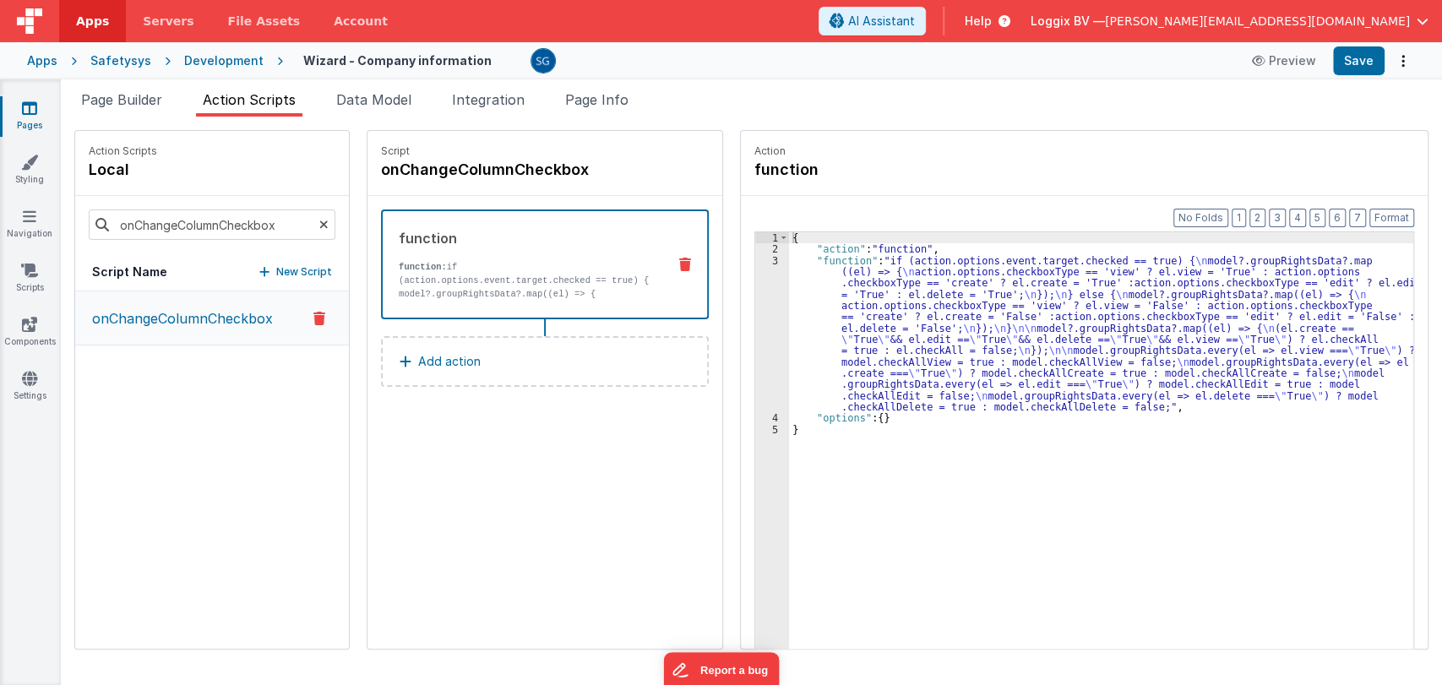
click at [756, 261] on div "3" at bounding box center [772, 334] width 34 height 158
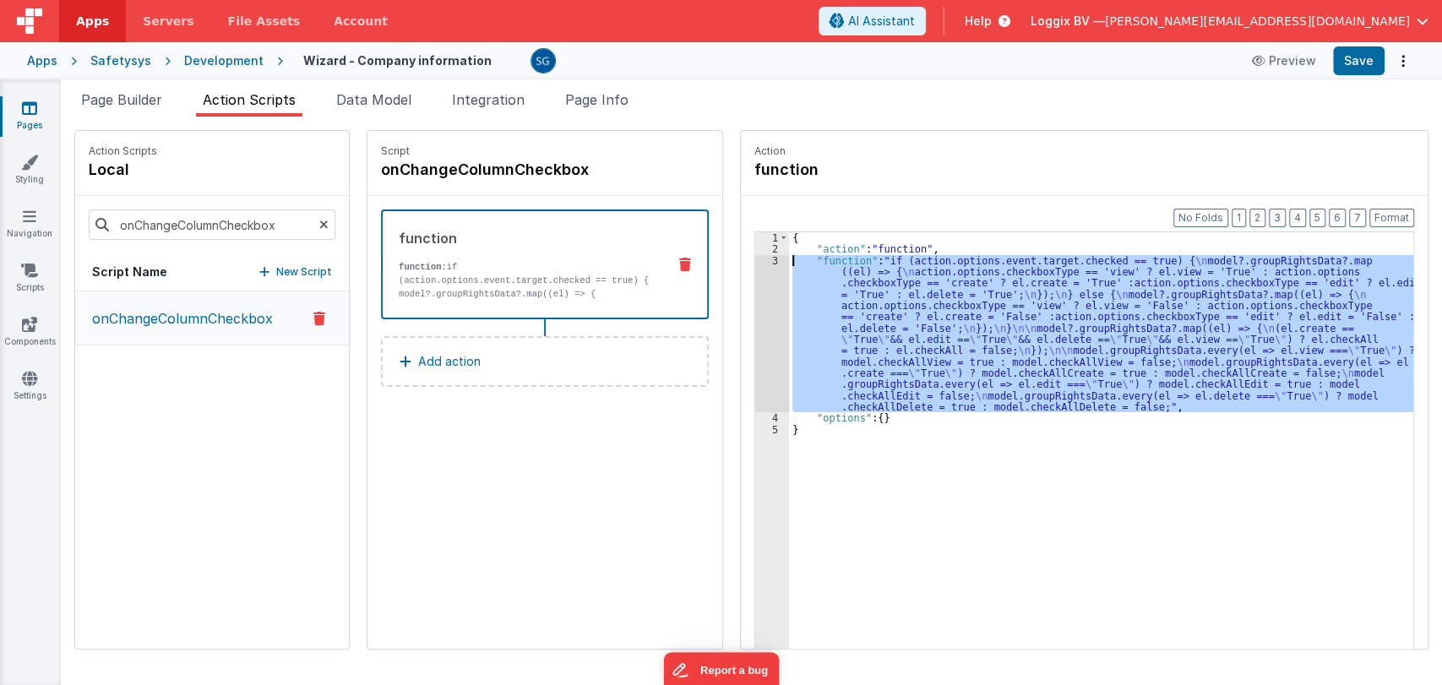
click at [756, 261] on div "3" at bounding box center [772, 334] width 34 height 158
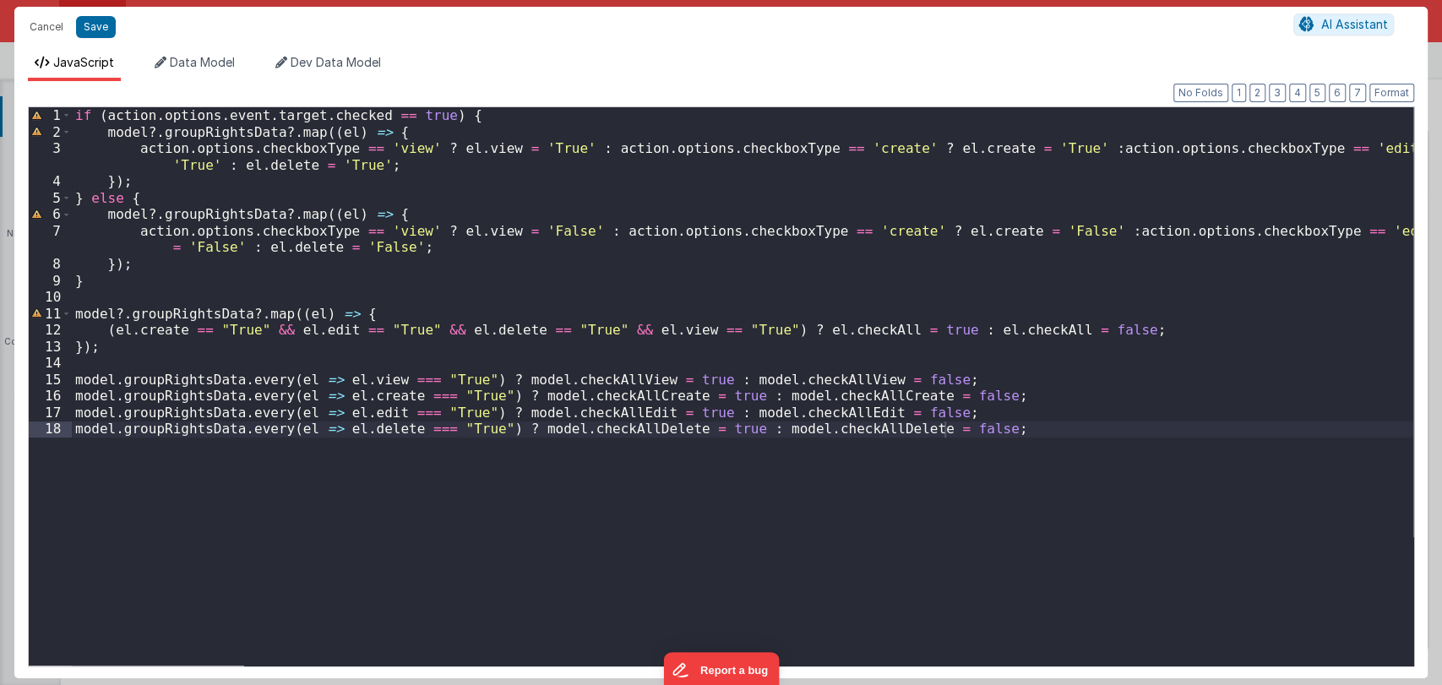
click at [419, 517] on div "if ( action . options . event . target . checked == true ) { model ?. groupRigh…" at bounding box center [742, 402] width 1341 height 591
click at [418, 494] on div "if ( action . options . event . target . checked == true ) { model ?. groupRigh…" at bounding box center [742, 402] width 1341 height 591
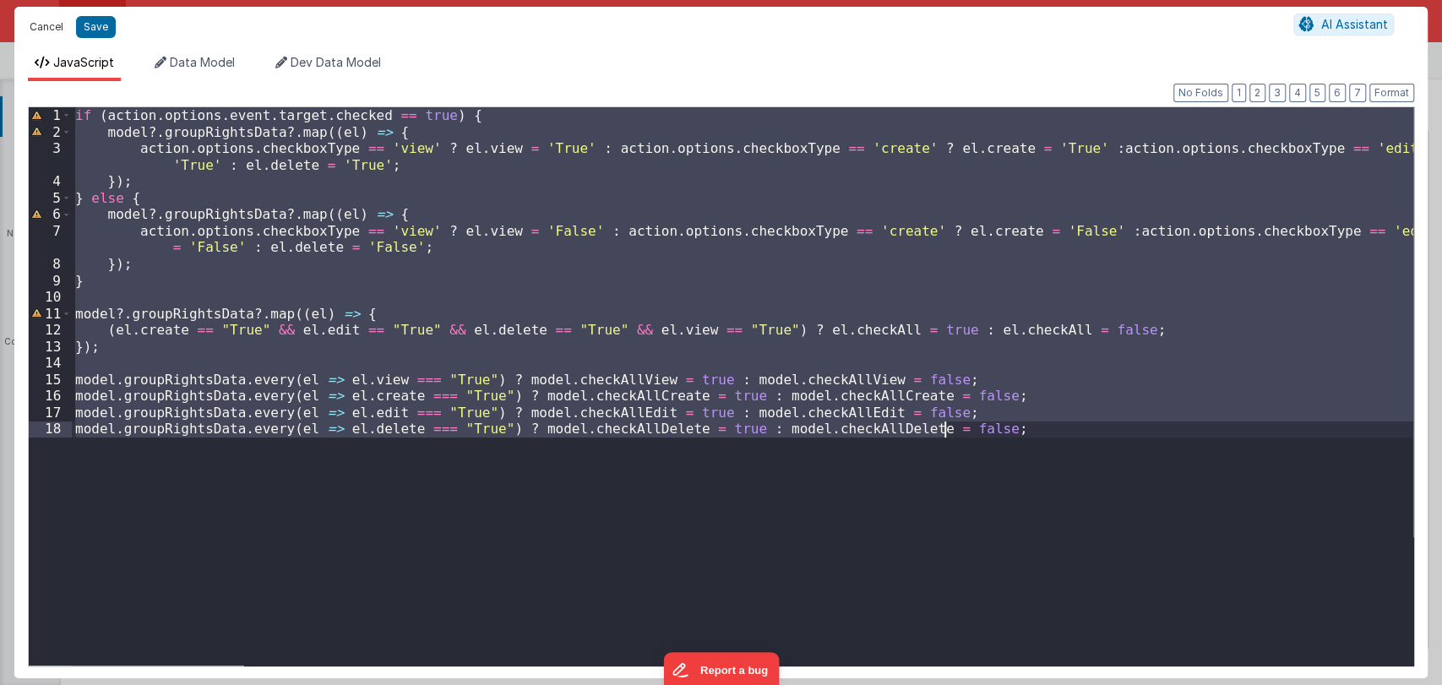
click at [51, 27] on button "Cancel" at bounding box center [46, 27] width 51 height 24
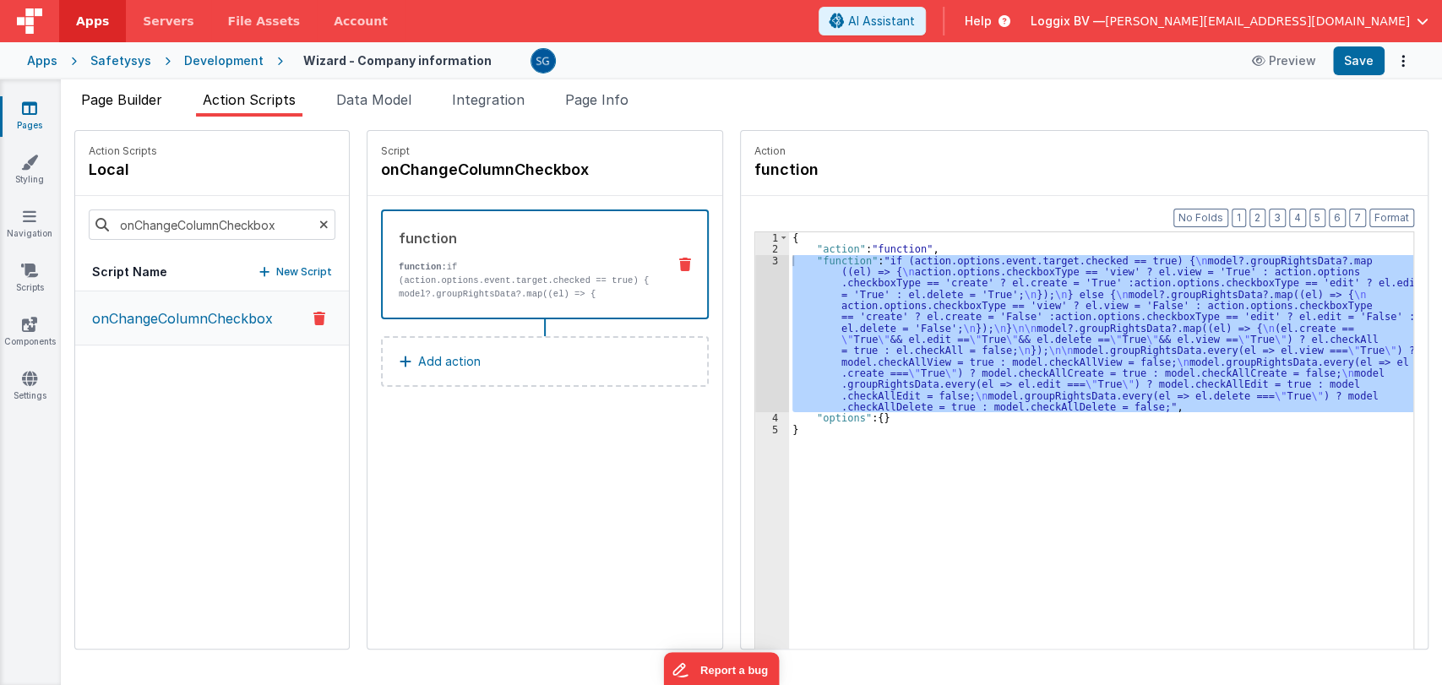
click at [88, 93] on span "Page Builder" at bounding box center [121, 99] width 81 height 17
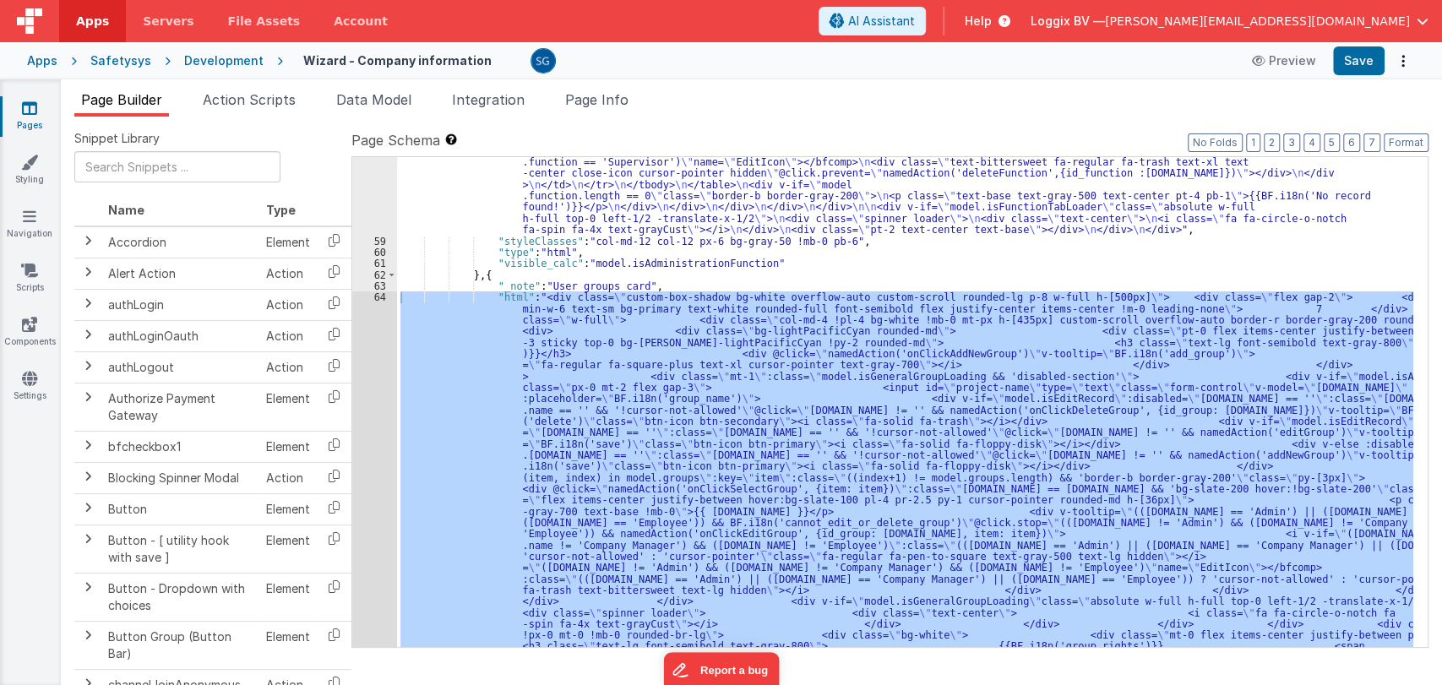
click at [497, 329] on div ""html" : "<div :class= \" model.isFunctionTabLoader && 'disabled-section' \" cl…" at bounding box center [905, 402] width 1016 height 490
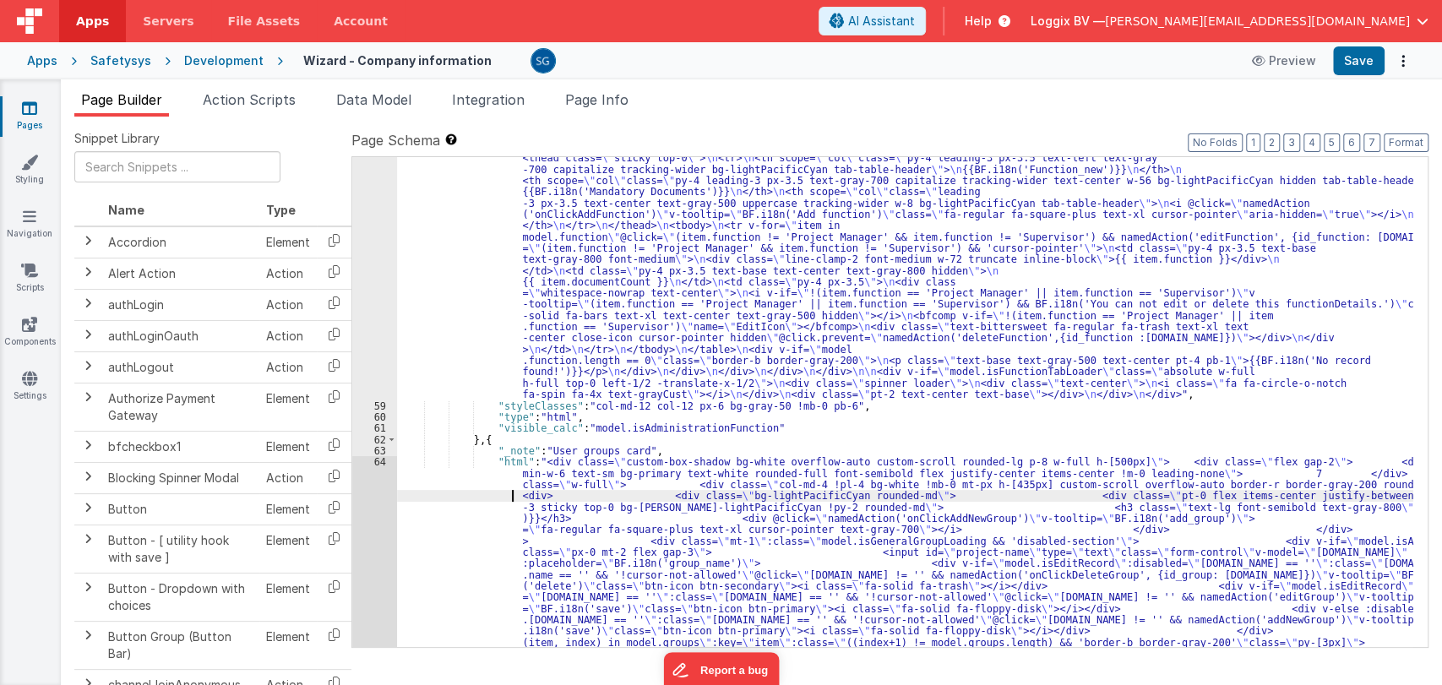
scroll to position [3326, 0]
click at [388, 442] on span at bounding box center [391, 439] width 9 height 11
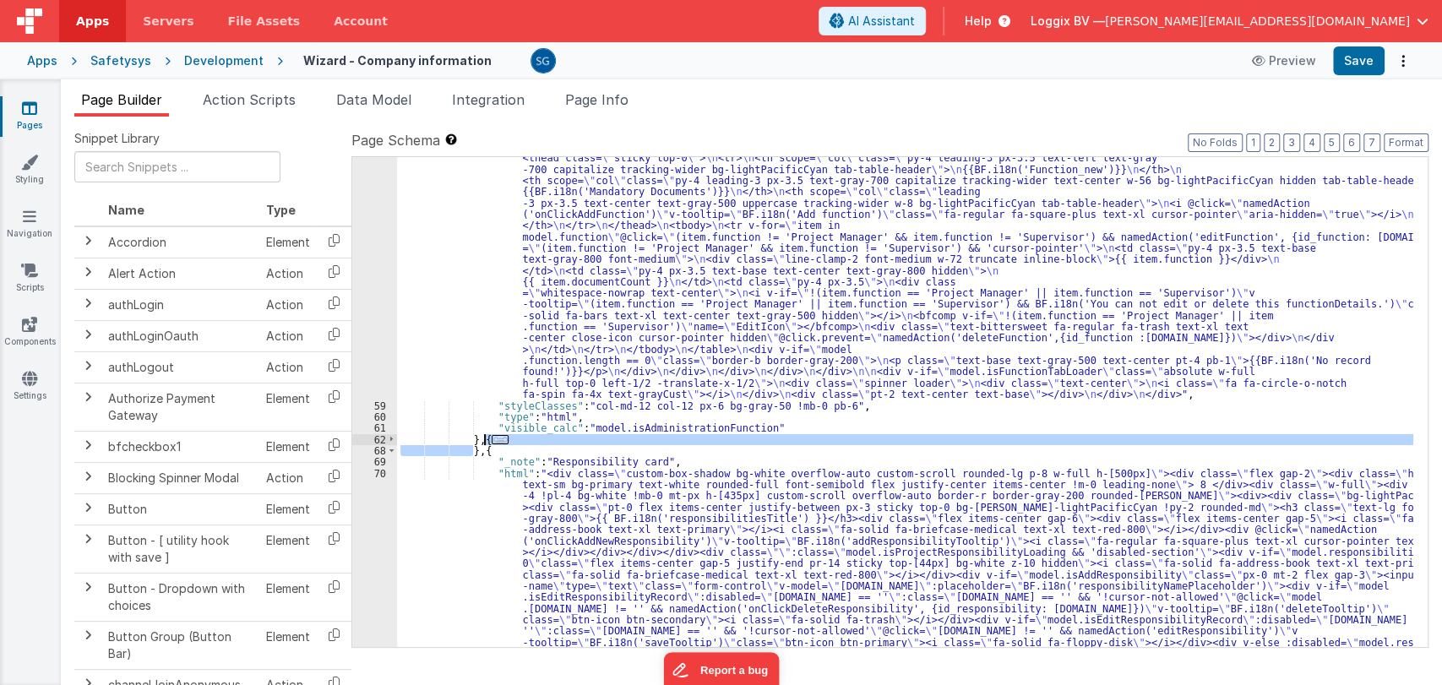
drag, startPoint x: 472, startPoint y: 452, endPoint x: 483, endPoint y: 441, distance: 15.5
click at [216, 95] on span "Action Scripts" at bounding box center [249, 99] width 93 height 17
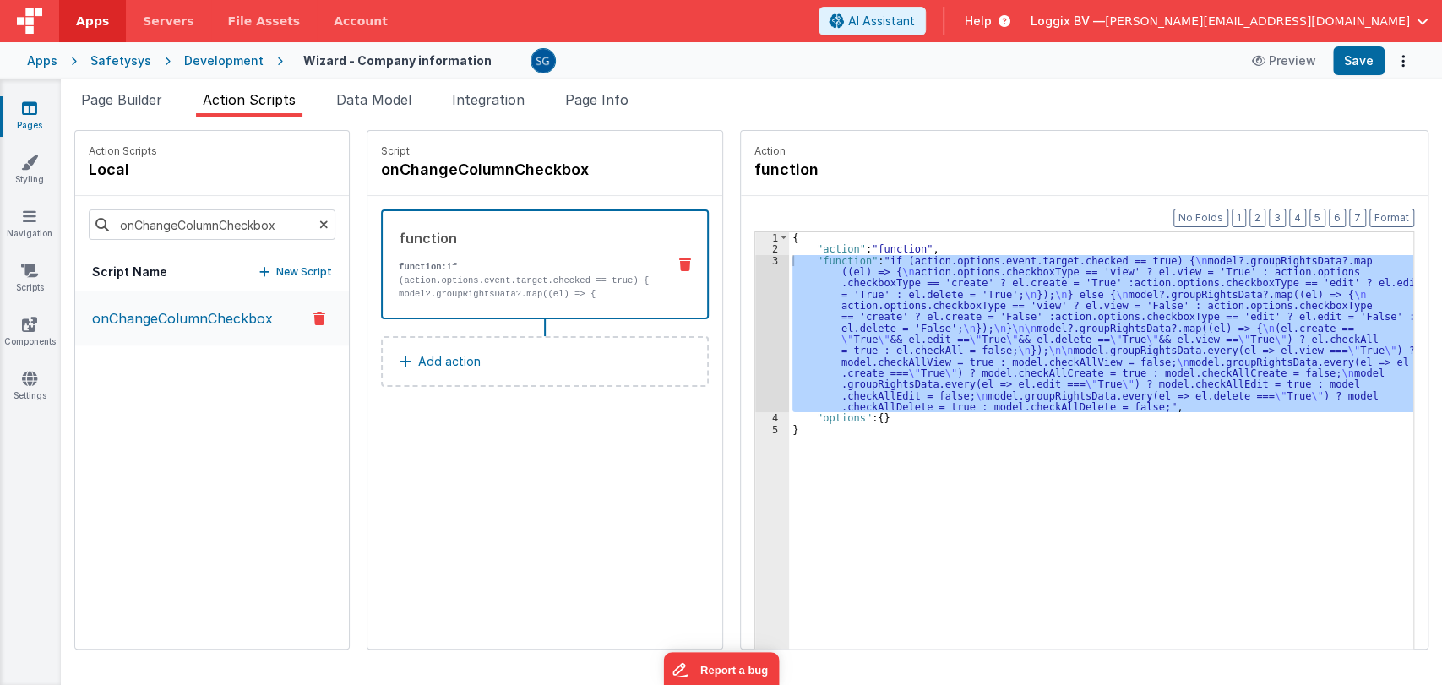
click at [756, 259] on div "3" at bounding box center [772, 334] width 34 height 158
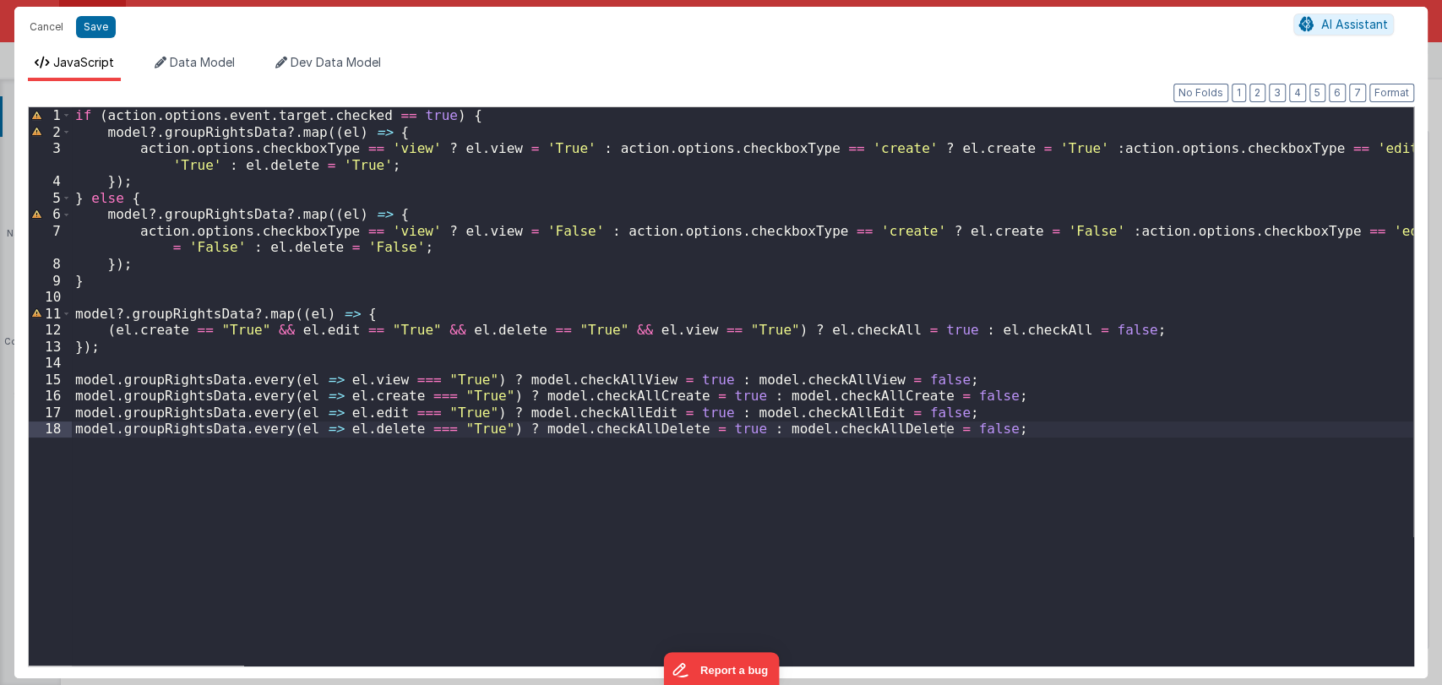
click at [479, 491] on div "if ( action . options . event . target . checked == true ) { model ?. groupRigh…" at bounding box center [742, 402] width 1341 height 591
click at [508, 452] on div "if ( action . options . event . target . checked == true ) { model ?. groupRigh…" at bounding box center [742, 402] width 1341 height 591
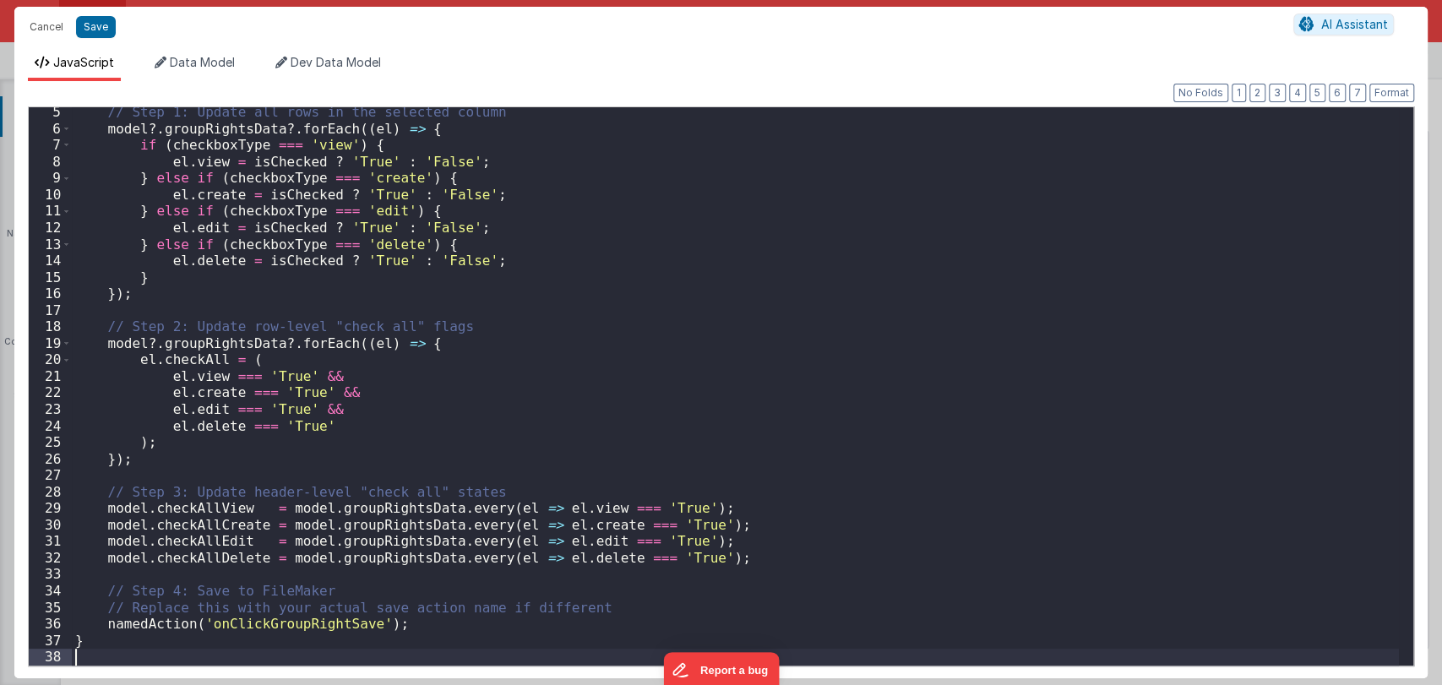
scroll to position [68, 0]
click at [409, 626] on div "// Step 1: Update all rows in the selected column model ?. groupRightsData ?. f…" at bounding box center [735, 399] width 1327 height 591
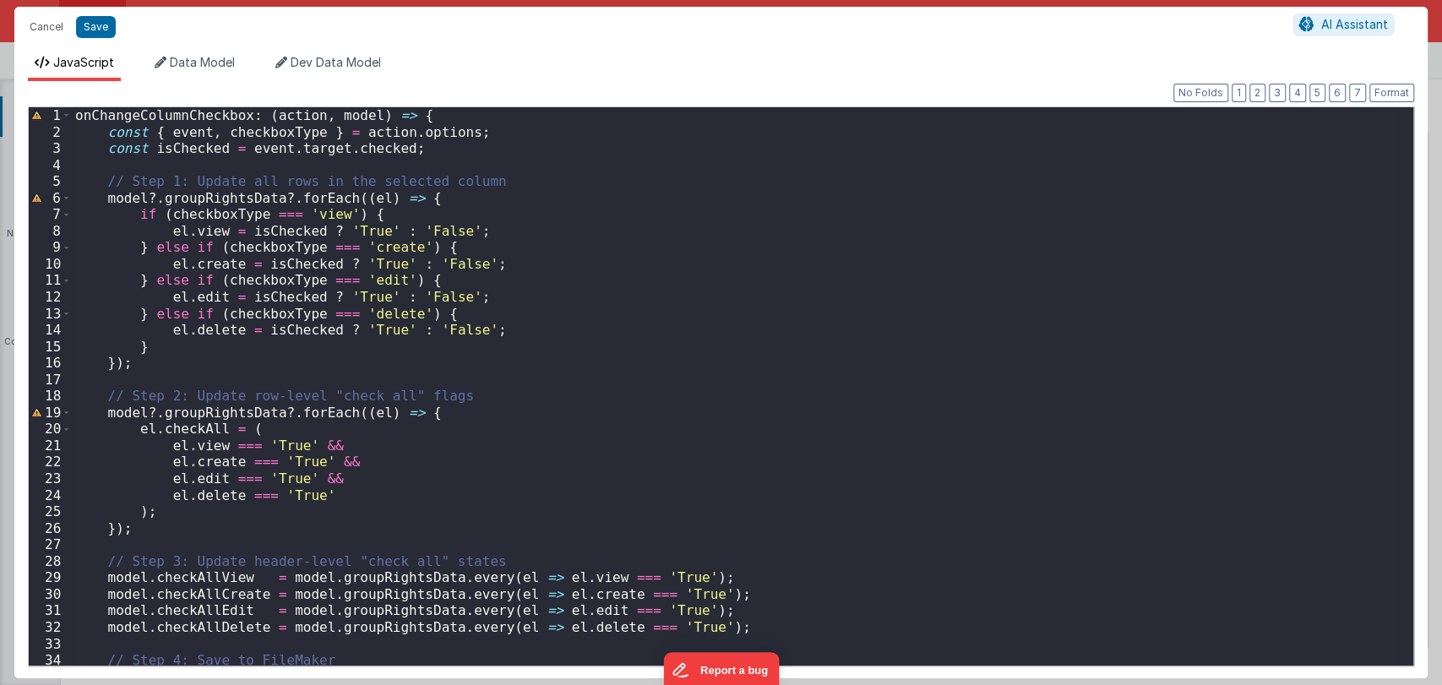
scroll to position [0, 0]
click at [507, 272] on div "onChangeColumnCheckbox : ( action , model ) => { const { event , checkboxType }…" at bounding box center [735, 402] width 1327 height 591
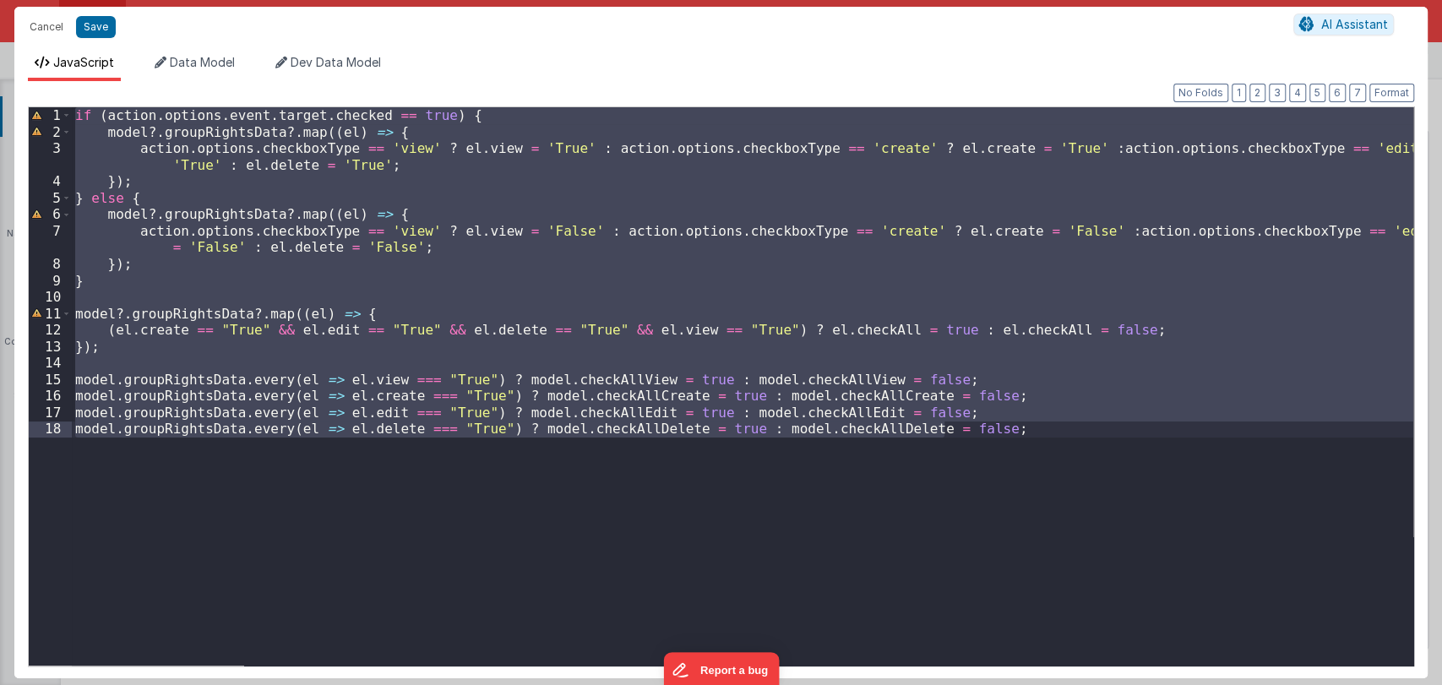
click at [537, 441] on div "if ( action . options . event . target . checked == true ) { model ?. groupRigh…" at bounding box center [742, 386] width 1341 height 558
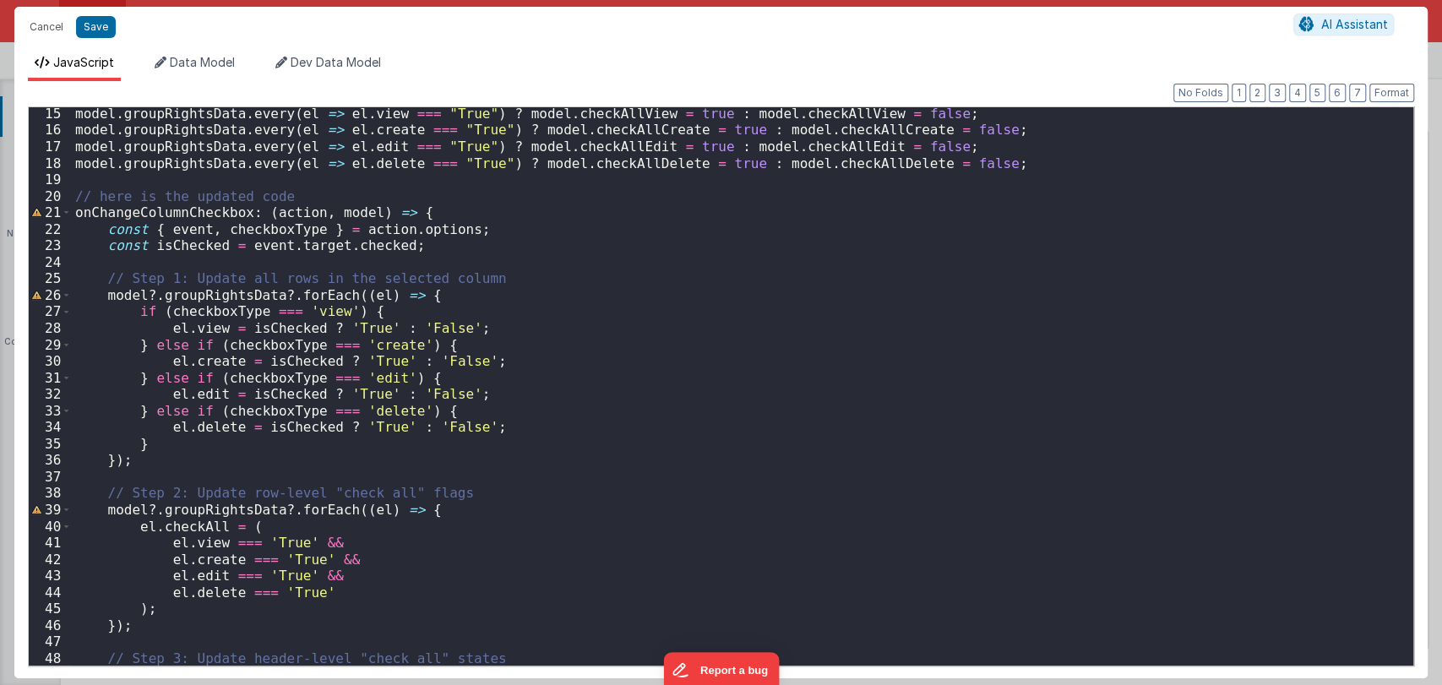
scroll to position [432, 0]
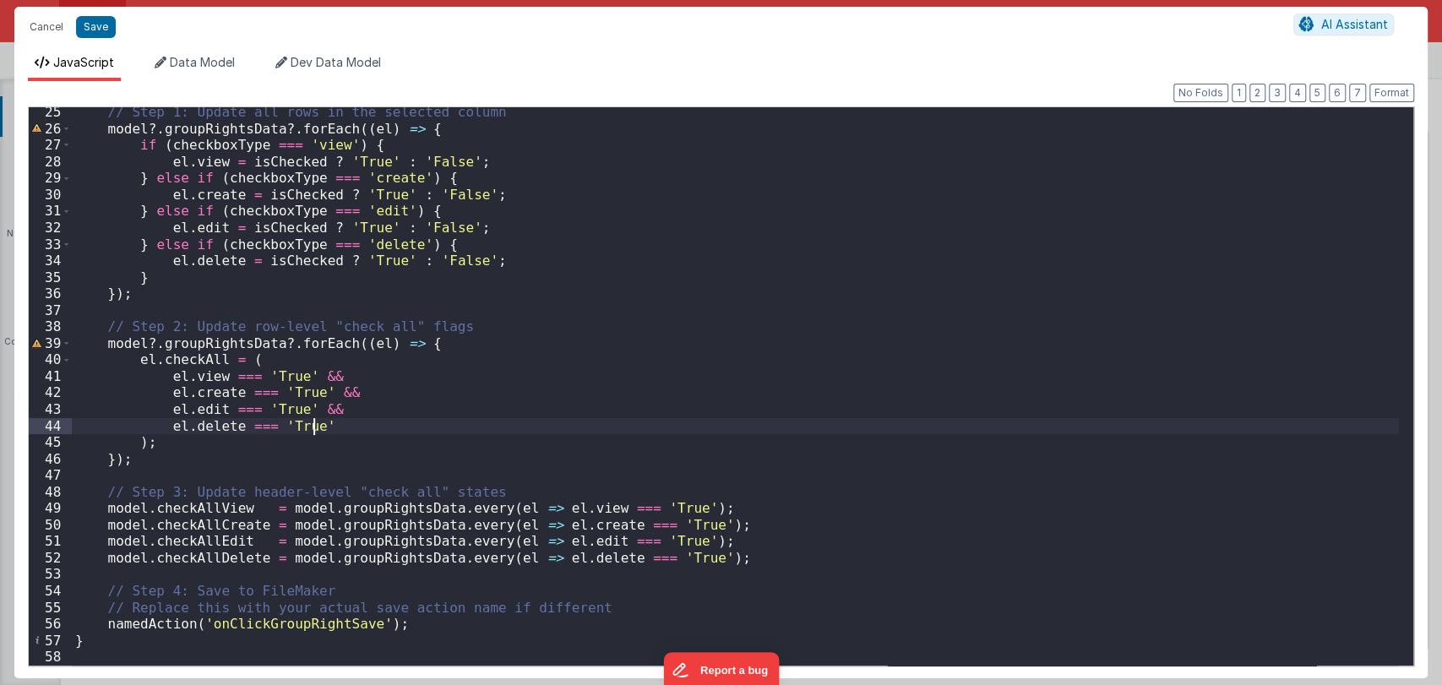
click at [400, 432] on div "// Step 1: Update all rows in the selected column model ?. groupRightsData ?. f…" at bounding box center [735, 399] width 1327 height 591
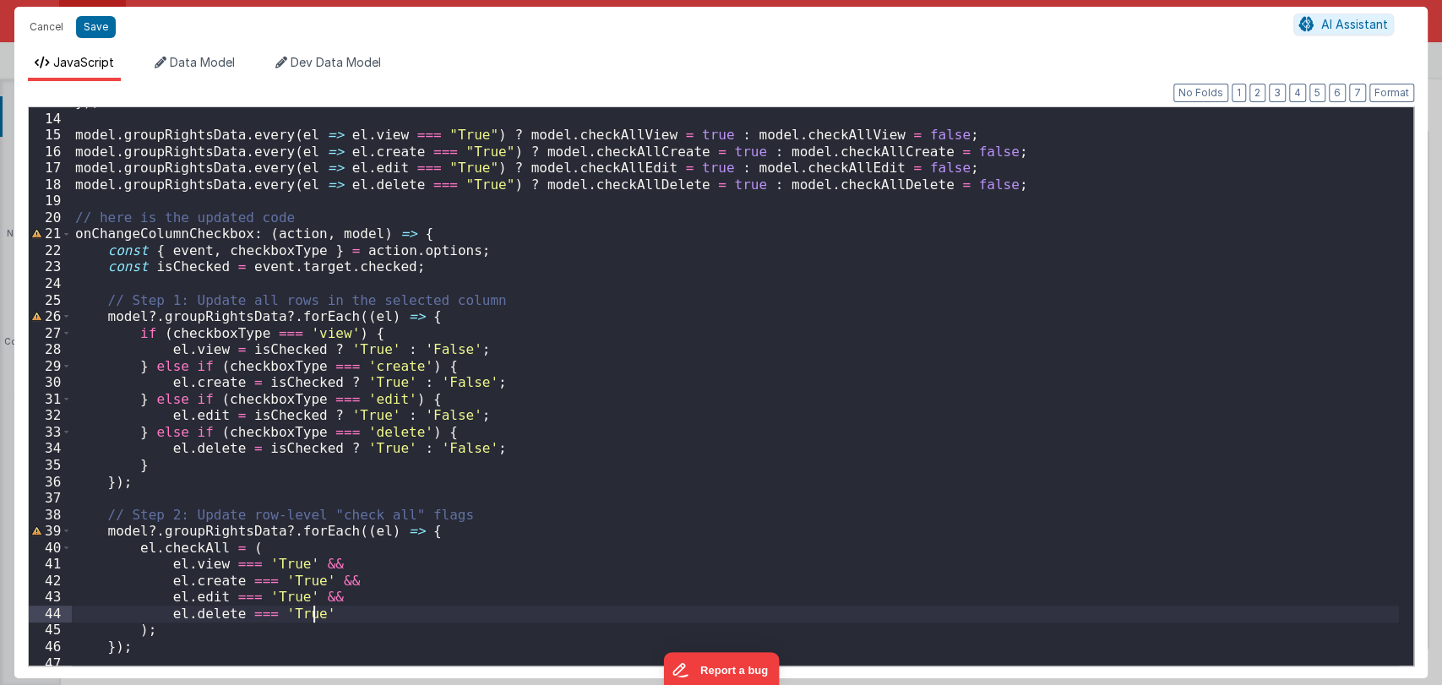
scroll to position [244, 0]
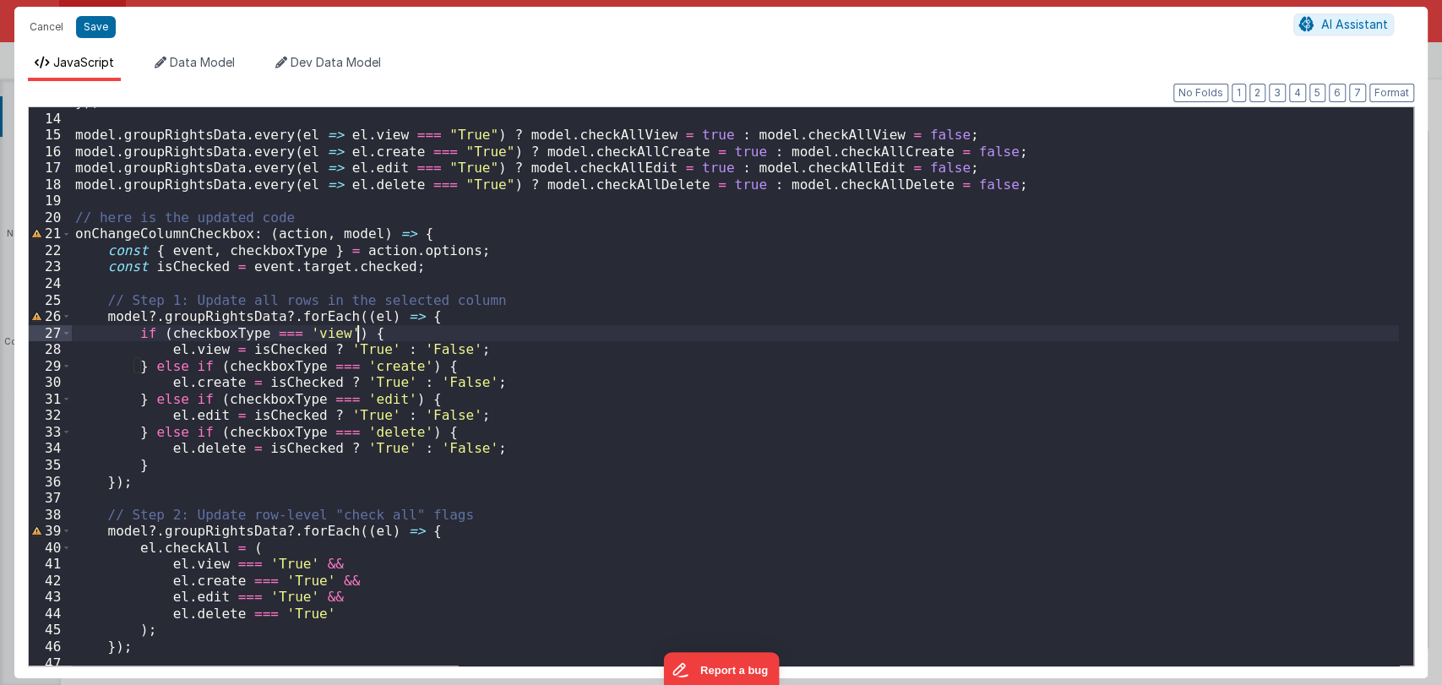
click at [557, 340] on div "}) ; model . groupRightsData . every ( el => el . view === "True" ) ? model . c…" at bounding box center [735, 389] width 1327 height 591
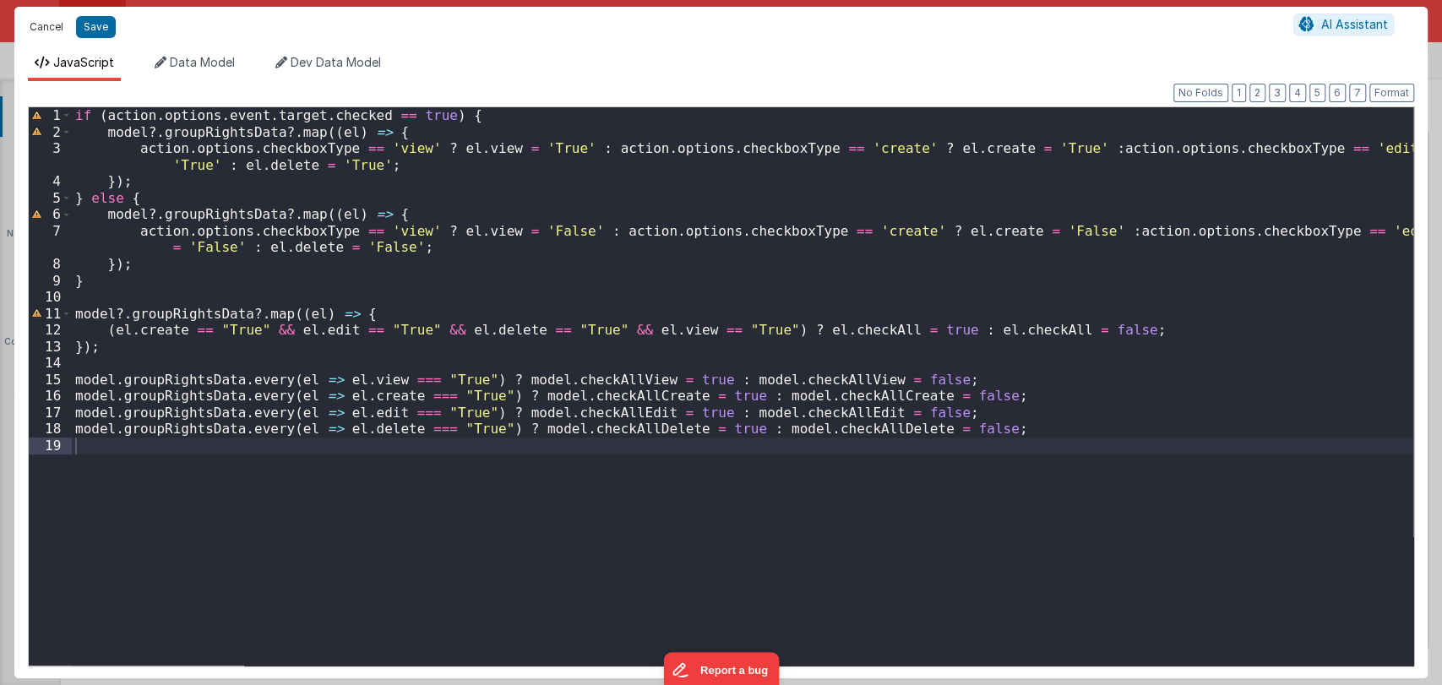
click at [48, 29] on button "Cancel" at bounding box center [46, 27] width 51 height 24
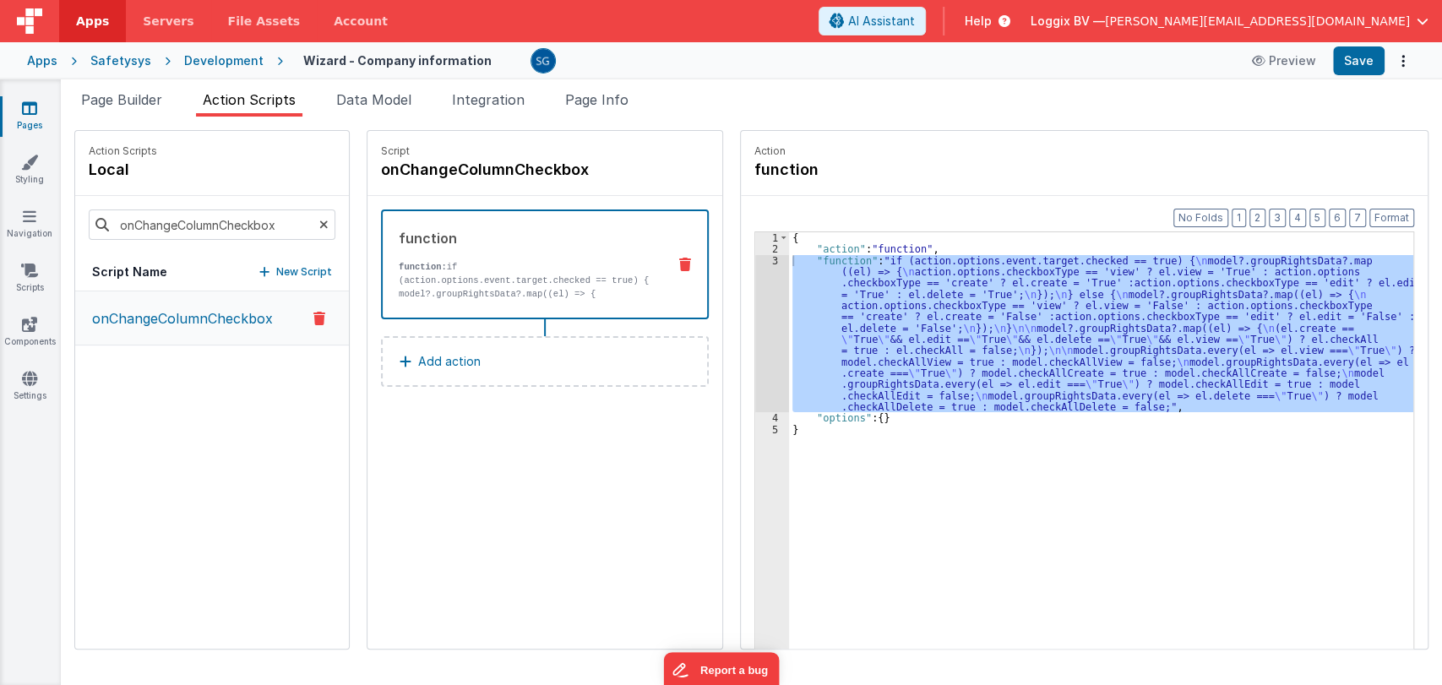
click at [938, 540] on div "{ "action" : "function" , "function" : "if (action.options.event.target.checked…" at bounding box center [1101, 478] width 624 height 492
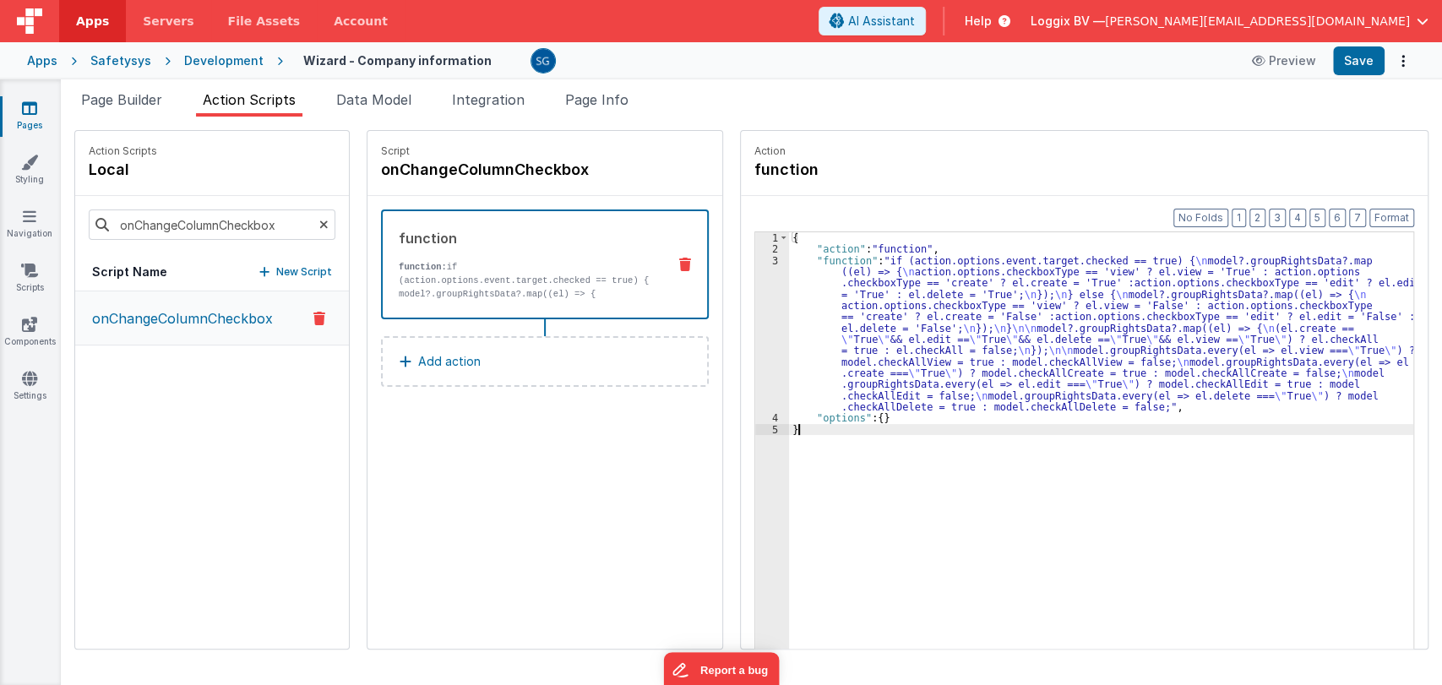
click at [757, 258] on div "3" at bounding box center [772, 334] width 34 height 158
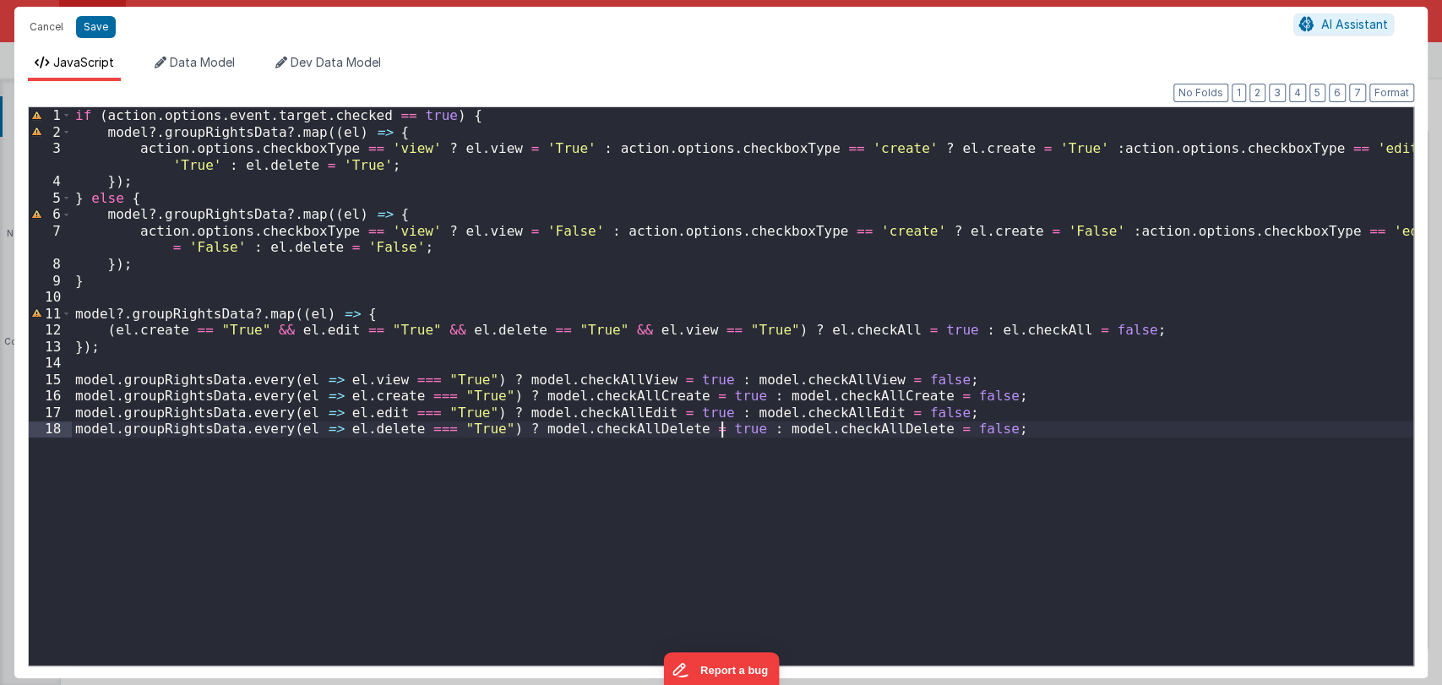
click at [723, 436] on div "if ( action . options . event . target . checked == true ) { model ?. groupRigh…" at bounding box center [742, 402] width 1341 height 591
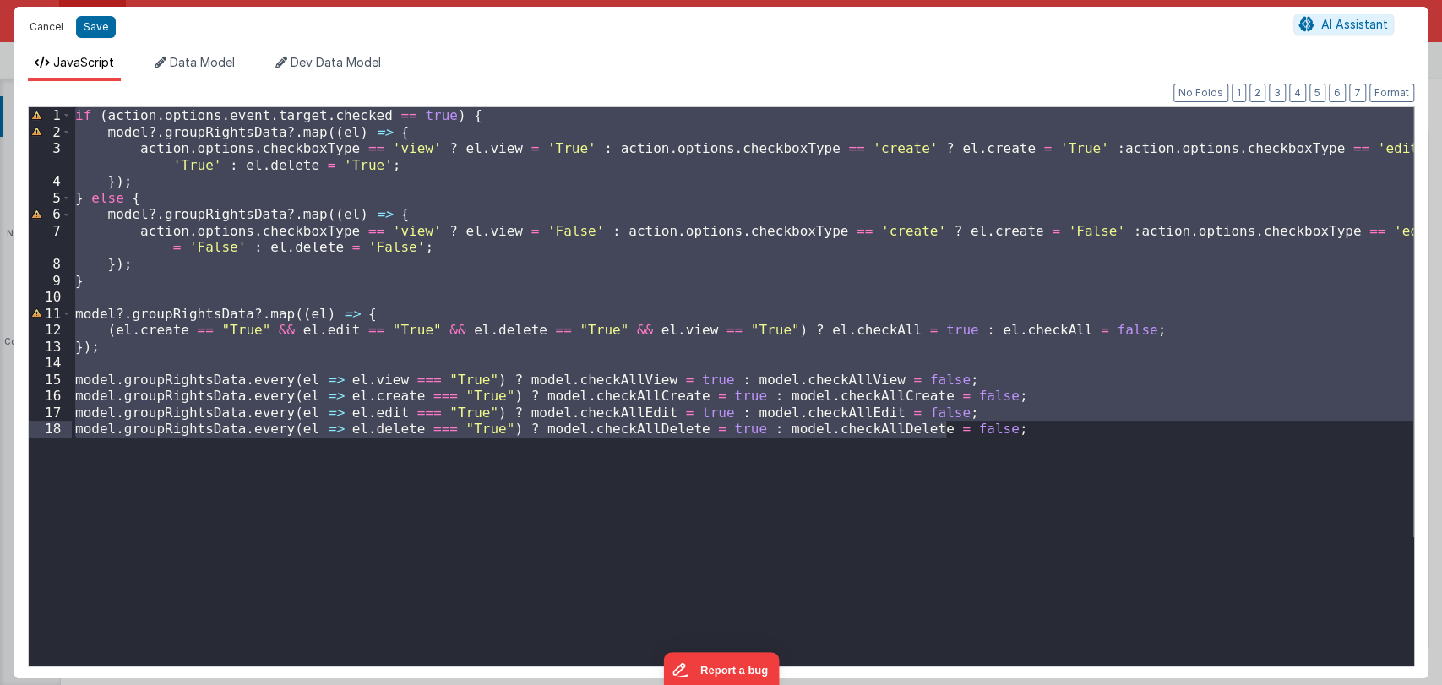
click at [46, 35] on button "Cancel" at bounding box center [46, 27] width 51 height 24
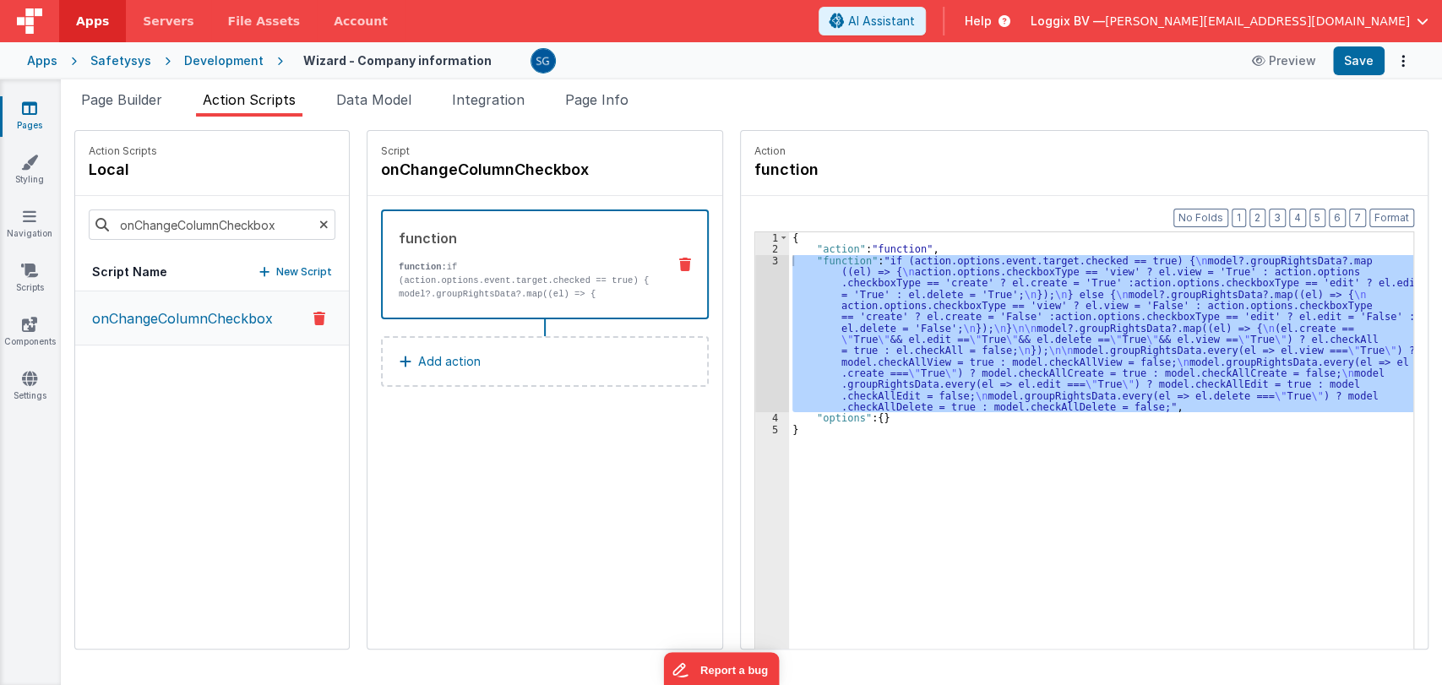
click at [139, 92] on span "Page Builder" at bounding box center [121, 99] width 81 height 17
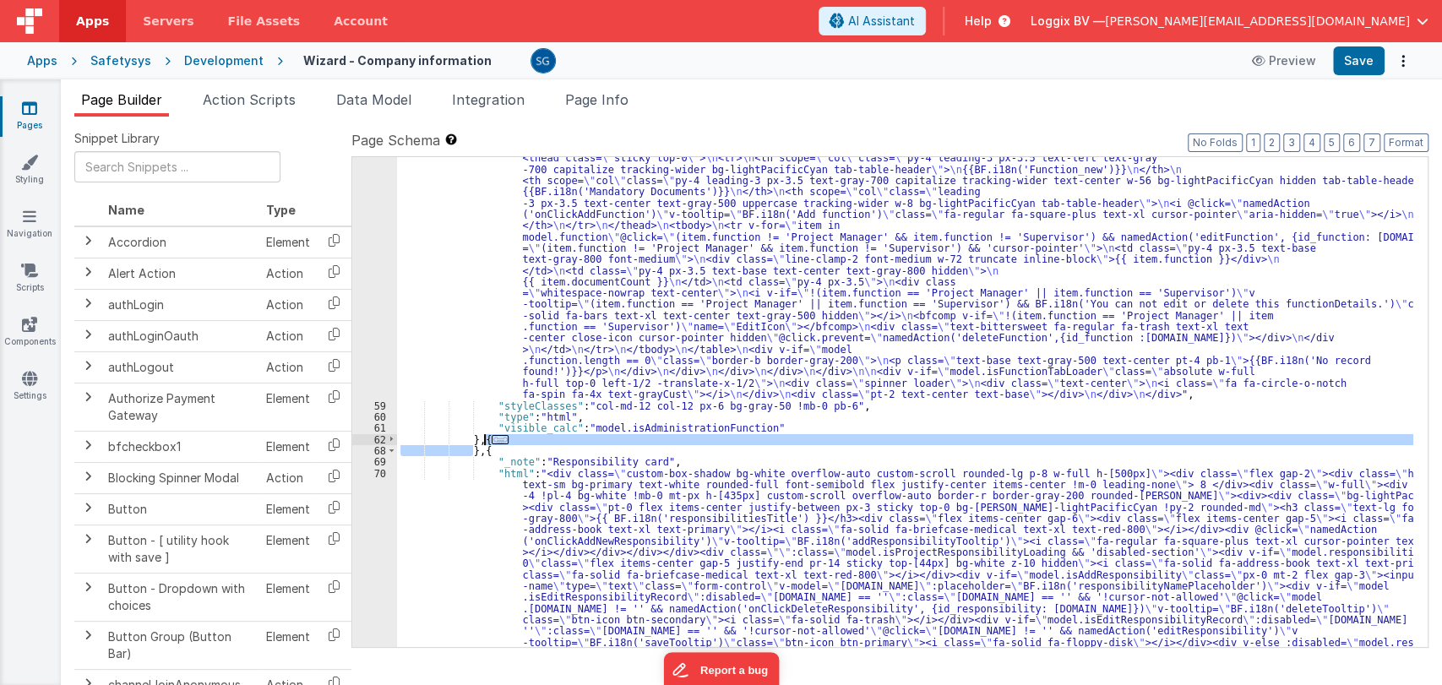
drag, startPoint x: 470, startPoint y: 454, endPoint x: 486, endPoint y: 437, distance: 22.7
click at [253, 105] on span "Action Scripts" at bounding box center [249, 99] width 93 height 17
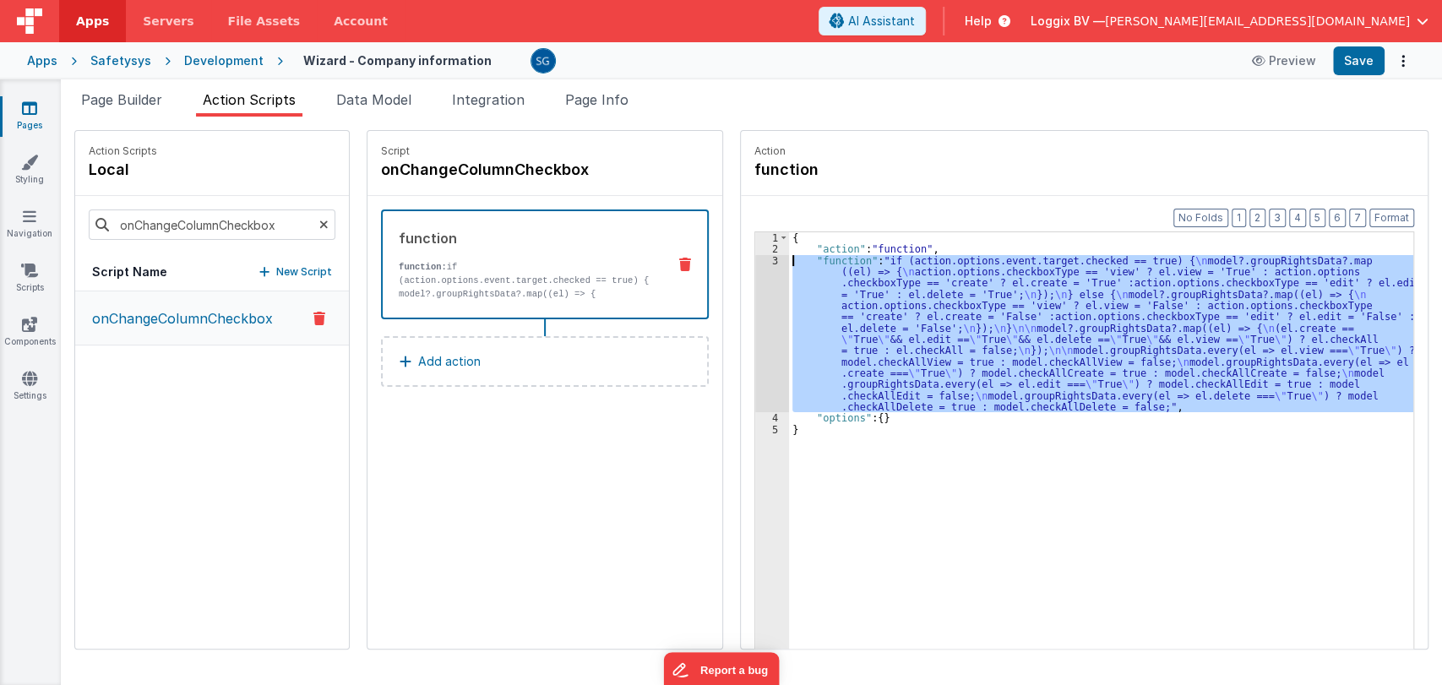
click at [757, 264] on div "3" at bounding box center [772, 334] width 34 height 158
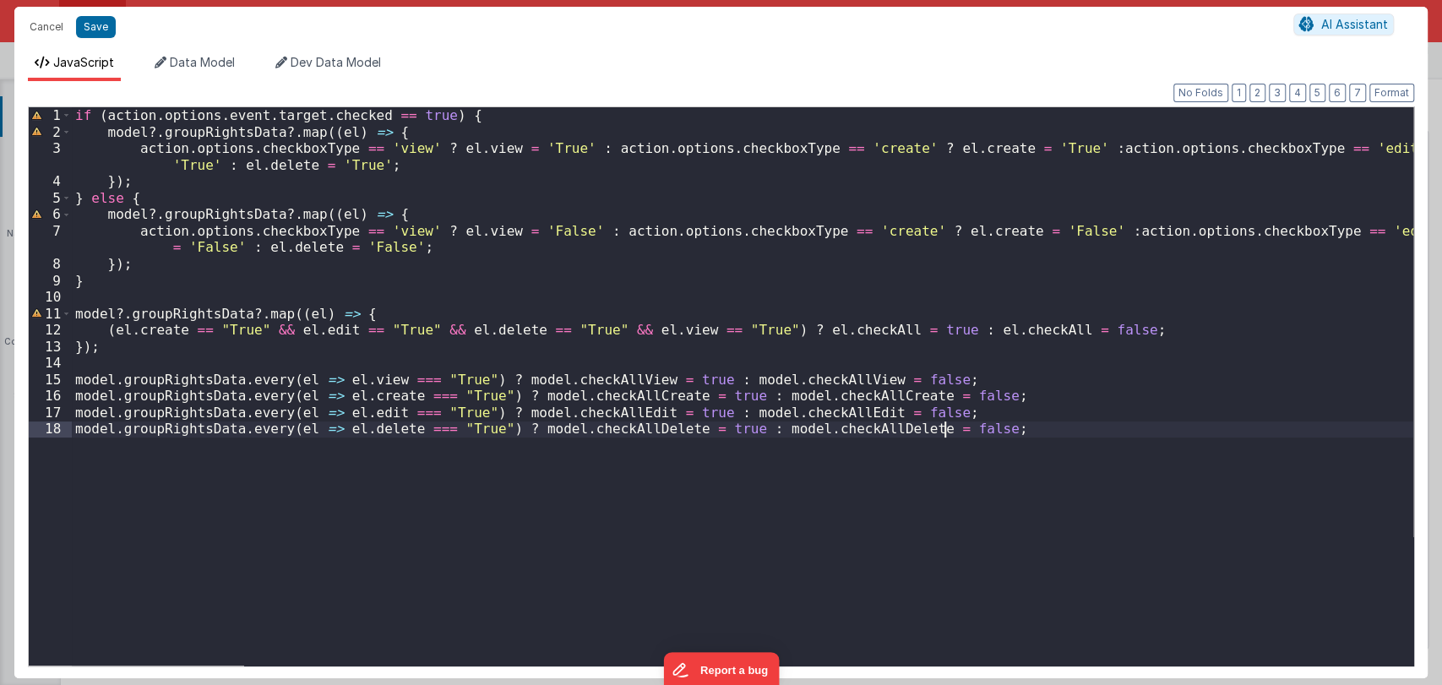
click at [975, 437] on div "if ( action . options . event . target . checked == true ) { model ?. groupRigh…" at bounding box center [742, 402] width 1341 height 591
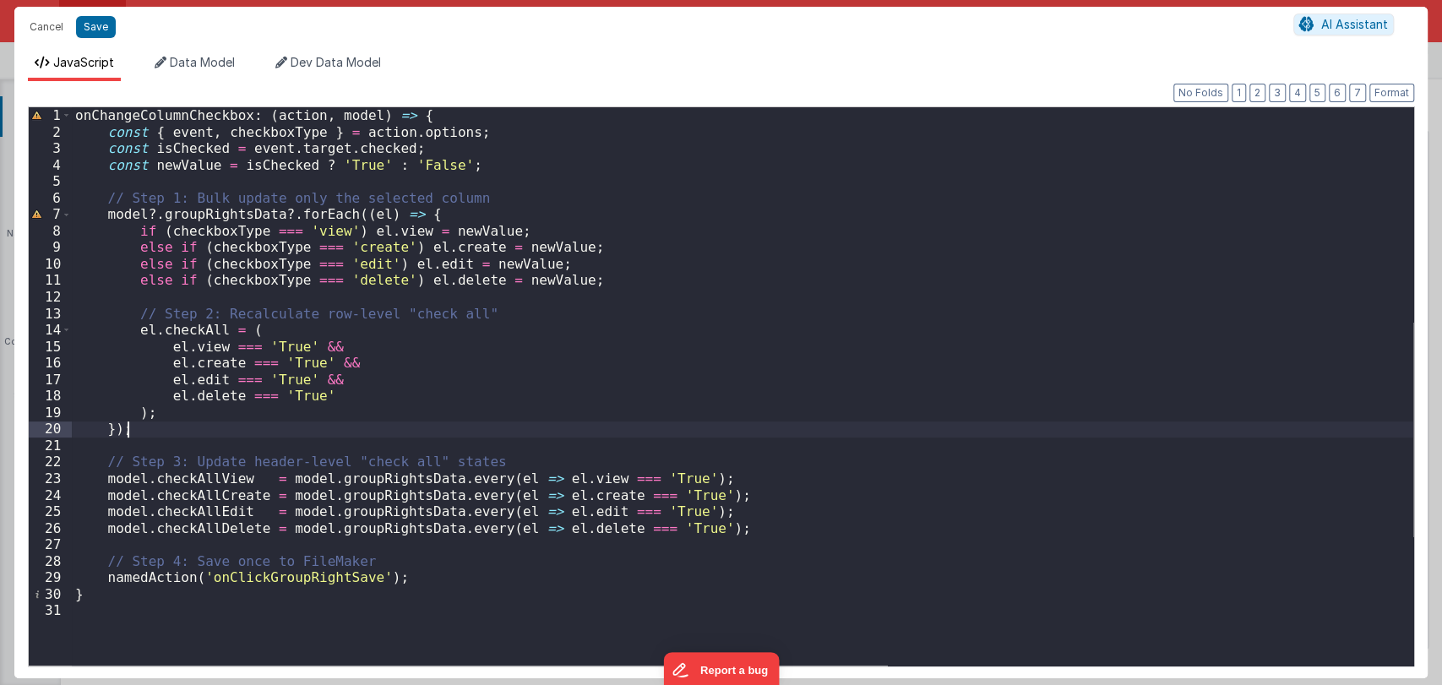
click at [426, 428] on div "onChangeColumnCheckbox : ( action , model ) => { const { event , checkboxType }…" at bounding box center [742, 402] width 1341 height 591
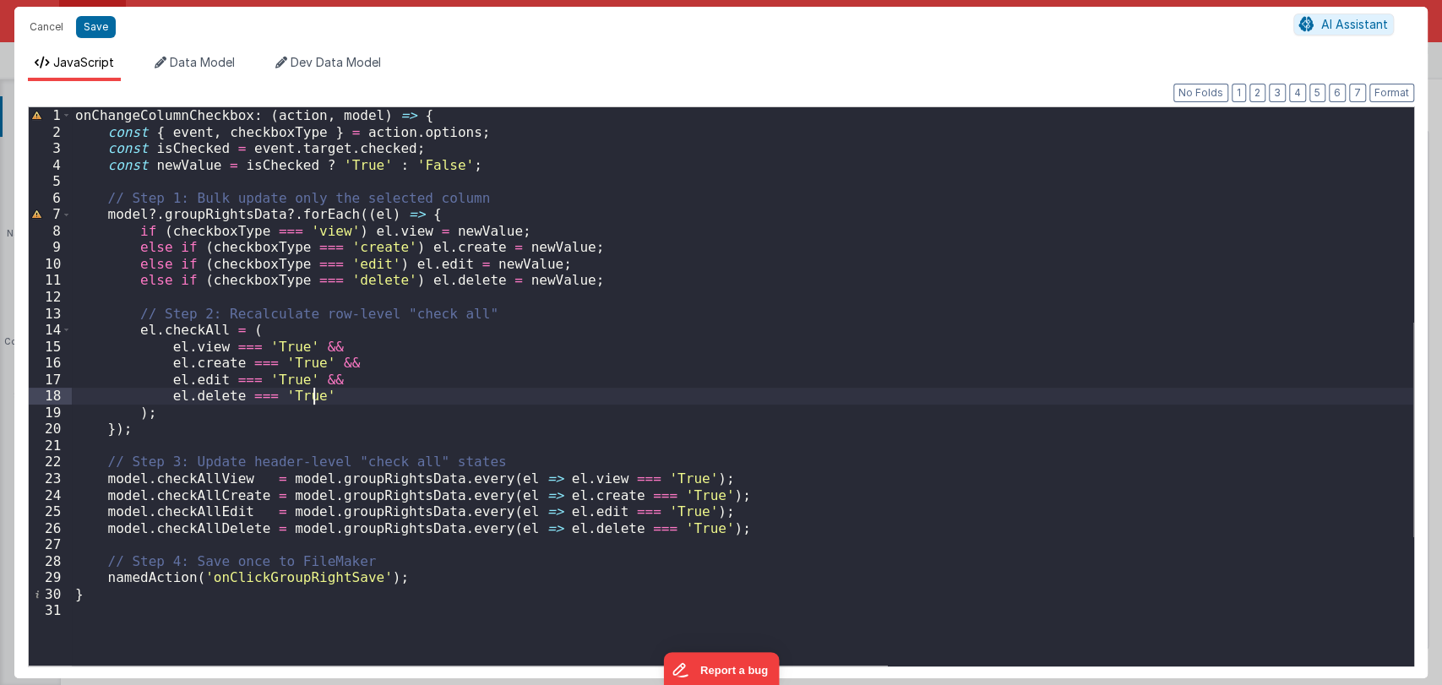
click at [454, 403] on div "onChangeColumnCheckbox : ( action , model ) => { const { event , checkboxType }…" at bounding box center [742, 402] width 1341 height 591
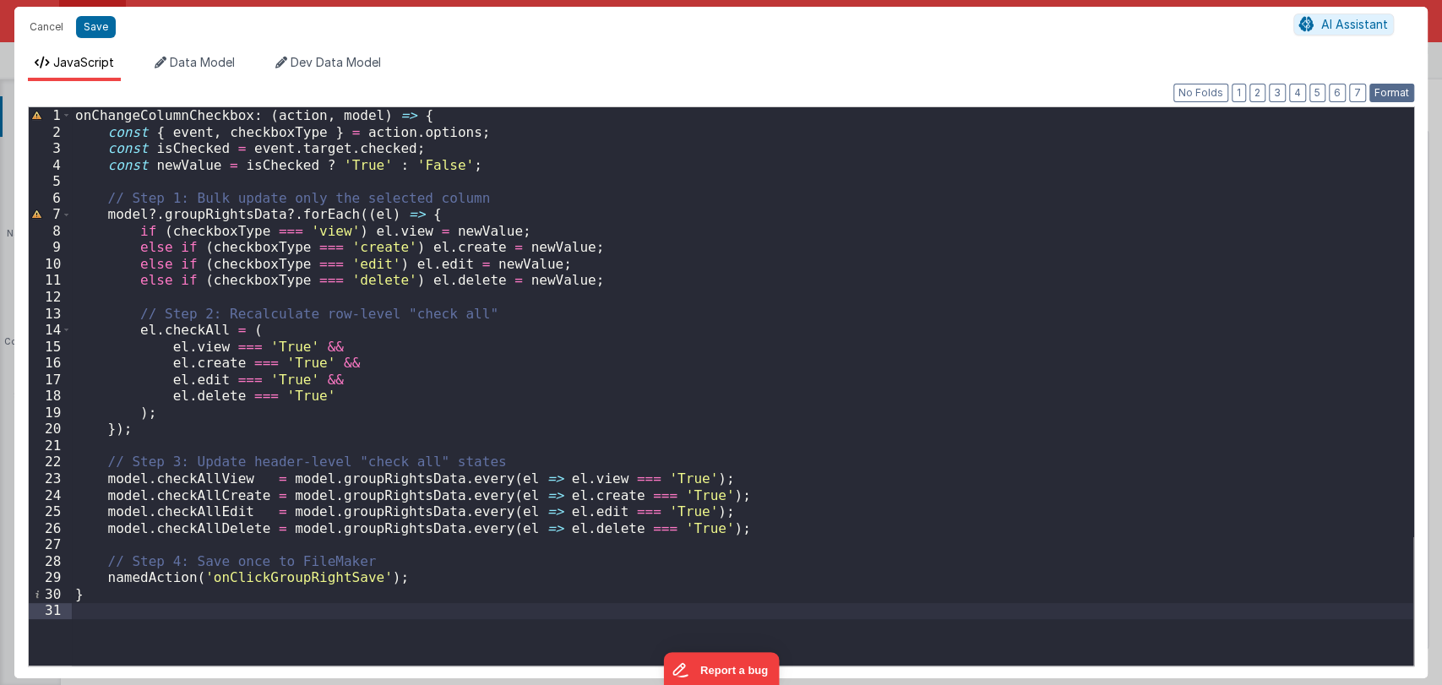
click at [1399, 98] on button "Format" at bounding box center [1391, 93] width 45 height 19
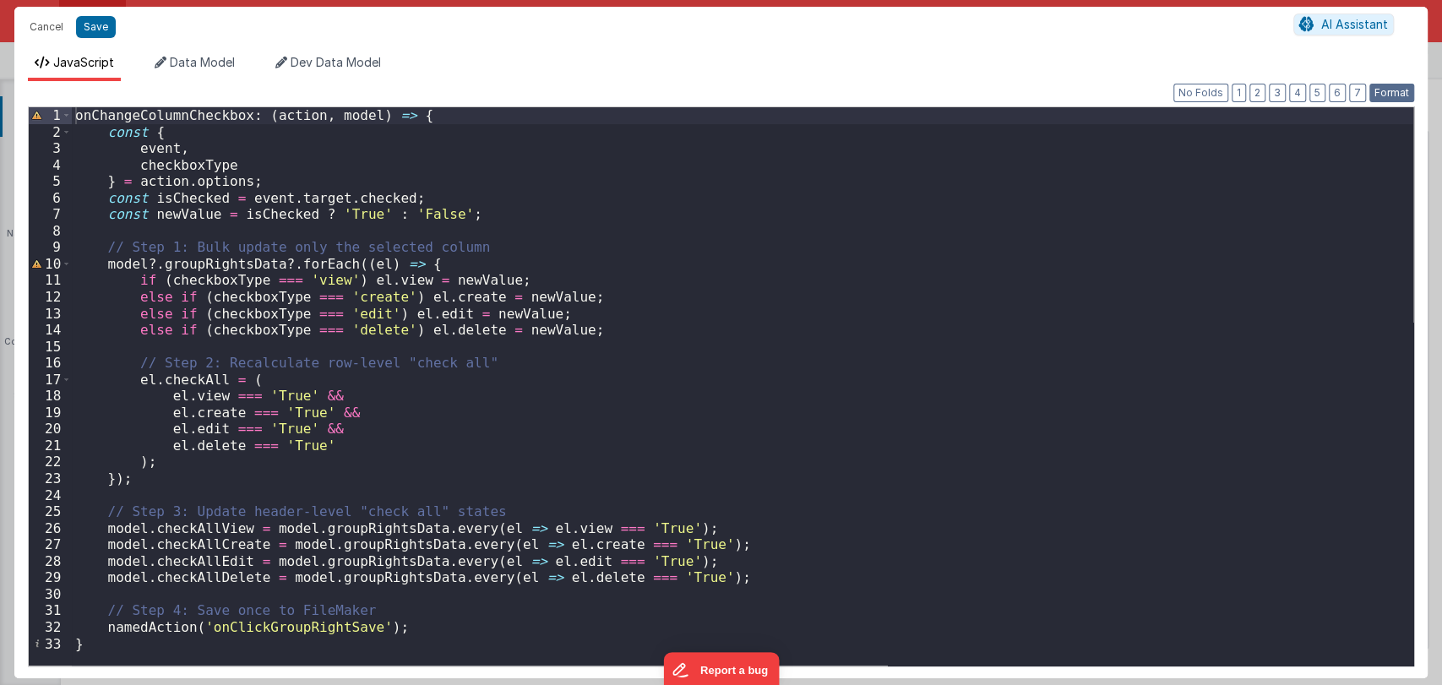
click at [1399, 98] on button "Format" at bounding box center [1391, 93] width 45 height 19
click at [93, 20] on button "Save" at bounding box center [96, 27] width 40 height 22
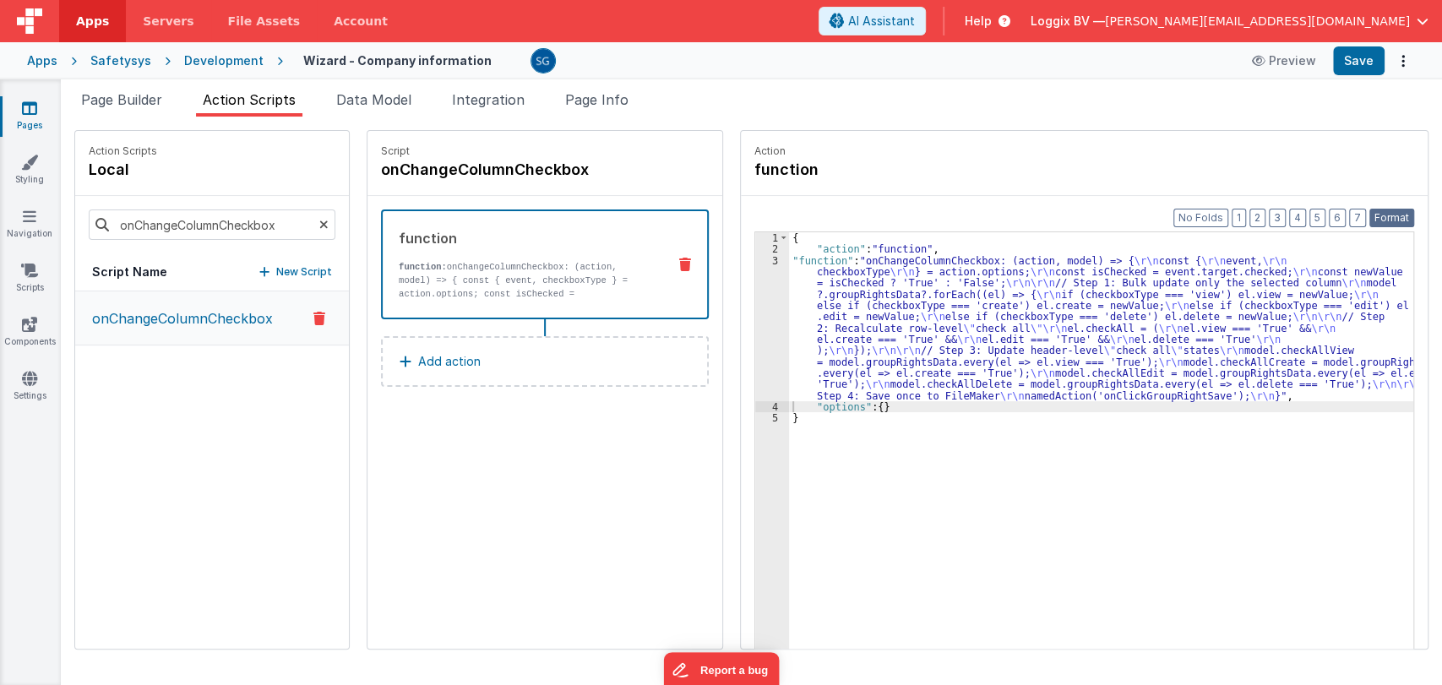
click at [1392, 211] on button "Format" at bounding box center [1391, 218] width 45 height 19
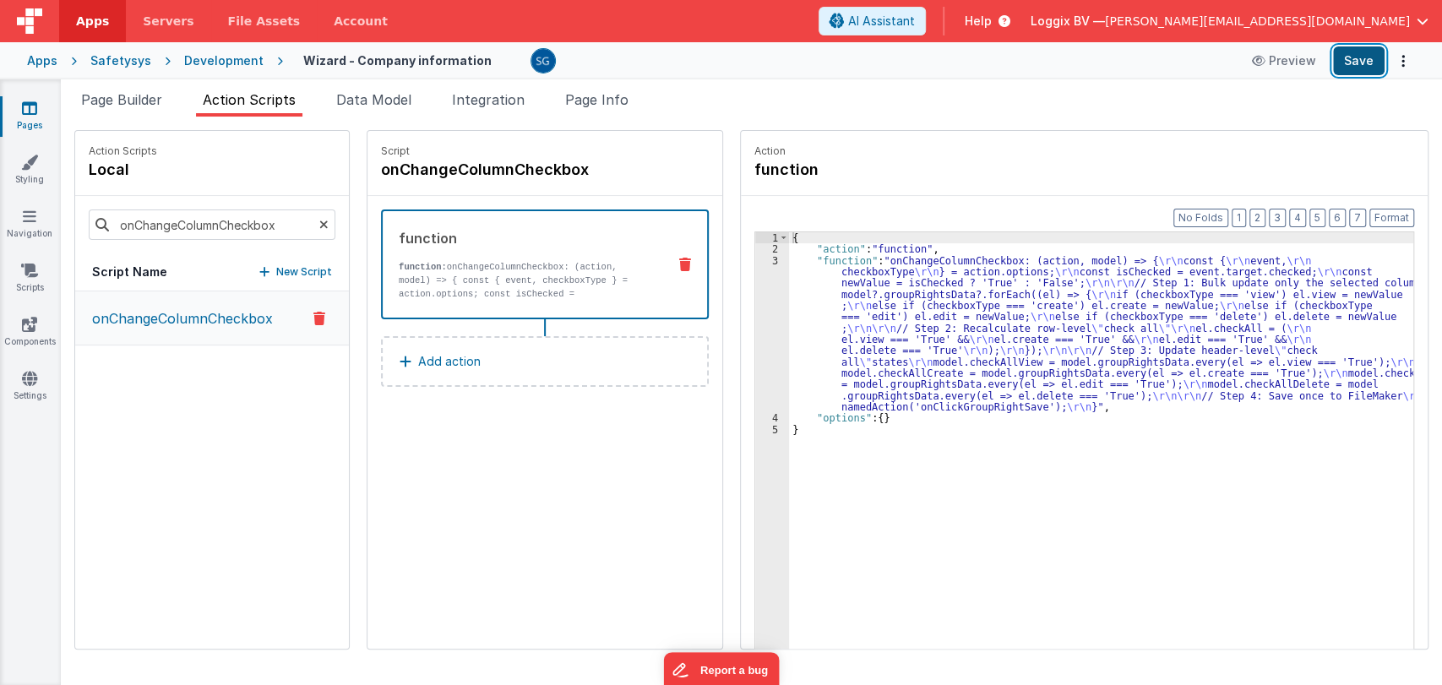
click at [1379, 63] on button "Save" at bounding box center [1359, 60] width 52 height 29
click at [172, 313] on p "onChangeColumnCheckbox" at bounding box center [177, 318] width 191 height 20
click at [810, 424] on div "{ "action" : "function" , "function" : "onChangeColumnCheckbox: (action, model)…" at bounding box center [1109, 478] width 641 height 492
click at [756, 235] on div "1" at bounding box center [772, 237] width 34 height 11
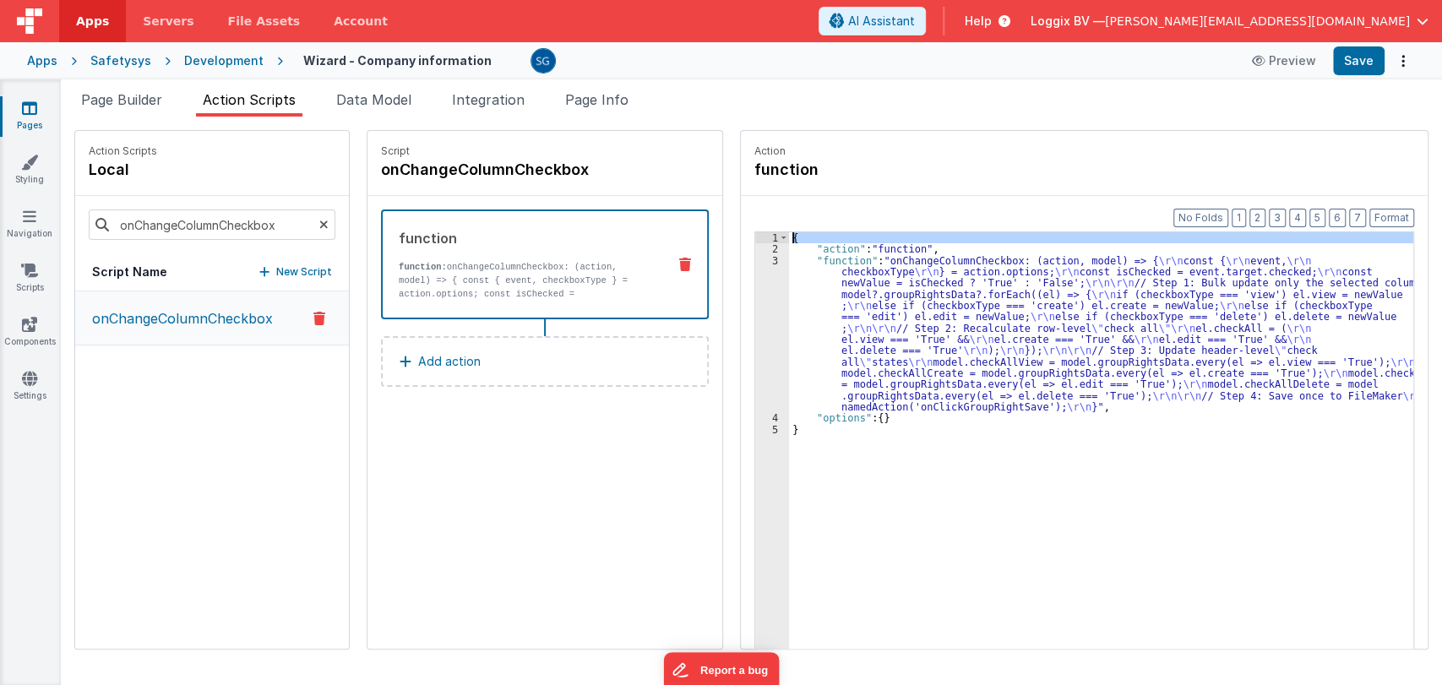
click at [755, 261] on div "3" at bounding box center [772, 334] width 34 height 158
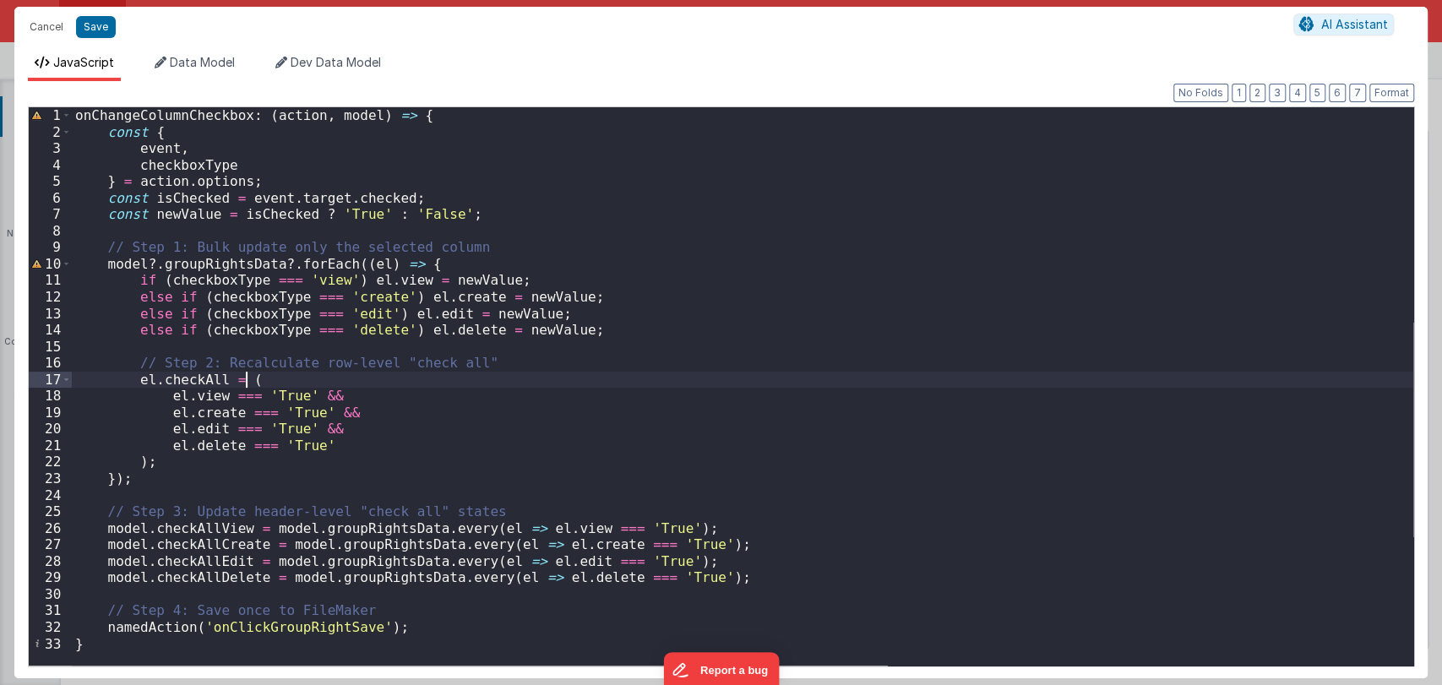
click at [644, 383] on div "onChangeColumnCheckbox : ( action , model ) => { const { event , checkboxType }…" at bounding box center [742, 402] width 1341 height 591
click at [586, 380] on div "onChangeColumnCheckbox : ( action , model ) => { const { event , checkboxType }…" at bounding box center [742, 402] width 1341 height 591
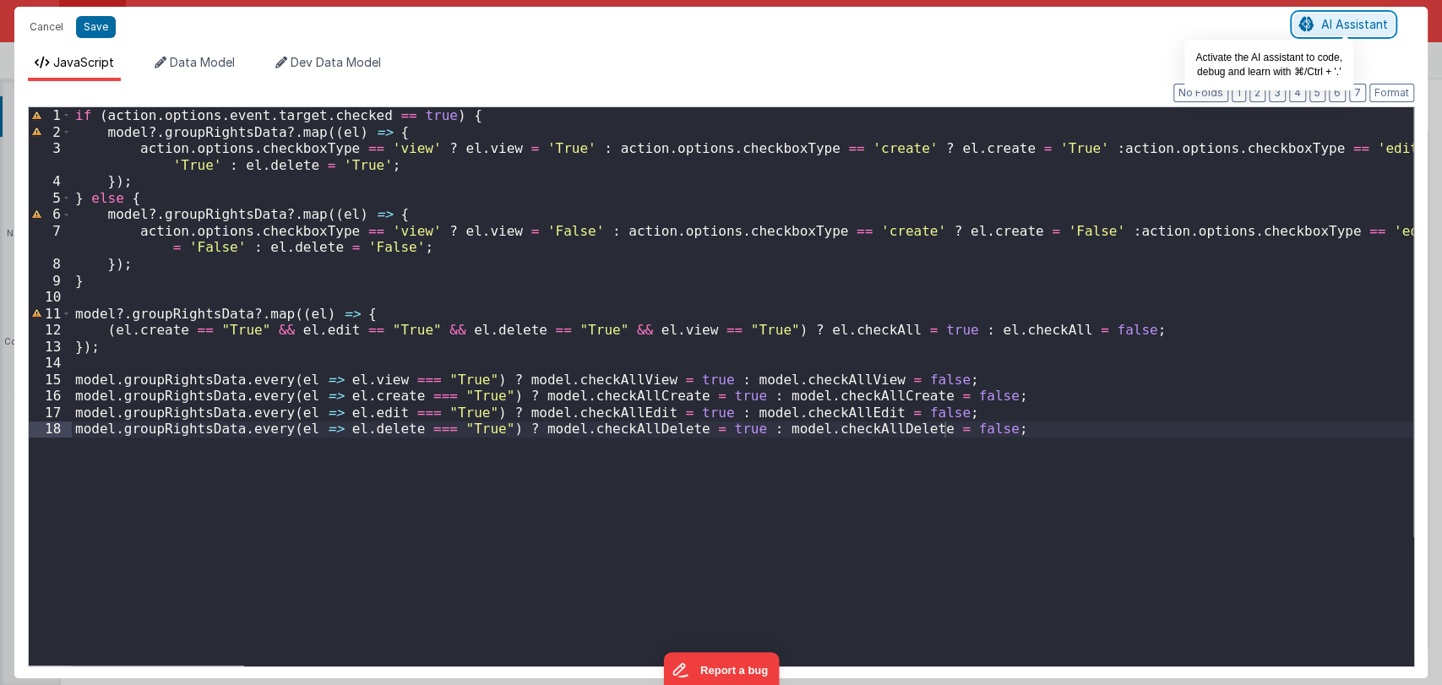
click at [1322, 19] on span "AI Assistant" at bounding box center [1354, 24] width 67 height 14
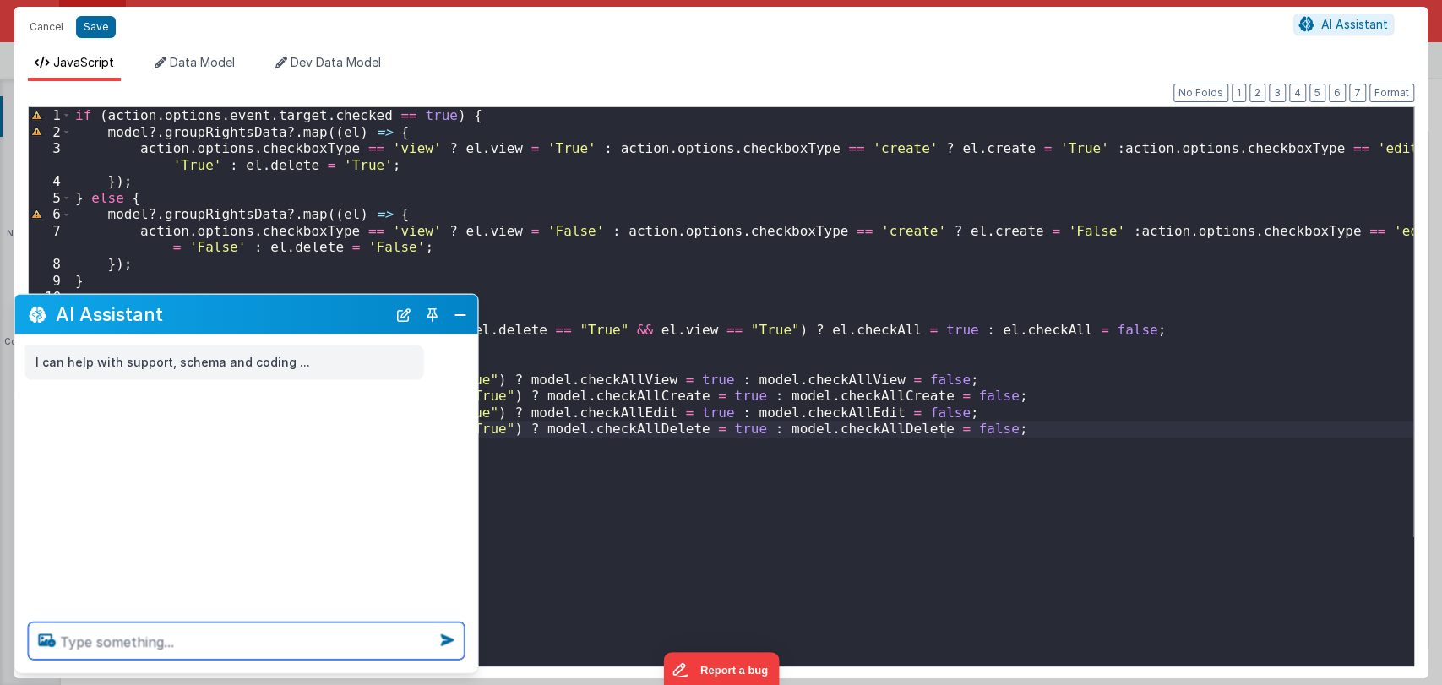
click at [155, 644] on textarea at bounding box center [247, 640] width 436 height 37
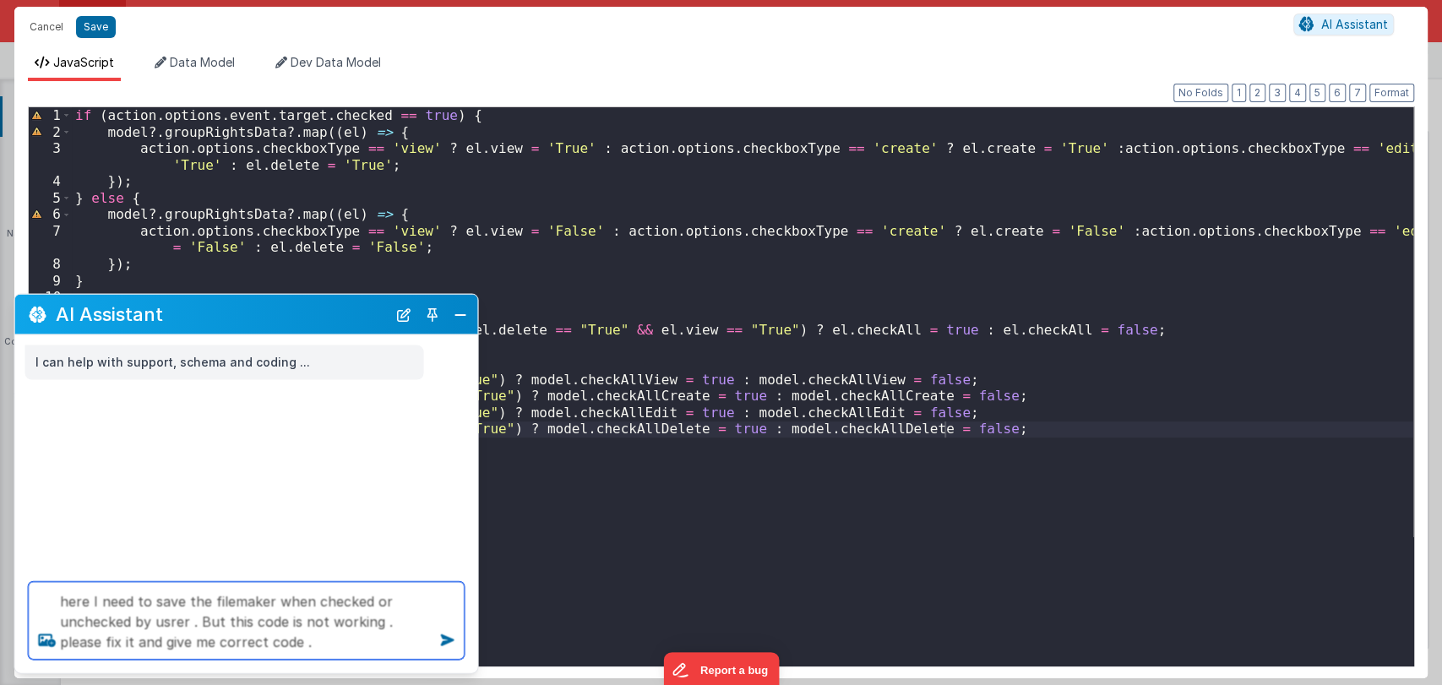
type textarea "here I need to save the filemaker when checked or unchecked by usrer . But this…"
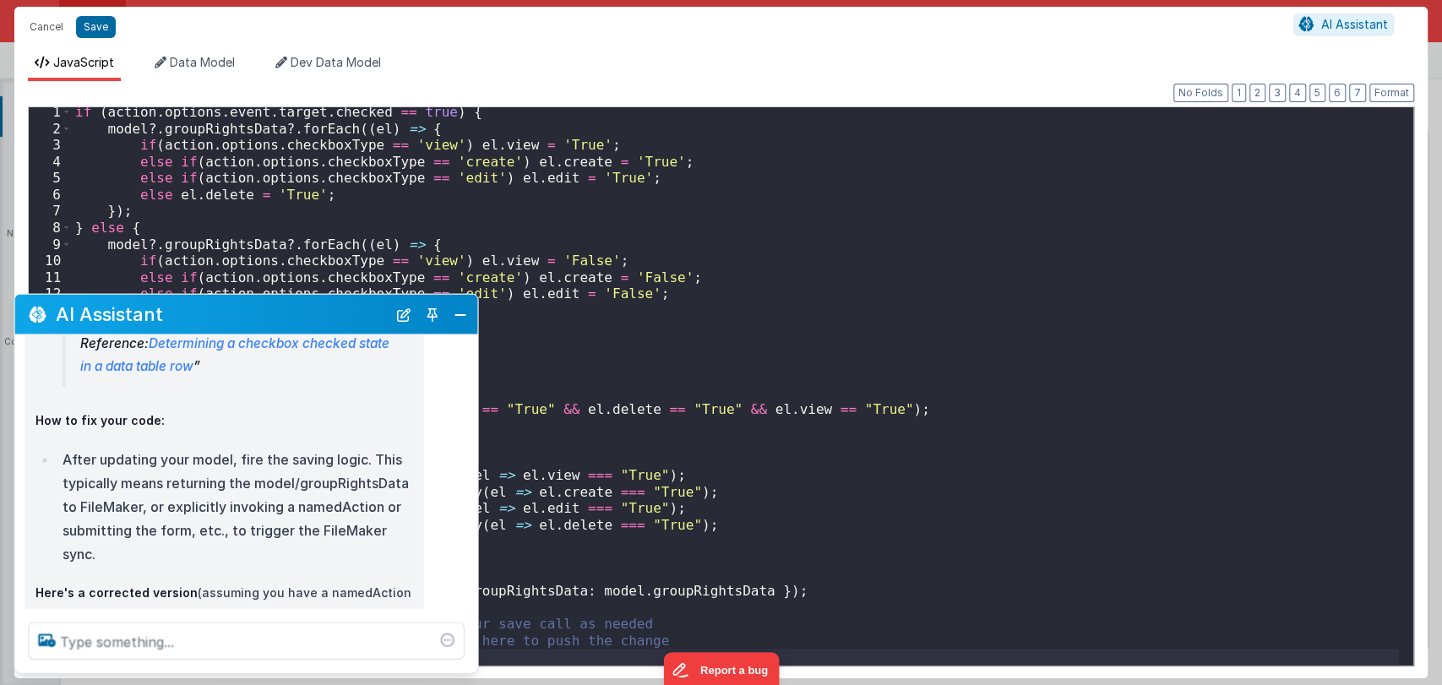
scroll to position [779, 0]
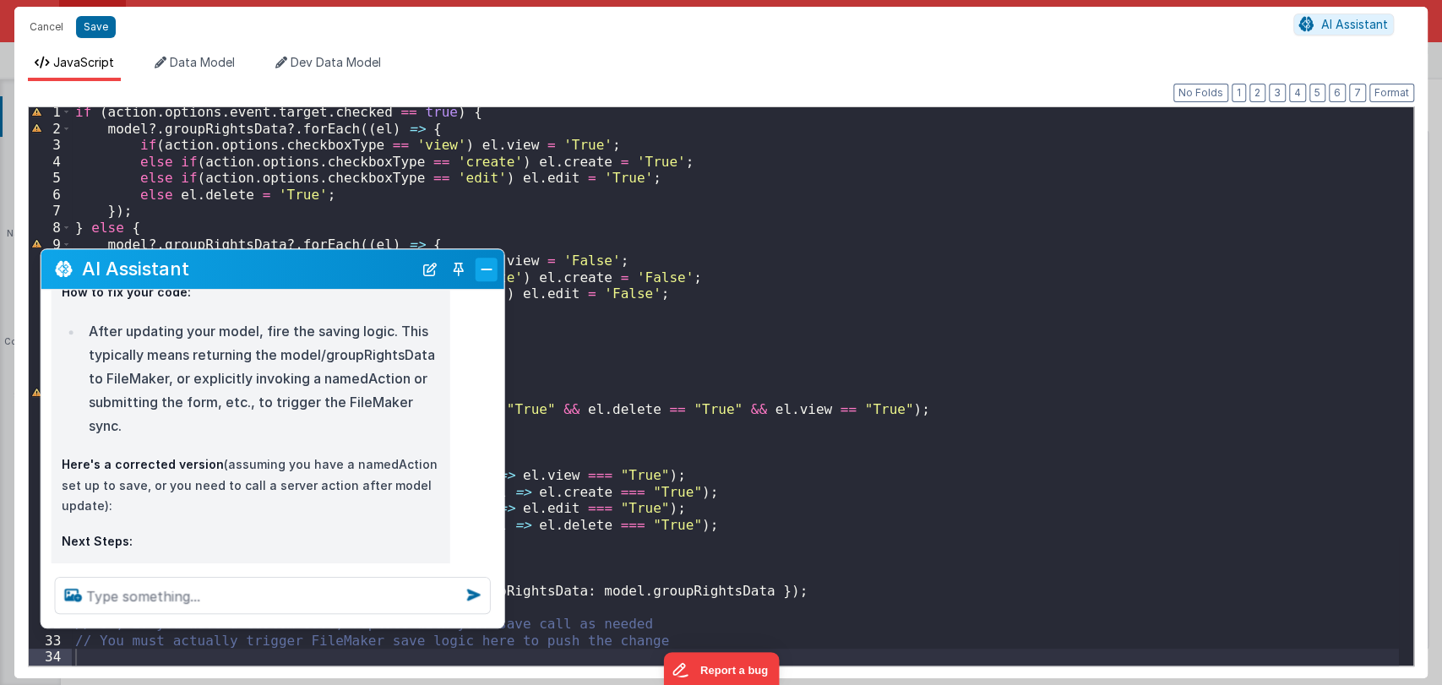
drag, startPoint x: 452, startPoint y: 314, endPoint x: 478, endPoint y: 269, distance: 51.9
click at [478, 269] on button "Close" at bounding box center [486, 270] width 22 height 24
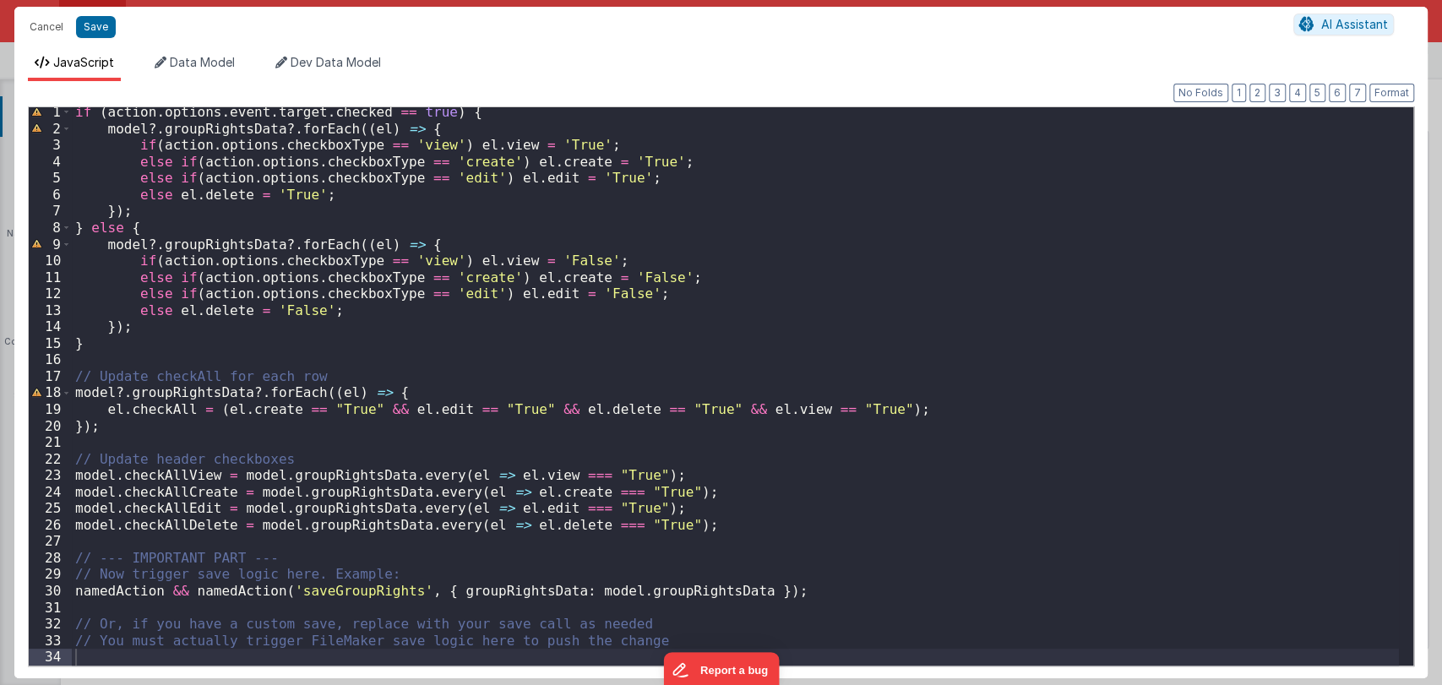
scroll to position [3, 0]
click at [1340, 19] on span "AI Assistant" at bounding box center [1354, 24] width 67 height 14
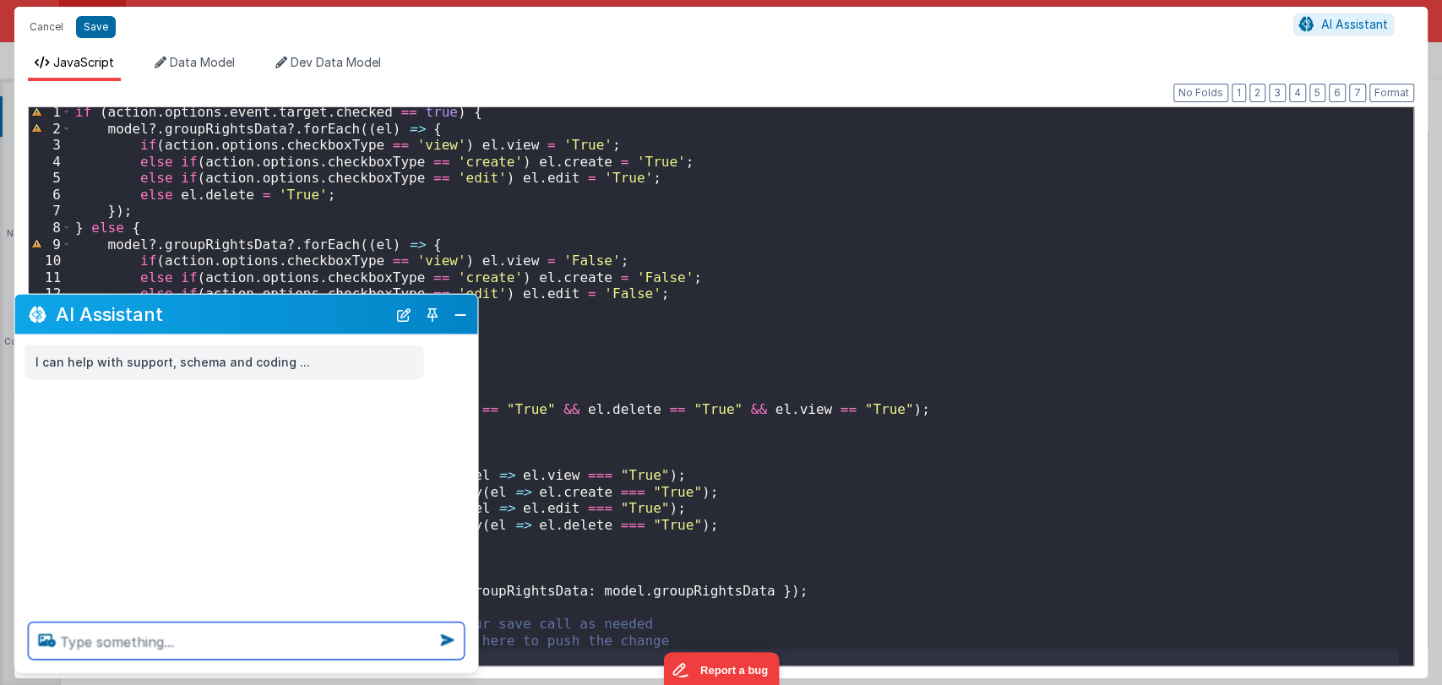
click at [121, 644] on textarea at bounding box center [247, 640] width 436 height 37
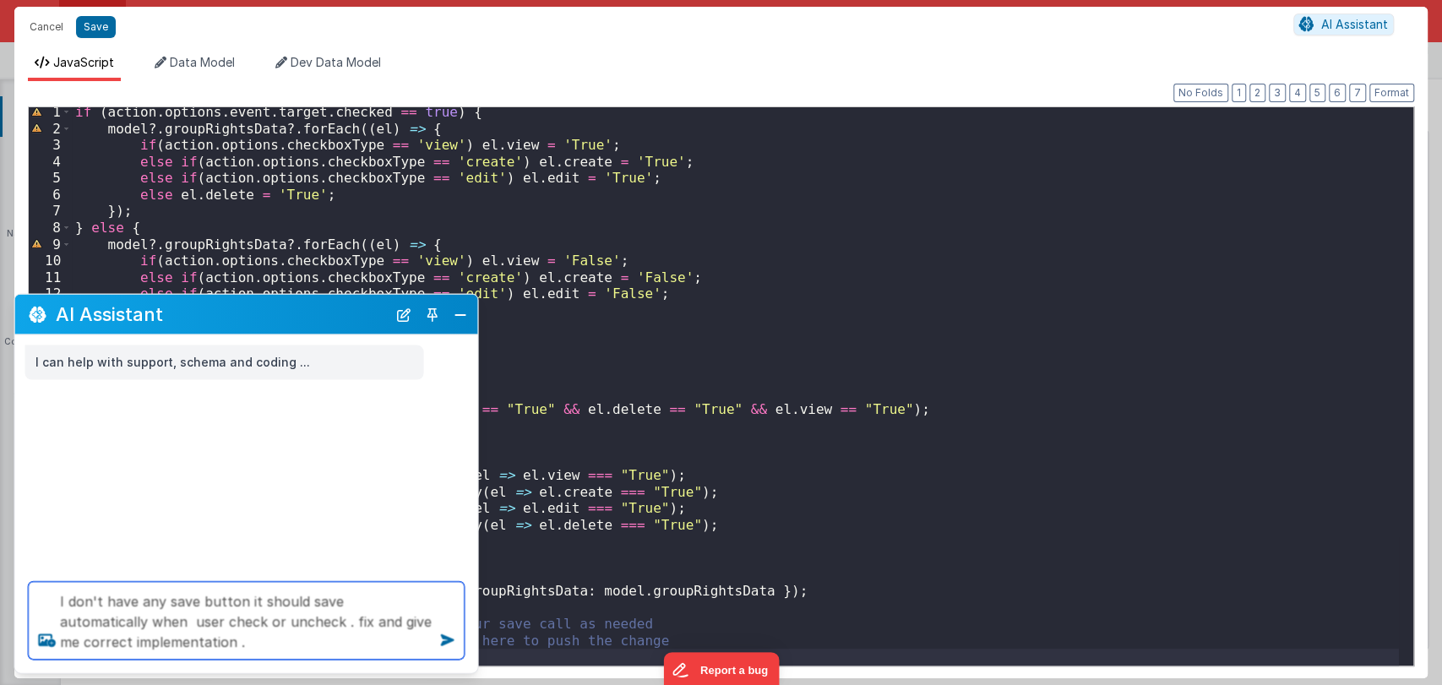
type textarea "I don't have any save button it should save automatically when user check or un…"
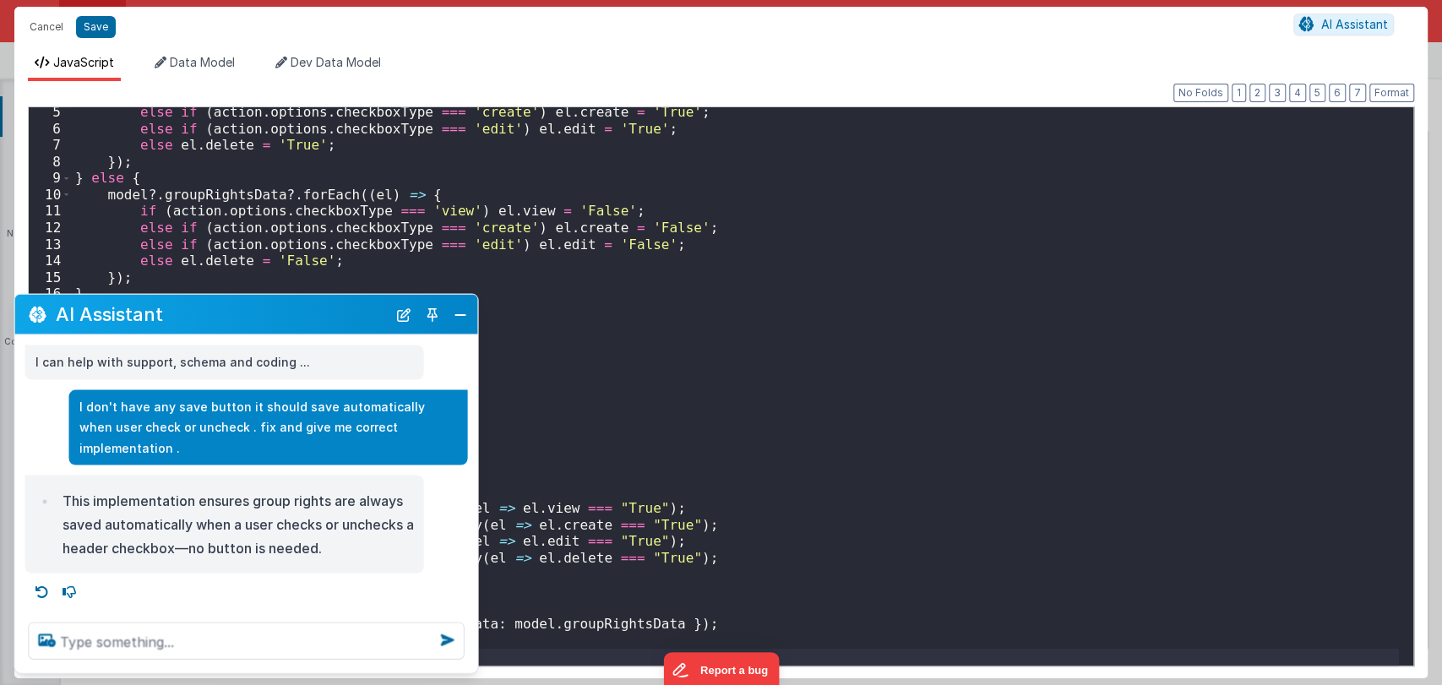
scroll to position [68, 0]
click at [459, 312] on button "Close" at bounding box center [460, 314] width 22 height 24
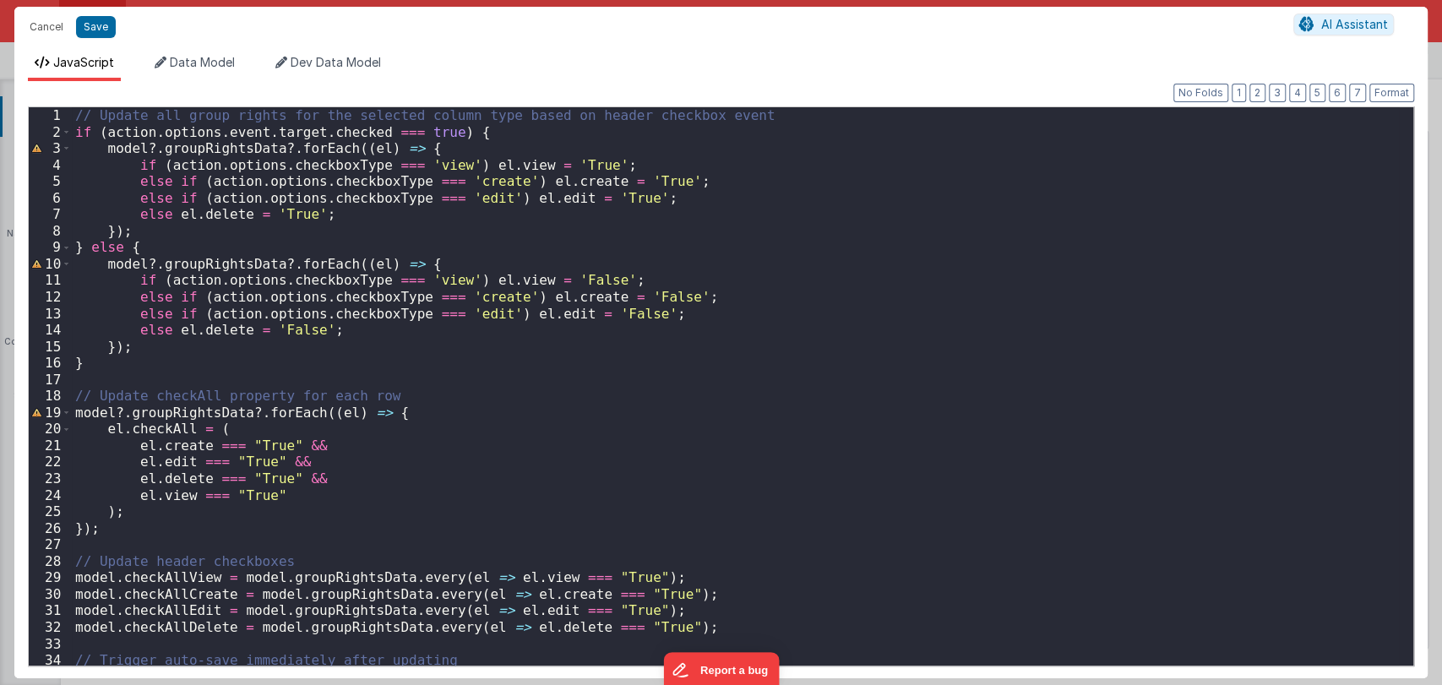
scroll to position [0, 0]
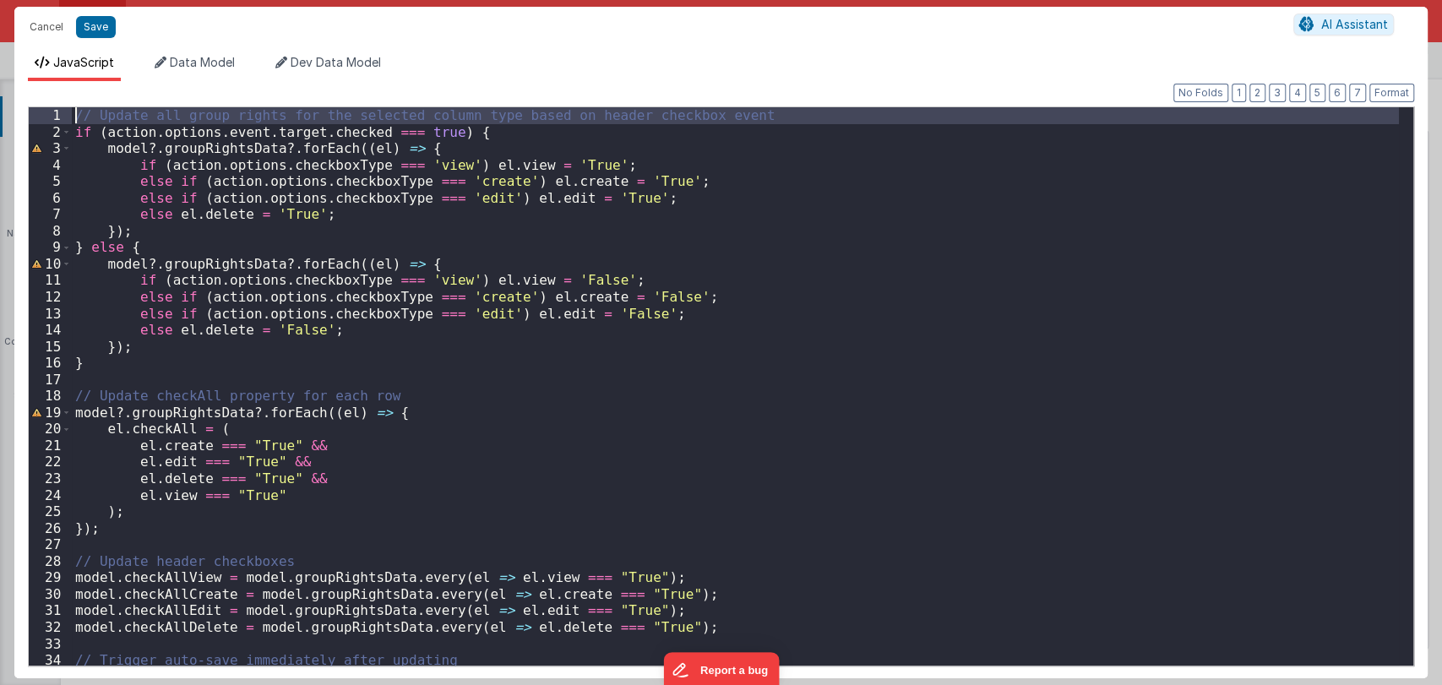
drag, startPoint x: 75, startPoint y: 124, endPoint x: 77, endPoint y: 110, distance: 14.5
click at [77, 110] on div "// Update all group rights for the selected column type based on header checkbo…" at bounding box center [735, 402] width 1327 height 591
click at [74, 129] on div "// Update all group rights for the selected column type based on header checkbo…" at bounding box center [735, 386] width 1327 height 558
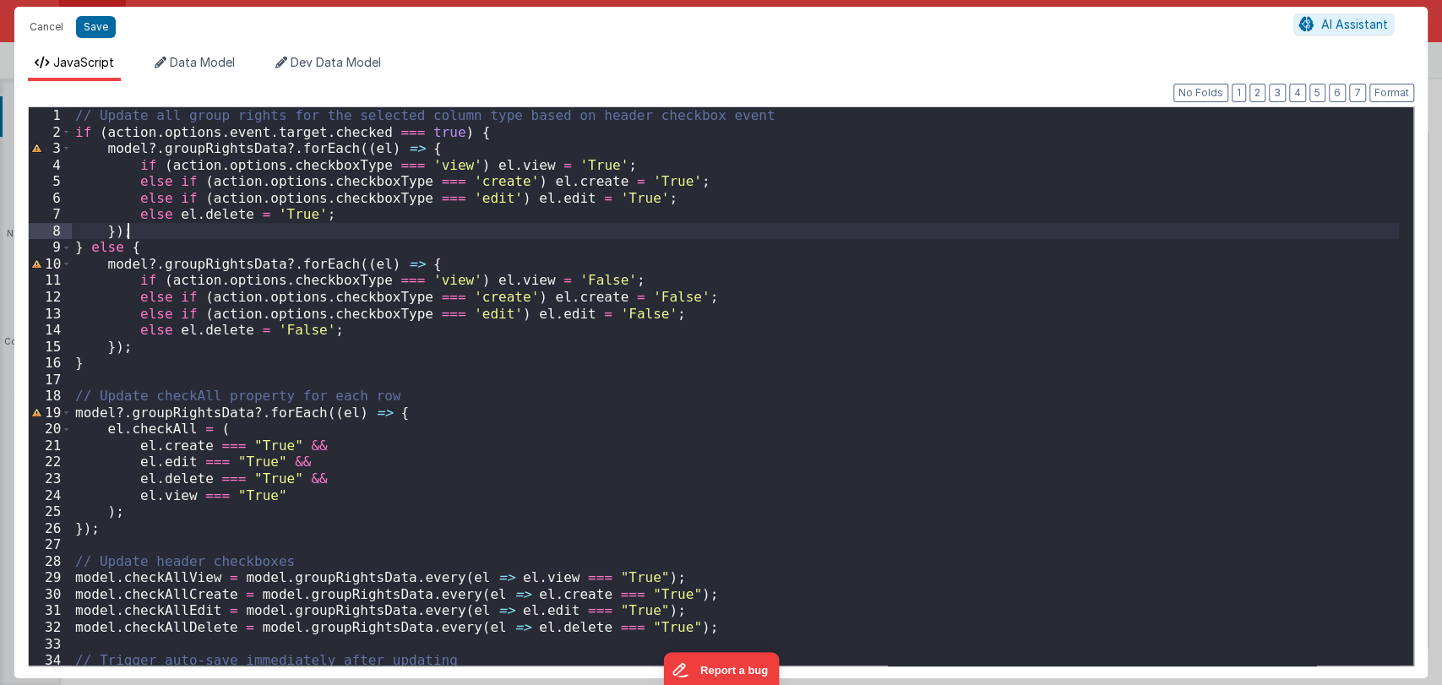
click at [149, 231] on div "// Update all group rights for the selected column type based on header checkbo…" at bounding box center [735, 402] width 1327 height 591
click at [103, 22] on button "Save" at bounding box center [96, 27] width 40 height 22
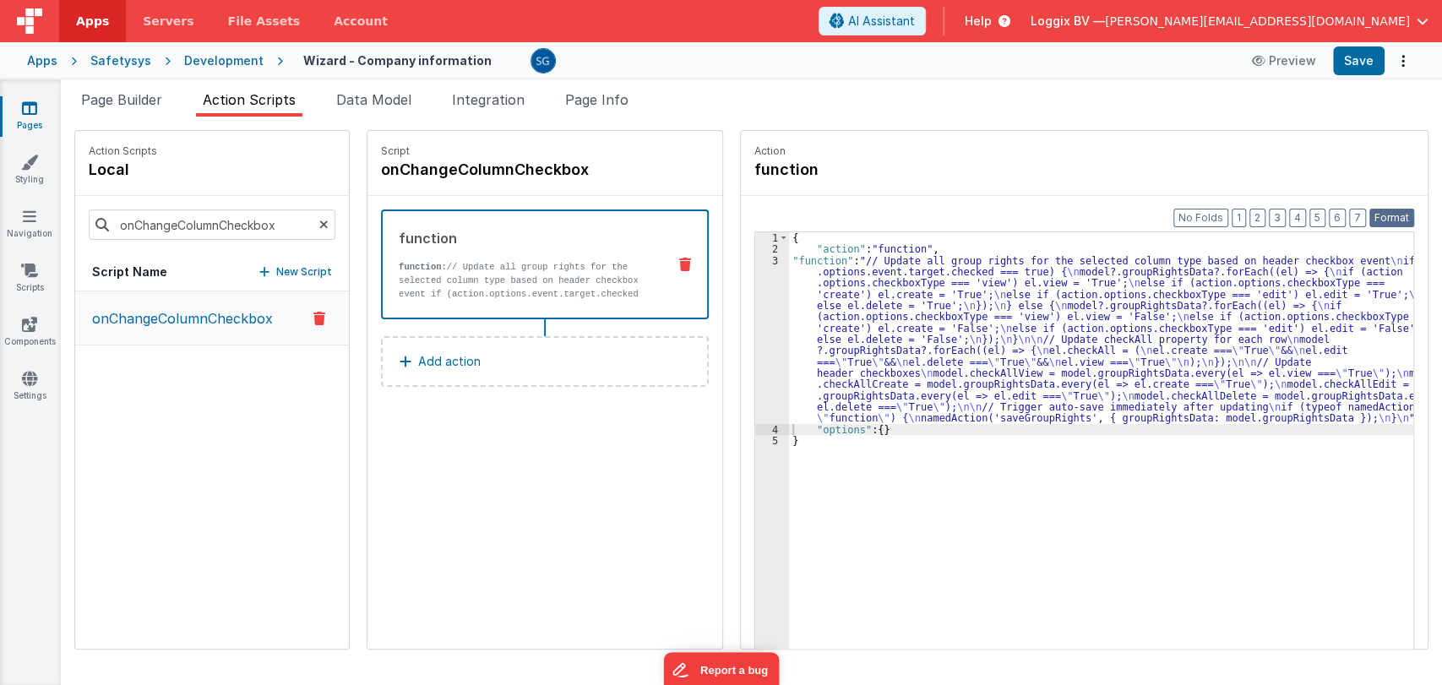
click at [1399, 224] on button "Format" at bounding box center [1391, 218] width 45 height 19
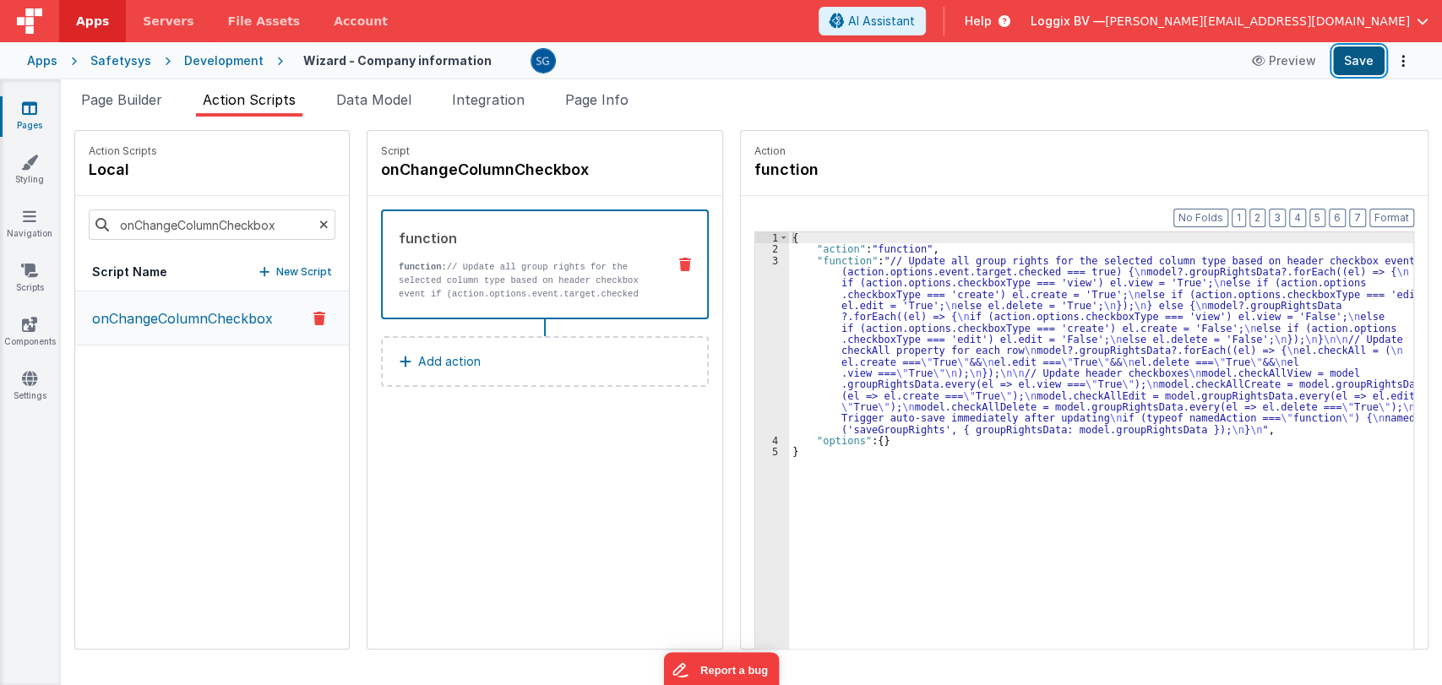
click at [1367, 71] on button "Save" at bounding box center [1359, 60] width 52 height 29
click at [760, 259] on div "3" at bounding box center [772, 345] width 34 height 180
click at [755, 261] on div "3" at bounding box center [772, 345] width 34 height 180
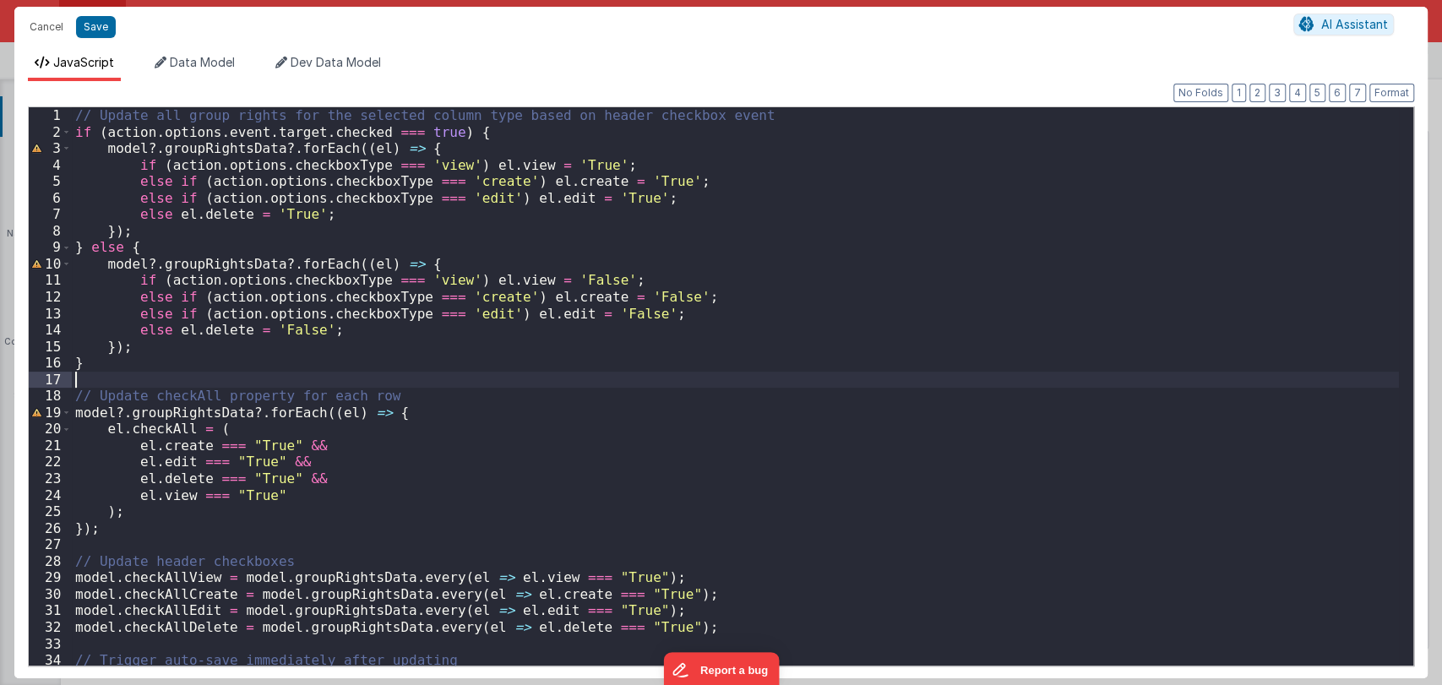
click at [710, 373] on div "// Update all group rights for the selected column type based on header checkbo…" at bounding box center [735, 402] width 1327 height 591
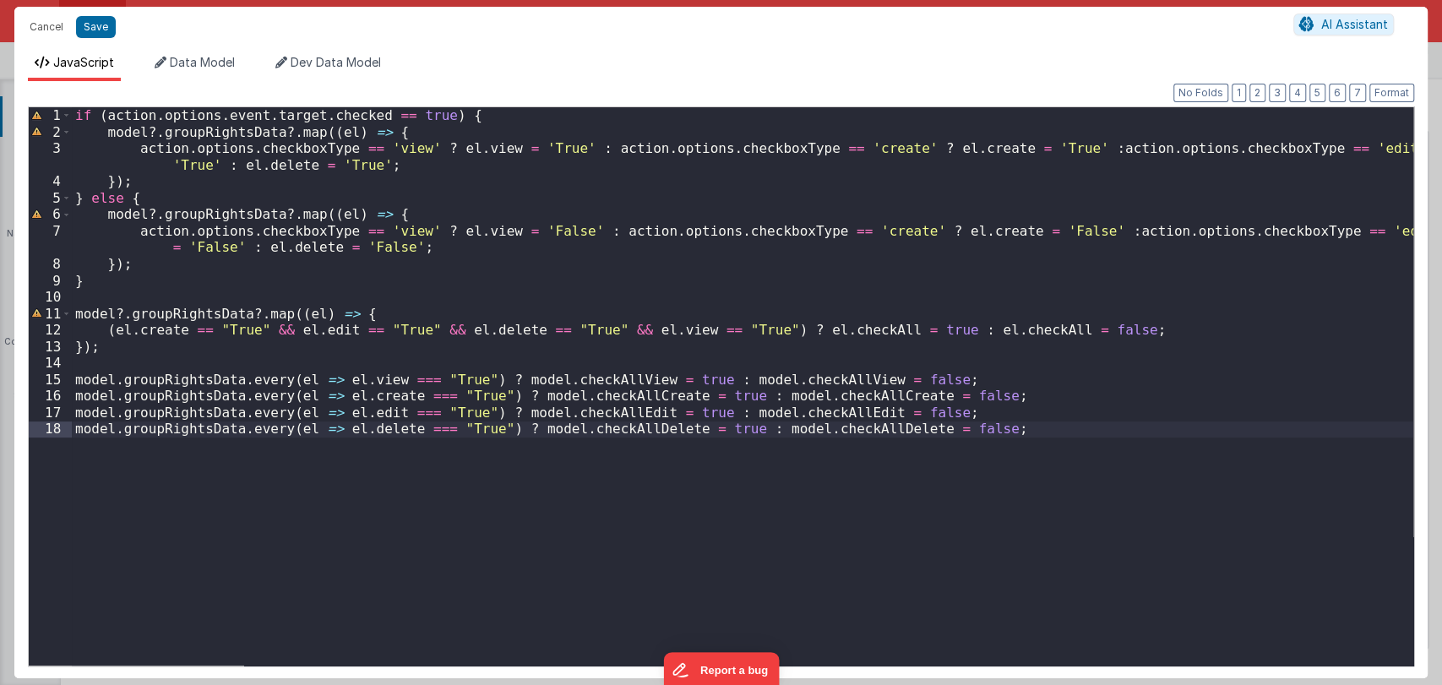
click at [96, 37] on div "Cancel Save" at bounding box center [657, 27] width 1272 height 24
click at [101, 28] on button "Save" at bounding box center [96, 27] width 40 height 22
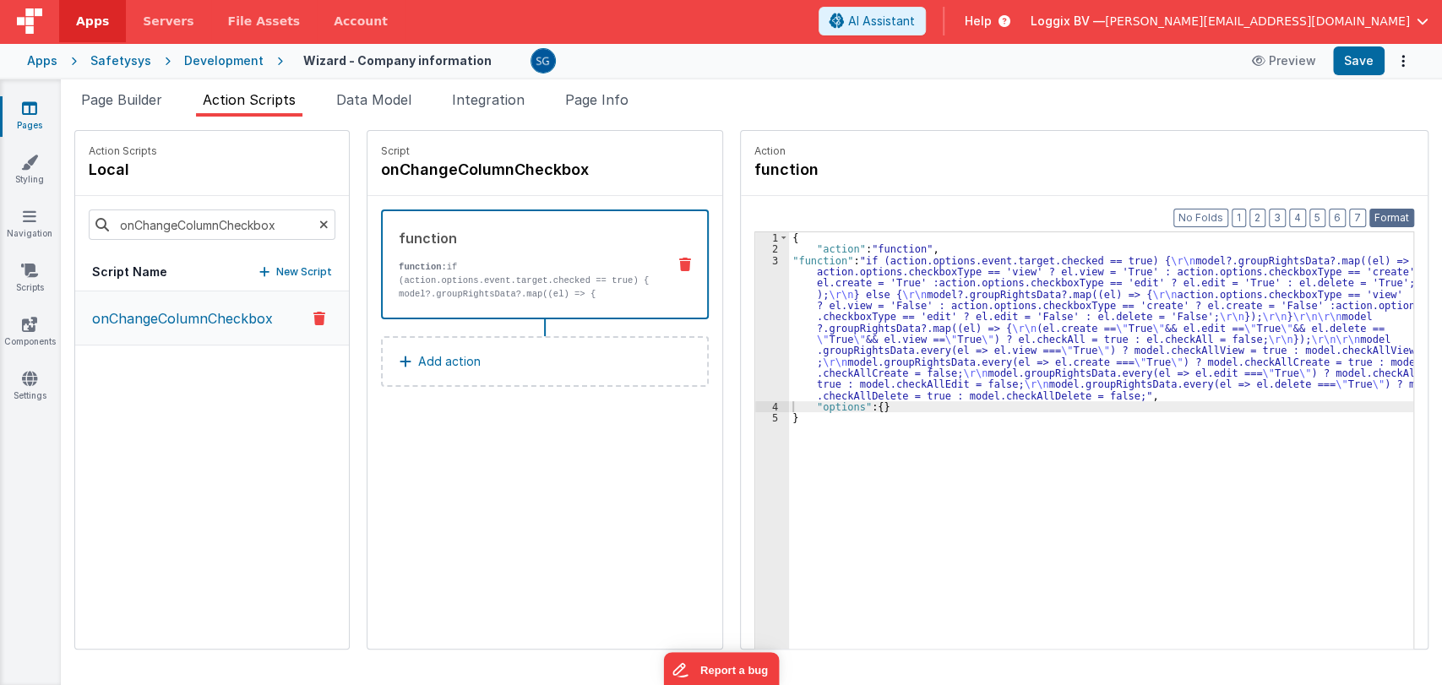
click at [1377, 219] on button "Format" at bounding box center [1391, 218] width 45 height 19
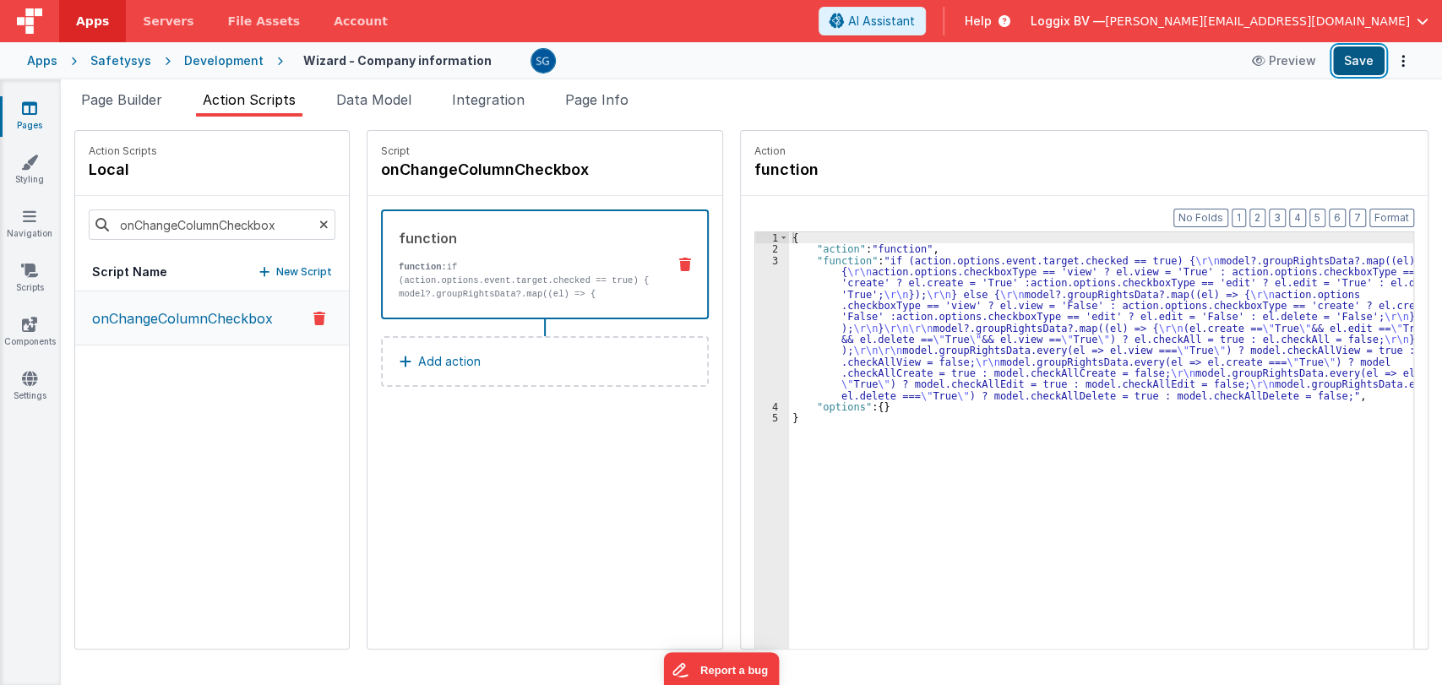
click at [1344, 63] on button "Save" at bounding box center [1359, 60] width 52 height 29
click at [32, 109] on icon at bounding box center [29, 108] width 15 height 17
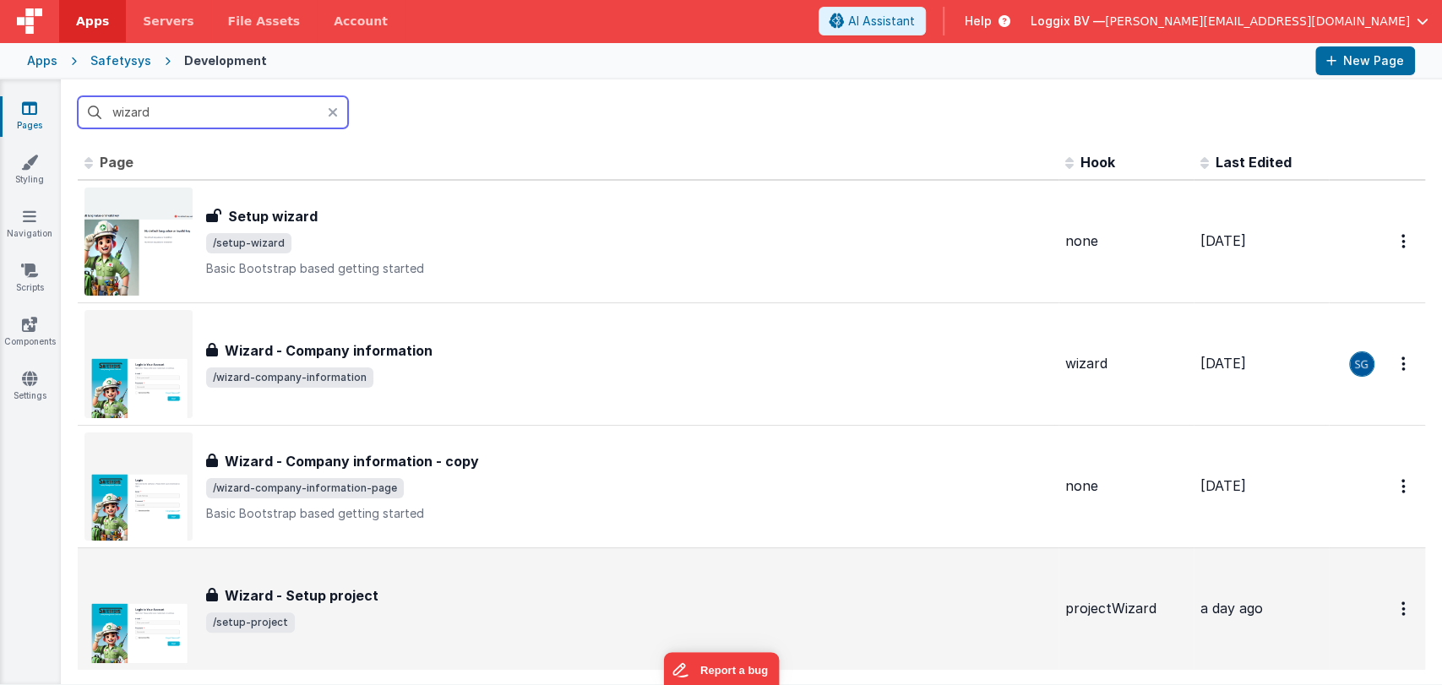
scroll to position [81, 0]
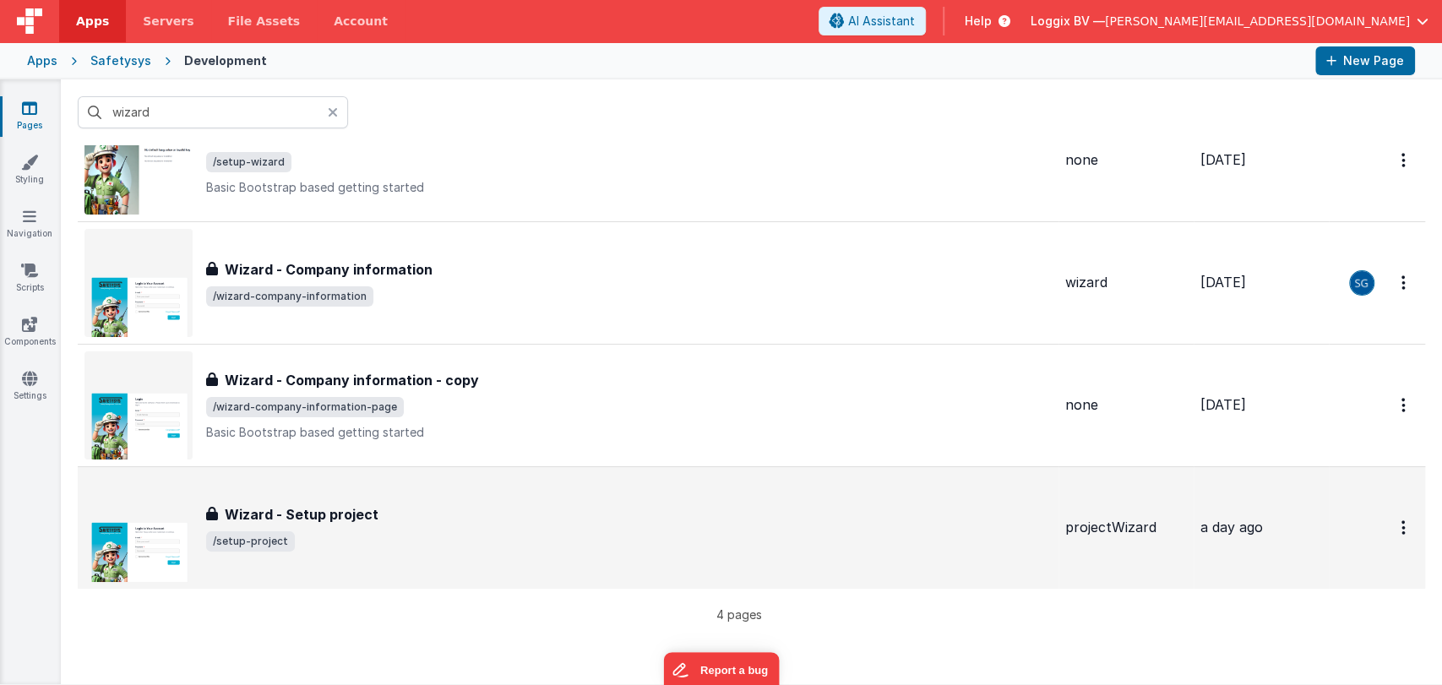
click at [318, 508] on h3 "Wizard - Setup project" at bounding box center [302, 514] width 154 height 20
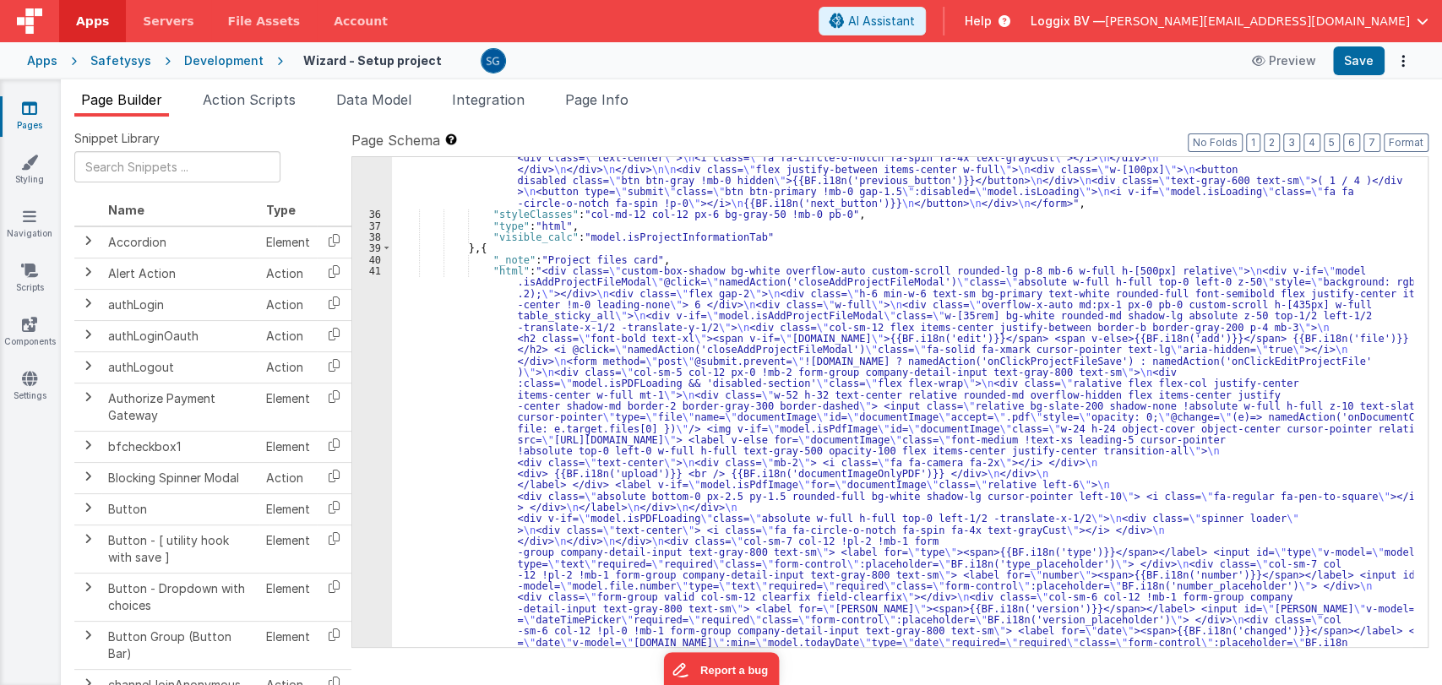
scroll to position [1132, 0]
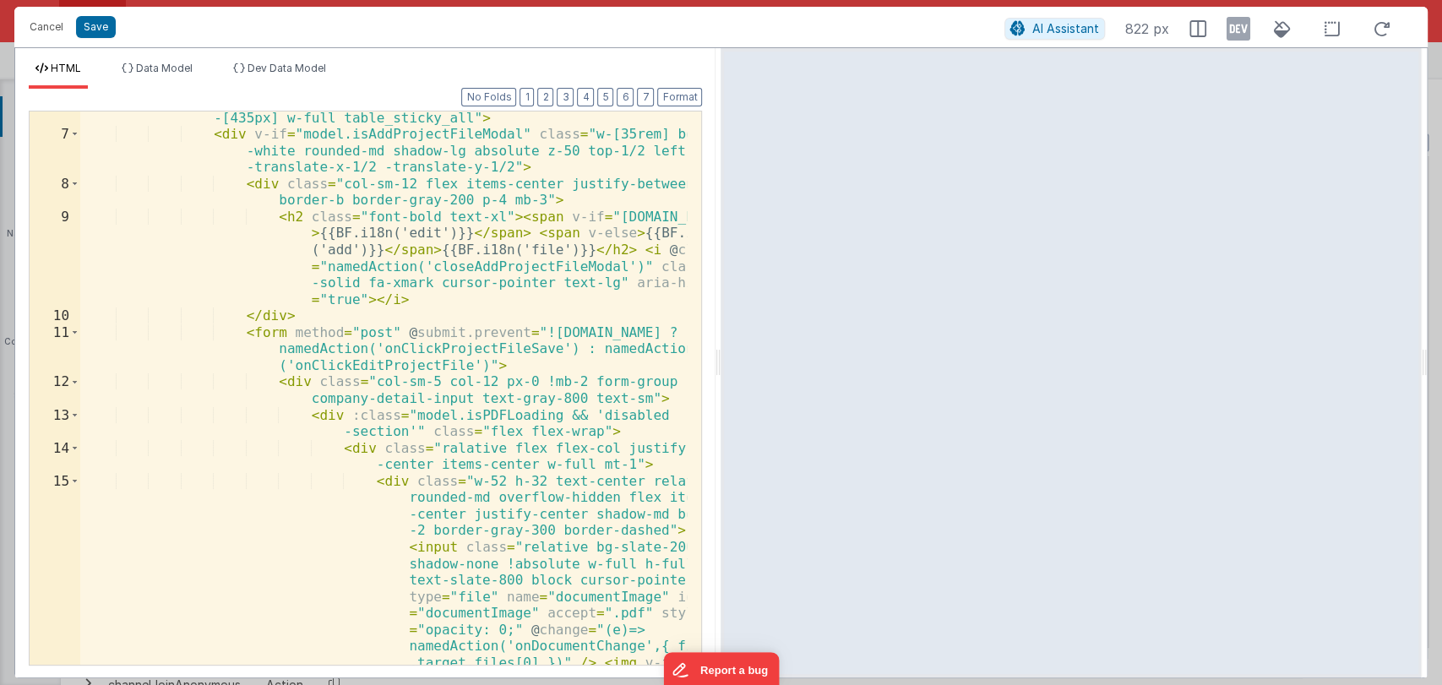
scroll to position [183, 0]
click at [494, 301] on div "< div class = "overflow-x-auto md:px-1 px-0 pb-0 custom-scroll h -[435px] w-ful…" at bounding box center [383, 567] width 607 height 949
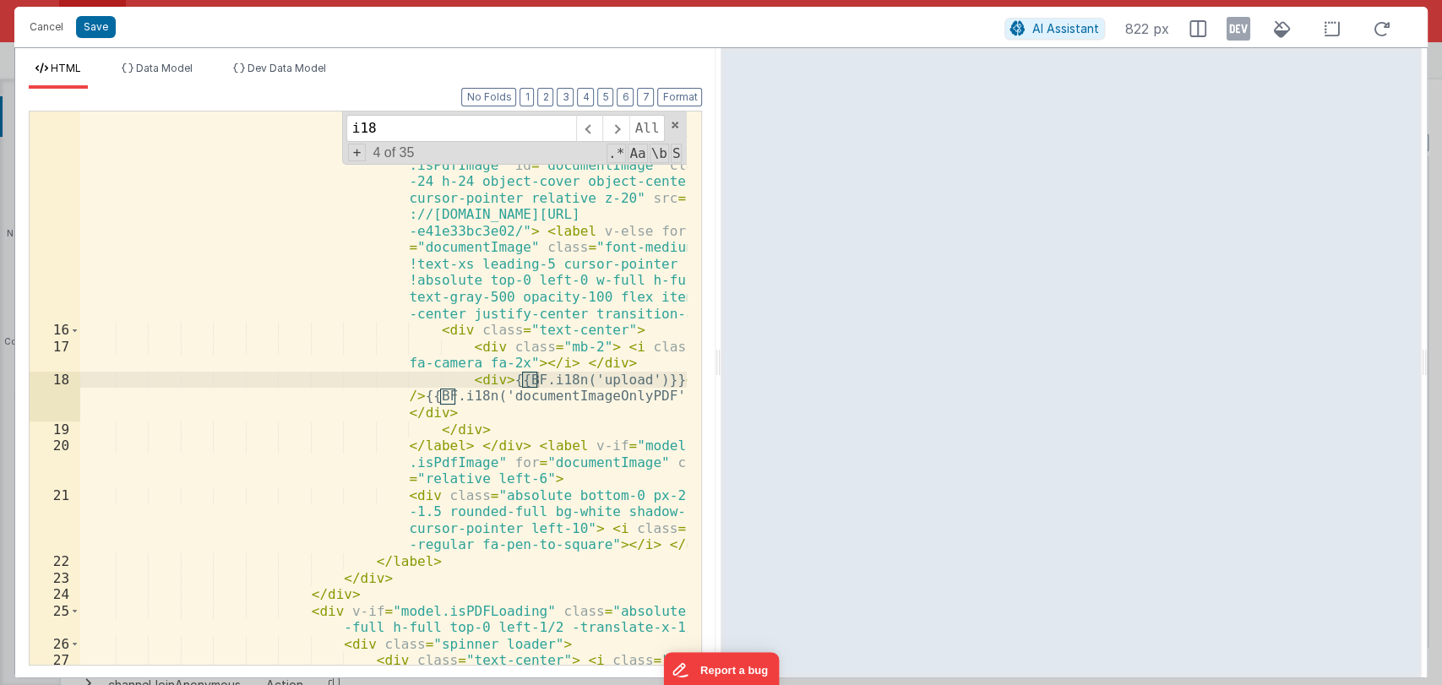
scroll to position [698, 0]
click at [596, 133] on span at bounding box center [589, 128] width 26 height 27
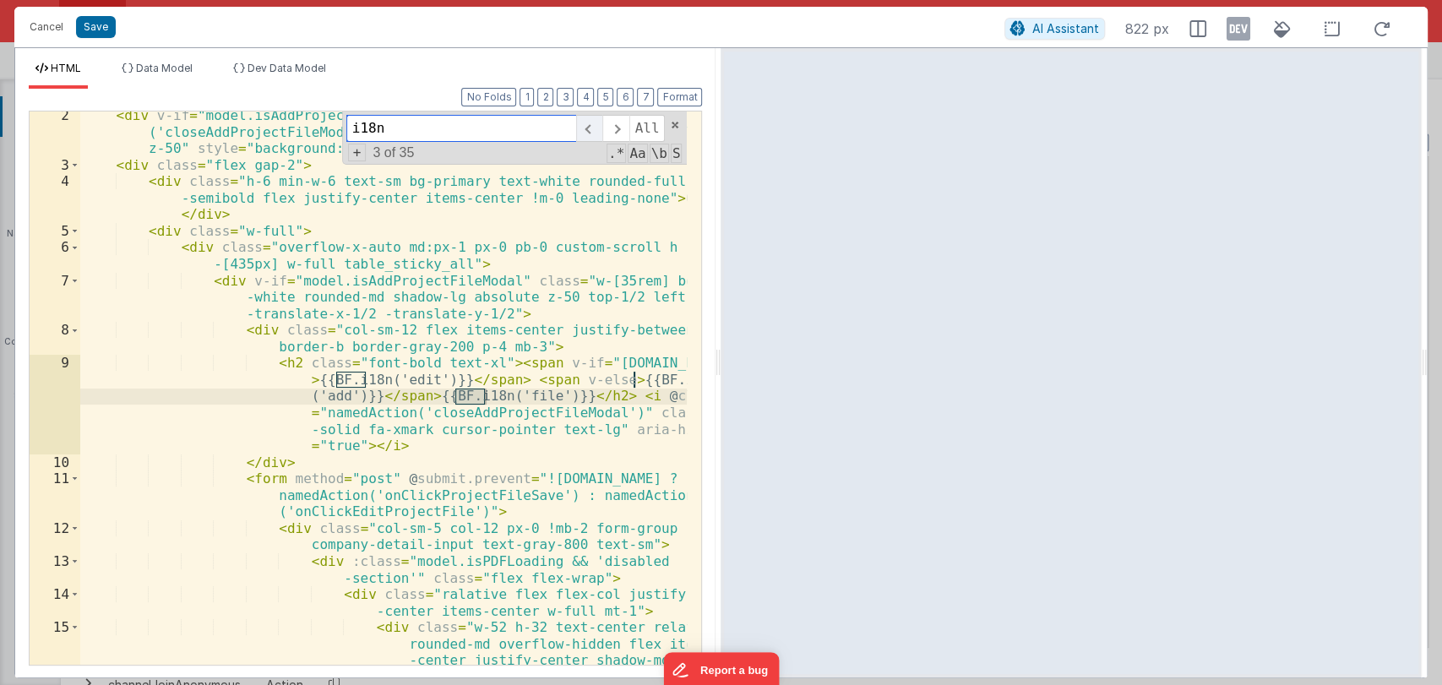
scroll to position [37, 0]
click at [596, 133] on span at bounding box center [589, 128] width 26 height 27
click at [592, 127] on span at bounding box center [589, 128] width 26 height 27
click at [621, 126] on span at bounding box center [615, 128] width 26 height 27
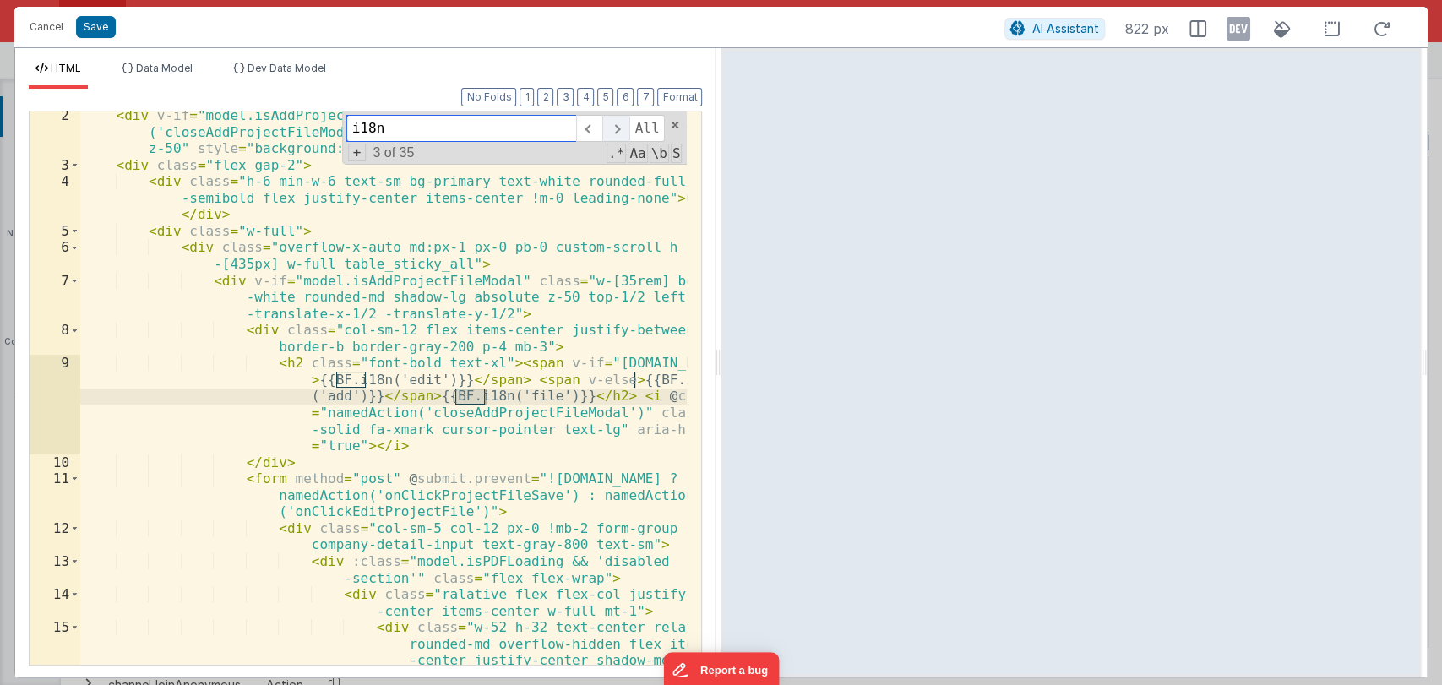
click at [621, 126] on span at bounding box center [615, 128] width 26 height 27
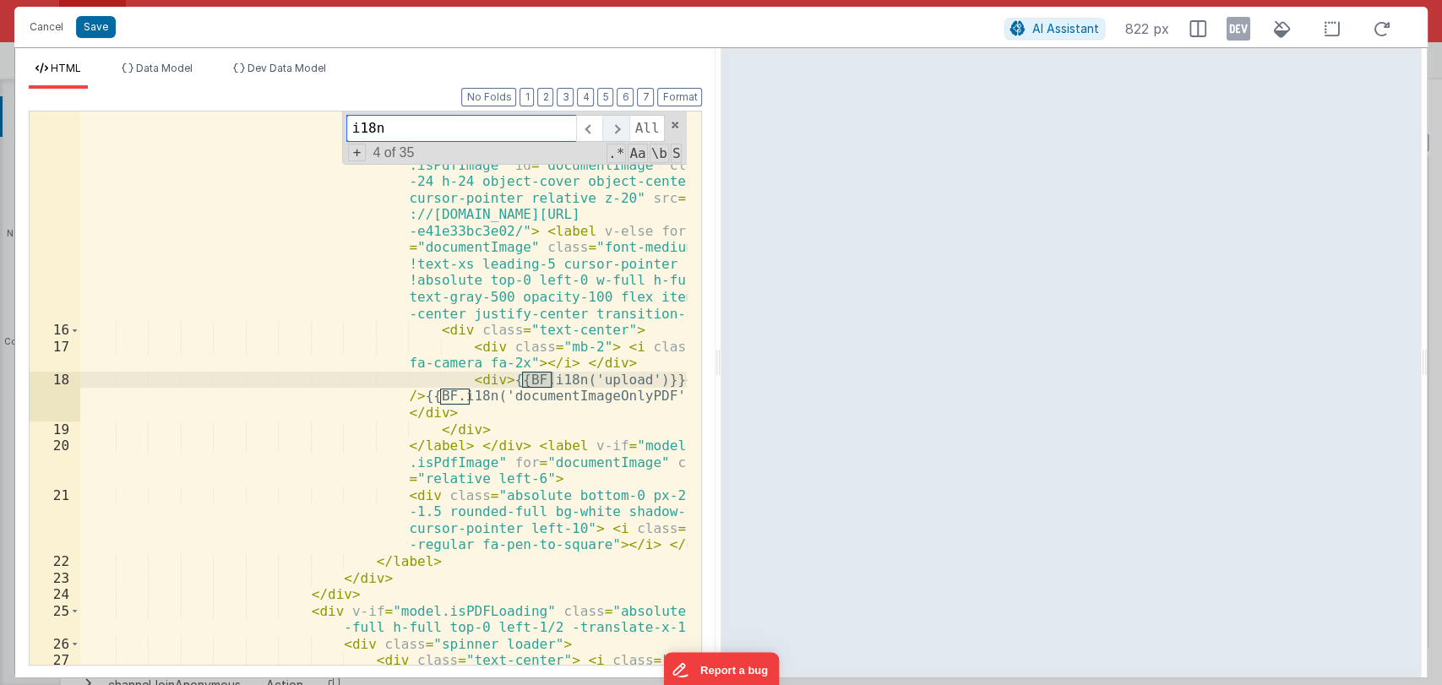
click at [621, 126] on span at bounding box center [615, 128] width 26 height 27
click at [619, 127] on span at bounding box center [615, 128] width 26 height 27
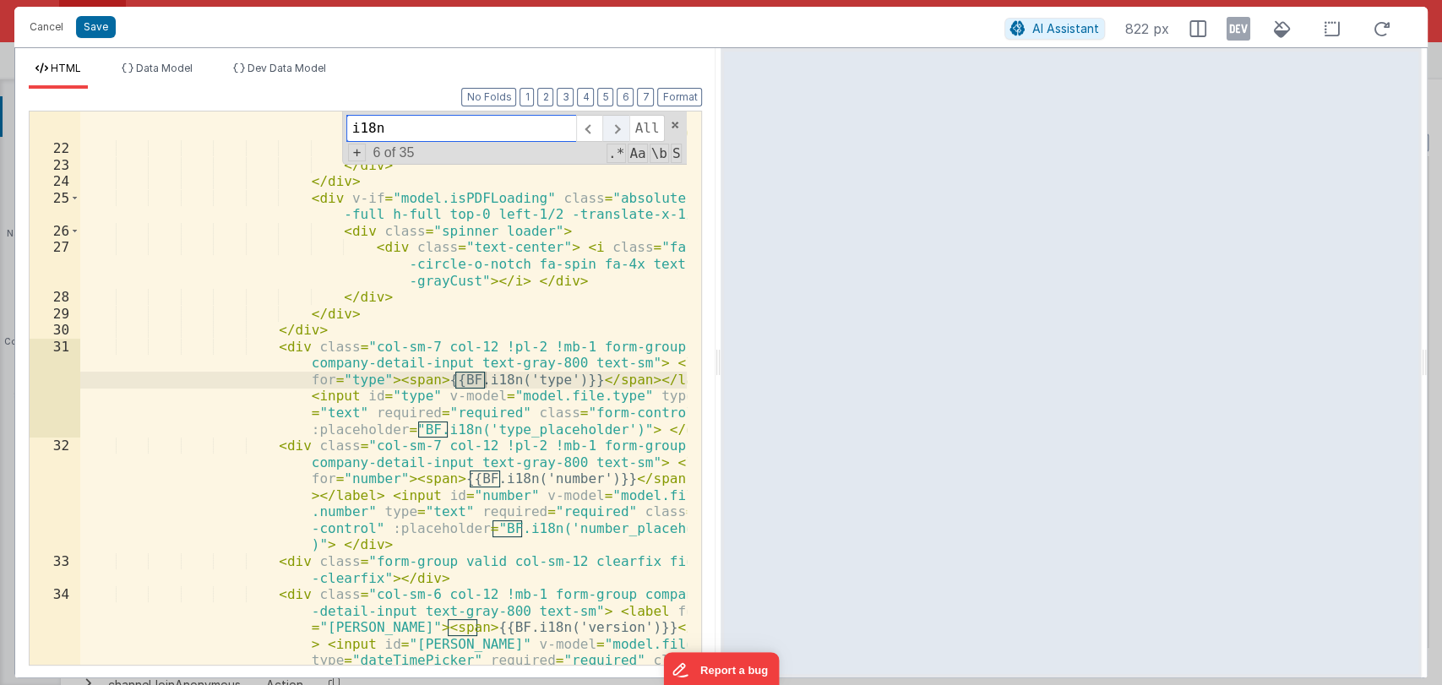
scroll to position [1111, 0]
click at [588, 125] on span at bounding box center [589, 128] width 26 height 27
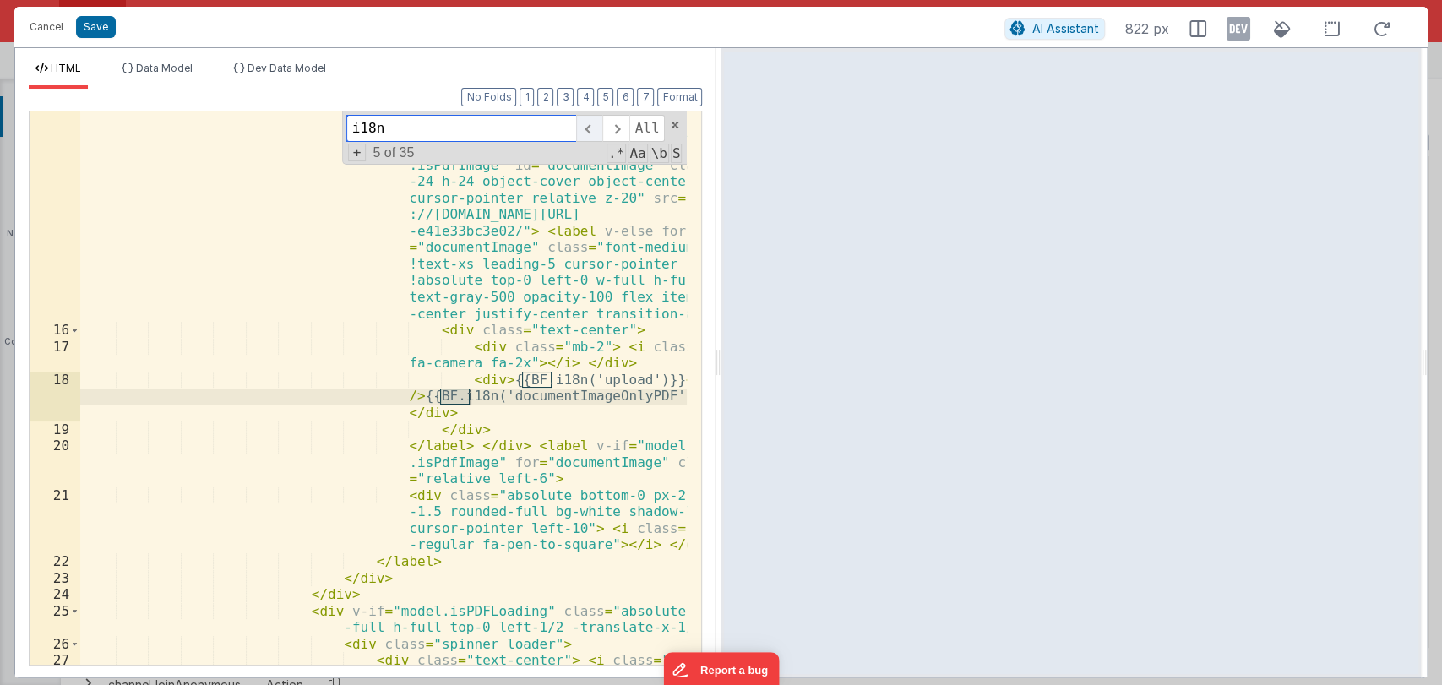
scroll to position [698, 0]
click at [489, 419] on div "< div class = "w-52 h-32 text-center relative rounded-md overflow-hidden flex i…" at bounding box center [383, 442] width 607 height 966
click at [671, 124] on span at bounding box center [675, 125] width 12 height 12
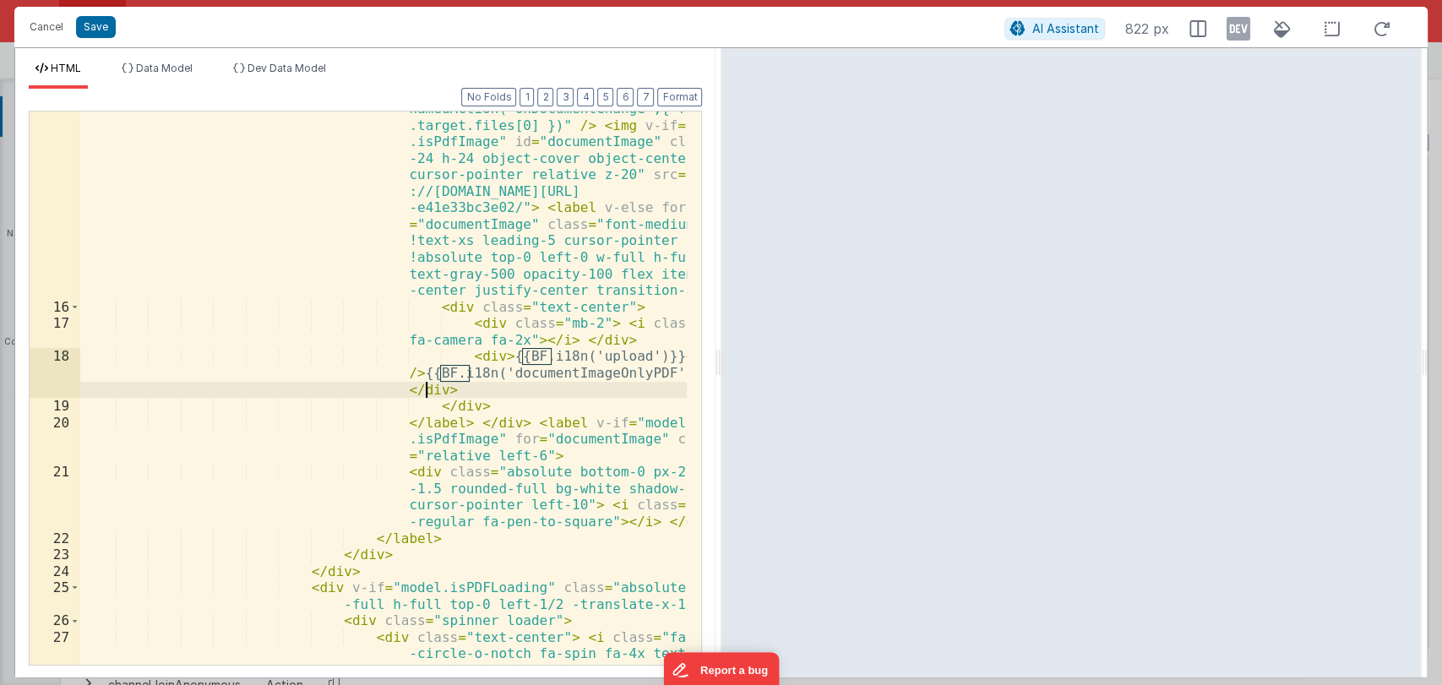
scroll to position [721, 0]
click at [489, 402] on div "< div class = "w-52 h-32 text-center relative rounded-md overflow-hidden flex i…" at bounding box center [383, 418] width 607 height 966
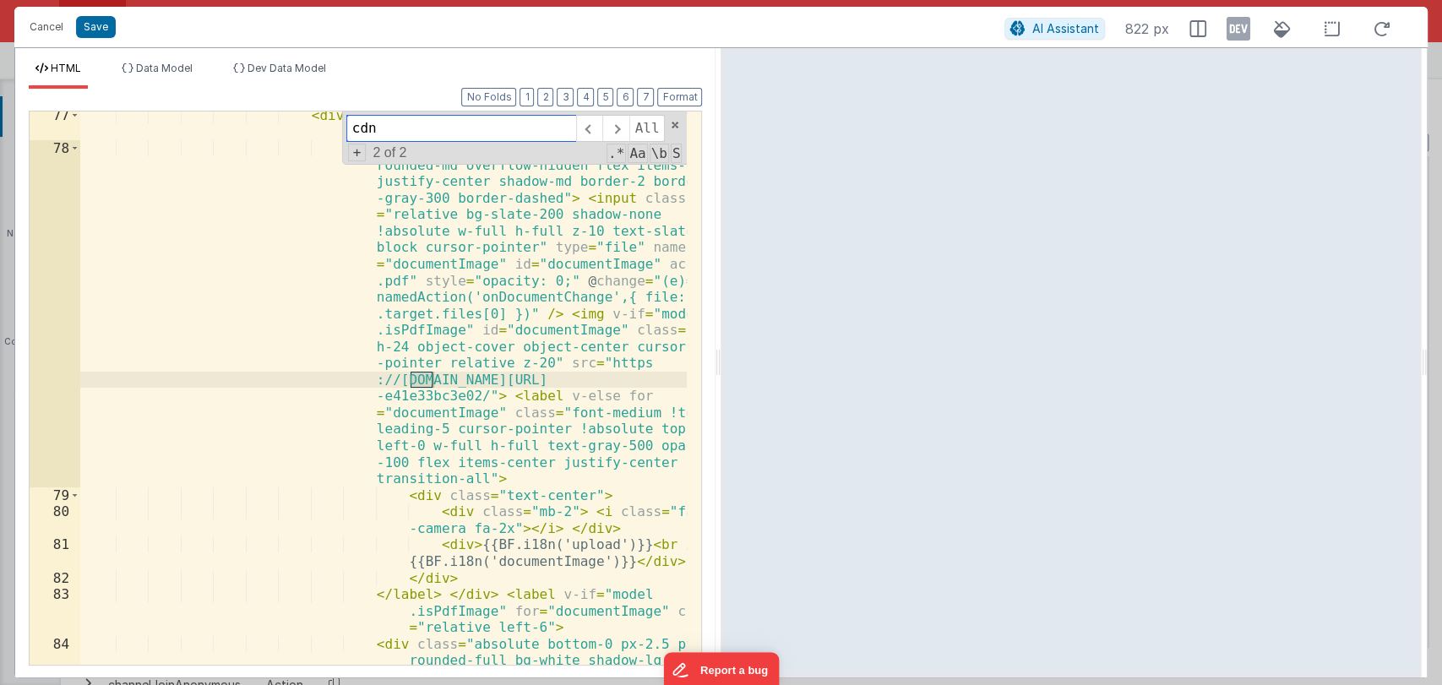
scroll to position [3539, 0]
type input "cdn"
click at [589, 125] on span at bounding box center [589, 128] width 26 height 27
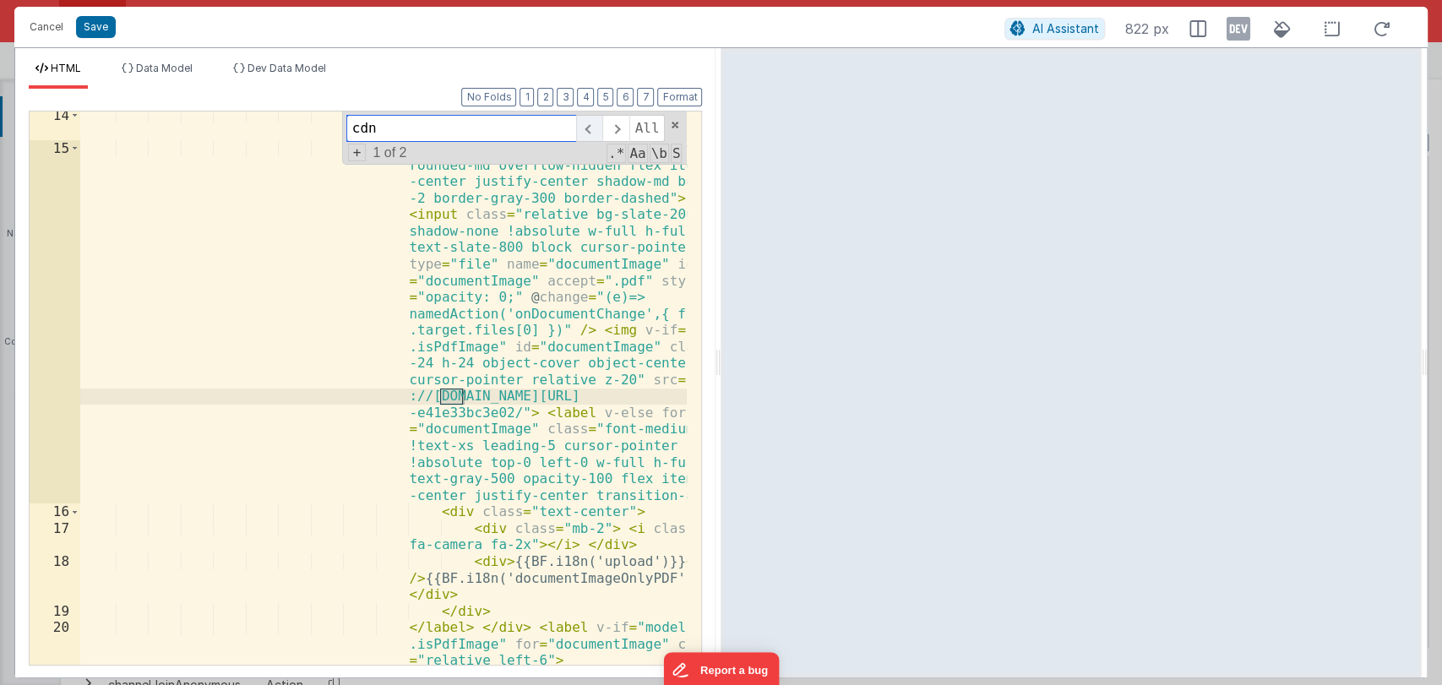
scroll to position [516, 0]
click at [616, 128] on span at bounding box center [615, 128] width 26 height 27
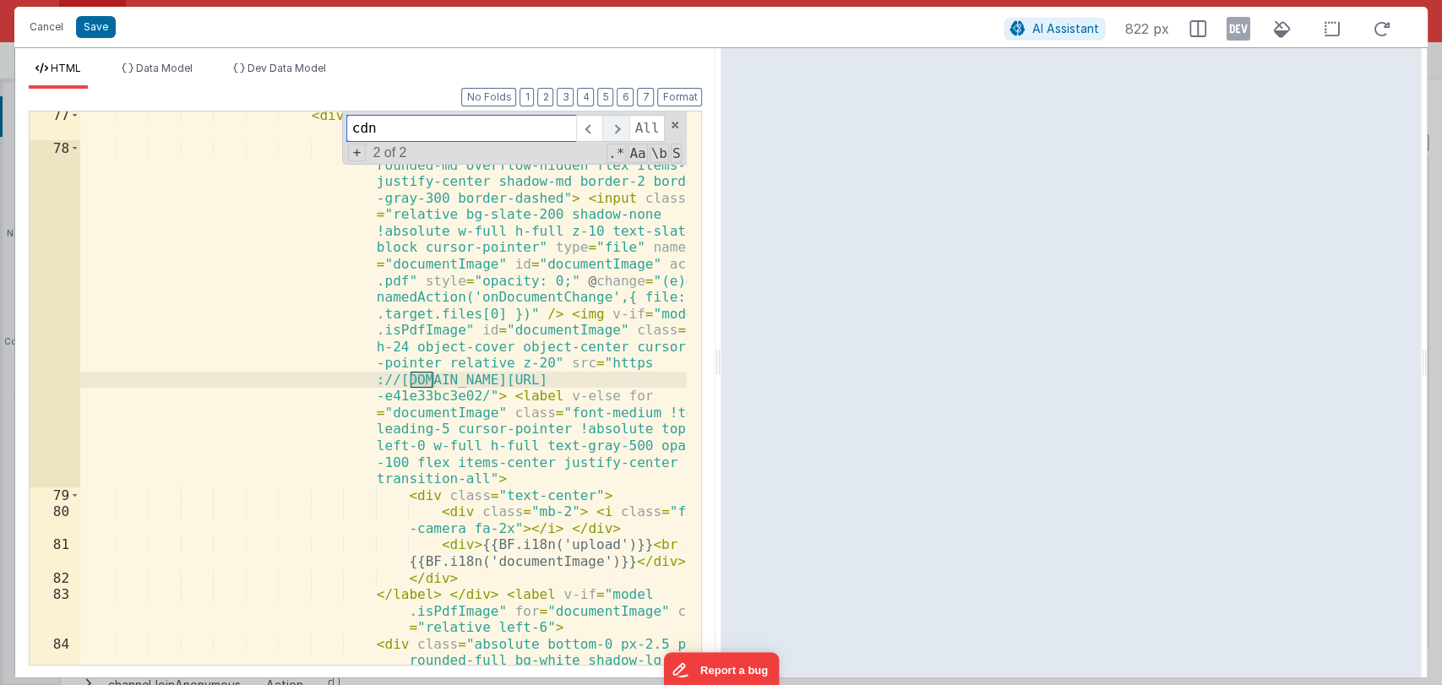
scroll to position [3539, 0]
click at [588, 123] on span at bounding box center [589, 128] width 26 height 27
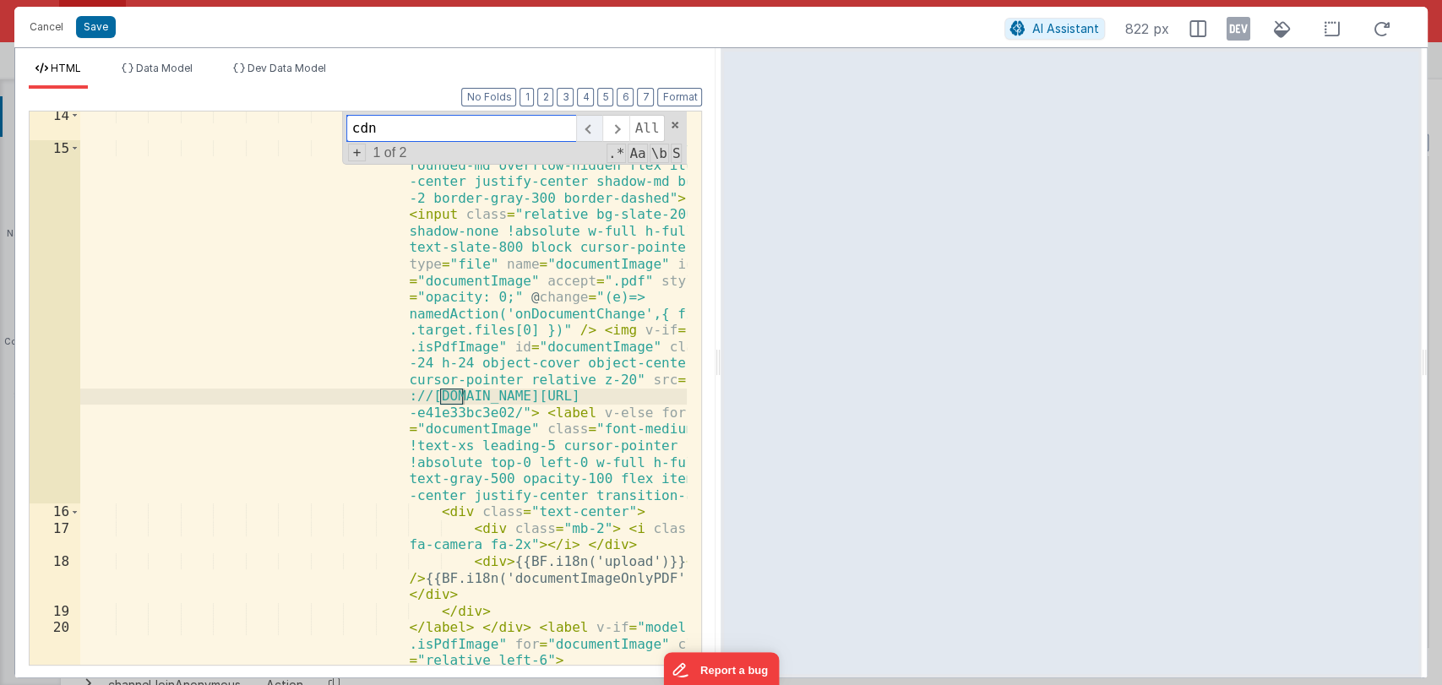
scroll to position [516, 0]
click at [620, 122] on span at bounding box center [615, 128] width 26 height 27
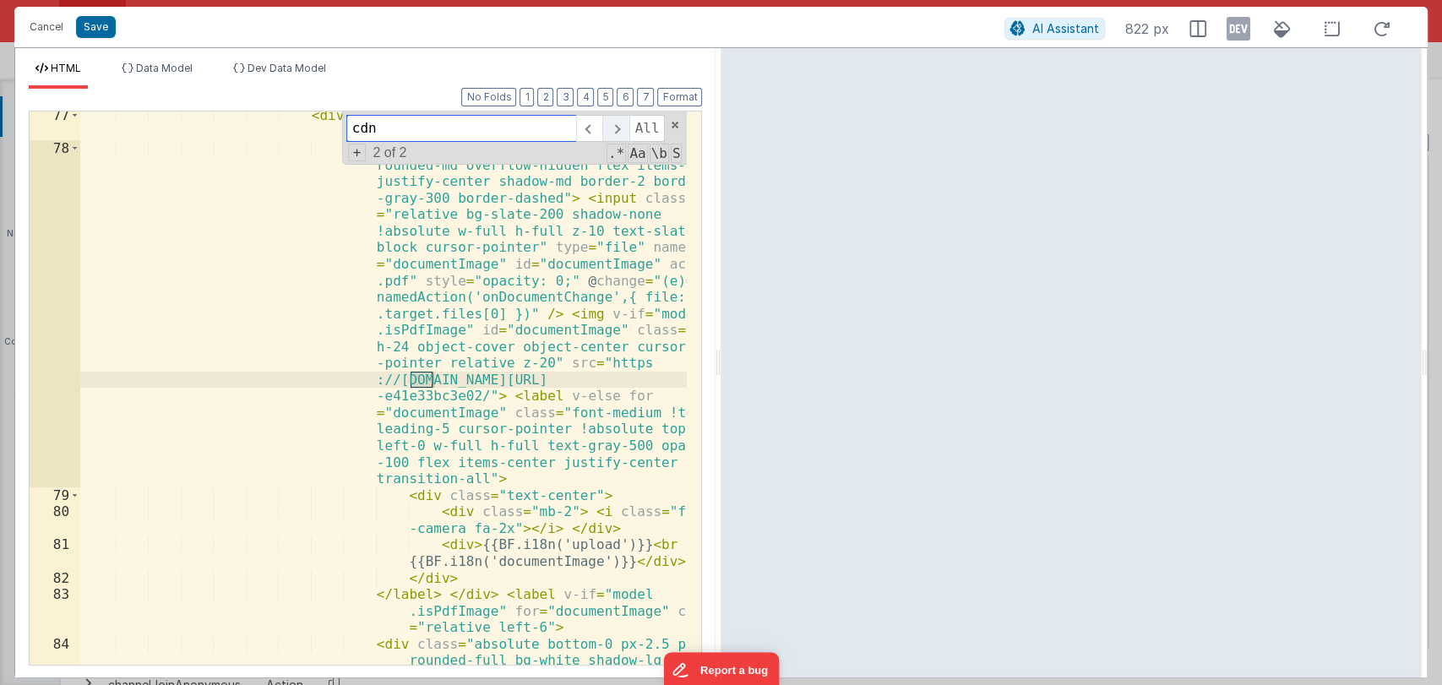
scroll to position [3539, 0]
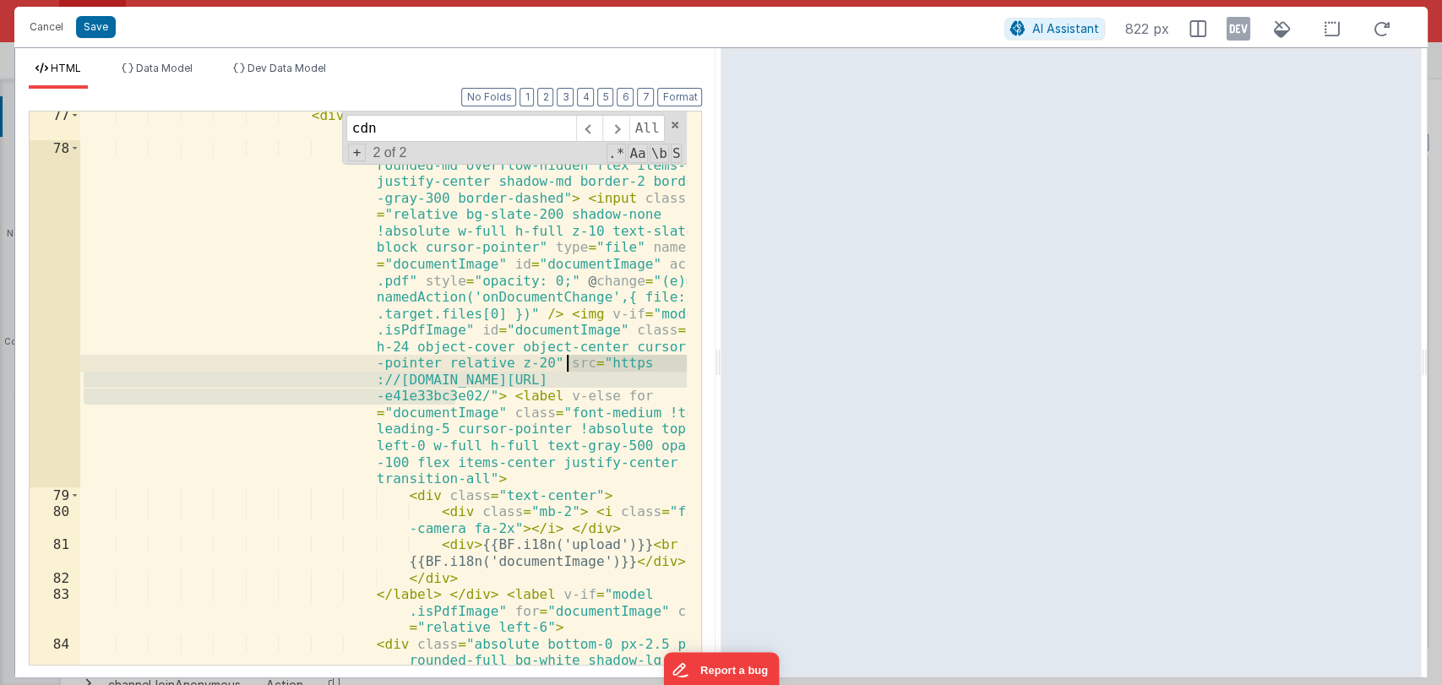
drag, startPoint x: 453, startPoint y: 394, endPoint x: 568, endPoint y: 361, distance: 119.5
click at [568, 361] on div "< div class = "ralative flex flex-col justify-center items-center w-full mt-3" …" at bounding box center [383, 433] width 607 height 652
click at [453, 397] on div "< div class = "ralative flex flex-col justify-center items-center w-full mt-3" …" at bounding box center [383, 387] width 606 height 553
drag, startPoint x: 453, startPoint y: 397, endPoint x: 568, endPoint y: 361, distance: 120.5
click at [568, 361] on div "< div class = "ralative flex flex-col justify-center items-center w-full mt-3" …" at bounding box center [383, 433] width 607 height 652
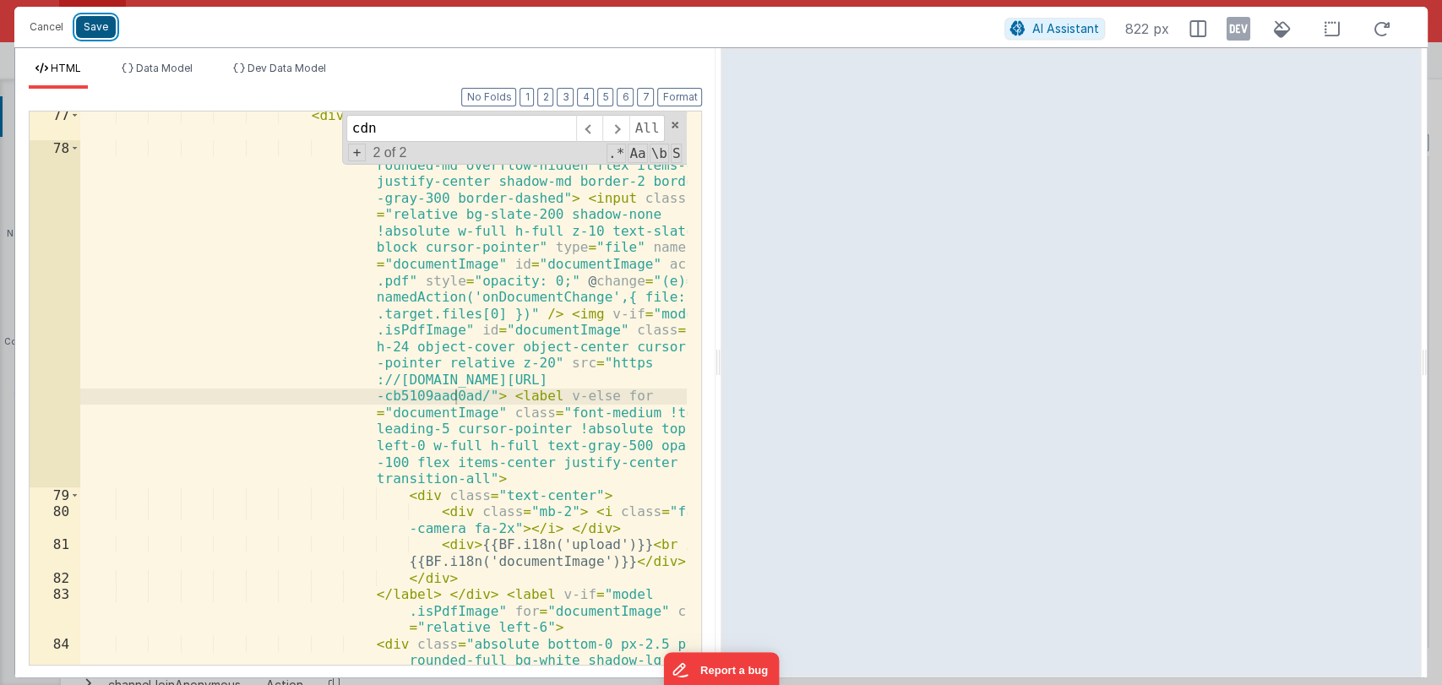
click at [95, 24] on button "Save" at bounding box center [96, 27] width 40 height 22
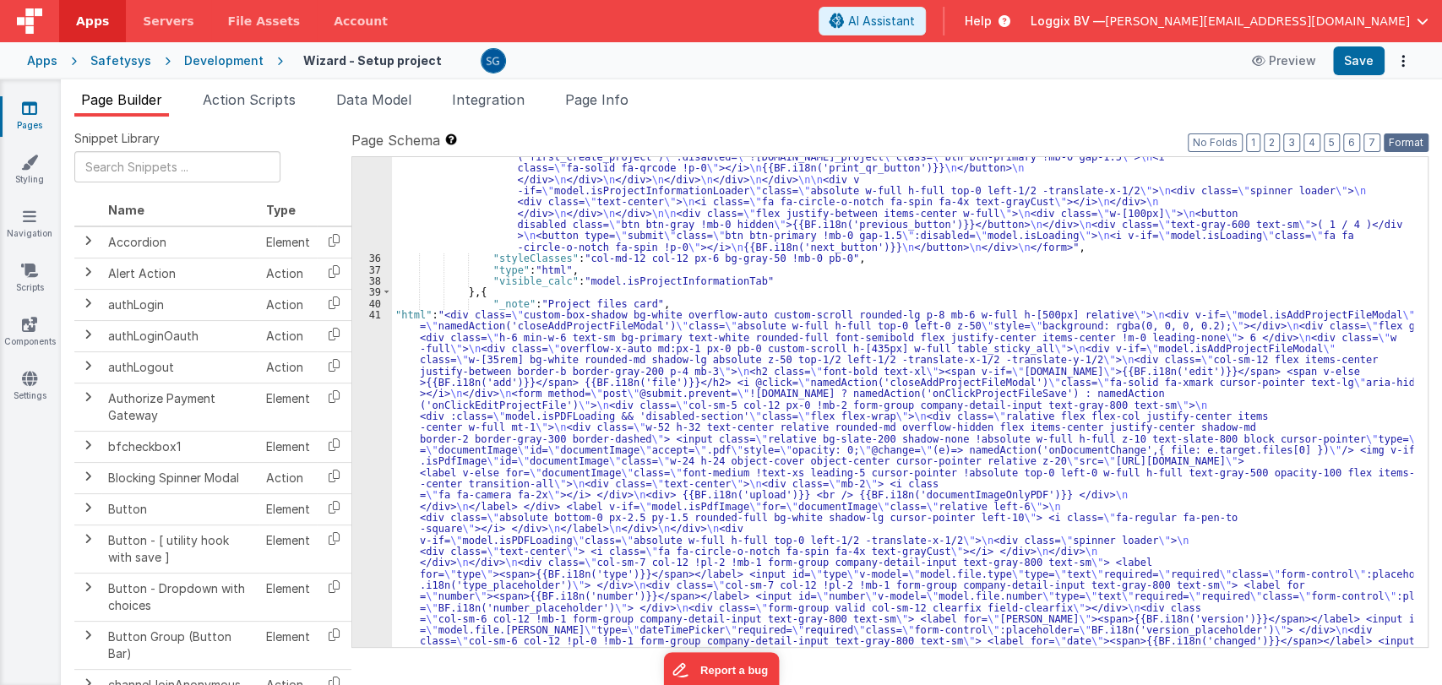
click at [1403, 142] on button "Format" at bounding box center [1405, 142] width 45 height 19
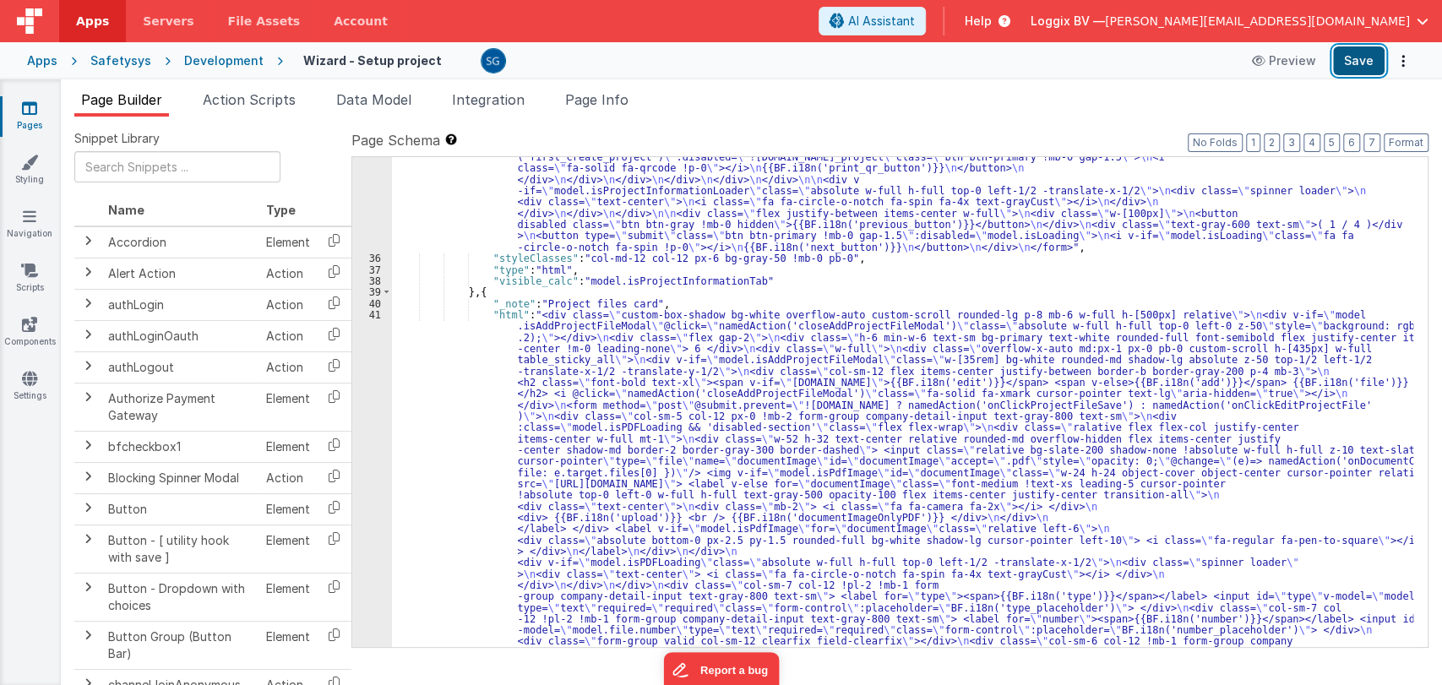
click at [1352, 62] on button "Save" at bounding box center [1359, 60] width 52 height 29
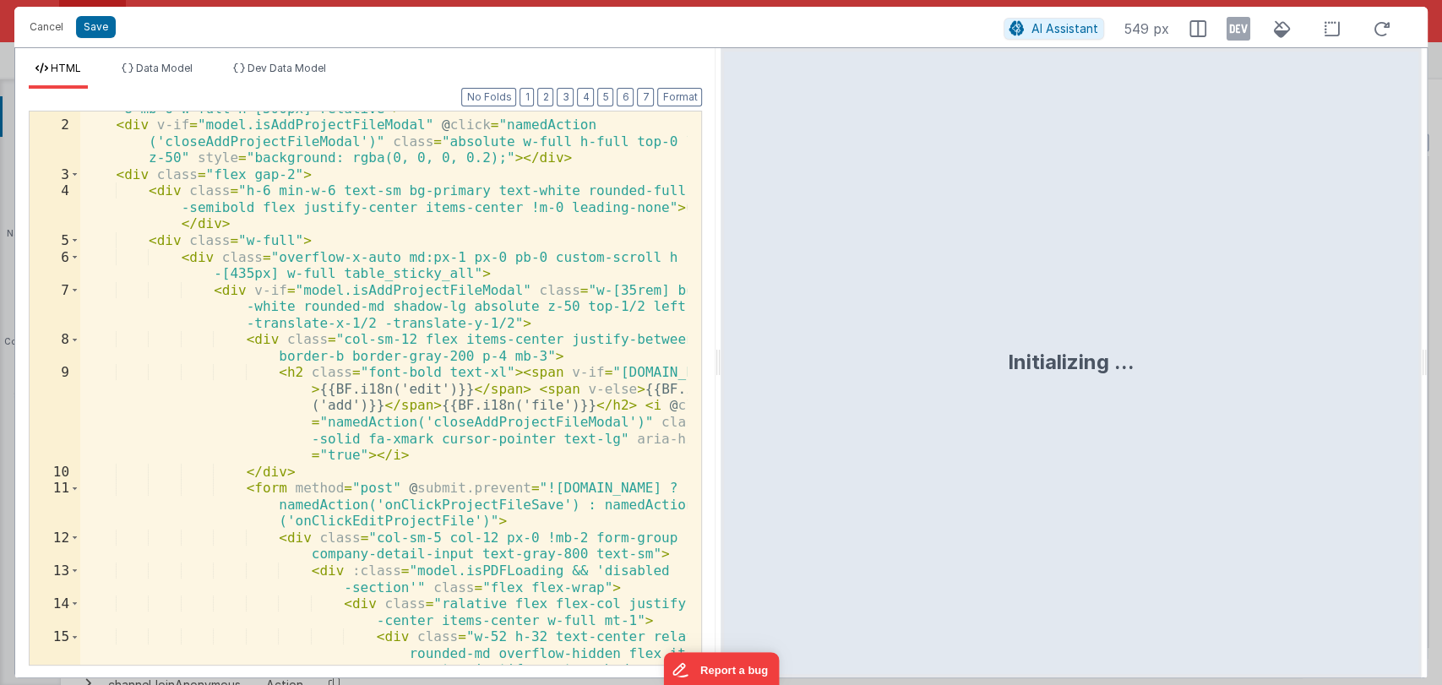
scroll to position [28, 0]
click at [478, 448] on div "< div class = "custom-box-shadow bg-white overflow-auto custom-scroll rounded-l…" at bounding box center [383, 558] width 607 height 949
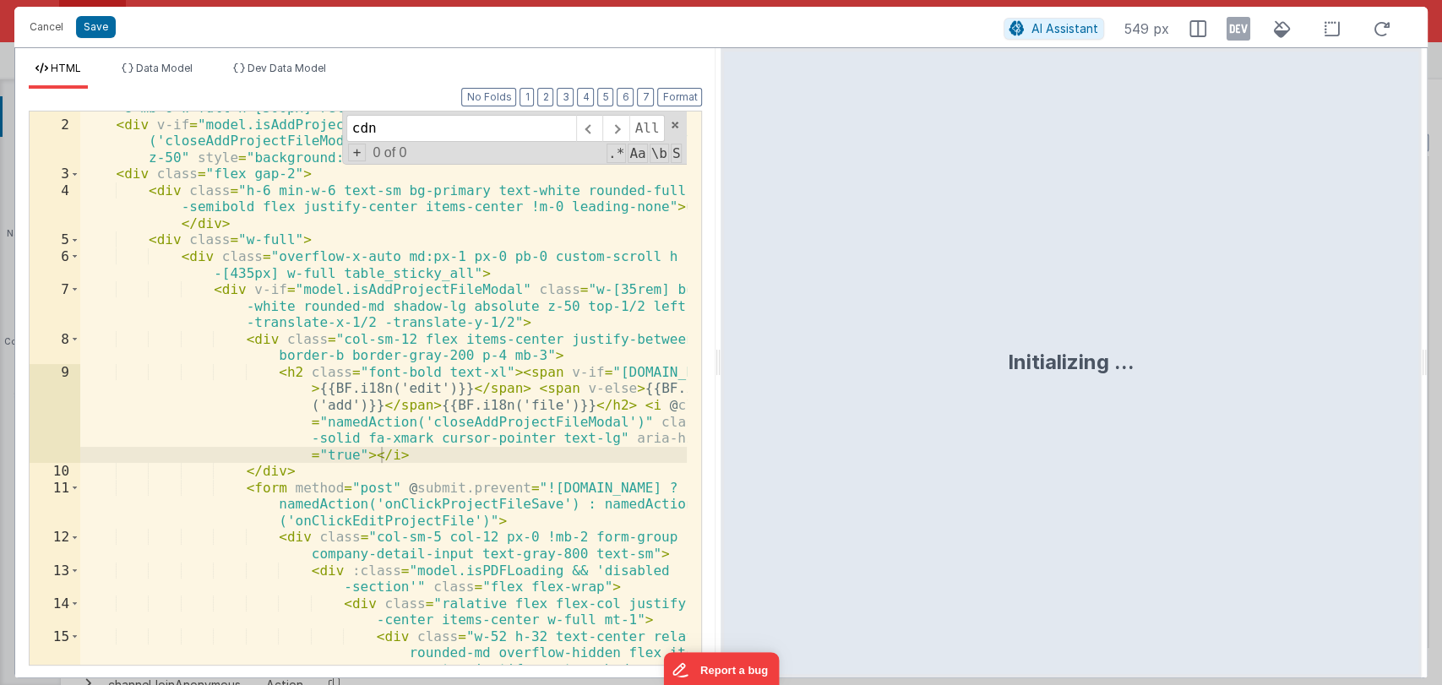
scroll to position [533, 0]
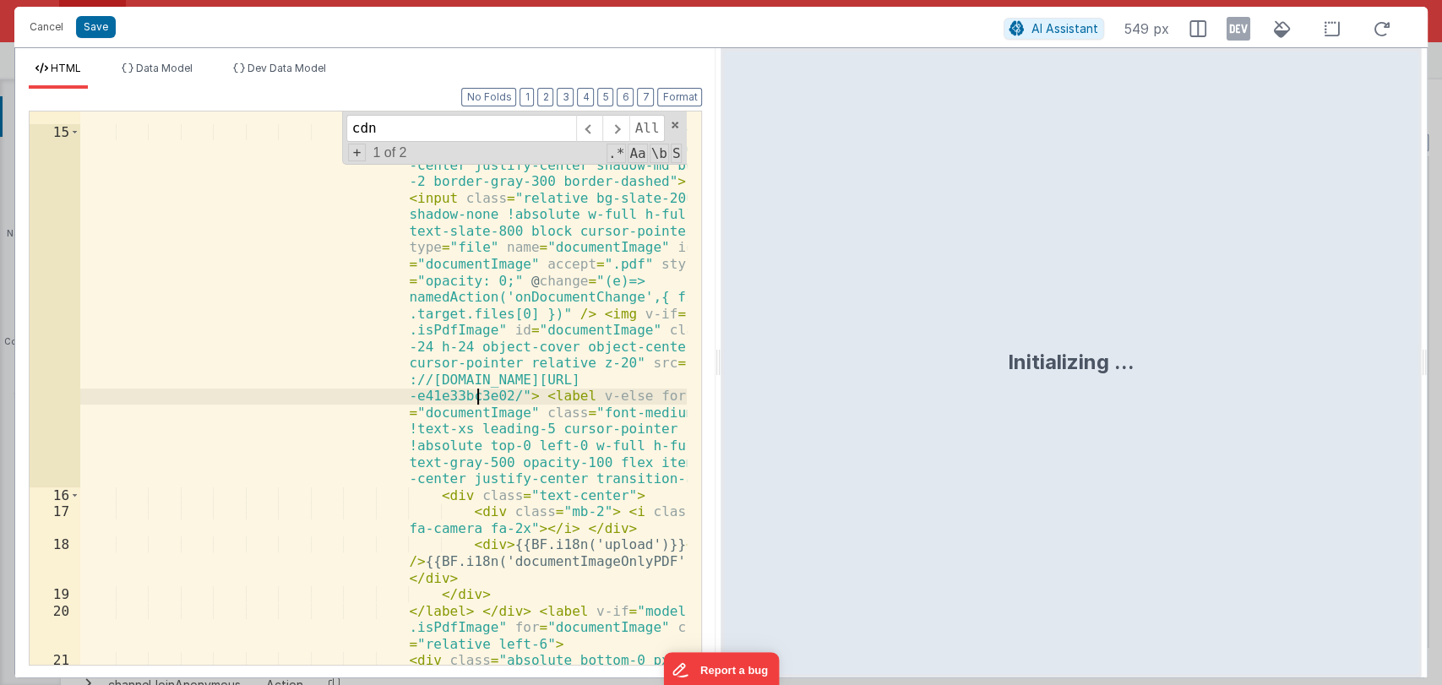
click at [480, 397] on div "< div class = "ralative flex flex-col justify -center items-center w-full mt-1"…" at bounding box center [383, 417] width 607 height 652
click at [482, 397] on div "< div class = "ralative flex flex-col justify -center items-center w-full mt-1"…" at bounding box center [383, 417] width 607 height 652
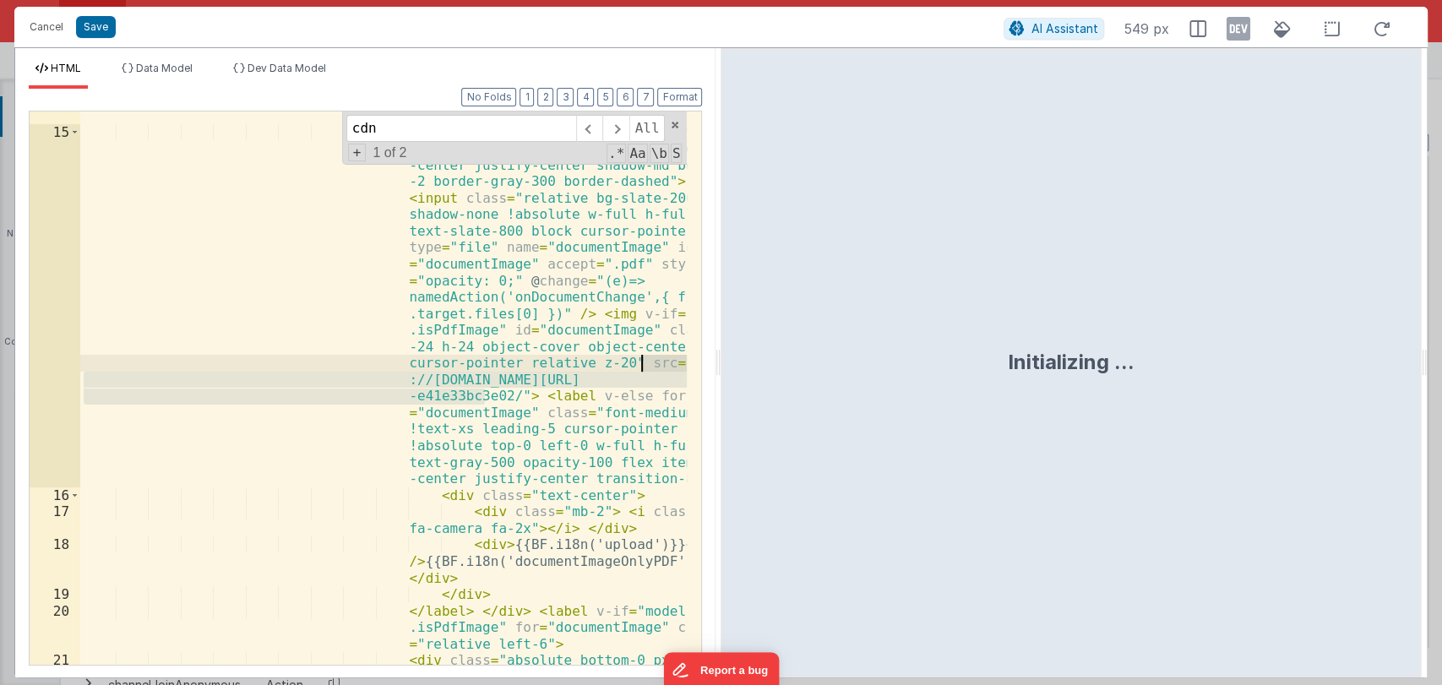
drag, startPoint x: 482, startPoint y: 397, endPoint x: 642, endPoint y: 361, distance: 163.7
click at [642, 361] on div "< div class = "ralative flex flex-col justify -center items-center w-full mt-1"…" at bounding box center [383, 417] width 607 height 652
click at [588, 128] on span at bounding box center [589, 128] width 26 height 27
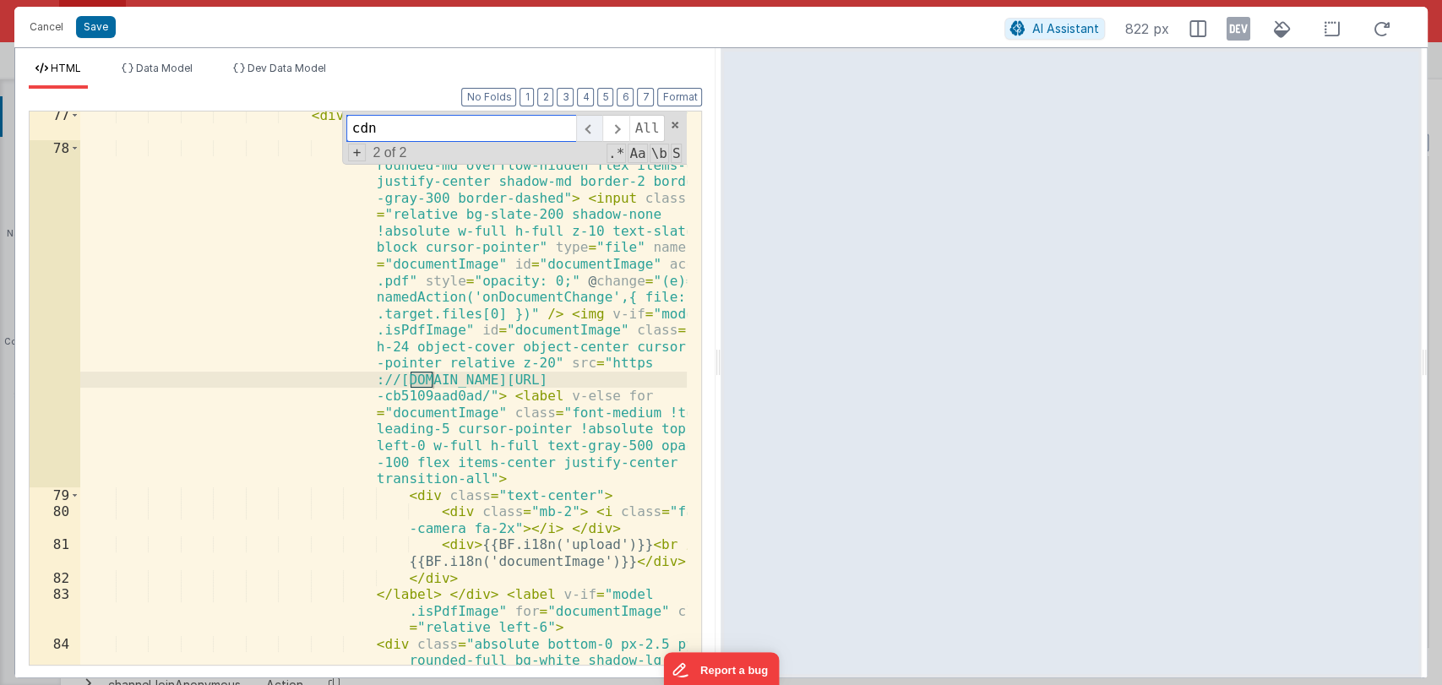
scroll to position [3539, 0]
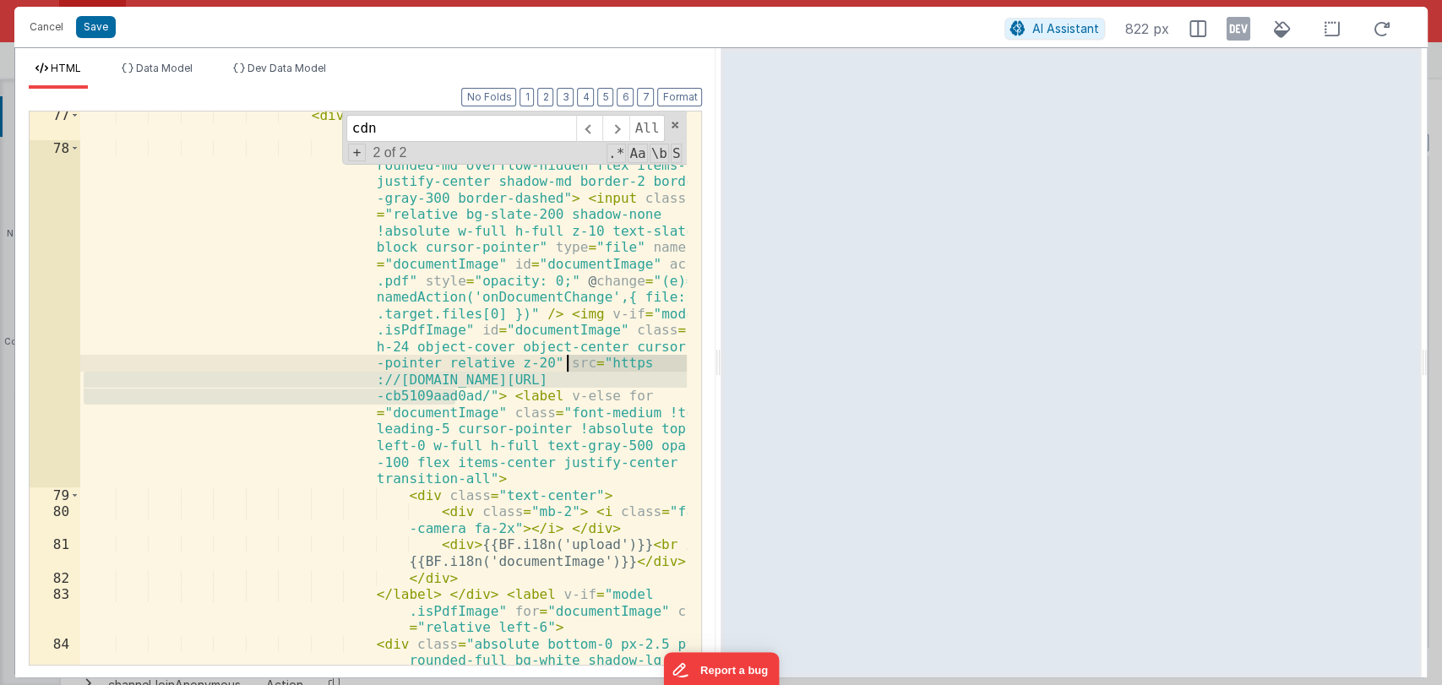
drag, startPoint x: 454, startPoint y: 399, endPoint x: 568, endPoint y: 361, distance: 119.6
click at [568, 361] on div "< div class = "ralative flex flex-col justify-center items-center w-full mt-3" …" at bounding box center [383, 433] width 607 height 652
click at [454, 395] on div "< div class = "ralative flex flex-col justify-center items-center w-full mt-3" …" at bounding box center [383, 387] width 606 height 553
drag, startPoint x: 454, startPoint y: 395, endPoint x: 566, endPoint y: 367, distance: 115.1
click at [566, 367] on div "< div class = "ralative flex flex-col justify-center items-center w-full mt-3" …" at bounding box center [383, 433] width 607 height 652
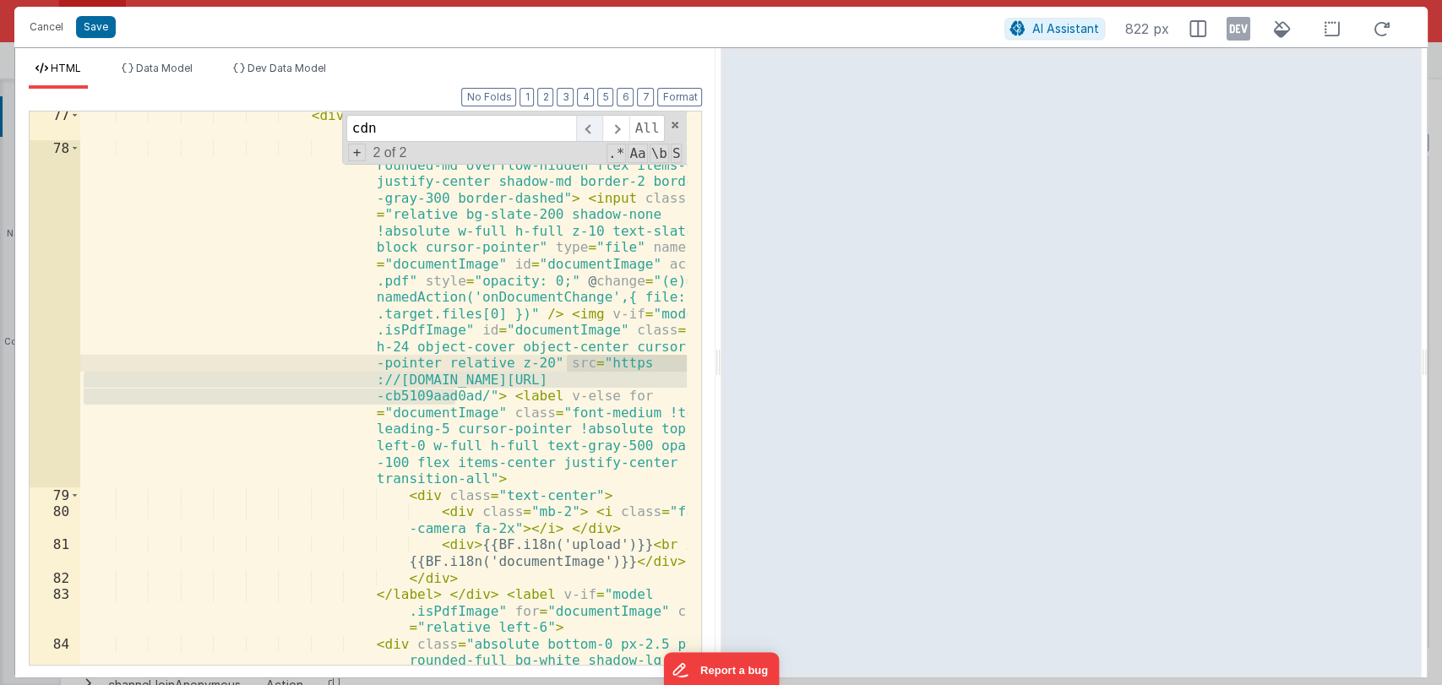
click at [588, 127] on span at bounding box center [589, 128] width 26 height 27
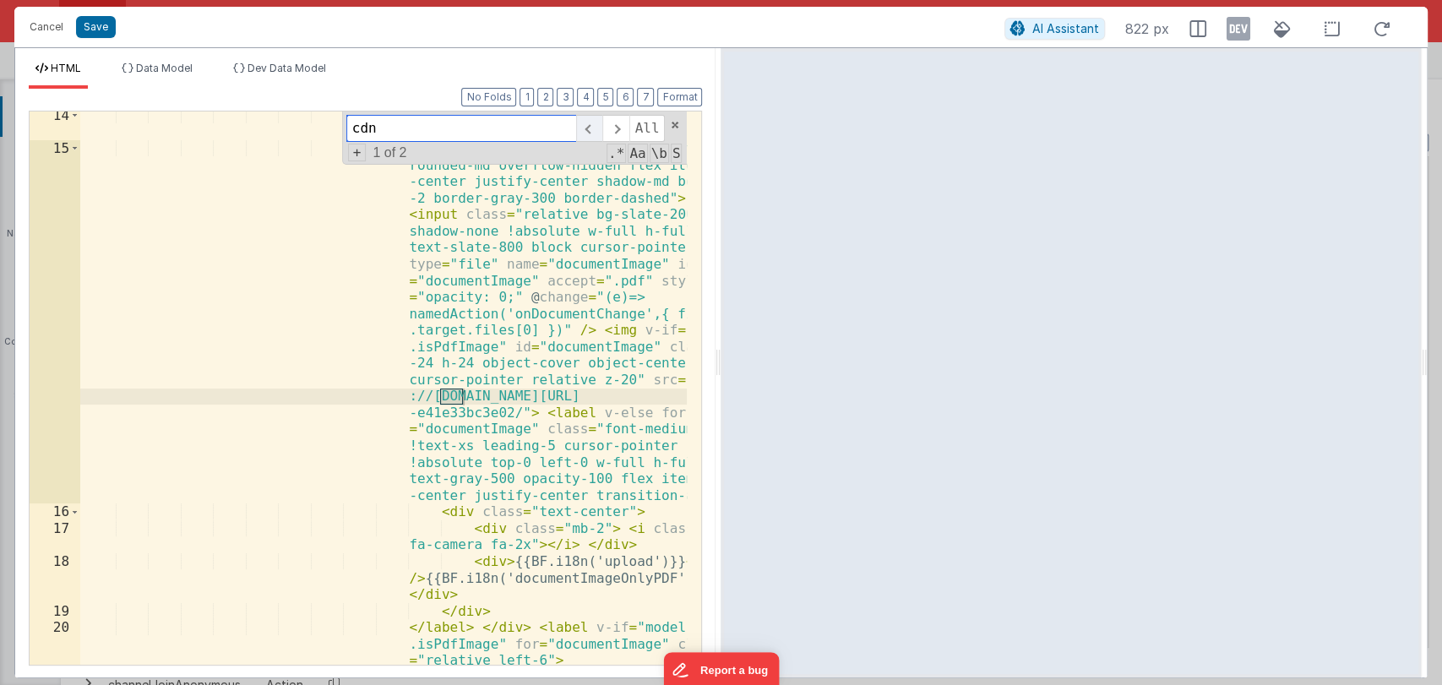
scroll to position [516, 0]
click at [481, 414] on div "< div class = "ralative flex flex-col justify -center items-center w-full mt-1"…" at bounding box center [383, 433] width 607 height 652
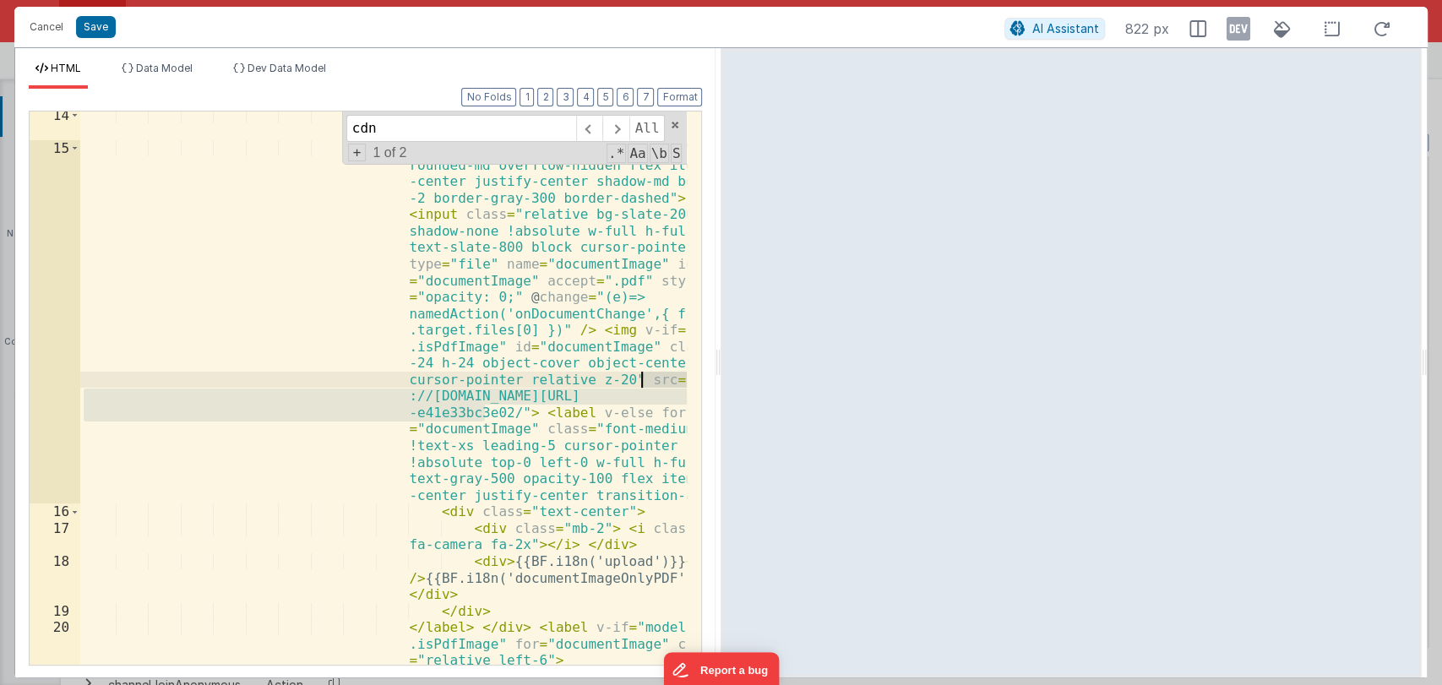
drag, startPoint x: 481, startPoint y: 414, endPoint x: 642, endPoint y: 384, distance: 163.2
click at [642, 384] on div "< div class = "ralative flex flex-col justify -center items-center w-full mt-1"…" at bounding box center [383, 433] width 607 height 652
click at [671, 122] on span at bounding box center [675, 125] width 12 height 12
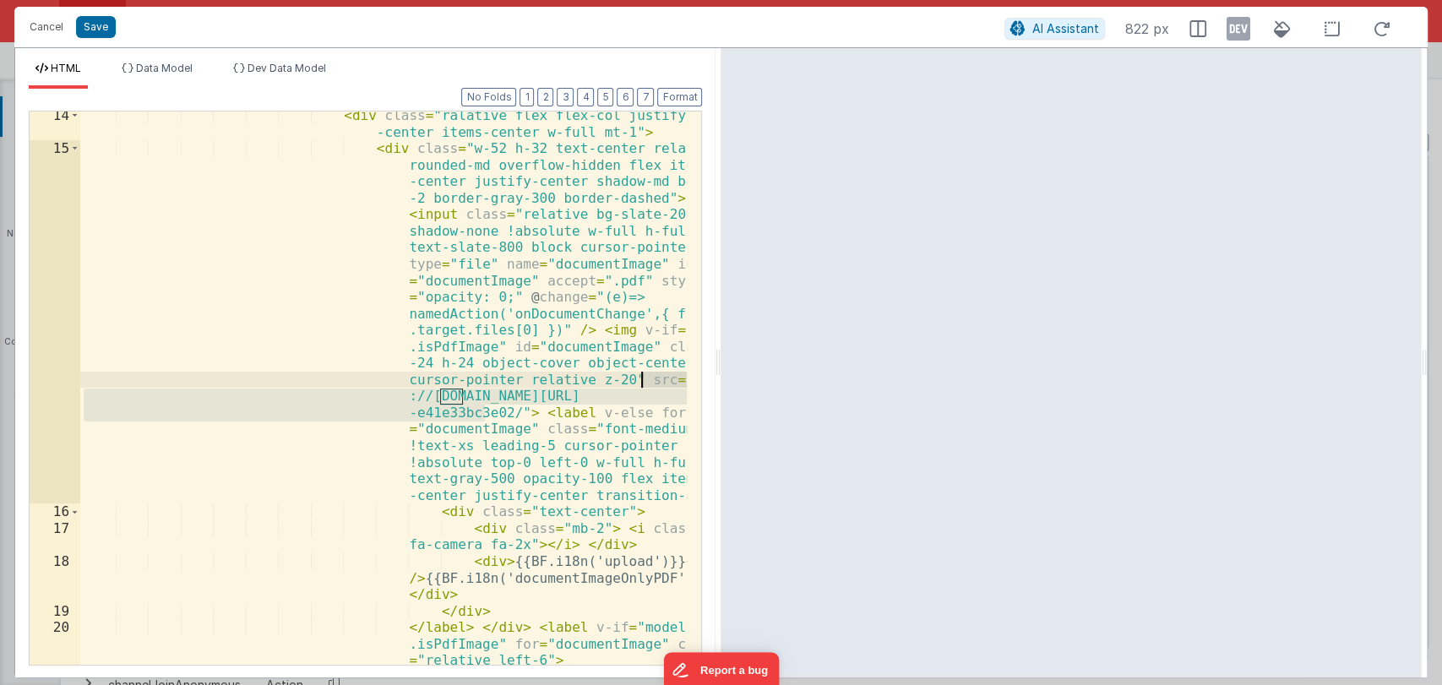
click at [356, 302] on div "< div class = "ralative flex flex-col justify -center items-center w-full mt-1"…" at bounding box center [383, 433] width 607 height 652
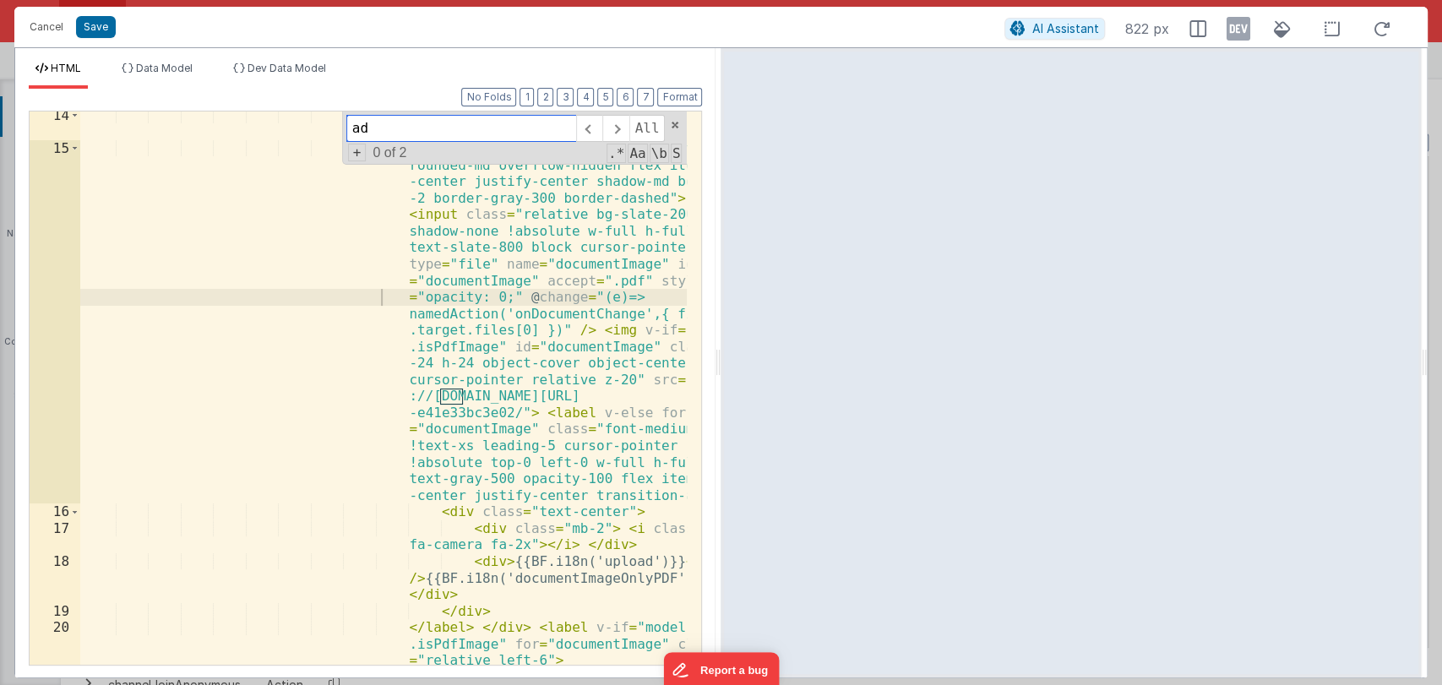
type input "add"
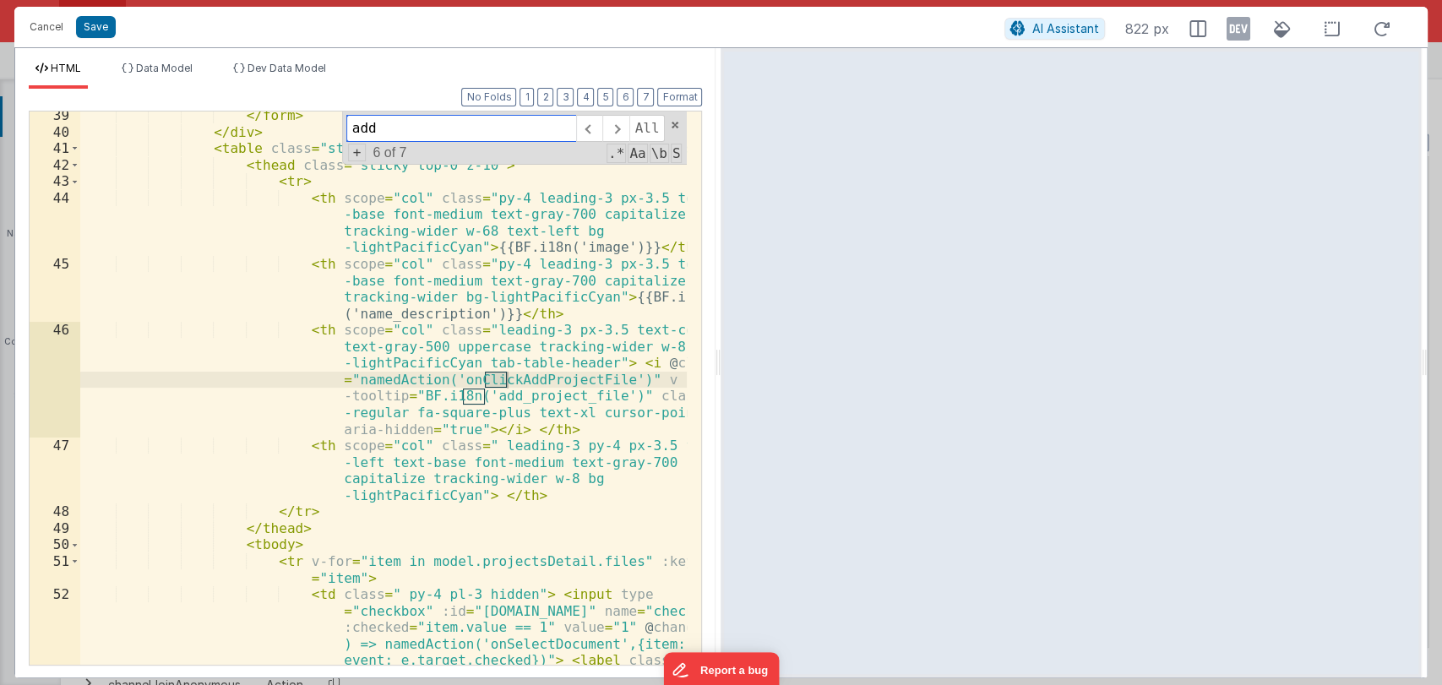
scroll to position [2250, 0]
type input "i18n('add"
click at [589, 127] on span at bounding box center [589, 128] width 26 height 27
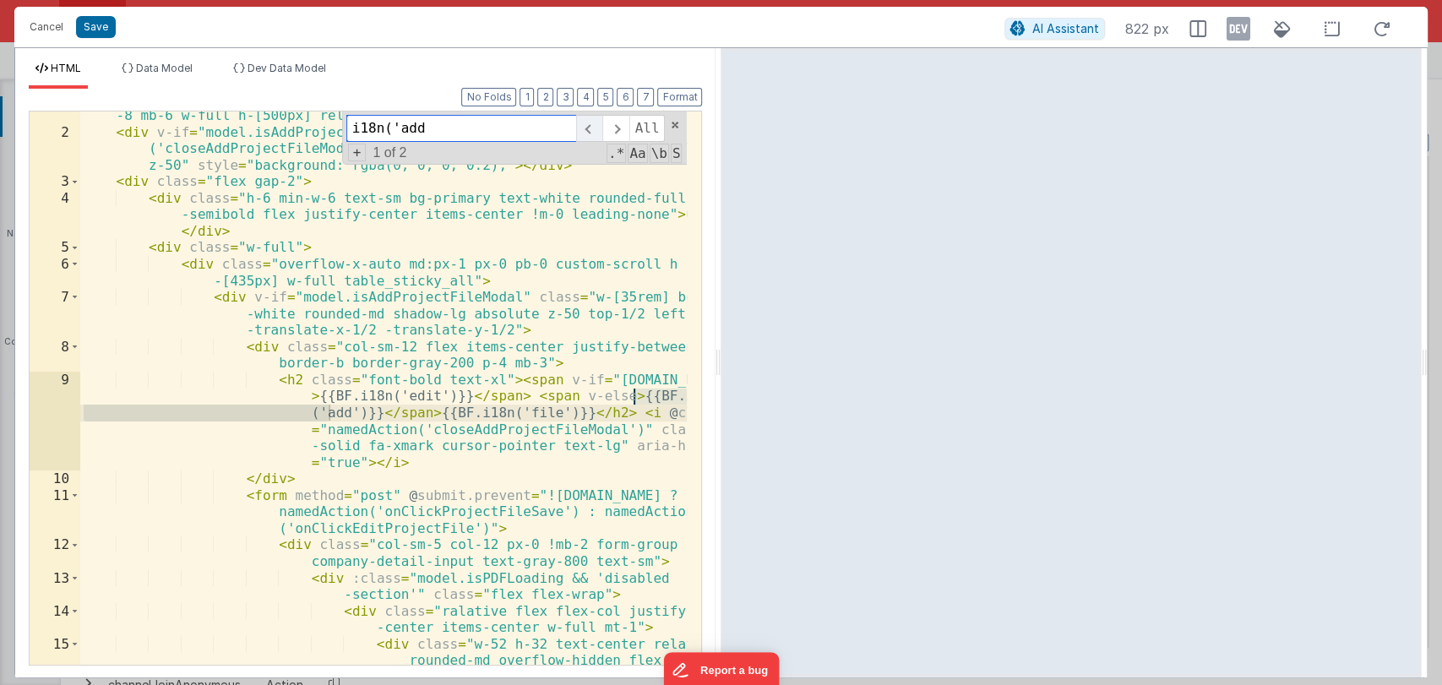
scroll to position [20, 0]
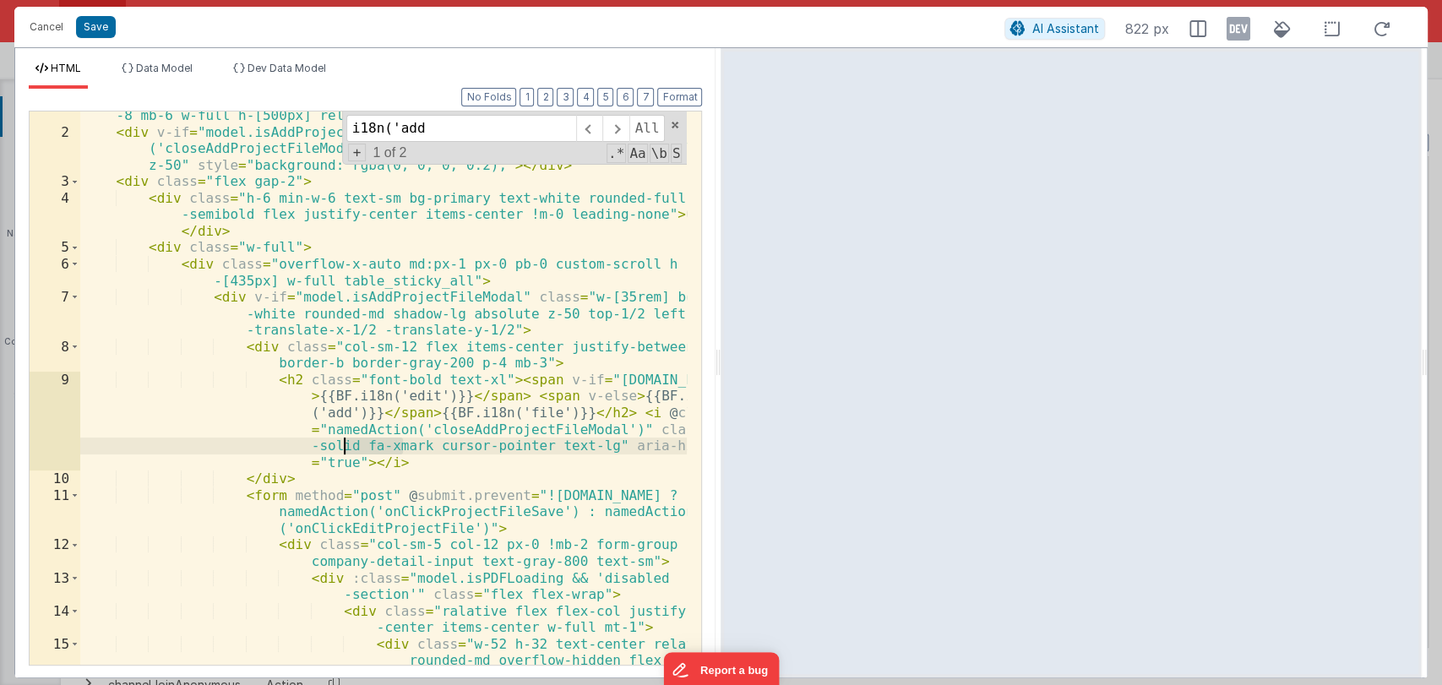
drag, startPoint x: 400, startPoint y: 443, endPoint x: 345, endPoint y: 439, distance: 55.0
click at [345, 439] on div "< div class = "custom-box-shadow bg-white overflow-auto custom-scroll rounded-l…" at bounding box center [383, 565] width 607 height 949
click at [619, 125] on span at bounding box center [615, 128] width 26 height 27
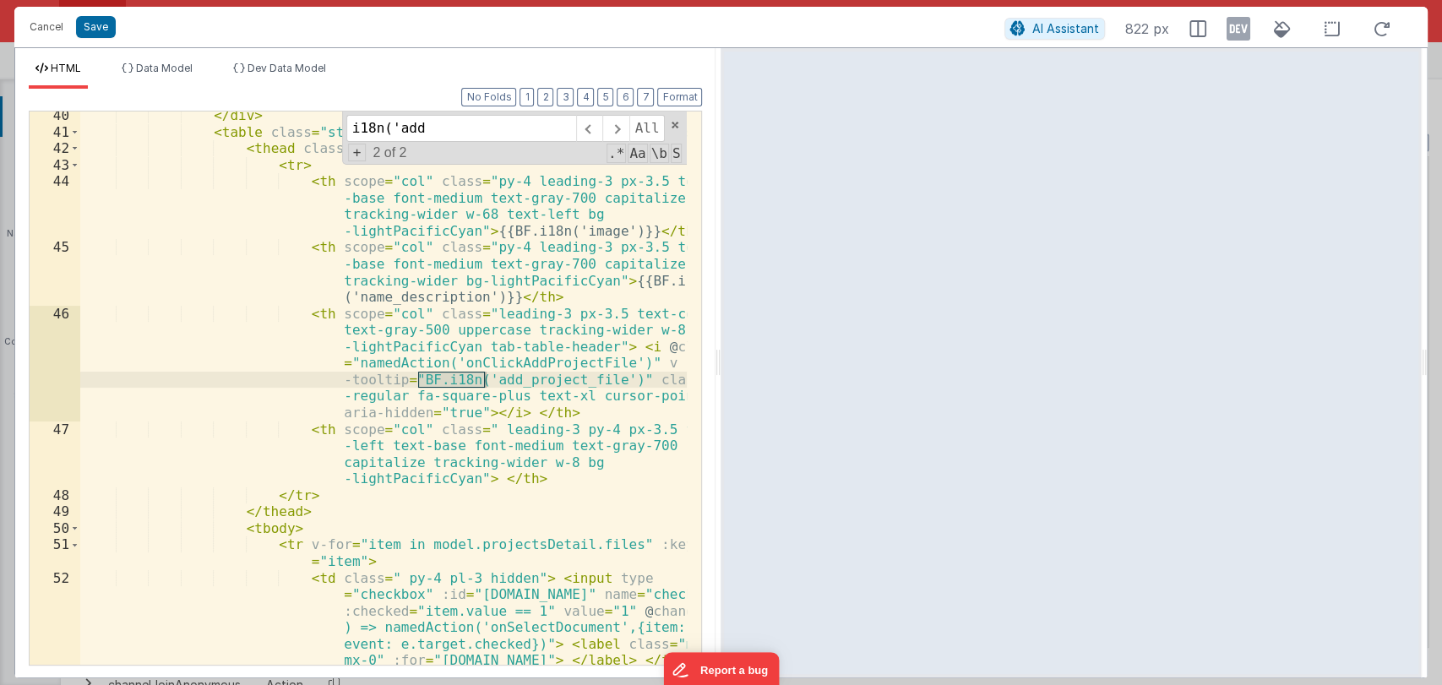
click at [493, 367] on div "</ div > < table class = "sticky-table-header min-w-full border-collapse" > < t…" at bounding box center [383, 400] width 607 height 586
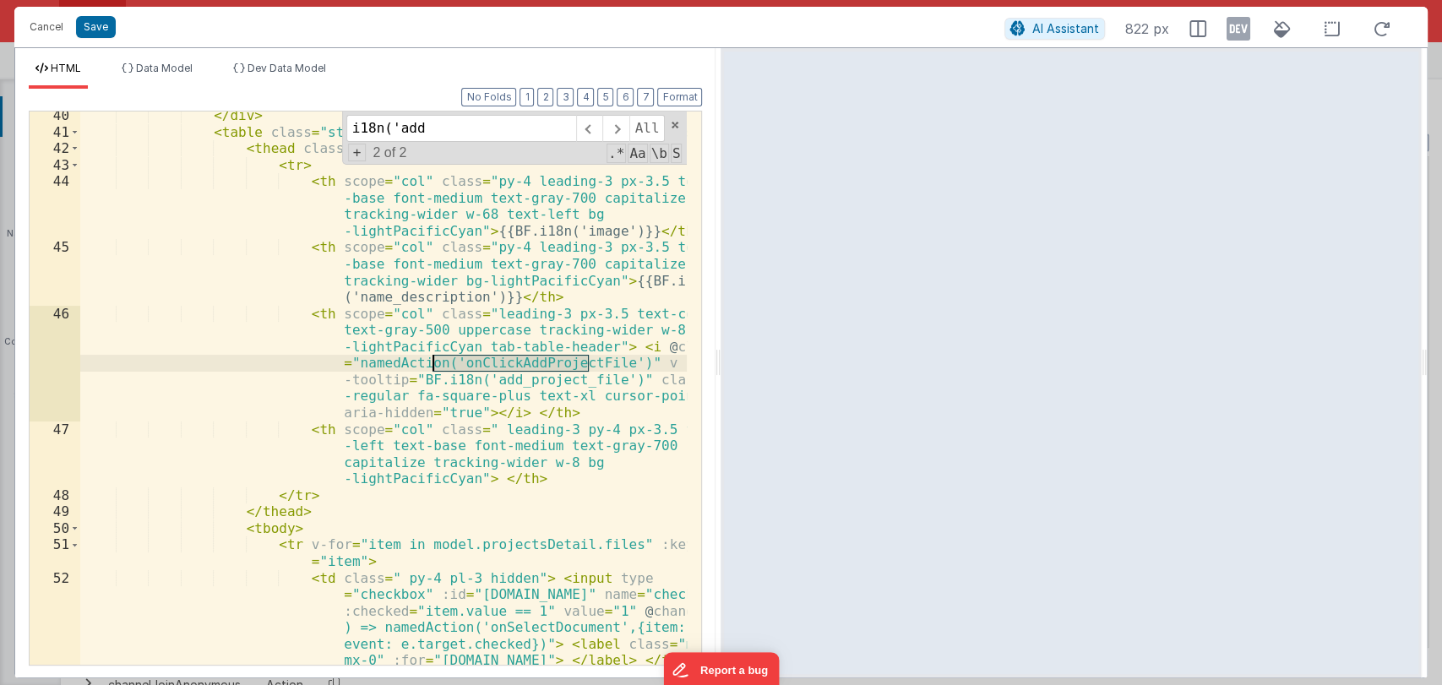
click at [493, 367] on div "</ div > < table class = "sticky-table-header min-w-full border-collapse" > < t…" at bounding box center [383, 400] width 607 height 586
click at [675, 123] on span at bounding box center [675, 125] width 12 height 12
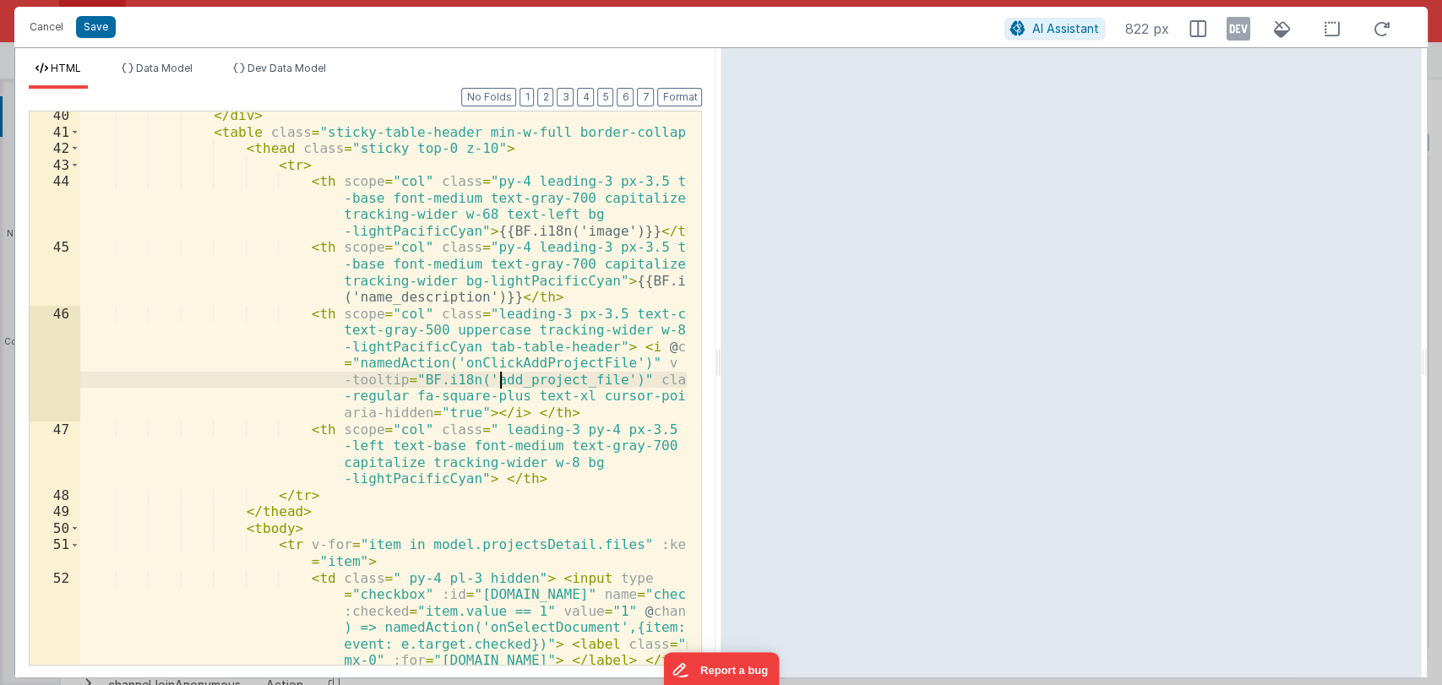
click at [497, 375] on div "</ div > < table class = "sticky-table-header min-w-full border-collapse" > < t…" at bounding box center [383, 400] width 607 height 586
click at [513, 366] on div "</ div > < table class = "sticky-table-header min-w-full border-collapse" > < t…" at bounding box center [383, 400] width 607 height 586
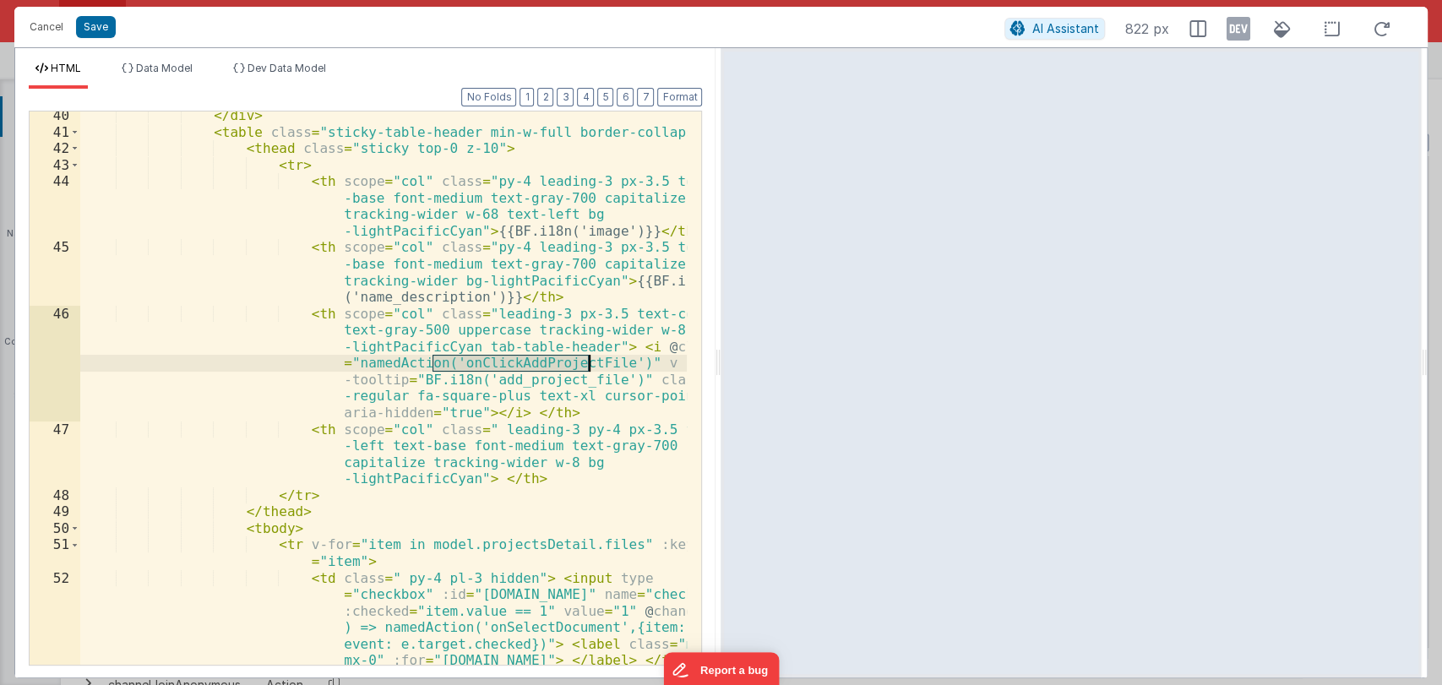
click at [513, 366] on div "</ div > < table class = "sticky-table-header min-w-full border-collapse" > < t…" at bounding box center [383, 400] width 607 height 586
click at [47, 26] on button "Cancel" at bounding box center [46, 27] width 51 height 24
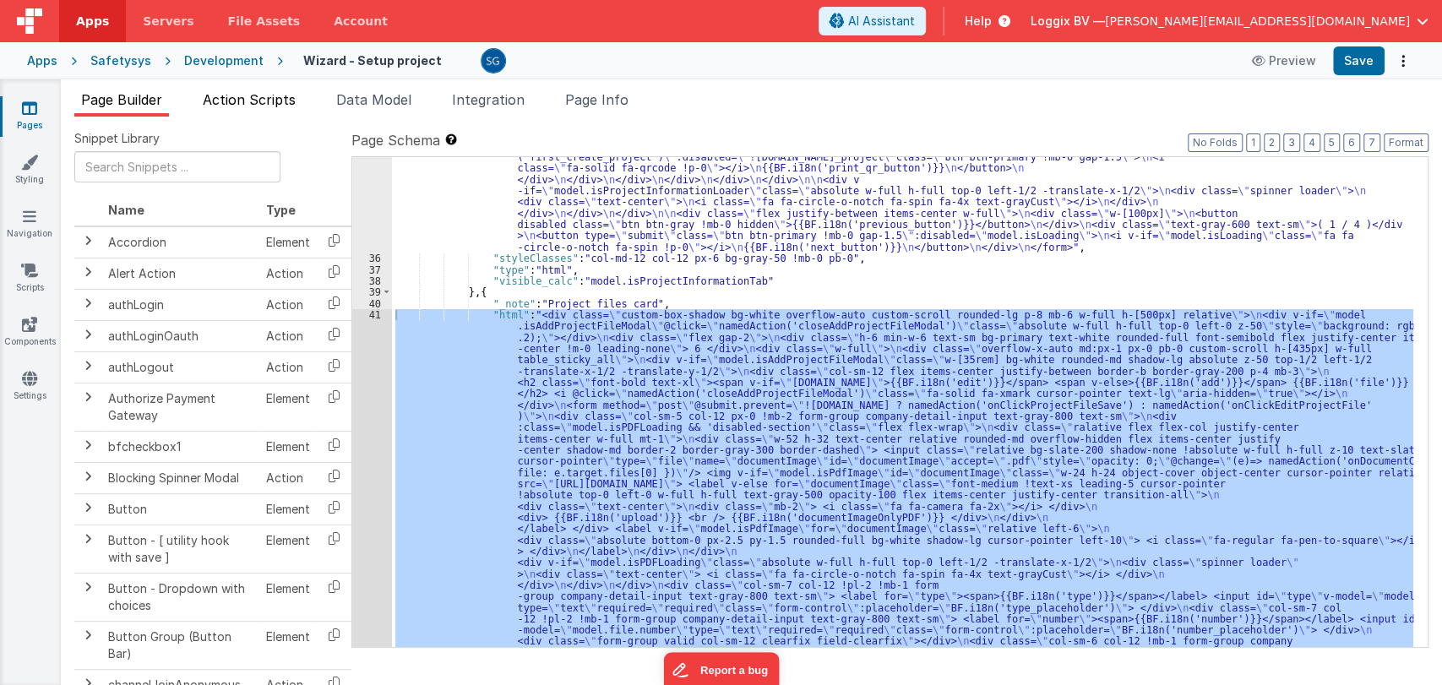
click at [230, 98] on span "Action Scripts" at bounding box center [249, 99] width 93 height 17
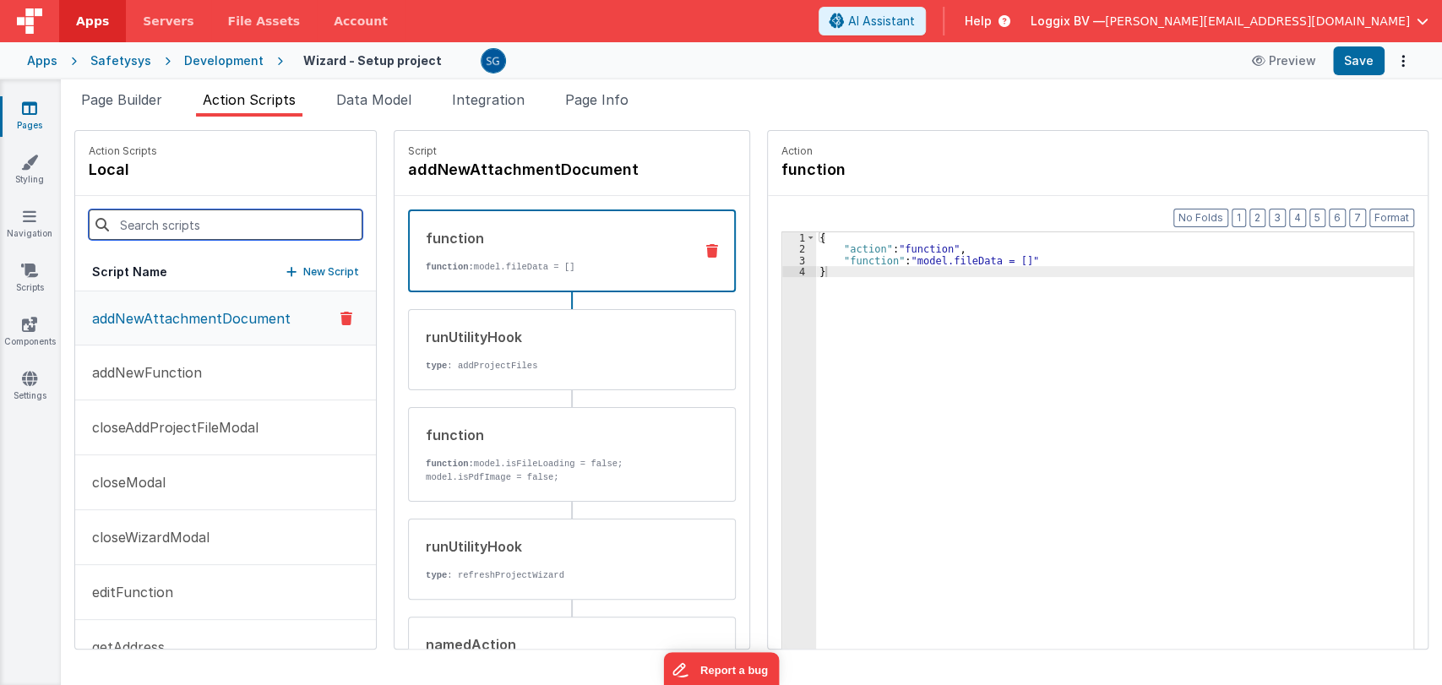
click at [209, 229] on input at bounding box center [226, 224] width 274 height 30
paste input "onClickAddProjectFile"
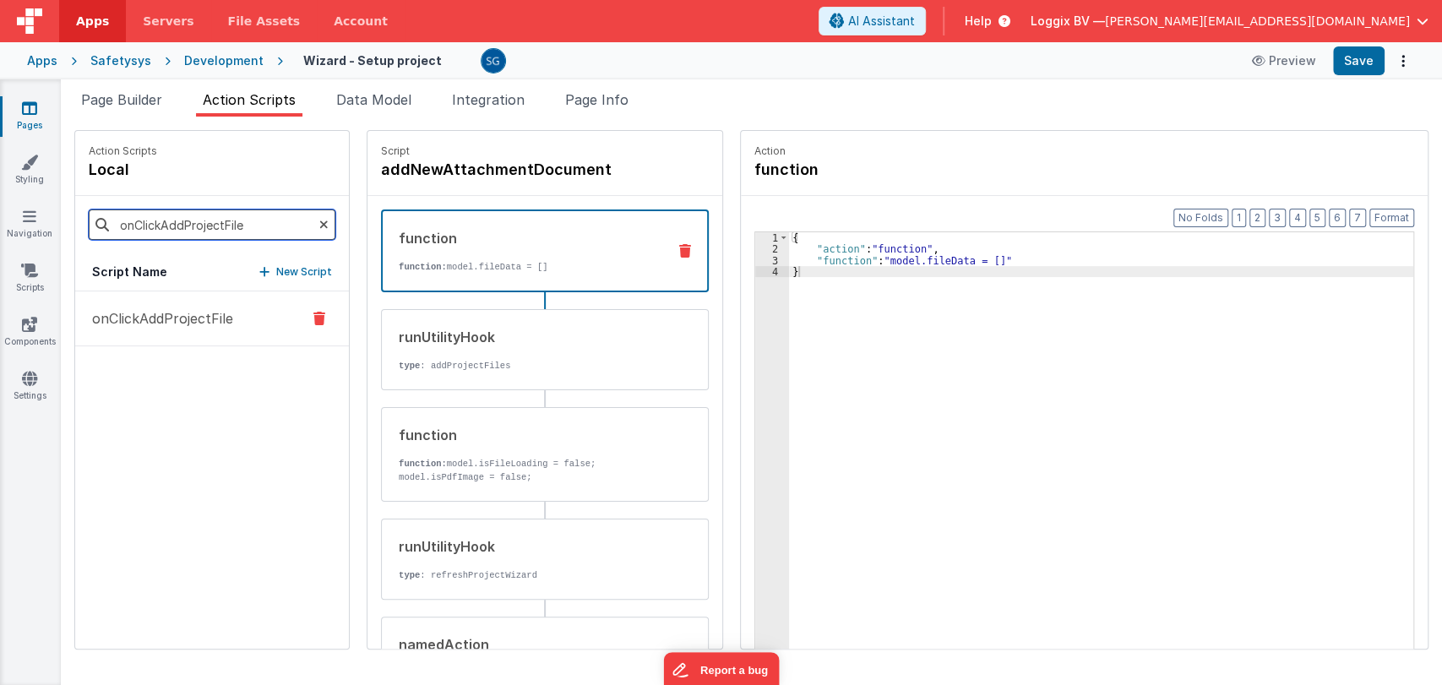
type input "onClickAddProjectFile"
click at [189, 327] on p "onClickAddProjectFile" at bounding box center [157, 318] width 151 height 20
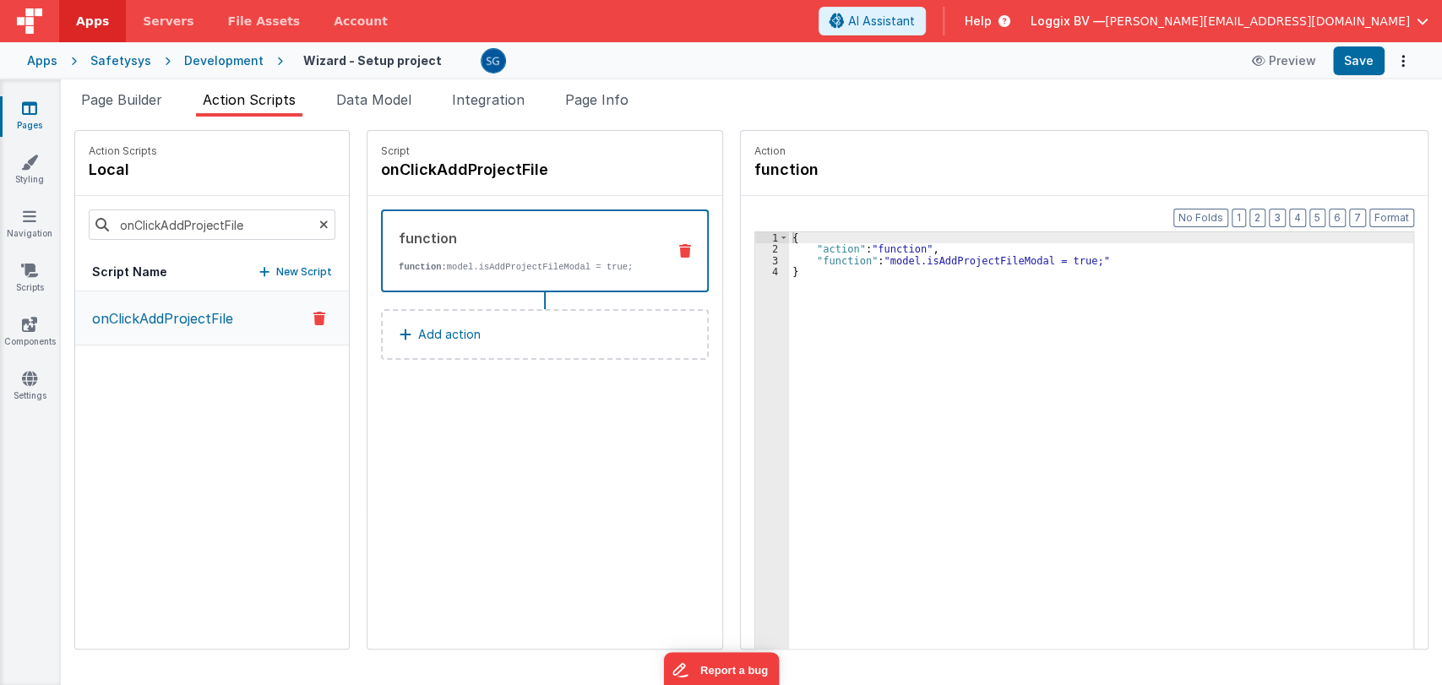
click at [188, 316] on p "onClickAddProjectFile" at bounding box center [157, 318] width 151 height 20
click at [139, 95] on span "Page Builder" at bounding box center [121, 99] width 81 height 17
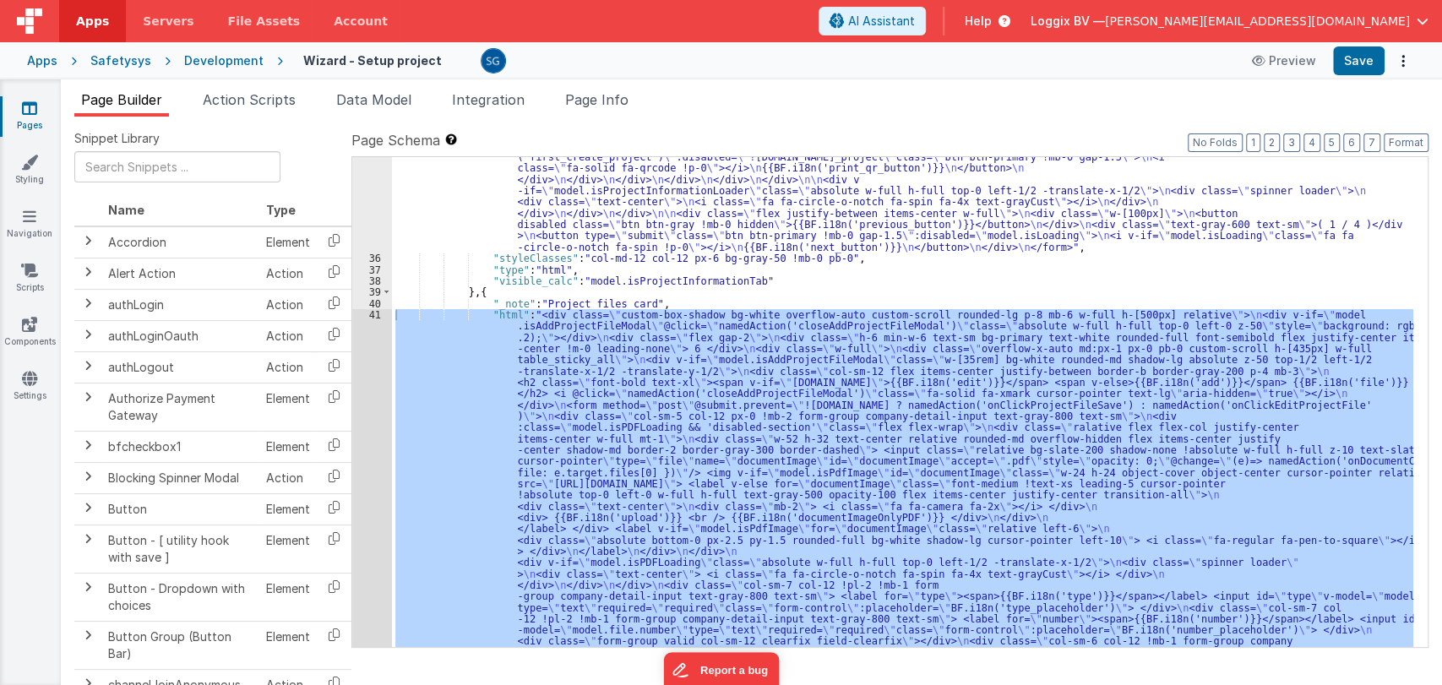
click at [670, 298] on div ""html" : "<form autocomplete= \" off \" method= \" post \" @submit.prevent= \" …" at bounding box center [902, 643] width 1021 height 2291
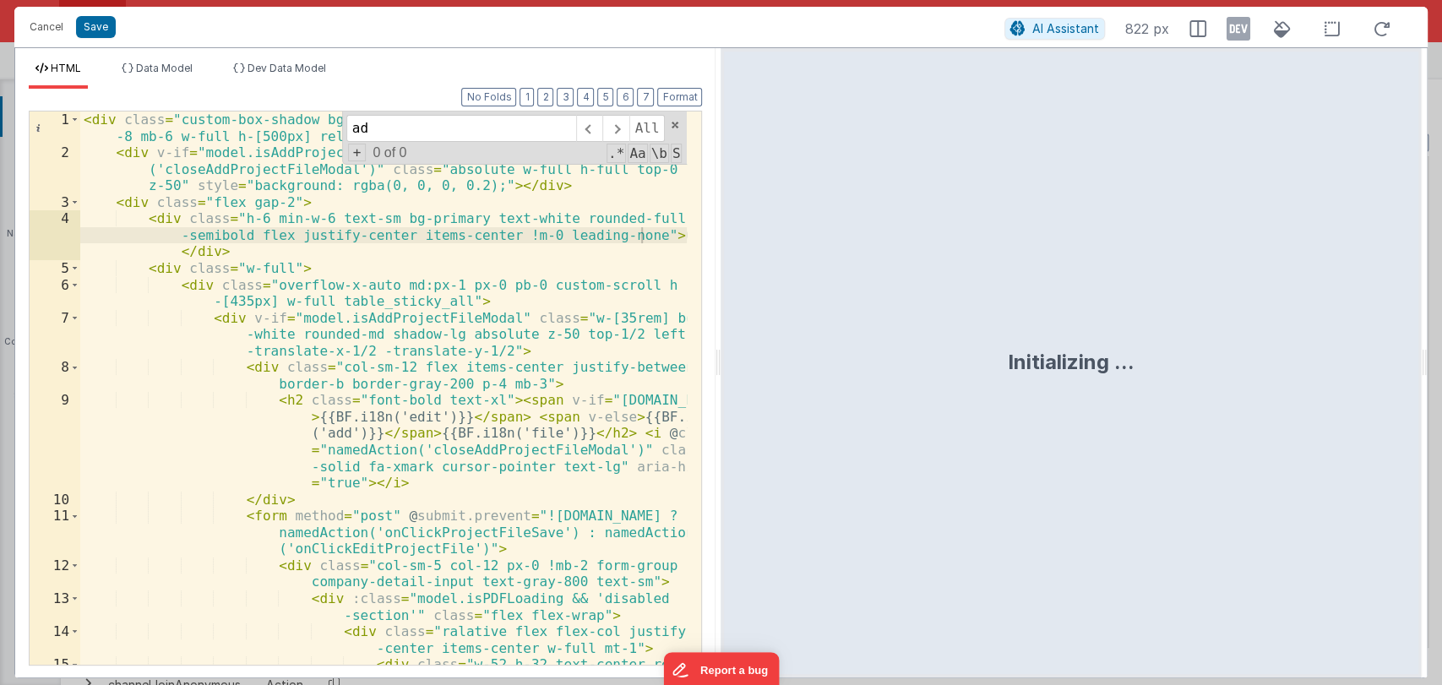
type input "add"
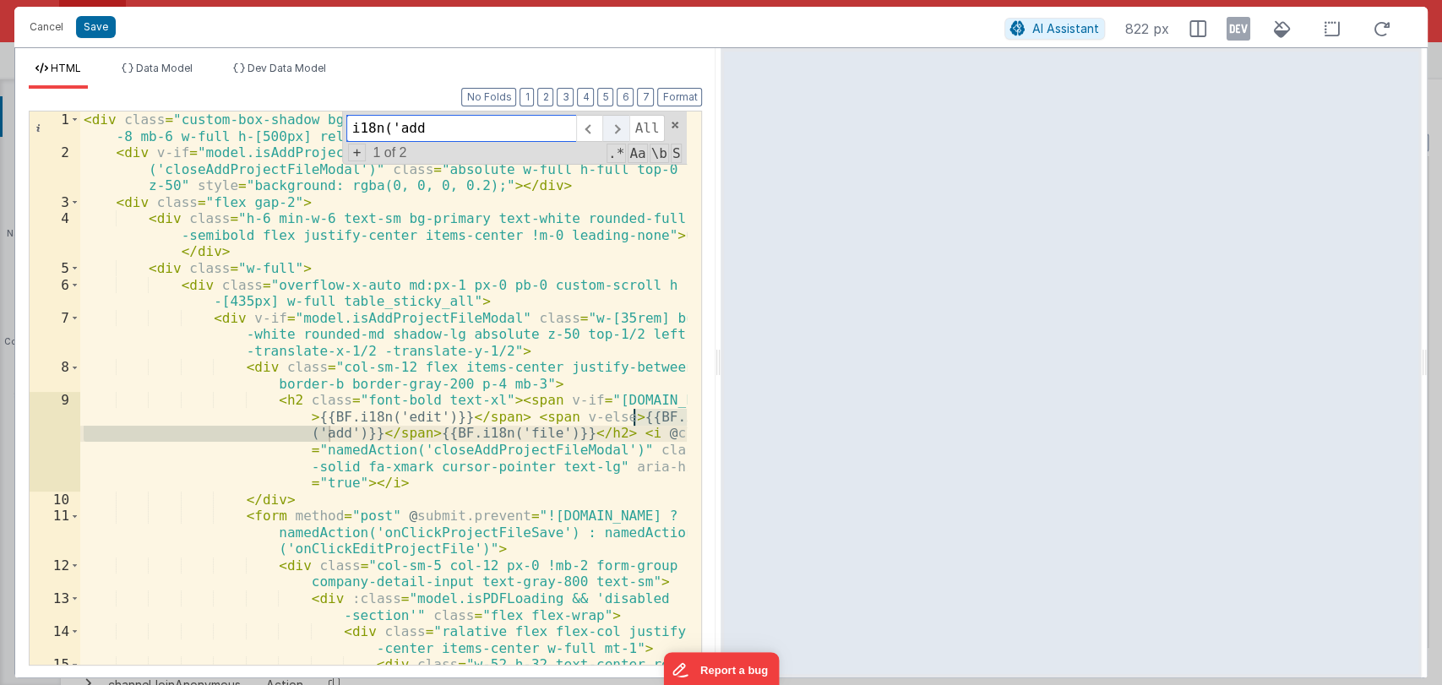
click at [618, 123] on span at bounding box center [615, 128] width 26 height 27
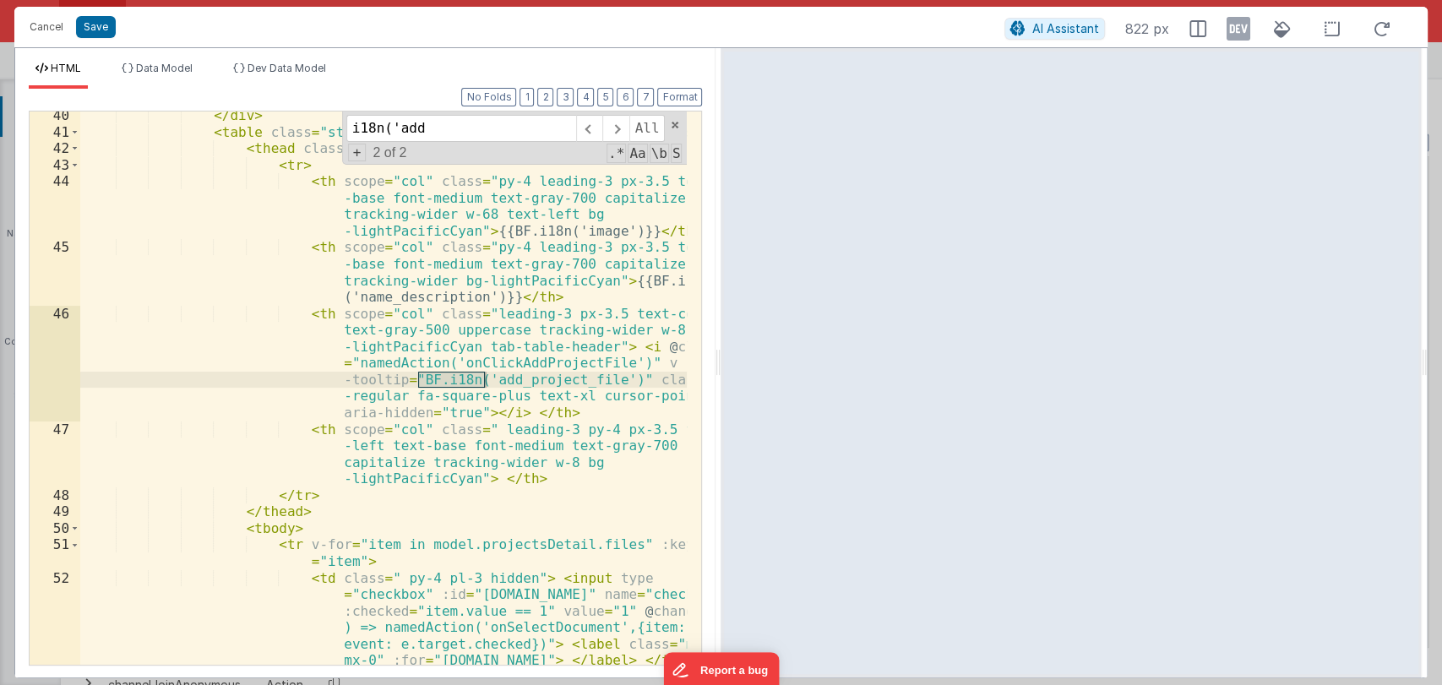
click at [491, 361] on div "</ div > < table class = "sticky-table-header min-w-full border-collapse" > < t…" at bounding box center [383, 400] width 607 height 586
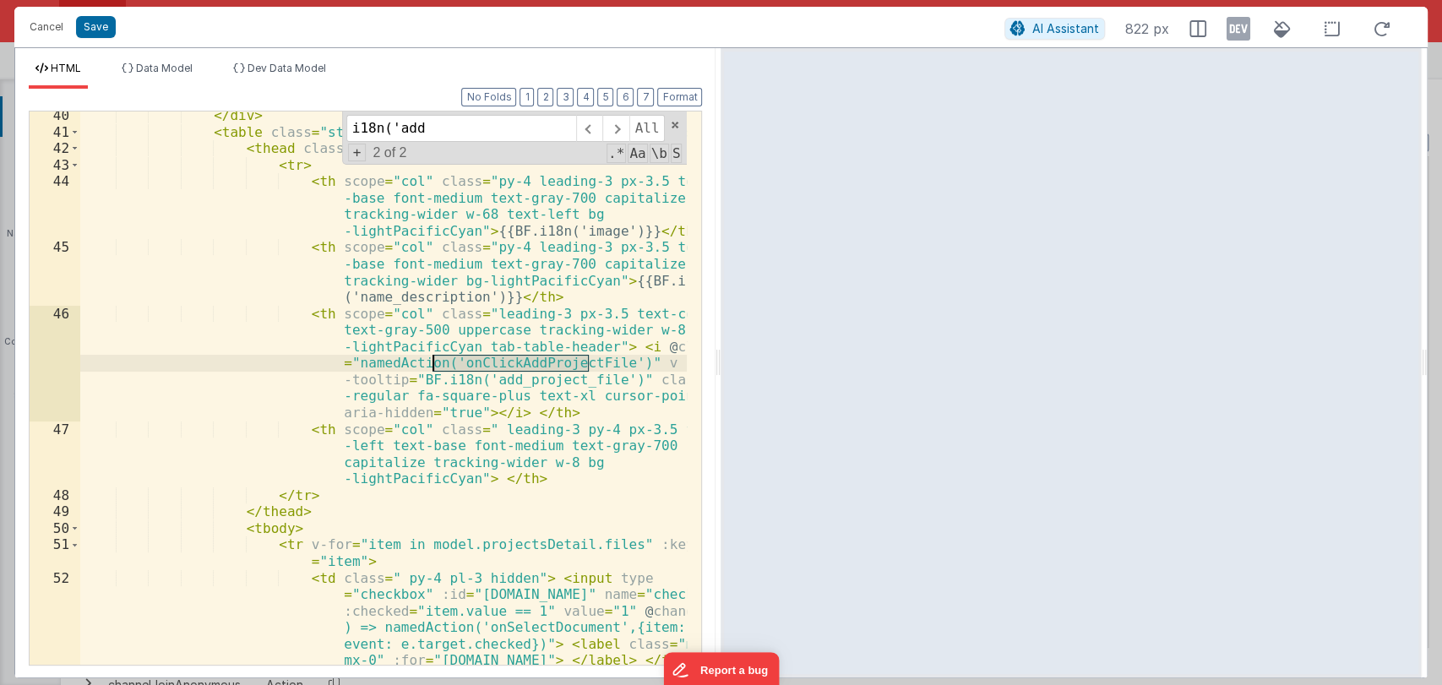
click at [491, 361] on div "</ div > < table class = "sticky-table-header min-w-full border-collapse" > < t…" at bounding box center [383, 400] width 607 height 586
click at [673, 123] on span at bounding box center [675, 125] width 12 height 12
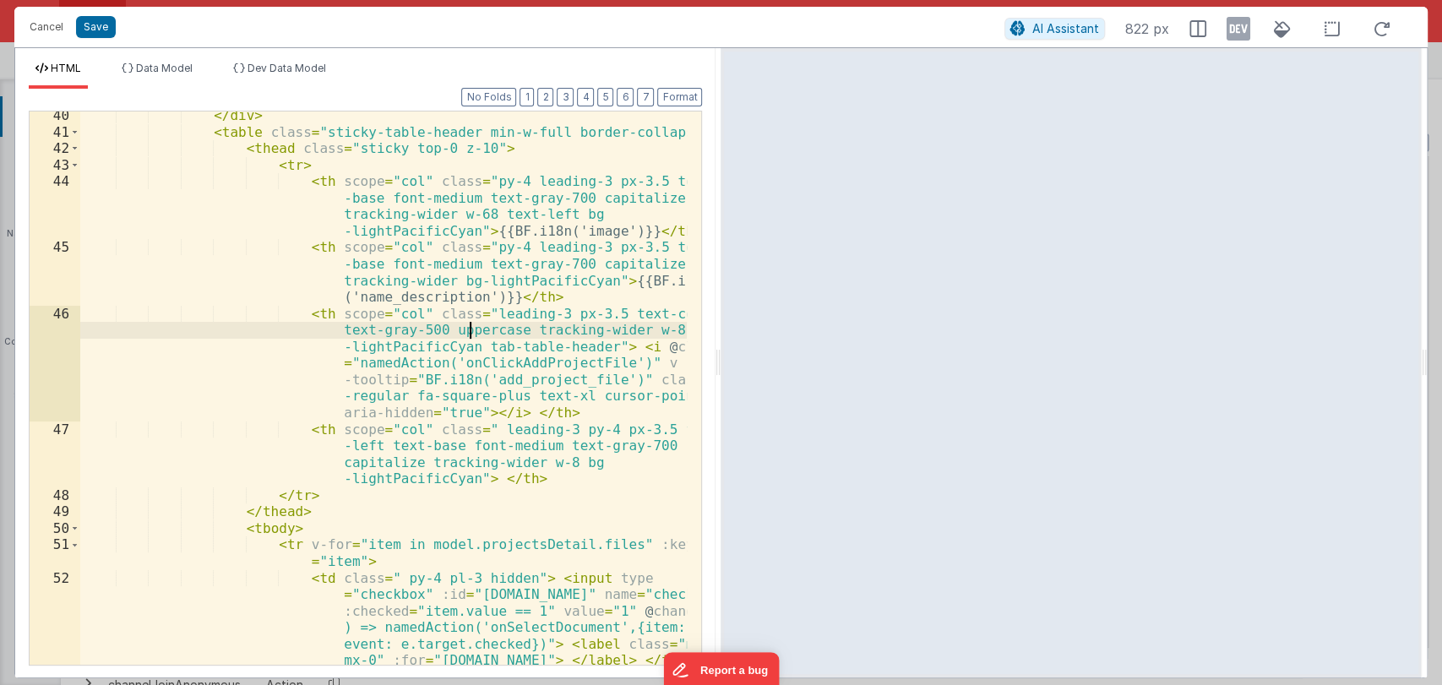
click at [467, 333] on div "</ div > < table class = "sticky-table-header min-w-full border-collapse" > < t…" at bounding box center [383, 400] width 607 height 586
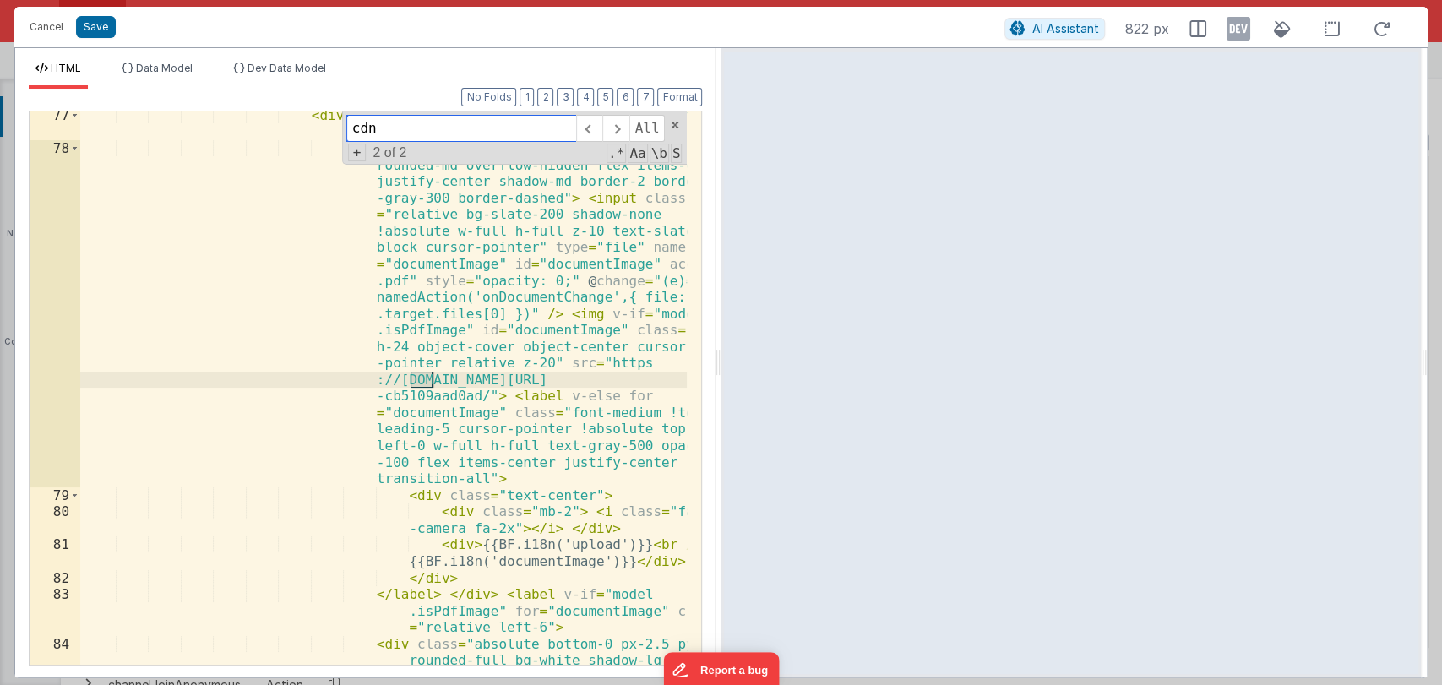
scroll to position [3539, 0]
type input "cdn"
click at [615, 124] on span at bounding box center [615, 128] width 26 height 27
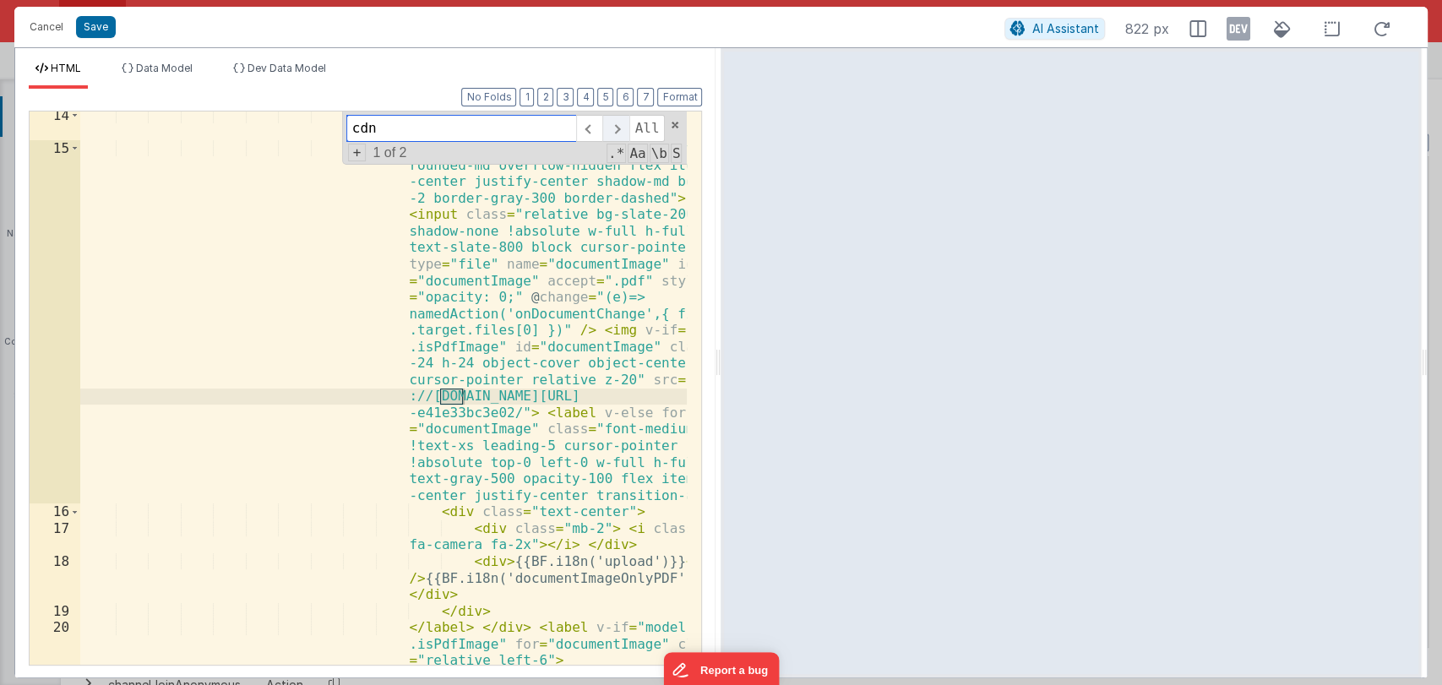
scroll to position [516, 0]
click at [590, 139] on span at bounding box center [589, 128] width 26 height 27
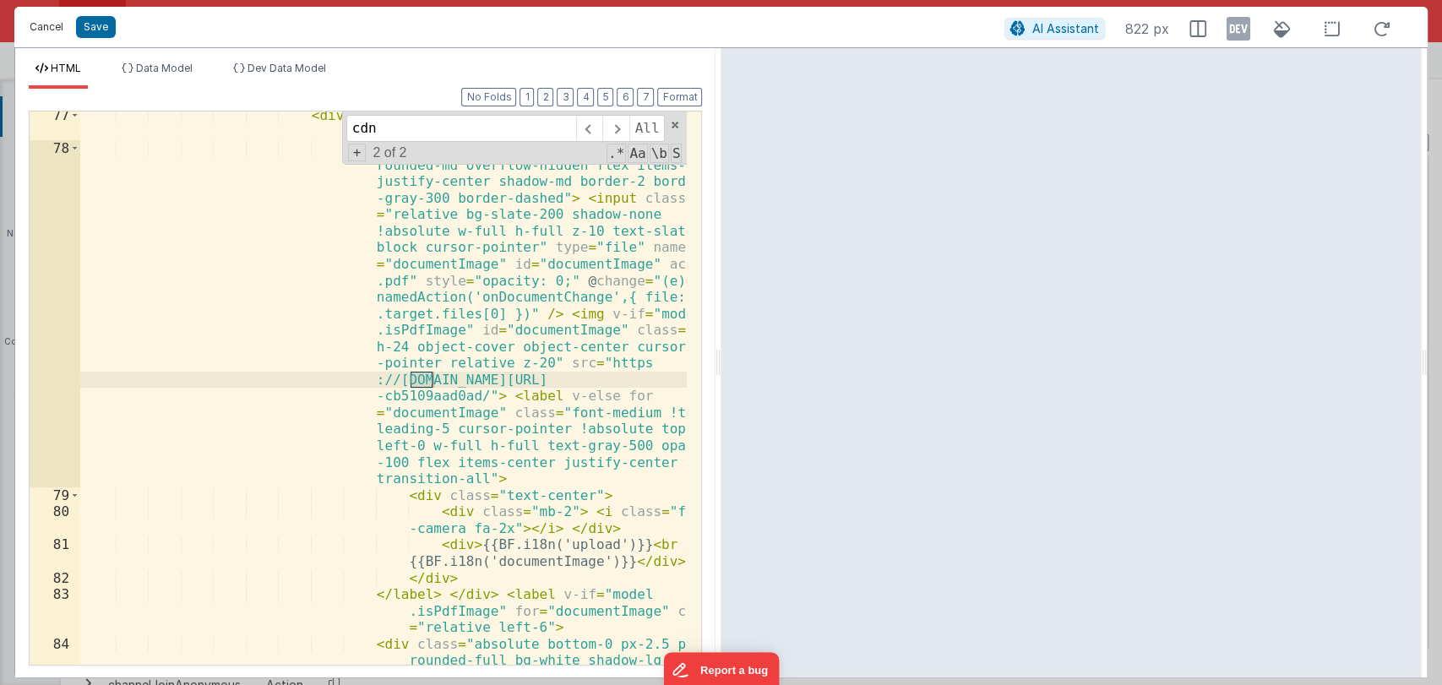
click at [46, 24] on button "Cancel" at bounding box center [46, 27] width 51 height 24
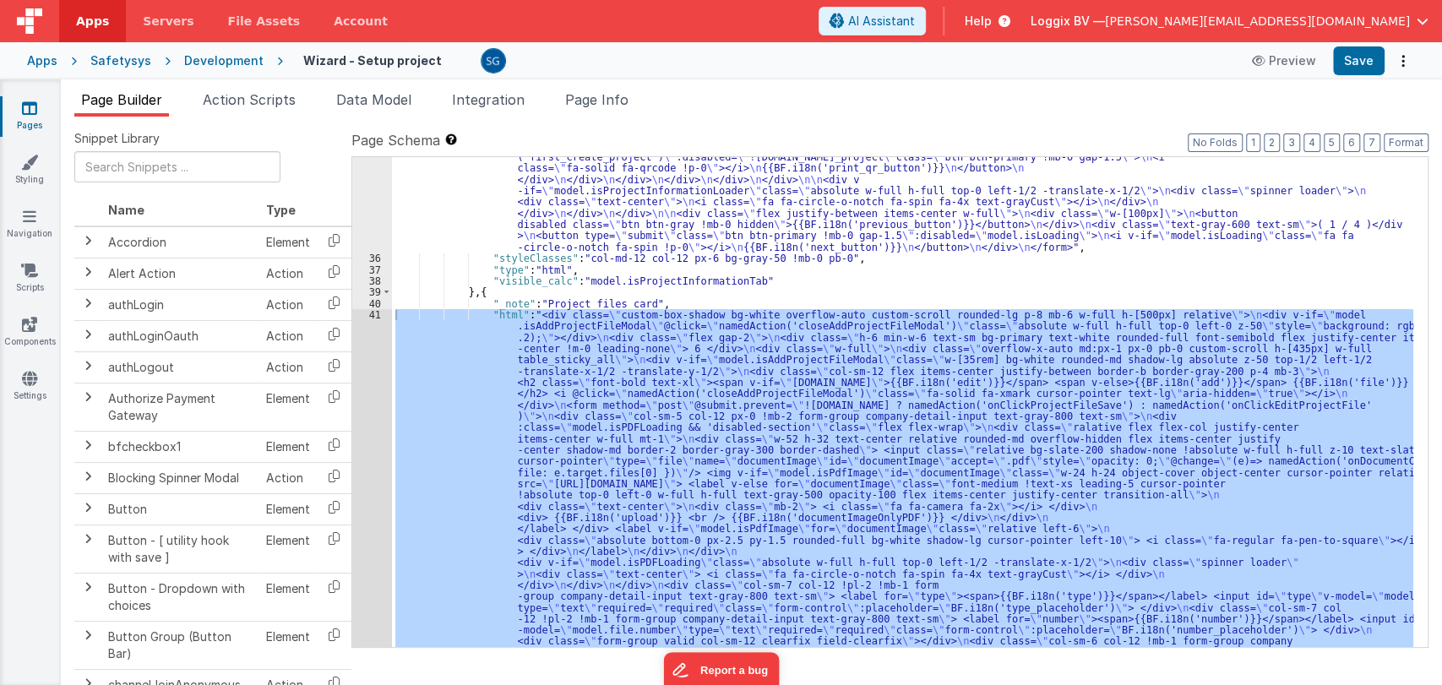
click at [671, 291] on div ""html" : "<form autocomplete= \" off \" method= \" post \" @submit.prevent= \" …" at bounding box center [902, 643] width 1021 height 2291
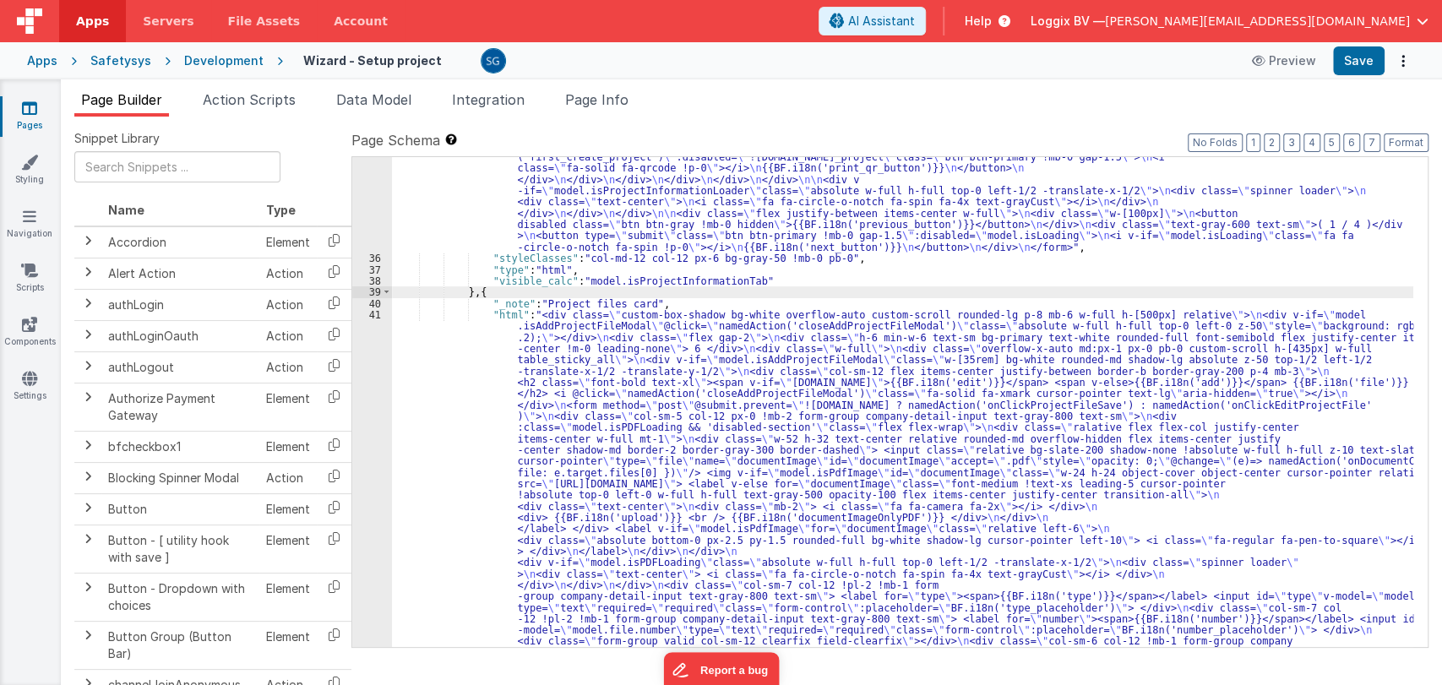
click at [659, 299] on div ""html" : "<form autocomplete= \" off \" method= \" post \" @submit.prevent= \" …" at bounding box center [902, 643] width 1021 height 2291
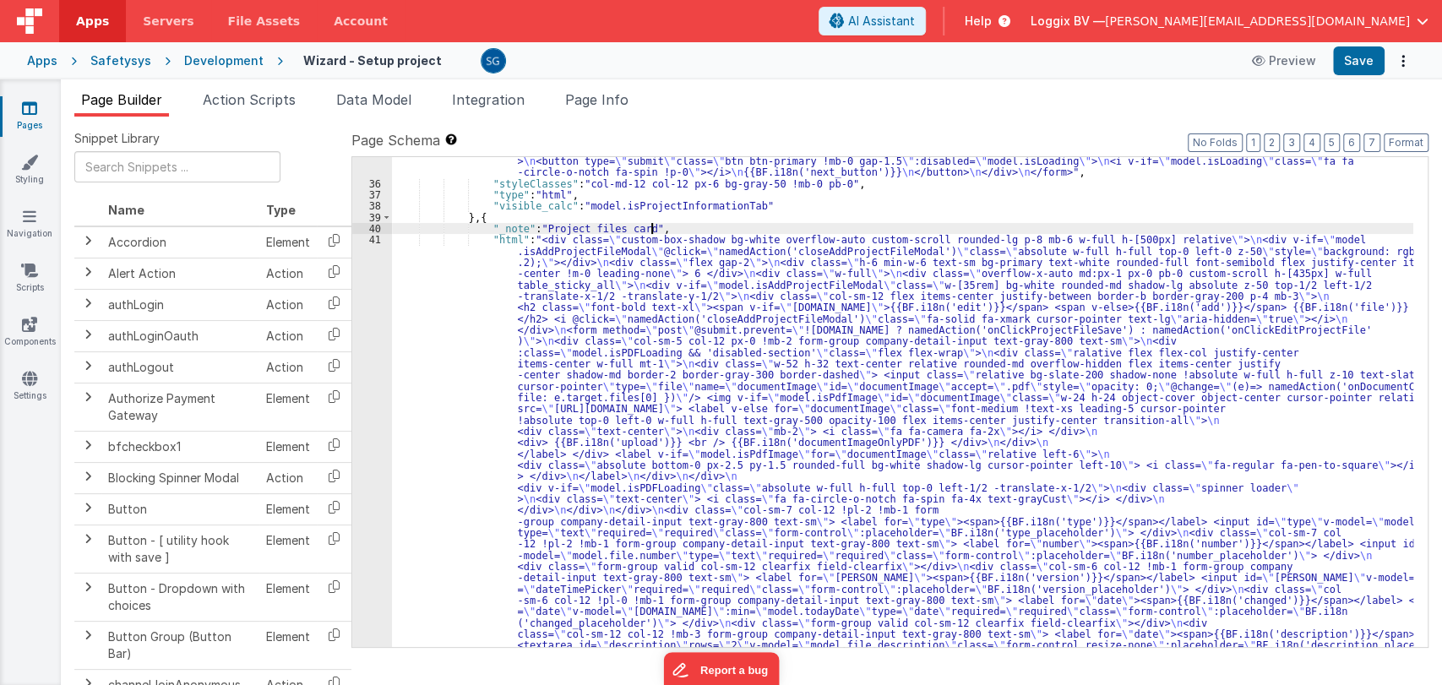
scroll to position [1207, 0]
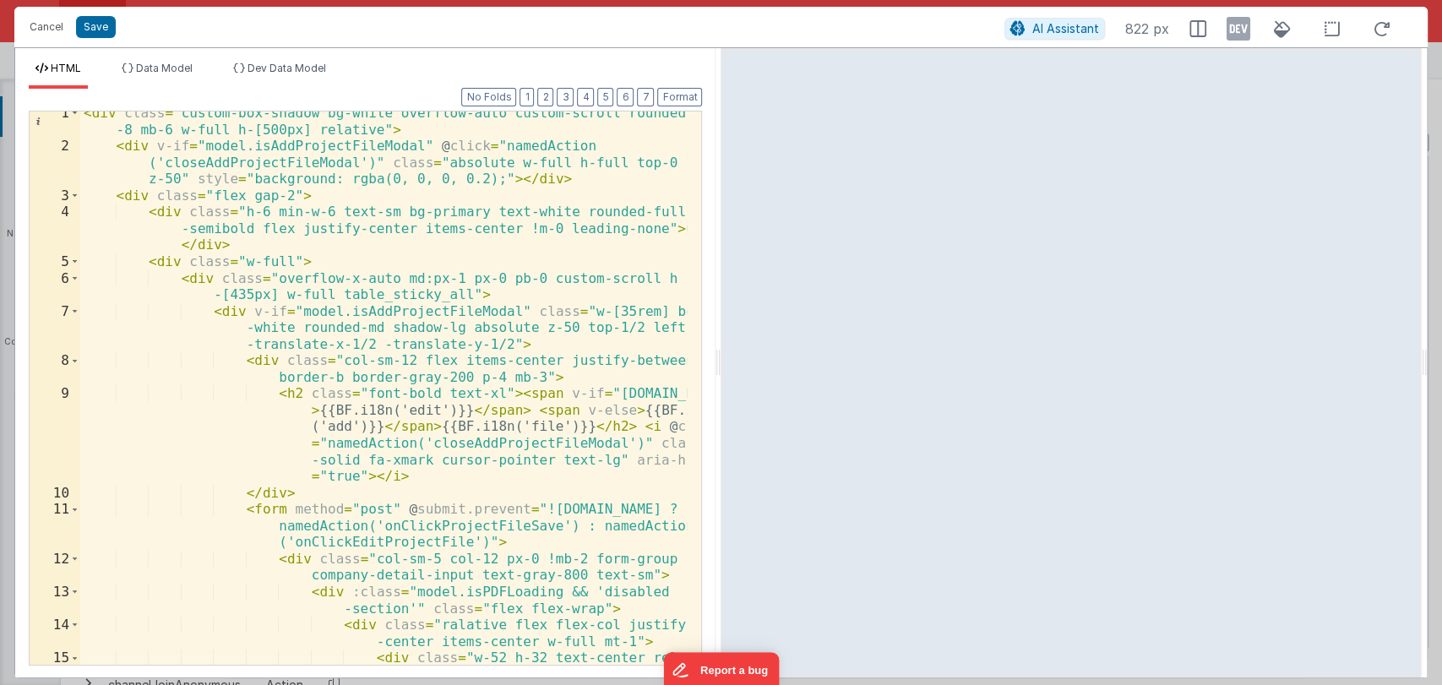
scroll to position [0, 0]
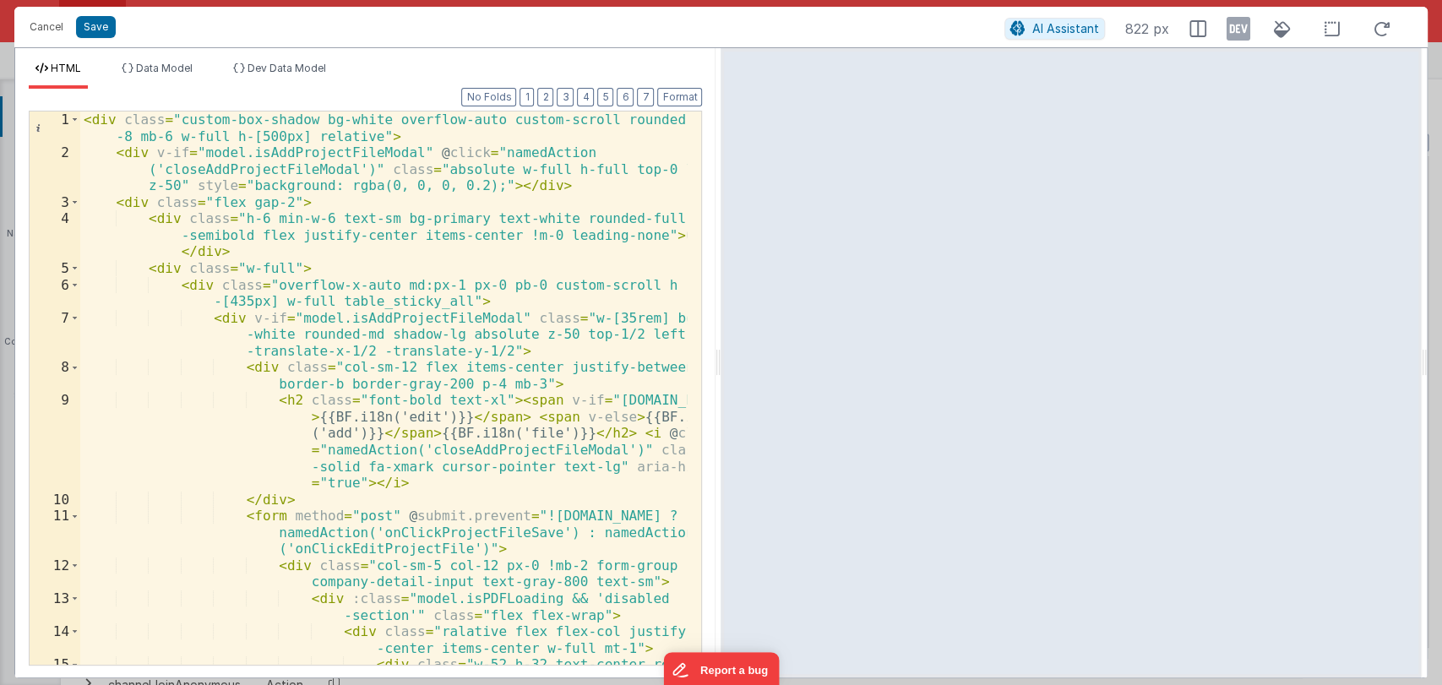
click at [417, 479] on div "< div class = "custom-box-shadow bg-white overflow-auto custom-scroll rounded-l…" at bounding box center [383, 585] width 607 height 949
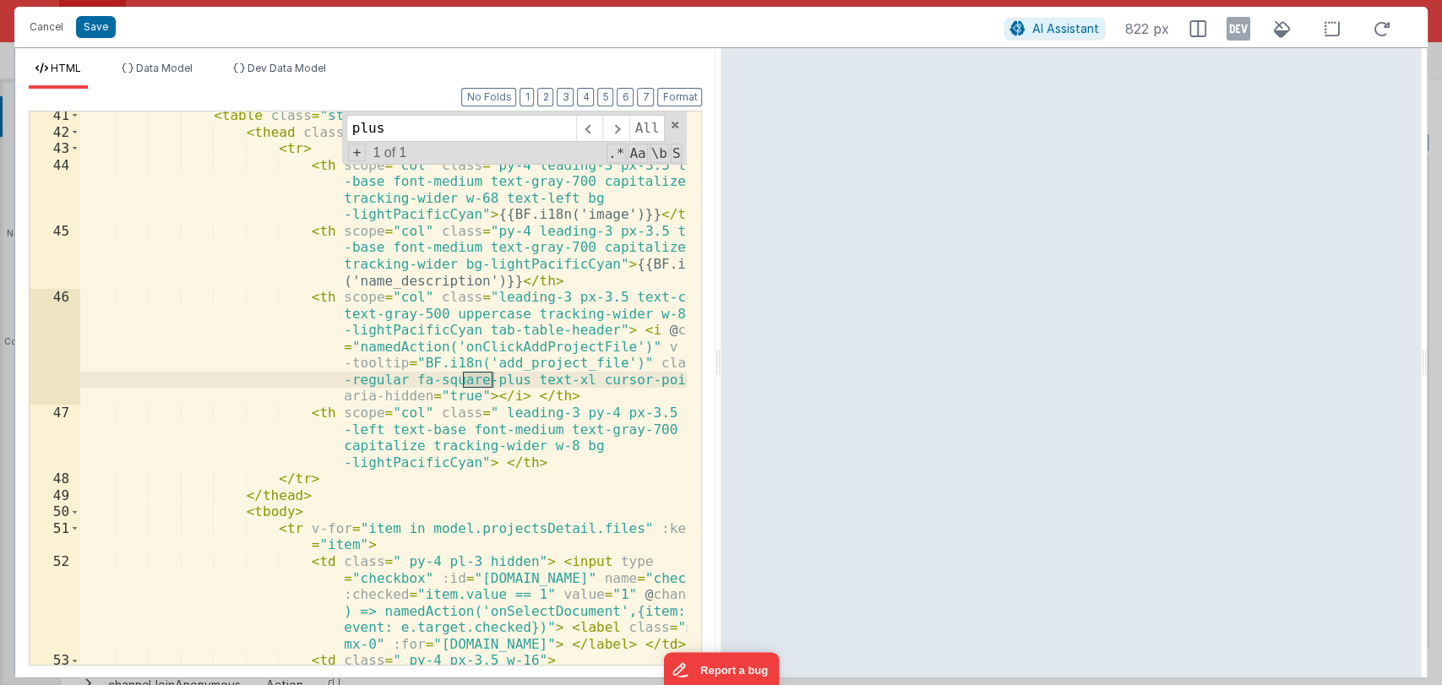
scroll to position [2284, 0]
type input "plus"
click at [492, 341] on div "< table class = "sticky-table-header min-w-full border-collapse" > < thead clas…" at bounding box center [383, 416] width 607 height 619
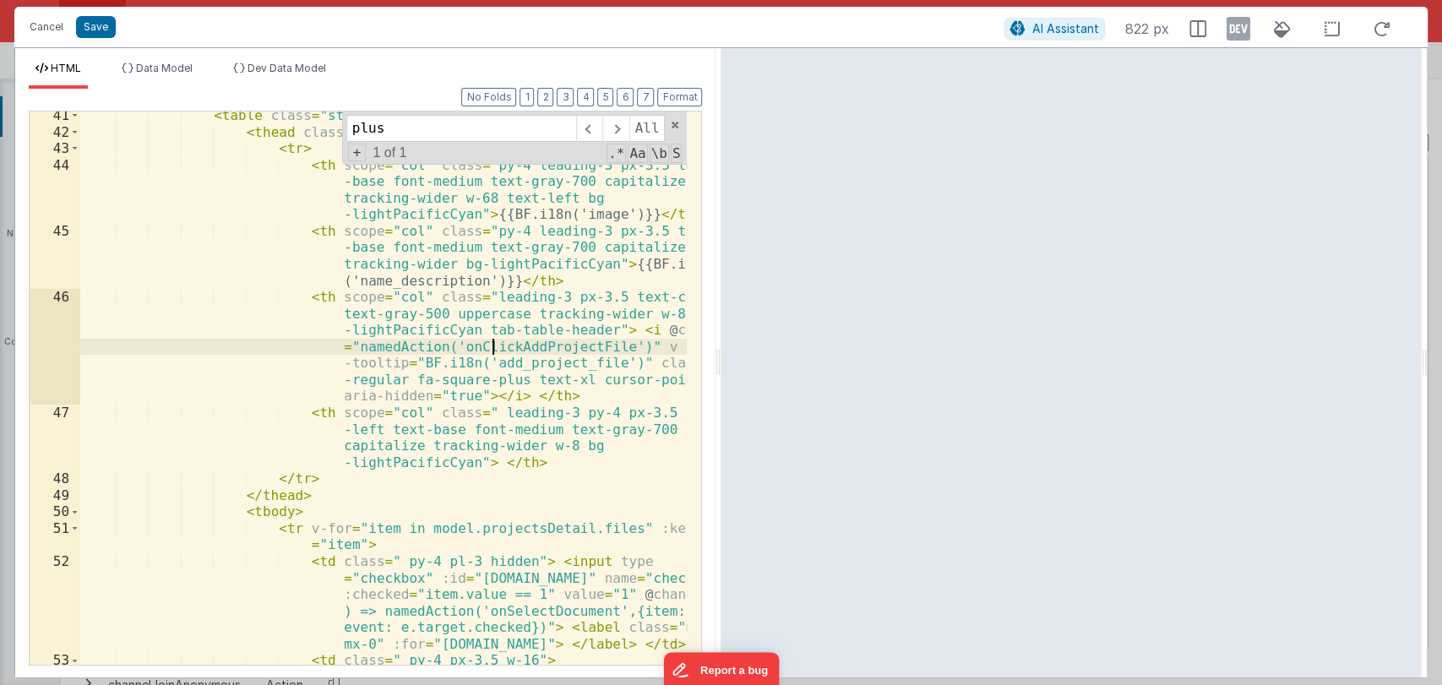
click at [492, 341] on div "< table class = "sticky-table-header min-w-full border-collapse" > < thead clas…" at bounding box center [383, 416] width 607 height 619
click at [47, 24] on button "Cancel" at bounding box center [46, 27] width 51 height 24
click at [243, 102] on div "Format 7 6 5 4 3 2 1 No Folds 41 42 43 44 45 46 47 48 49 50 51 52 53 54 55 < ta…" at bounding box center [365, 376] width 673 height 575
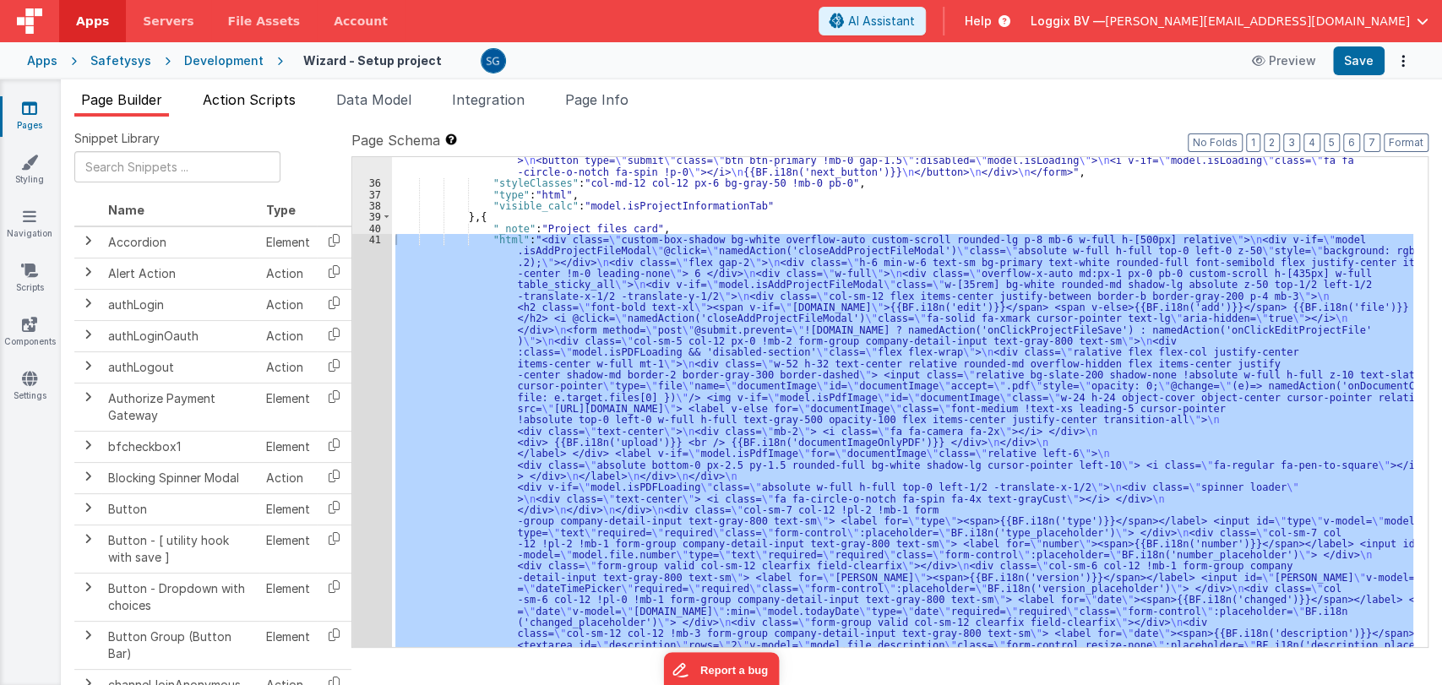
click at [237, 95] on span "Action Scripts" at bounding box center [249, 99] width 93 height 17
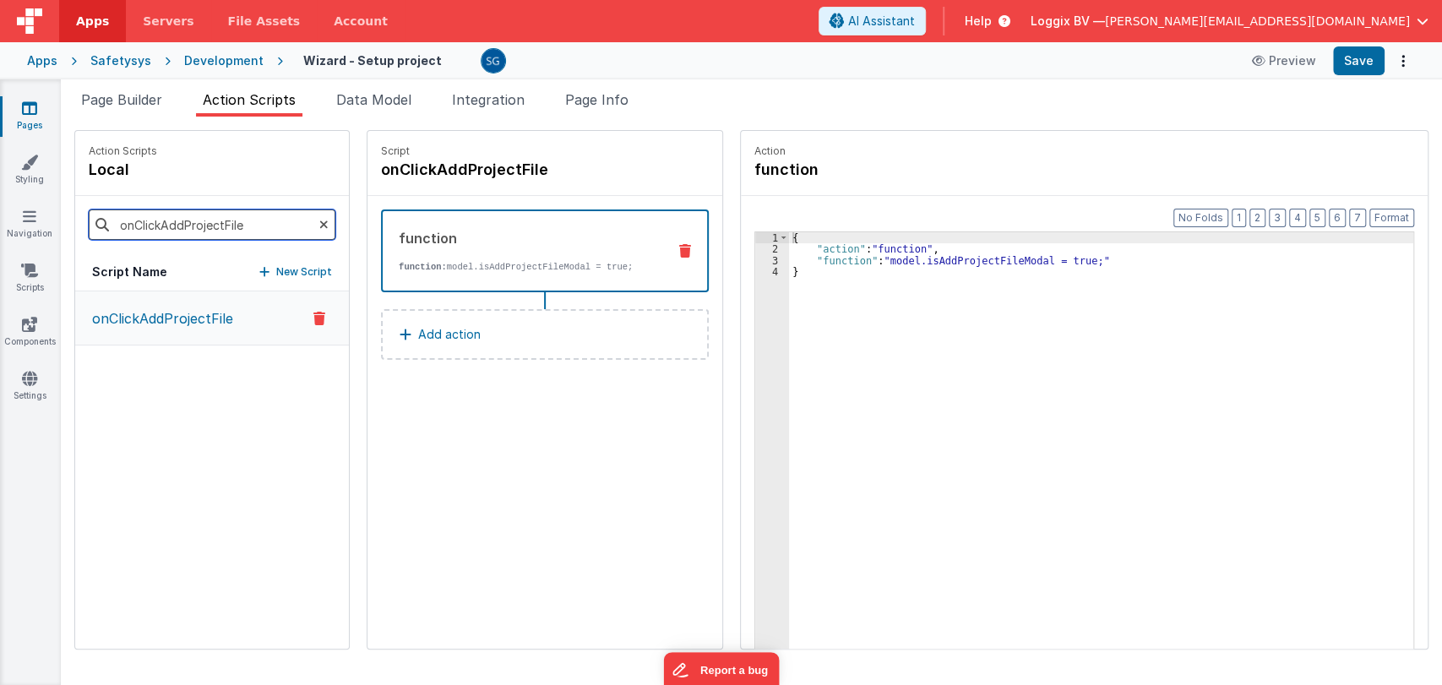
click at [223, 226] on input "onClickAddProjectFile" at bounding box center [212, 224] width 247 height 30
click at [182, 321] on p "onClickAddProjectFile" at bounding box center [157, 318] width 151 height 20
click at [949, 261] on div "{ "action" : "function" , "function" : "model.isAddProjectFileModal = true;" }" at bounding box center [1101, 478] width 624 height 492
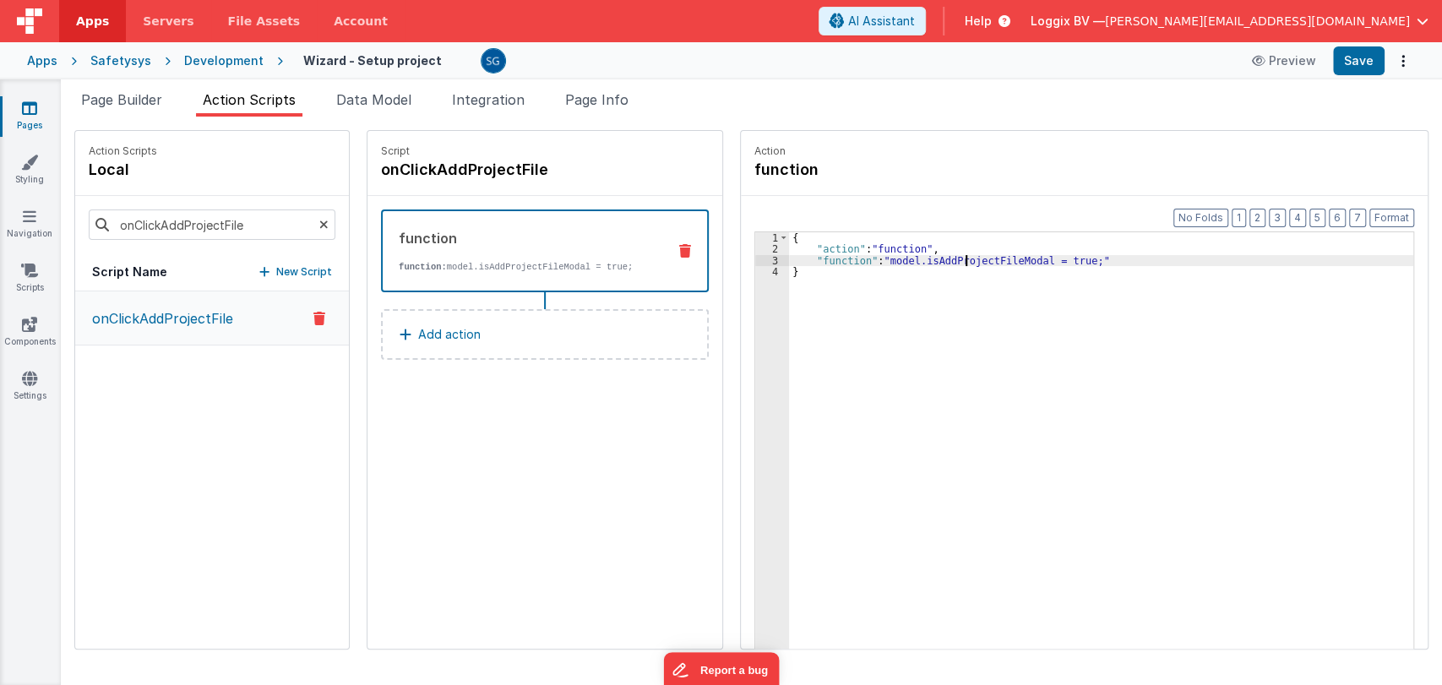
click at [949, 261] on div "{ "action" : "function" , "function" : "model.isAddProjectFileModal = true;" }" at bounding box center [1101, 478] width 624 height 492
click at [131, 95] on span "Page Builder" at bounding box center [121, 99] width 81 height 17
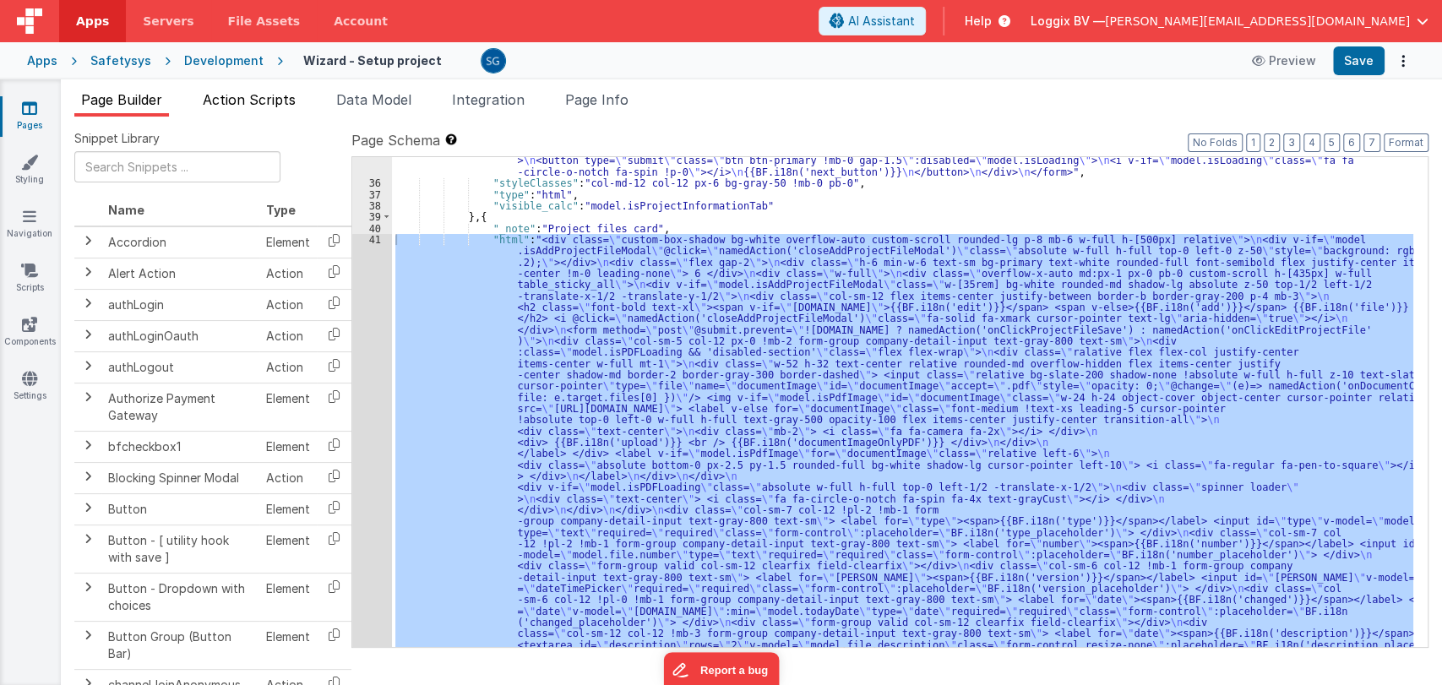
click at [278, 99] on span "Action Scripts" at bounding box center [249, 99] width 93 height 17
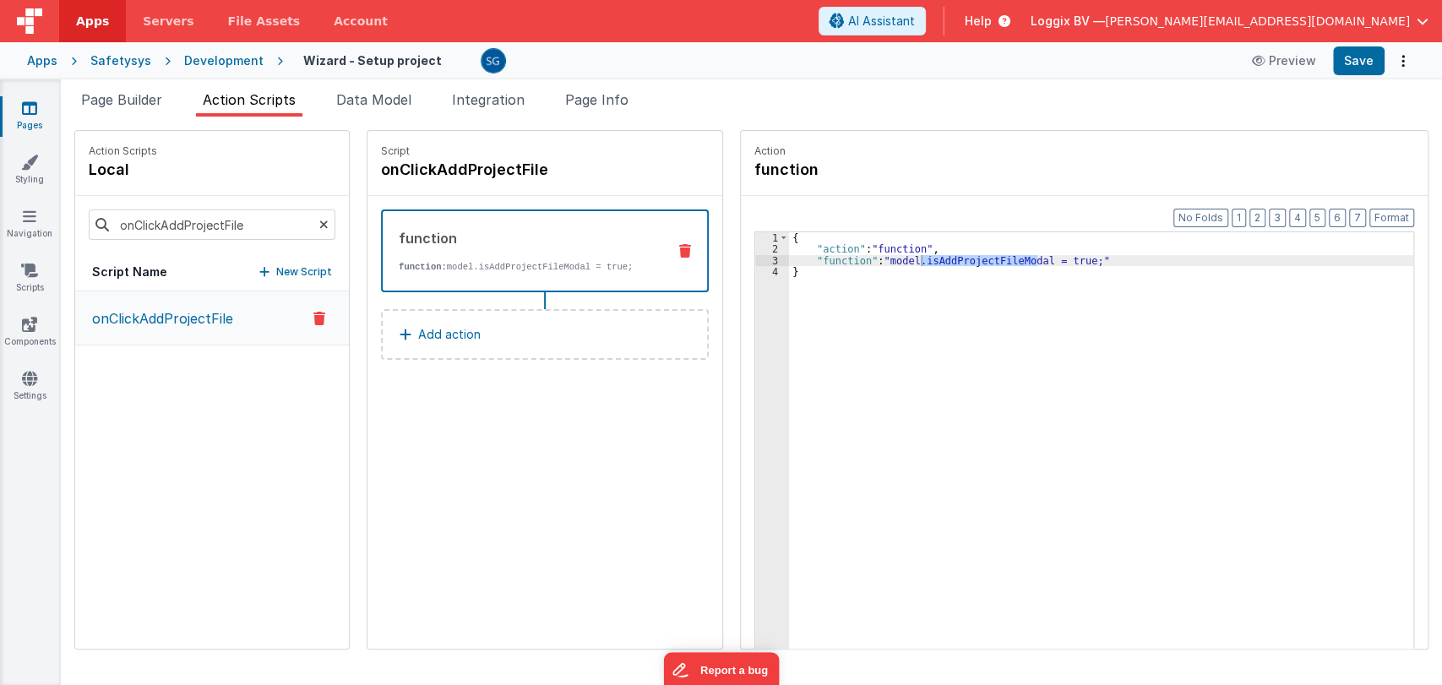
click at [194, 312] on p "onClickAddProjectFile" at bounding box center [157, 318] width 151 height 20
click at [114, 104] on span "Page Builder" at bounding box center [121, 99] width 81 height 17
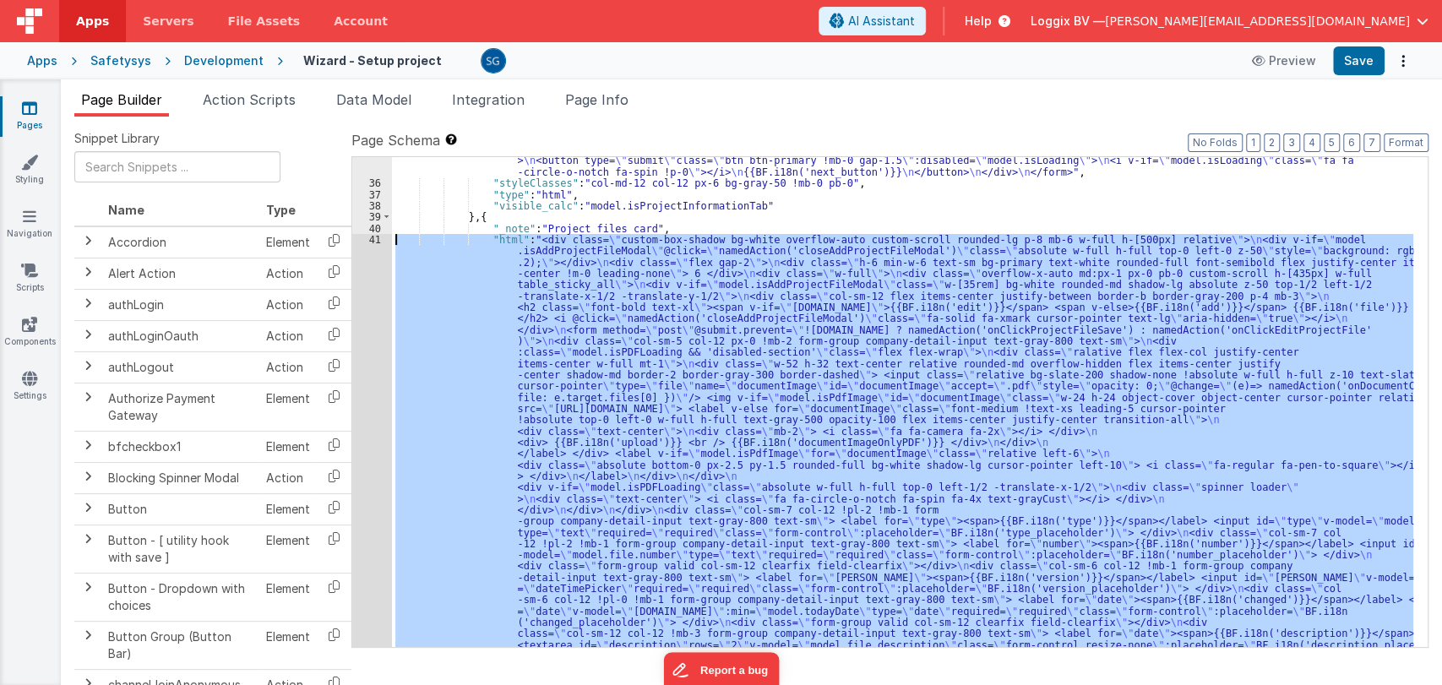
click at [732, 339] on div ""html" : "<form autocomplete= \" off \" method= \" post \" @submit.prevent= \" …" at bounding box center [902, 402] width 1021 height 490
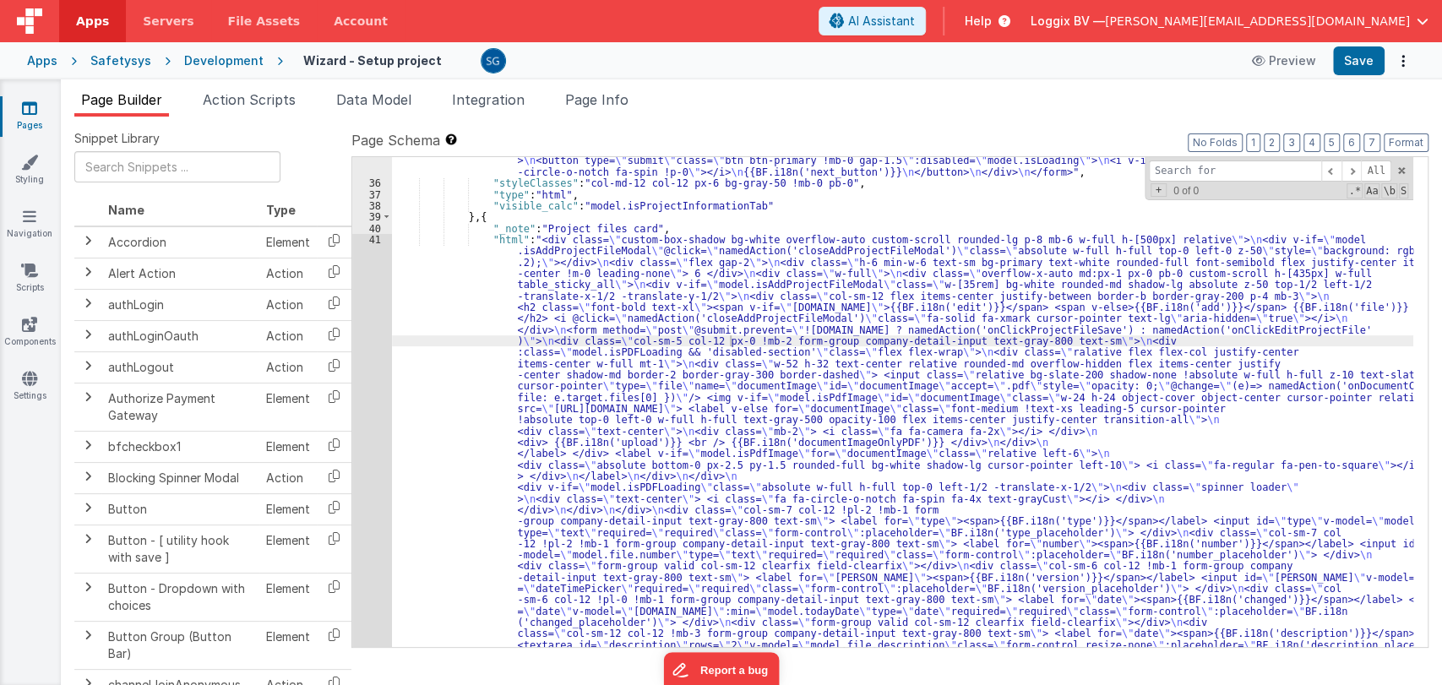
type input "onClickAddProjectFile"
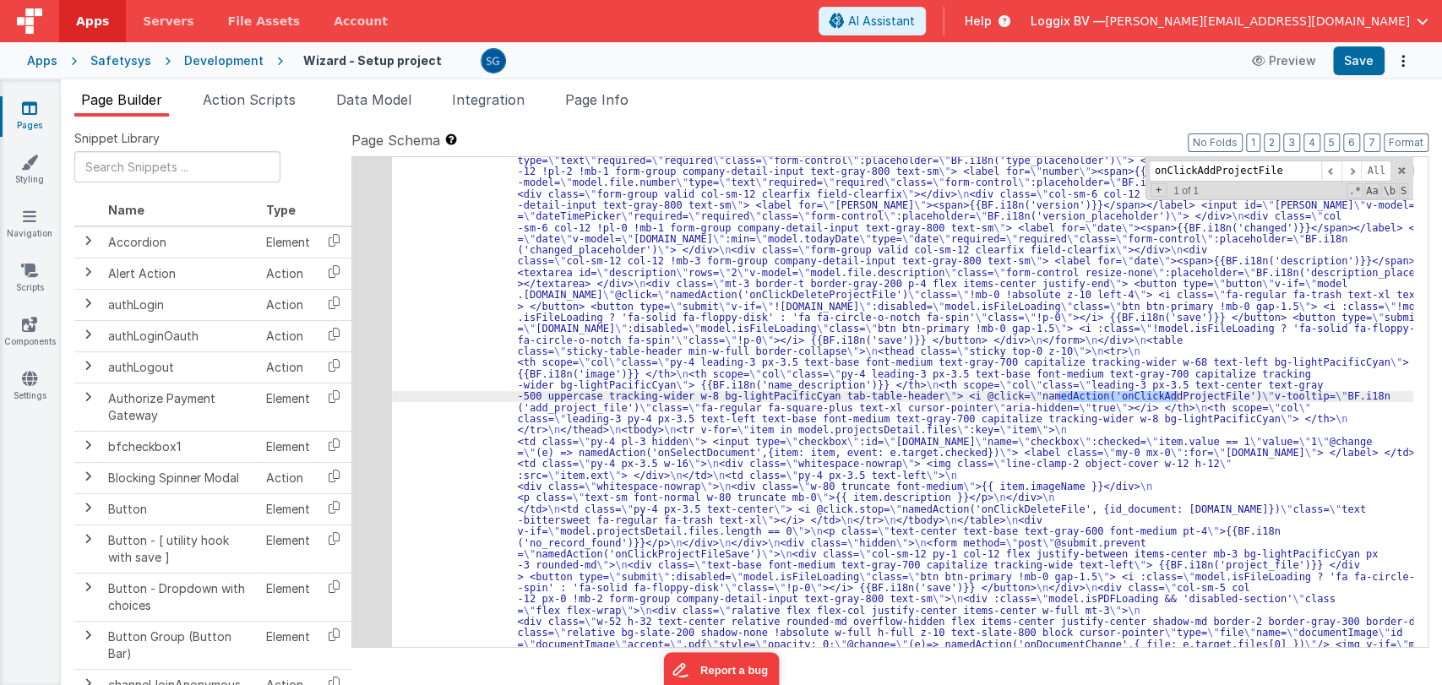
scroll to position [1579, 0]
click at [1253, 164] on input "onClickAddProjectFile" at bounding box center [1235, 170] width 172 height 21
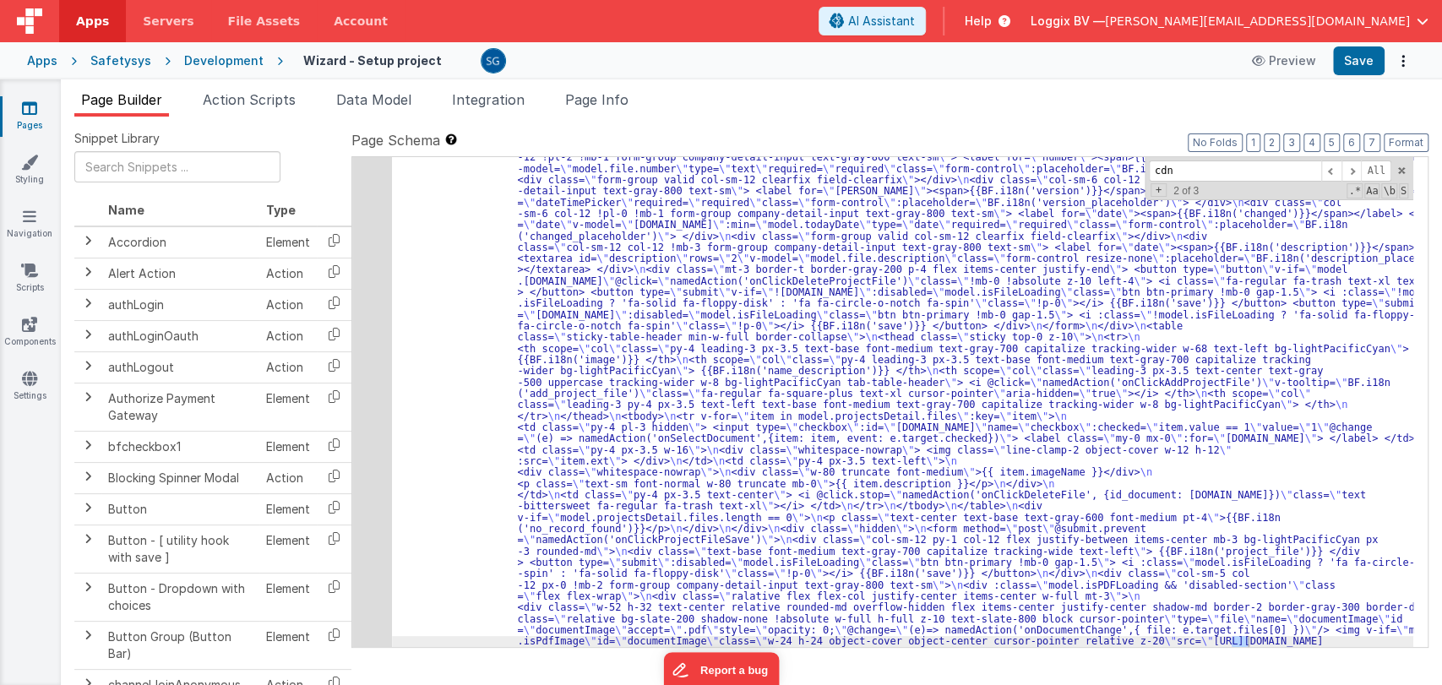
scroll to position [1594, 0]
click at [1332, 174] on span at bounding box center [1331, 170] width 20 height 21
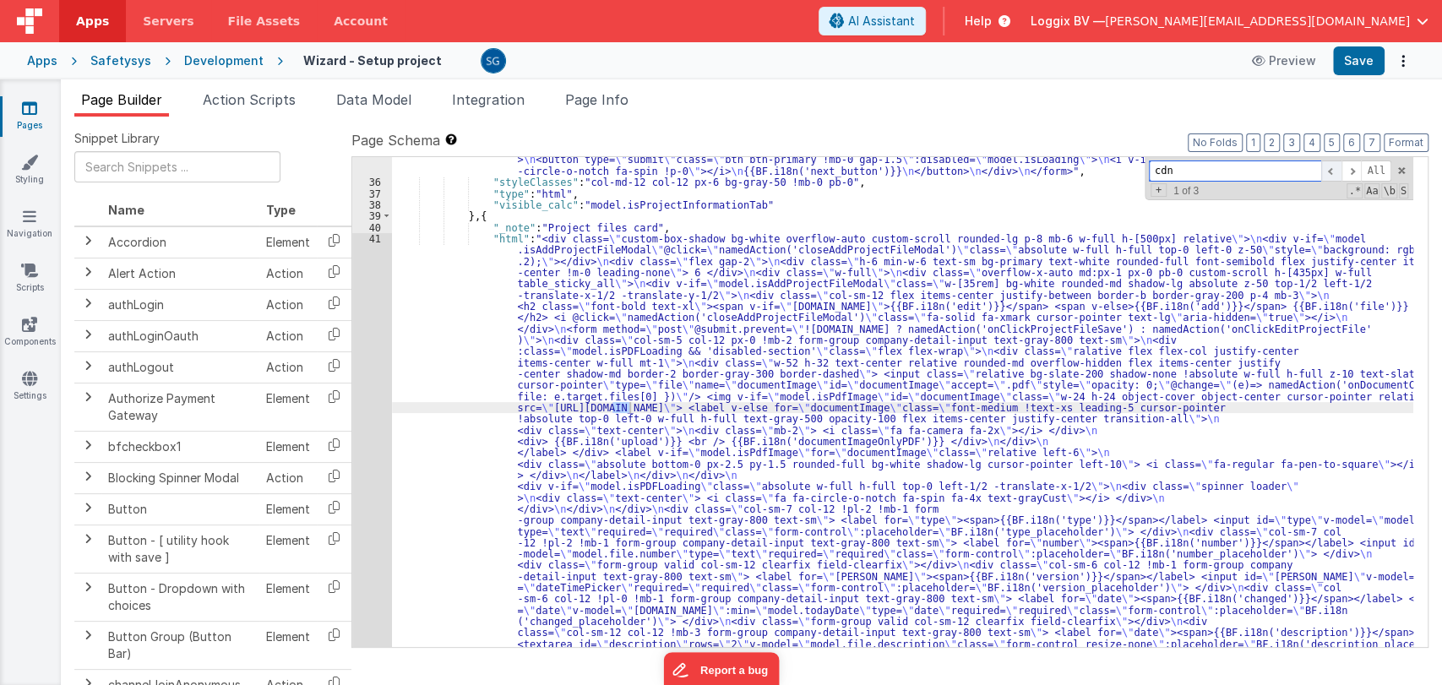
click at [1332, 174] on span at bounding box center [1331, 170] width 20 height 21
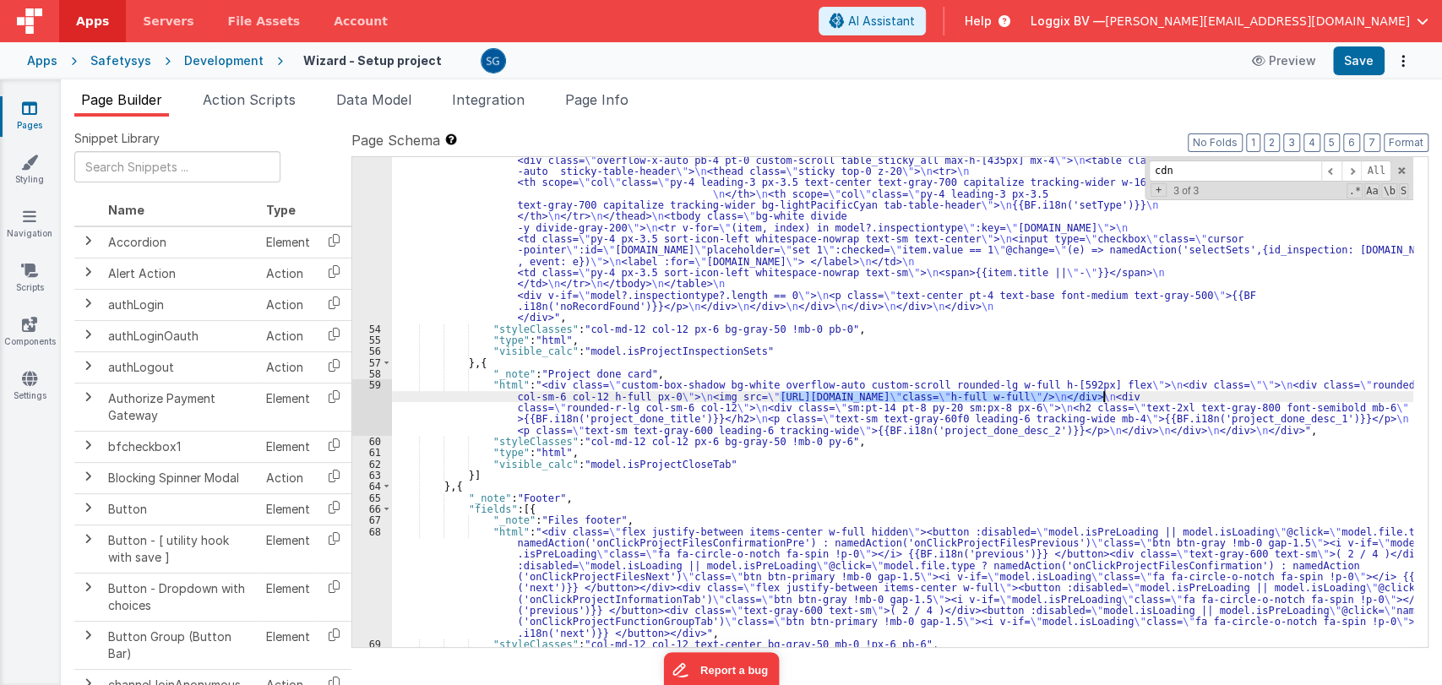
drag, startPoint x: 777, startPoint y: 395, endPoint x: 1101, endPoint y: 399, distance: 324.3
click at [1101, 399] on div ""html" : "<div class= \" custom-box-shadow bg-white overflow-auto custom-scroll…" at bounding box center [902, 472] width 1021 height 703
click at [1397, 167] on span at bounding box center [1401, 171] width 12 height 12
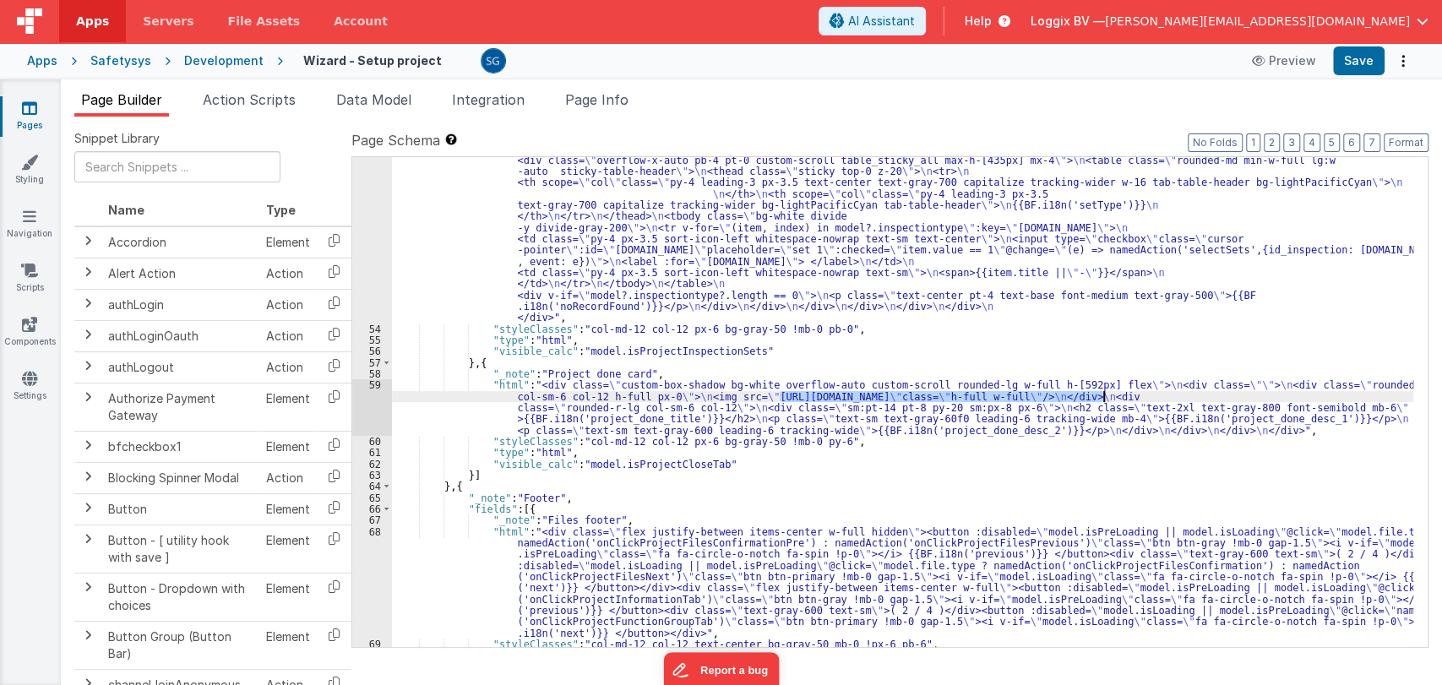
click at [978, 304] on div ""html" : "<div class= \" custom-box-shadow bg-white overflow-auto custom-scroll…" at bounding box center [902, 472] width 1021 height 703
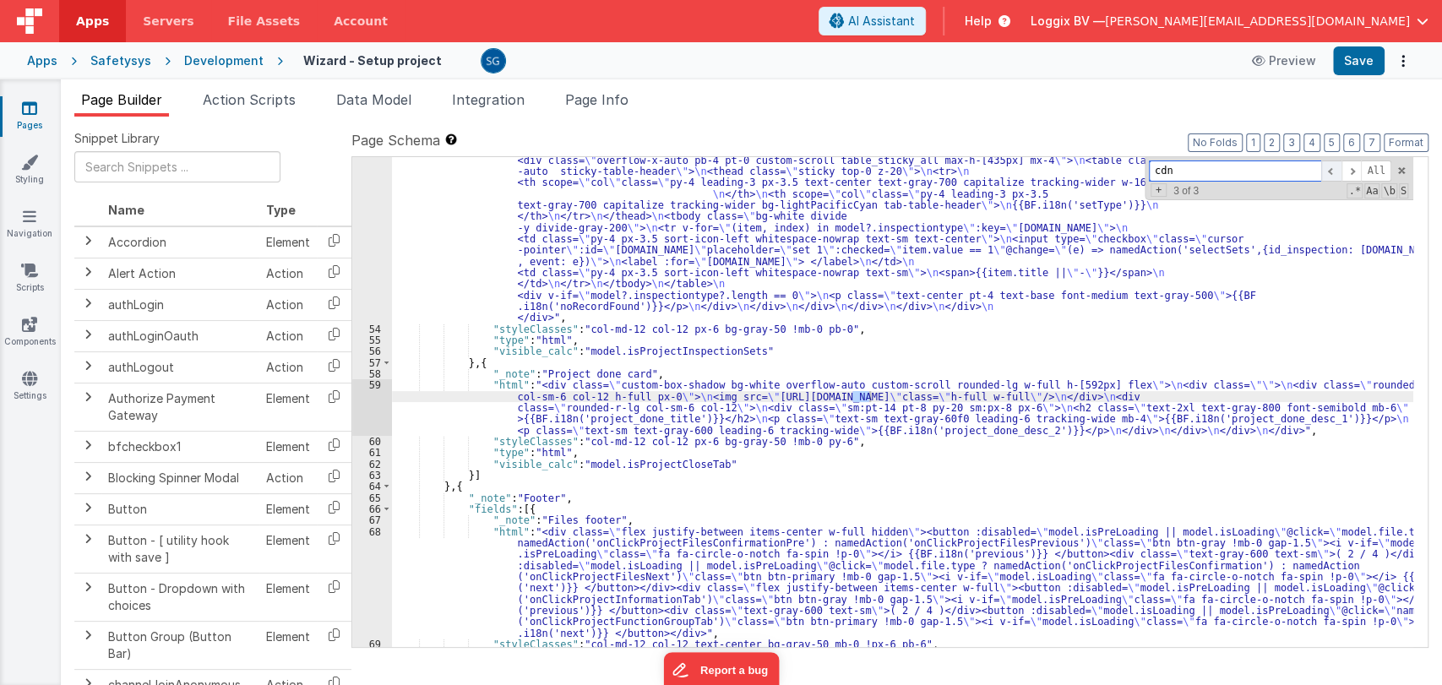
click at [1332, 175] on span at bounding box center [1331, 170] width 20 height 21
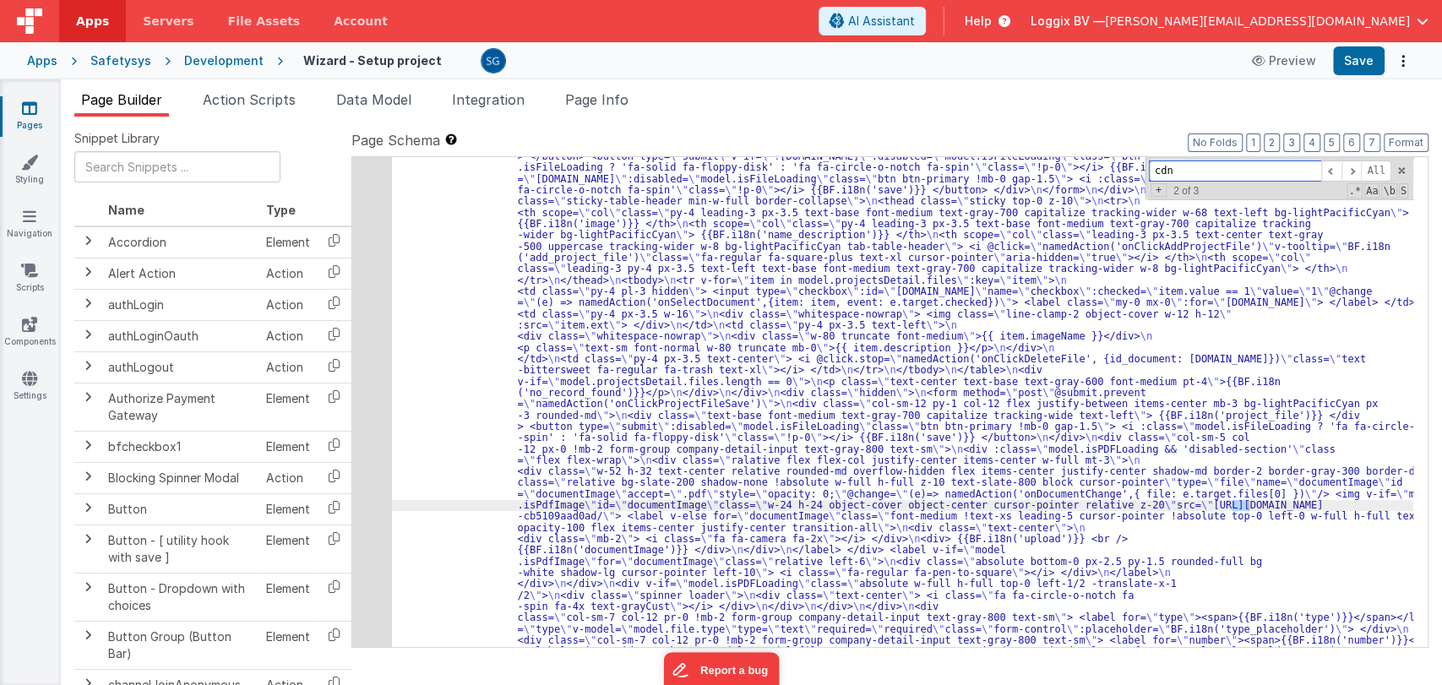
scroll to position [1730, 0]
drag, startPoint x: 613, startPoint y: 497, endPoint x: 657, endPoint y: 492, distance: 44.2
type input "accept=\"
click at [1350, 166] on span at bounding box center [1351, 170] width 20 height 21
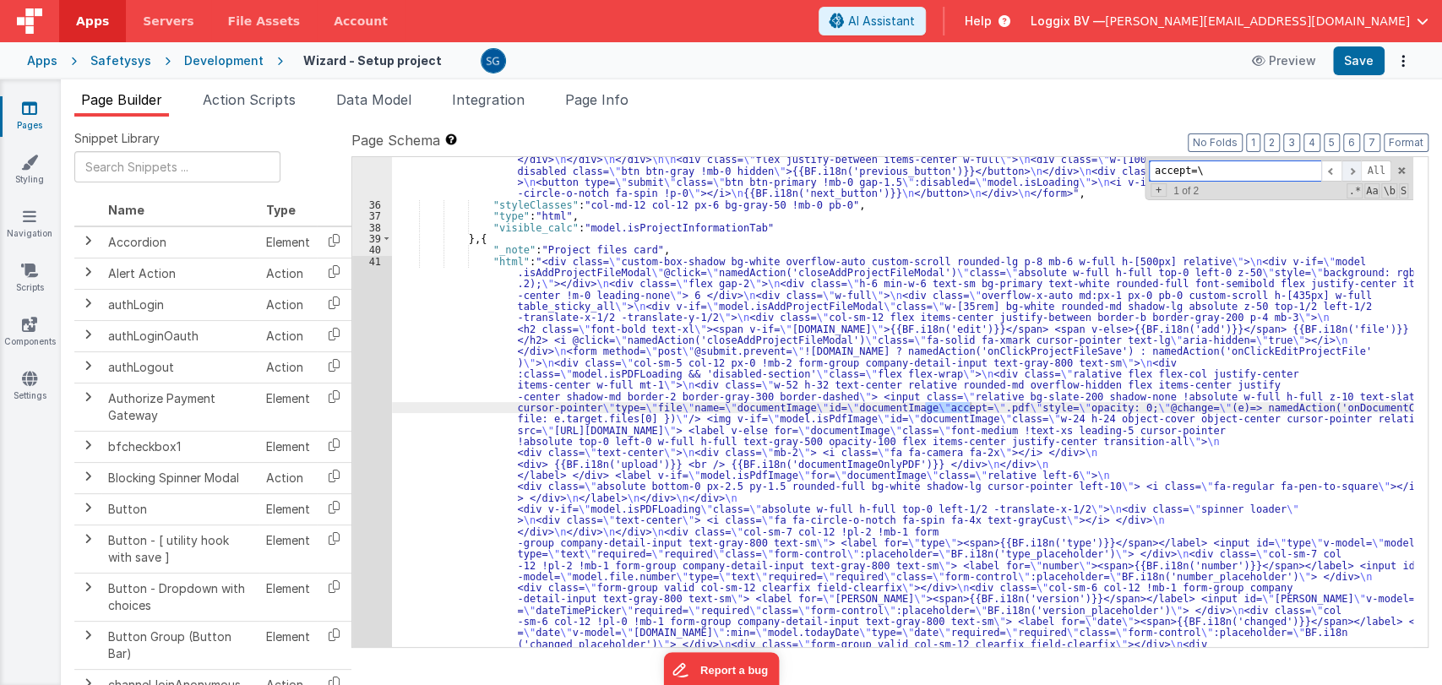
scroll to position [1185, 0]
click at [1349, 166] on span at bounding box center [1351, 170] width 20 height 21
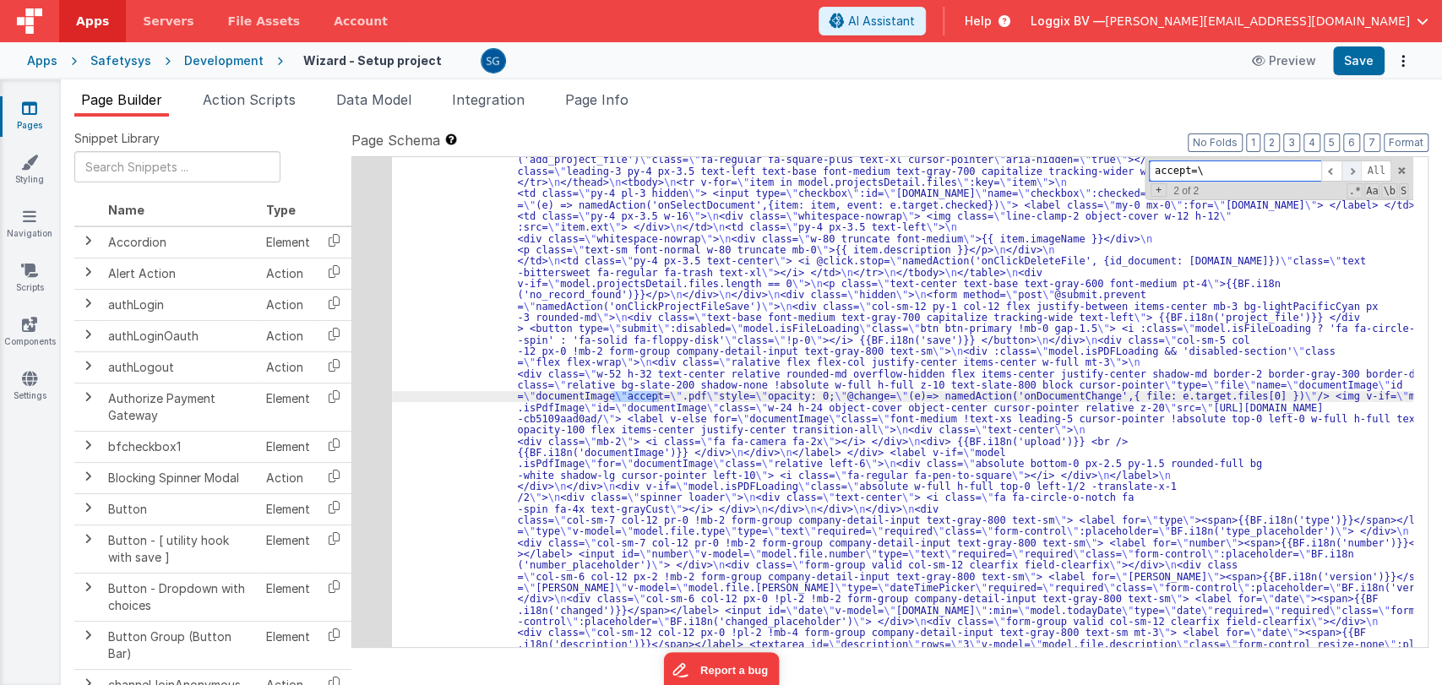
scroll to position [1827, 0]
click at [1333, 171] on span at bounding box center [1331, 170] width 20 height 21
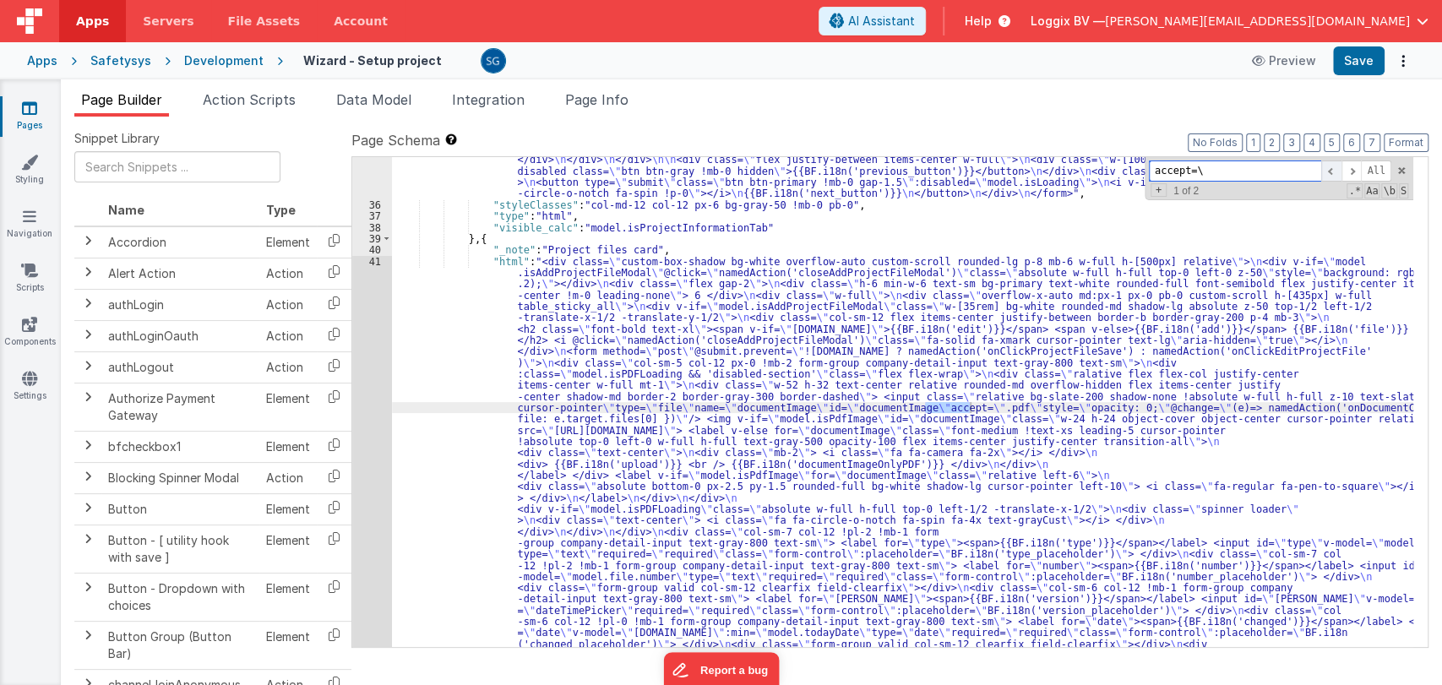
scroll to position [1185, 0]
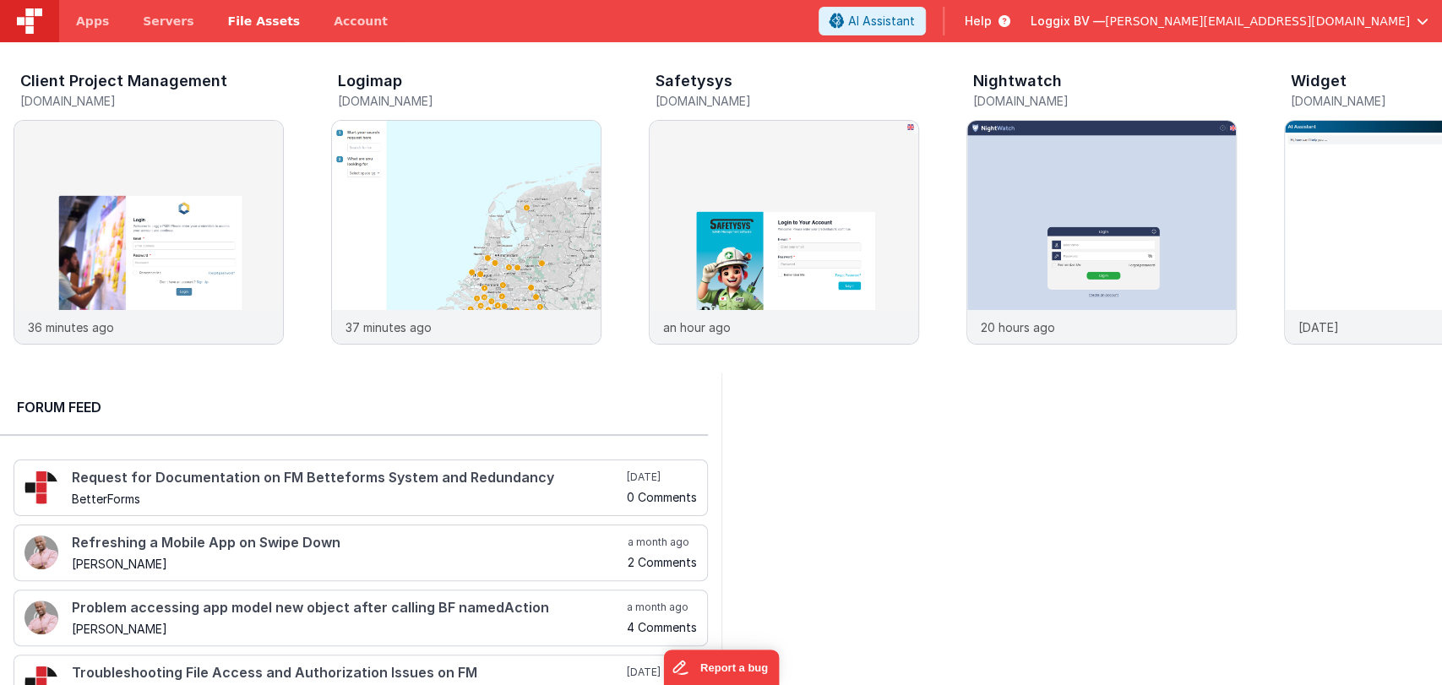
click at [258, 19] on span "File Assets" at bounding box center [264, 21] width 73 height 17
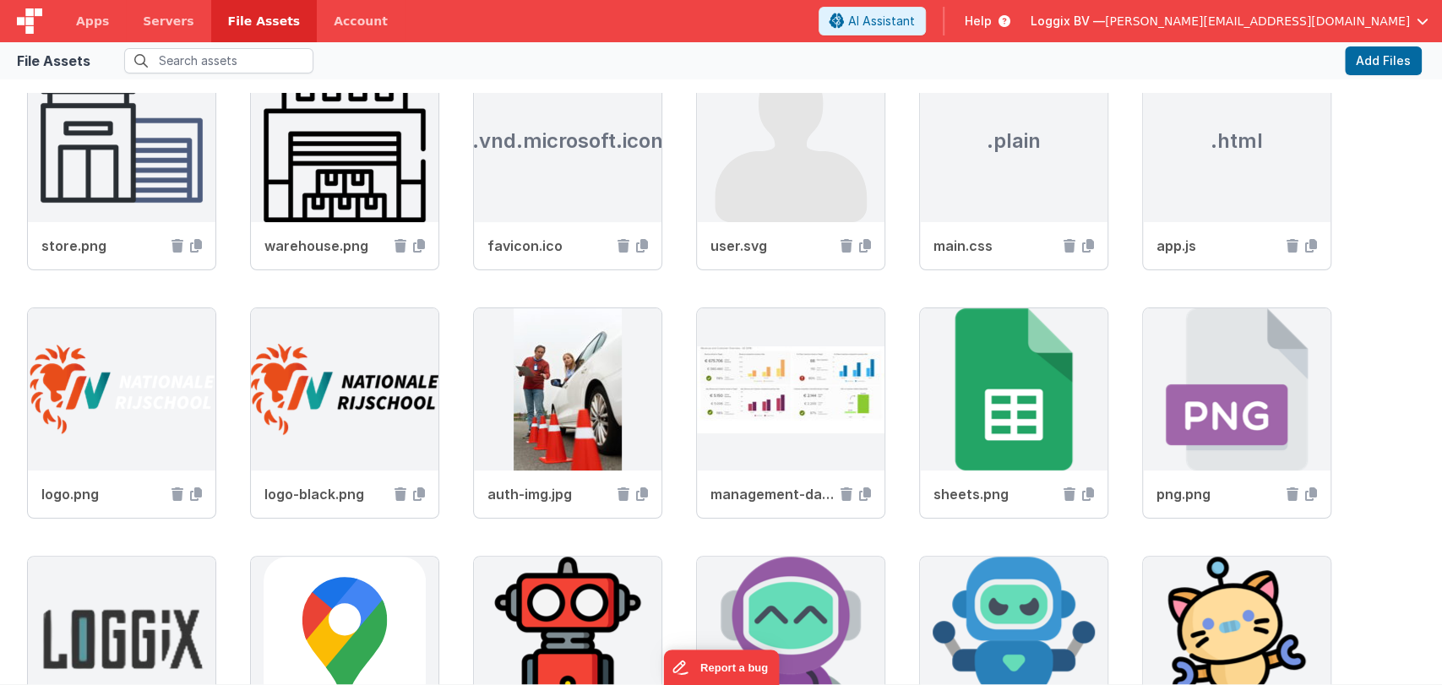
scroll to position [571, 0]
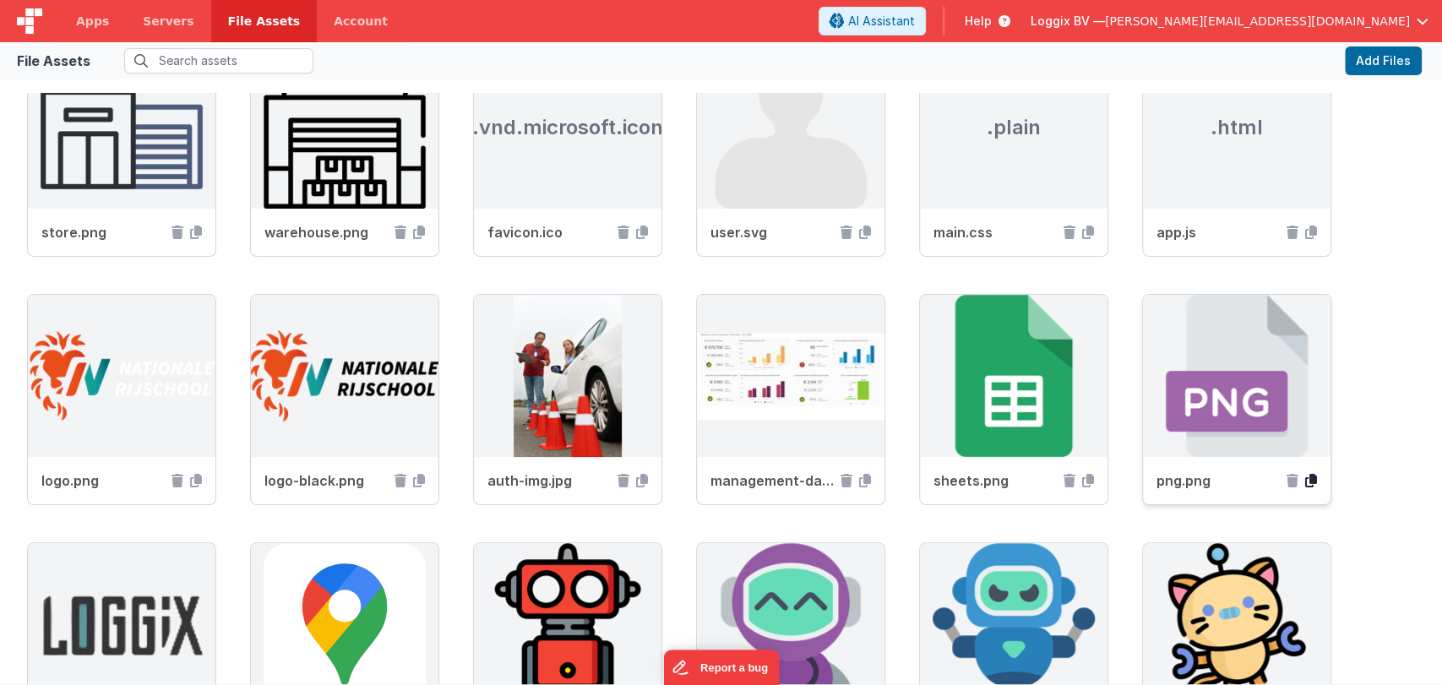
click at [1311, 481] on icon at bounding box center [1311, 481] width 12 height 14
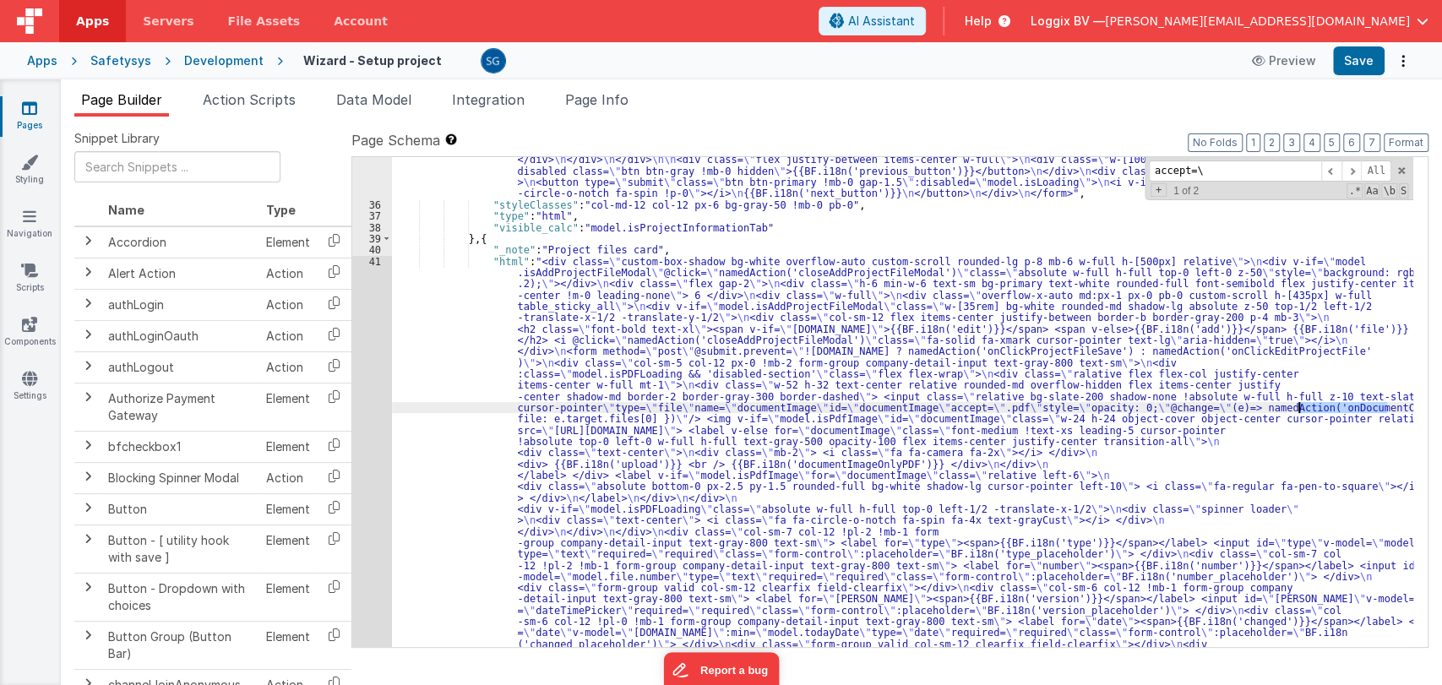
scroll to position [1185, 0]
click at [253, 91] on span "Action Scripts" at bounding box center [249, 99] width 93 height 17
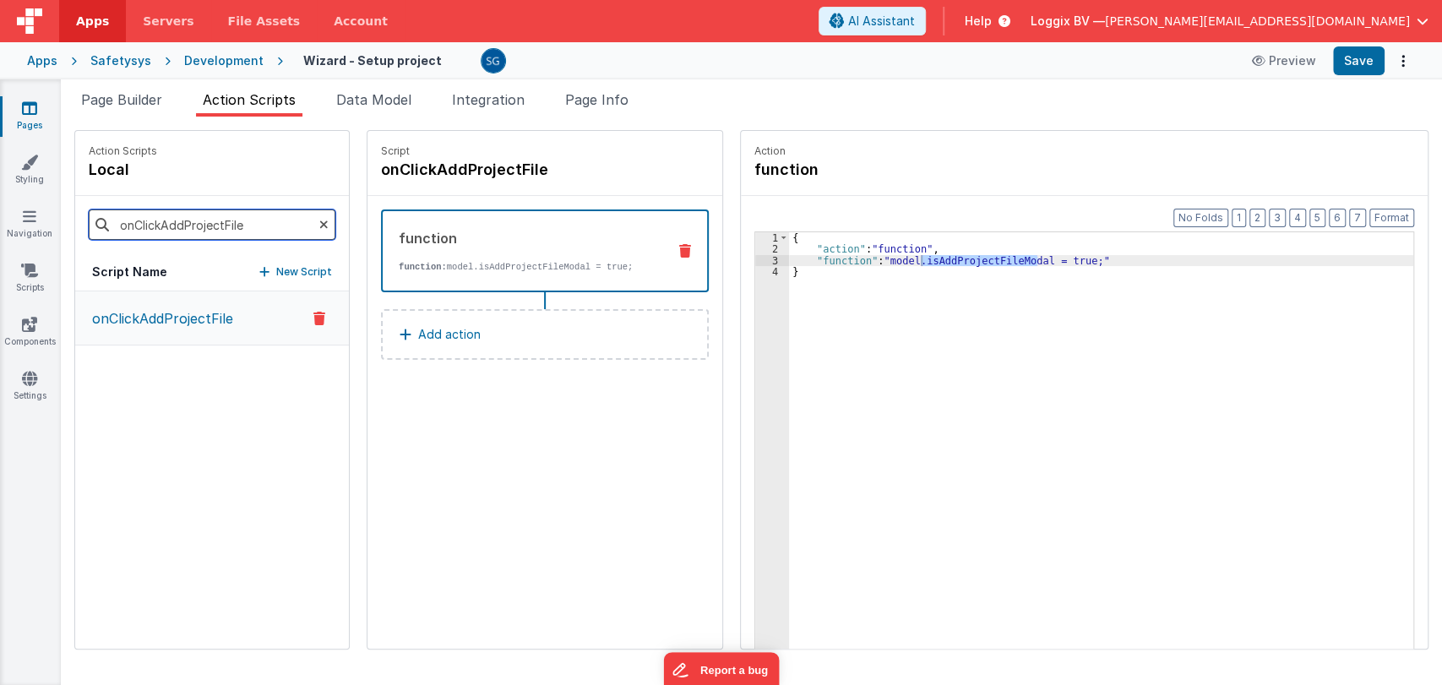
click at [160, 217] on input "onClickAddProjectFile" at bounding box center [212, 224] width 247 height 30
paste input "DocumentChang"
type input "onDocumentChange"
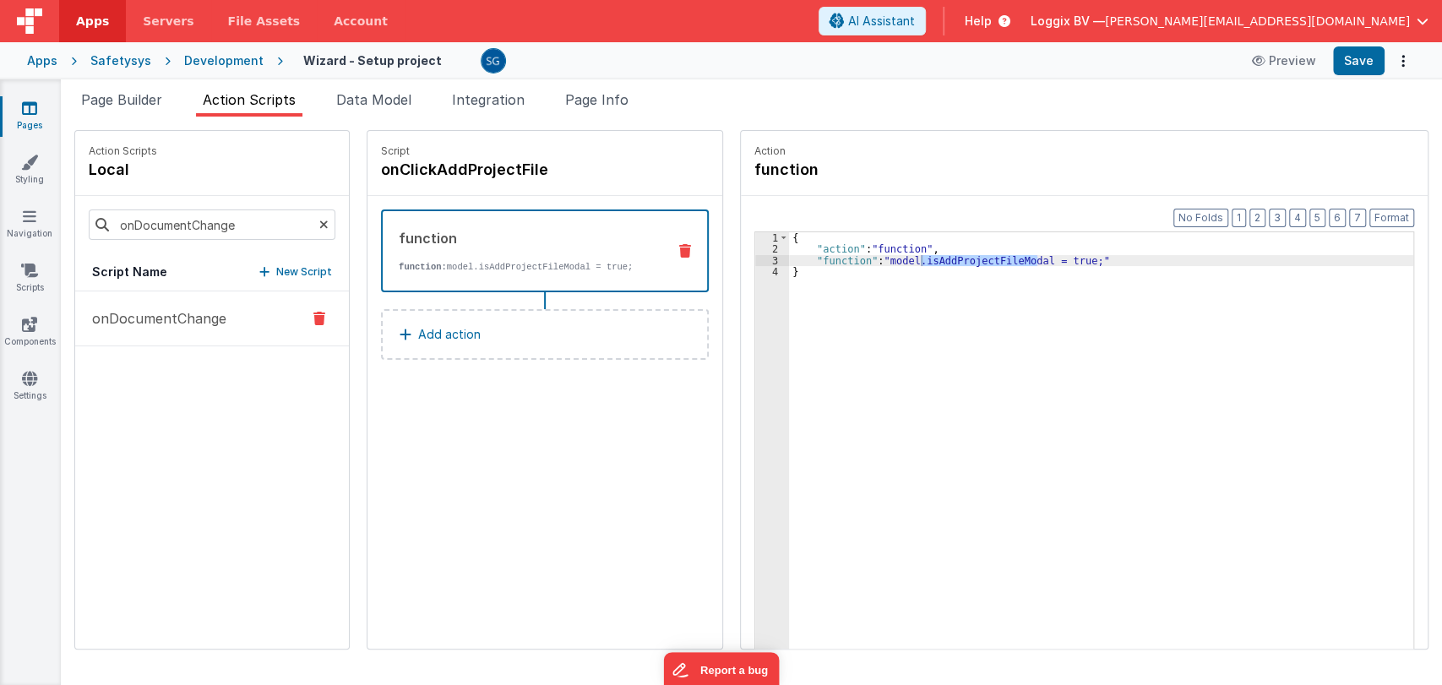
click at [174, 314] on p "onDocumentChange" at bounding box center [154, 318] width 144 height 20
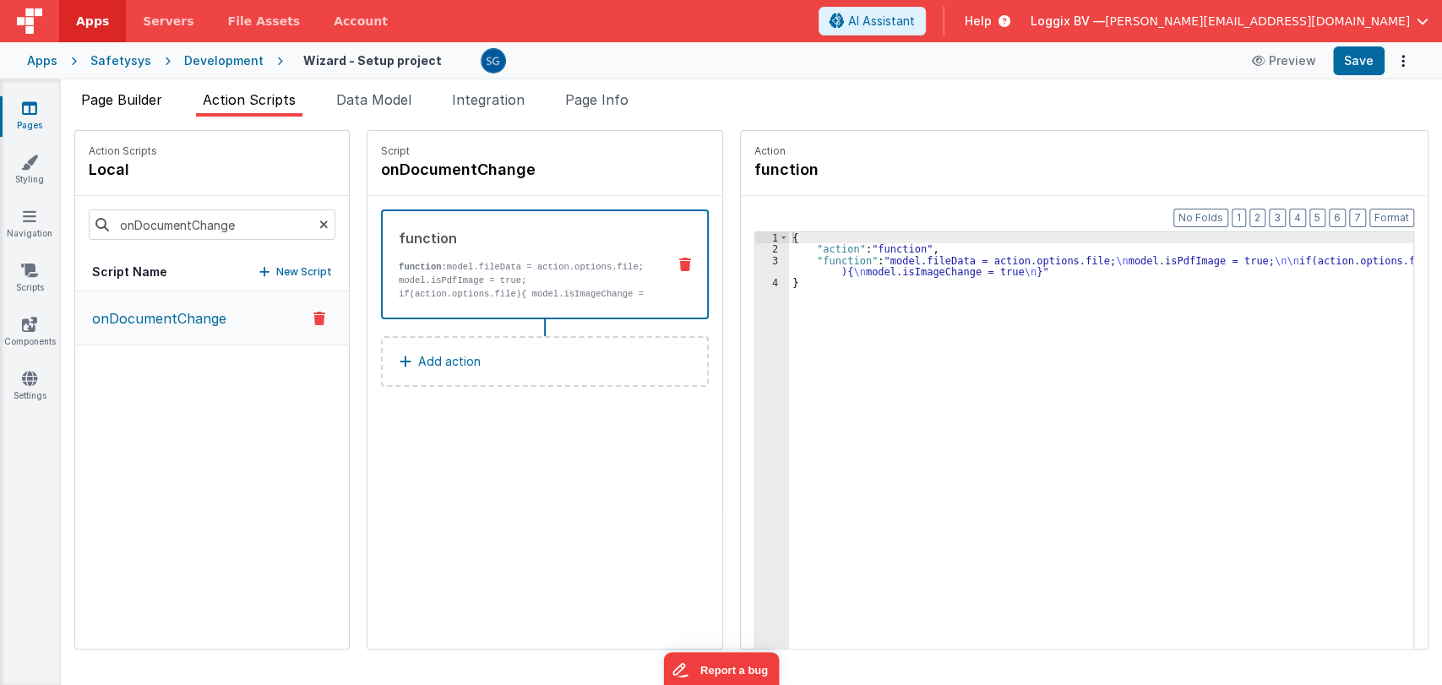
click at [141, 93] on span "Page Builder" at bounding box center [121, 99] width 81 height 17
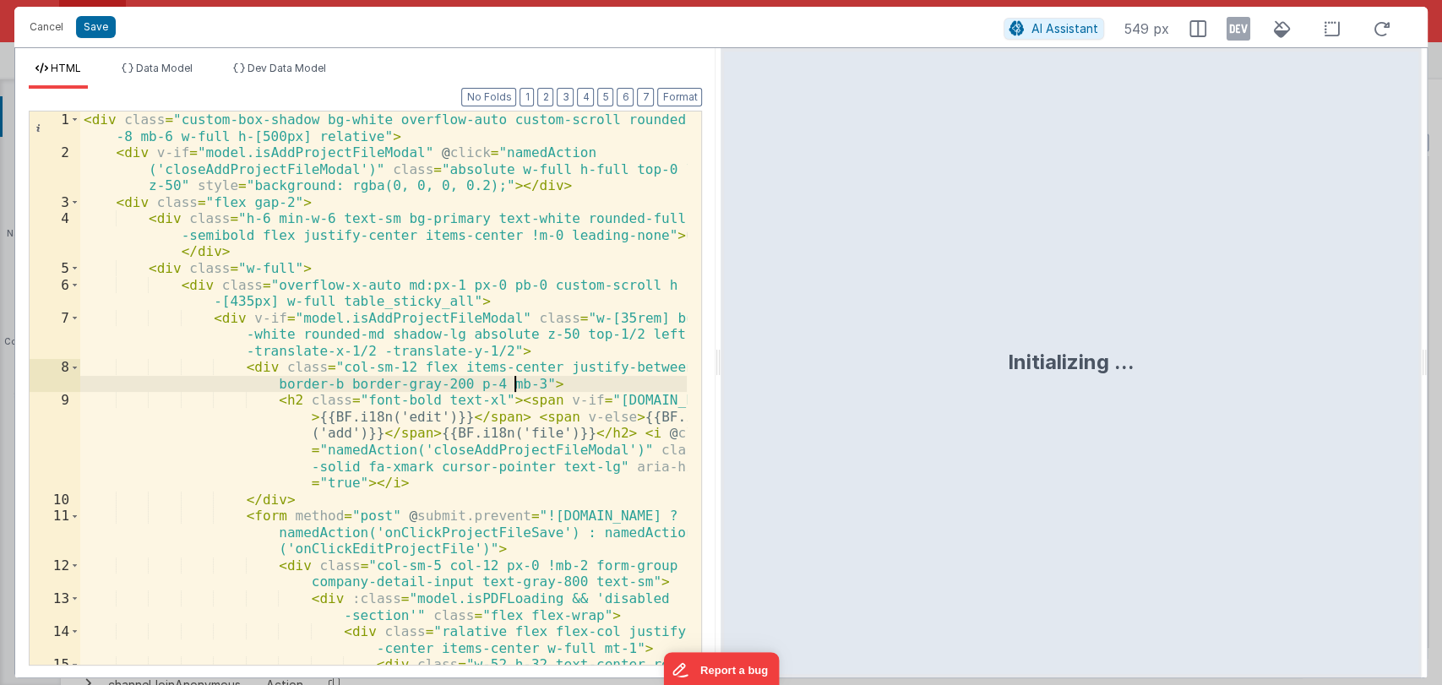
click at [511, 389] on div "< div class = "custom-box-shadow bg-white overflow-auto custom-scroll rounded-l…" at bounding box center [383, 585] width 607 height 949
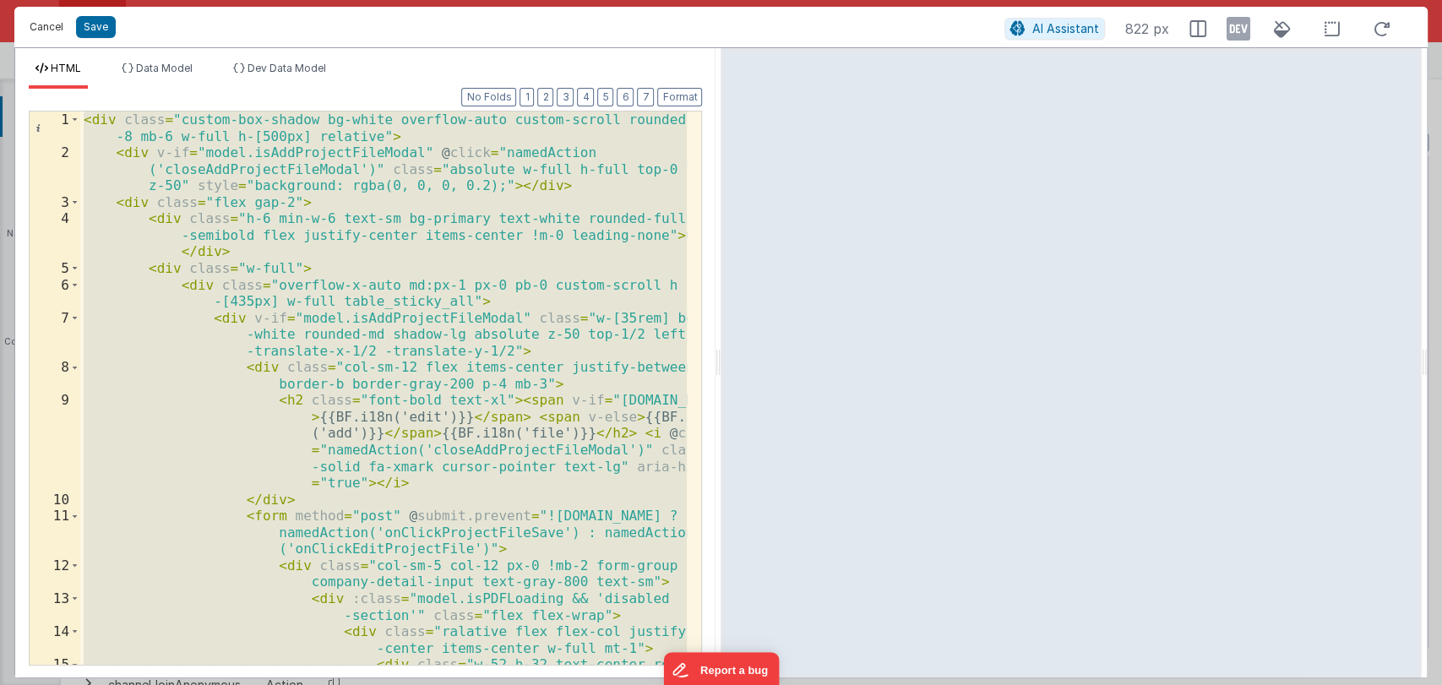
click at [52, 27] on button "Cancel" at bounding box center [46, 27] width 51 height 24
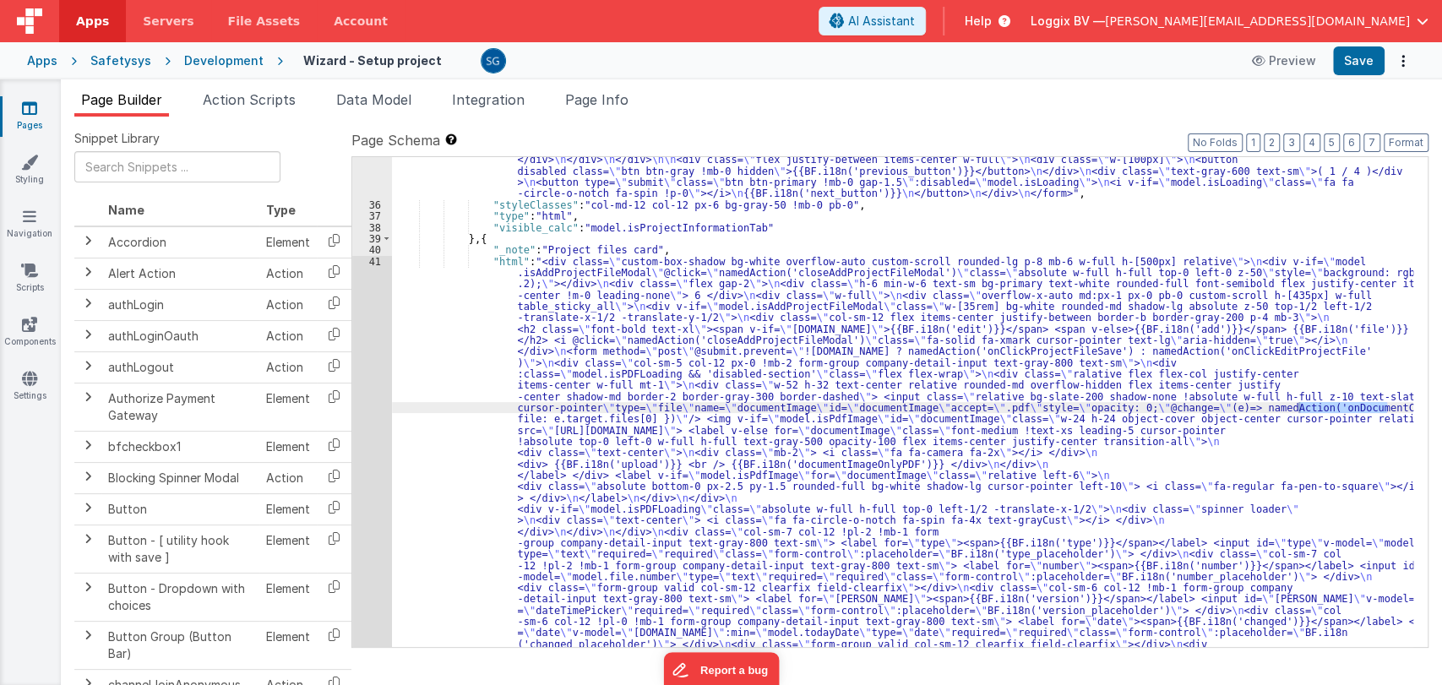
click at [24, 314] on div "Pages Styling Navigation Scripts Components Settings" at bounding box center [30, 382] width 61 height 606
click at [27, 326] on icon at bounding box center [29, 324] width 15 height 17
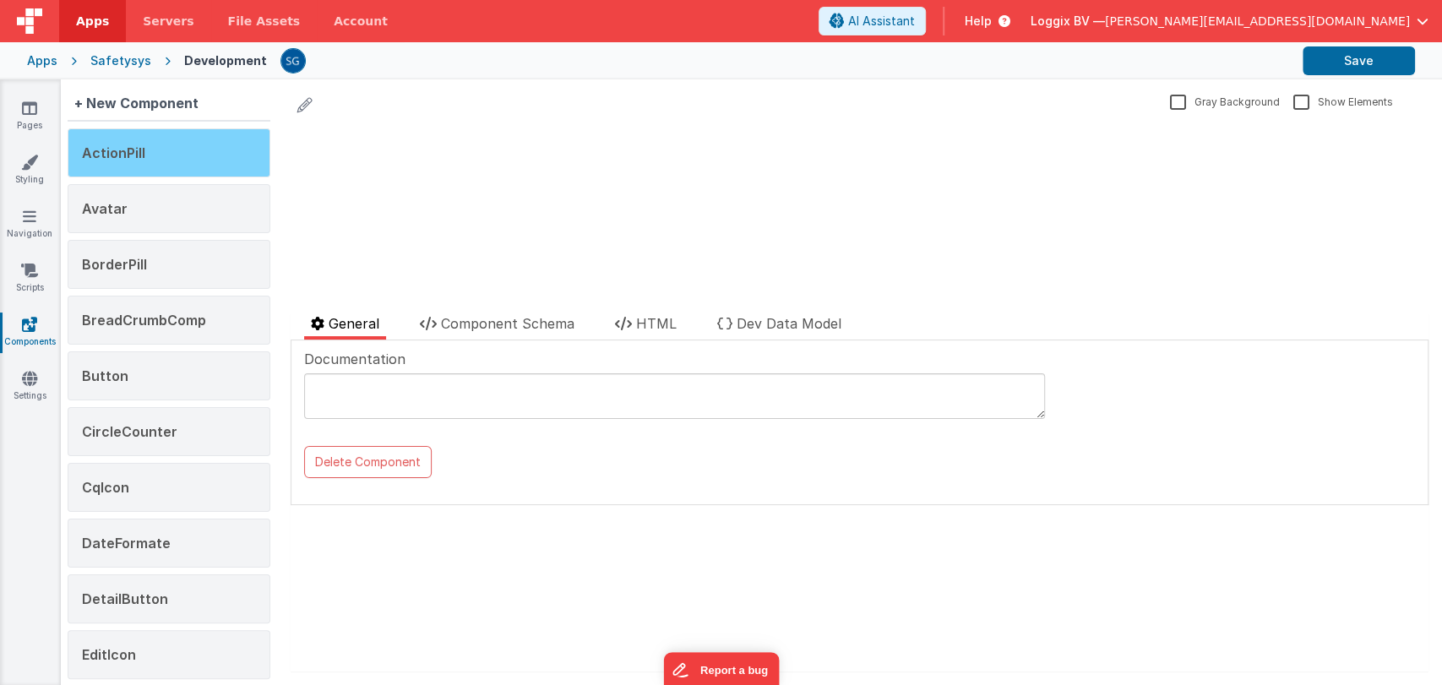
click at [120, 142] on div "ActionPill" at bounding box center [169, 152] width 203 height 49
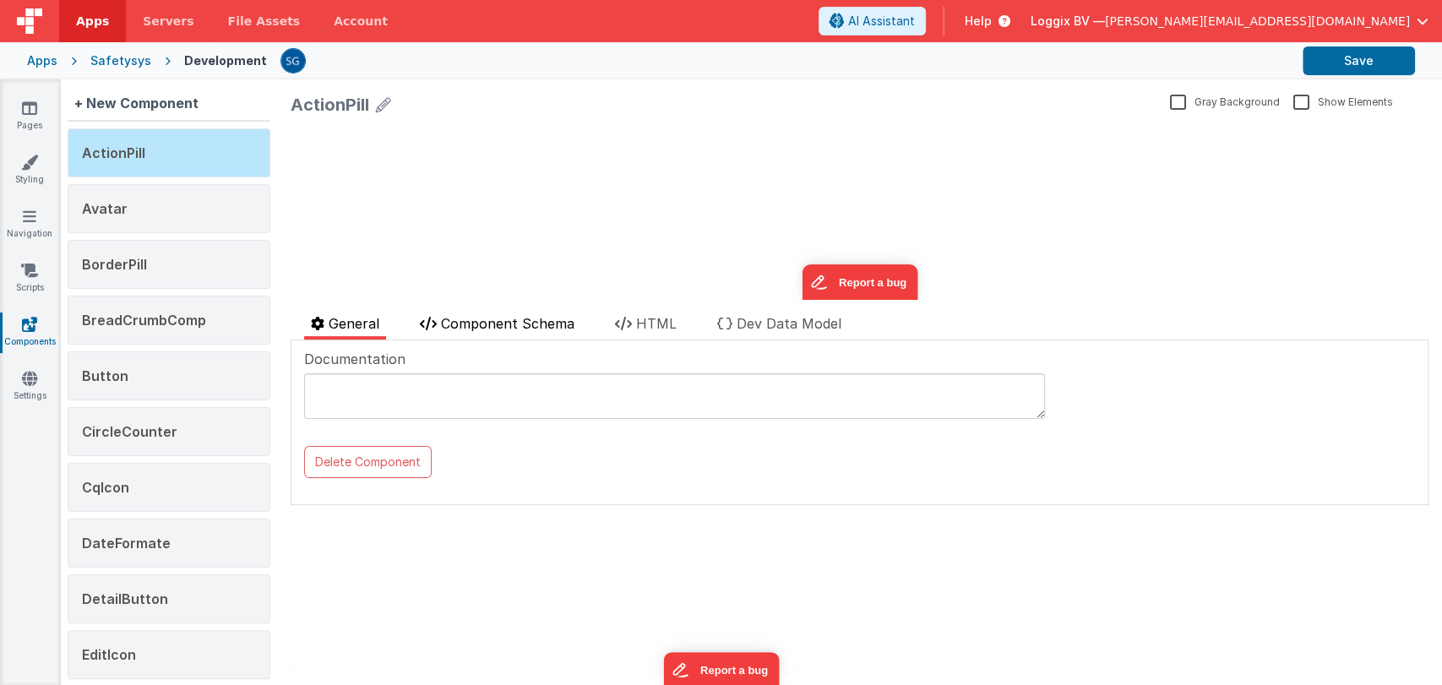
click at [496, 319] on span "Component Schema" at bounding box center [507, 323] width 133 height 17
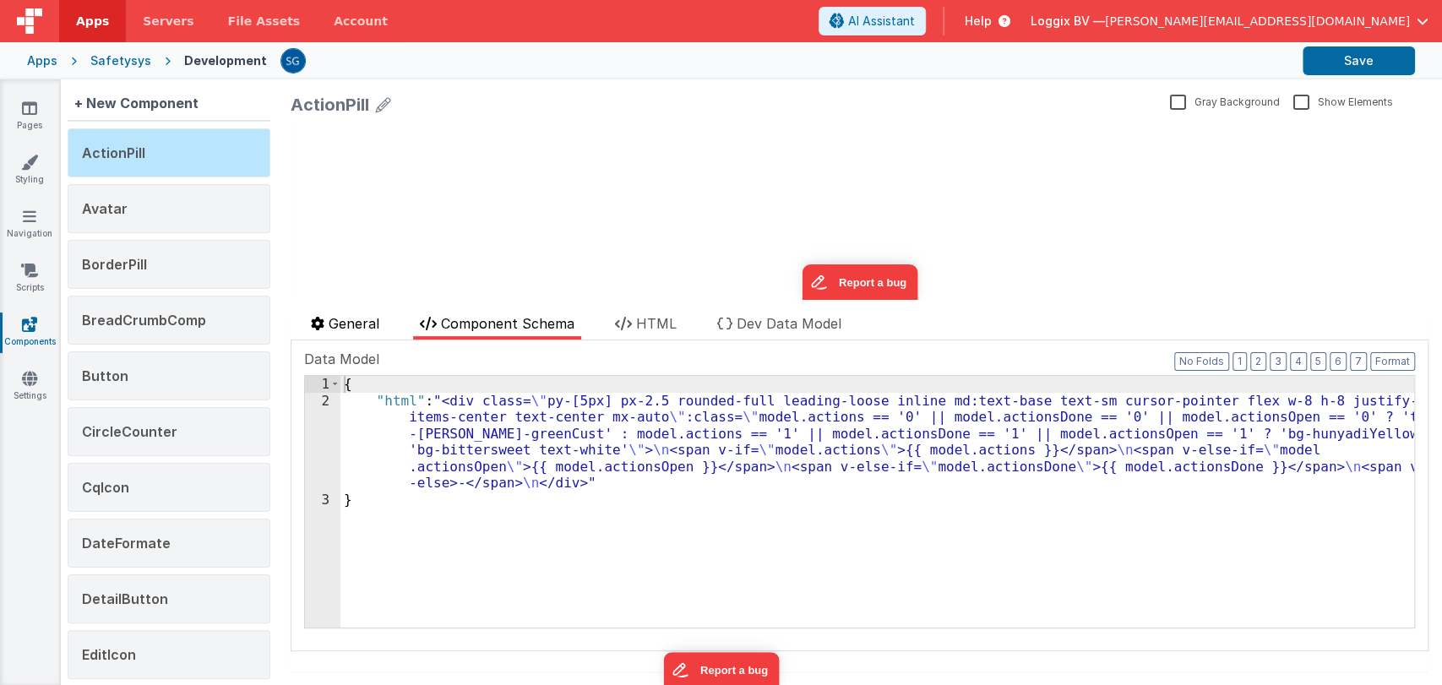
click at [367, 327] on span "General" at bounding box center [354, 323] width 51 height 17
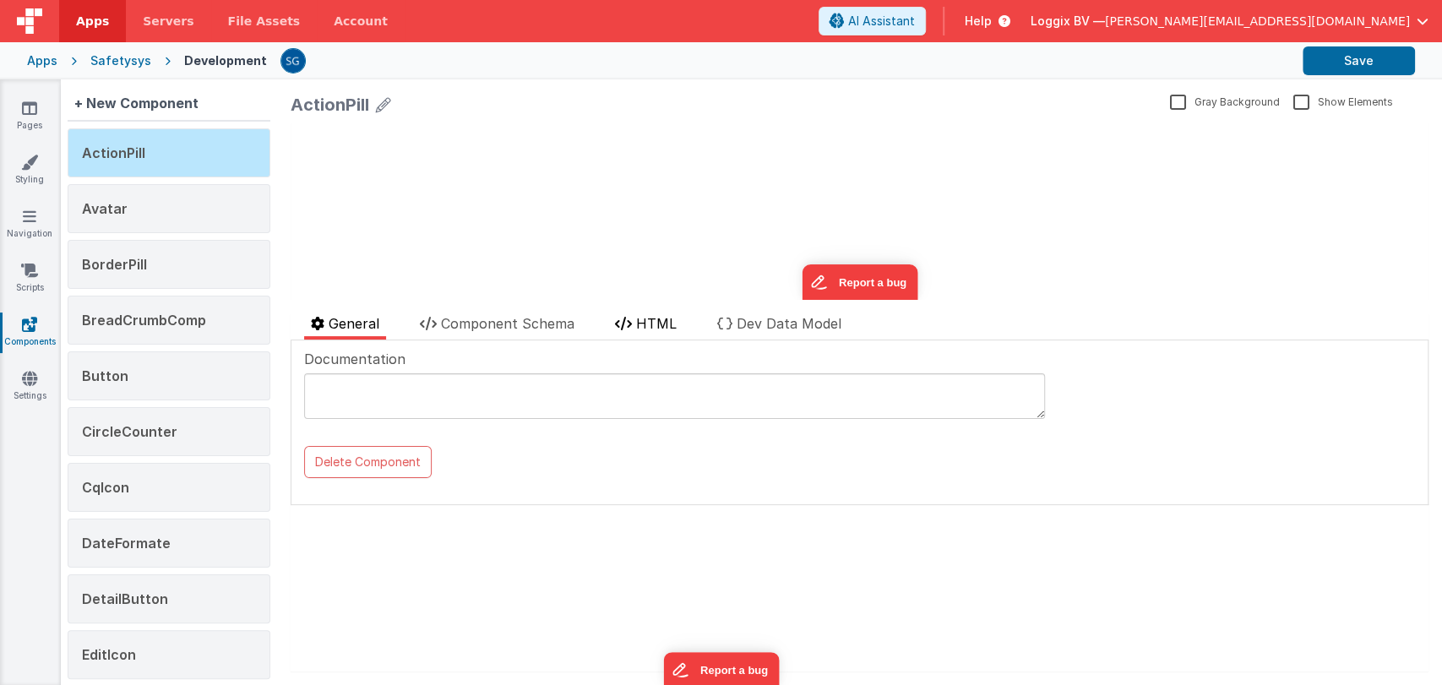
click at [667, 318] on span "HTML" at bounding box center [656, 323] width 41 height 17
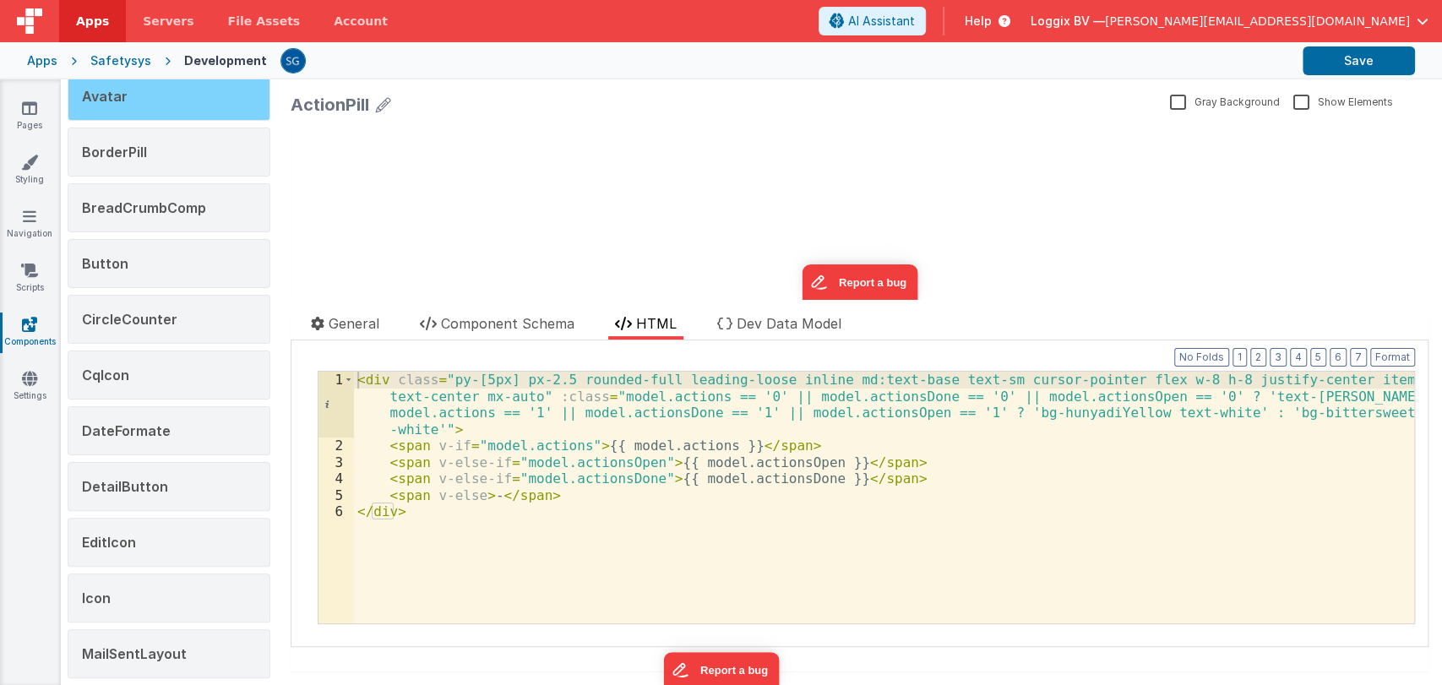
scroll to position [115, 0]
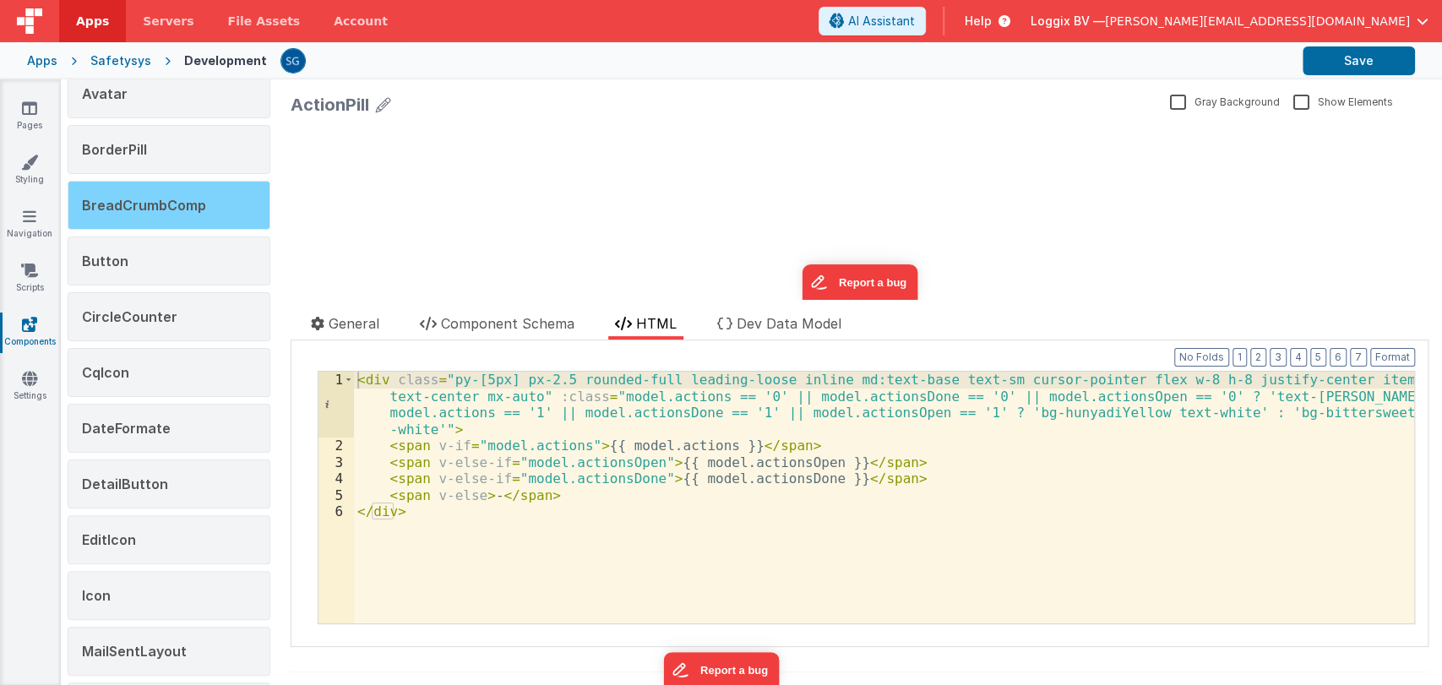
click at [166, 203] on span "BreadCrumbComp" at bounding box center [144, 205] width 124 height 17
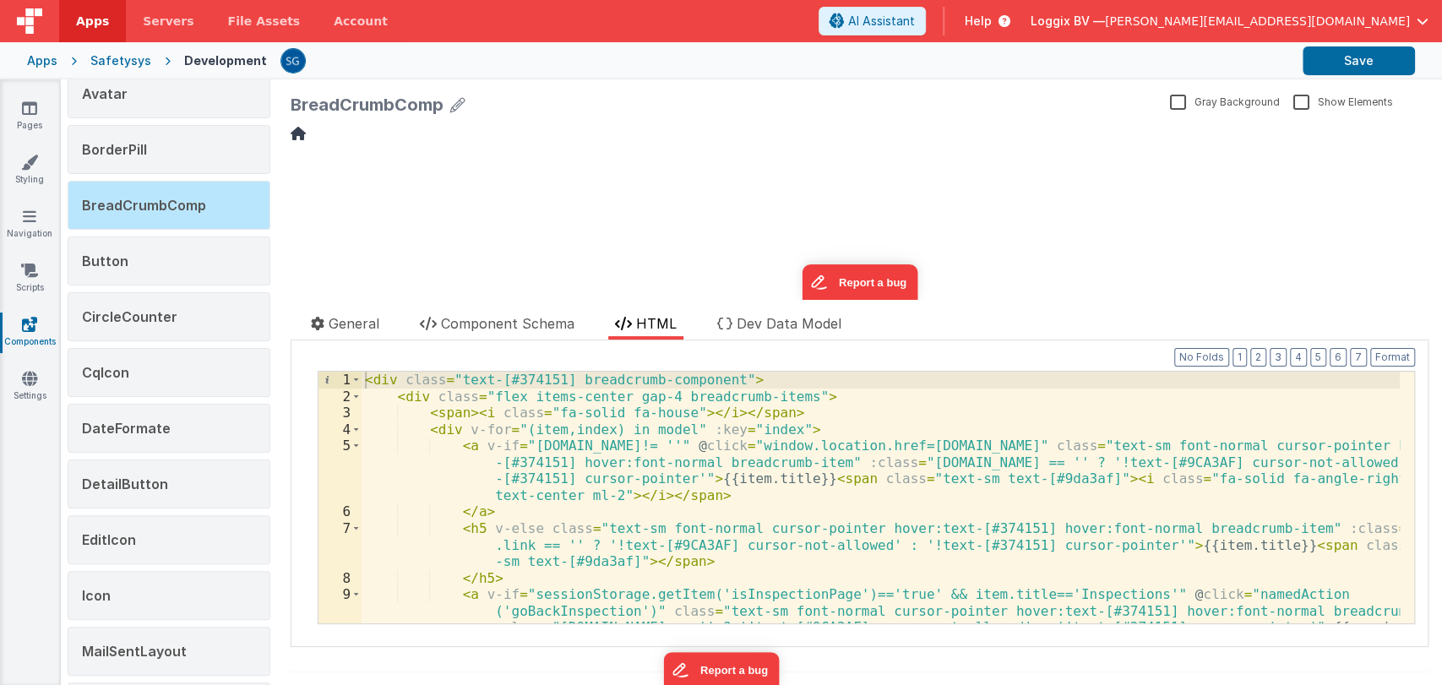
scroll to position [0, 0]
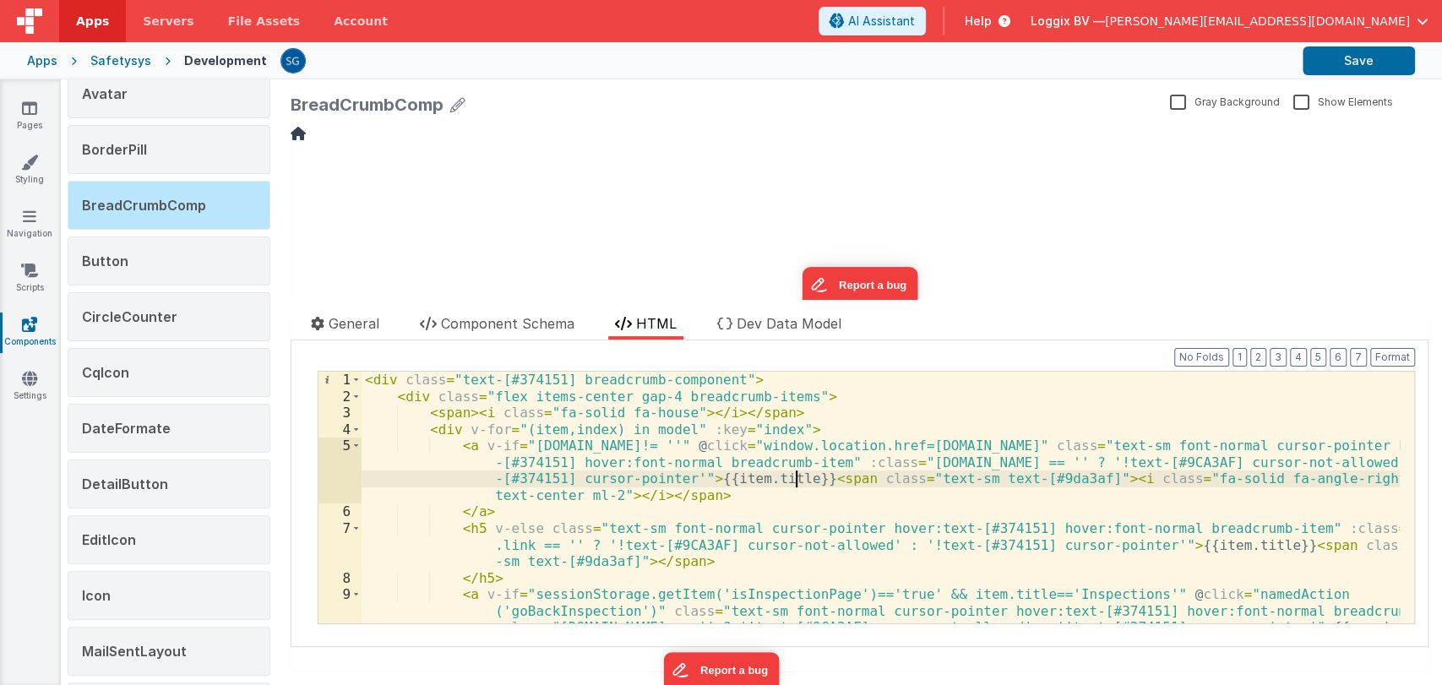
click at [796, 479] on div "< div class = "text-[#374151] breadcrumb-component" > < div class = "flex items…" at bounding box center [880, 547] width 1038 height 350
click at [805, 478] on div "< div class = "text-[#374151] breadcrumb-component" > < div class = "flex items…" at bounding box center [880, 547] width 1038 height 350
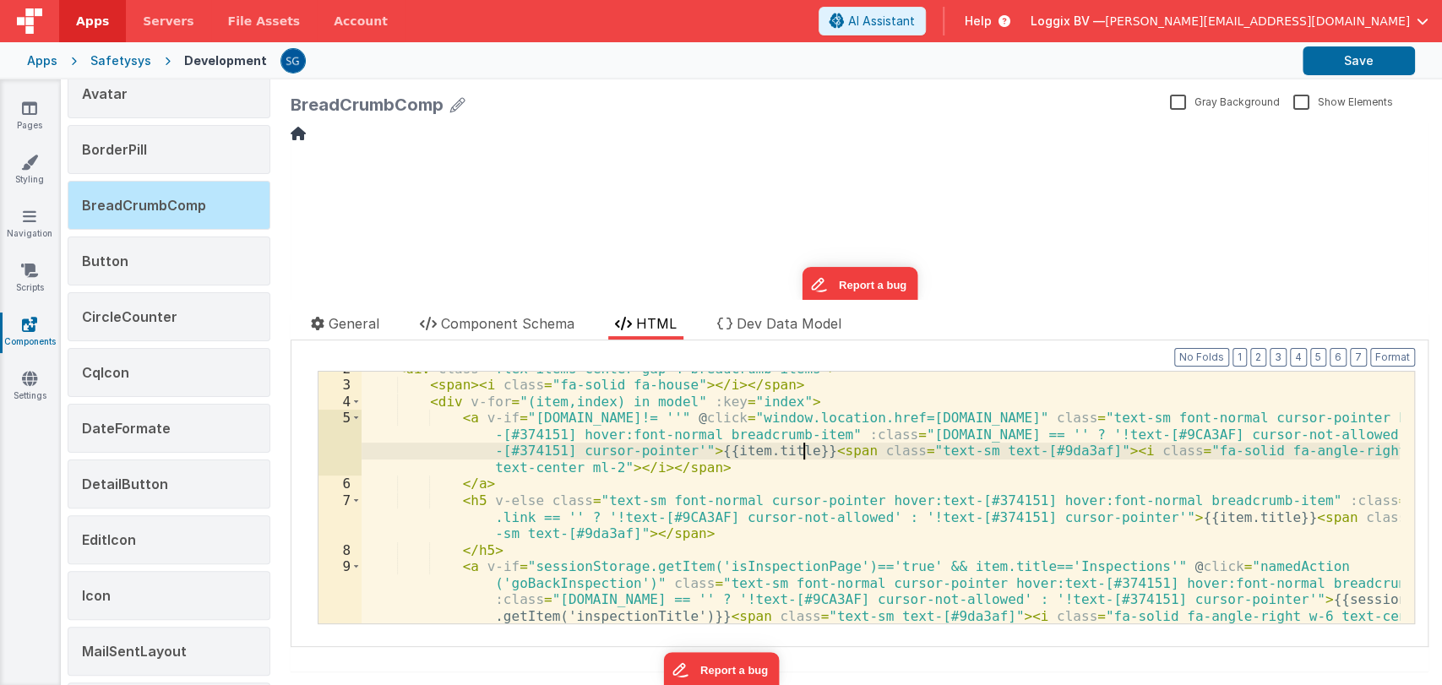
scroll to position [27, 0]
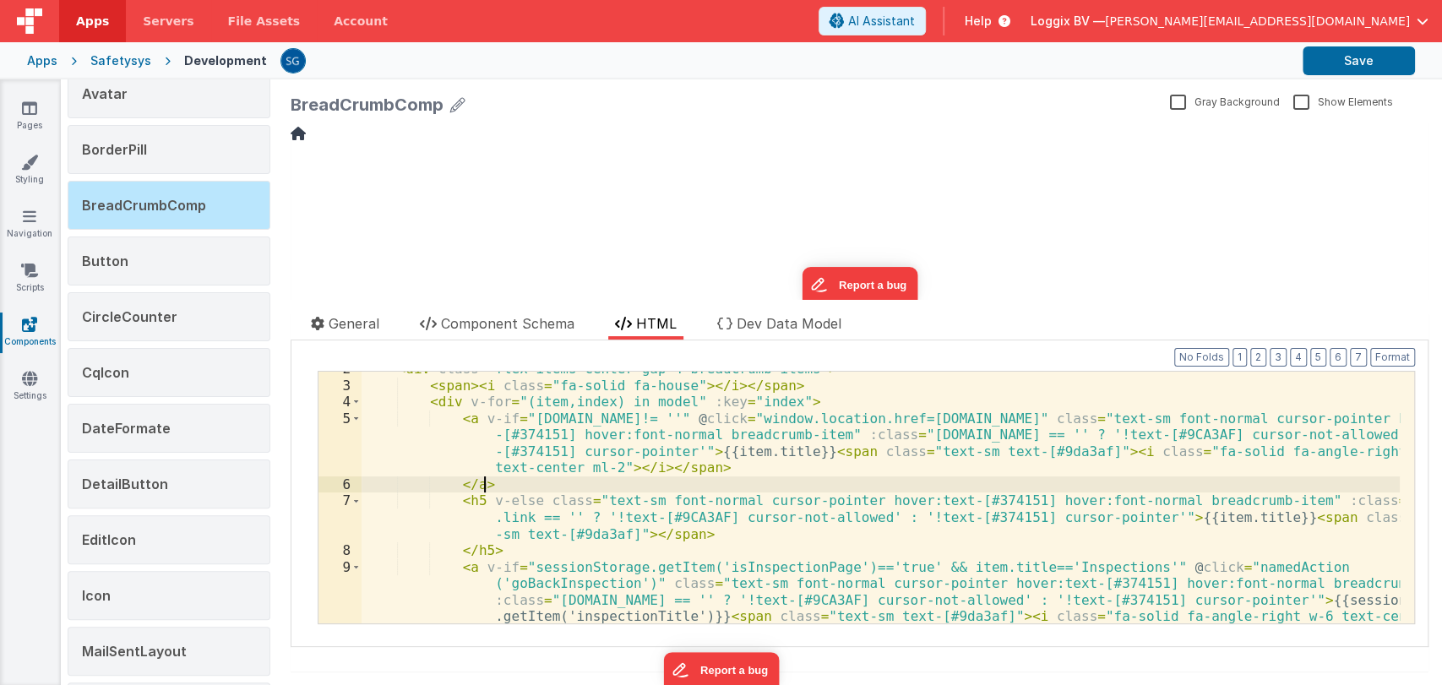
click at [706, 475] on div "< div class = "flex items-center gap-4 breadcrumb-items" > < span > < i class =…" at bounding box center [880, 536] width 1038 height 350
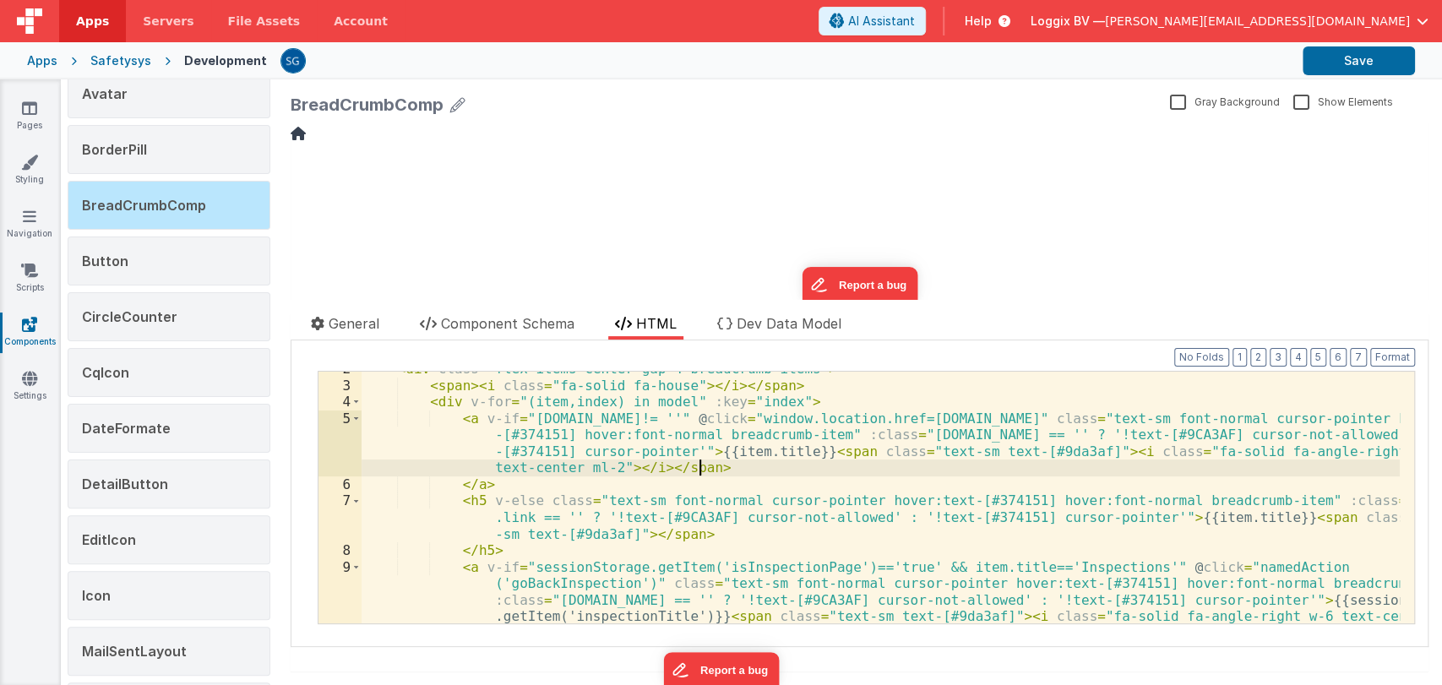
click at [710, 462] on div "< div class = "flex items-center gap-4 breadcrumb-items" > < span > < i class =…" at bounding box center [880, 536] width 1038 height 350
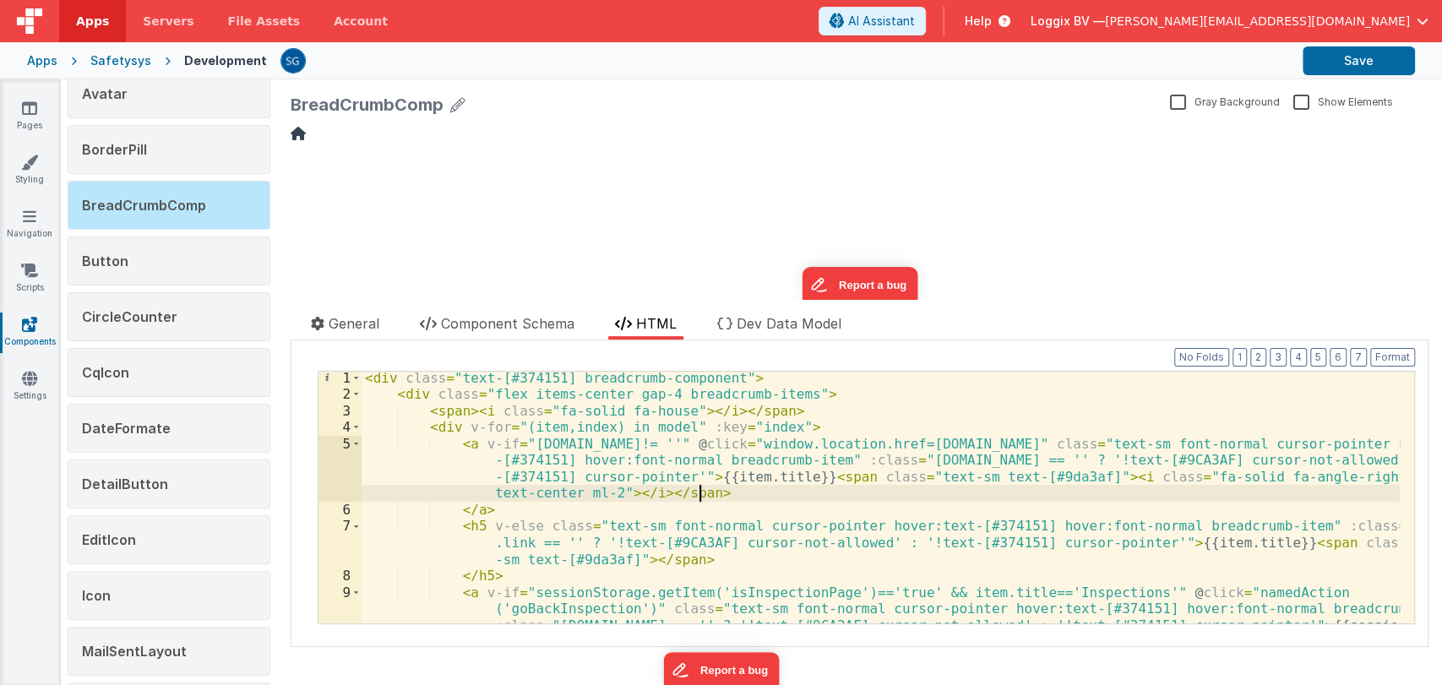
scroll to position [0, 0]
click at [958, 194] on div "update page model (See schema to hide after dev) showElements" at bounding box center [860, 211] width 1138 height 177
click at [1383, 358] on button "Format" at bounding box center [1392, 357] width 45 height 19
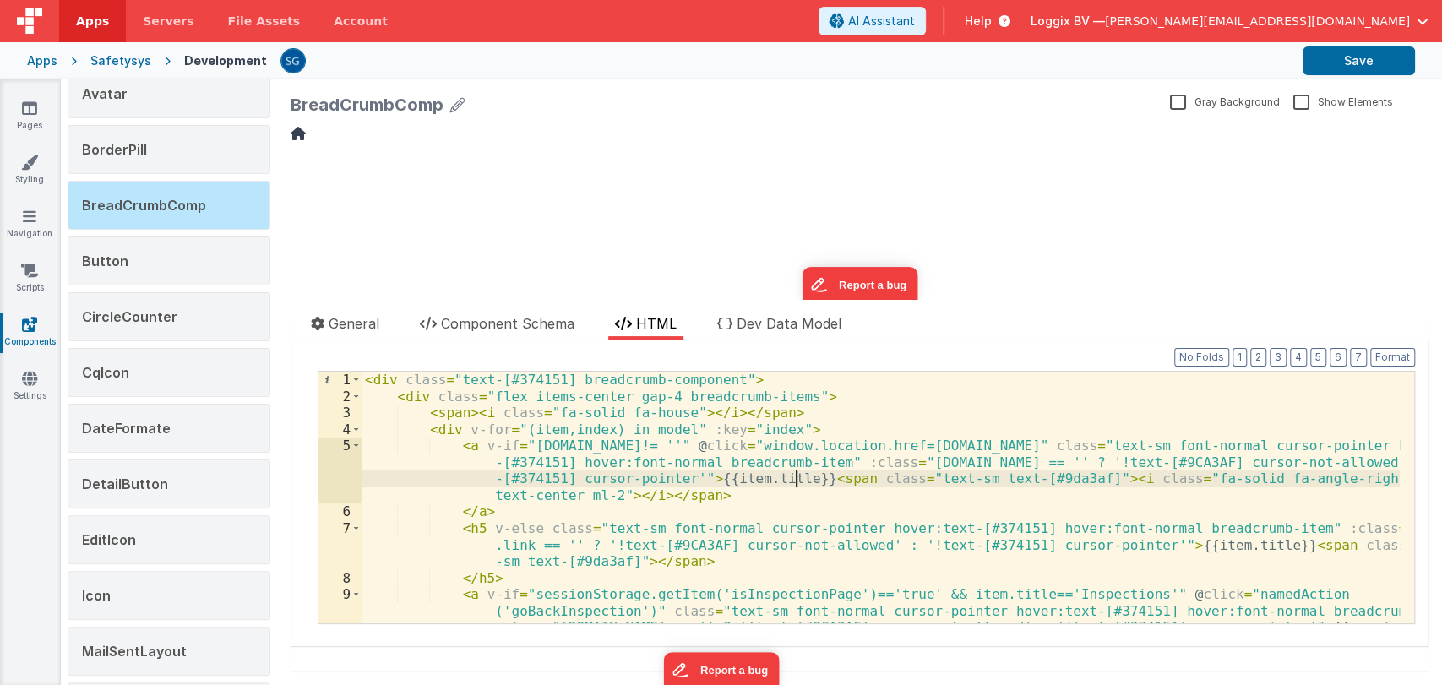
click at [798, 482] on div "< div class = "text-[#374151] breadcrumb-component" > < div class = "flex items…" at bounding box center [880, 547] width 1038 height 350
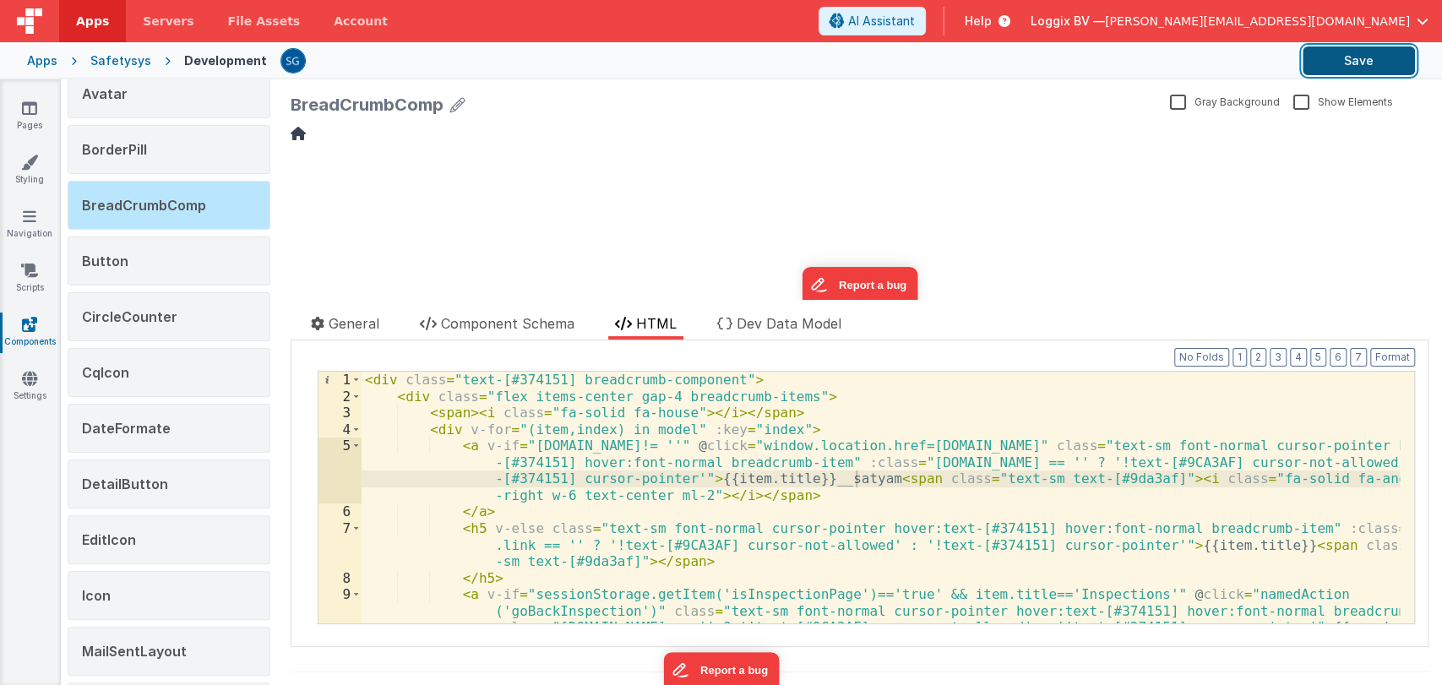
click at [1351, 61] on button "Save" at bounding box center [1358, 60] width 112 height 29
click at [856, 477] on div "< div class = "text-[#374151] breadcrumb-component" > < div class = "flex items…" at bounding box center [880, 547] width 1038 height 350
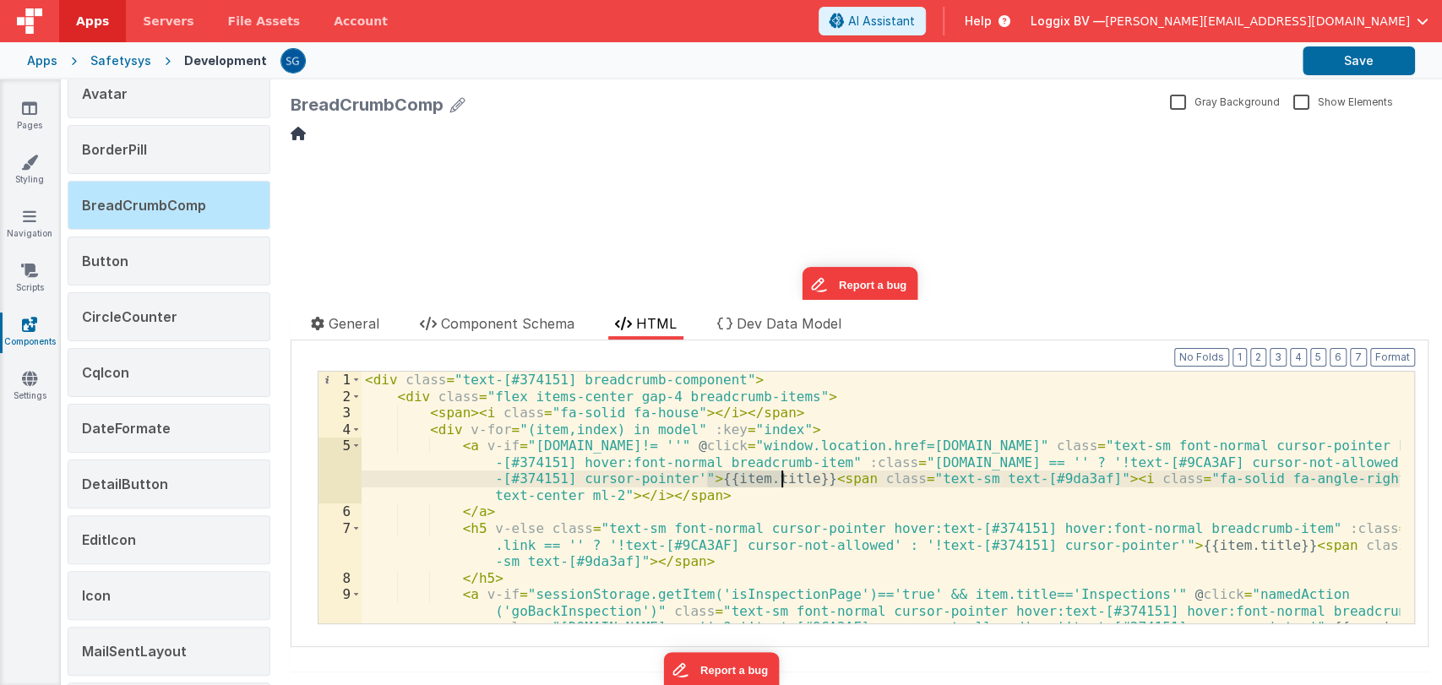
drag, startPoint x: 706, startPoint y: 475, endPoint x: 781, endPoint y: 477, distance: 75.2
click at [781, 477] on div "< div class = "text-[#374151] breadcrumb-component" > < div class = "flex items…" at bounding box center [880, 547] width 1038 height 350
click at [862, 478] on div "< div class = "text-[#374151] breadcrumb-component" > < div class = "flex items…" at bounding box center [880, 547] width 1038 height 350
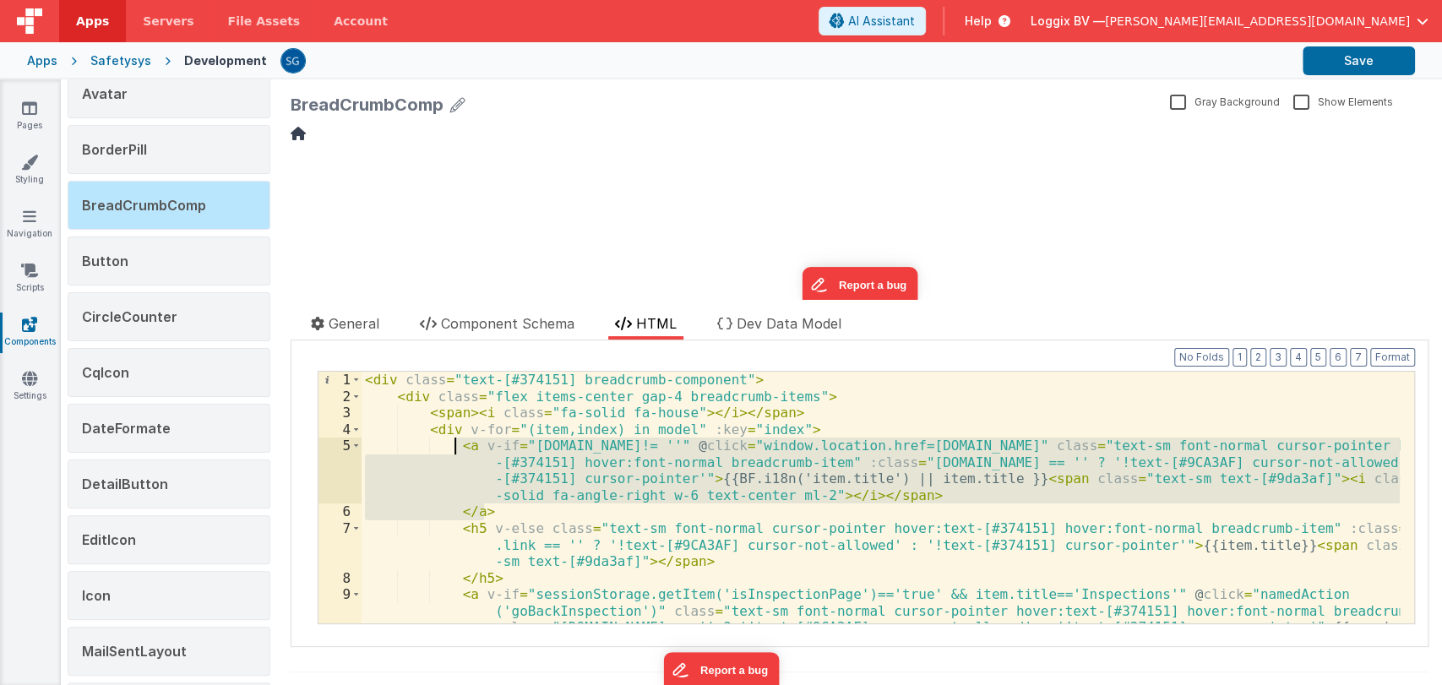
drag, startPoint x: 494, startPoint y: 509, endPoint x: 489, endPoint y: 1, distance: 508.4
click at [450, 448] on div "< div class = "text-[#374151] breadcrumb-component" > < div class = "flex items…" at bounding box center [880, 547] width 1038 height 350
click at [909, 235] on div "update page model (See schema to hide after dev) showElements" at bounding box center [860, 211] width 1138 height 177
click at [849, 454] on div "< div class = "text-[#374151] breadcrumb-component" > < div class = "flex items…" at bounding box center [880, 498] width 1038 height 252
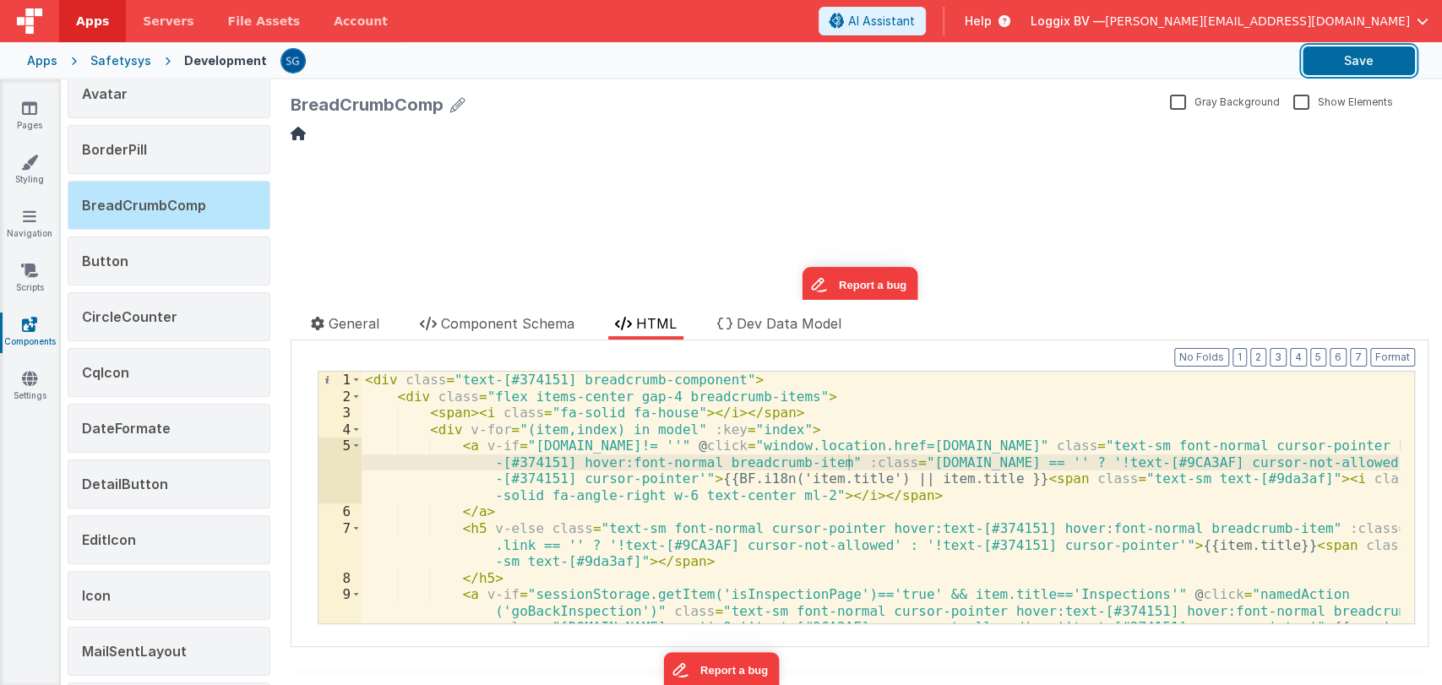
drag, startPoint x: 1632, startPoint y: 183, endPoint x: 1199, endPoint y: 222, distance: 434.1
click at [1199, 222] on div "update page model (See schema to hide after dev) showElements" at bounding box center [860, 211] width 1138 height 177
click at [850, 481] on div "< div class = "text-[#374151] breadcrumb-component" > < div class = "flex items…" at bounding box center [880, 547] width 1038 height 350
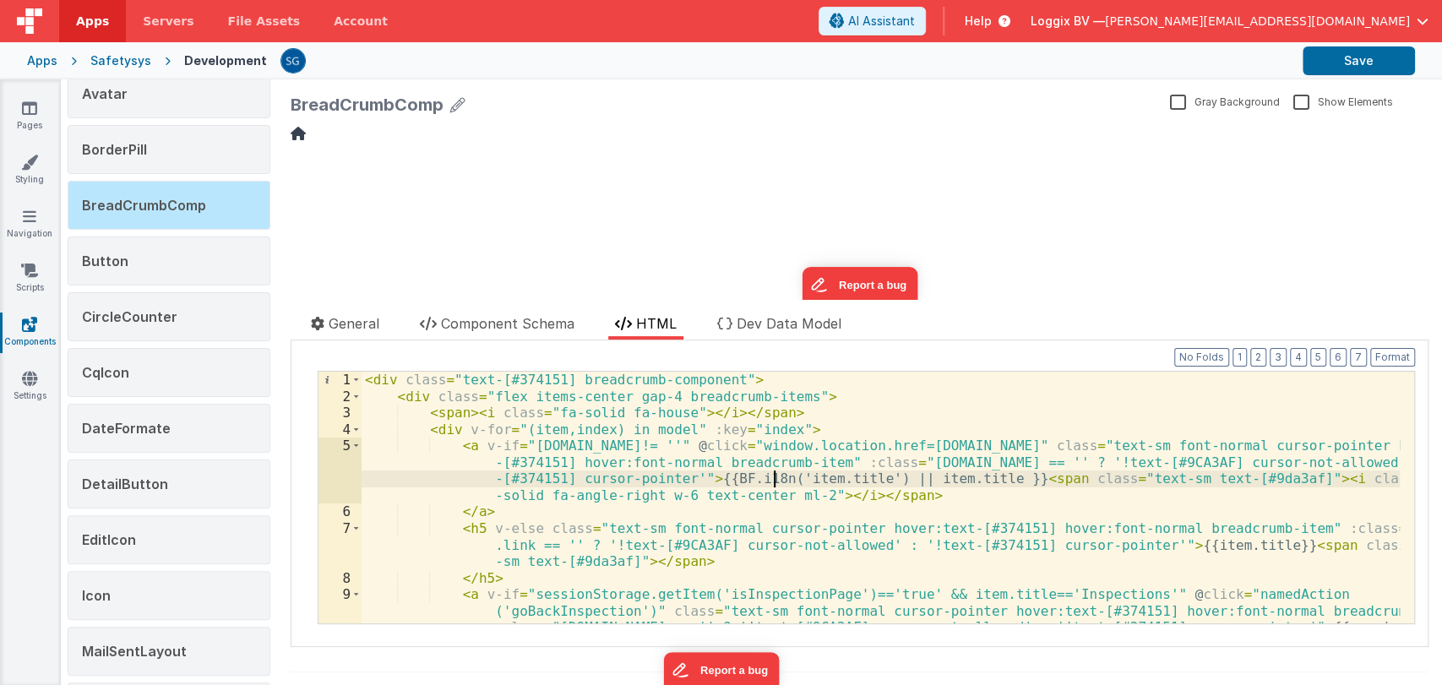
click at [770, 475] on div "< div class = "text-[#374151] breadcrumb-component" > < div class = "flex items…" at bounding box center [880, 547] width 1038 height 350
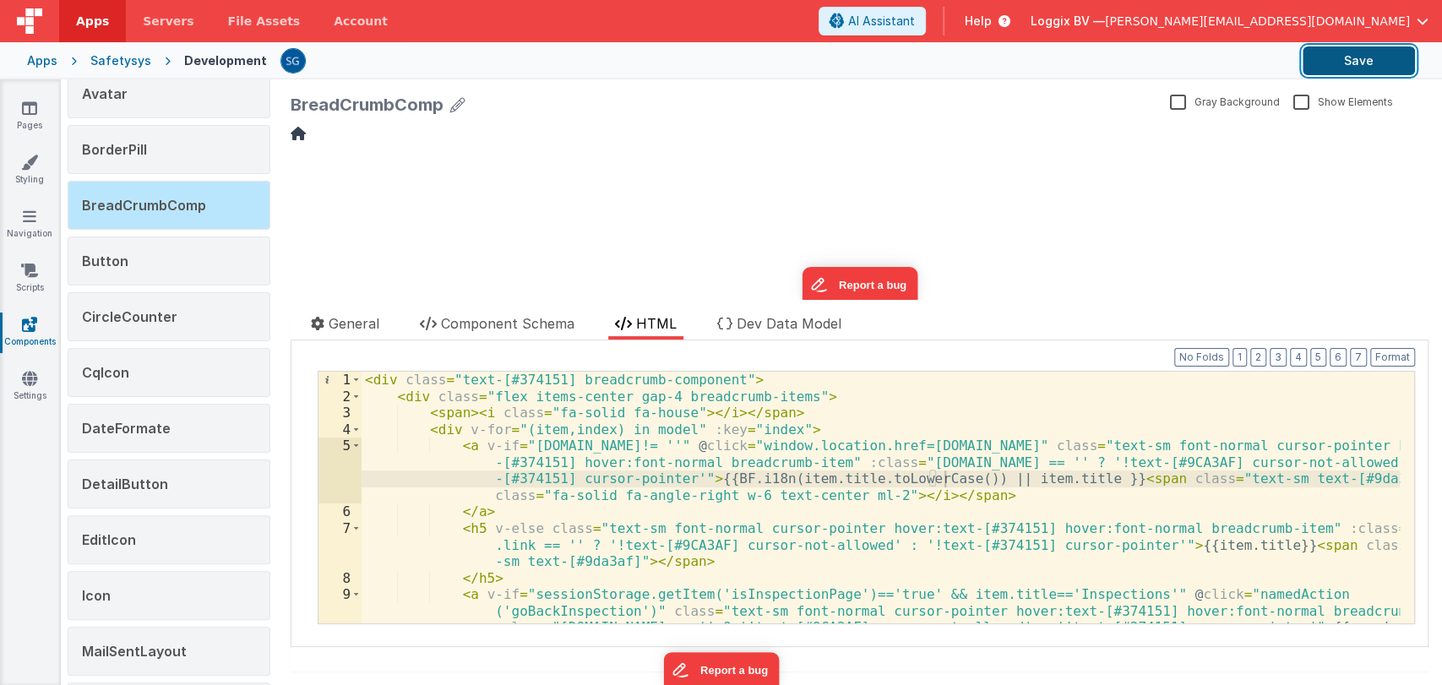
click at [1326, 60] on button "Save" at bounding box center [1358, 60] width 112 height 29
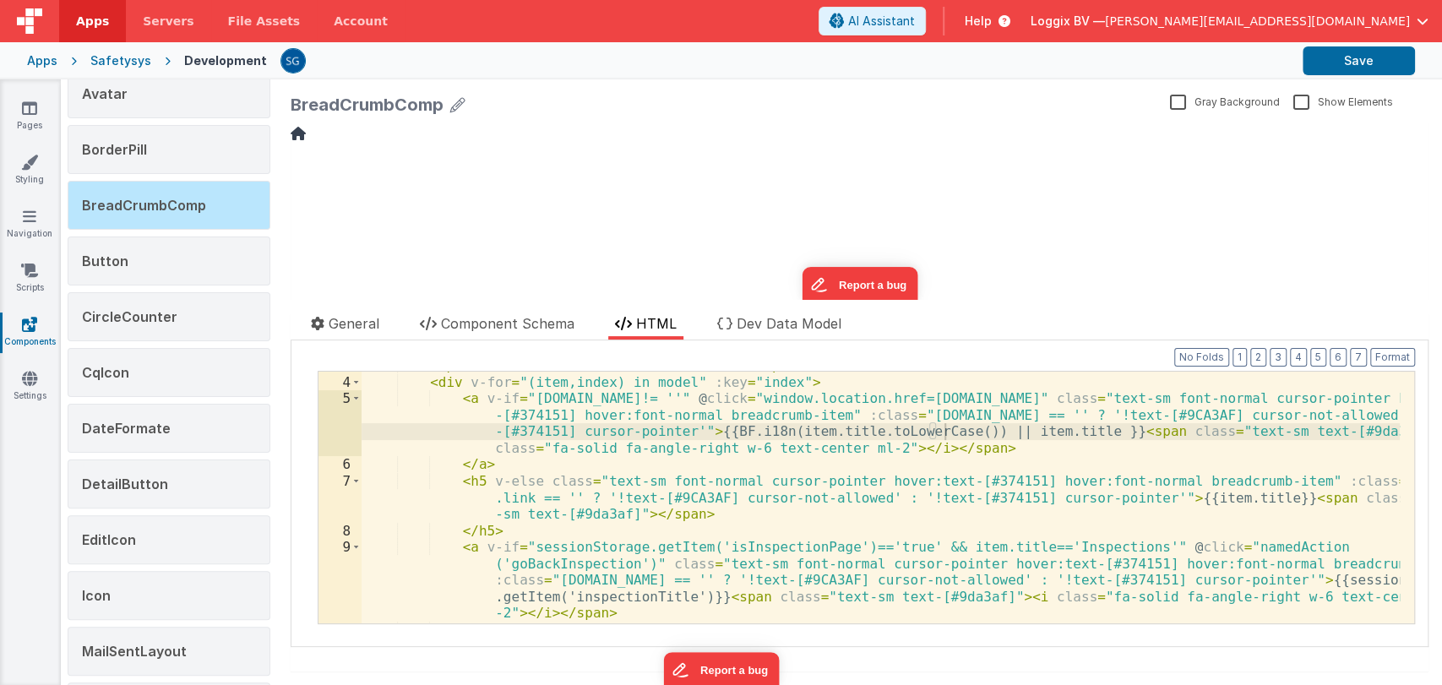
scroll to position [49, 0]
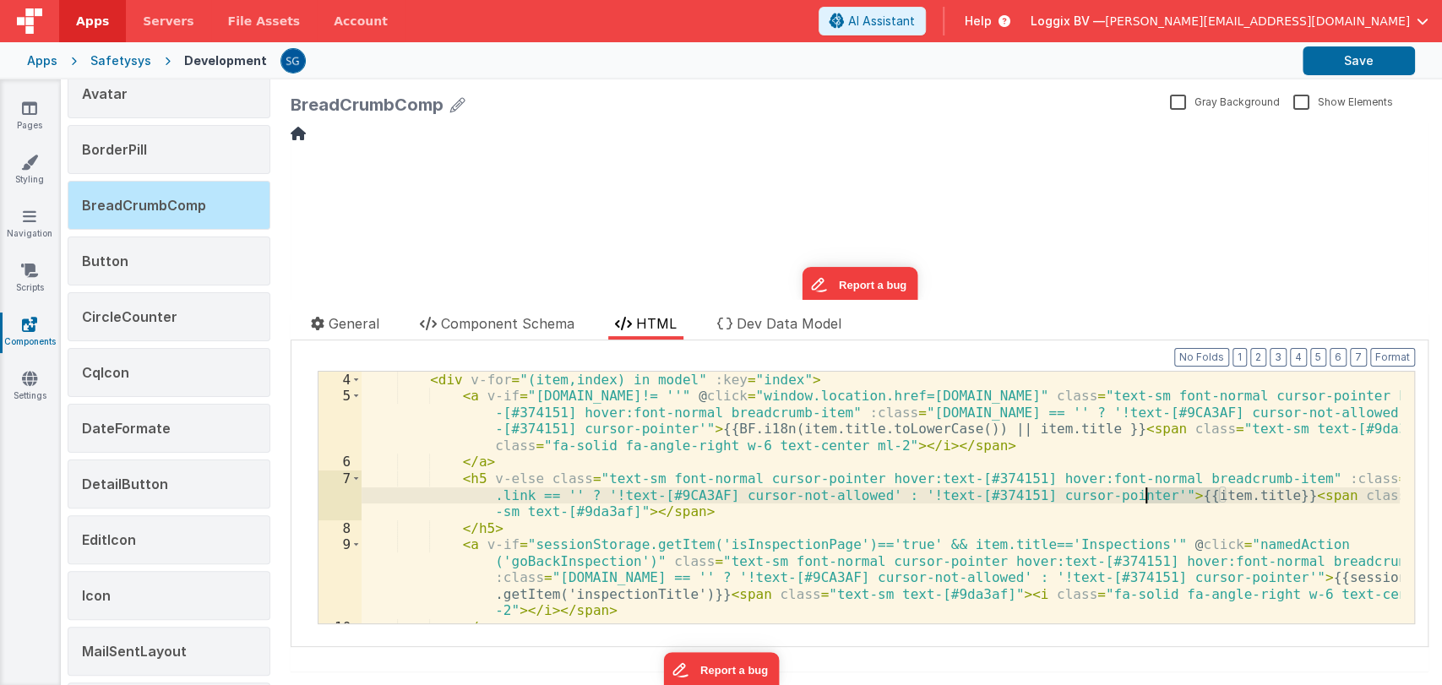
drag, startPoint x: 1220, startPoint y: 495, endPoint x: 1146, endPoint y: 493, distance: 74.3
click at [1146, 493] on div "< div v-for = "(item,index) in model" :key = "index" > < a v-if = "item.link!= …" at bounding box center [880, 539] width 1038 height 334
paste textarea
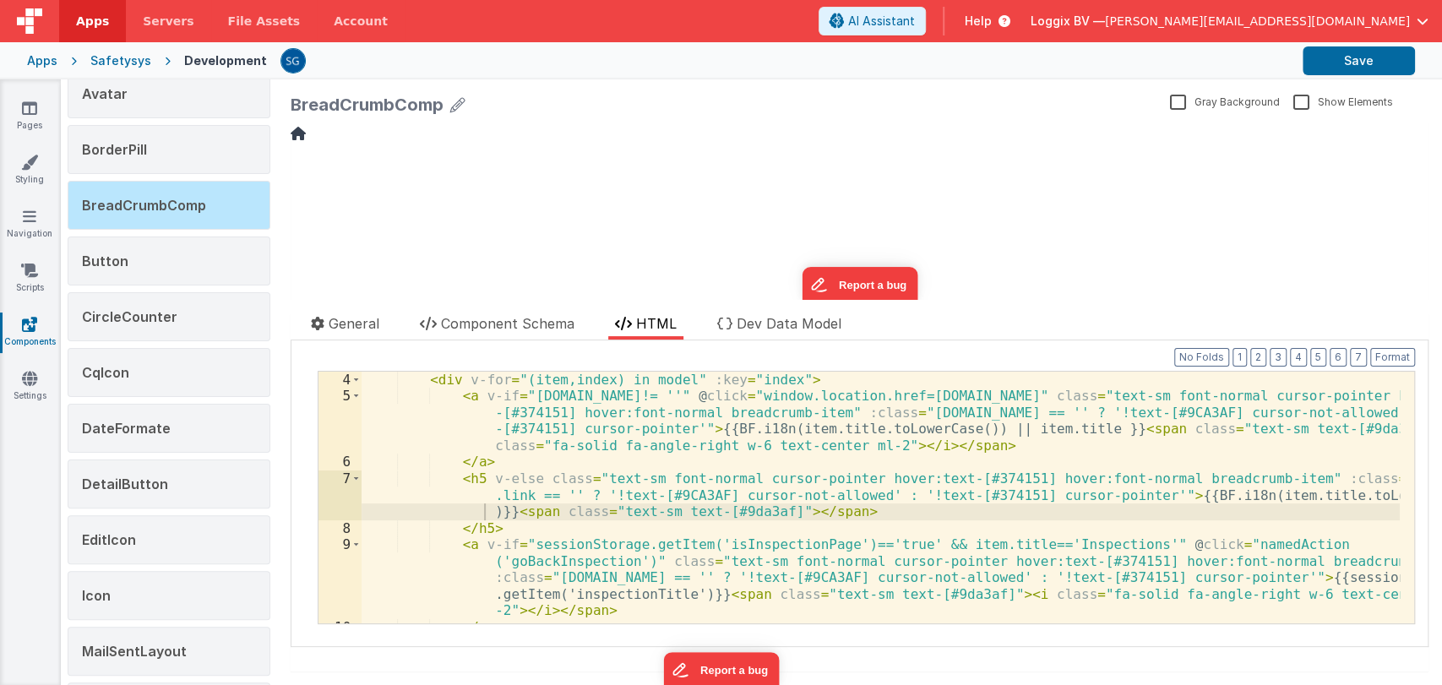
click at [1139, 184] on div "update page model (See schema to hide after dev) showElements" at bounding box center [860, 211] width 1138 height 177
click at [483, 507] on div "< div v-for = "(item,index) in model" :key = "index" > < a v-if = "item.link!= …" at bounding box center [880, 539] width 1038 height 334
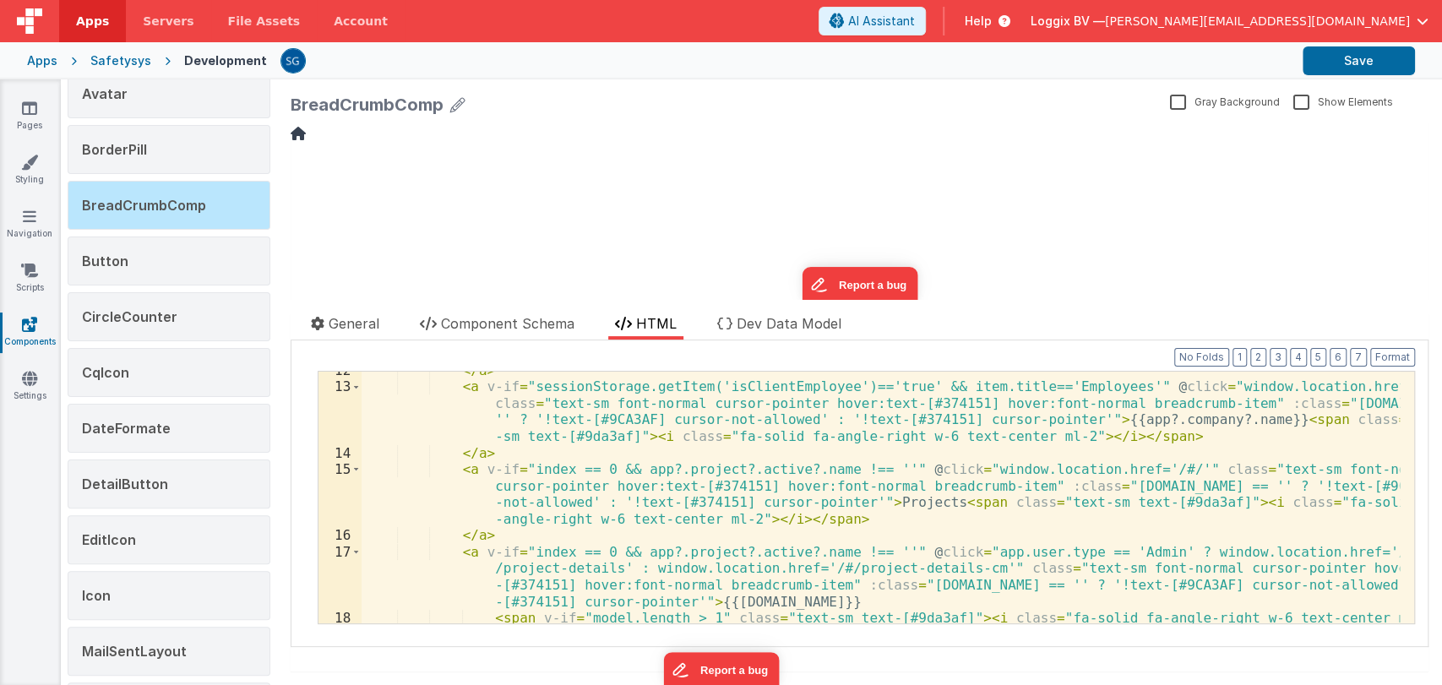
scroll to position [389, 0]
click at [910, 502] on div "</ a > < a v-if = "sessionStorage.getItem('isClientEmployee')=='true' && item.t…" at bounding box center [880, 511] width 1038 height 301
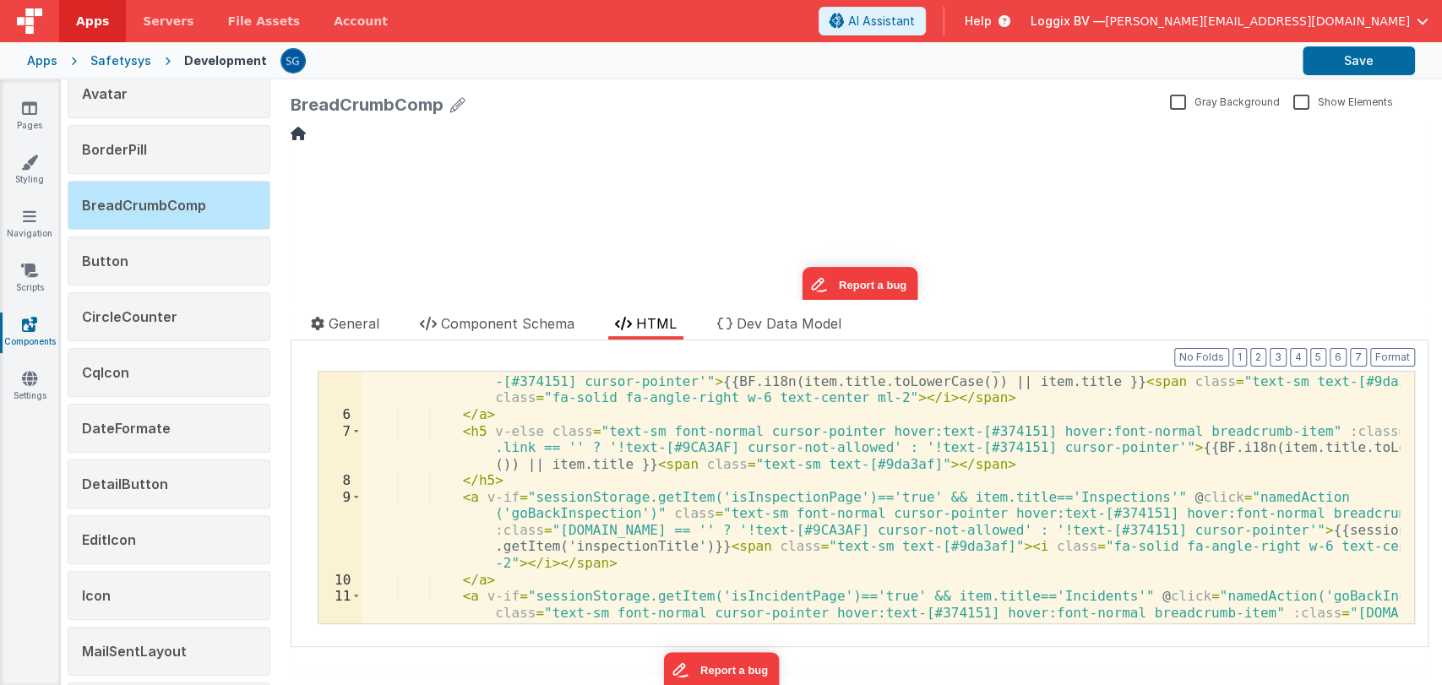
scroll to position [0, 0]
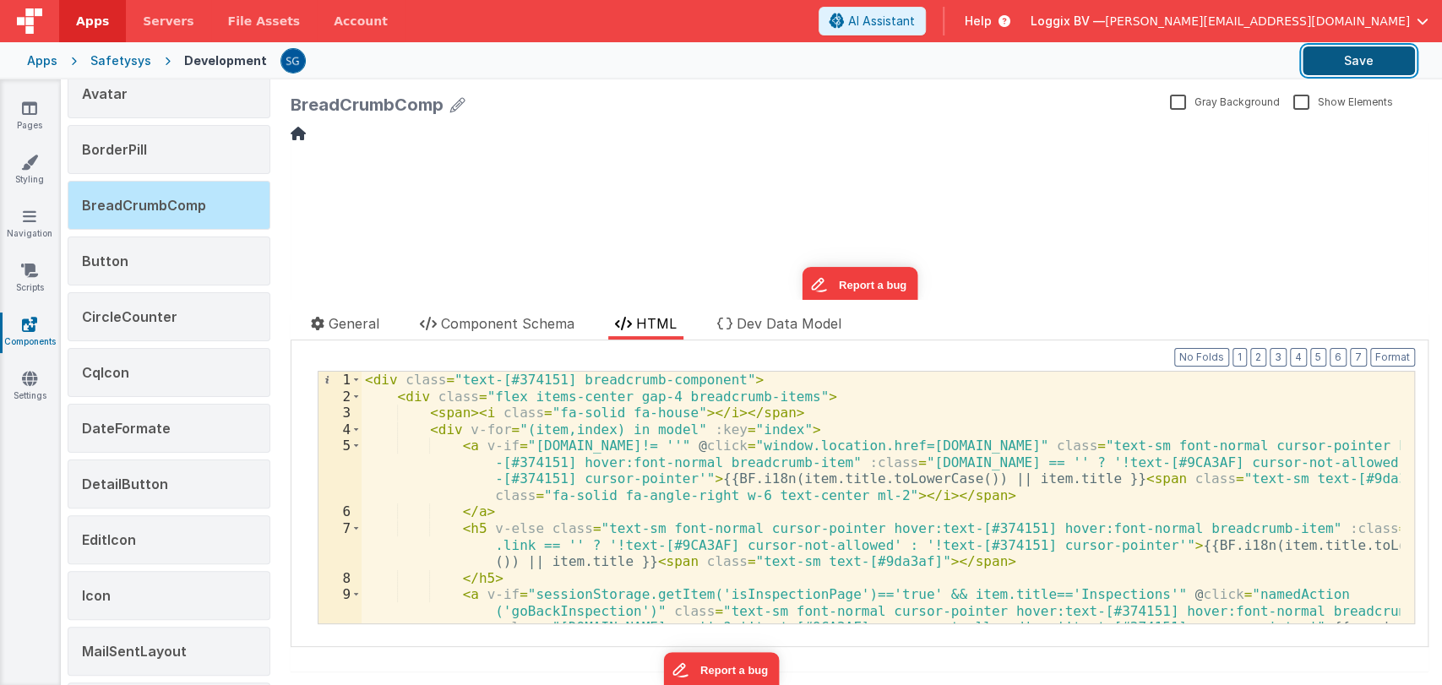
click at [1338, 49] on button "Save" at bounding box center [1358, 60] width 112 height 29
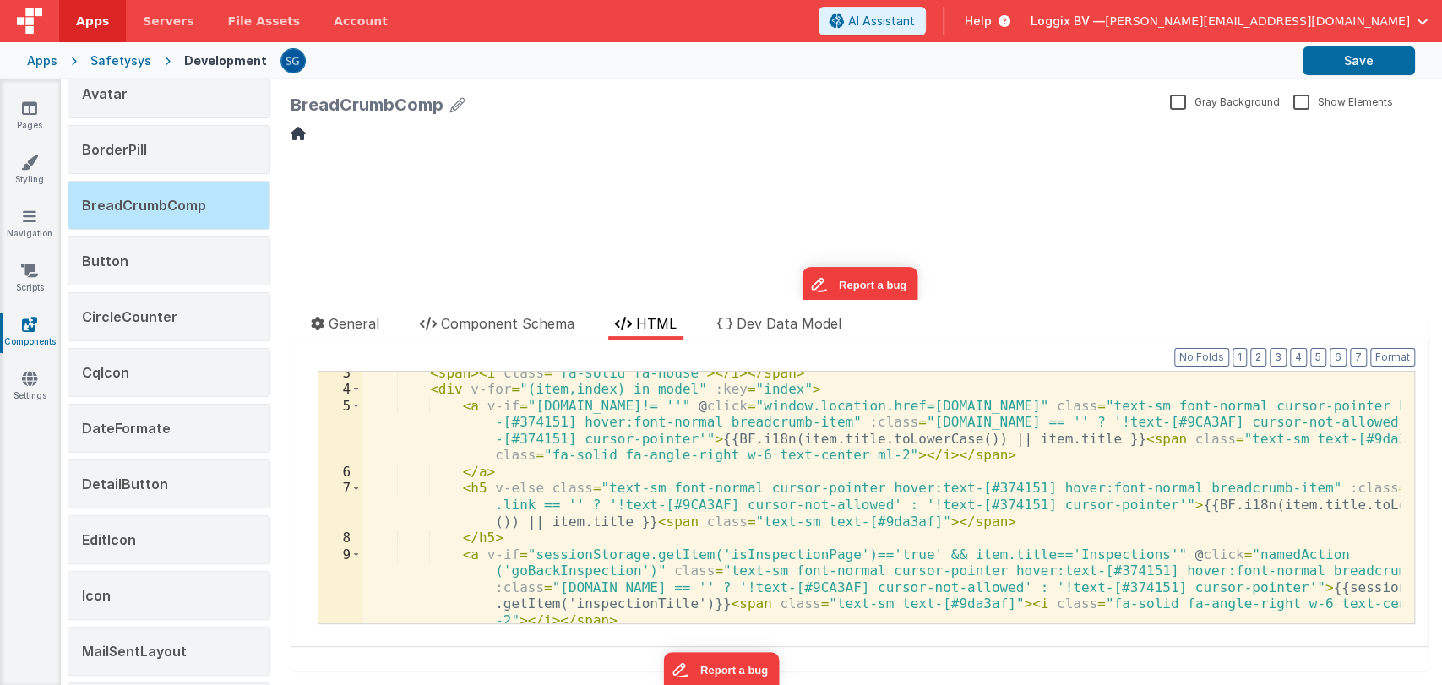
scroll to position [41, 0]
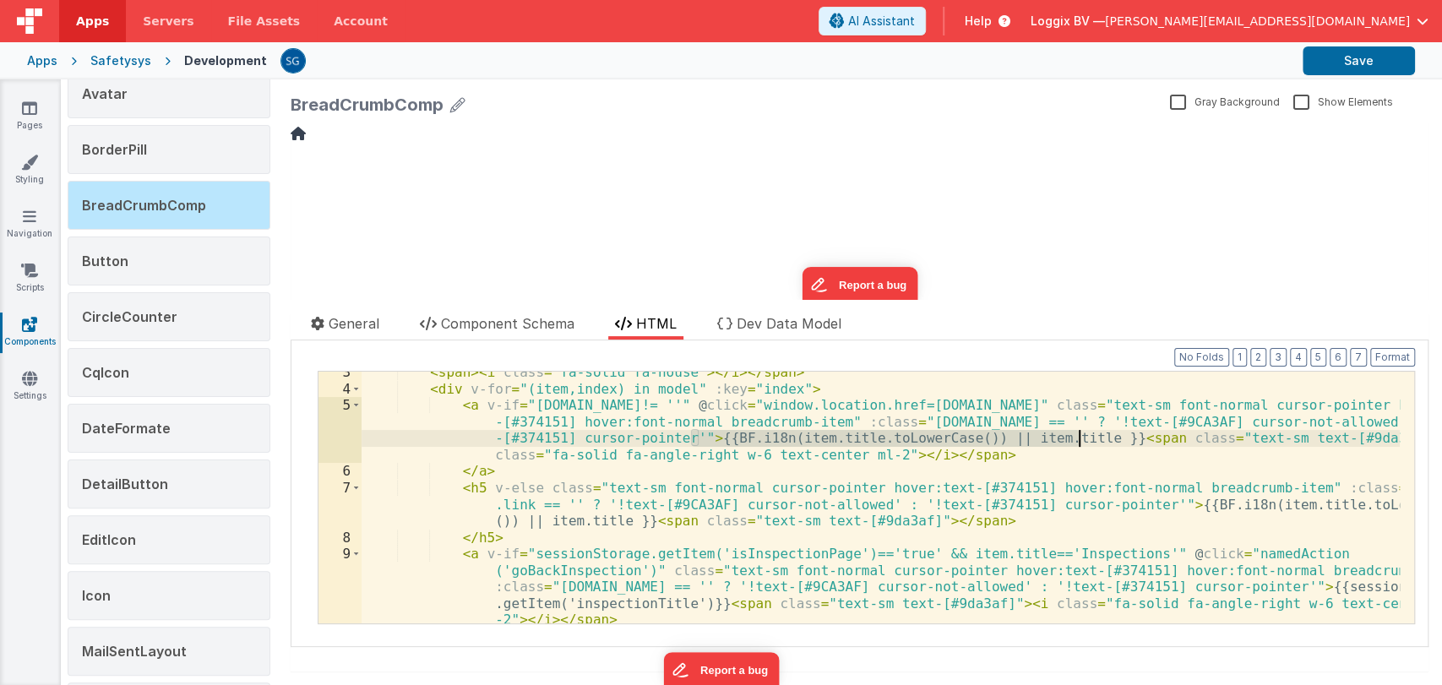
drag, startPoint x: 695, startPoint y: 439, endPoint x: 1074, endPoint y: 439, distance: 379.2
click at [1074, 439] on div "< span > < i class = "fa-solid fa-house" > </ i > </ span > < div v-for = "(ite…" at bounding box center [880, 506] width 1038 height 285
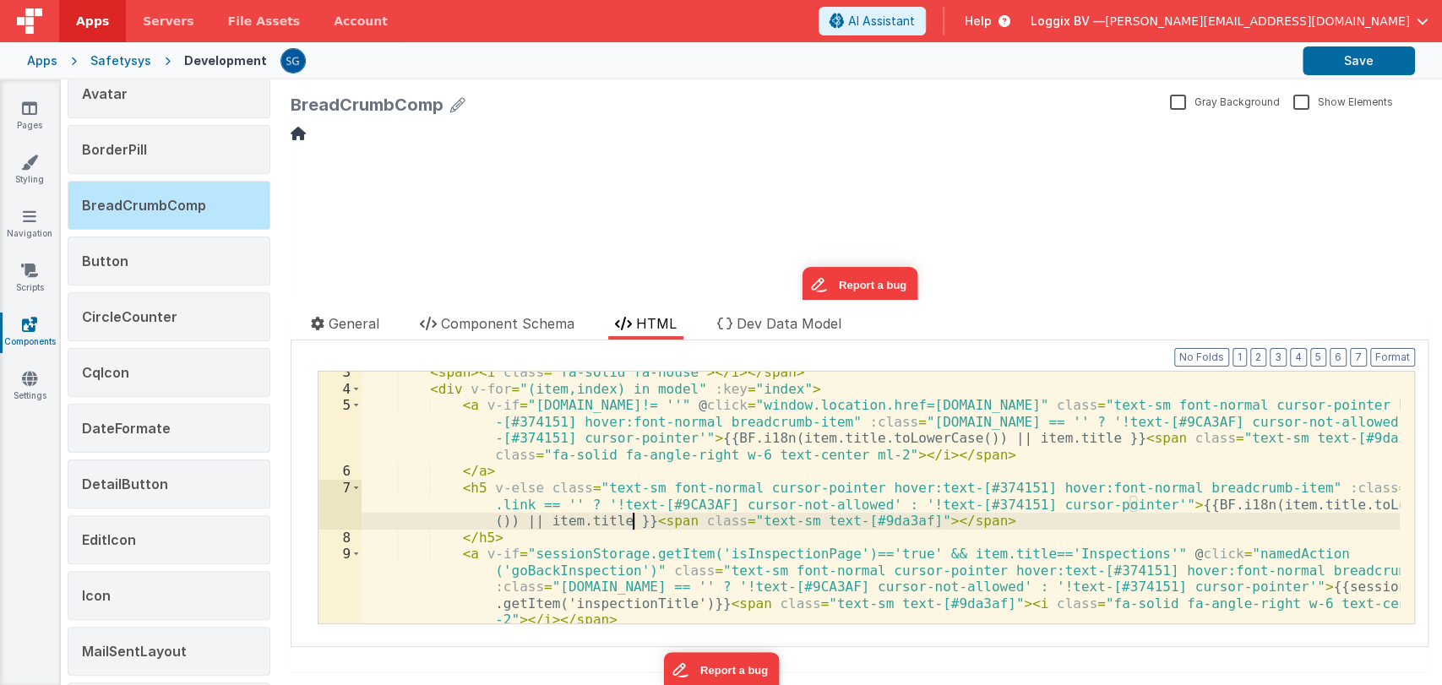
click at [632, 521] on div "< span > < i class = "fa-solid fa-house" > </ i > </ span > < div v-for = "(ite…" at bounding box center [880, 506] width 1038 height 285
drag, startPoint x: 636, startPoint y: 521, endPoint x: 1129, endPoint y: 508, distance: 493.4
click at [1129, 508] on div "< span > < i class = "fa-solid fa-house" > </ i > </ span > < div v-for = "(ite…" at bounding box center [880, 506] width 1038 height 285
click at [1341, 52] on button "Save" at bounding box center [1358, 60] width 112 height 29
click at [633, 520] on div "< span > < i class = "fa-solid fa-house" > </ i > </ span > < div v-for = "(ite…" at bounding box center [880, 506] width 1038 height 285
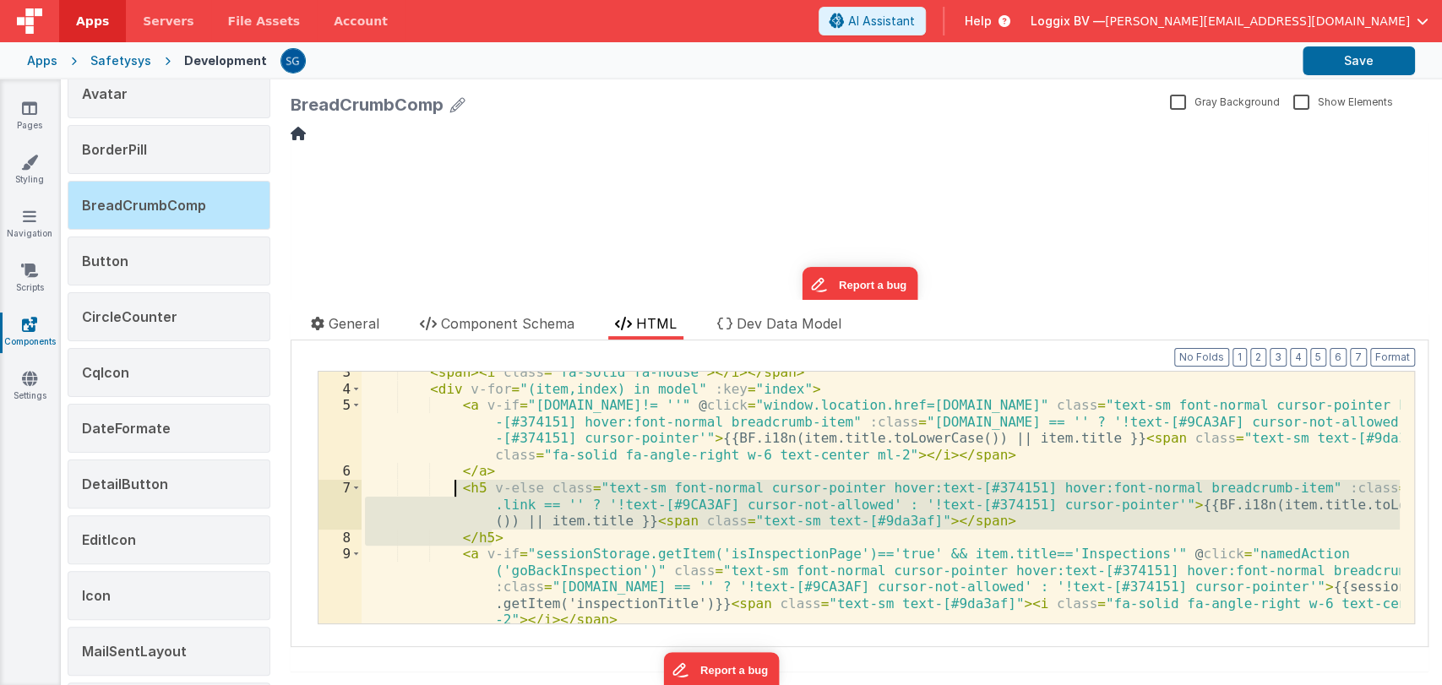
drag, startPoint x: 498, startPoint y: 535, endPoint x: 451, endPoint y: 492, distance: 64.0
click at [451, 492] on div "< span > < i class = "fa-solid fa-house" > </ i > </ span > < div v-for = "(ite…" at bounding box center [880, 506] width 1038 height 285
click at [629, 519] on div "< span > < i class = "fa-solid fa-house" > </ i > </ span > < div v-for = "(ite…" at bounding box center [880, 498] width 1038 height 252
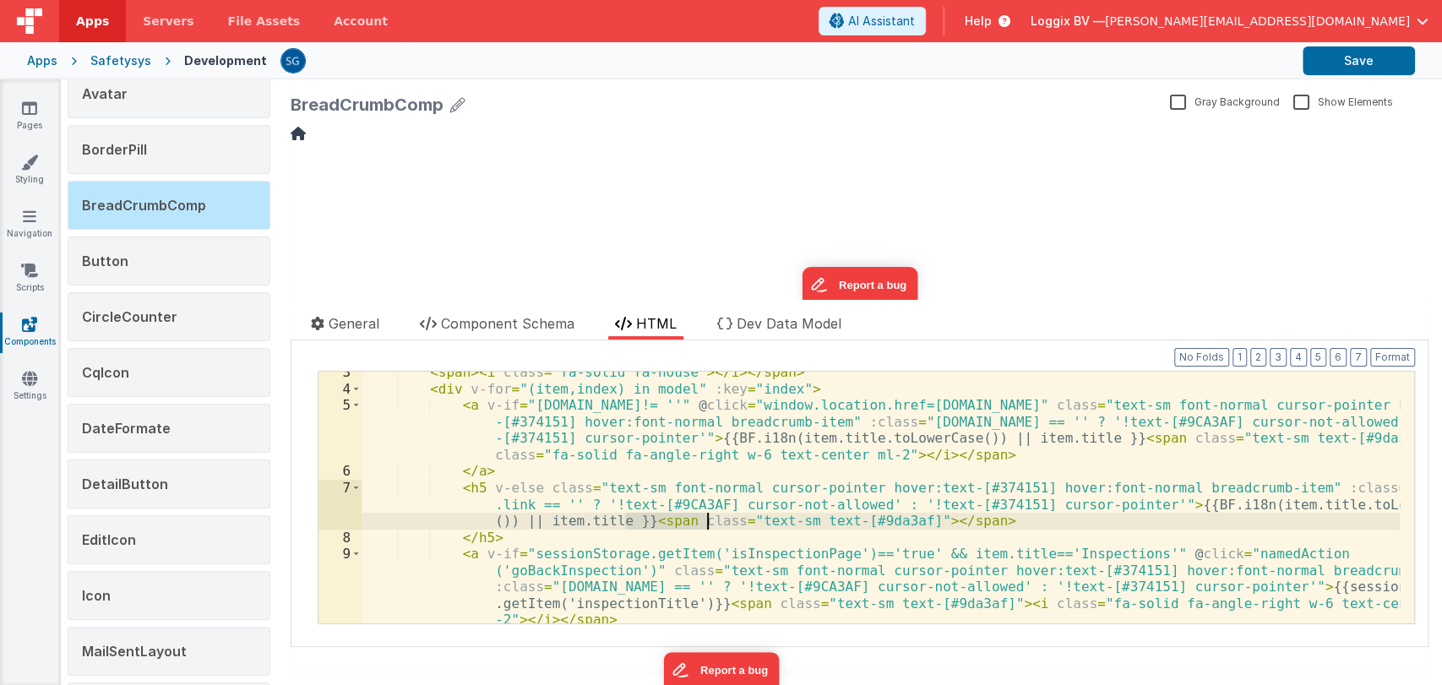
drag, startPoint x: 628, startPoint y: 519, endPoint x: 705, endPoint y: 511, distance: 77.2
click at [705, 511] on div "< span > < i class = "fa-solid fa-house" > </ i > </ span > < div v-for = "(ite…" at bounding box center [880, 506] width 1038 height 285
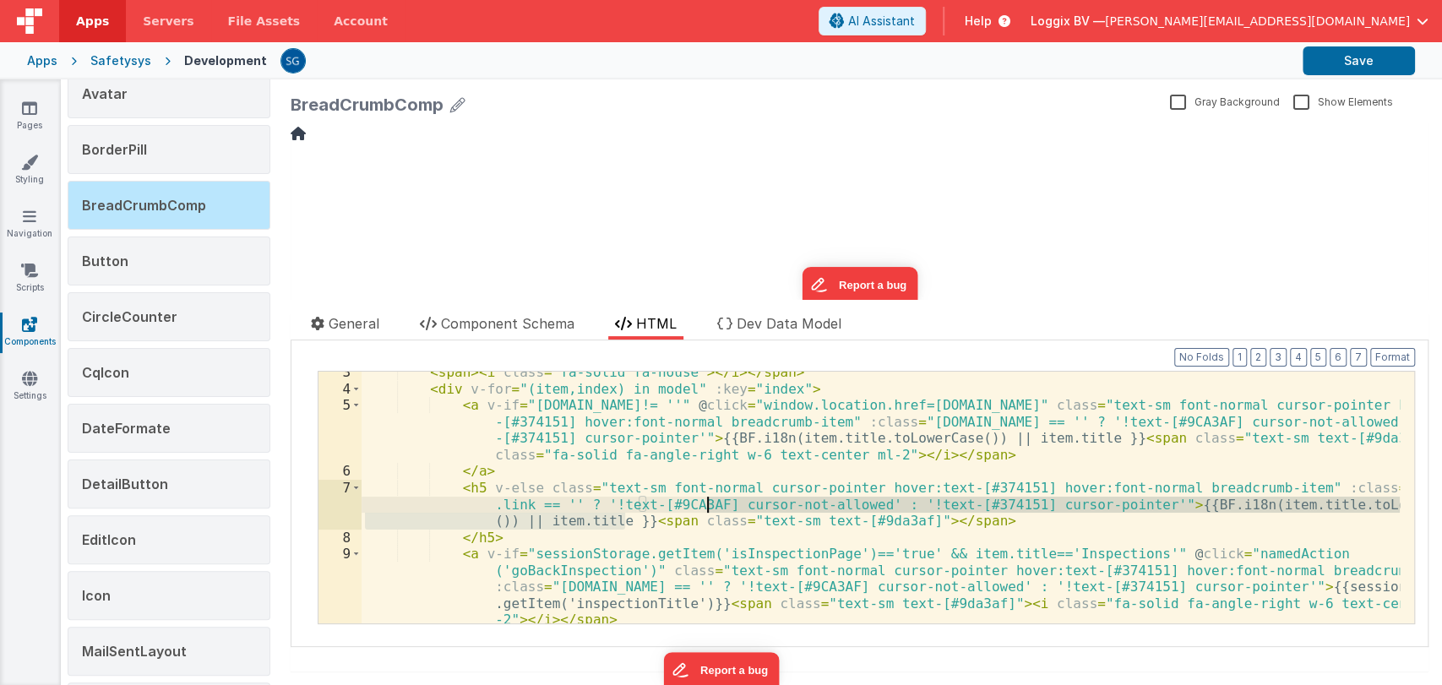
click at [627, 522] on div "< span > < i class = "fa-solid fa-house" > </ i > </ span > < div v-for = "(ite…" at bounding box center [880, 498] width 1038 height 252
drag, startPoint x: 631, startPoint y: 521, endPoint x: 1132, endPoint y: 504, distance: 501.1
click at [1132, 504] on div "< span > < i class = "fa-solid fa-house" > </ i > </ span > < div v-for = "(ite…" at bounding box center [880, 506] width 1038 height 285
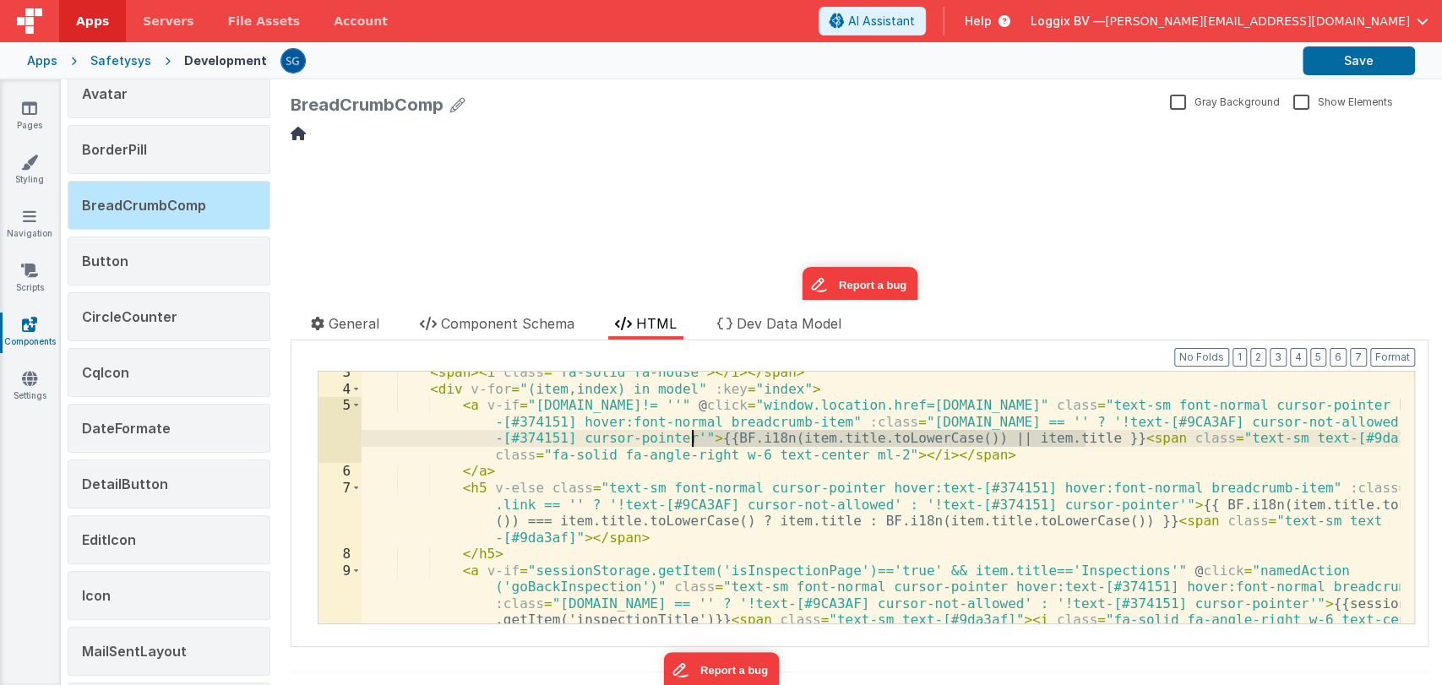
drag, startPoint x: 1083, startPoint y: 436, endPoint x: 693, endPoint y: 434, distance: 390.2
click at [693, 434] on div "< span > < i class = "fa-solid fa-house" > </ i > </ span > < div v-for = "(ite…" at bounding box center [880, 539] width 1038 height 350
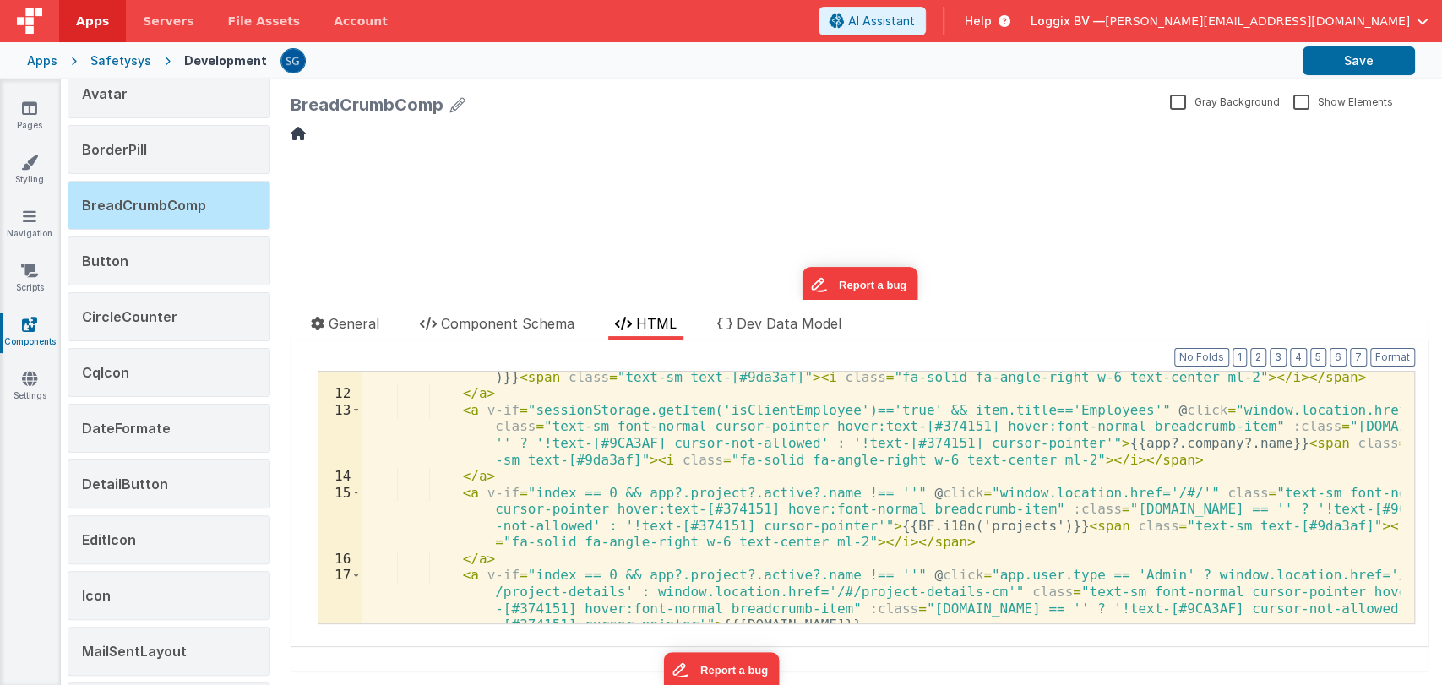
scroll to position [507, 0]
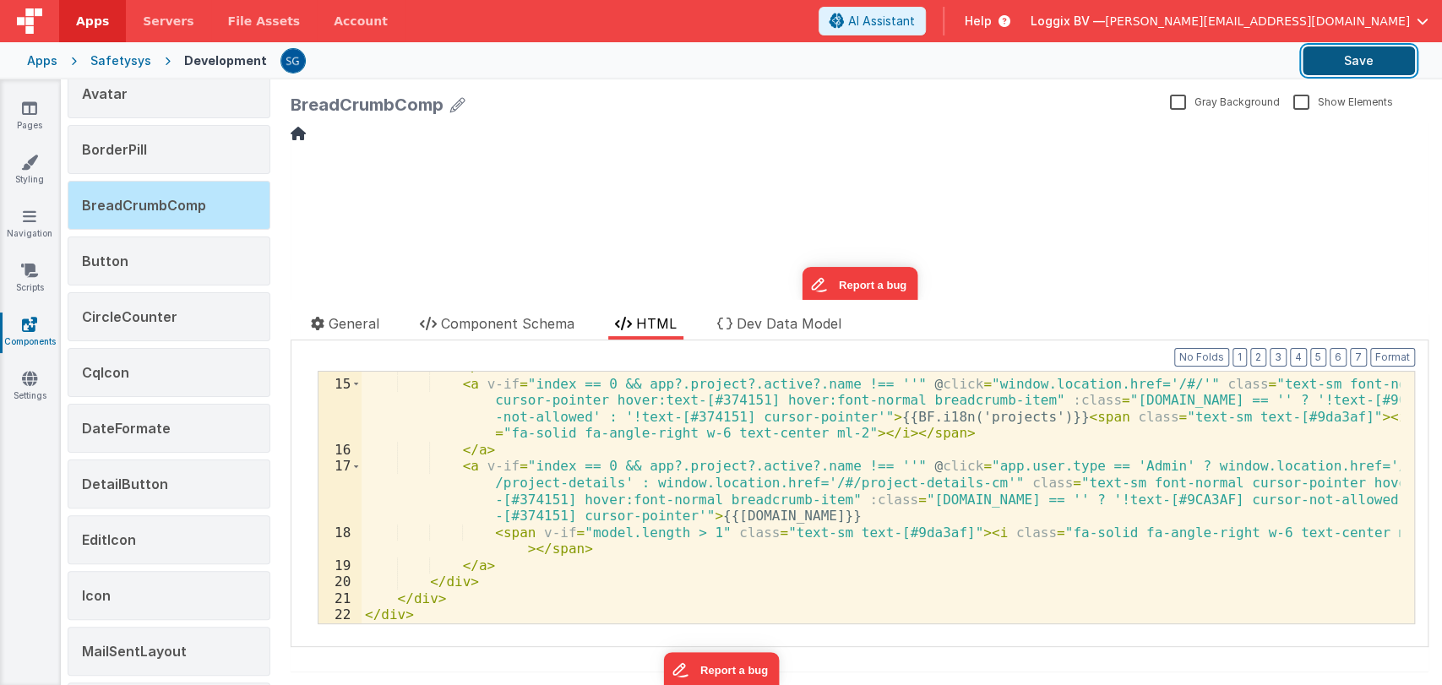
click at [1316, 65] on button "Save" at bounding box center [1358, 60] width 112 height 29
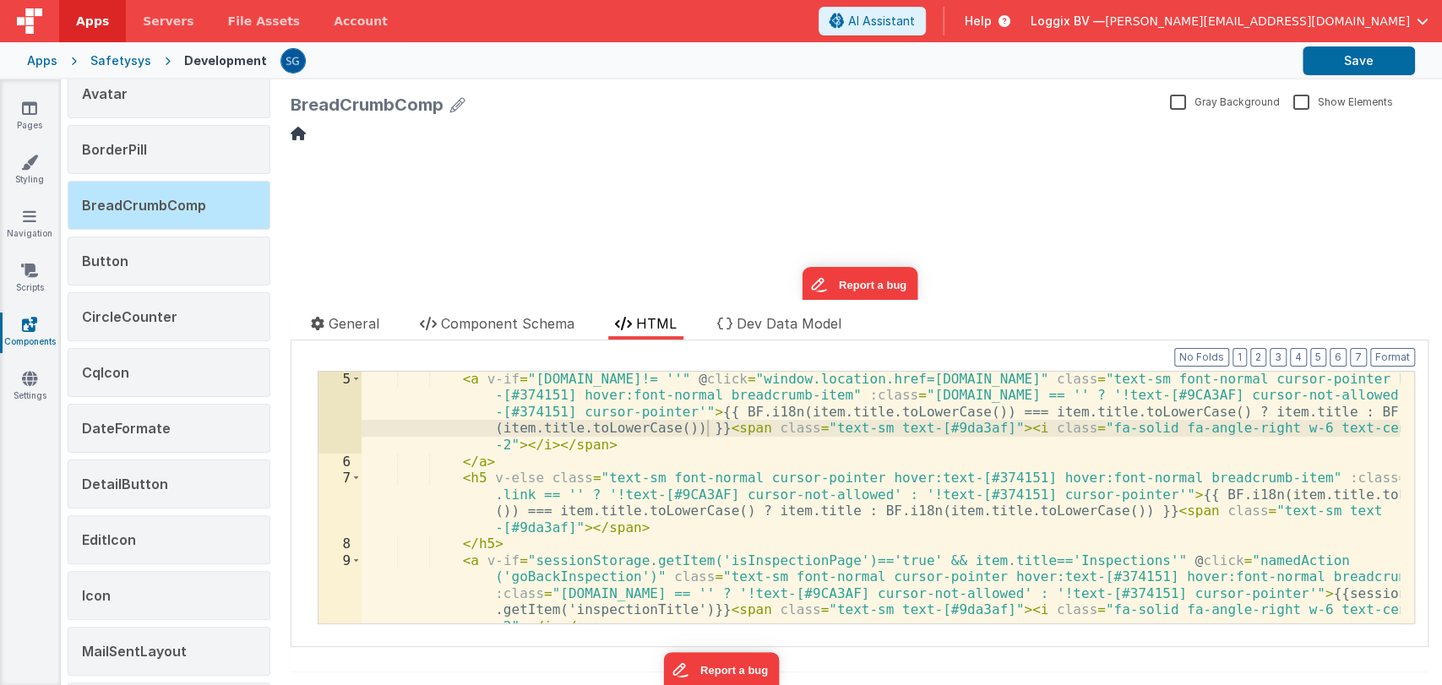
scroll to position [68, 0]
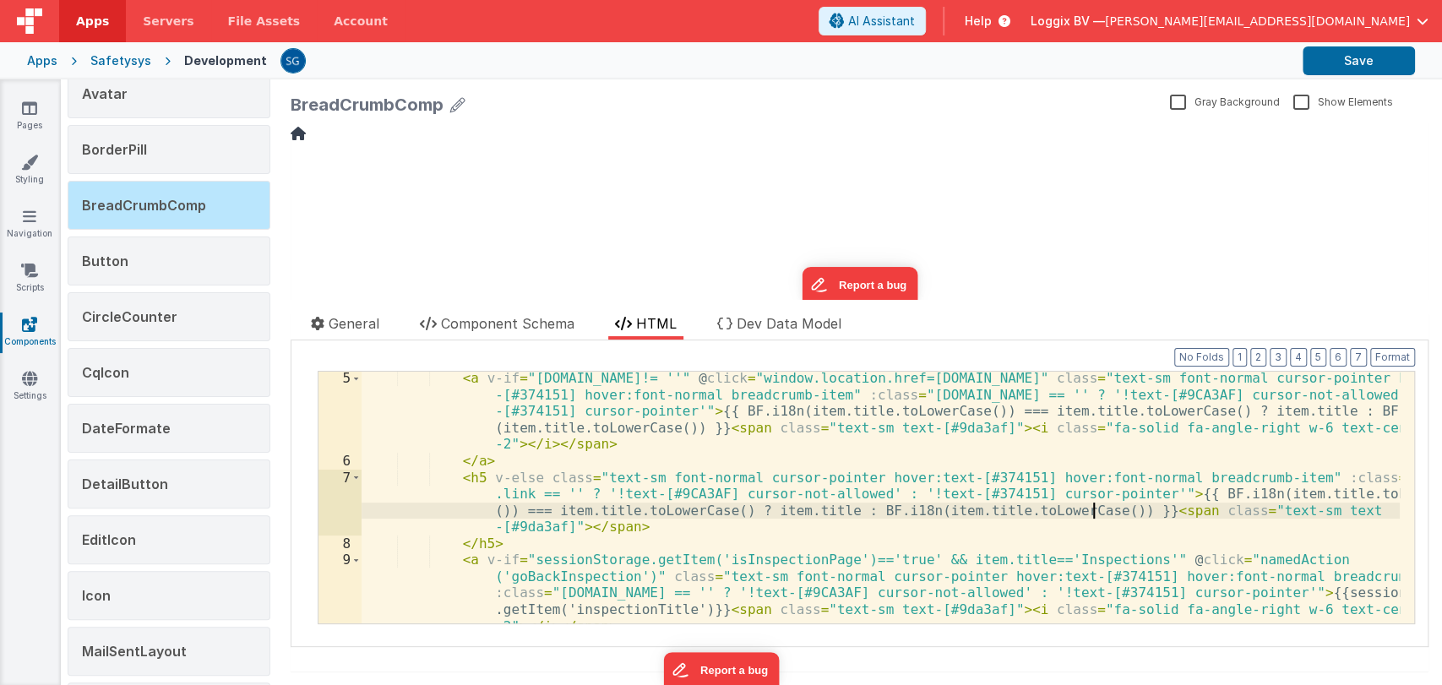
click at [1091, 511] on div "< a v-if = "item.link!= ''" @ click = "window.location.href=item.link" class = …" at bounding box center [880, 545] width 1038 height 350
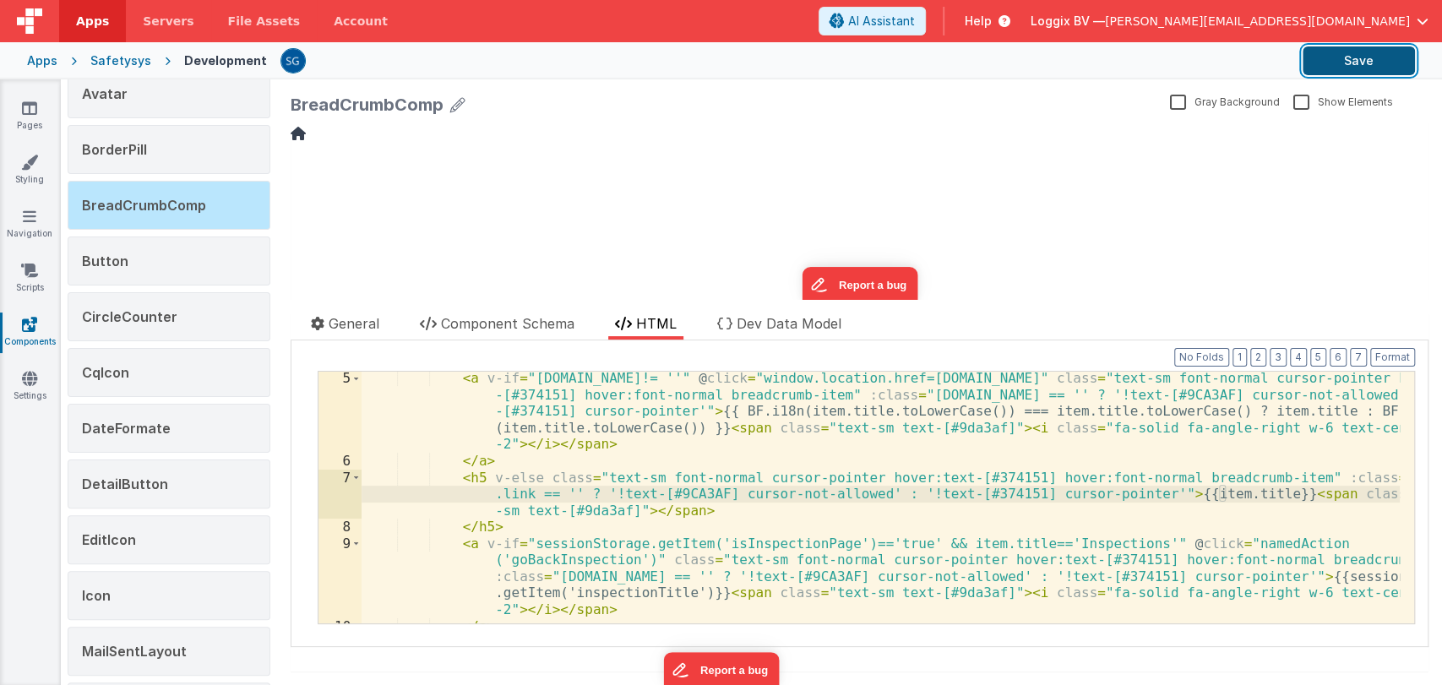
click at [1342, 57] on button "Save" at bounding box center [1358, 60] width 112 height 29
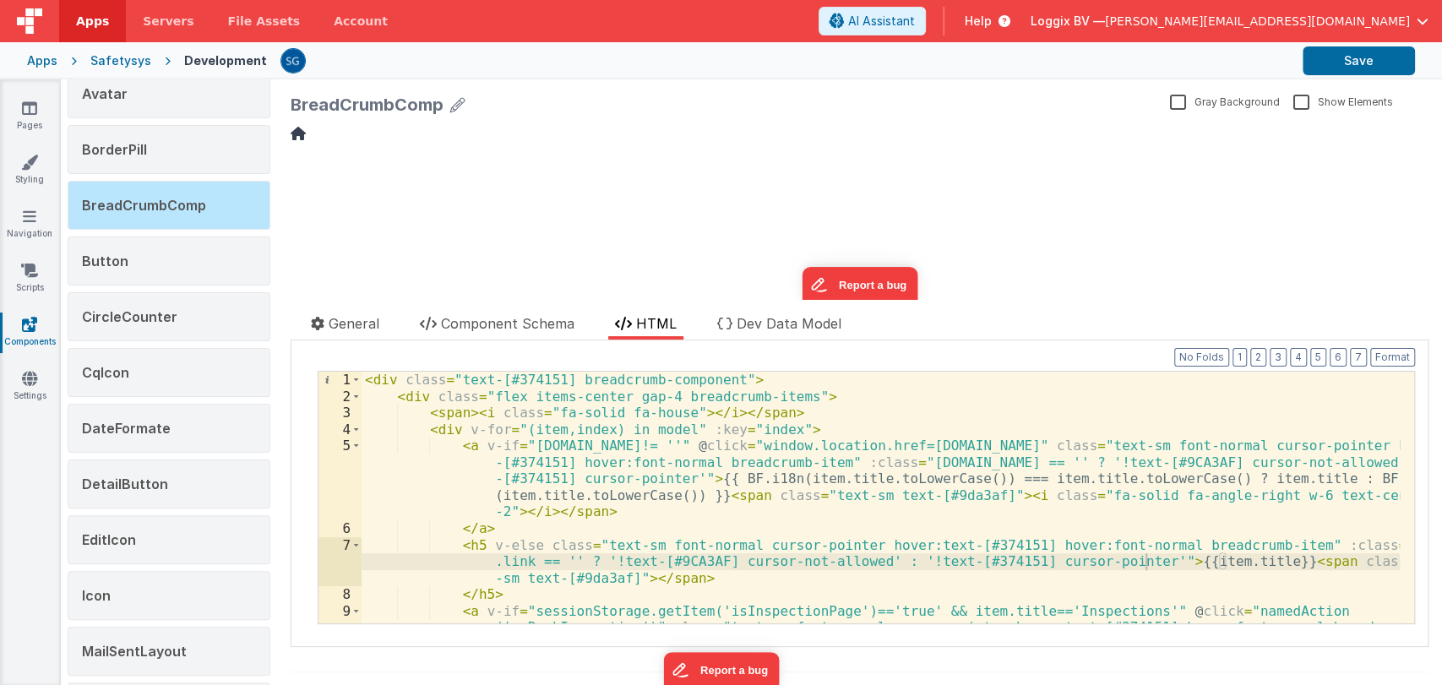
scroll to position [0, 0]
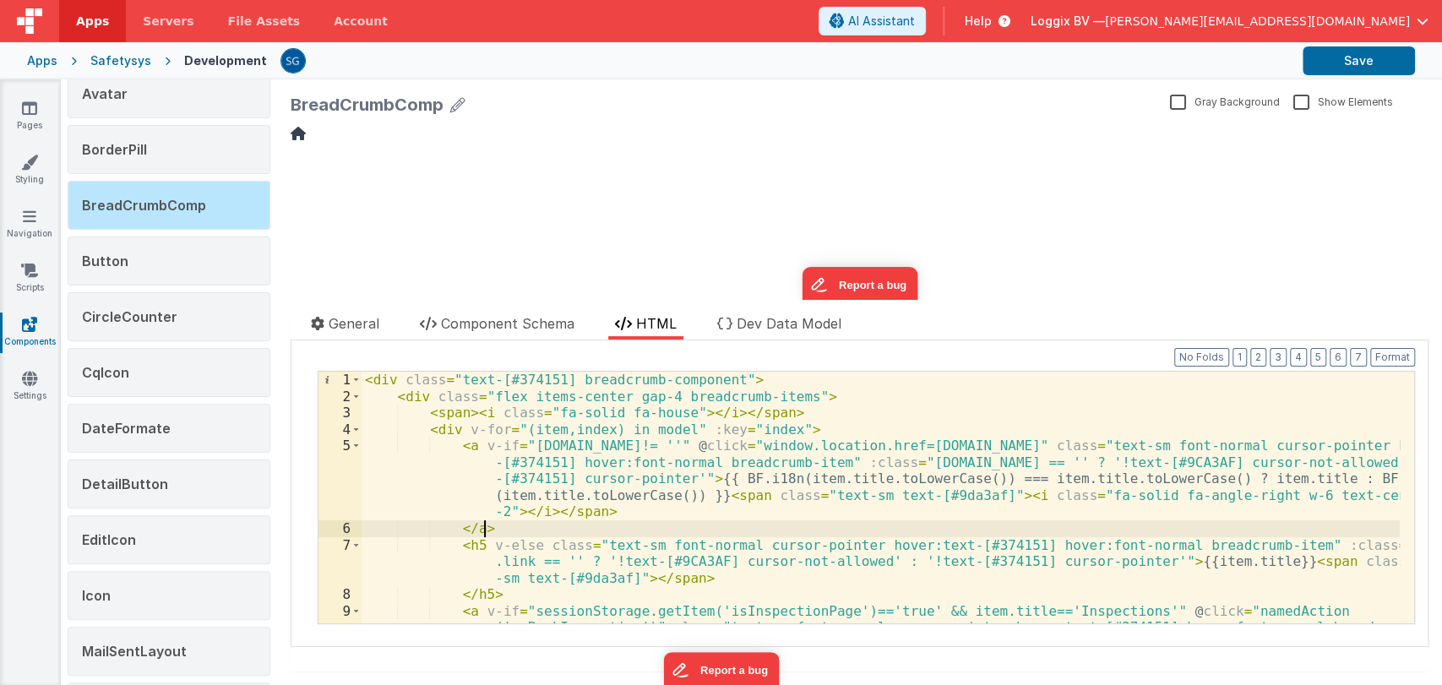
click at [865, 519] on div "< div class = "text-[#374151] breadcrumb-component" > < div class = "flex items…" at bounding box center [880, 547] width 1038 height 350
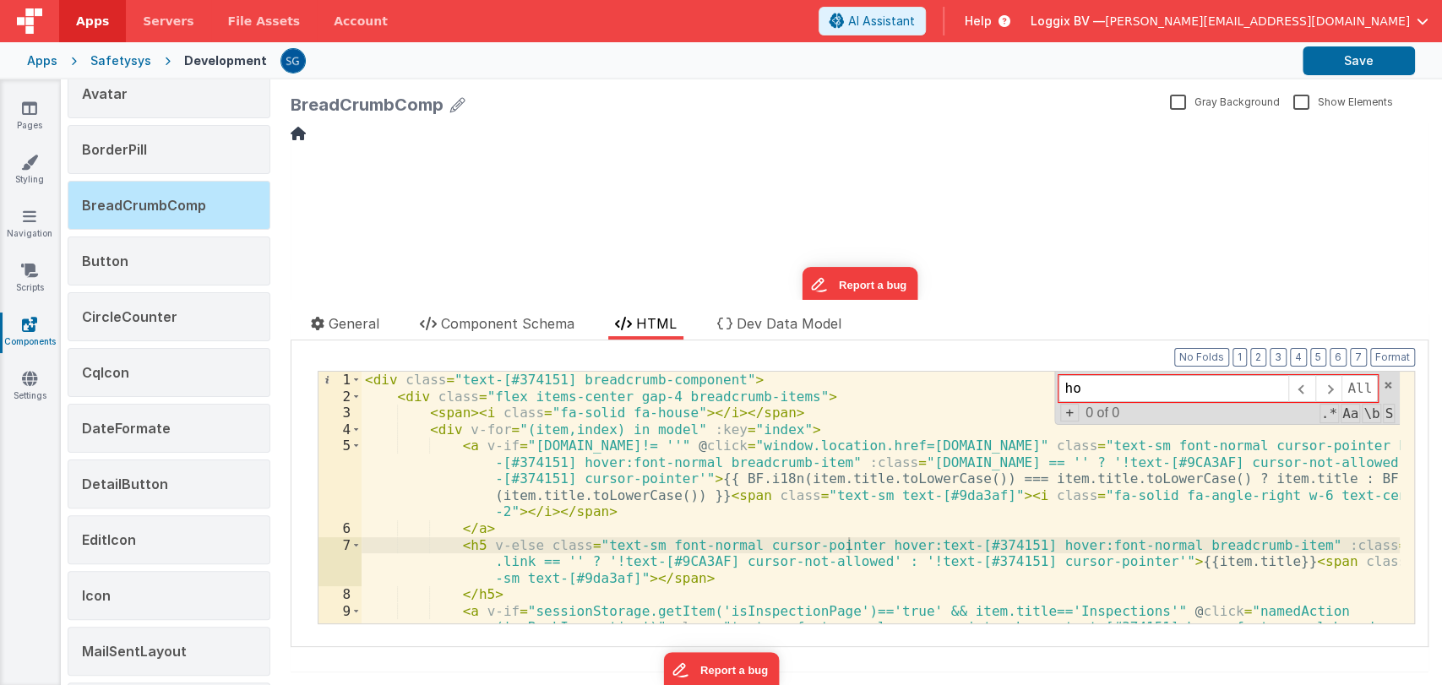
type input "h"
type input "Home"
click at [1382, 385] on span at bounding box center [1388, 385] width 12 height 12
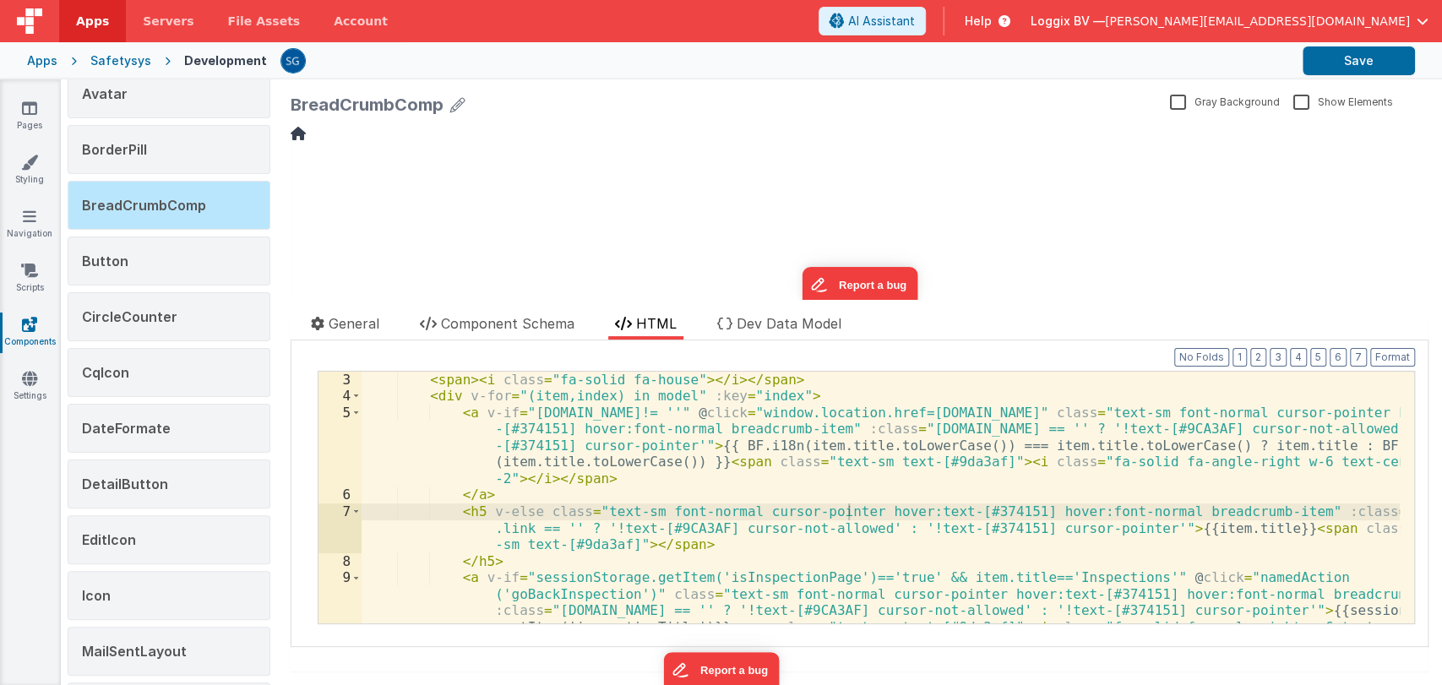
scroll to position [33, 0]
click at [1232, 529] on div "< span > < i class = "fa-solid fa-house" > </ i > </ span > < div v-for = "(ite…" at bounding box center [880, 547] width 1038 height 350
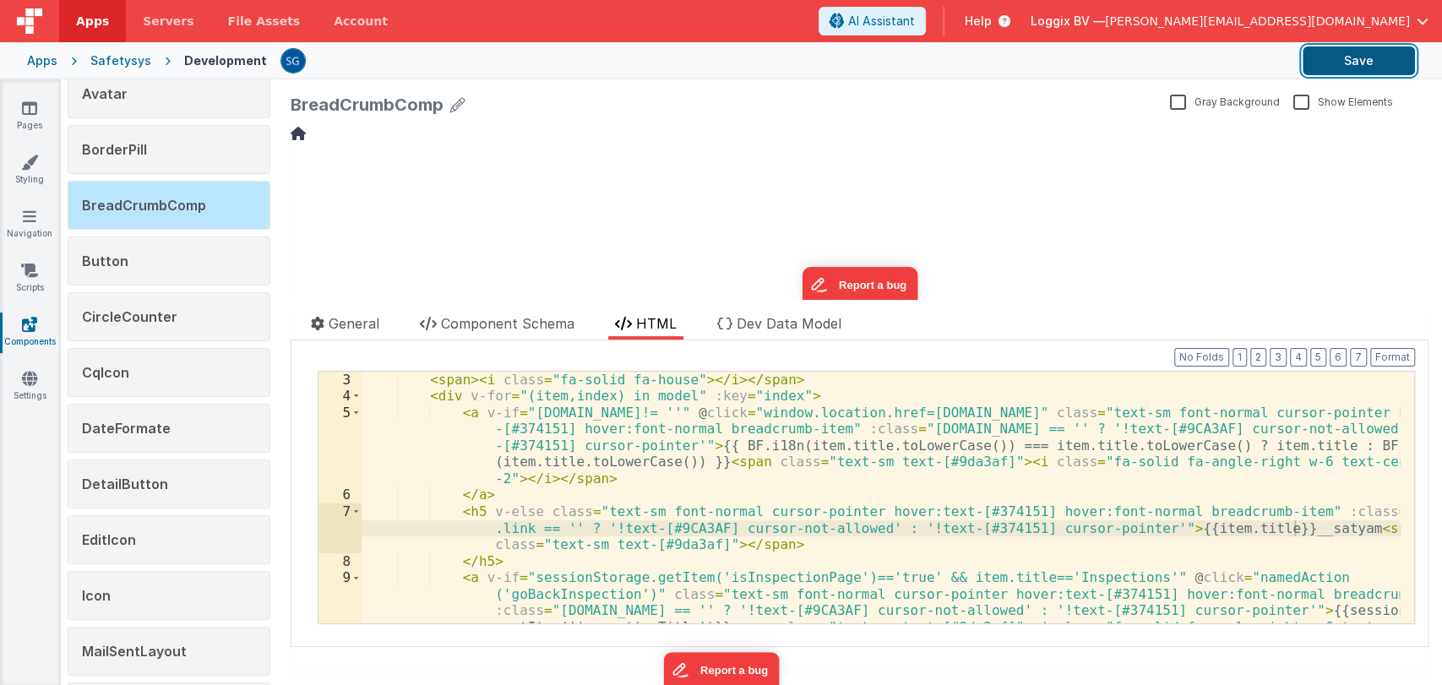
drag, startPoint x: 1357, startPoint y: 49, endPoint x: 1115, endPoint y: 14, distance: 244.8
click at [1357, 49] on button "Save" at bounding box center [1358, 60] width 112 height 29
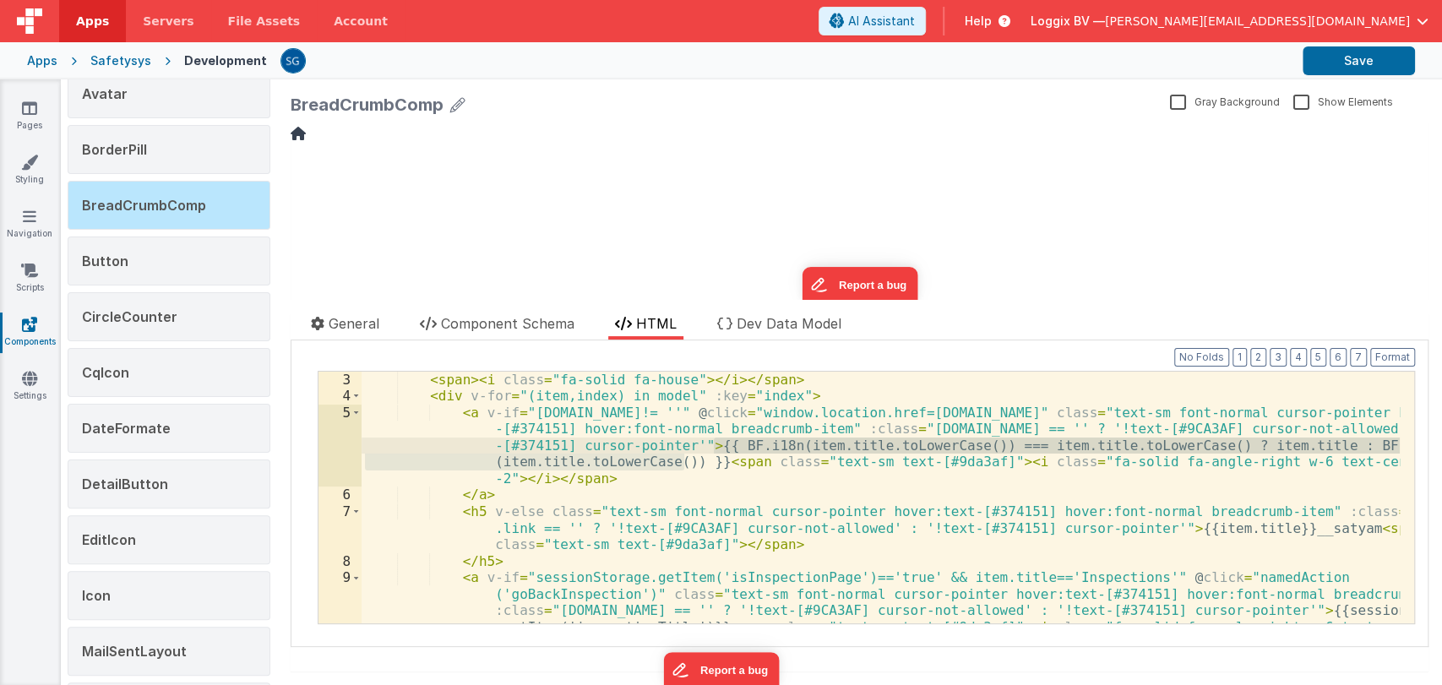
drag, startPoint x: 682, startPoint y: 462, endPoint x: 716, endPoint y: 448, distance: 36.7
click at [716, 448] on div "< span > < i class = "fa-solid fa-house" > </ i > </ span > < div v-for = "(ite…" at bounding box center [880, 547] width 1038 height 350
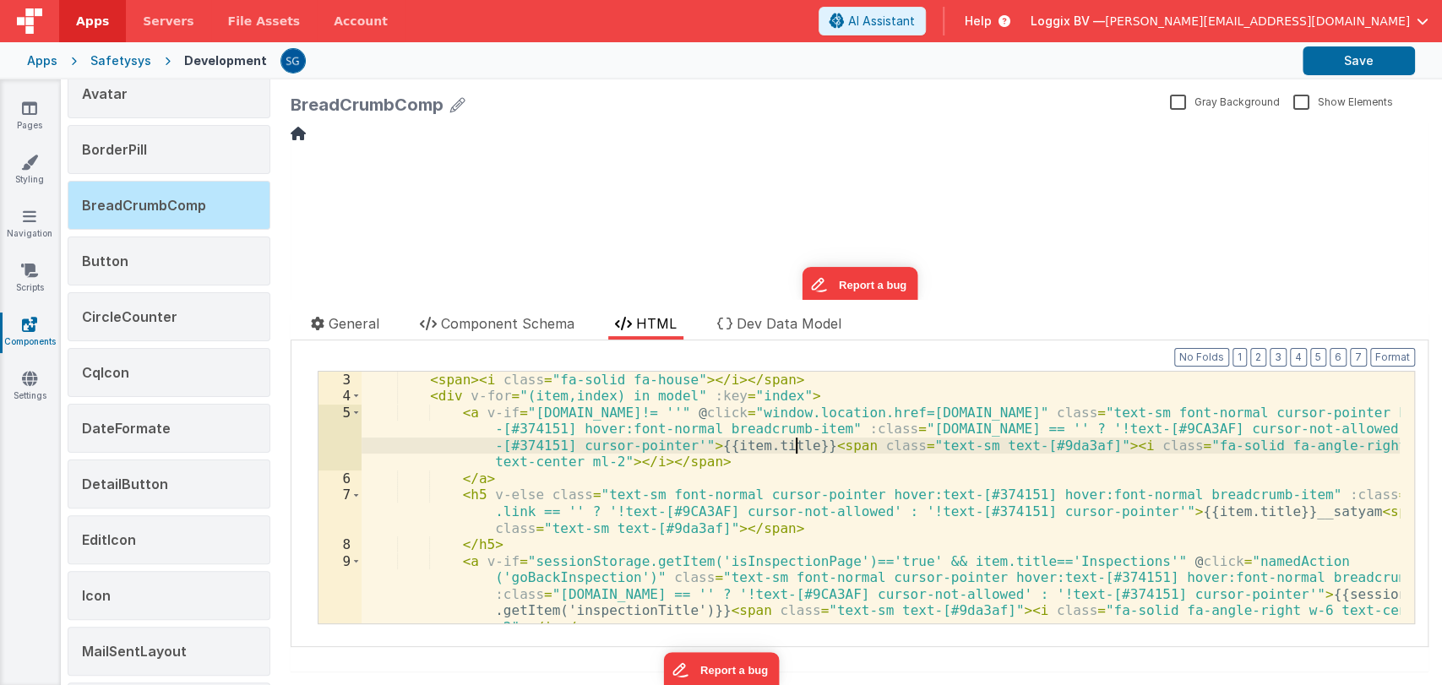
click at [794, 444] on div "< span > < i class = "fa-solid fa-house" > </ i > </ span > < div v-for = "(ite…" at bounding box center [880, 514] width 1038 height 285
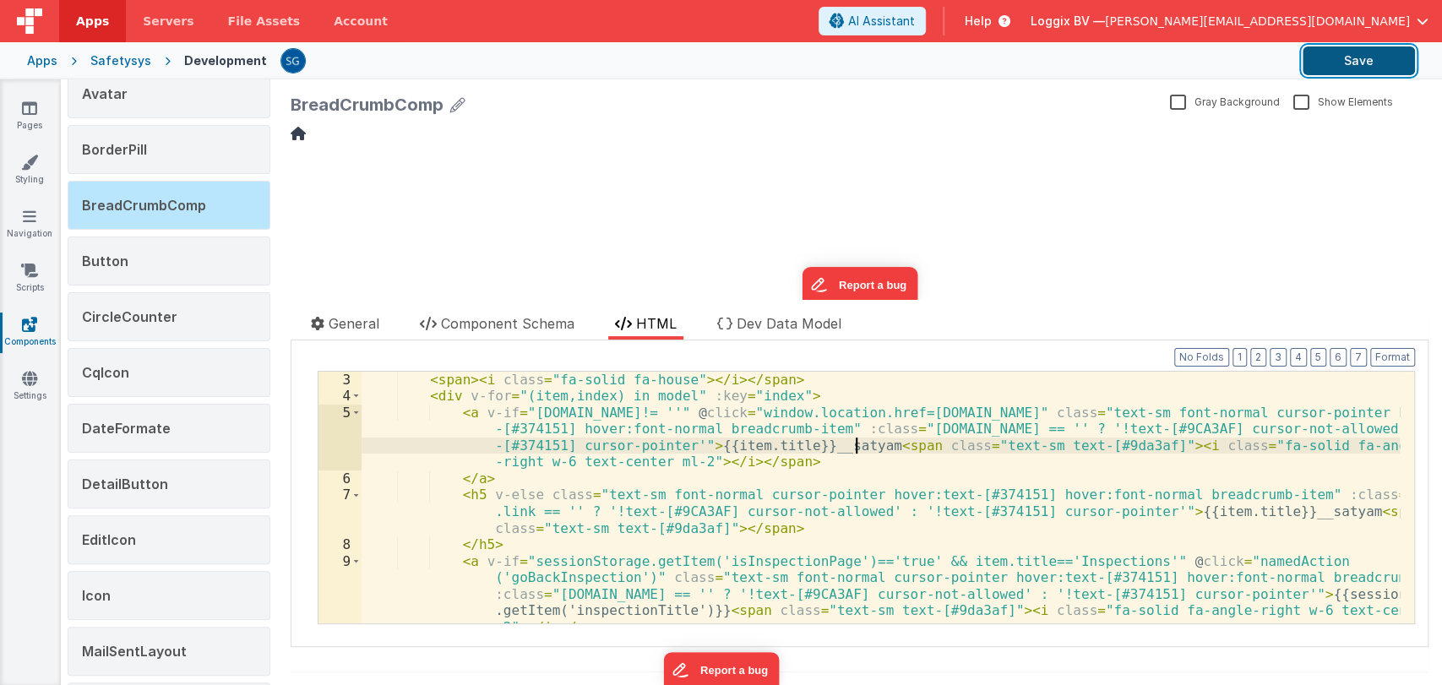
click at [1402, 62] on button "Save" at bounding box center [1358, 60] width 112 height 29
click at [857, 442] on div "< span > < i class = "fa-solid fa-house" > </ i > </ span > < div v-for = "(ite…" at bounding box center [880, 514] width 1038 height 285
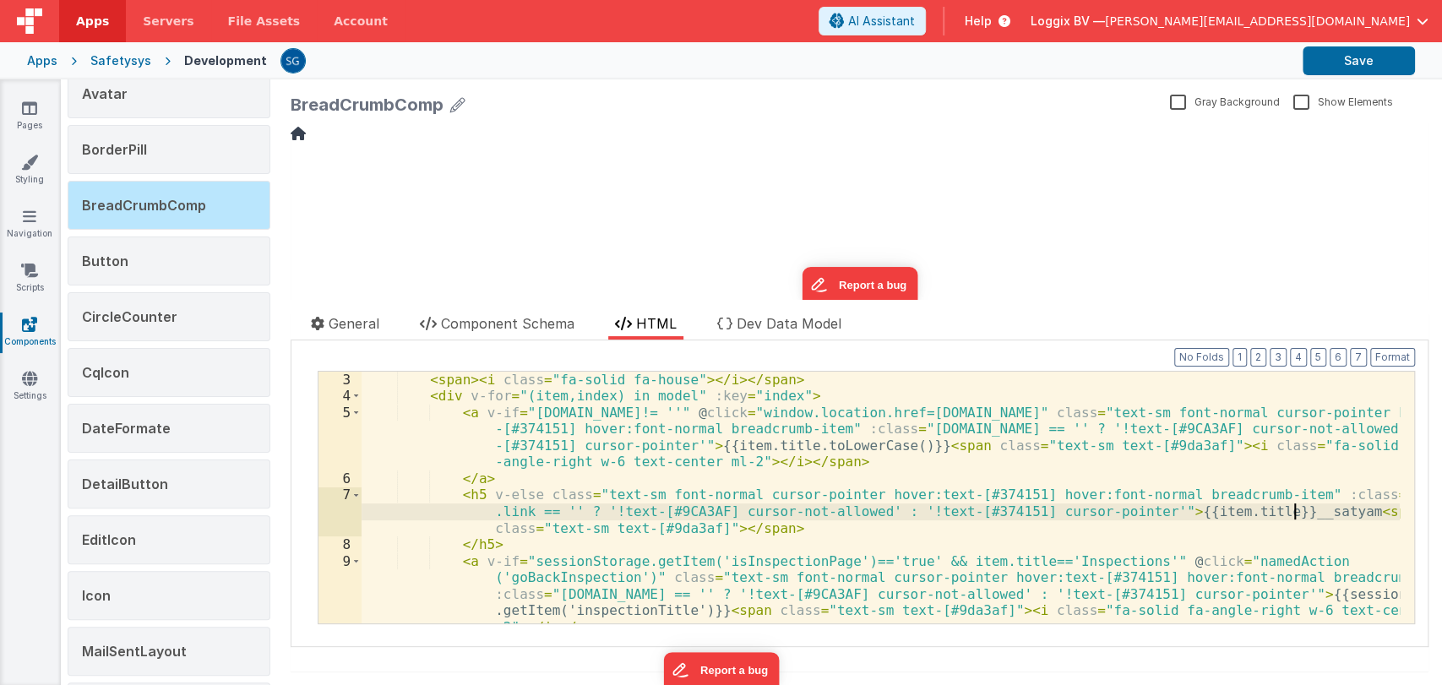
click at [1295, 513] on div "< span > < i class = "fa-solid fa-house" > </ i > </ span > < div v-for = "(ite…" at bounding box center [880, 514] width 1038 height 285
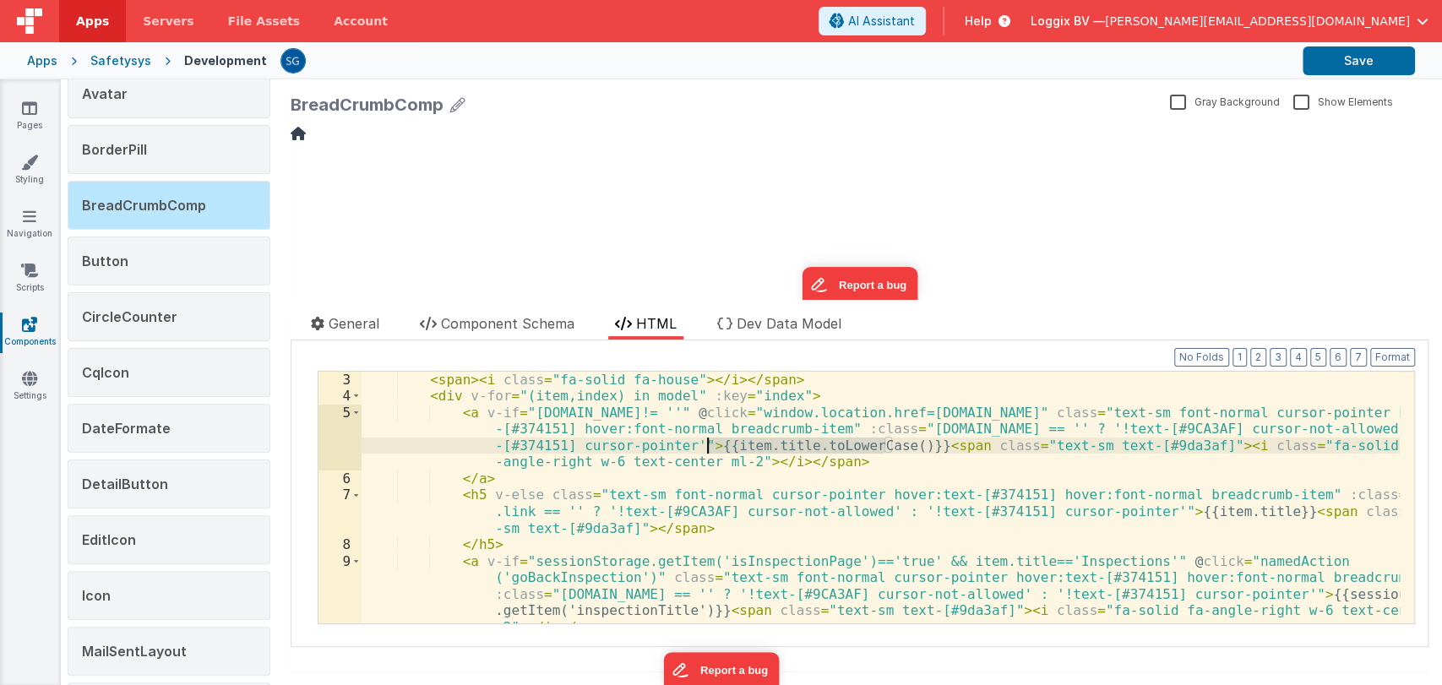
drag, startPoint x: 882, startPoint y: 445, endPoint x: 704, endPoint y: 443, distance: 177.4
click at [704, 443] on div "< span > < i class = "fa-solid fa-house" > </ i > </ span > < div v-for = "(ite…" at bounding box center [880, 514] width 1038 height 285
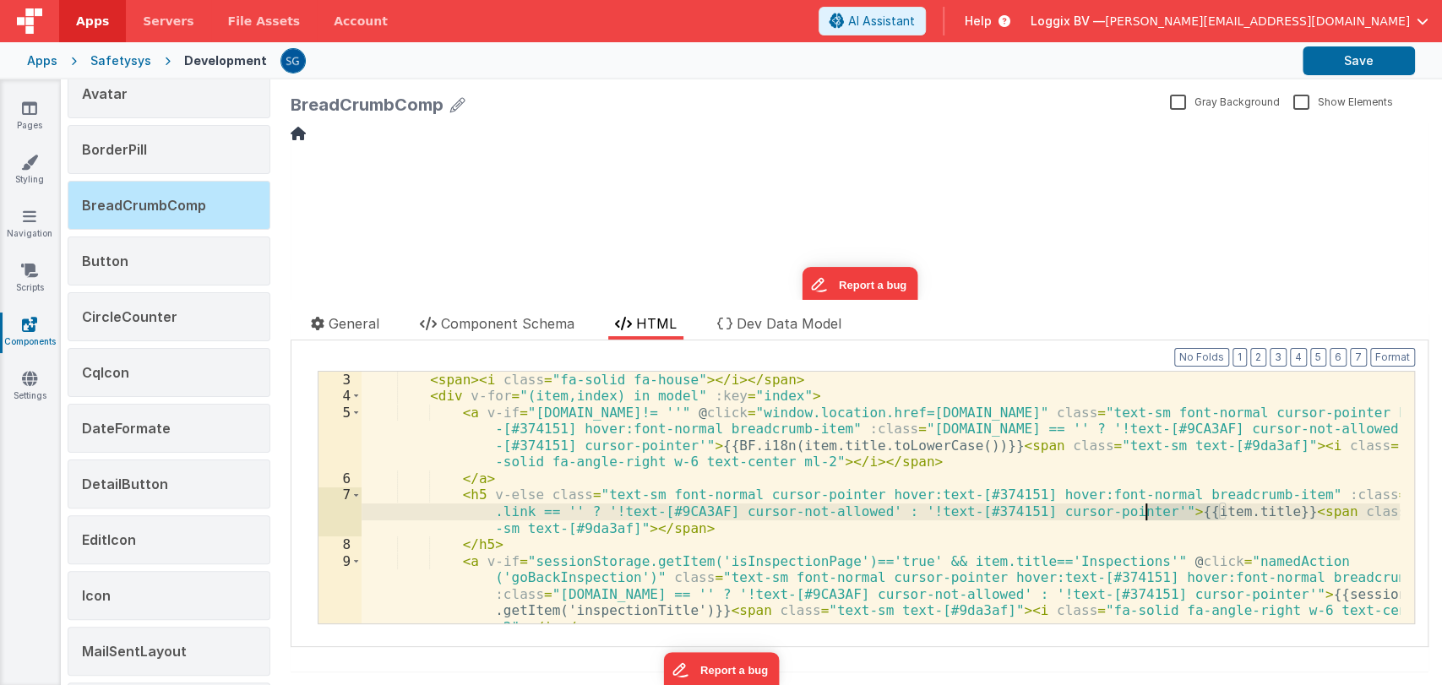
drag, startPoint x: 1216, startPoint y: 511, endPoint x: 1143, endPoint y: 510, distance: 73.5
click at [1143, 510] on div "< span > < i class = "fa-solid fa-house" > </ i > </ span > < div v-for = "(ite…" at bounding box center [880, 514] width 1038 height 285
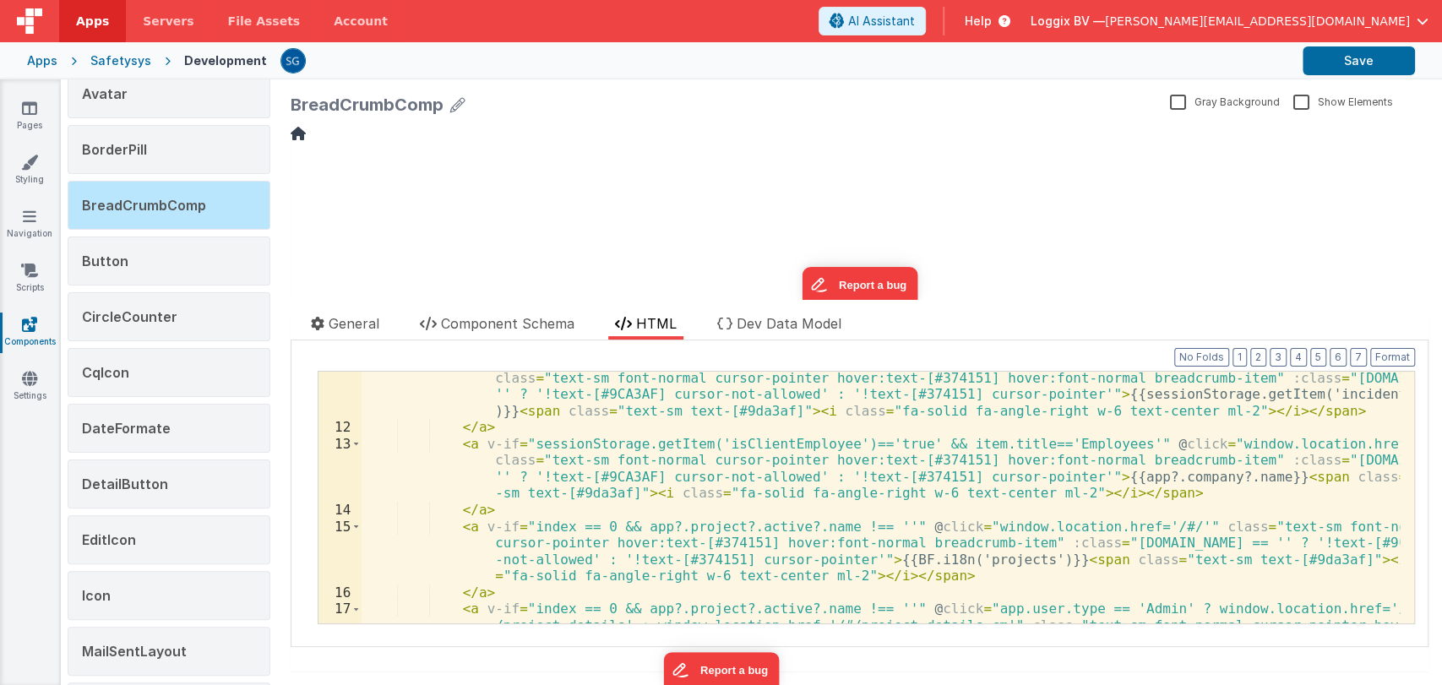
scroll to position [332, 0]
click at [1339, 55] on button "Save" at bounding box center [1358, 60] width 112 height 29
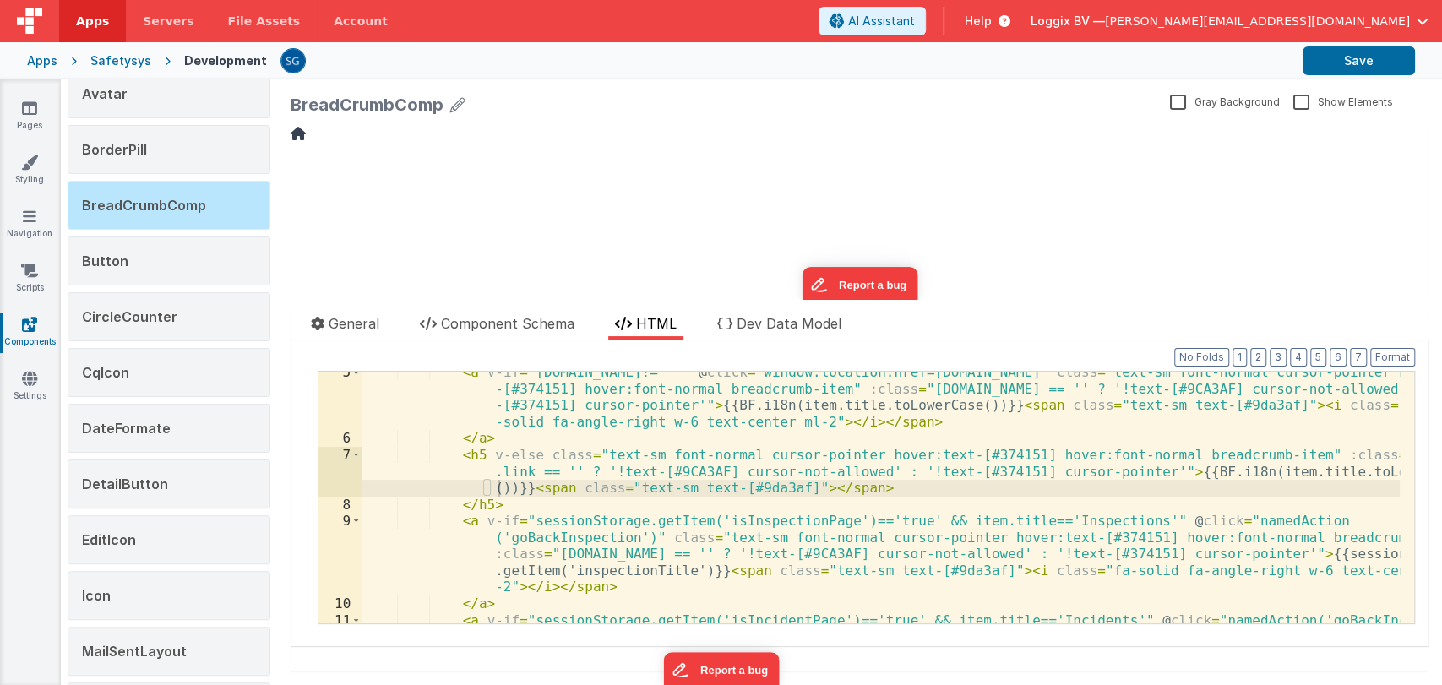
scroll to position [73, 0]
click at [28, 103] on icon at bounding box center [29, 108] width 15 height 17
